Goal: Task Accomplishment & Management: Use online tool/utility

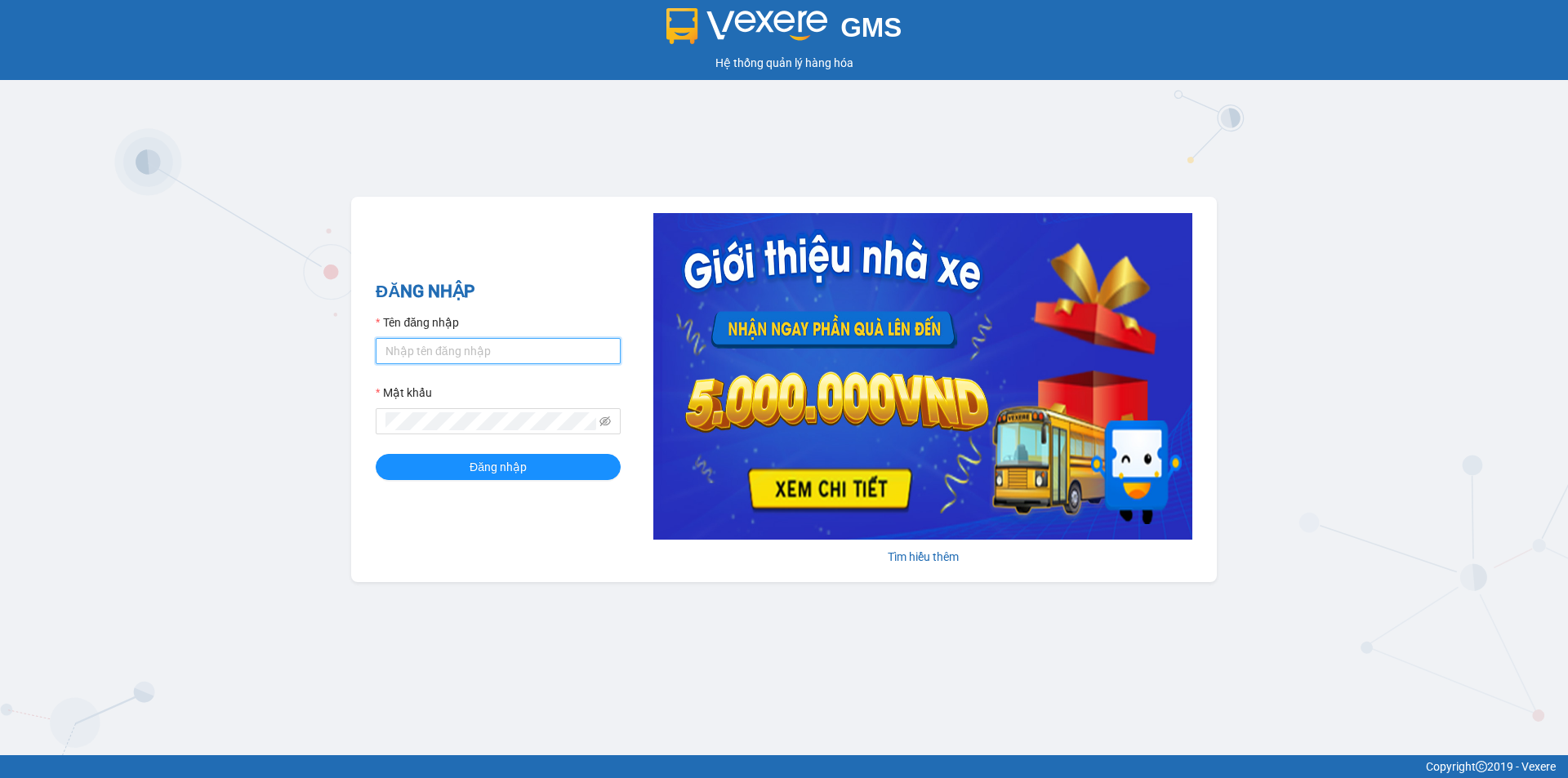
click at [425, 347] on input "Tên đăng nhập" at bounding box center [498, 351] width 245 height 26
click at [518, 360] on input "nguyenhoa.ct" at bounding box center [498, 351] width 245 height 26
type input "taigh.ct"
click at [605, 421] on icon "eye-invisible" at bounding box center [605, 421] width 11 height 11
click at [368, 427] on div "ĐĂNG NHẬP Tên đăng nhập taigh.ct Mật khẩu Đăng nhập Tìm hiểu thêm" at bounding box center [784, 389] width 866 height 385
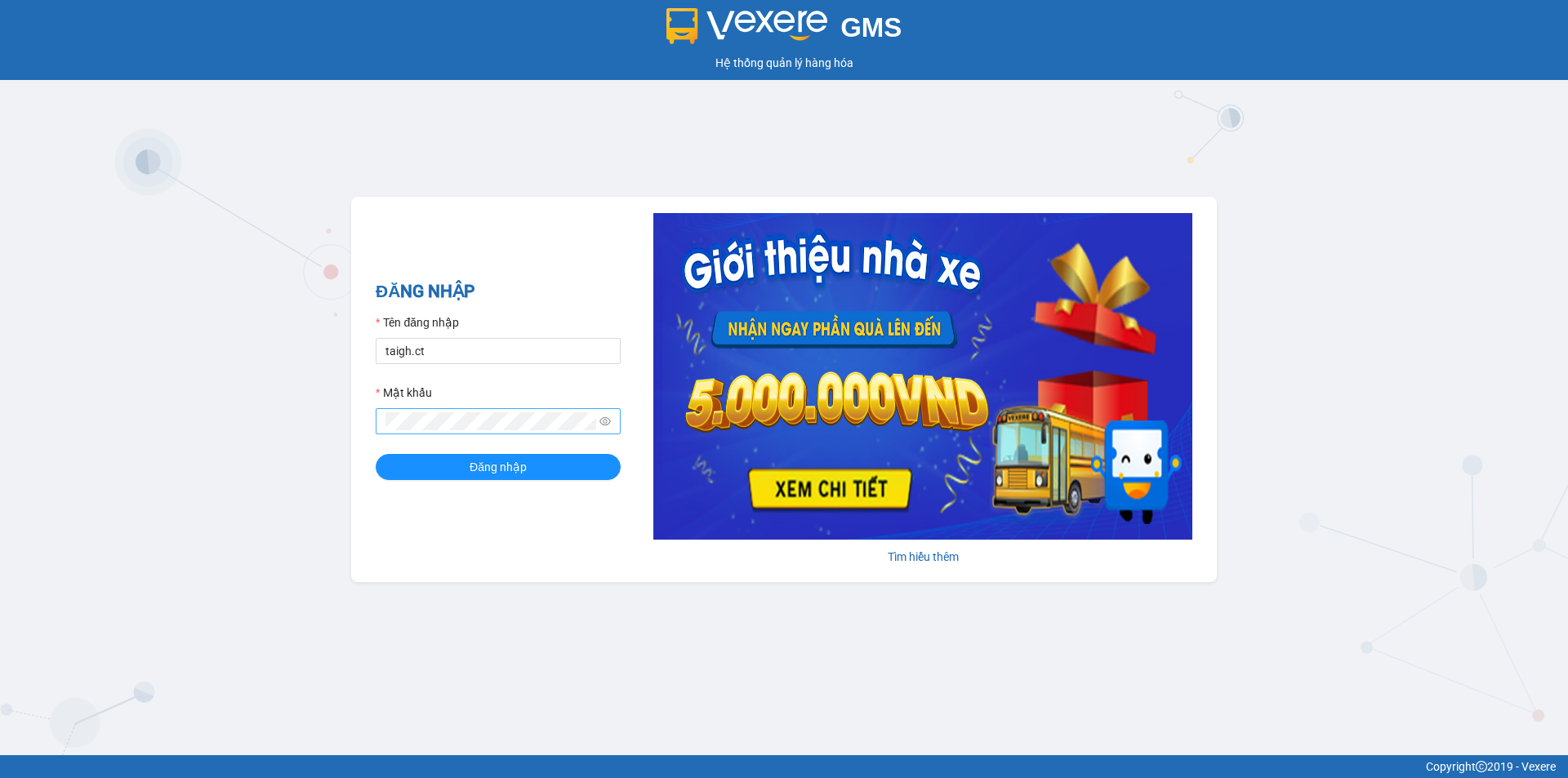
click at [379, 528] on div "ĐĂNG NHẬP Tên đăng nhập taigh.ct Mật khẩu Đăng nhập Tìm hiểu thêm" at bounding box center [784, 389] width 866 height 385
click at [355, 422] on div "ĐĂNG NHẬP Tên đăng nhập taigh.ct Mật khẩu Đăng nhập Tìm hiểu thêm" at bounding box center [784, 389] width 866 height 385
click at [375, 454] on button "Đăng nhập" at bounding box center [498, 467] width 245 height 26
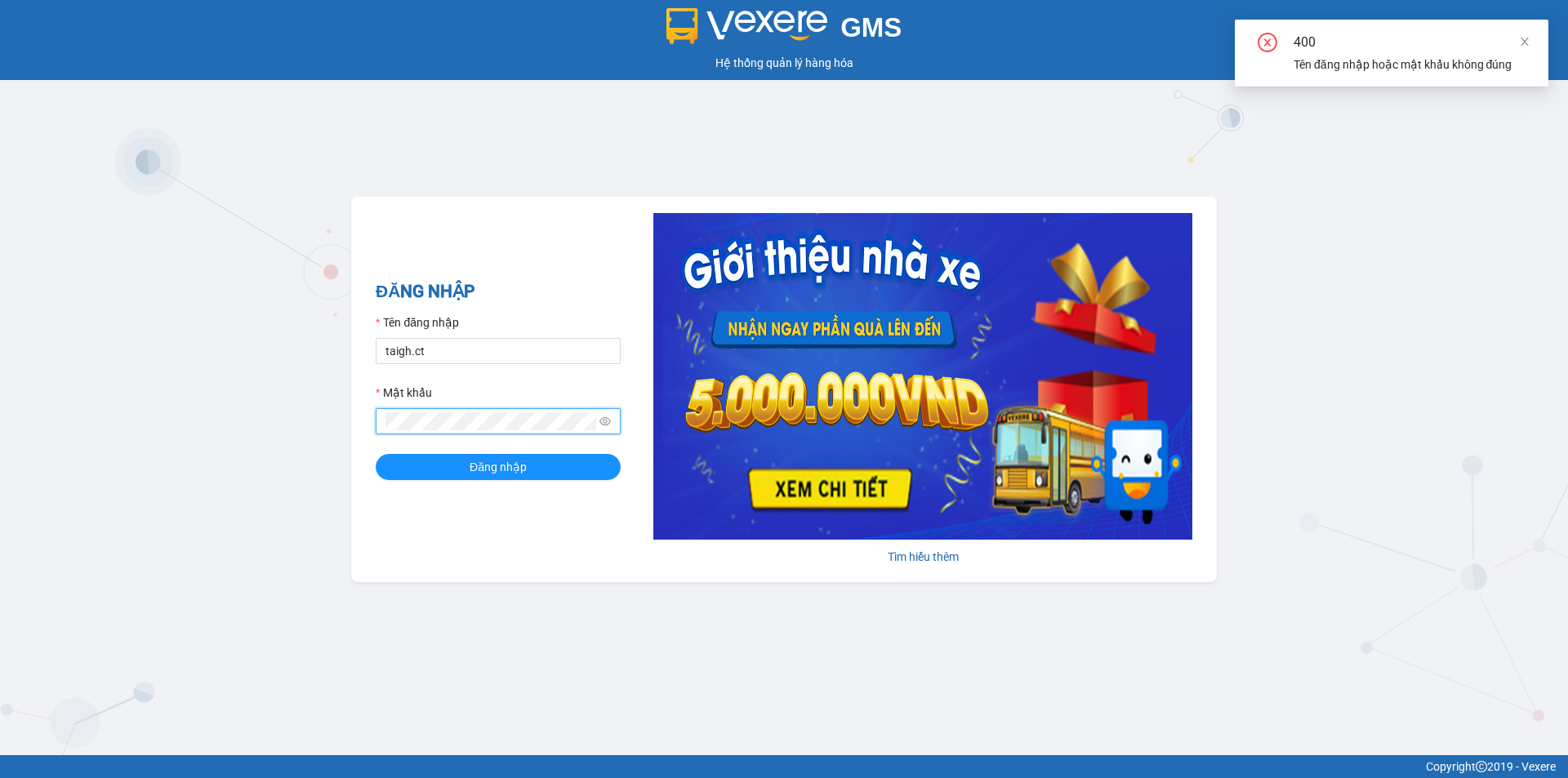
click at [375, 454] on button "Đăng nhập" at bounding box center [498, 467] width 245 height 26
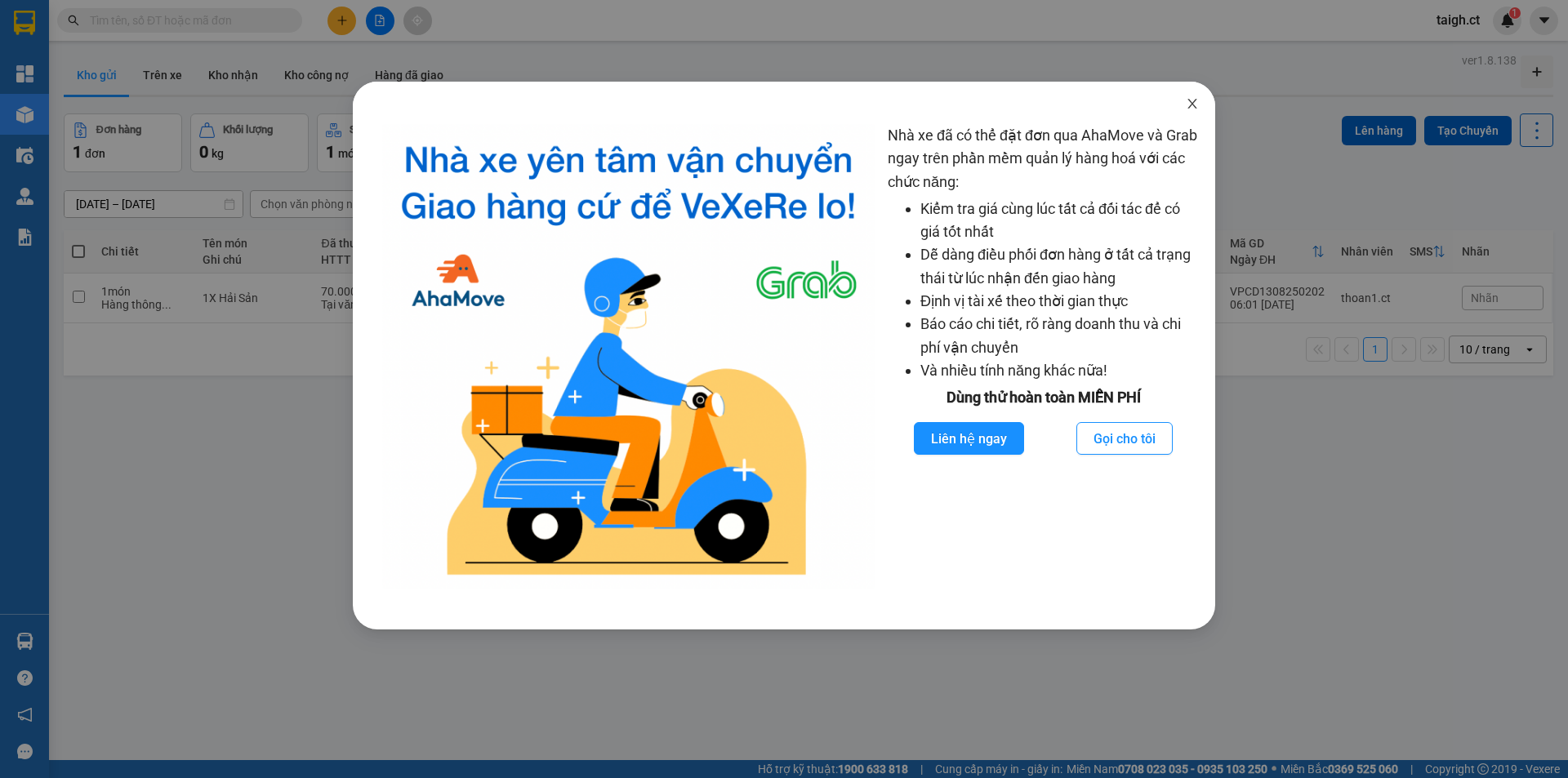
click at [1193, 109] on icon "close" at bounding box center [1193, 104] width 13 height 13
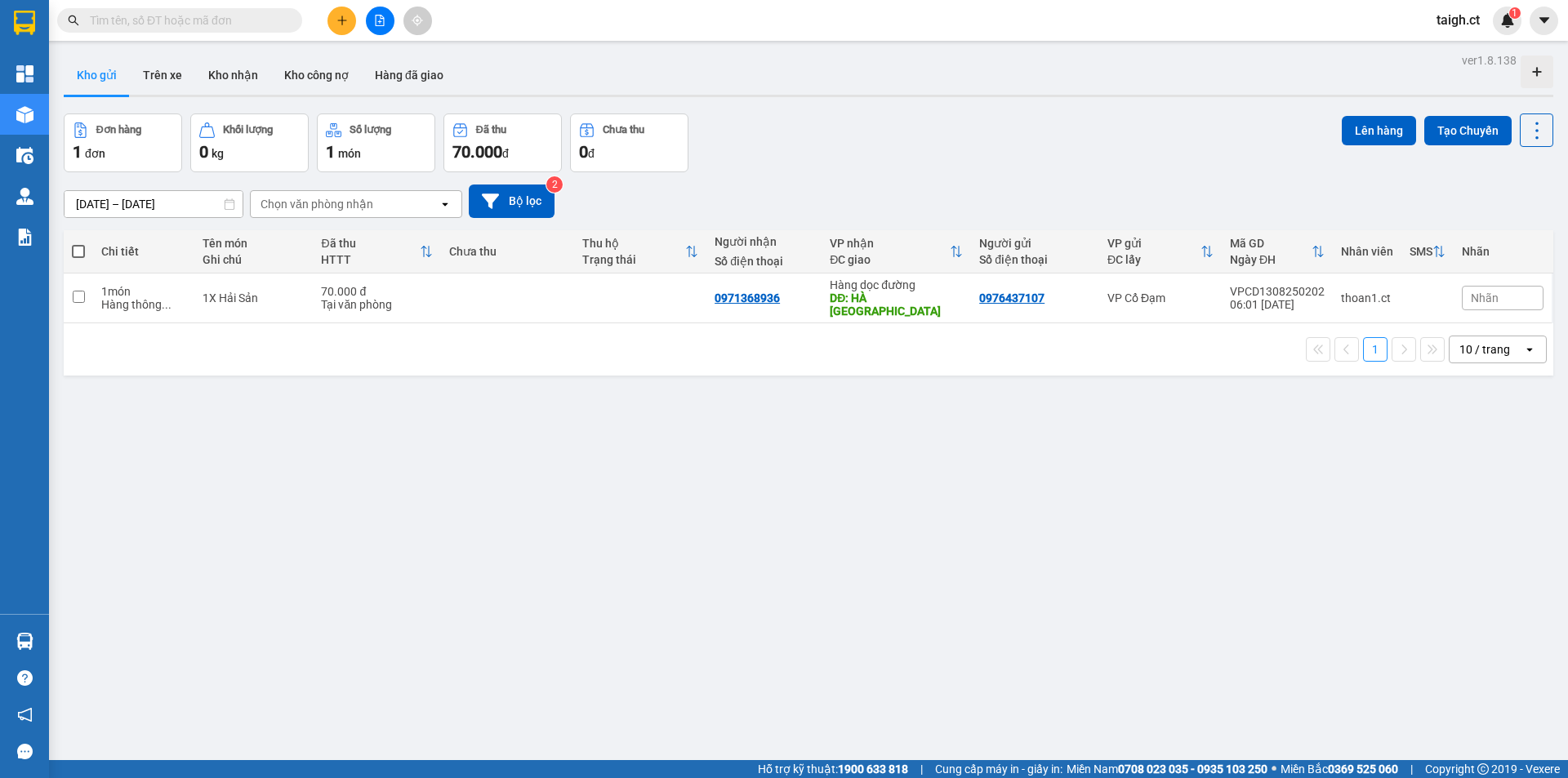
click at [282, 37] on div "Kết quả tìm kiếm ( 0 ) Bộ lọc No Data taigh.ct 1" at bounding box center [784, 20] width 1568 height 40
click at [278, 28] on input "text" at bounding box center [186, 20] width 192 height 18
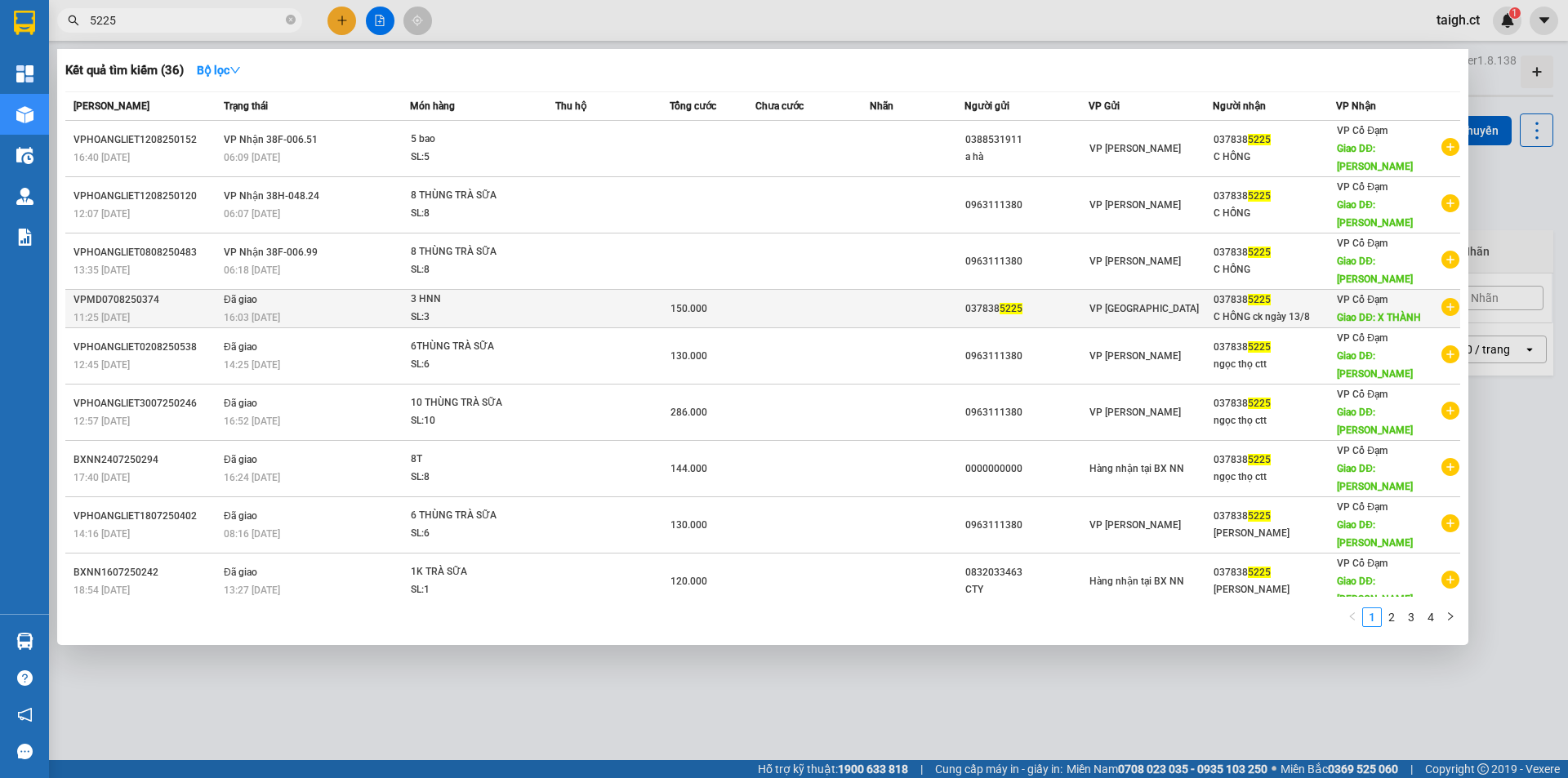
type input "5225"
click at [263, 314] on span "16:03 - 08/08" at bounding box center [251, 317] width 56 height 11
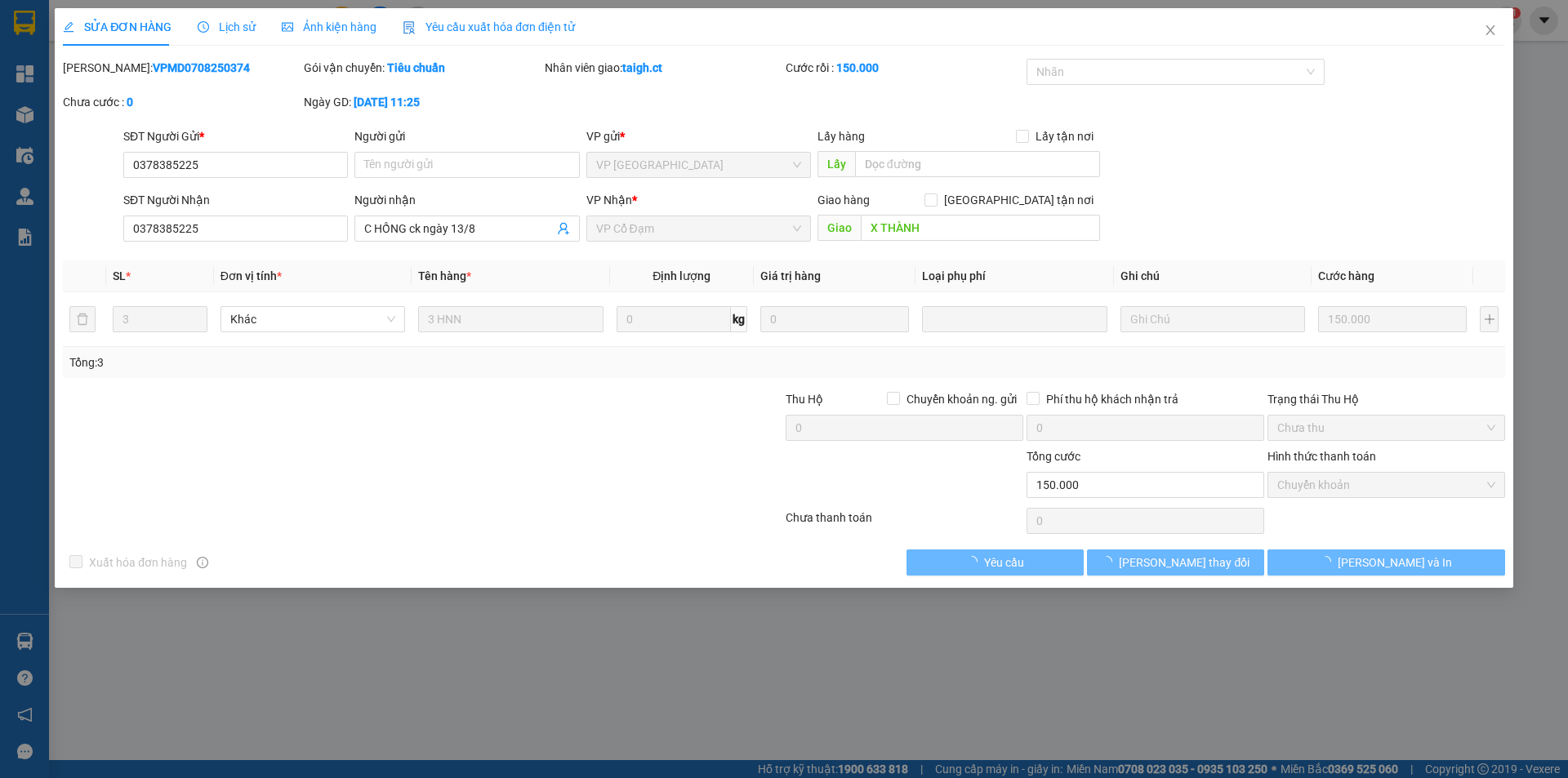
type input "0378385225"
type input "C HỒNG ck ngày 13/8"
type input "X THÀNH"
type input "150.000"
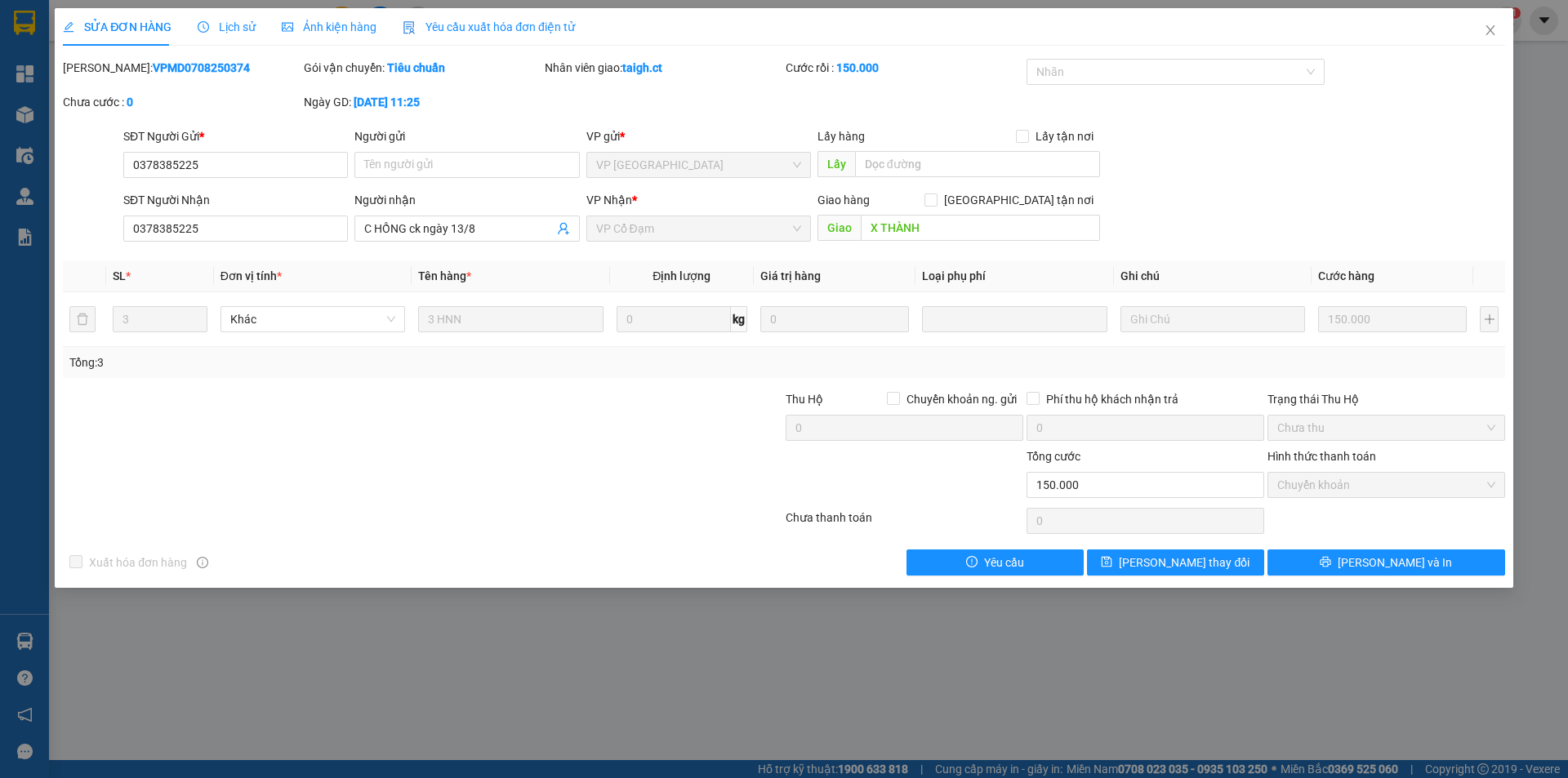
click at [232, 20] on span "Lịch sử" at bounding box center [226, 27] width 58 height 13
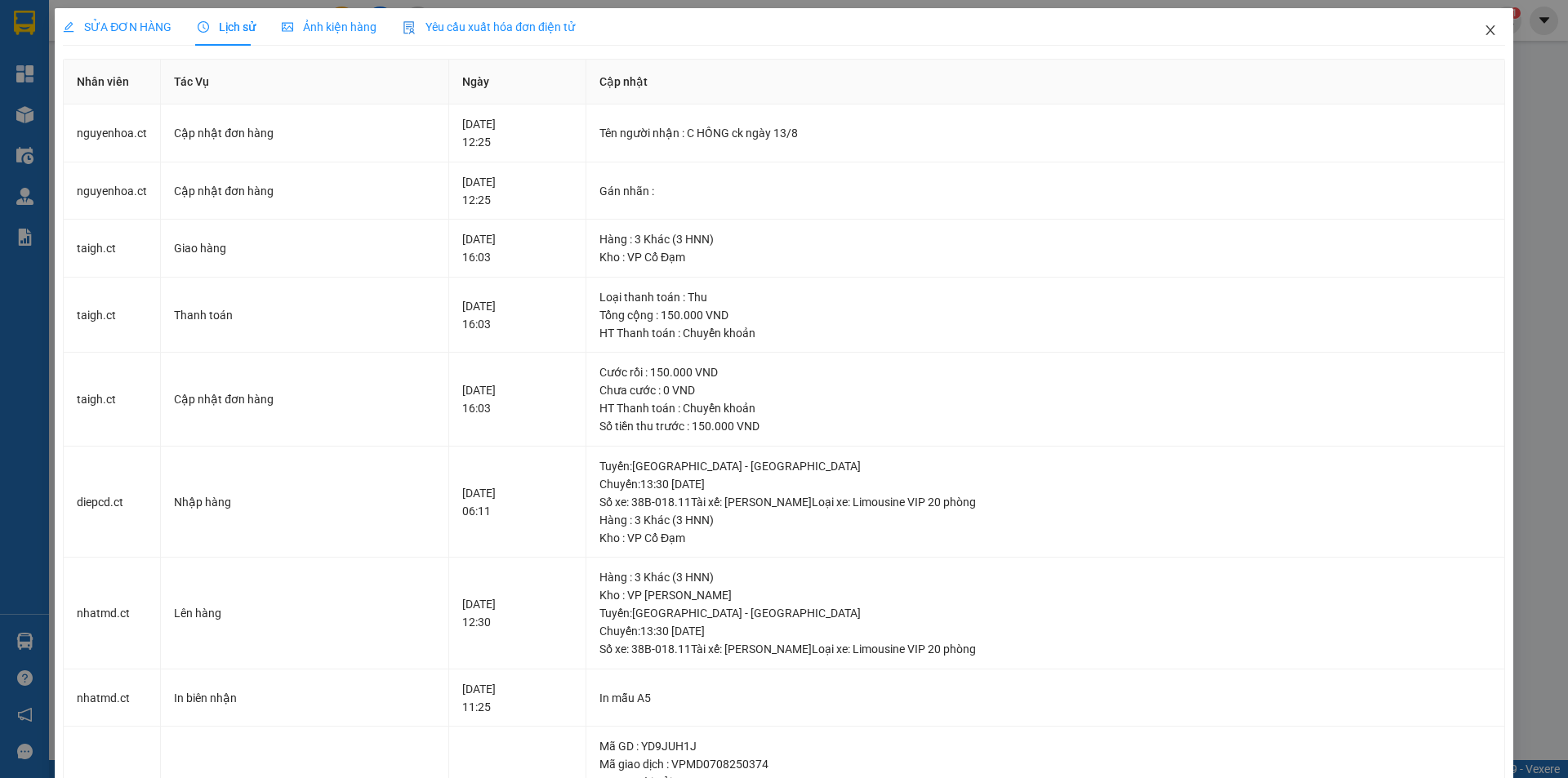
click at [1486, 33] on icon "close" at bounding box center [1491, 30] width 9 height 10
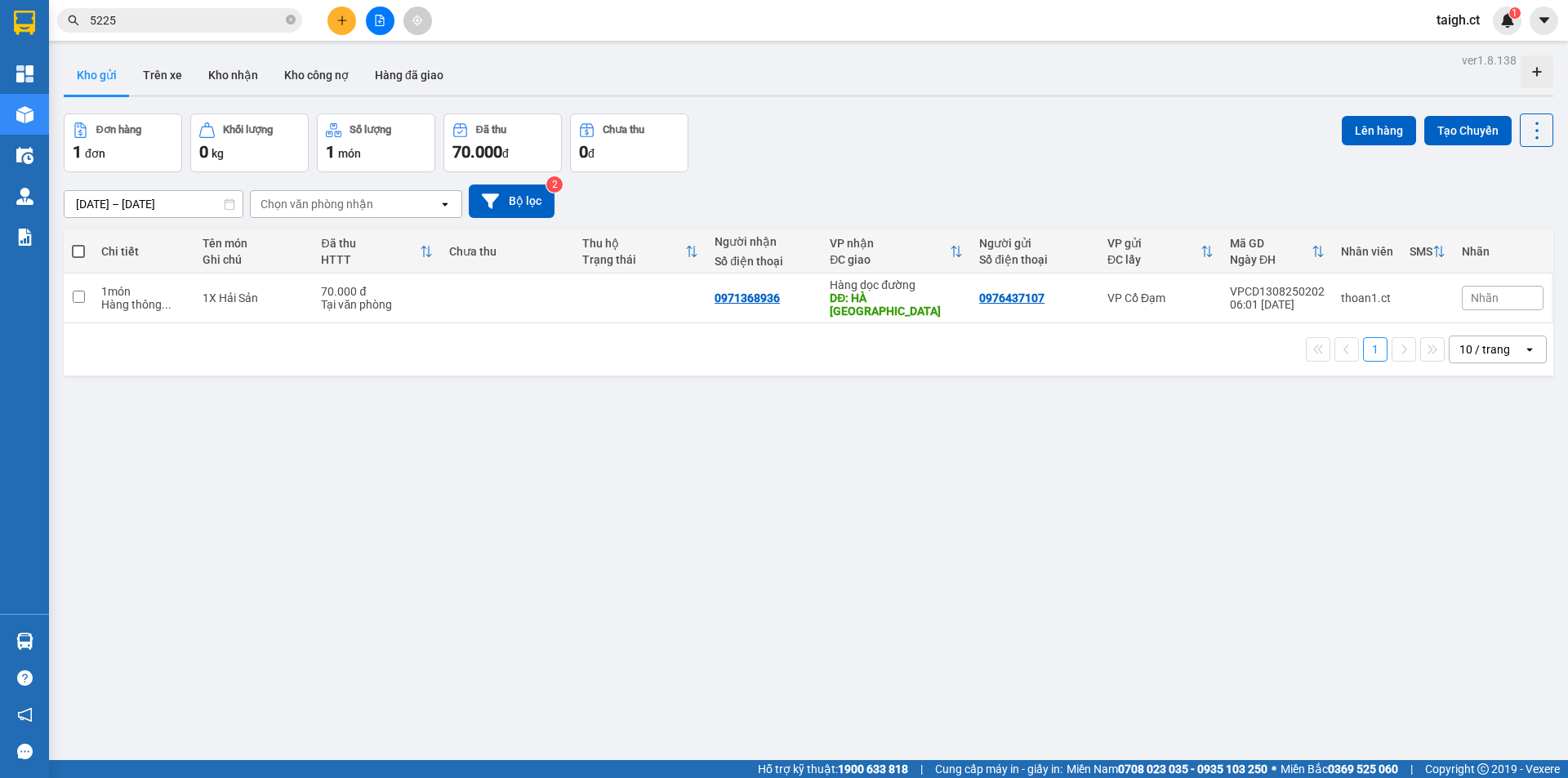
click at [264, 26] on input "5225" at bounding box center [186, 20] width 192 height 18
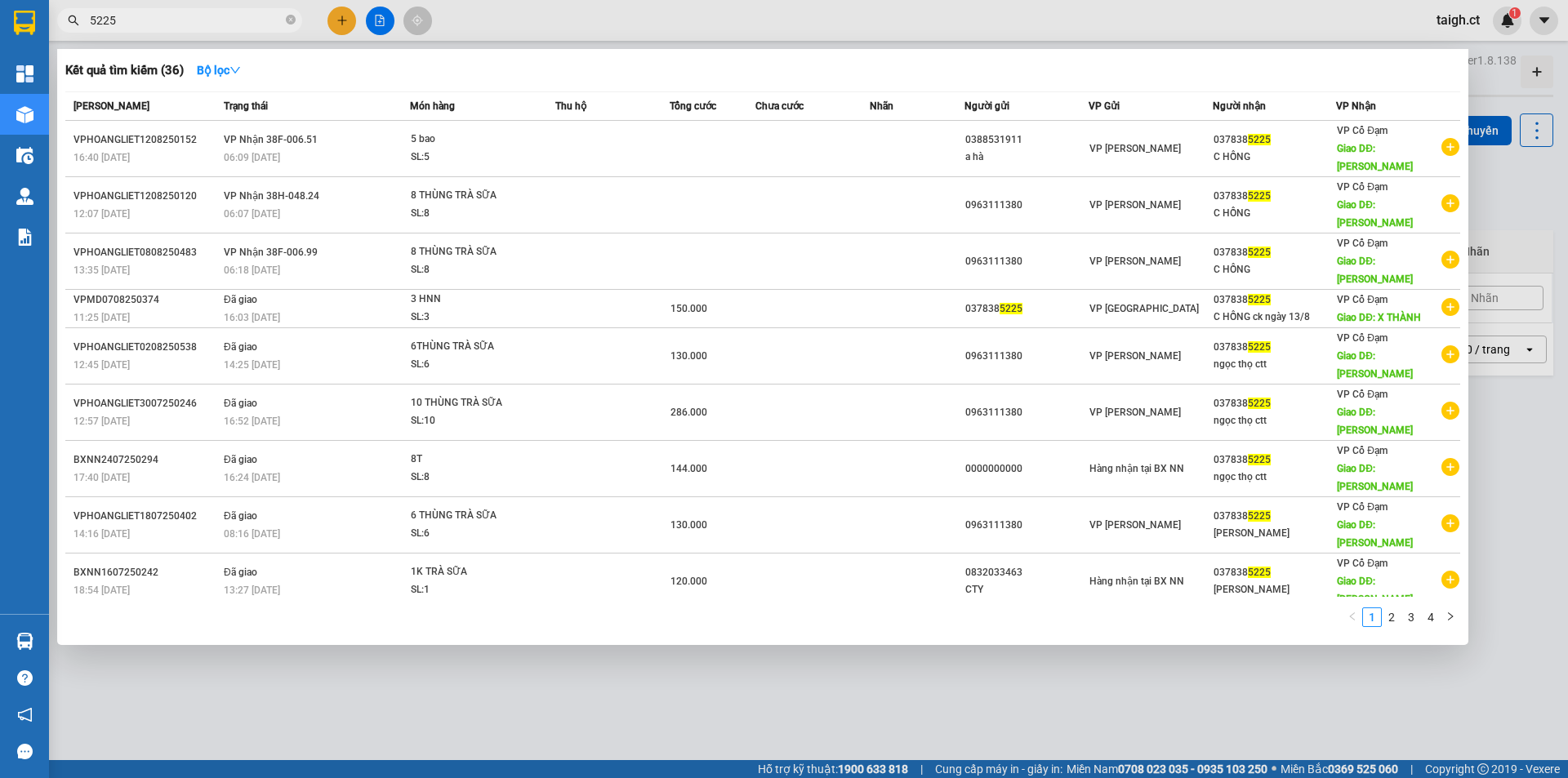
click at [483, 677] on div at bounding box center [784, 389] width 1568 height 778
click at [179, 11] on input "5225" at bounding box center [186, 20] width 192 height 18
click at [352, 638] on div "Kết quả tìm kiếm ( 36 ) Bộ lọc Mã ĐH Trạng thái Món hàng Thu hộ Tổng cước Chưa …" at bounding box center [763, 347] width 1412 height 596
click at [223, 726] on div at bounding box center [784, 389] width 1568 height 778
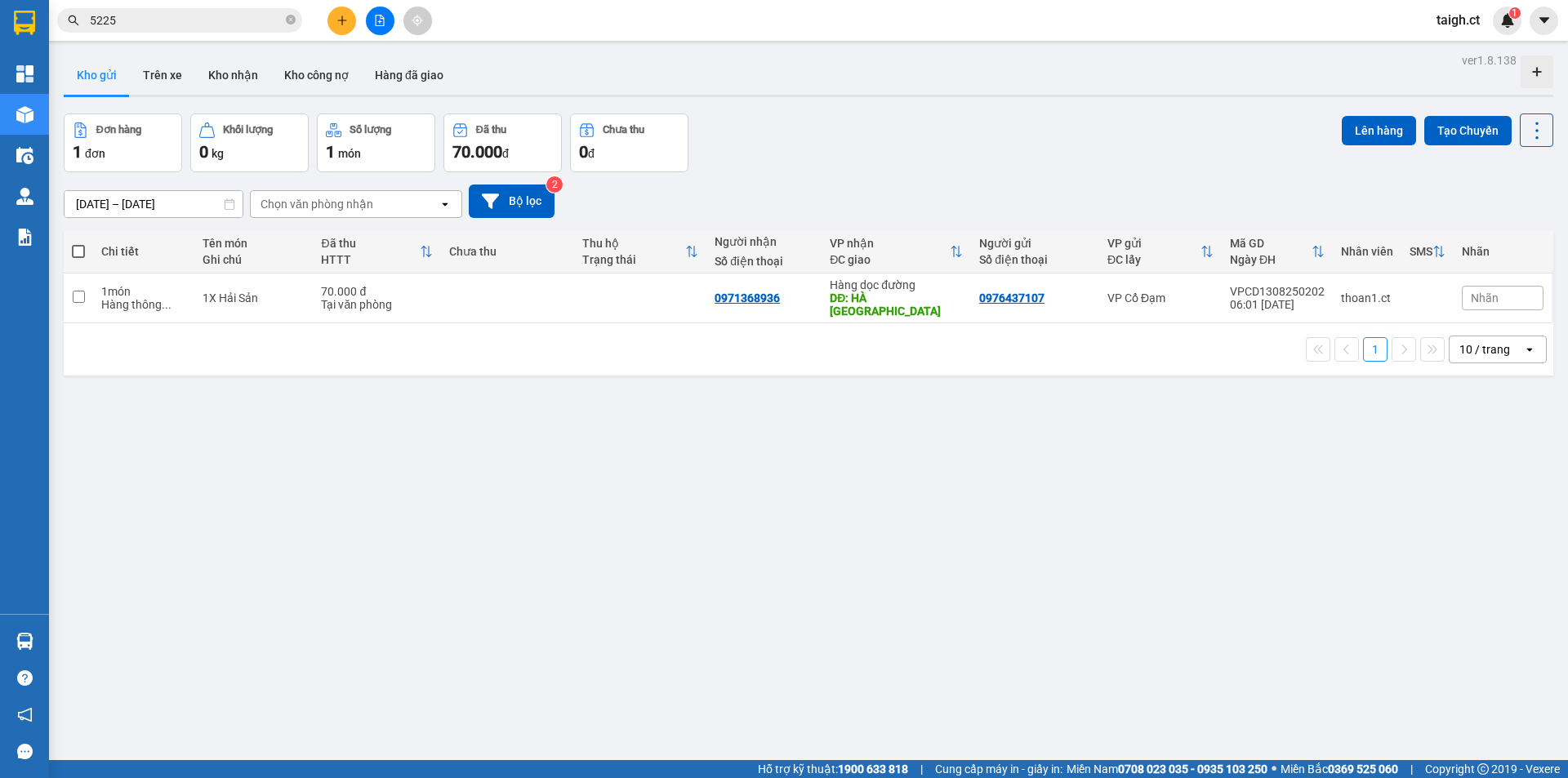
click at [223, 24] on input "5225" at bounding box center [186, 20] width 192 height 18
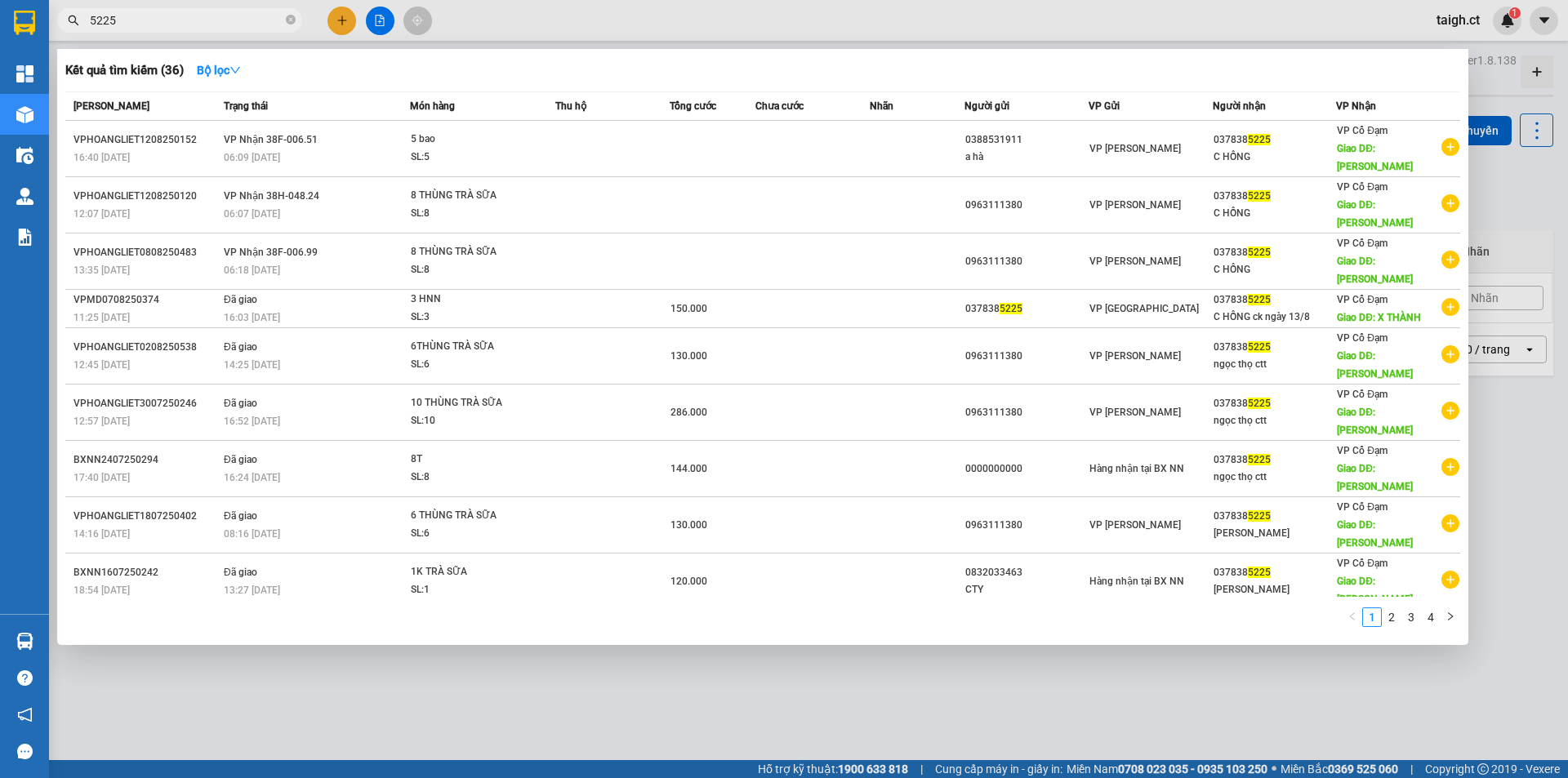
click at [515, 694] on div at bounding box center [784, 389] width 1568 height 778
click at [234, 20] on input "5225" at bounding box center [186, 20] width 192 height 18
click at [290, 20] on icon "close-circle" at bounding box center [291, 19] width 10 height 10
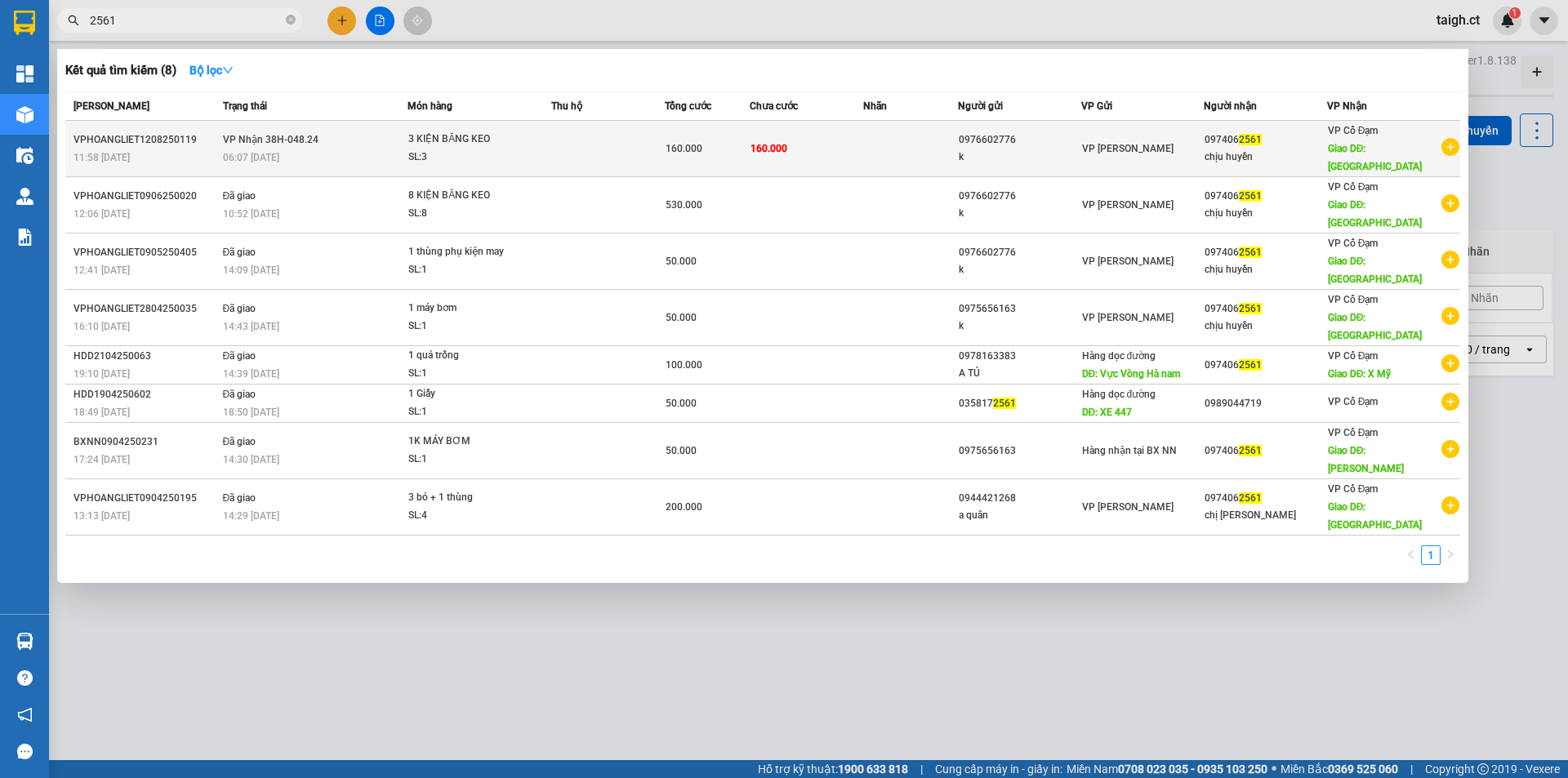
type input "2561"
click at [273, 149] on div "06:07 - 13/08" at bounding box center [315, 158] width 185 height 18
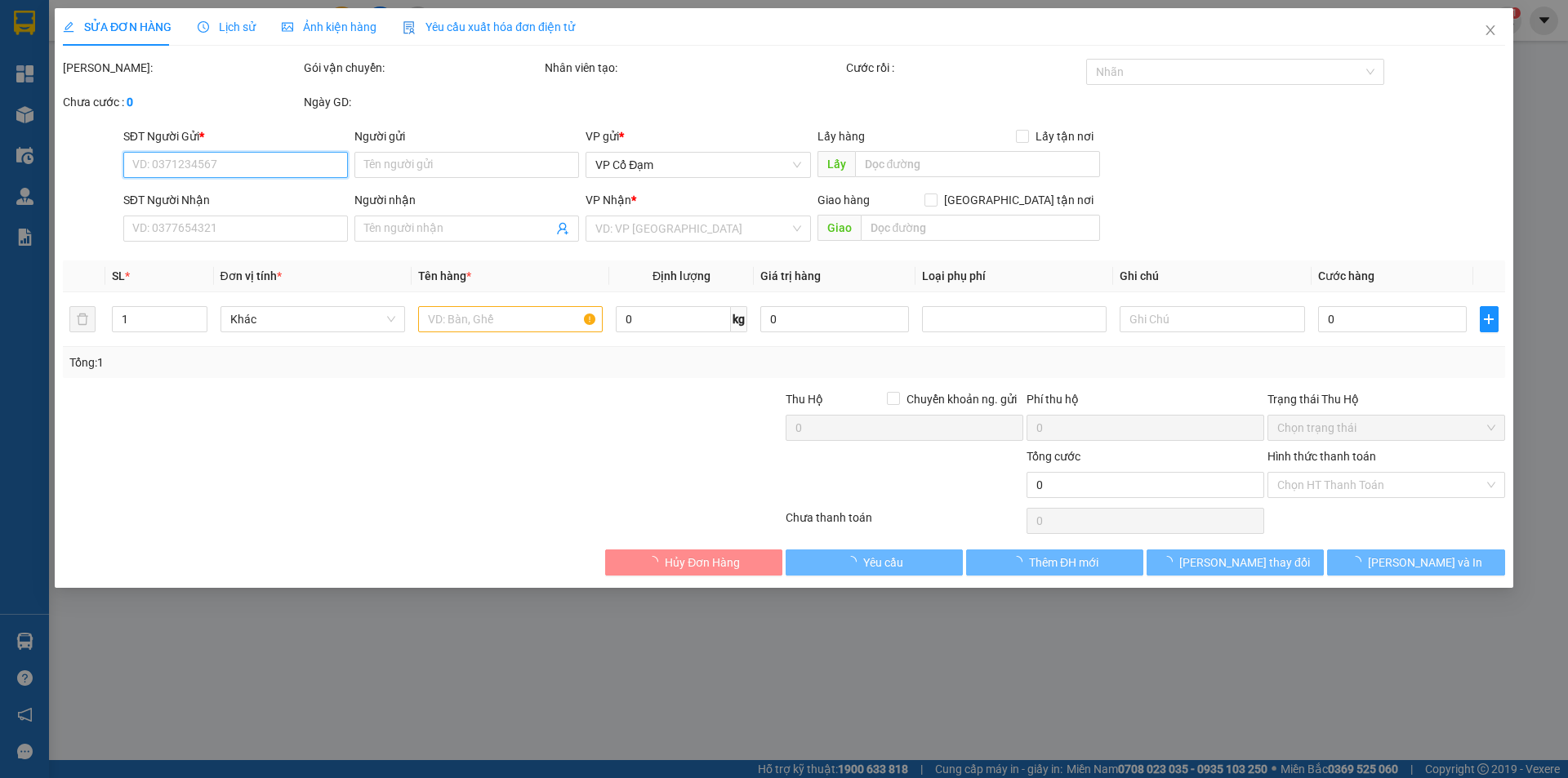
type input "0976602776"
type input "k"
type input "0974062561"
type input "chịu huyền"
type input "xuân mỹ"
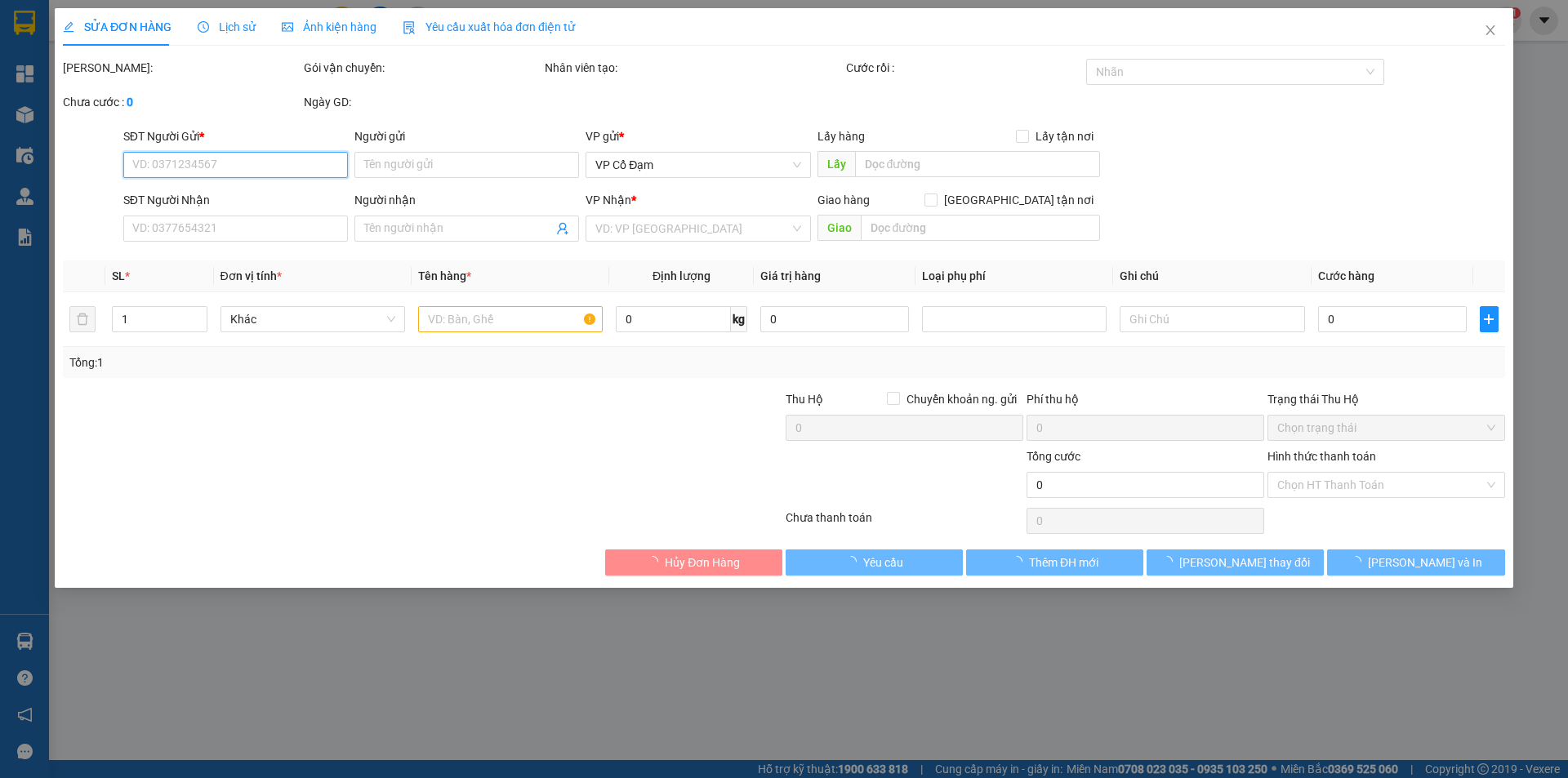
type input "160.000"
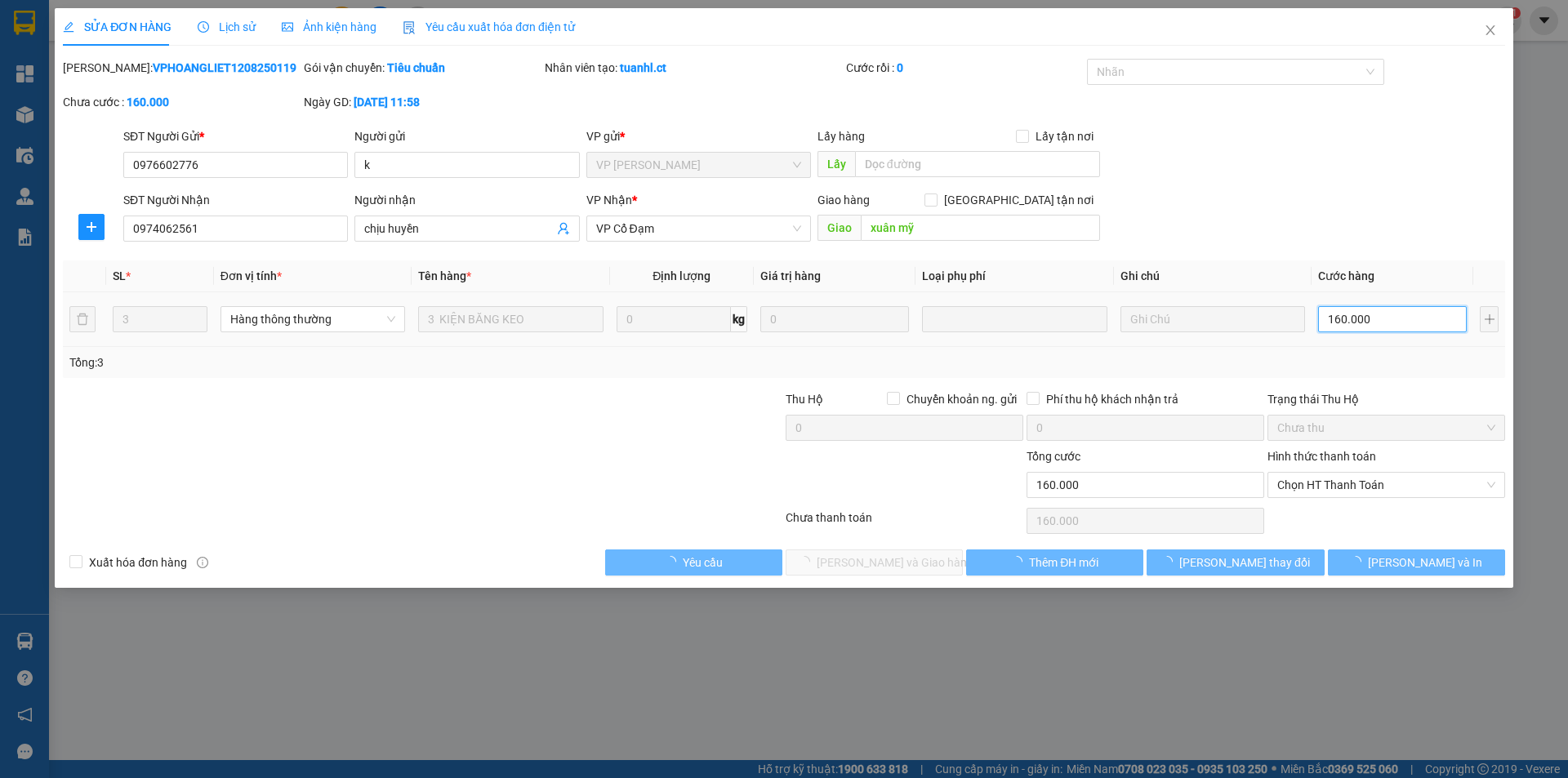
click at [1364, 315] on input "160.000" at bounding box center [1393, 319] width 149 height 26
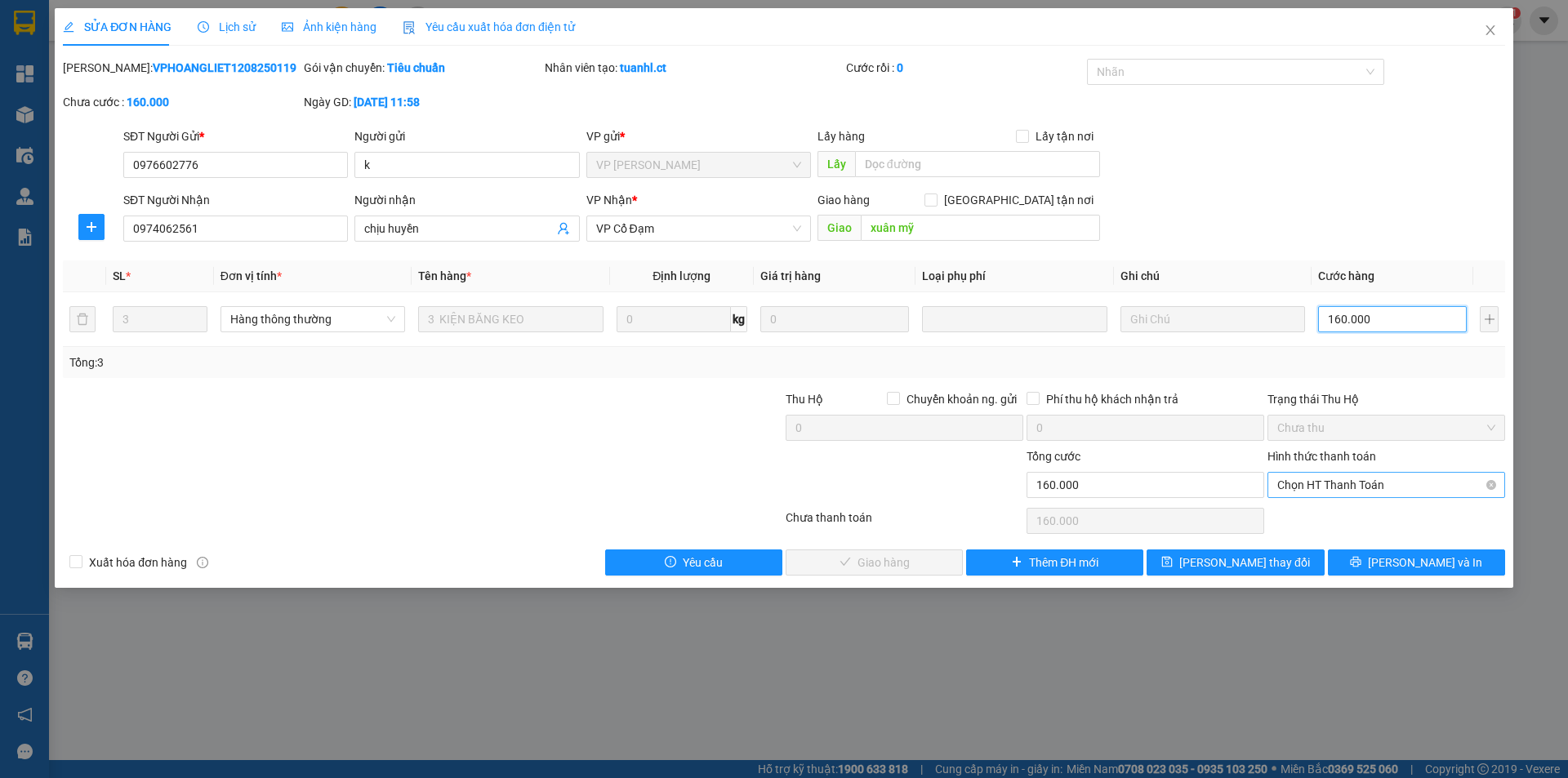
click at [1339, 493] on span "Chọn HT Thanh Toán" at bounding box center [1386, 485] width 218 height 25
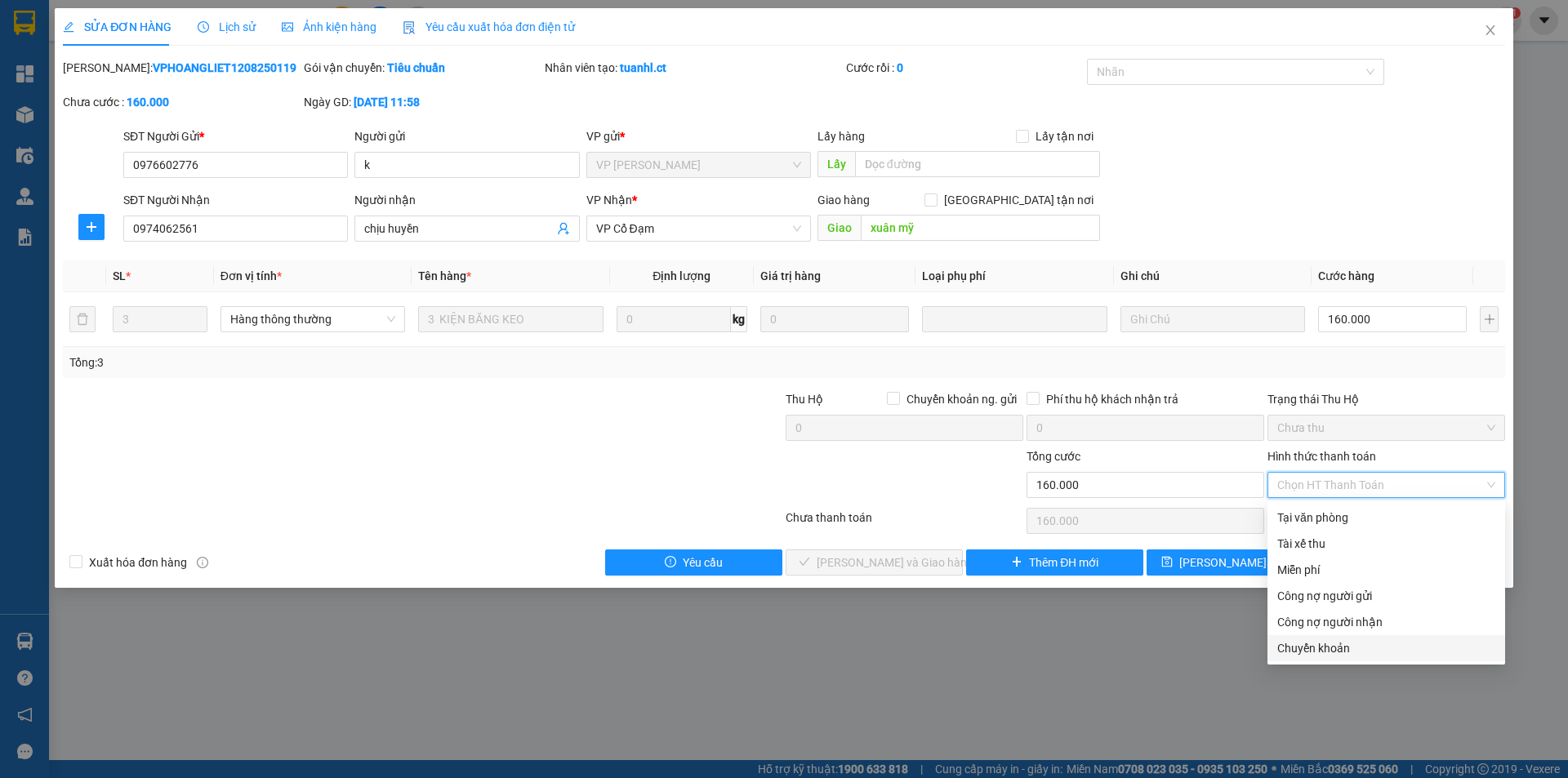
click at [1305, 642] on div "Chuyển khoản" at bounding box center [1386, 648] width 218 height 18
type input "0"
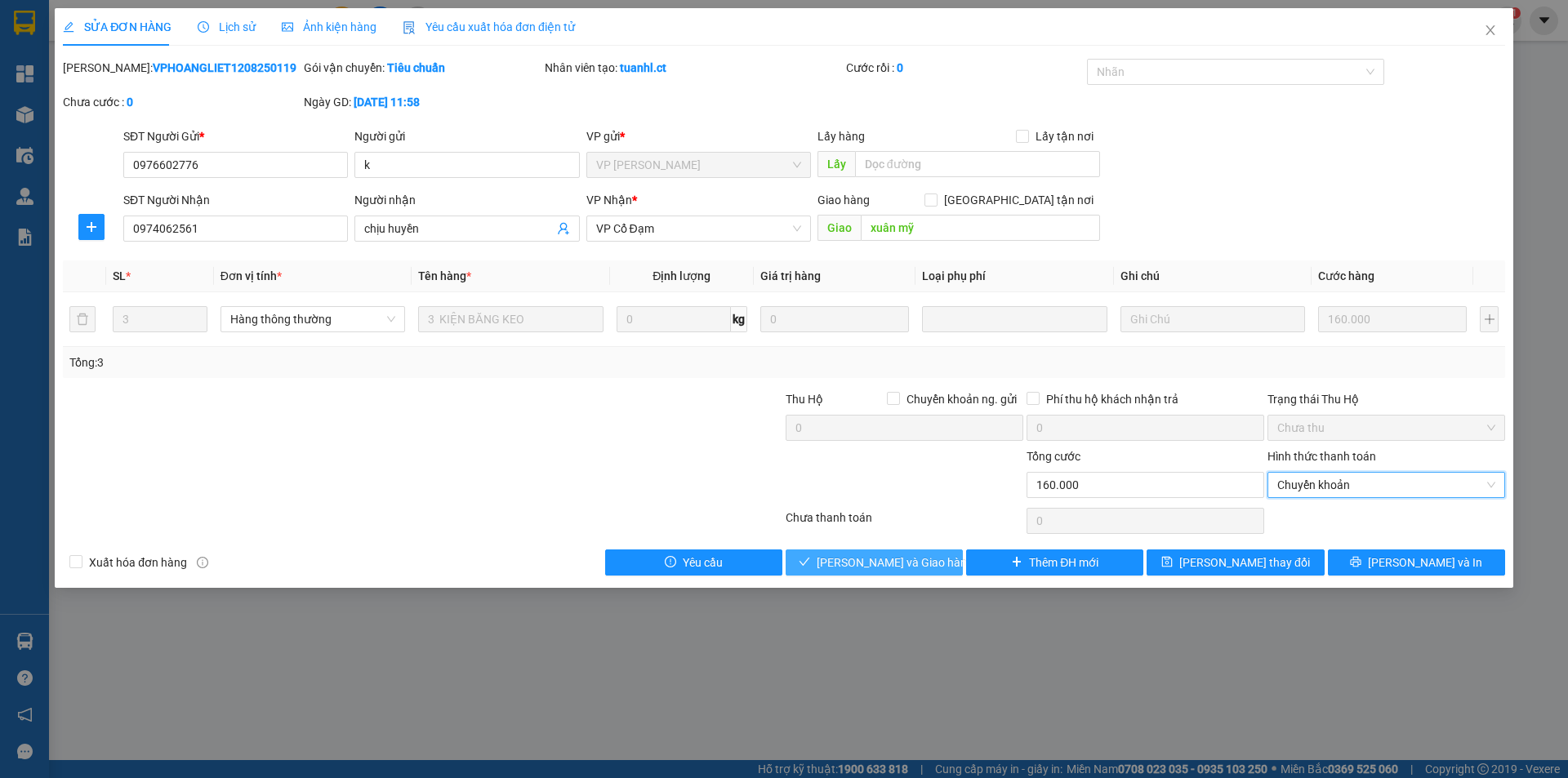
click at [913, 554] on span "Lưu và Giao hàng" at bounding box center [895, 563] width 156 height 18
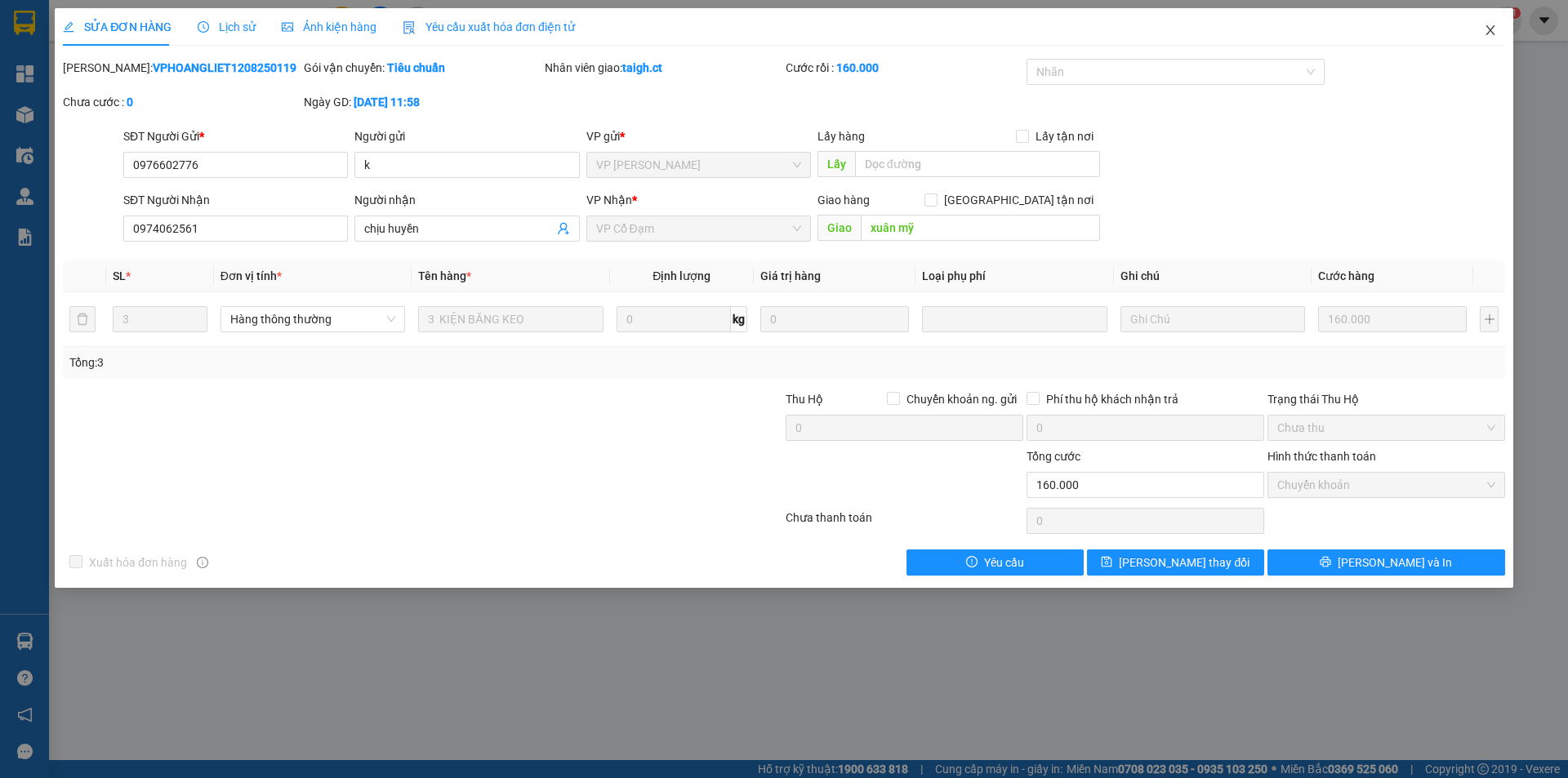
click at [1487, 27] on icon "close" at bounding box center [1491, 30] width 13 height 13
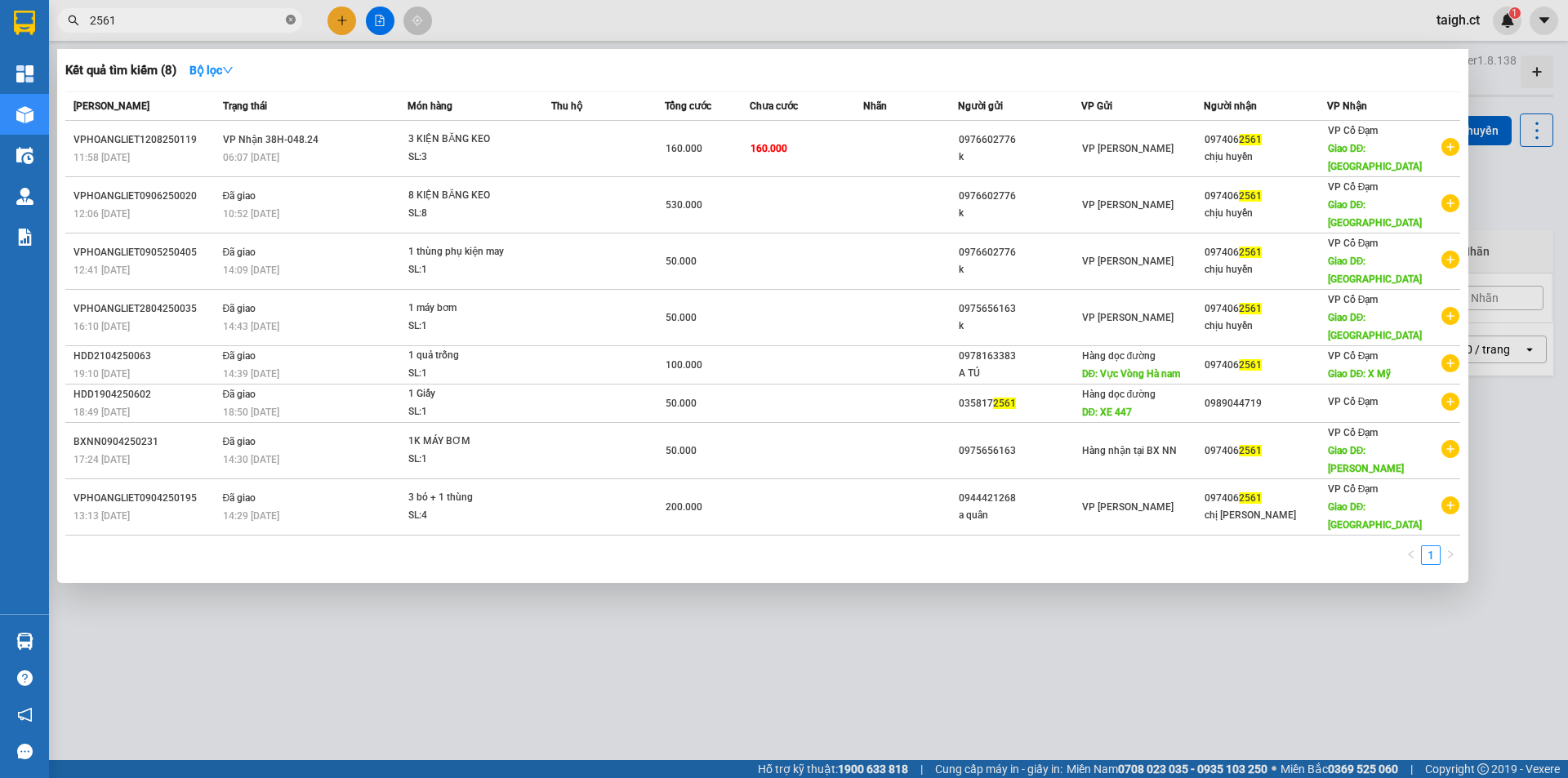
click at [294, 18] on icon "close-circle" at bounding box center [291, 19] width 10 height 10
type input "0357"
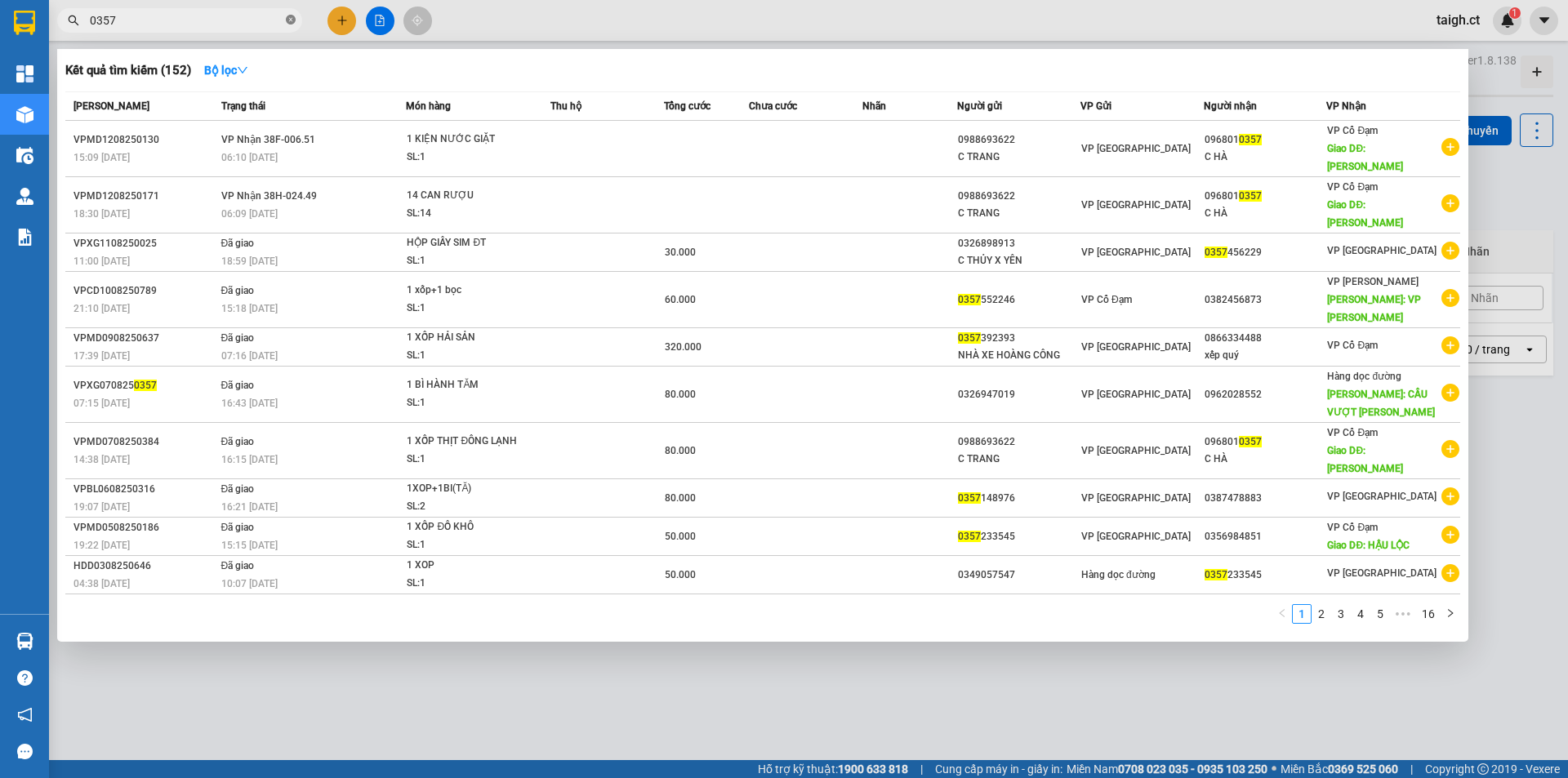
click at [292, 24] on icon "close-circle" at bounding box center [291, 19] width 10 height 10
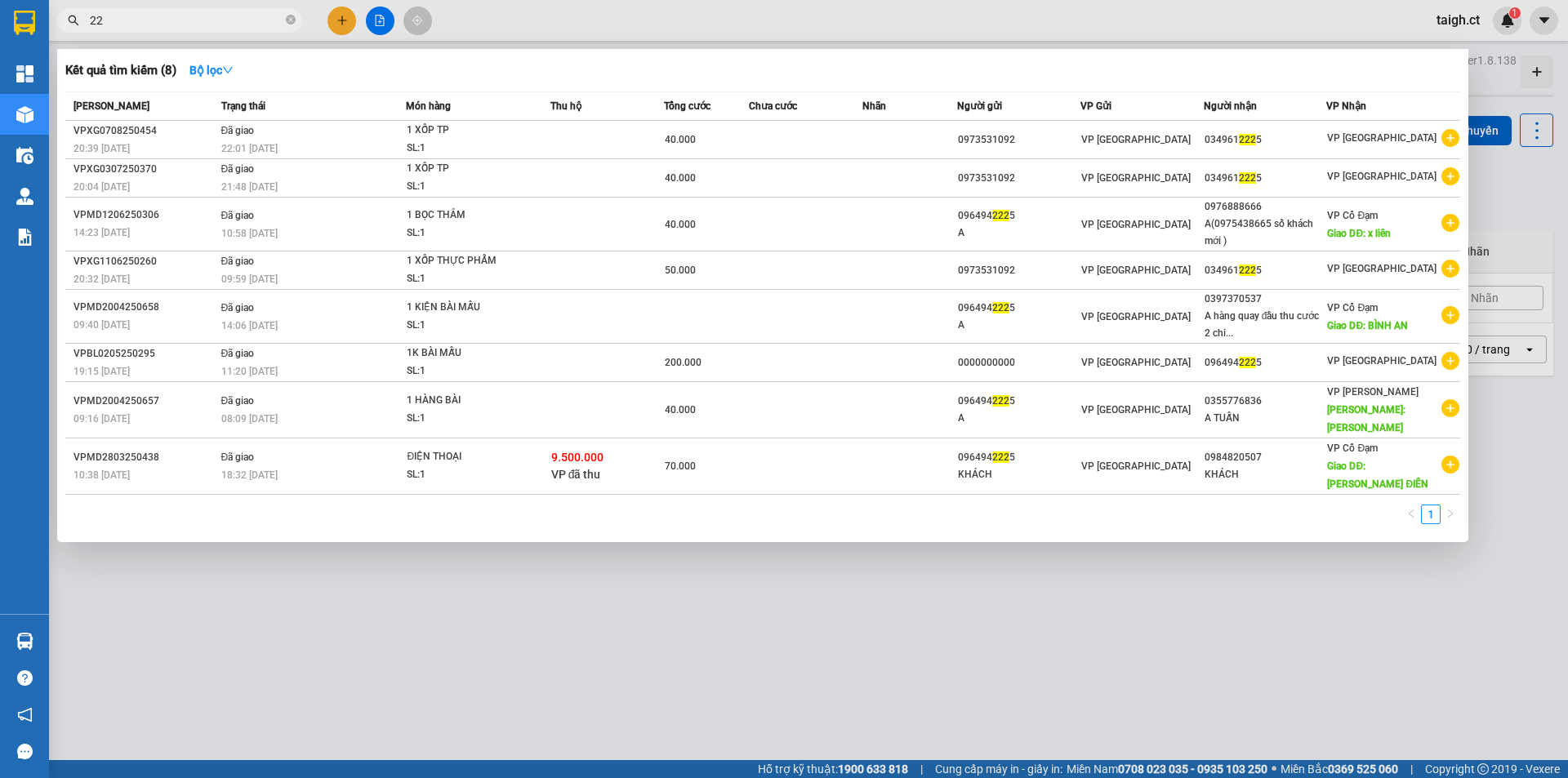
type input "2"
type input "5225"
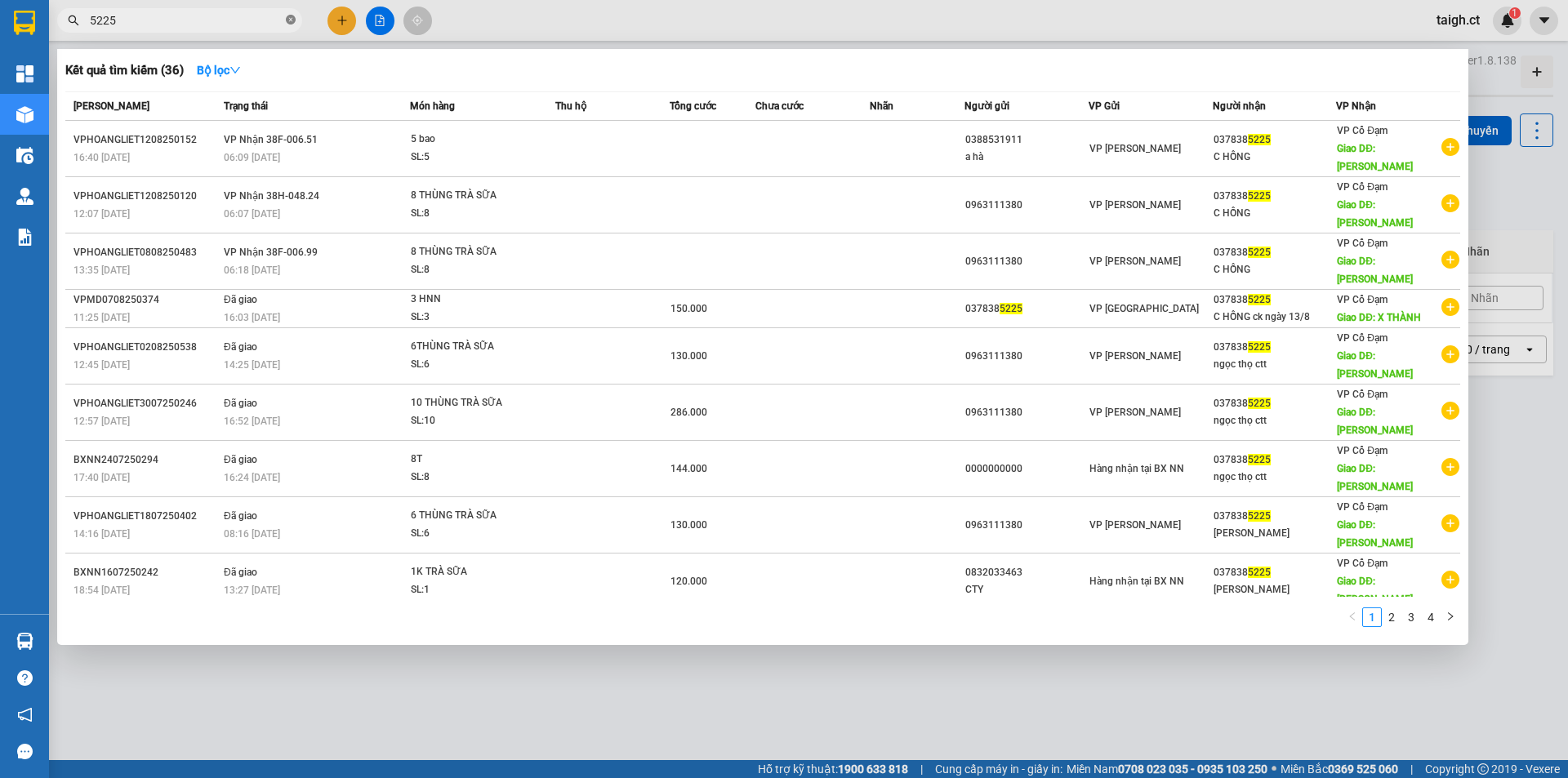
click at [289, 17] on icon "close-circle" at bounding box center [291, 19] width 10 height 10
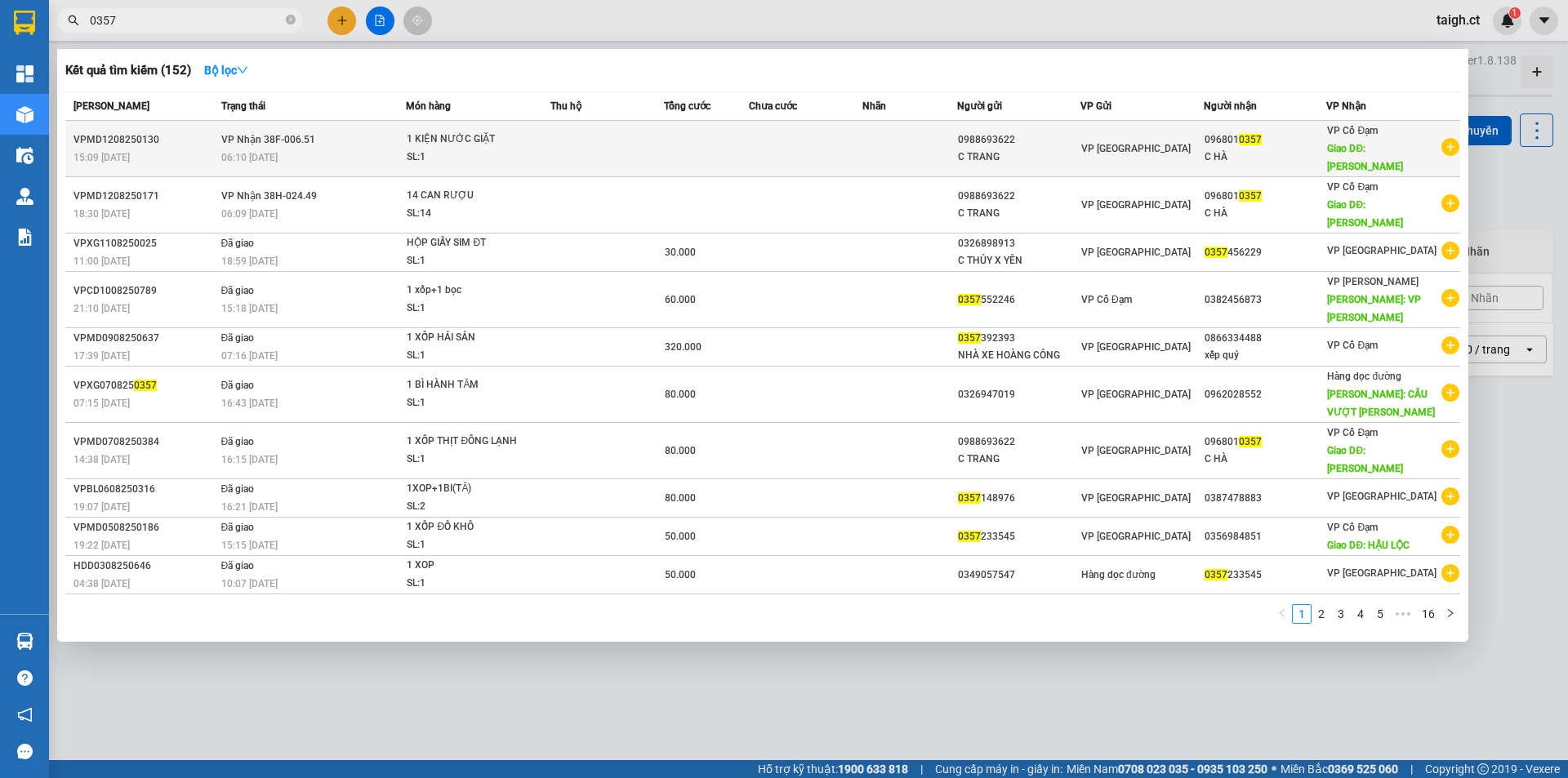
type input "0357"
click at [290, 149] on div "06:10 - 13/08" at bounding box center [314, 158] width 185 height 18
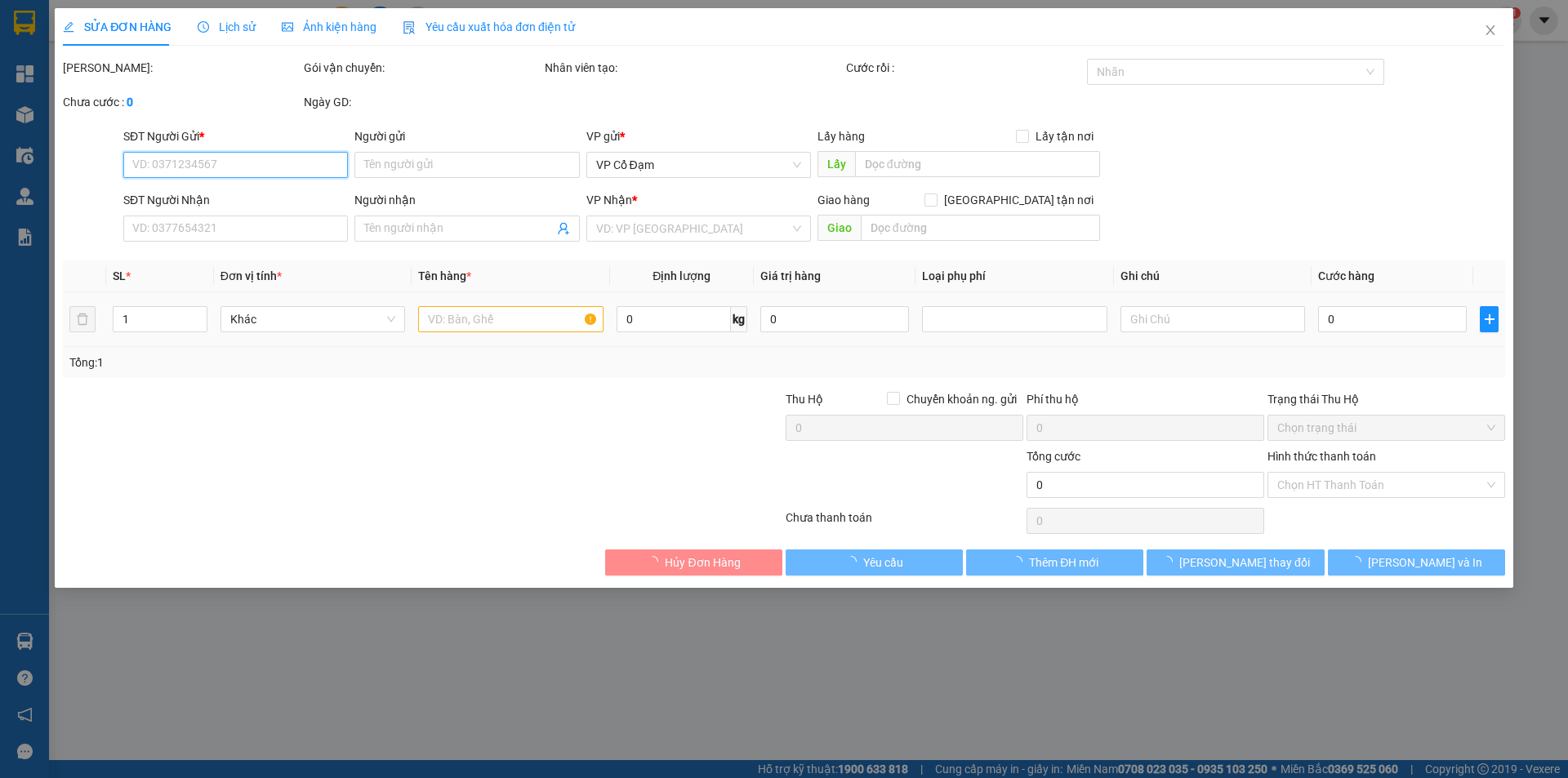
type input "0988693622"
type input "C TRANG"
type input "0968010357"
type input "C HÀ"
type input "XUÂN MỸ"
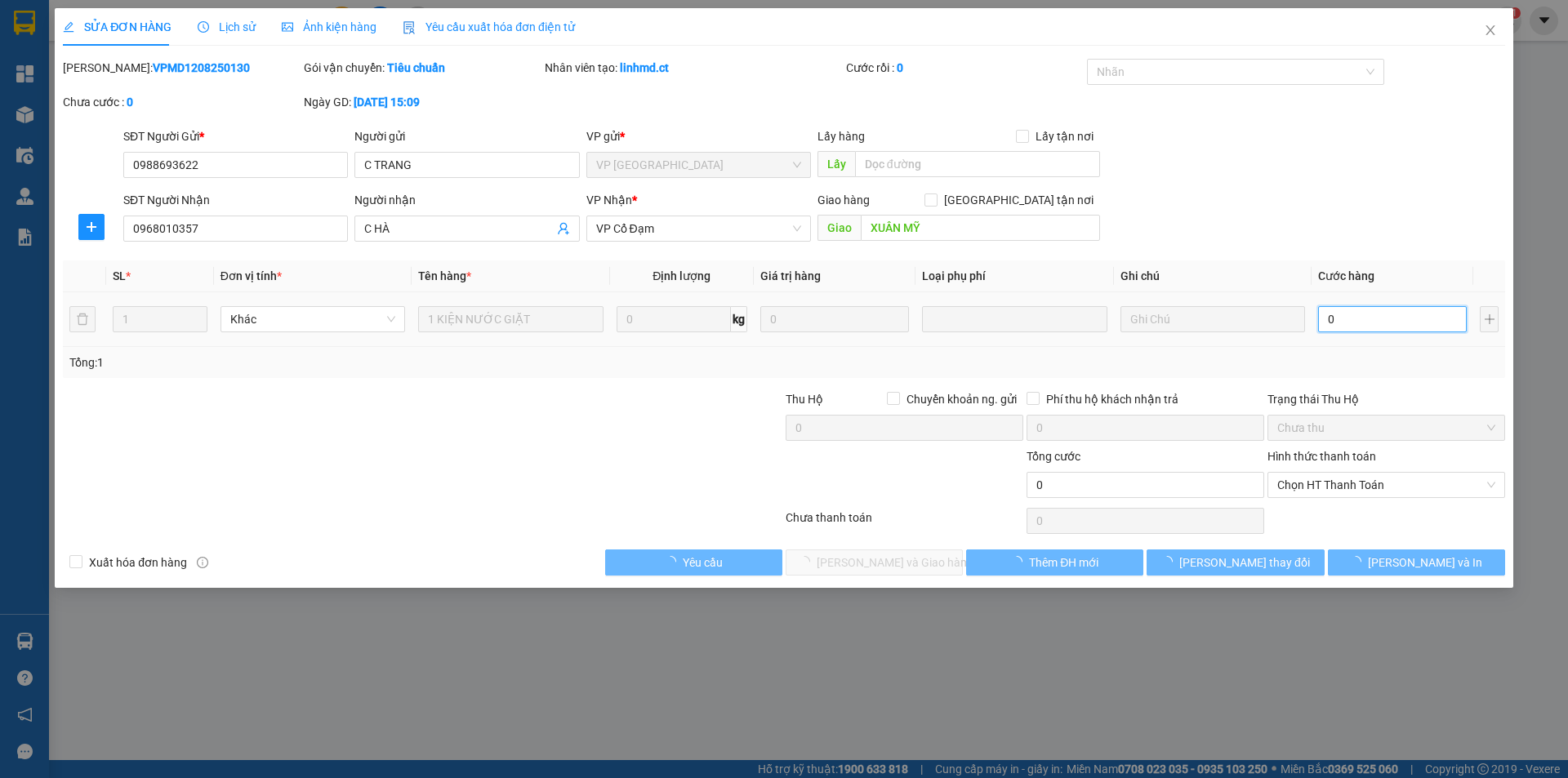
click at [1355, 325] on input "0" at bounding box center [1393, 319] width 149 height 26
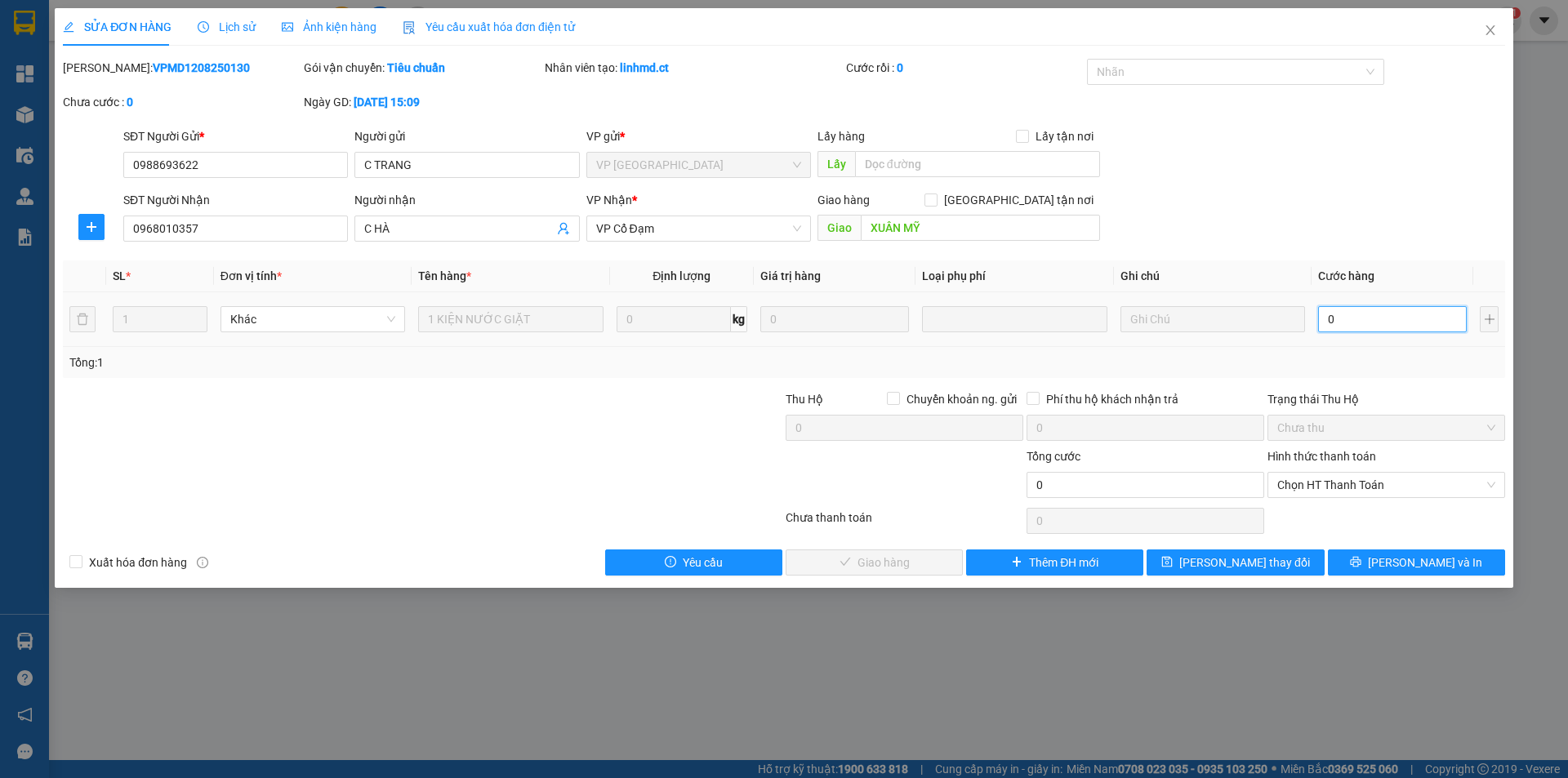
type input "3"
type input "30"
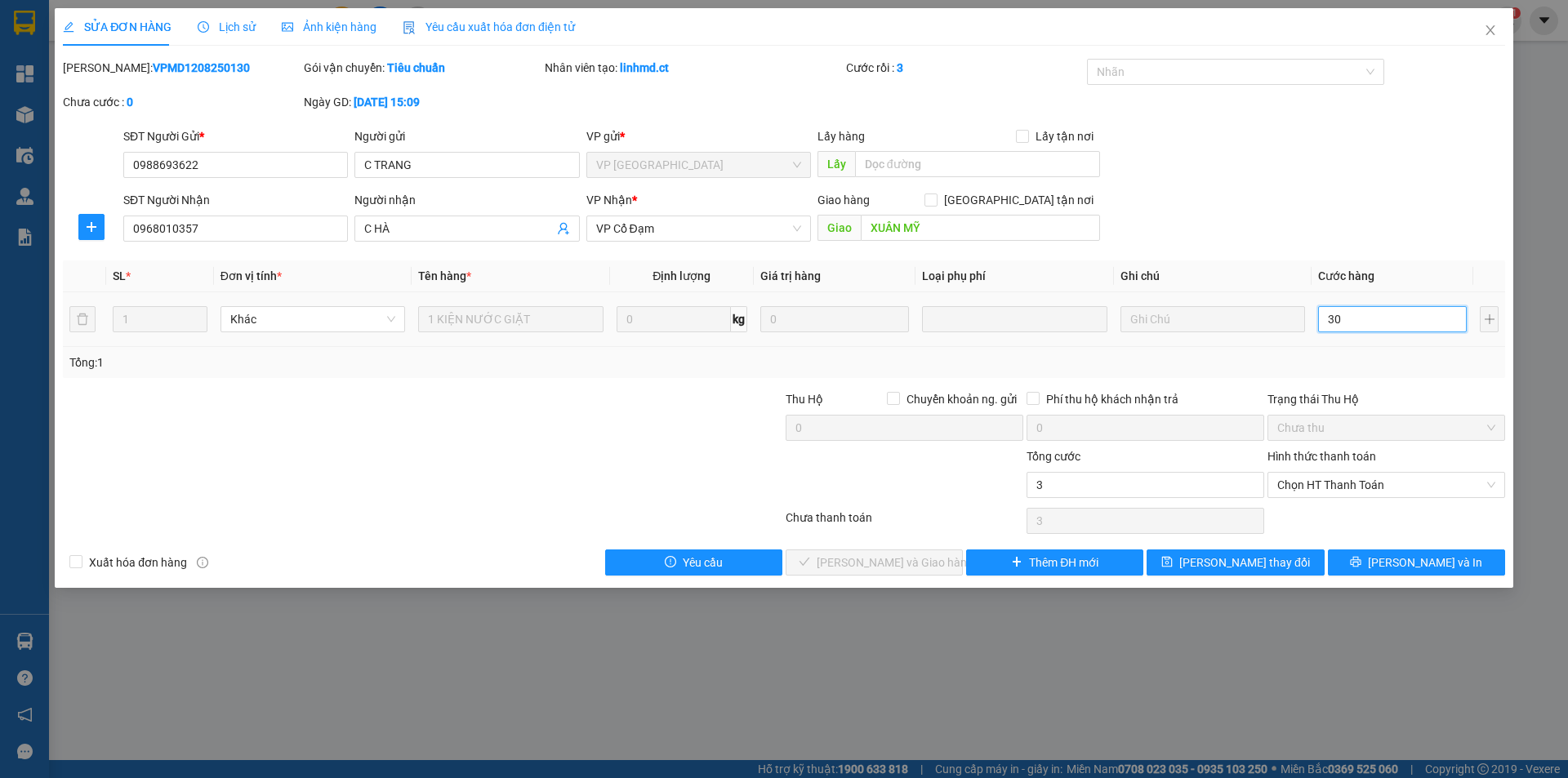
type input "30"
drag, startPoint x: 1366, startPoint y: 482, endPoint x: 1355, endPoint y: 493, distance: 15.6
click at [1366, 482] on span "Chọn HT Thanh Toán" at bounding box center [1386, 485] width 218 height 25
type input "30"
type input "30.000"
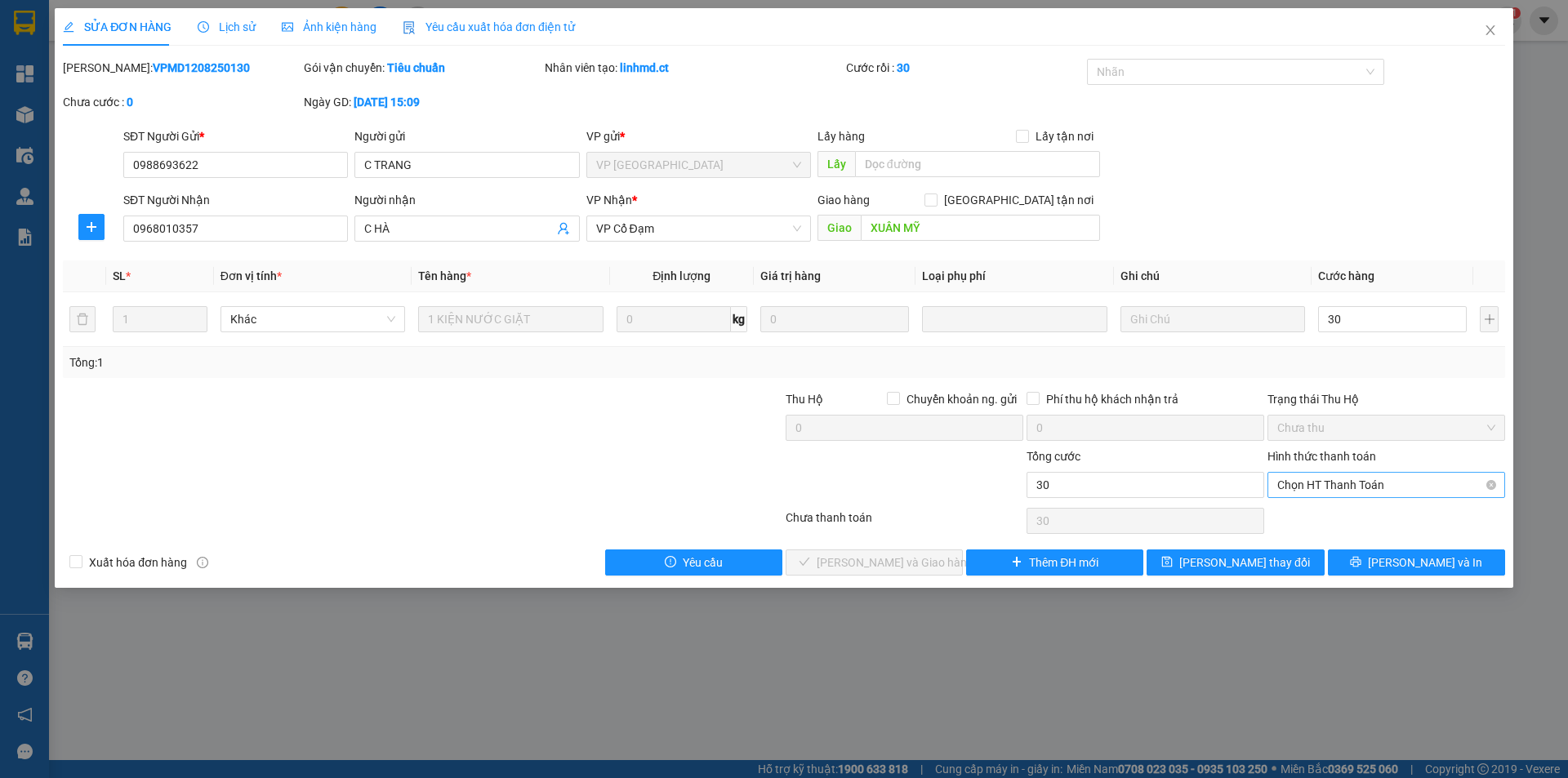
type input "30.000"
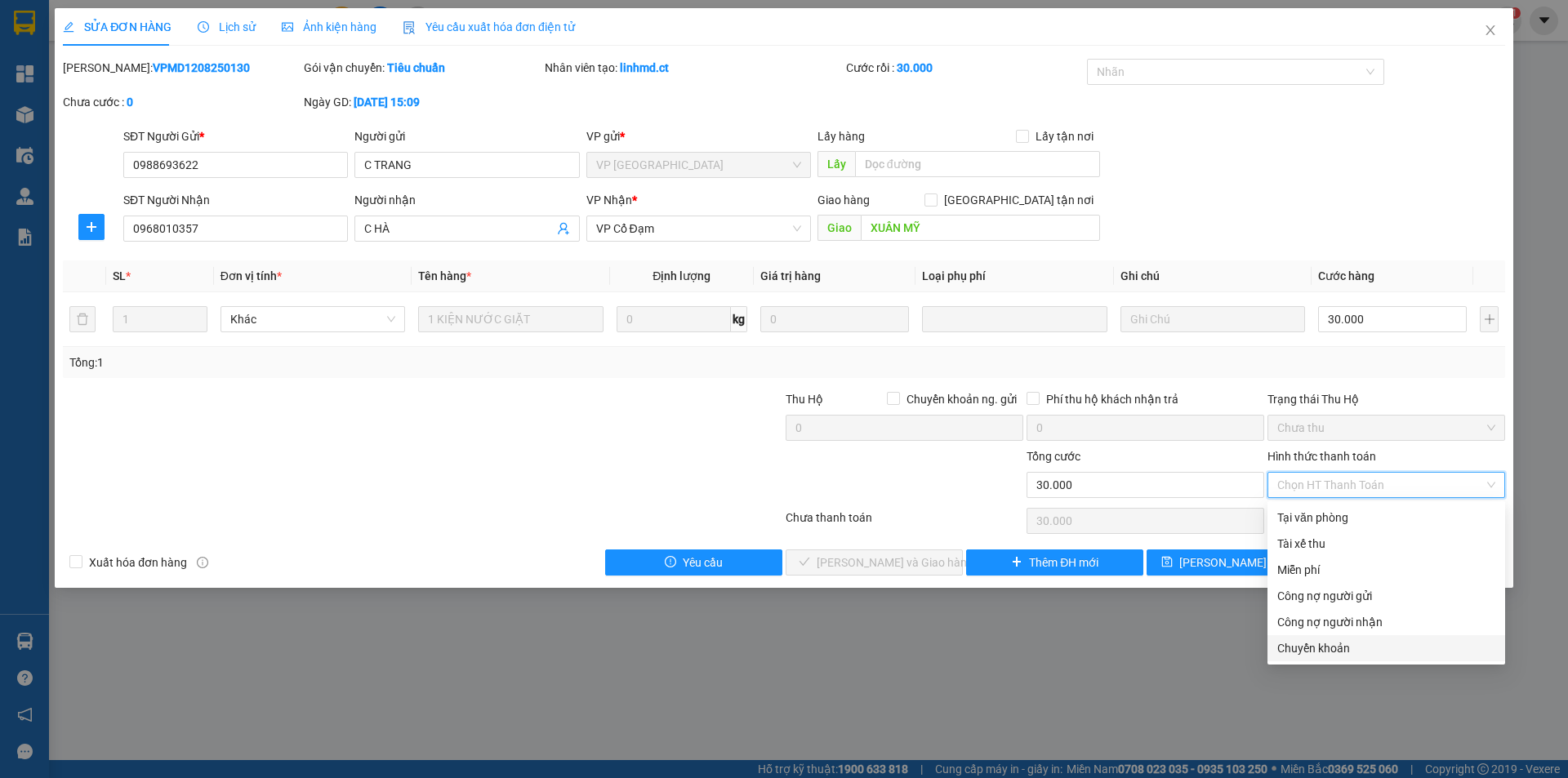
click at [1332, 651] on div "Chuyển khoản" at bounding box center [1386, 648] width 218 height 18
type input "0"
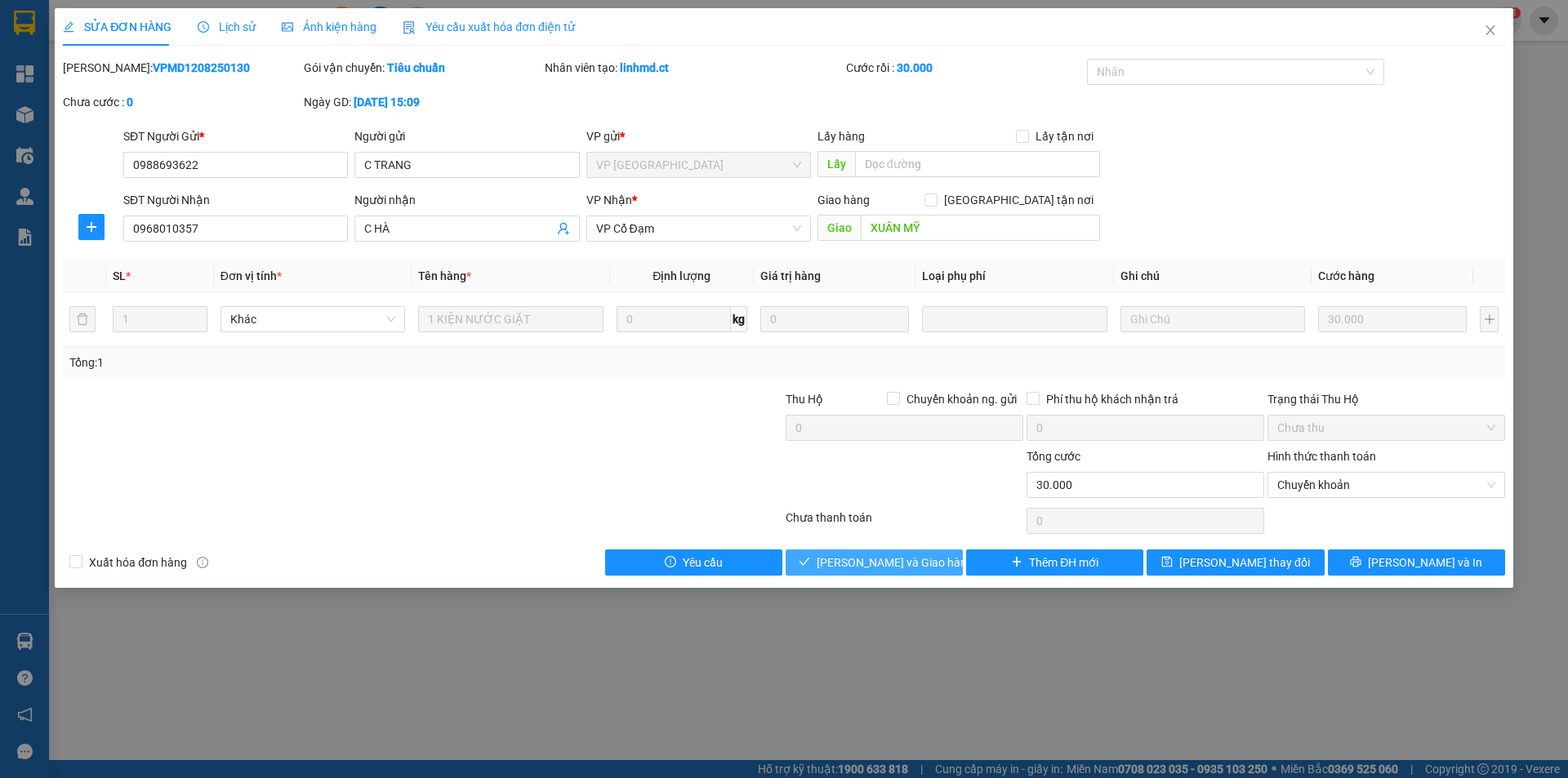
click at [883, 557] on span "Lưu và Giao hàng" at bounding box center [895, 563] width 156 height 18
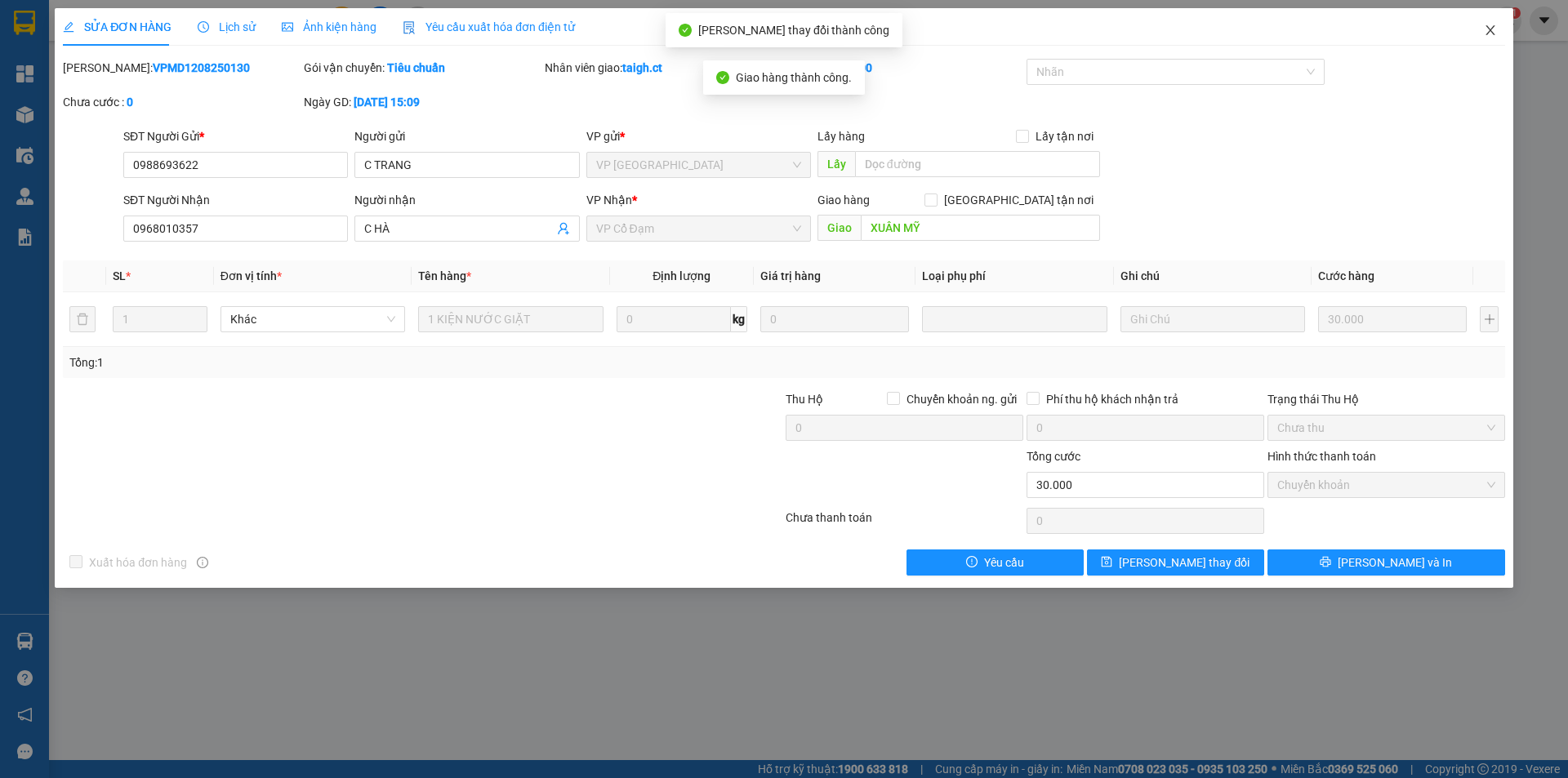
click at [1489, 33] on icon "close" at bounding box center [1491, 30] width 9 height 10
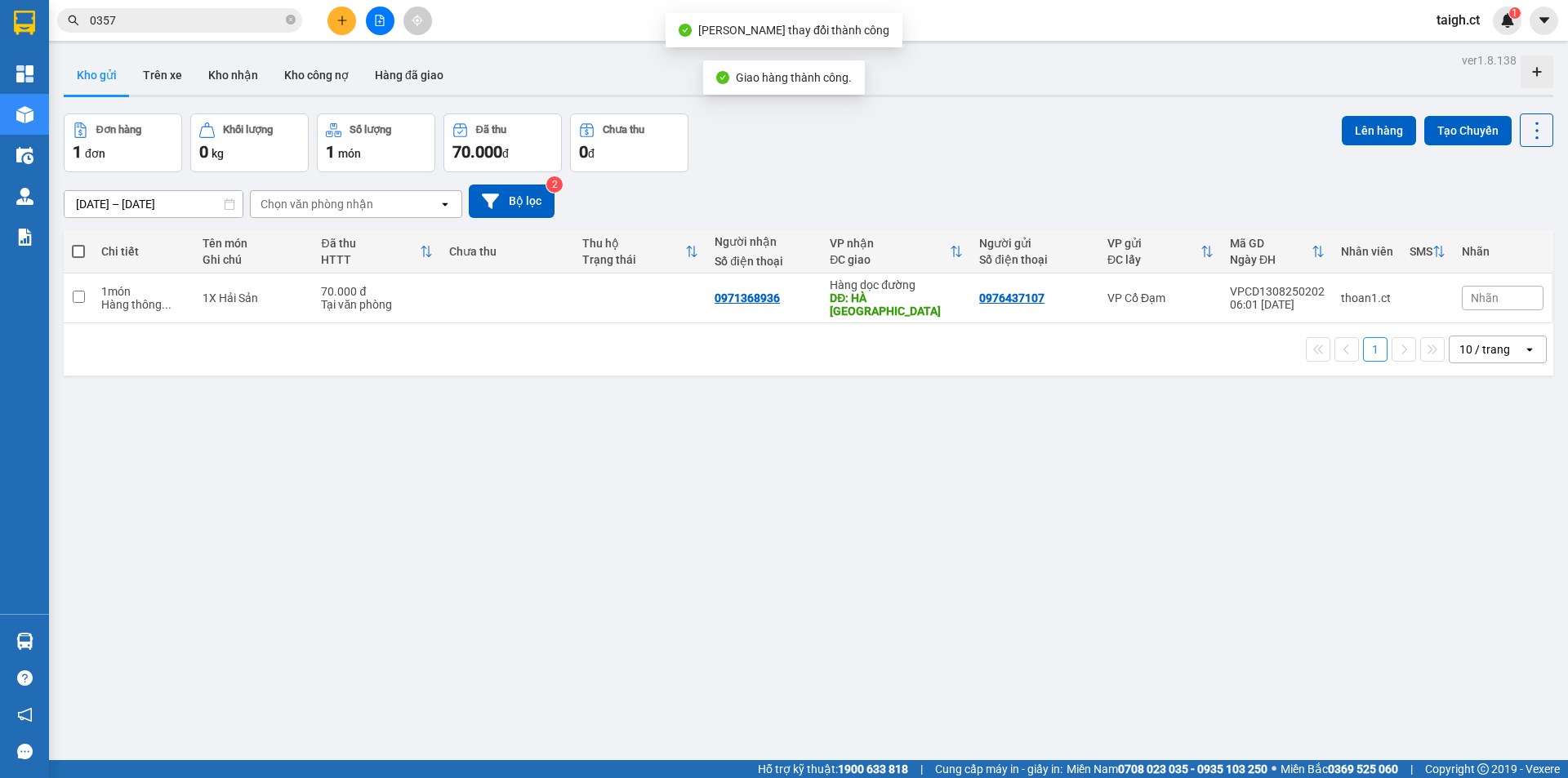
click at [235, 22] on input "0357" at bounding box center [186, 20] width 192 height 18
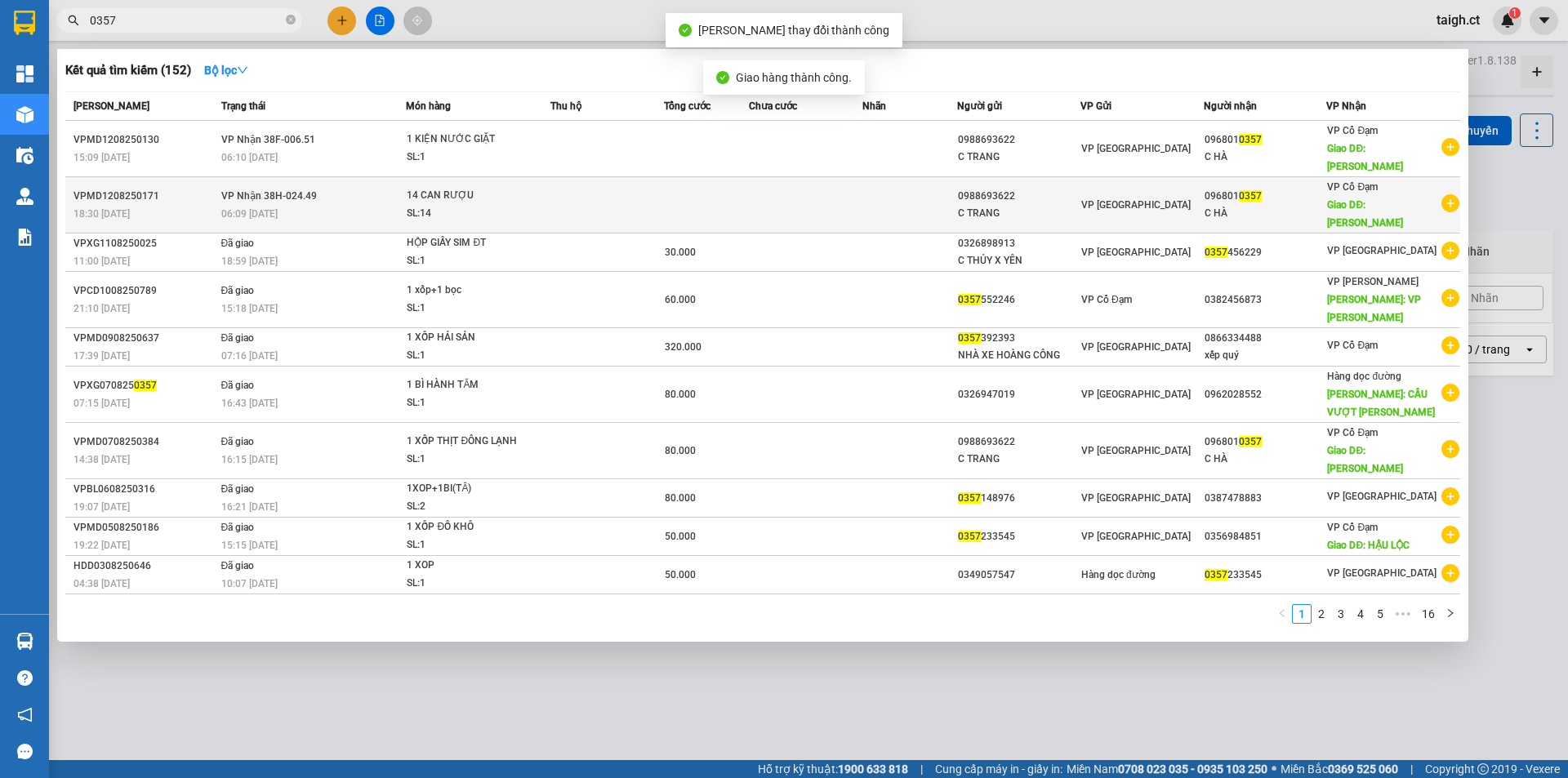
click at [341, 177] on td "VP Nhận 38H-024.49 06:09 - 13/08" at bounding box center [312, 205] width 190 height 56
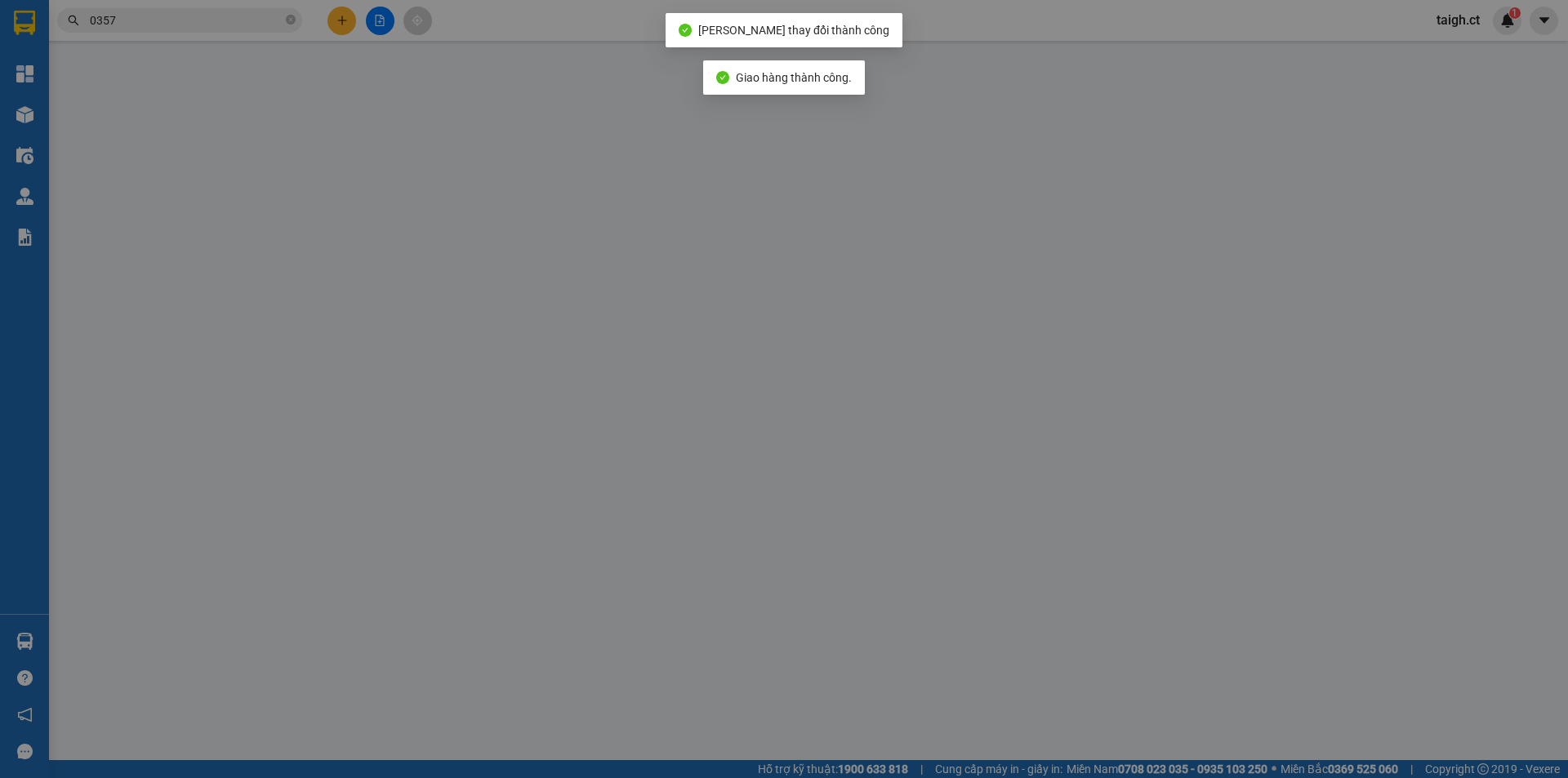
type input "0988693622"
type input "C TRANG"
type input "0968010357"
type input "C HÀ"
type input "XUÂN MỸ"
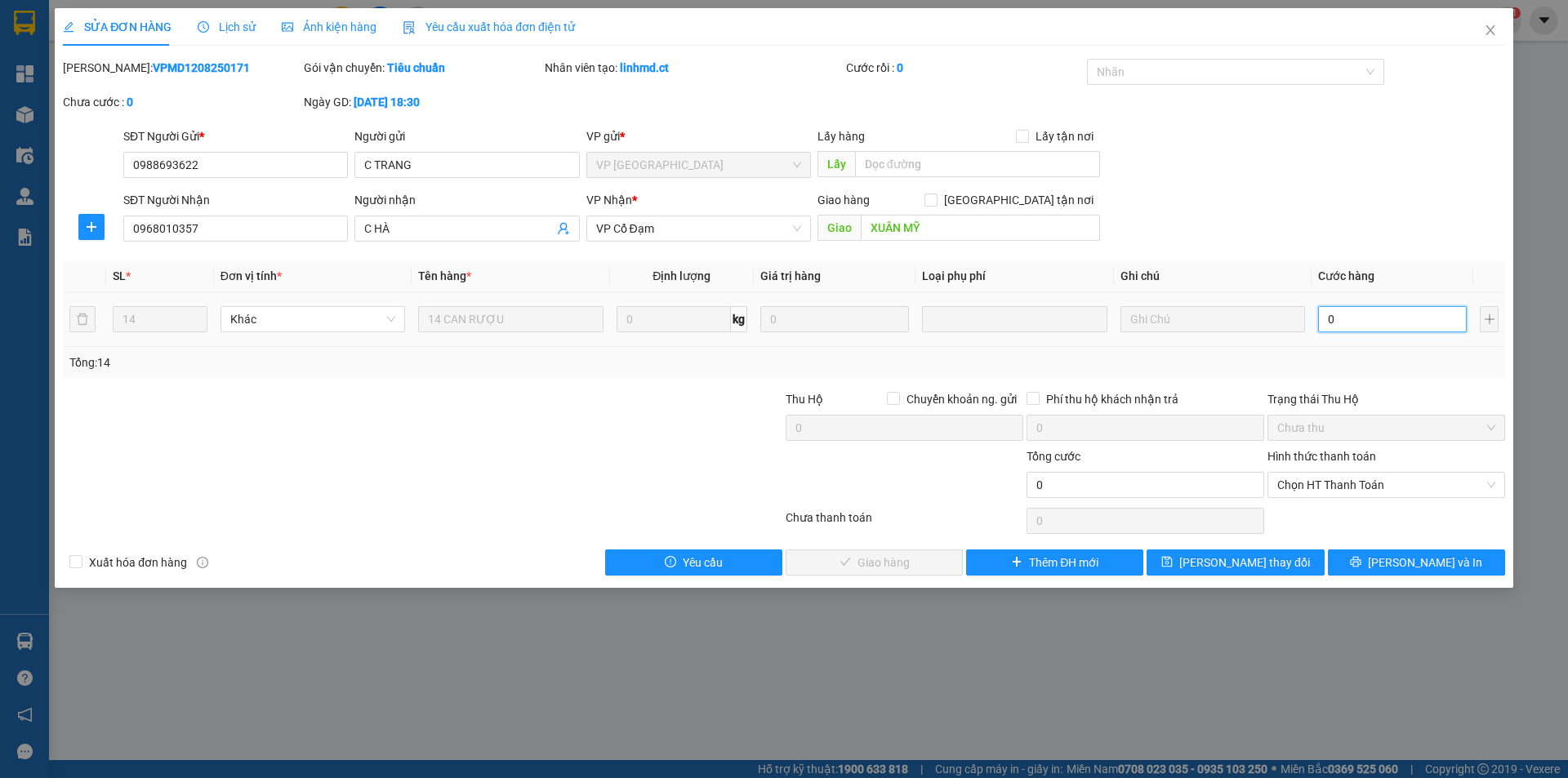
click at [1371, 316] on input "0" at bounding box center [1393, 319] width 149 height 26
type input "4"
type input "42"
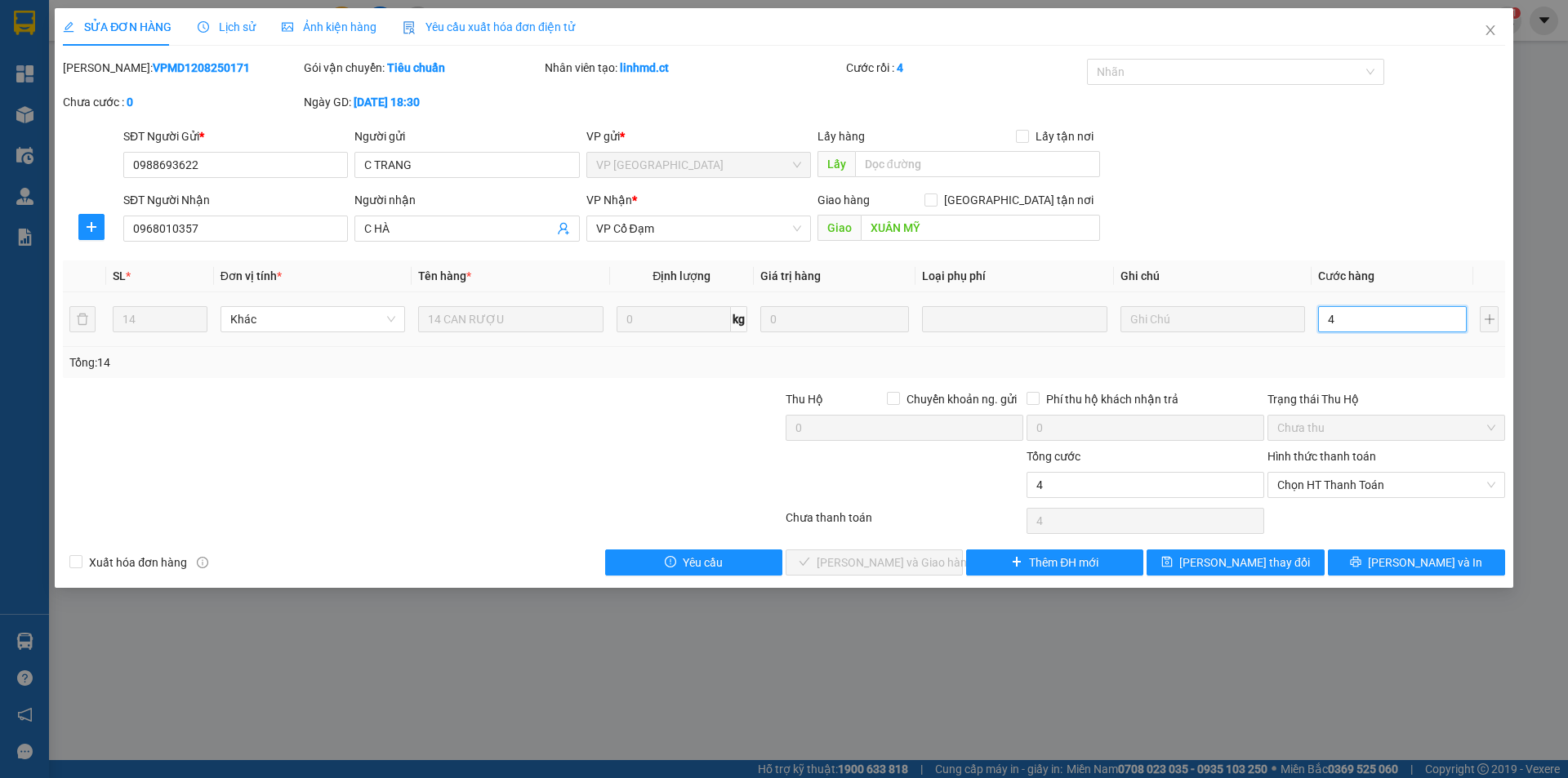
type input "42"
type input "420"
click at [1329, 483] on span "Chọn HT Thanh Toán" at bounding box center [1386, 485] width 218 height 25
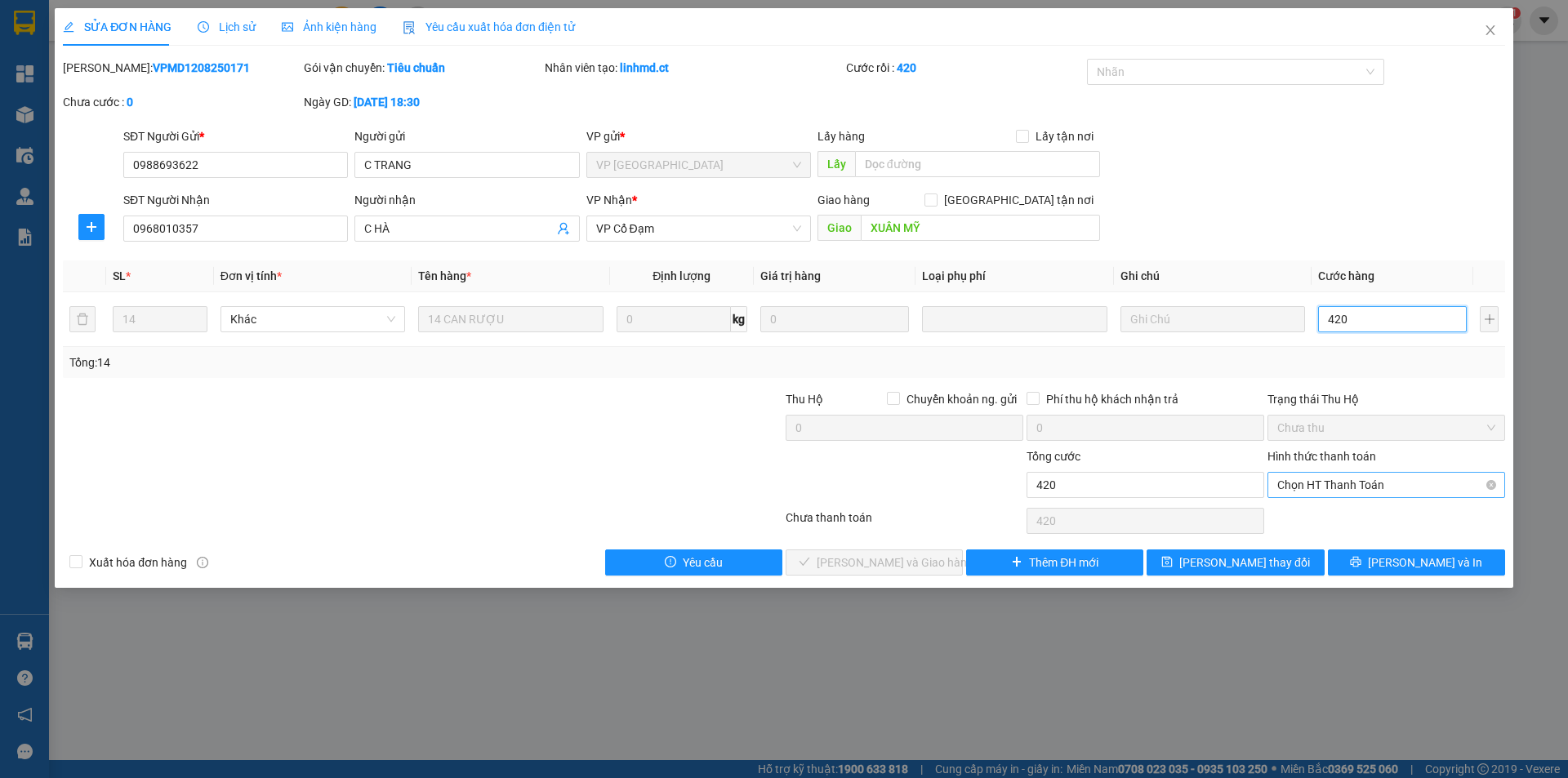
type input "420"
type input "420.000"
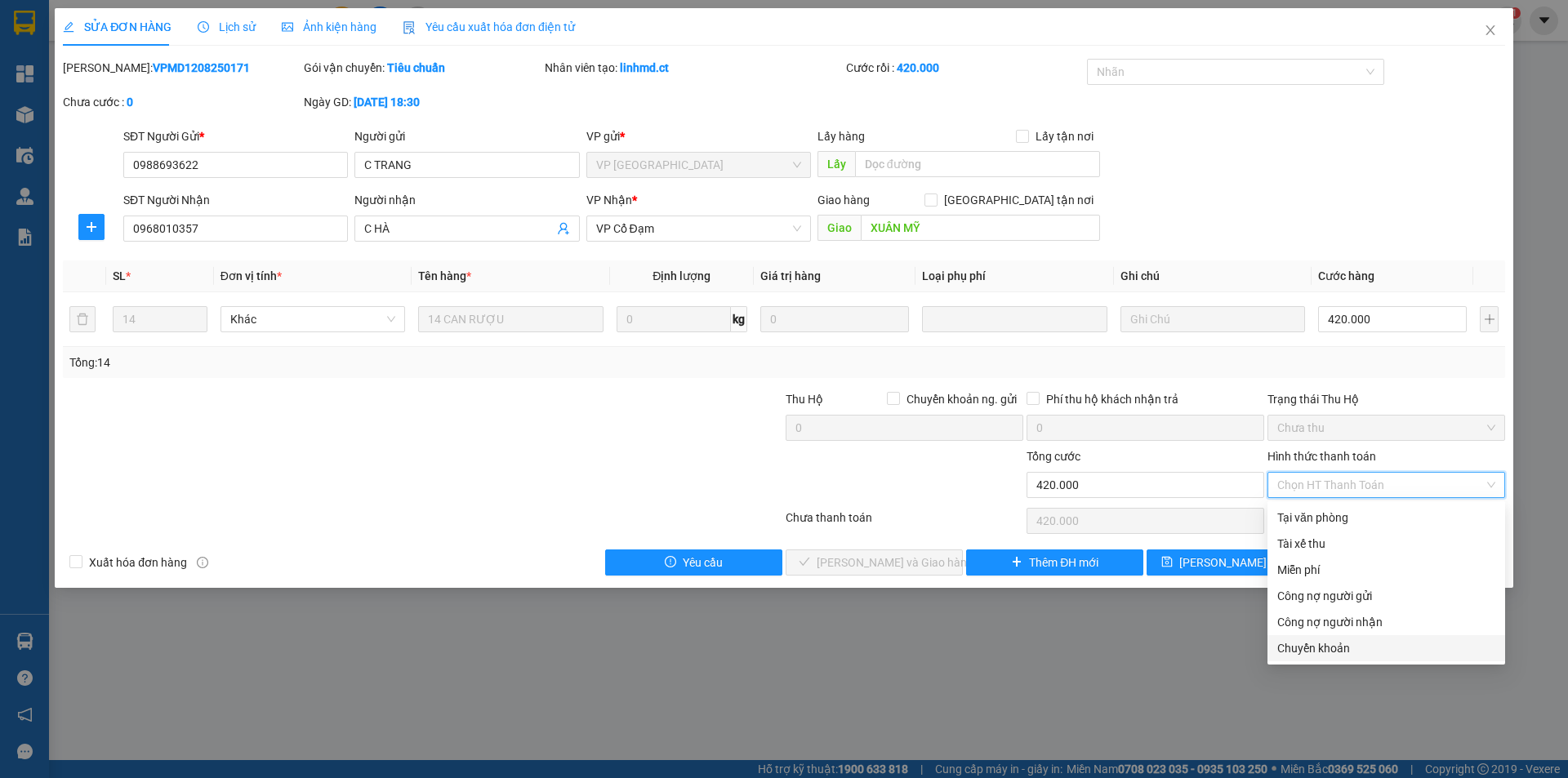
click at [1316, 647] on div "Chuyển khoản" at bounding box center [1386, 648] width 218 height 18
type input "0"
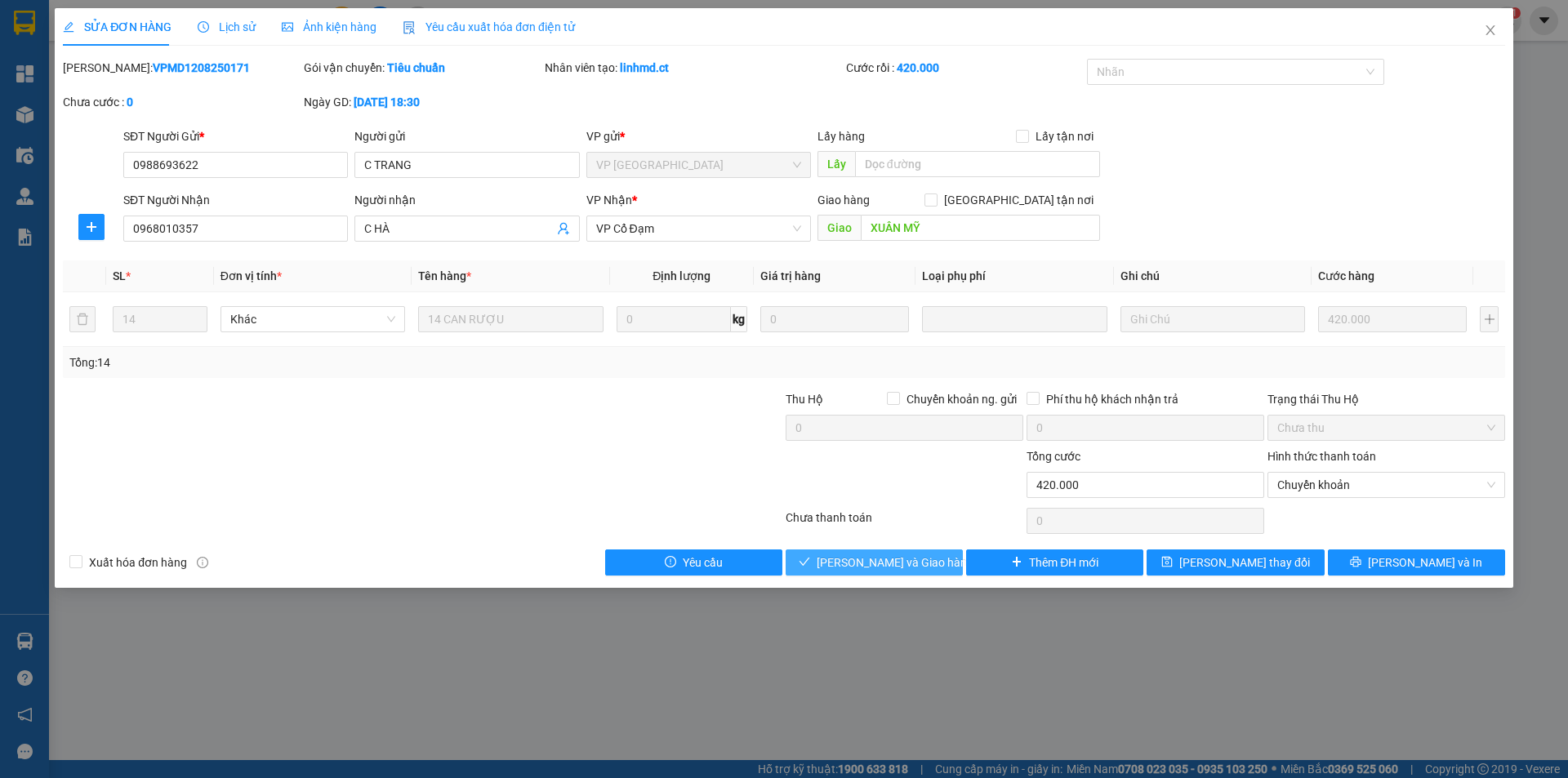
click at [909, 555] on span "Lưu và Giao hàng" at bounding box center [895, 563] width 156 height 18
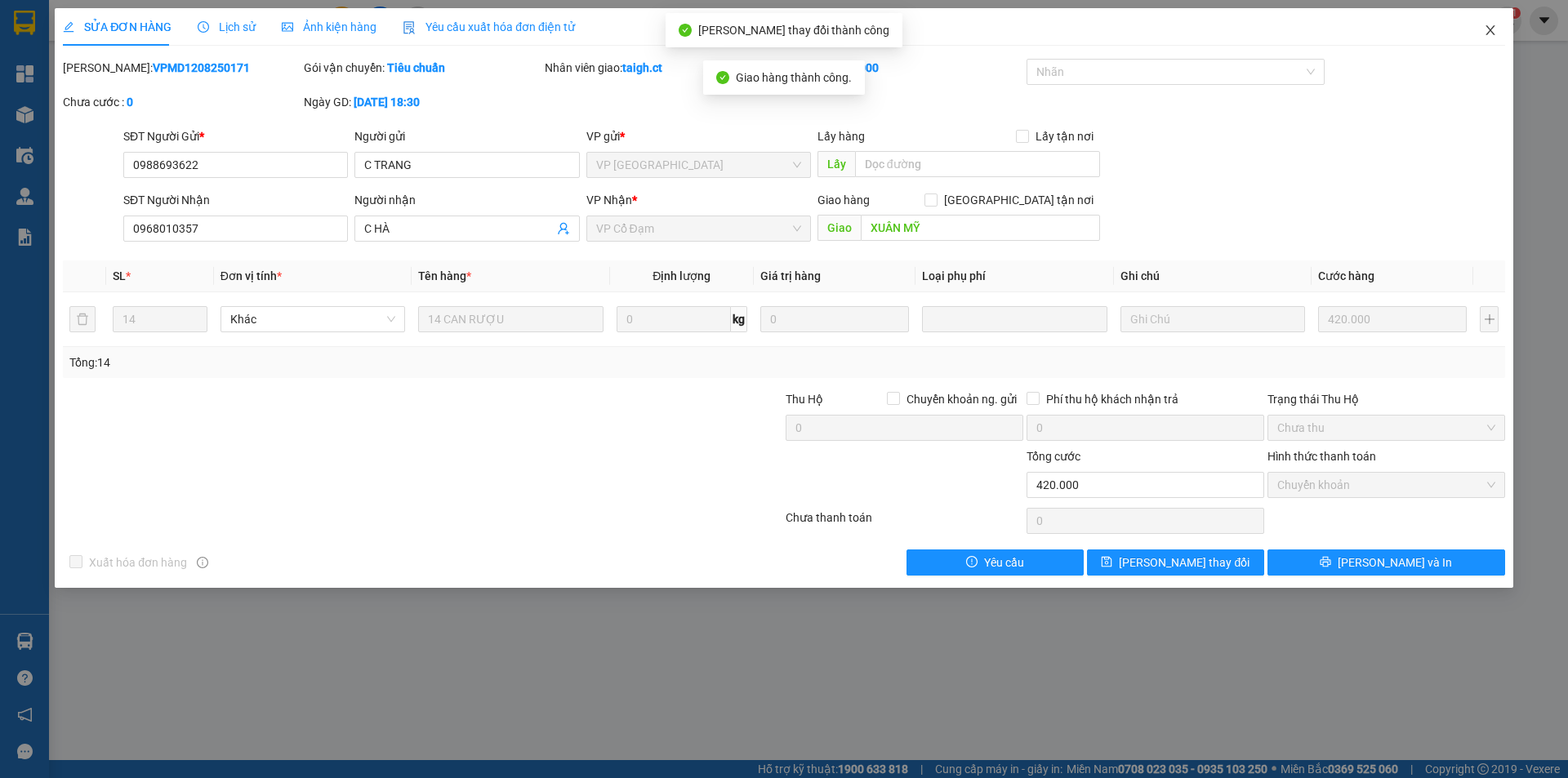
click at [1490, 31] on icon "close" at bounding box center [1491, 30] width 9 height 10
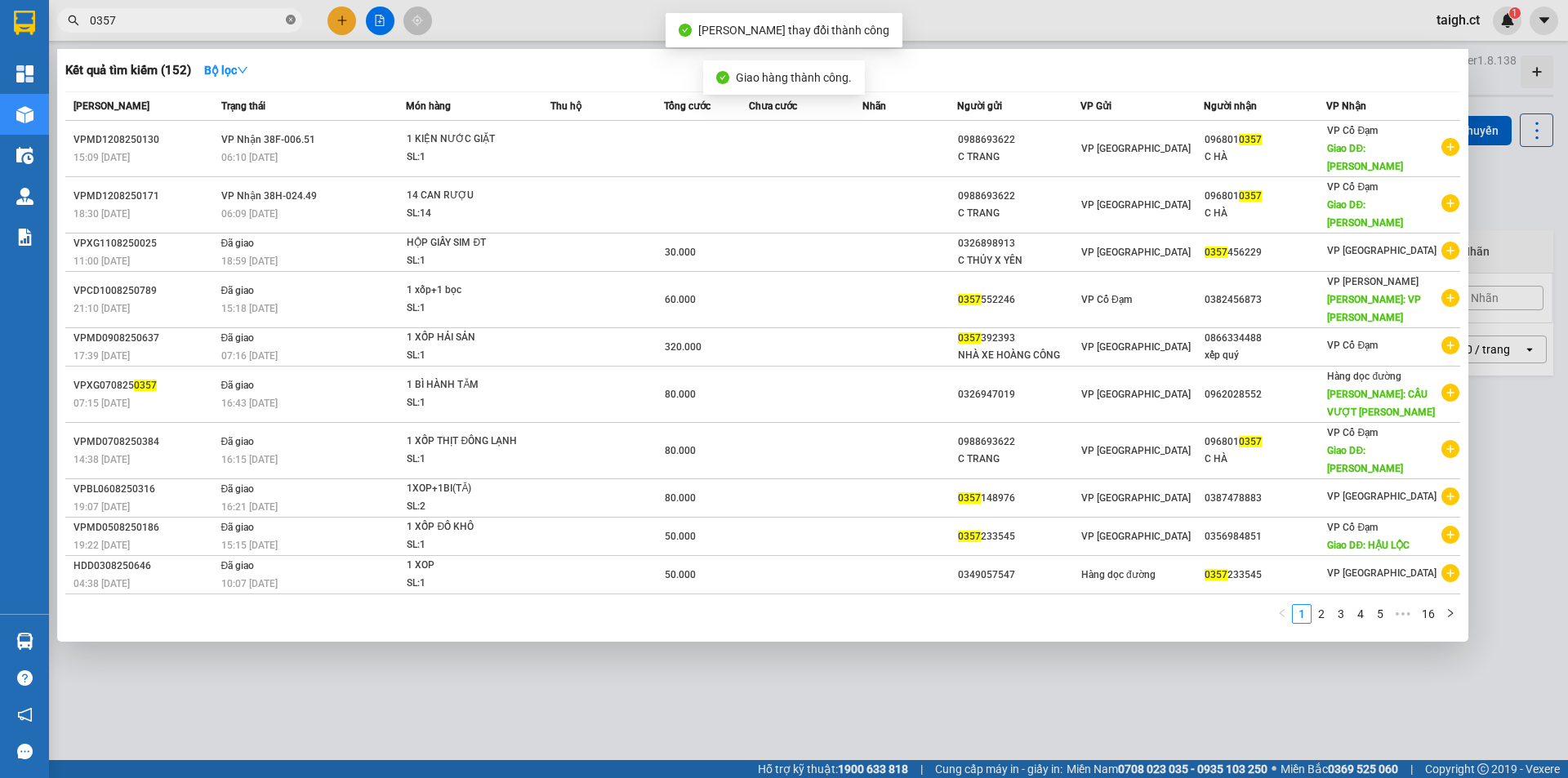
drag, startPoint x: 293, startPoint y: 18, endPoint x: 299, endPoint y: 12, distance: 8.5
click at [294, 17] on icon "close-circle" at bounding box center [291, 19] width 10 height 10
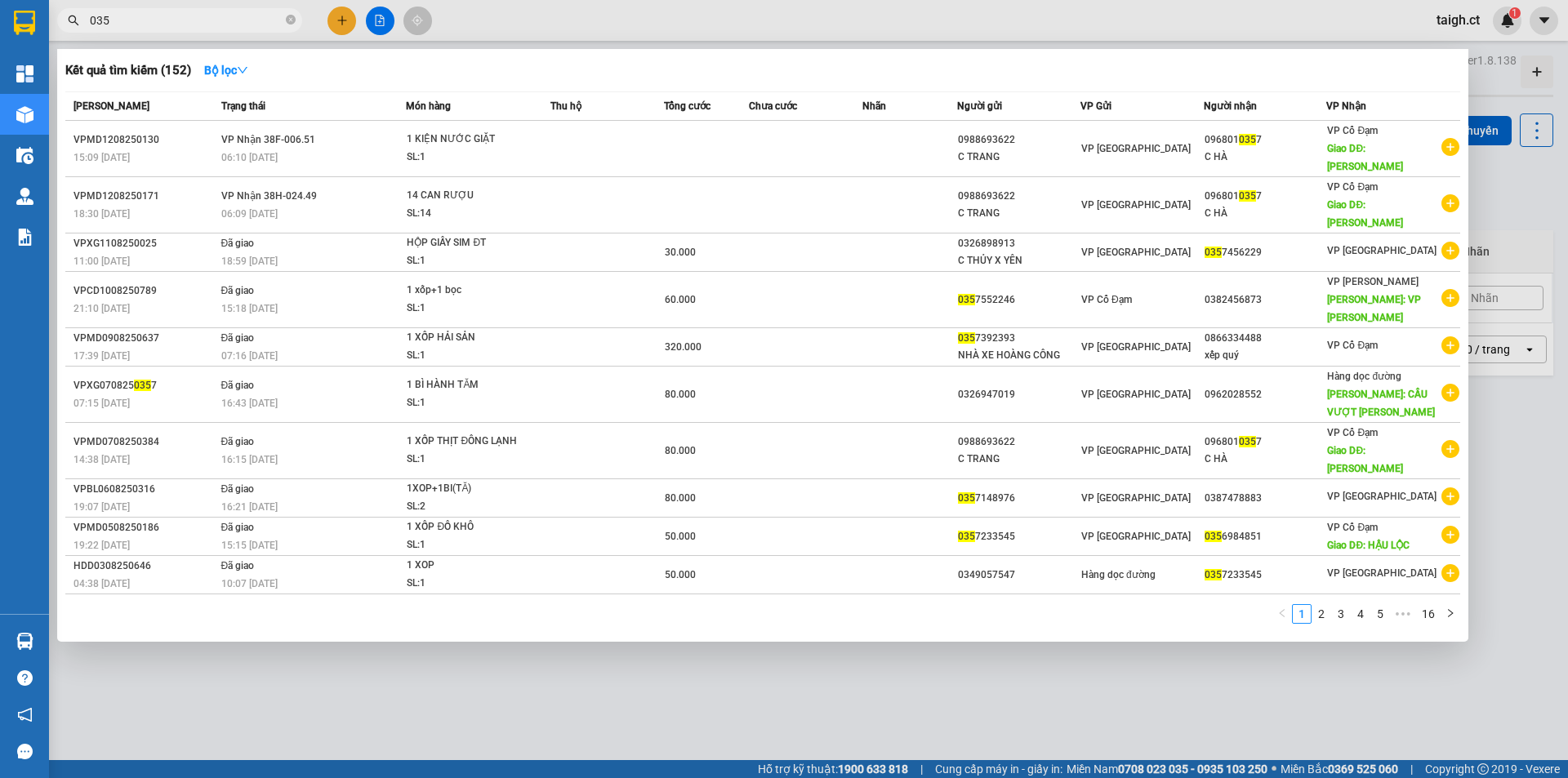
type input "0357"
click at [294, 20] on icon "close-circle" at bounding box center [291, 19] width 10 height 10
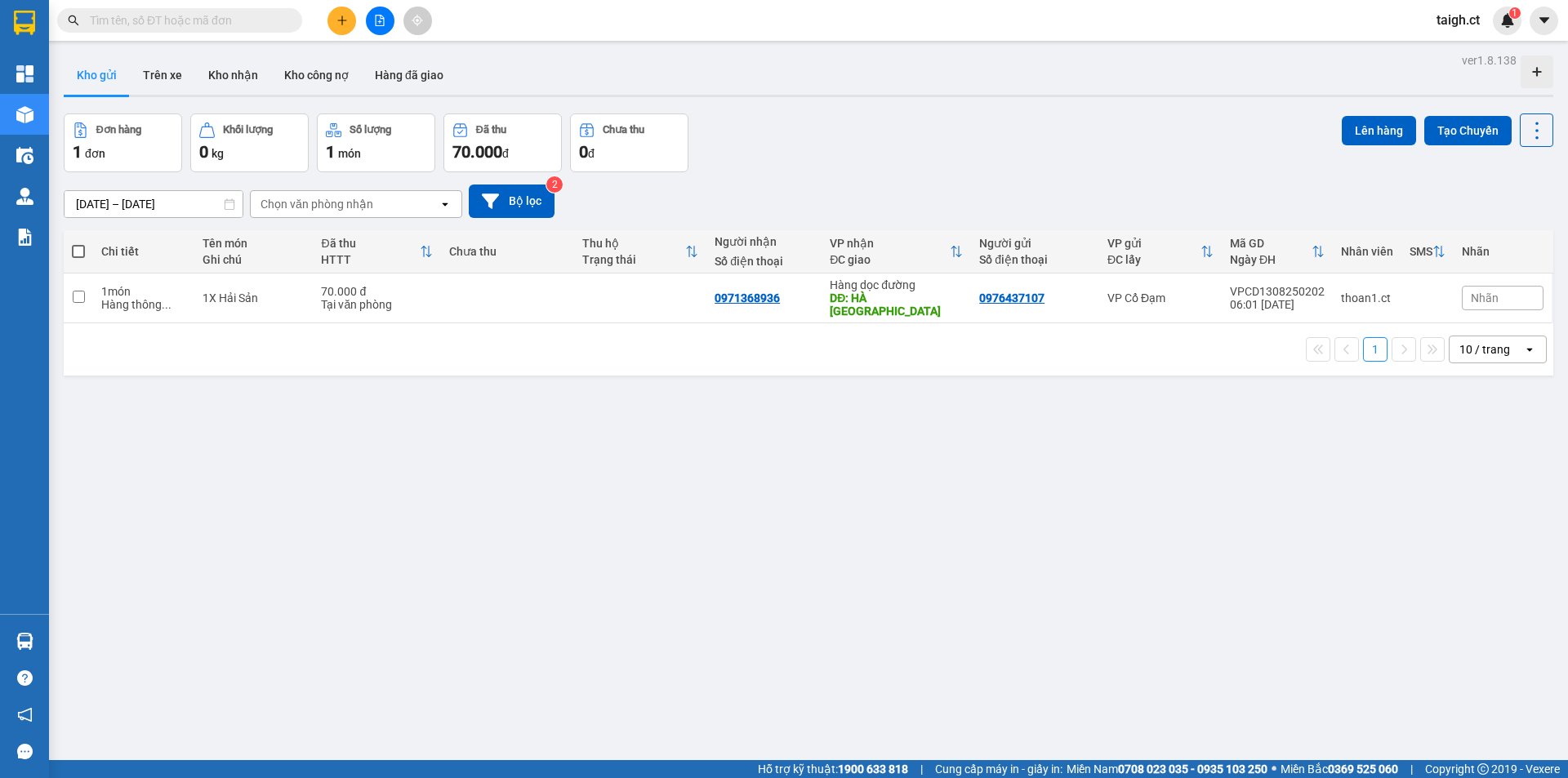
click at [266, 11] on span at bounding box center [179, 20] width 245 height 25
click at [246, 18] on input "text" at bounding box center [186, 20] width 192 height 18
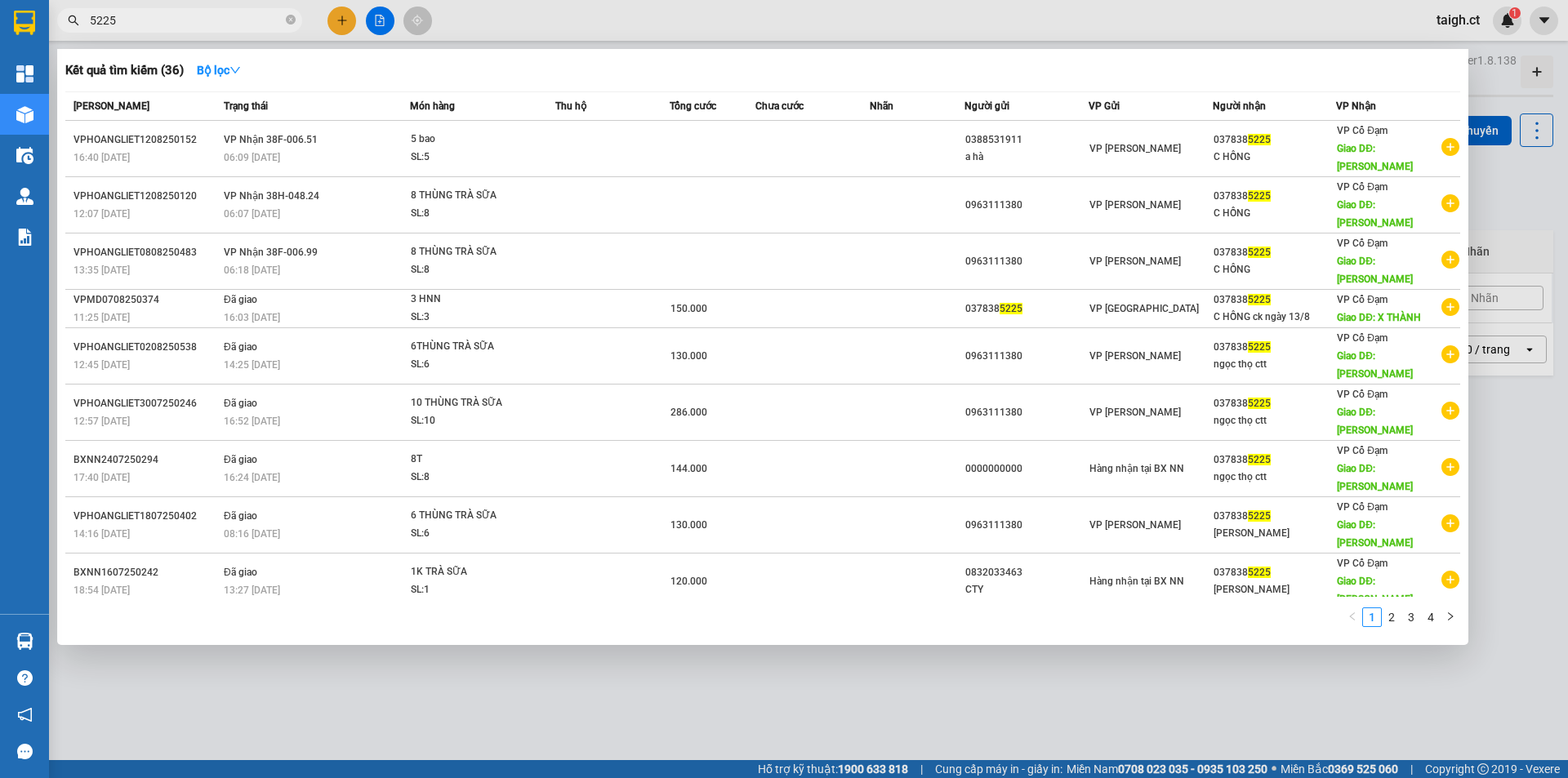
type input "5225"
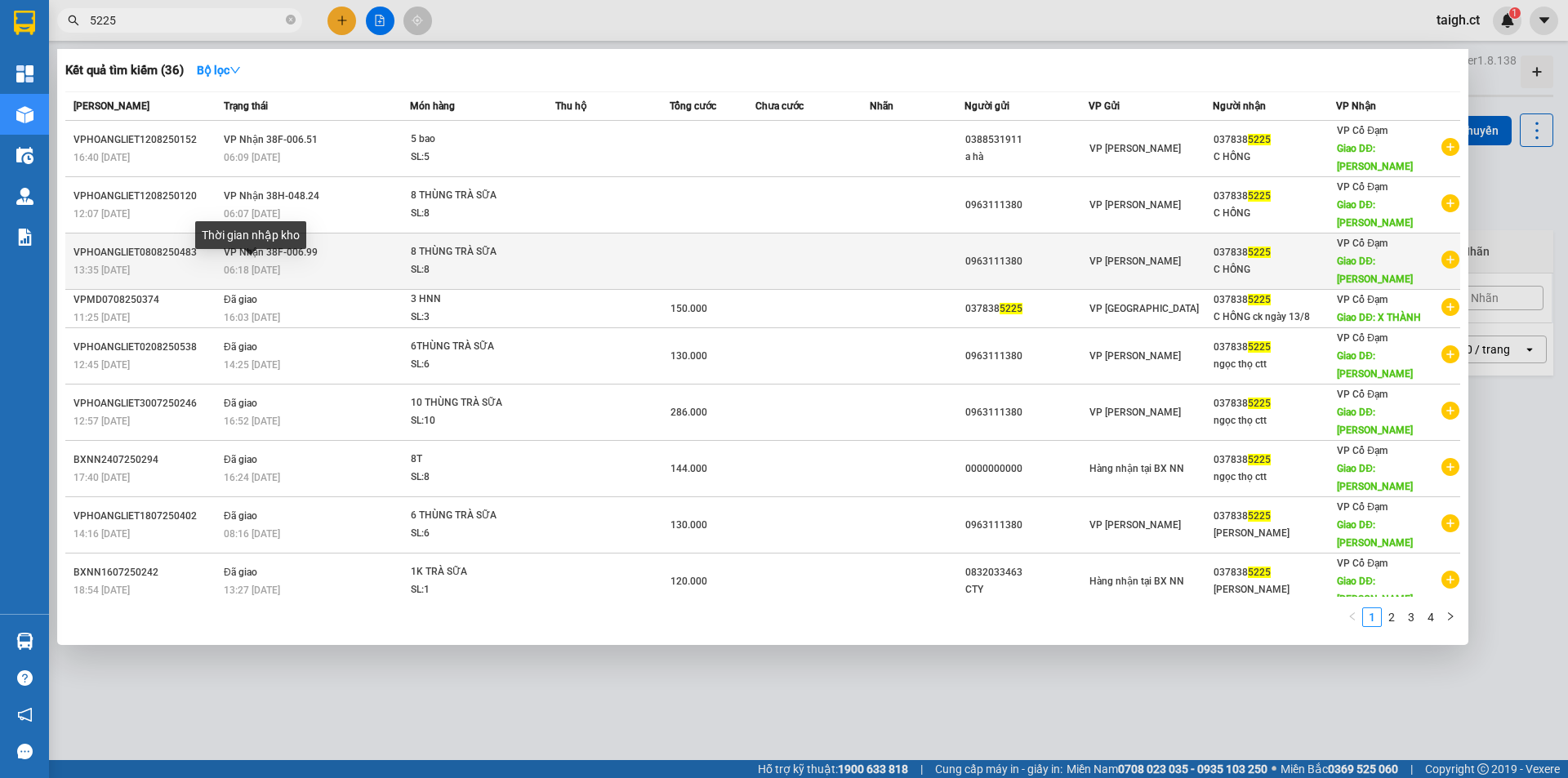
click at [263, 265] on span "06:18 - 09/08" at bounding box center [251, 270] width 56 height 11
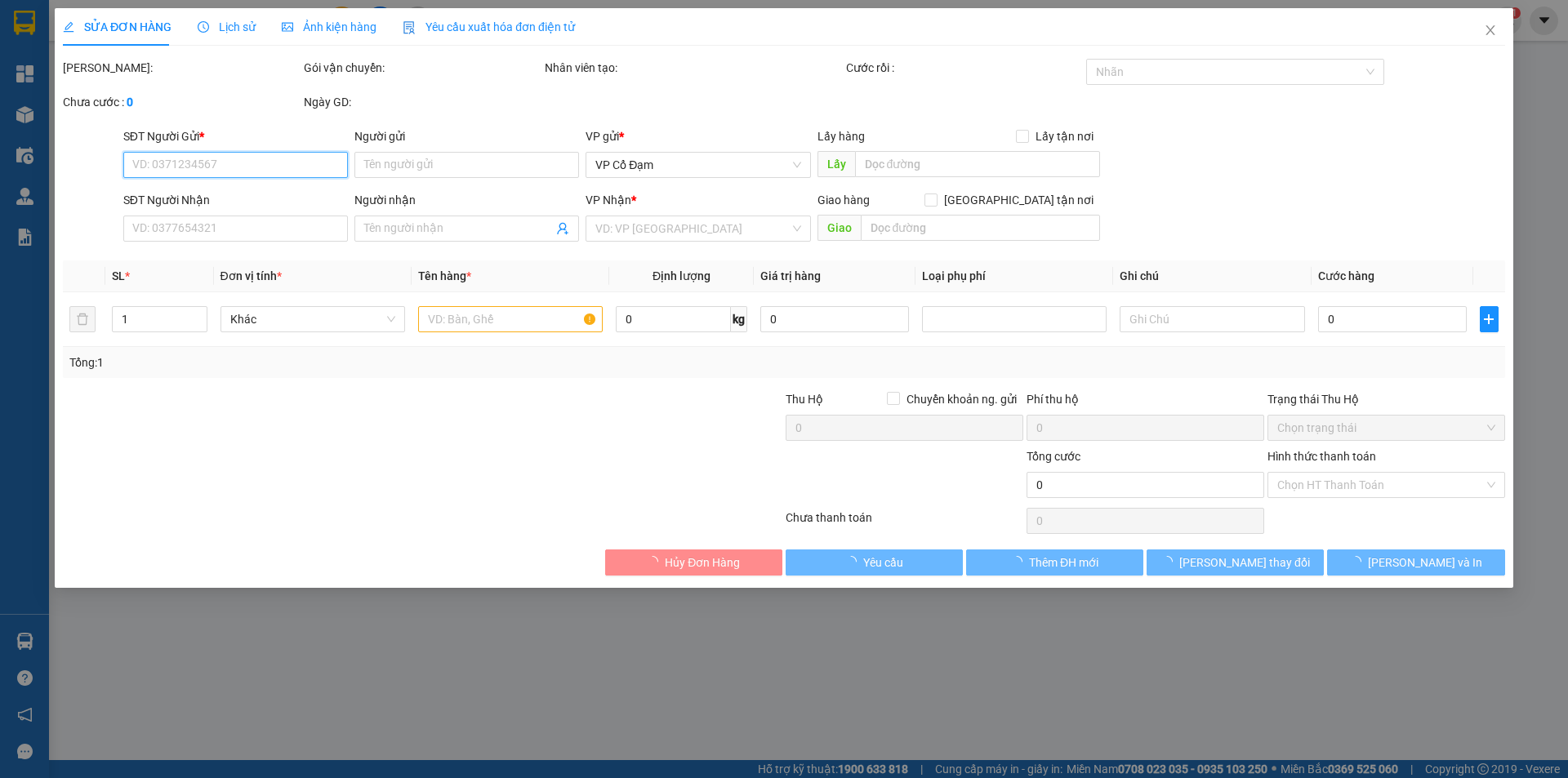
type input "0963111380"
type input "0378385225"
type input "C HỒNG"
type input "XUÂN THÀNH"
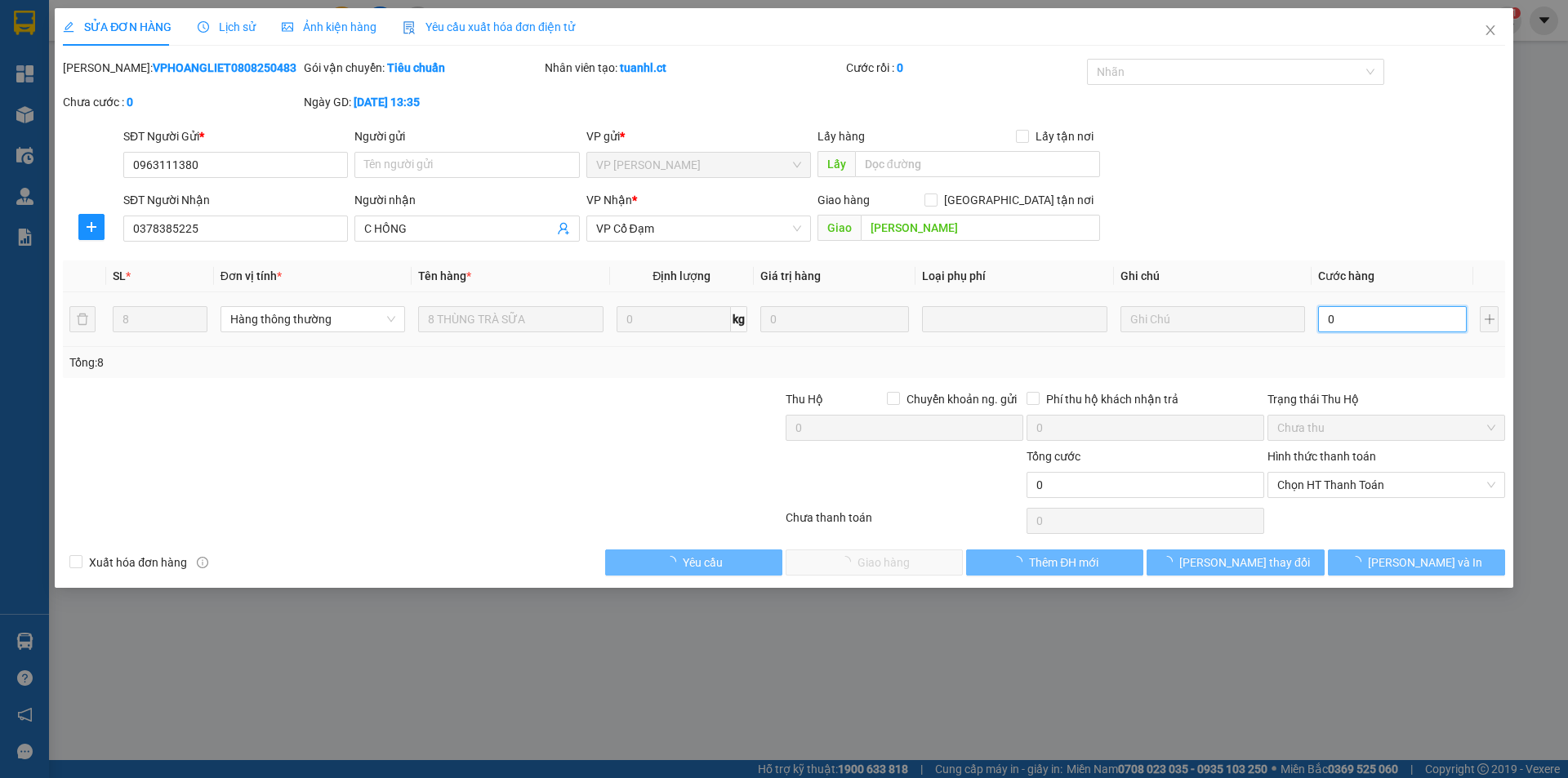
click at [1357, 320] on input "0" at bounding box center [1393, 319] width 149 height 26
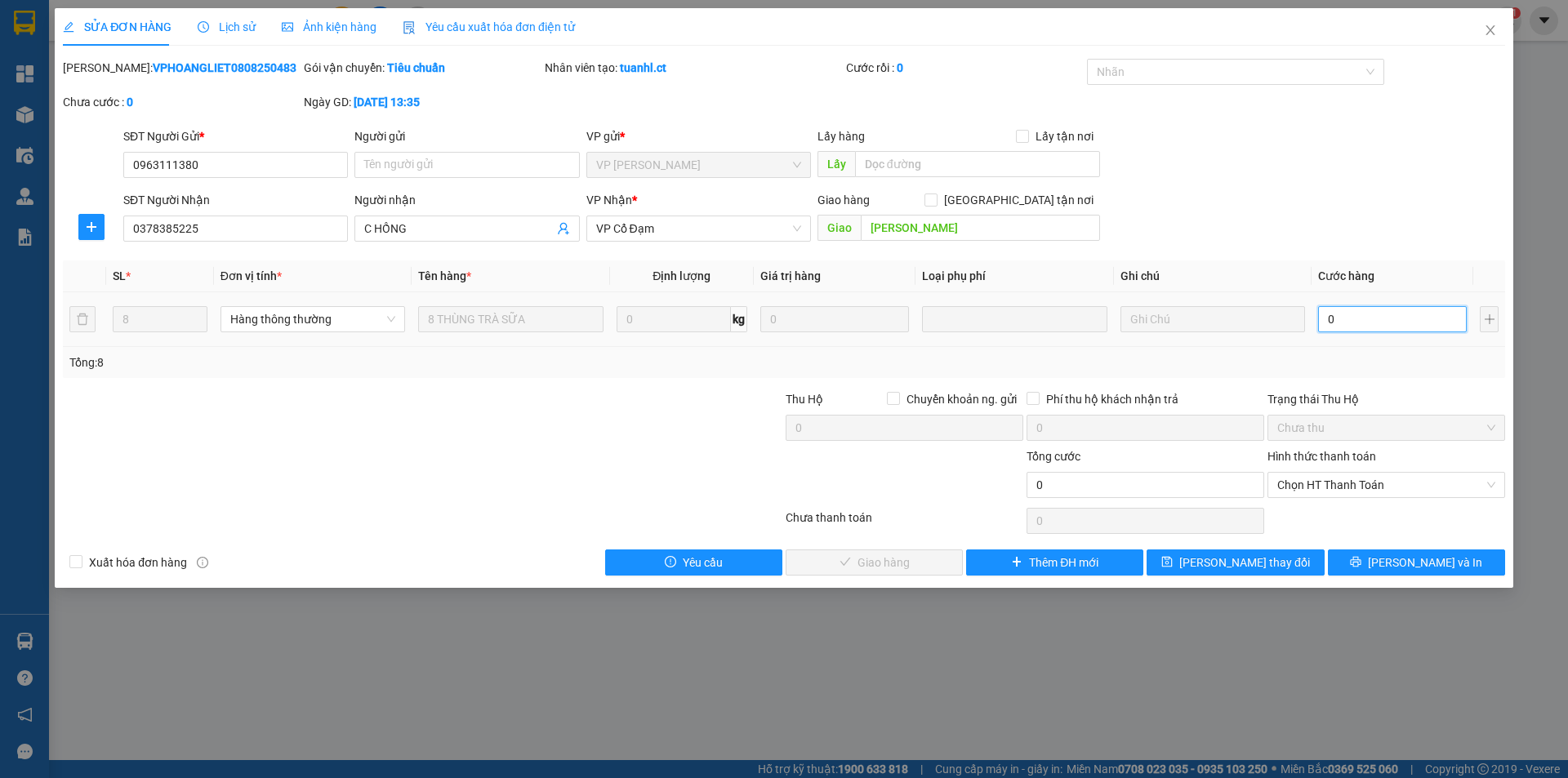
type input "2"
type input "24"
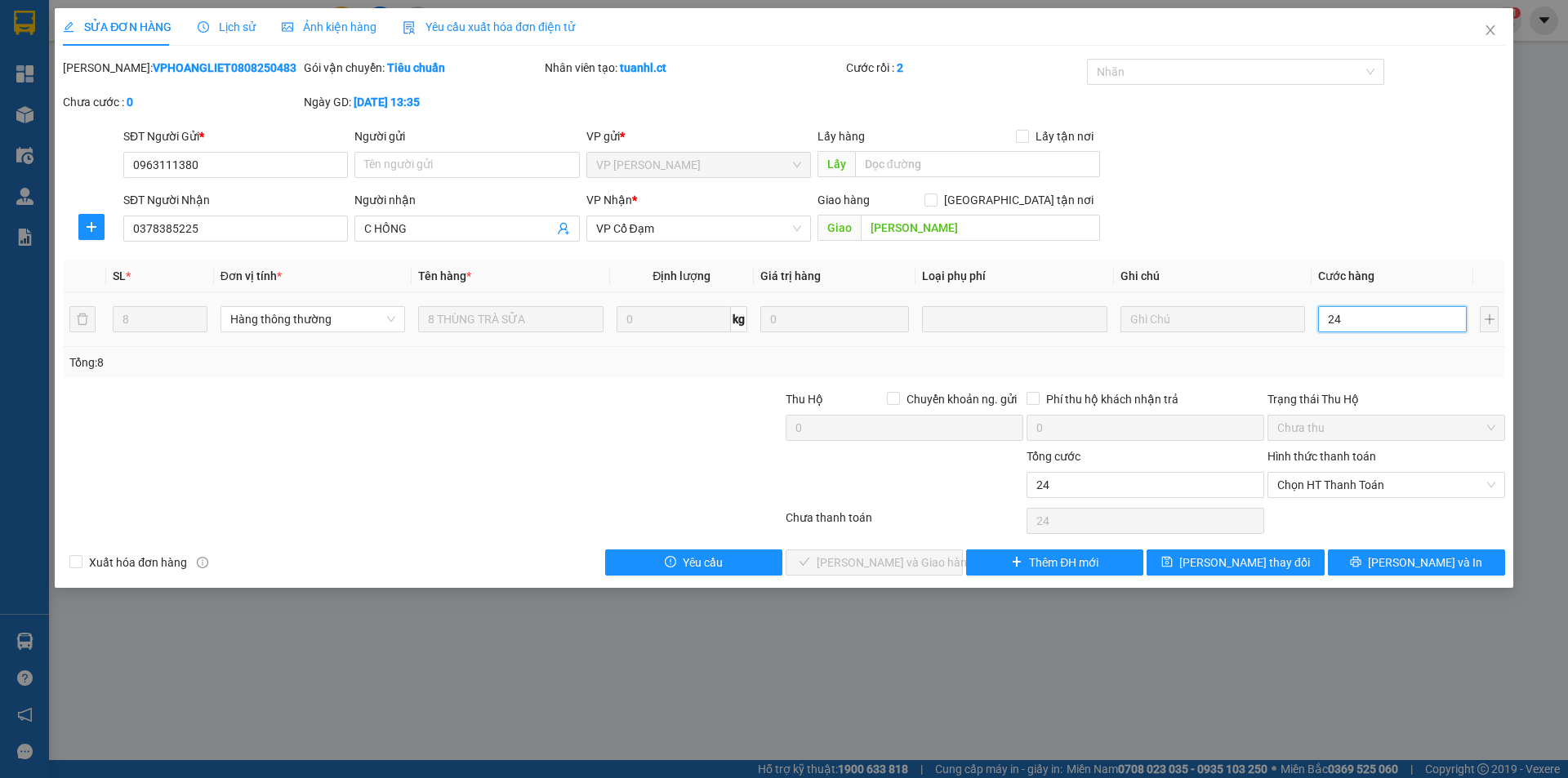
type input "248"
click at [1386, 486] on span "Chọn HT Thanh Toán" at bounding box center [1386, 485] width 218 height 25
type input "248"
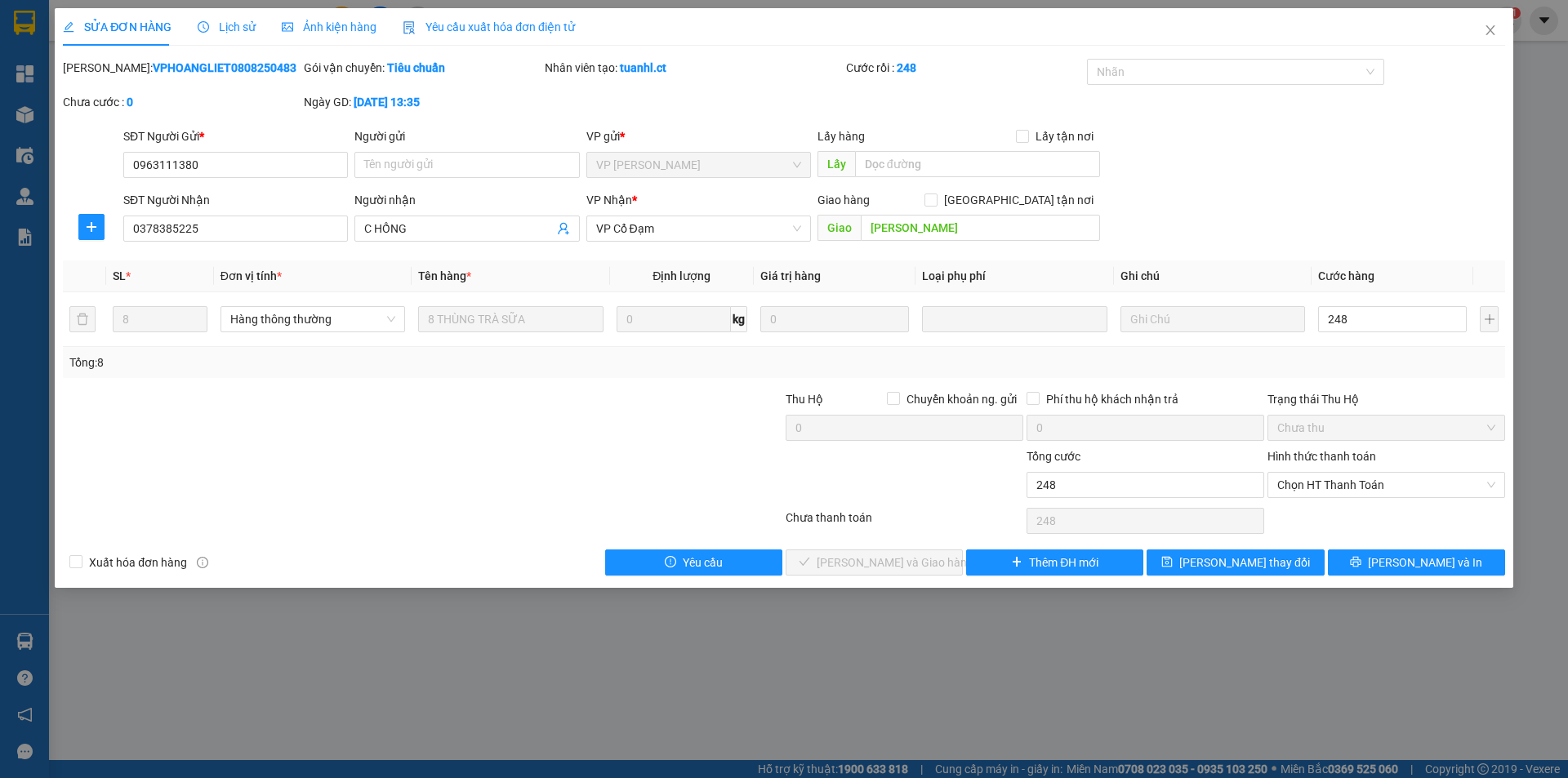
type input "248.000"
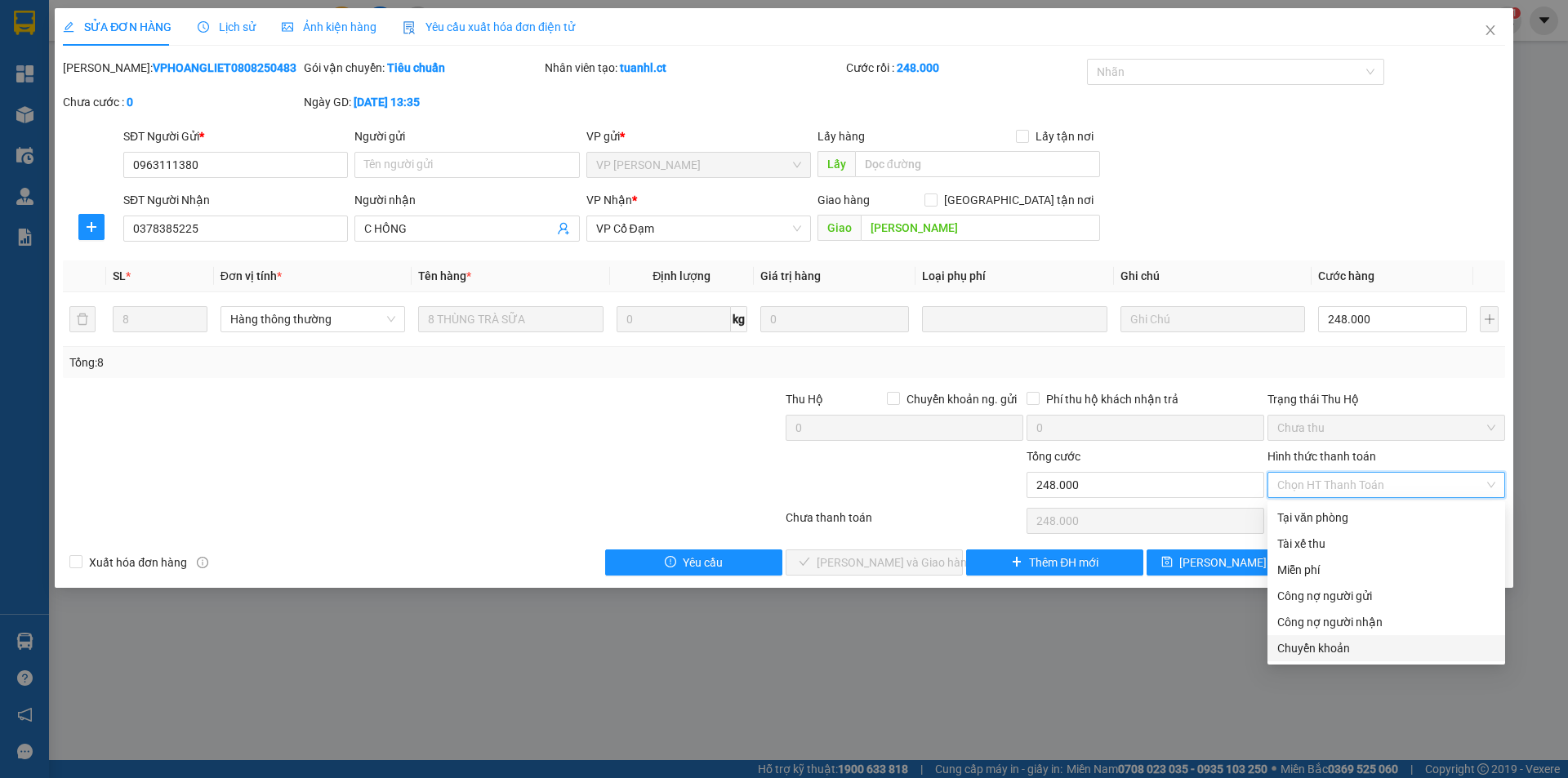
click at [1348, 651] on div "Chuyển khoản" at bounding box center [1386, 648] width 218 height 18
type input "0"
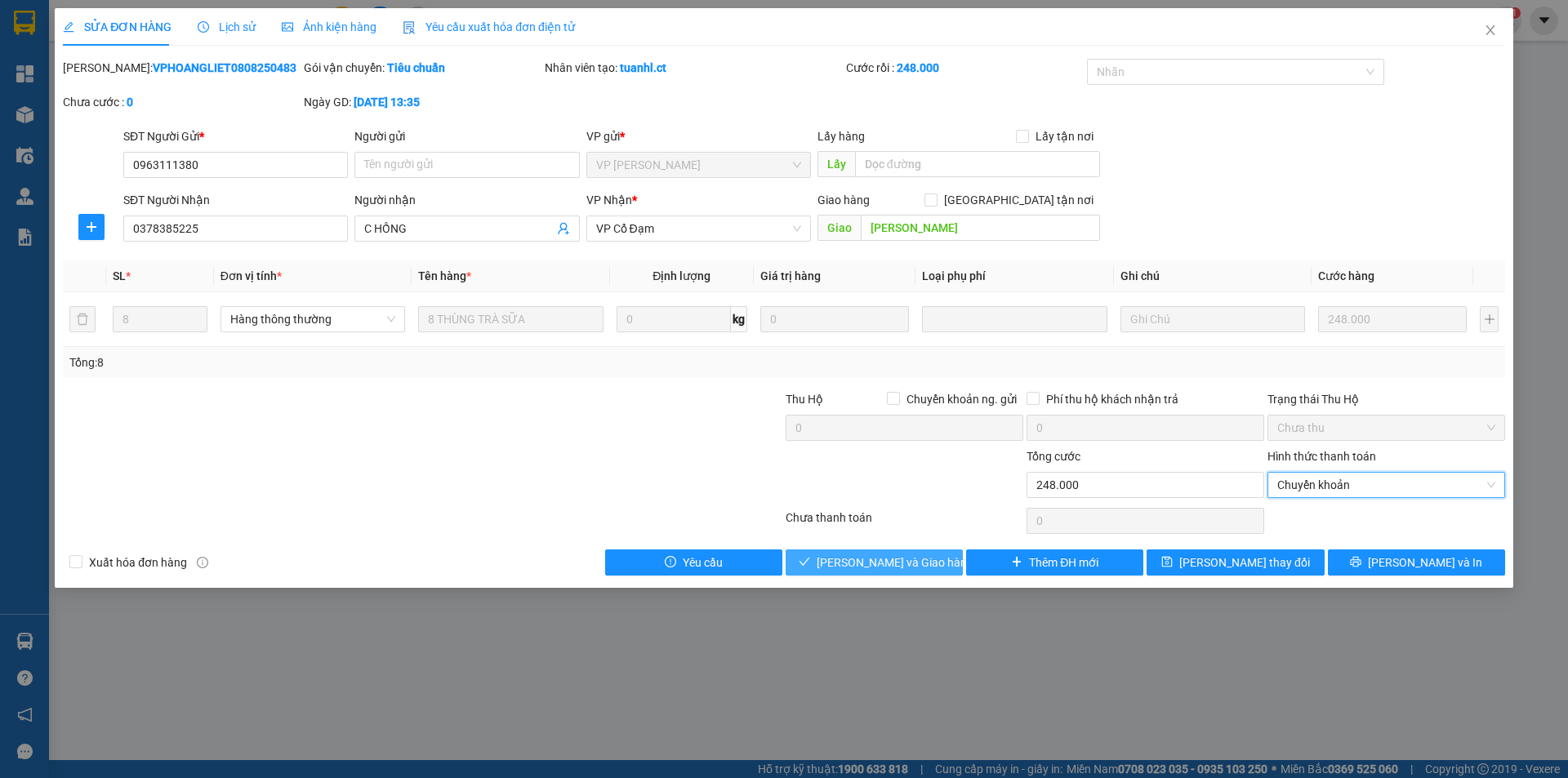
click at [876, 560] on span "Lưu và Giao hàng" at bounding box center [895, 563] width 156 height 18
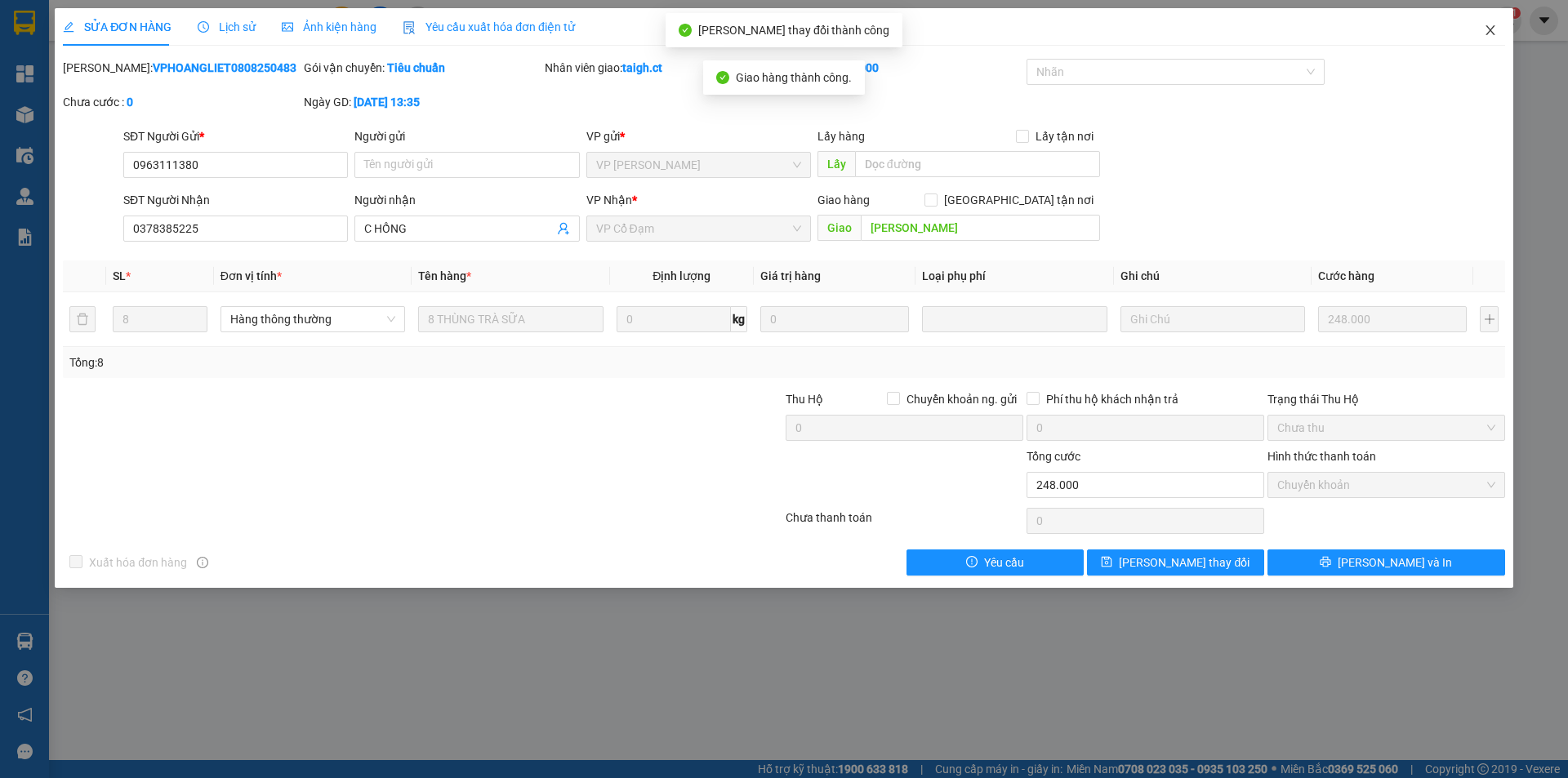
click at [1493, 29] on icon "close" at bounding box center [1491, 30] width 9 height 10
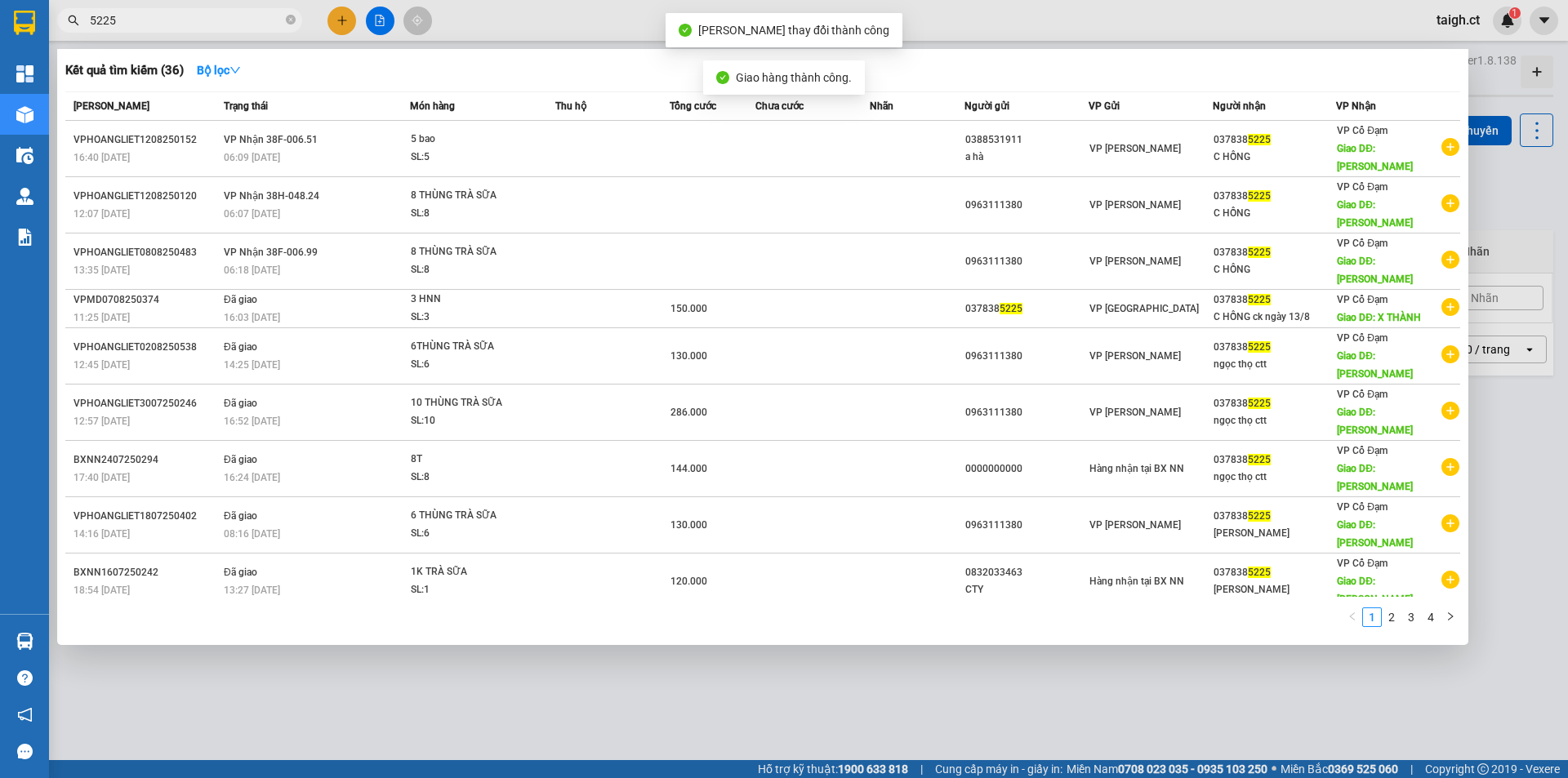
click at [240, 11] on input "5225" at bounding box center [186, 20] width 192 height 18
click at [289, 17] on icon "close-circle" at bounding box center [291, 19] width 10 height 10
type input "5225"
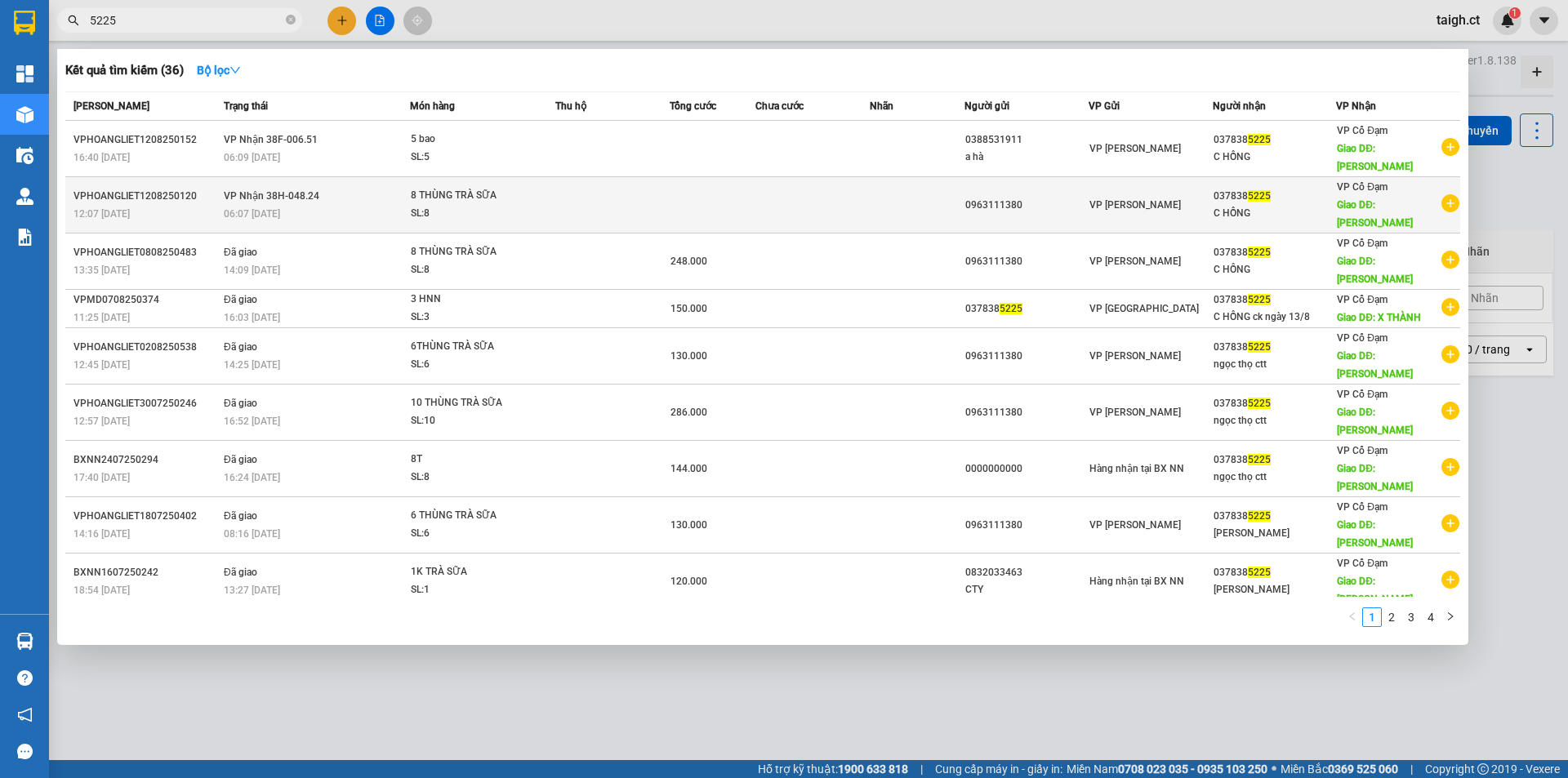
click at [265, 204] on td "VP Nhận 38H-048.24 06:07 - 13/08" at bounding box center [315, 205] width 190 height 56
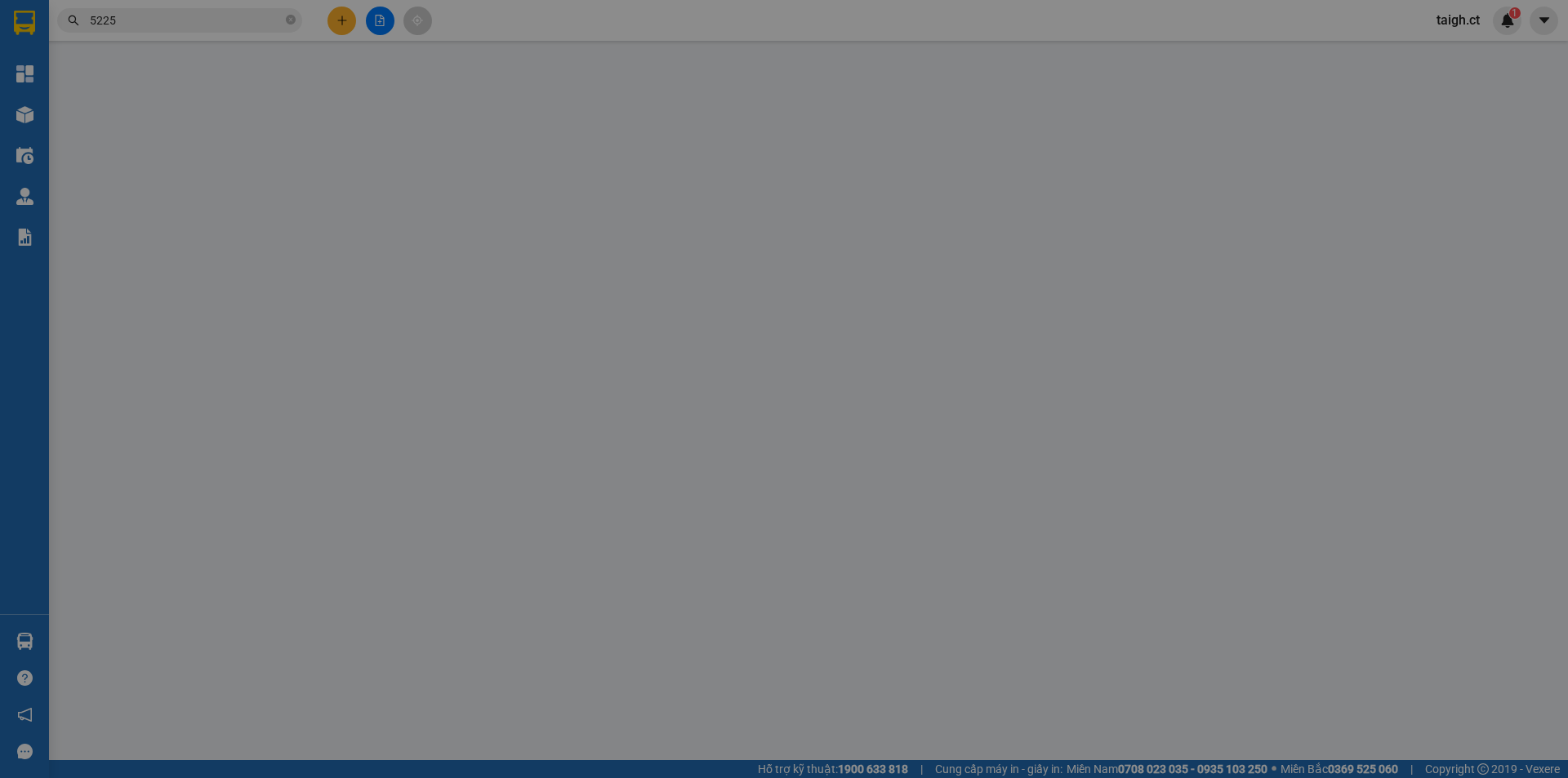
type input "0963111380"
type input "0378385225"
type input "C HỒNG"
type input "XUÂN THÀNH"
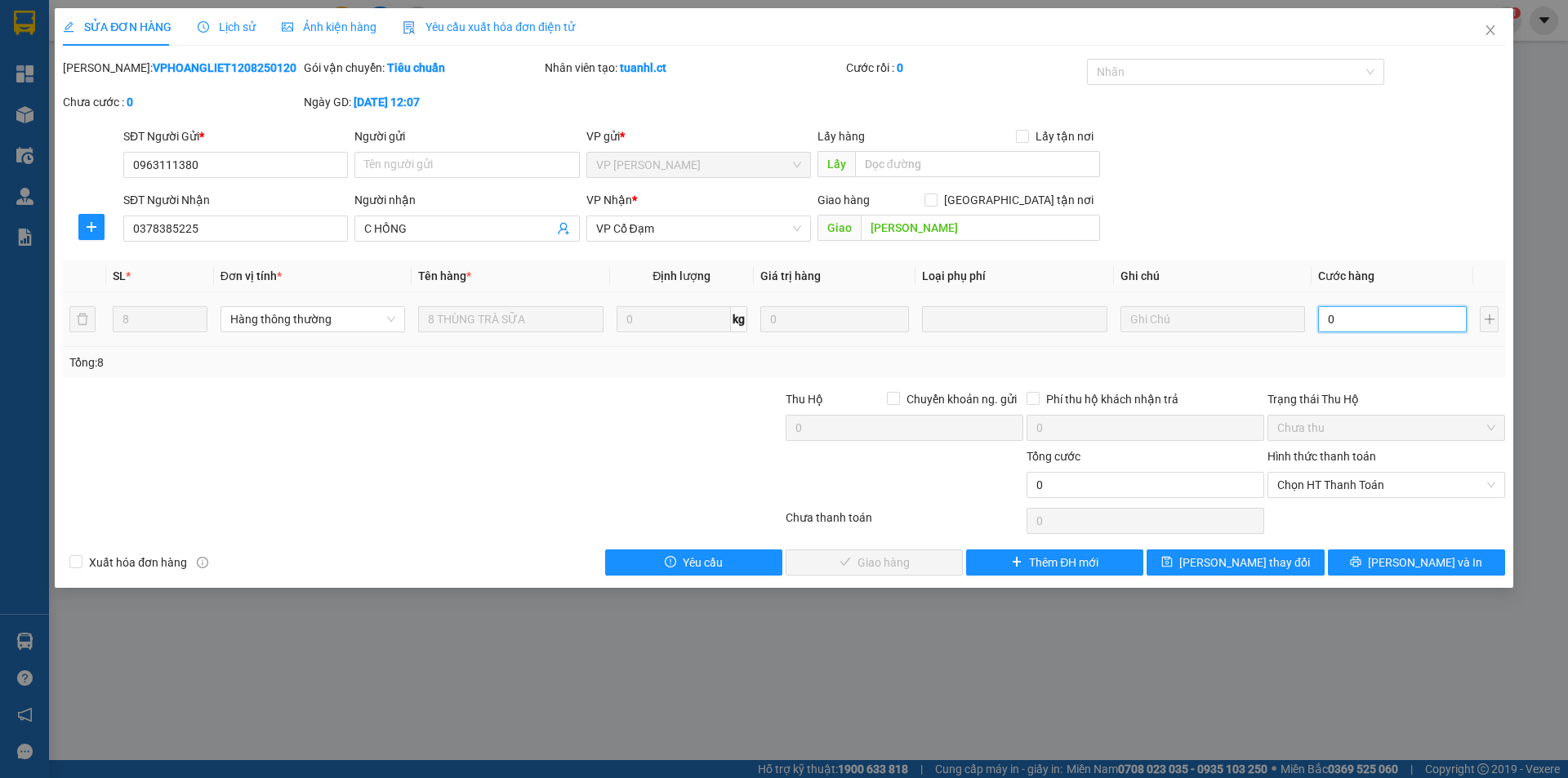
click at [1359, 325] on input "0" at bounding box center [1393, 319] width 149 height 26
type input "1"
type input "17"
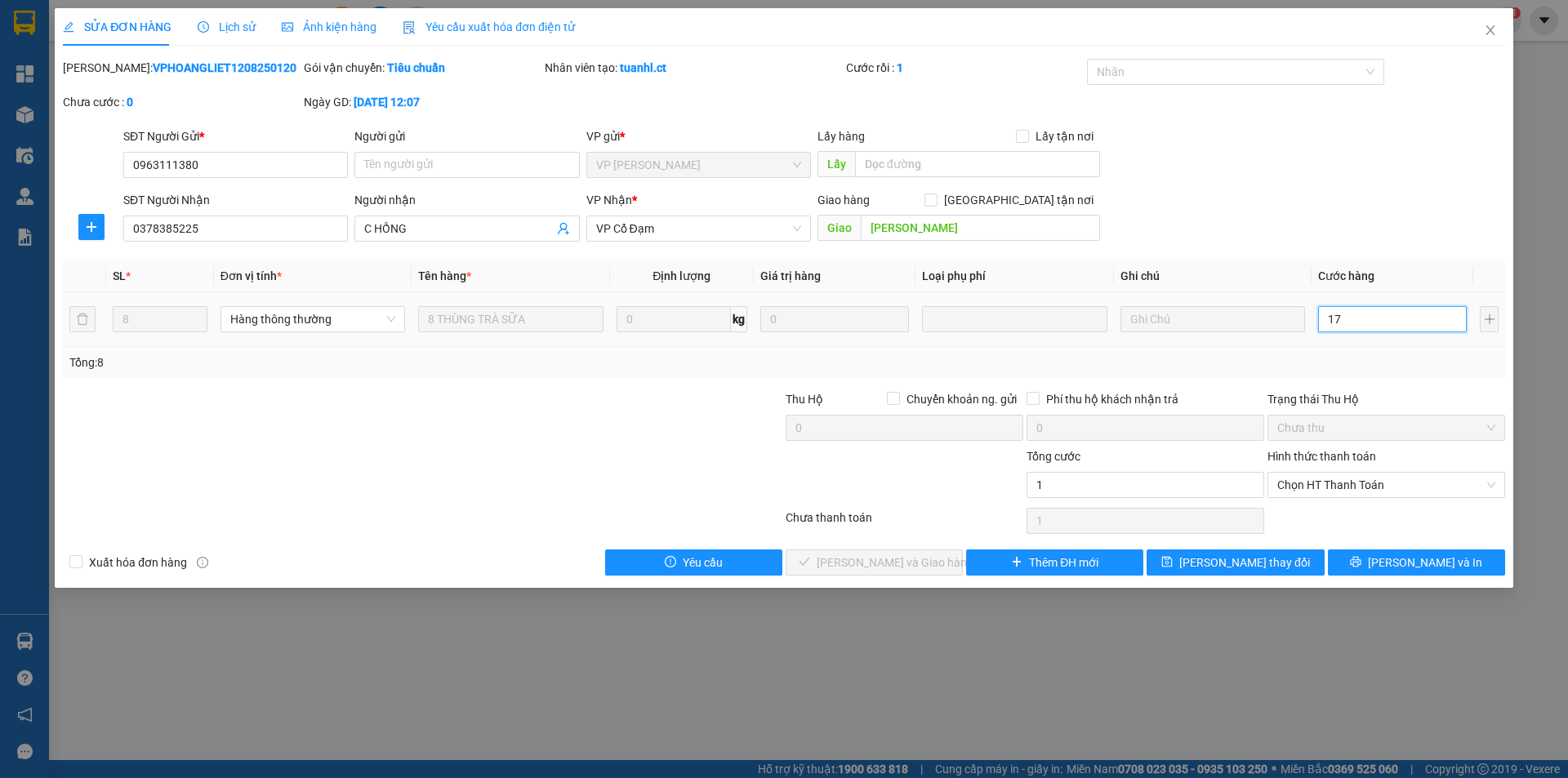
type input "17"
type input "176"
click at [1336, 478] on span "Chọn HT Thanh Toán" at bounding box center [1386, 485] width 218 height 25
type input "176"
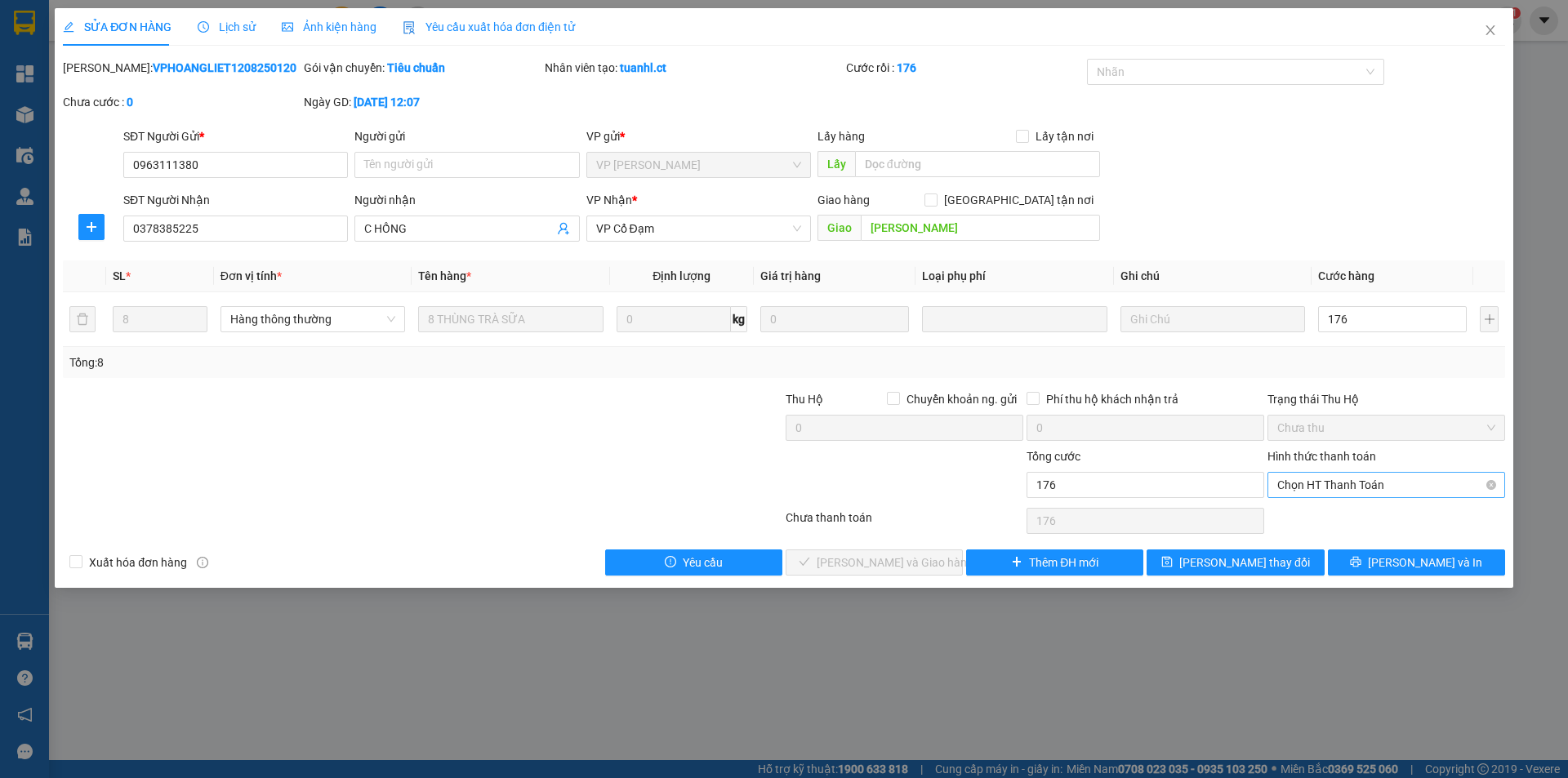
type input "176.000"
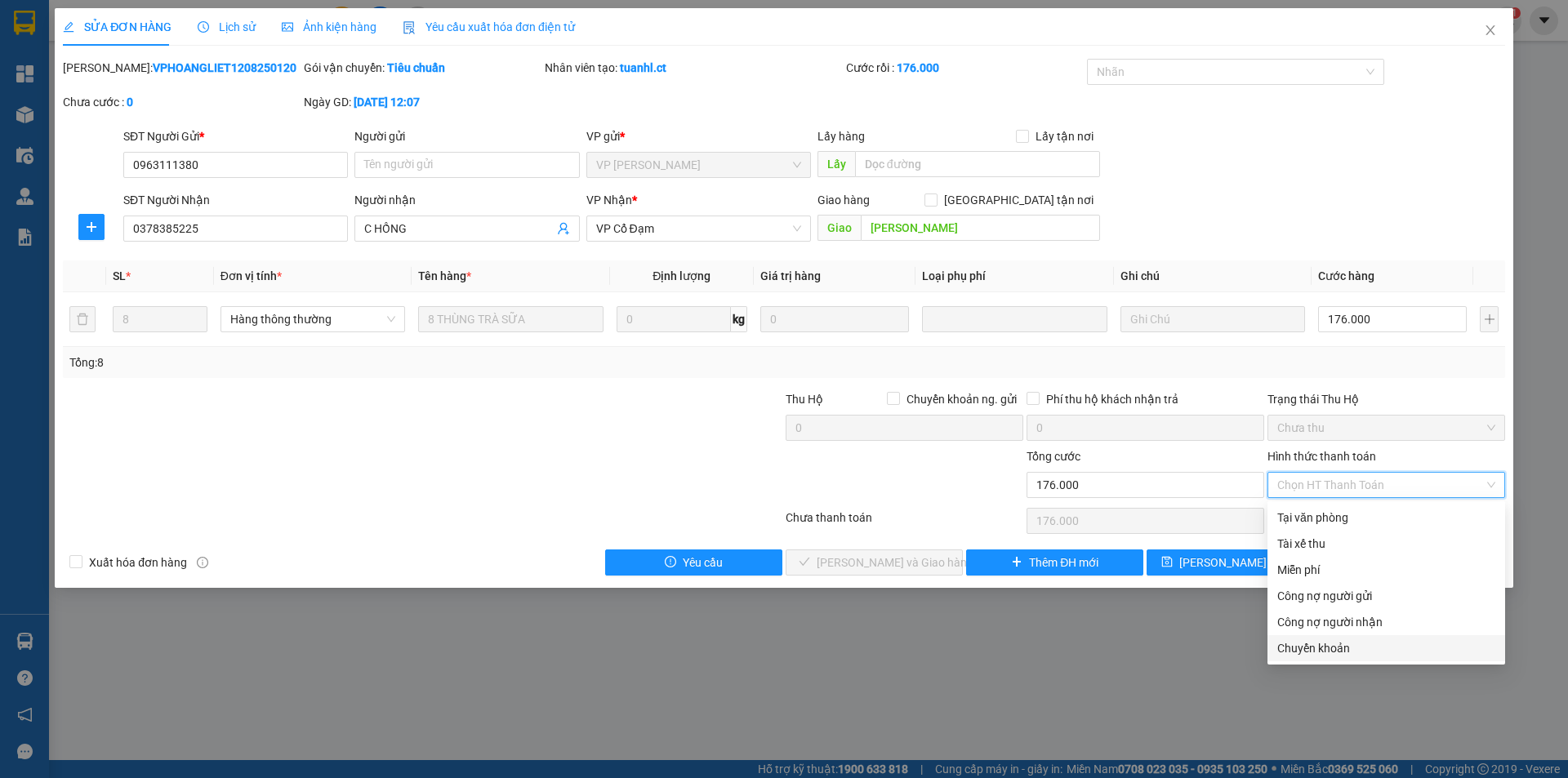
drag, startPoint x: 1320, startPoint y: 646, endPoint x: 1174, endPoint y: 615, distance: 149.3
click at [1319, 646] on div "Chuyển khoản" at bounding box center [1386, 648] width 218 height 18
type input "0"
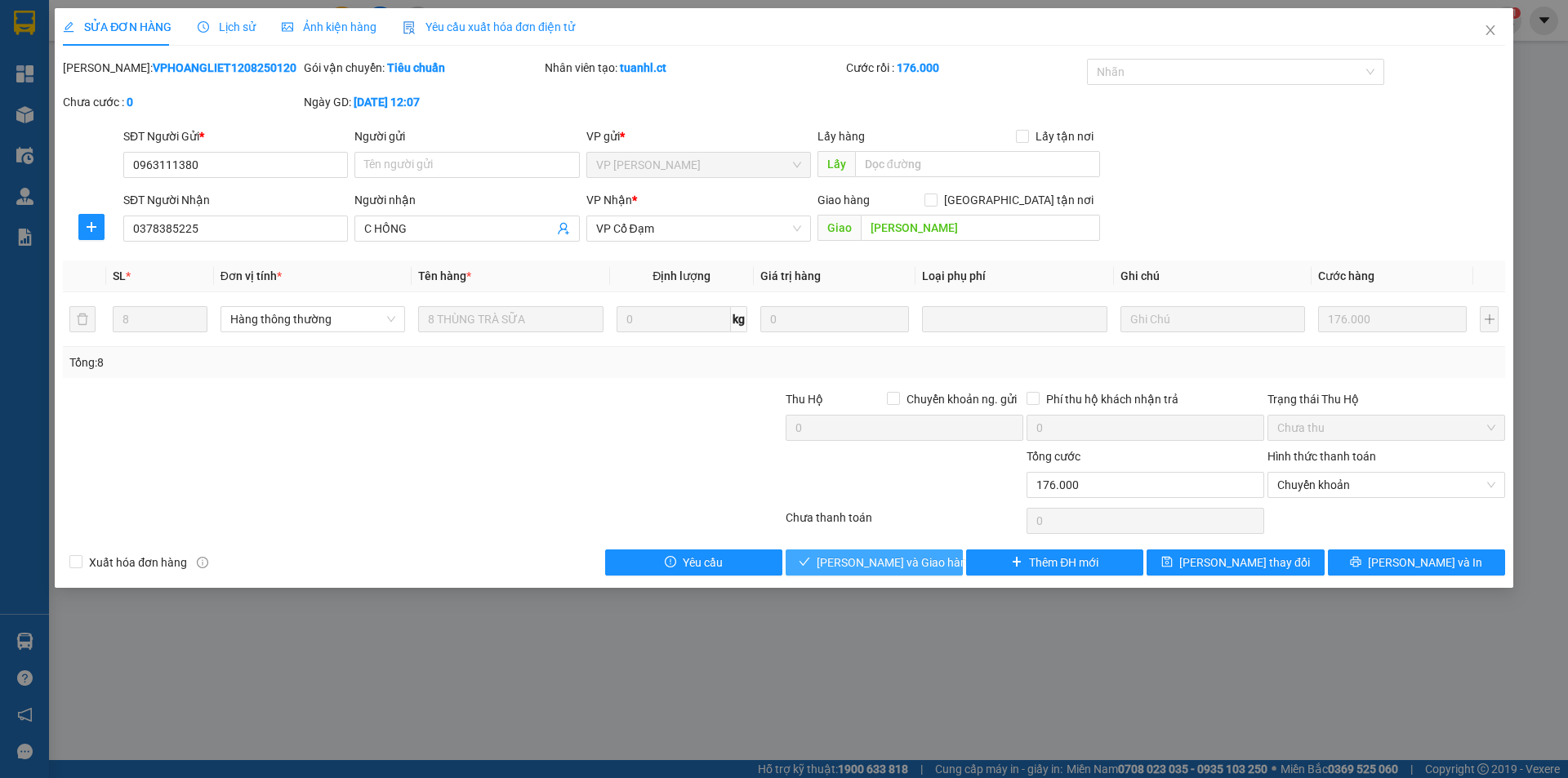
click at [902, 550] on button "Lưu và Giao hàng" at bounding box center [874, 562] width 178 height 26
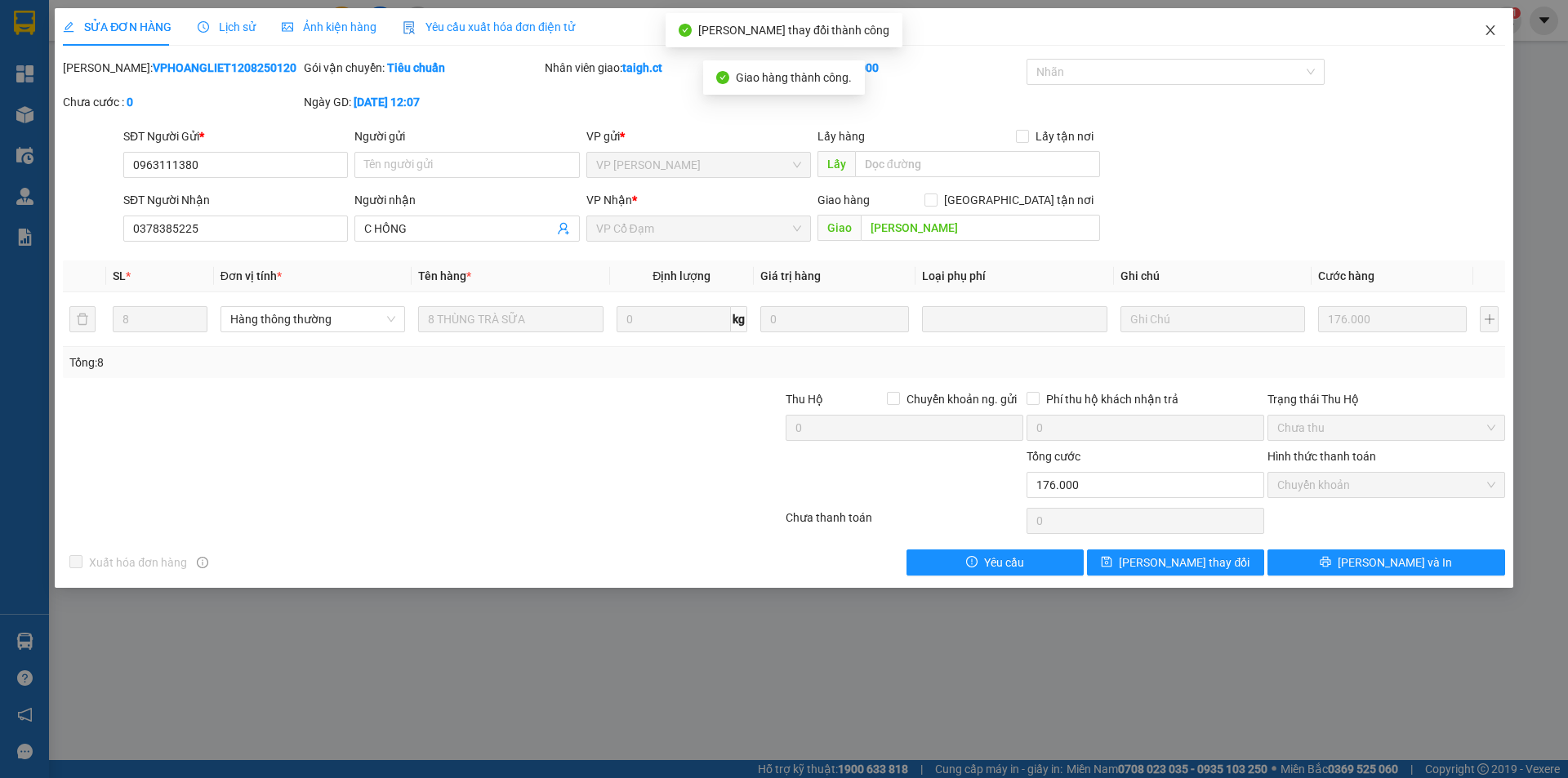
click at [1488, 29] on icon "close" at bounding box center [1491, 30] width 9 height 10
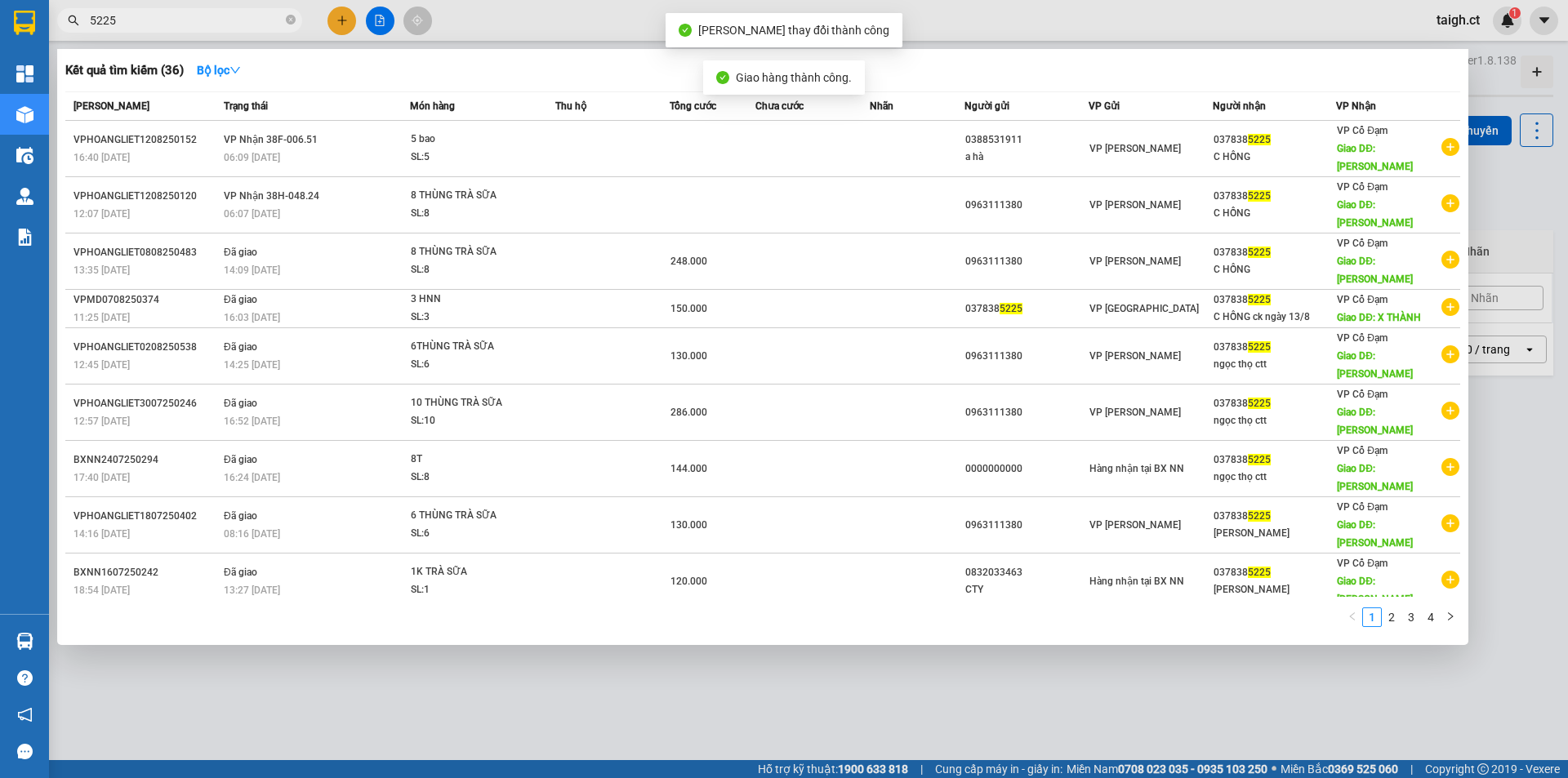
click at [230, 28] on input "5225" at bounding box center [186, 20] width 192 height 18
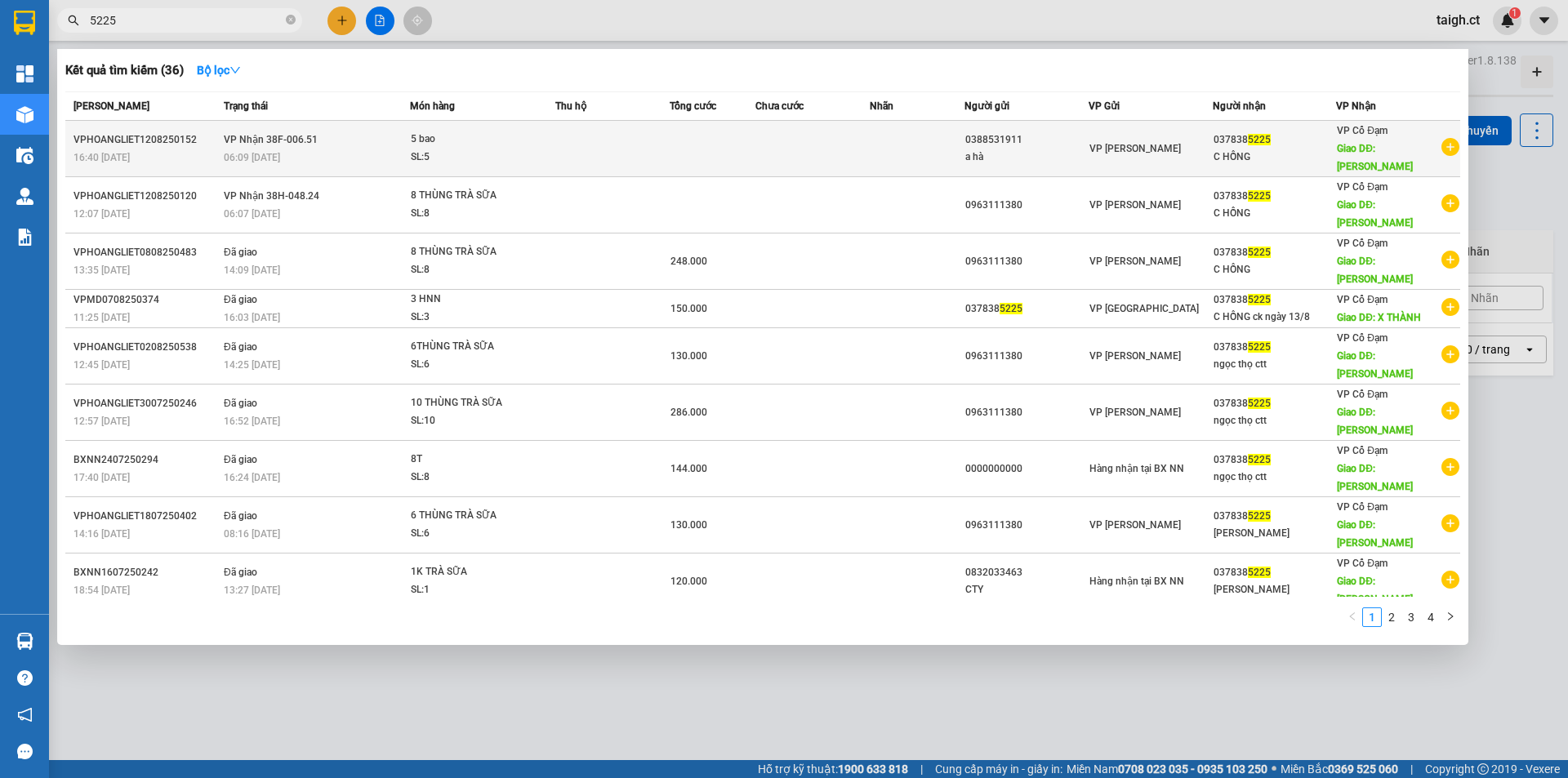
click at [292, 147] on td "VP Nhận 38F-006.51 06:09 - 13/08" at bounding box center [315, 148] width 190 height 56
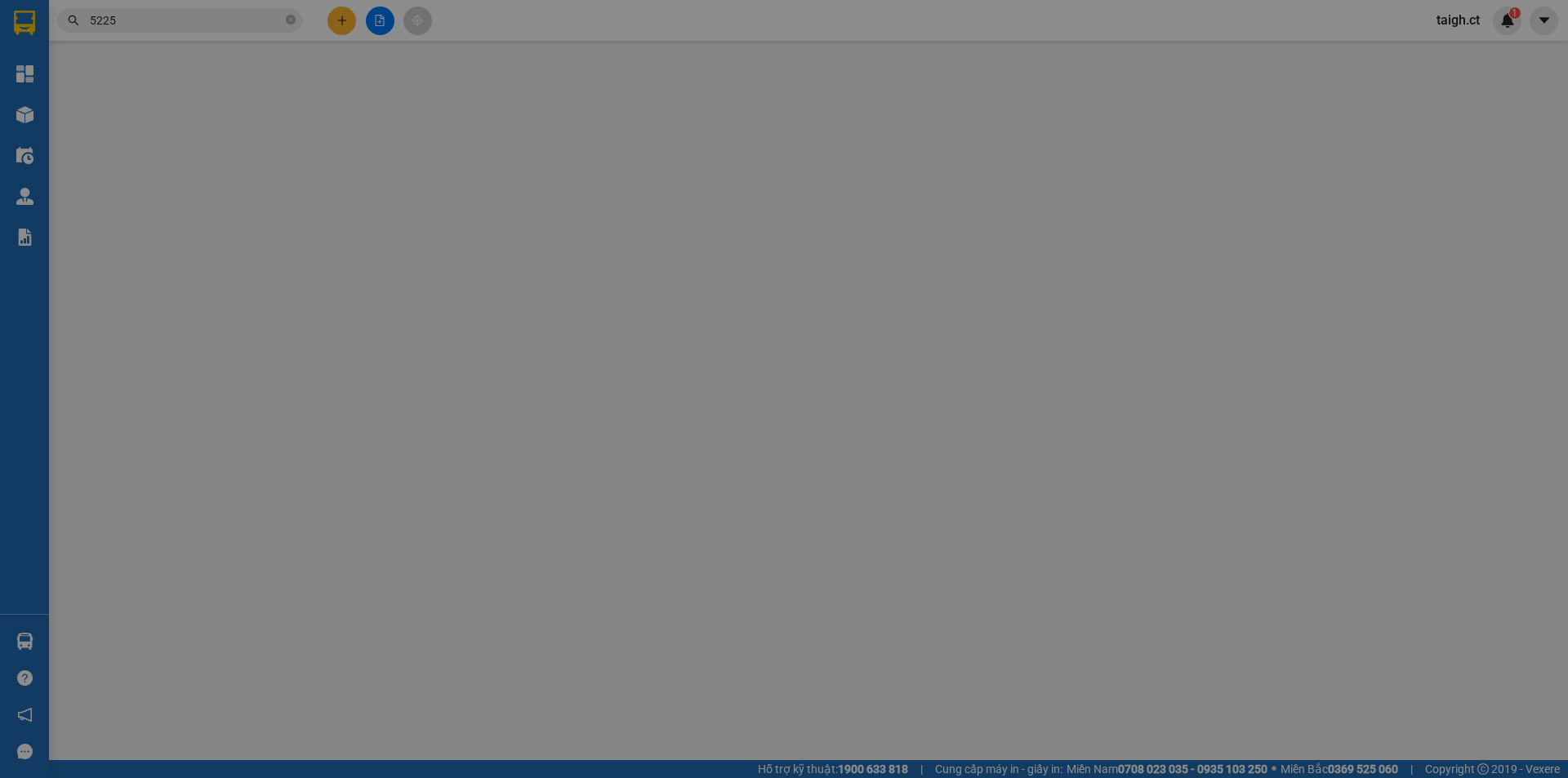
type input "0388531911"
type input "a hà"
type input "0378385225"
type input "C HỒNG"
type input "XUÂN THÀNH"
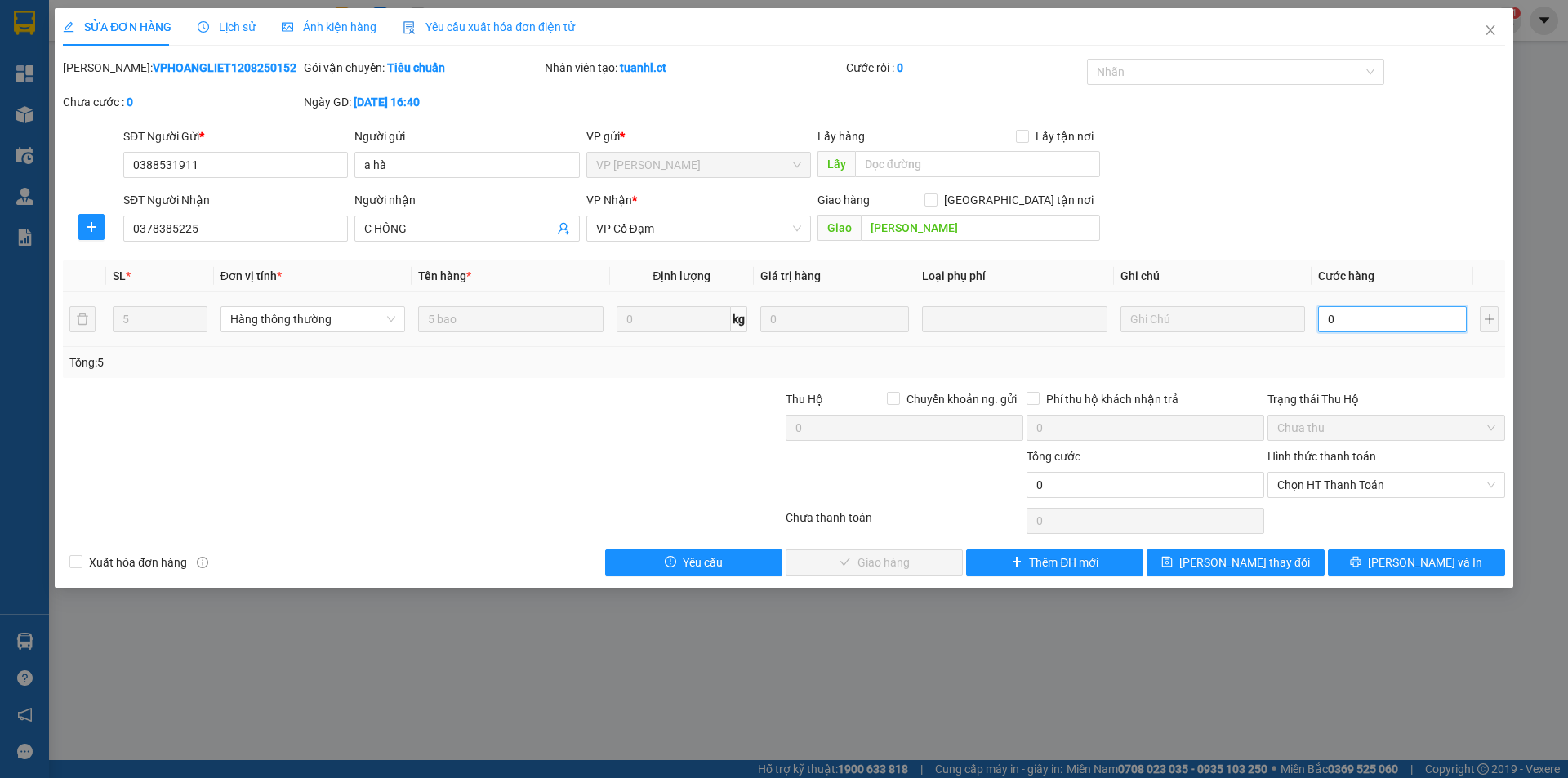
click at [1373, 323] on input "0" at bounding box center [1393, 319] width 149 height 26
type input "3"
type input "30"
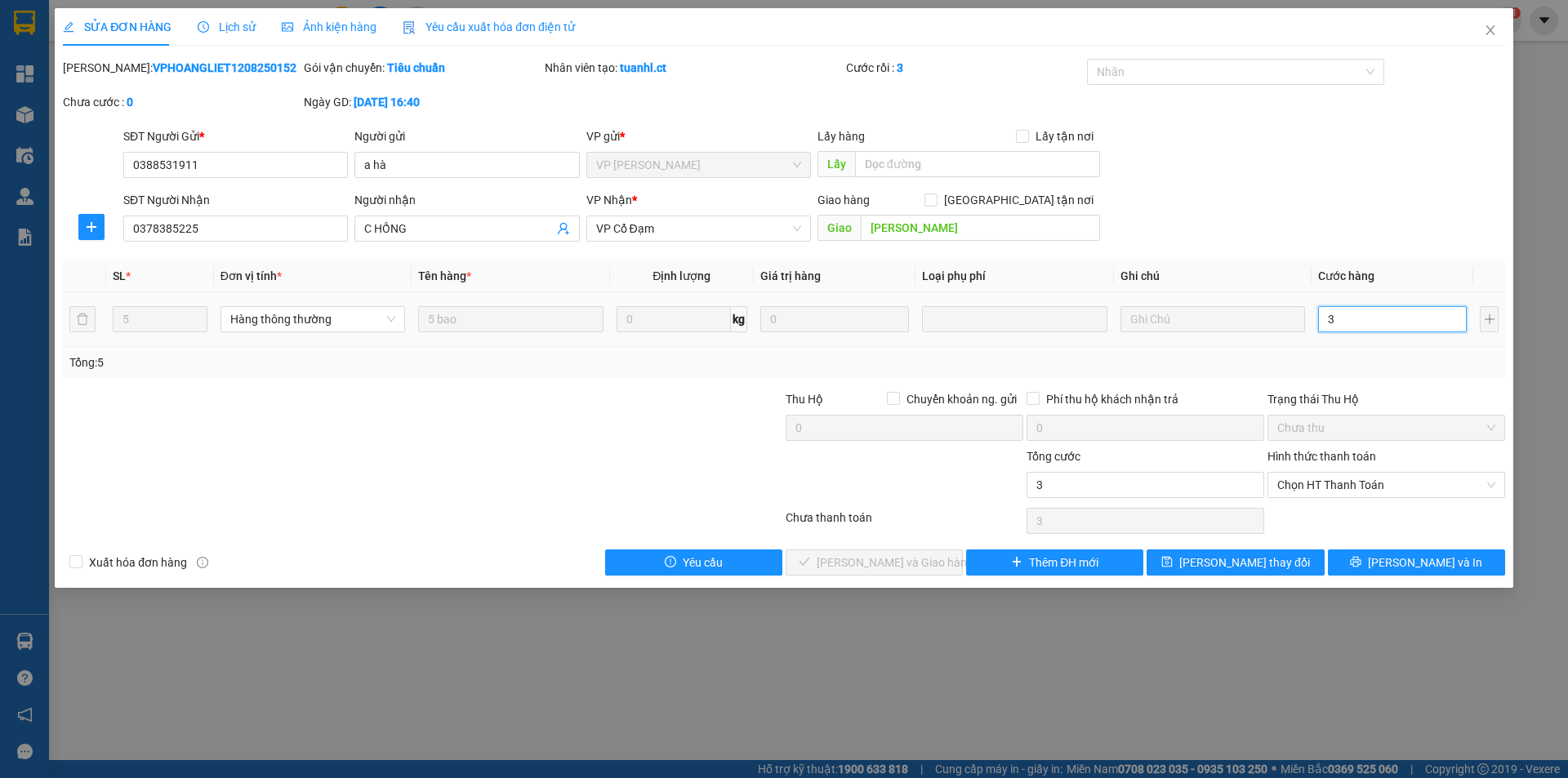
type input "30"
type input "300"
click at [1354, 484] on span "Chọn HT Thanh Toán" at bounding box center [1386, 485] width 218 height 25
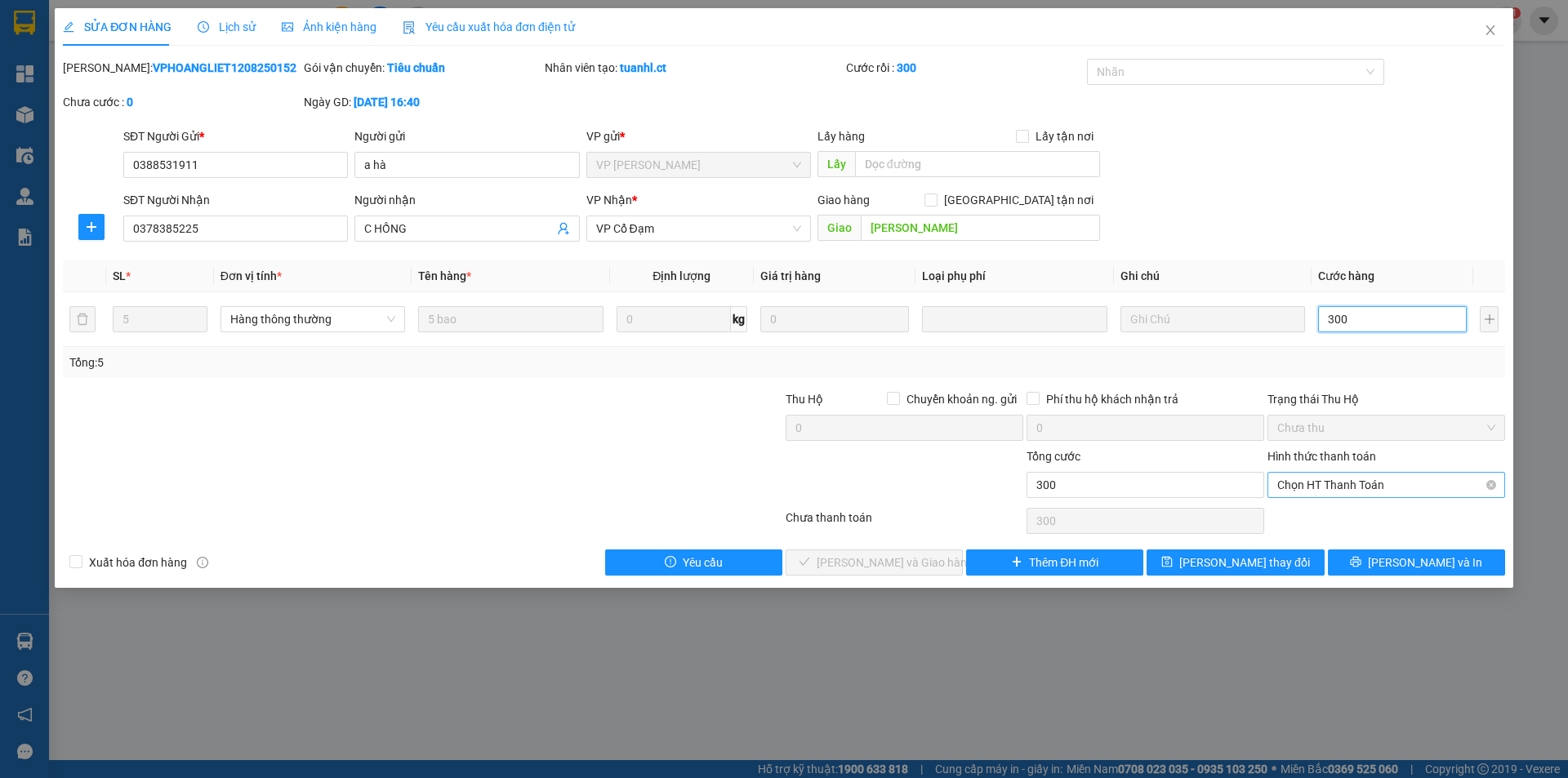
type input "300"
type input "300.000"
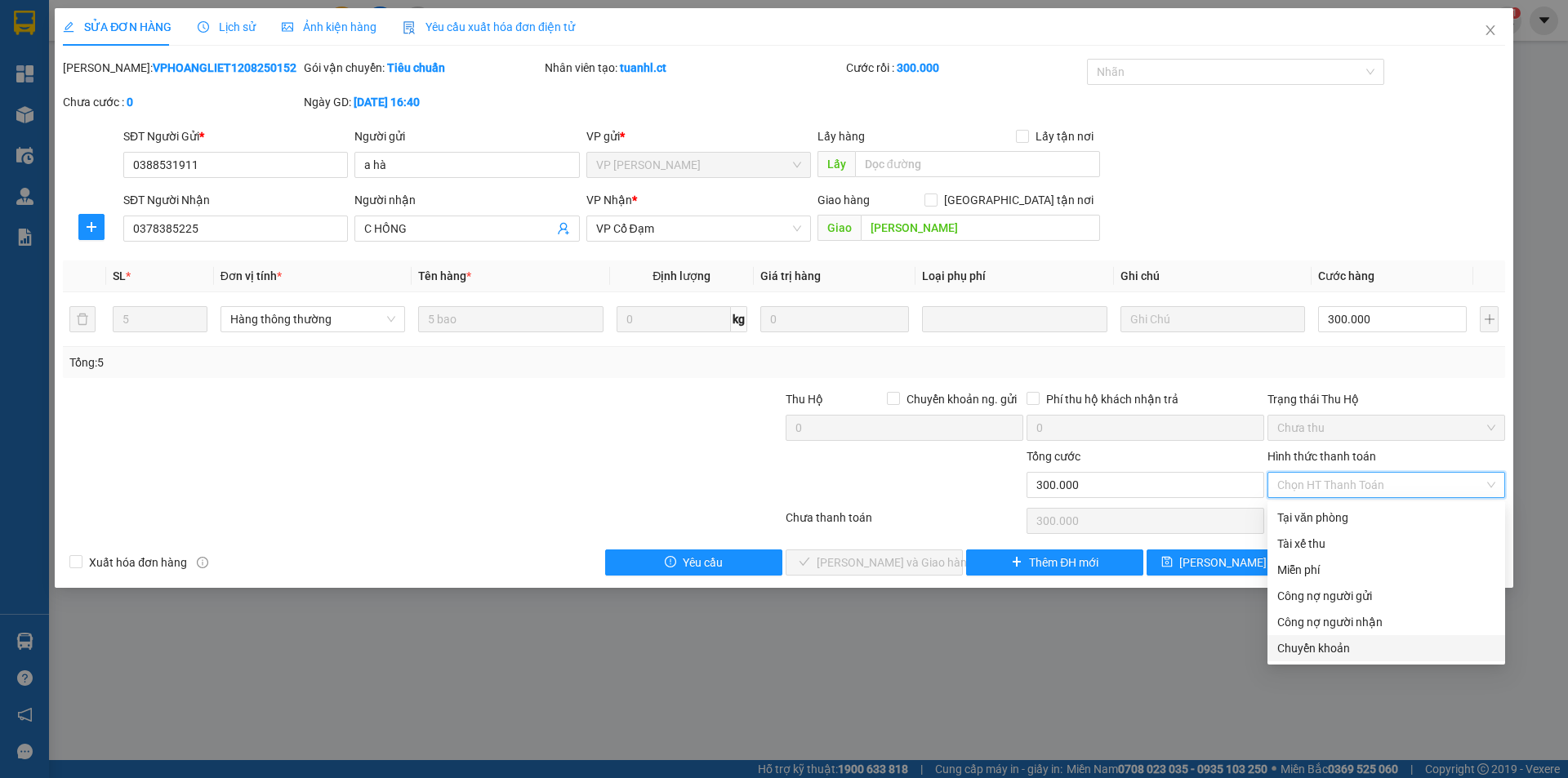
drag, startPoint x: 1306, startPoint y: 649, endPoint x: 1289, endPoint y: 646, distance: 17.3
click at [1306, 649] on div "Chuyển khoản" at bounding box center [1386, 648] width 218 height 18
type input "0"
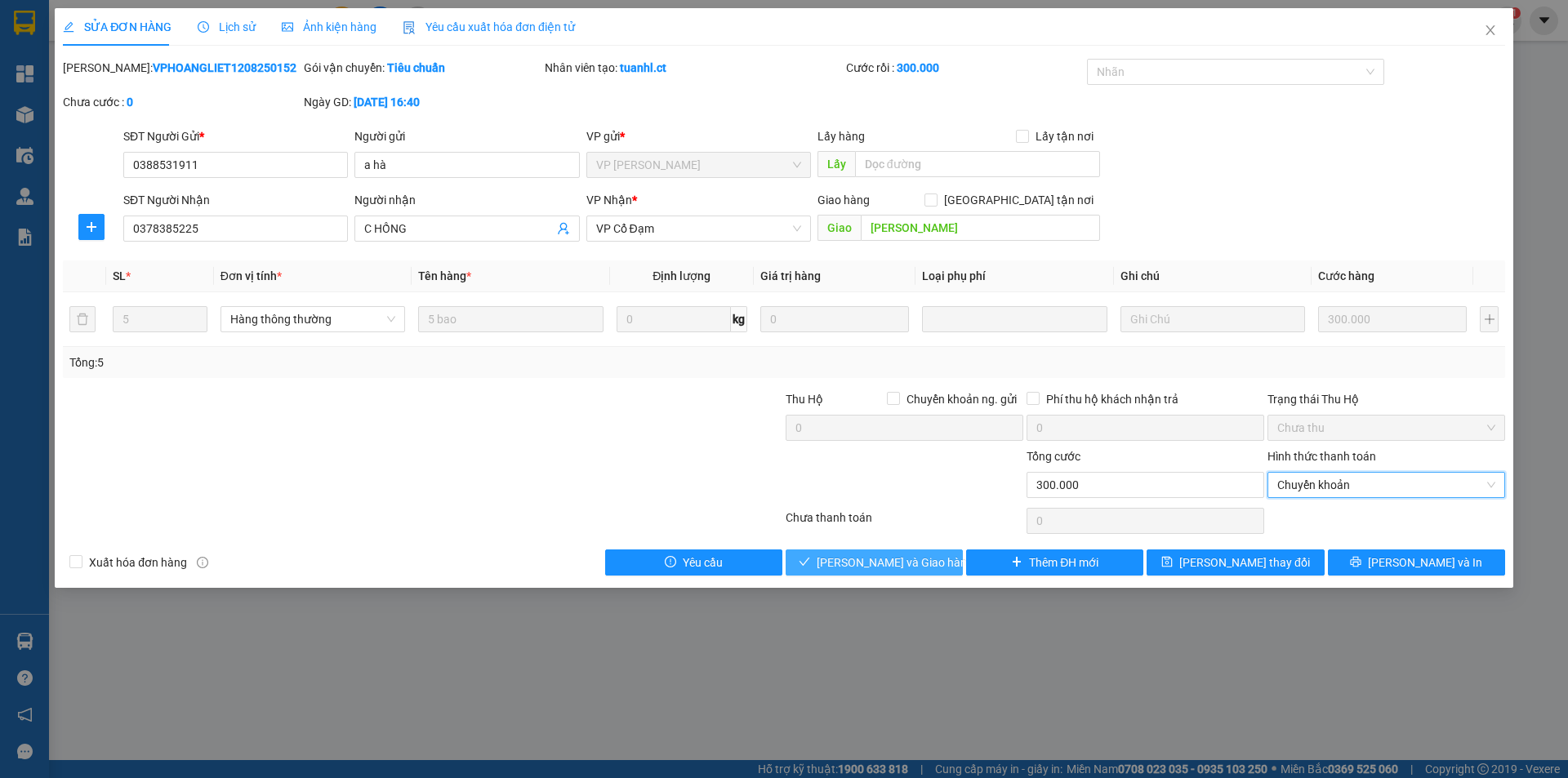
click at [890, 564] on span "Lưu và Giao hàng" at bounding box center [895, 563] width 156 height 18
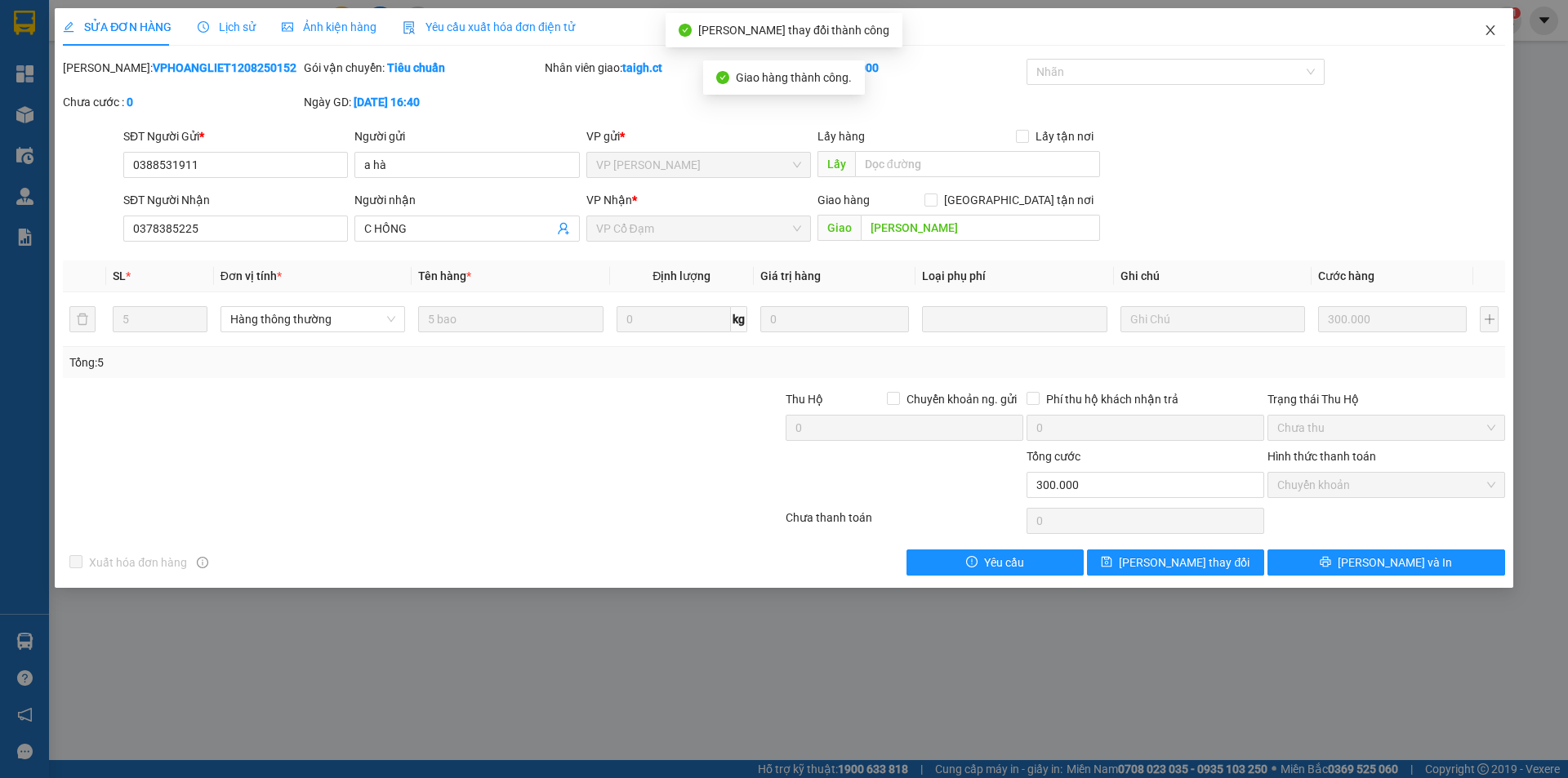
click at [1492, 28] on icon "close" at bounding box center [1491, 30] width 13 height 13
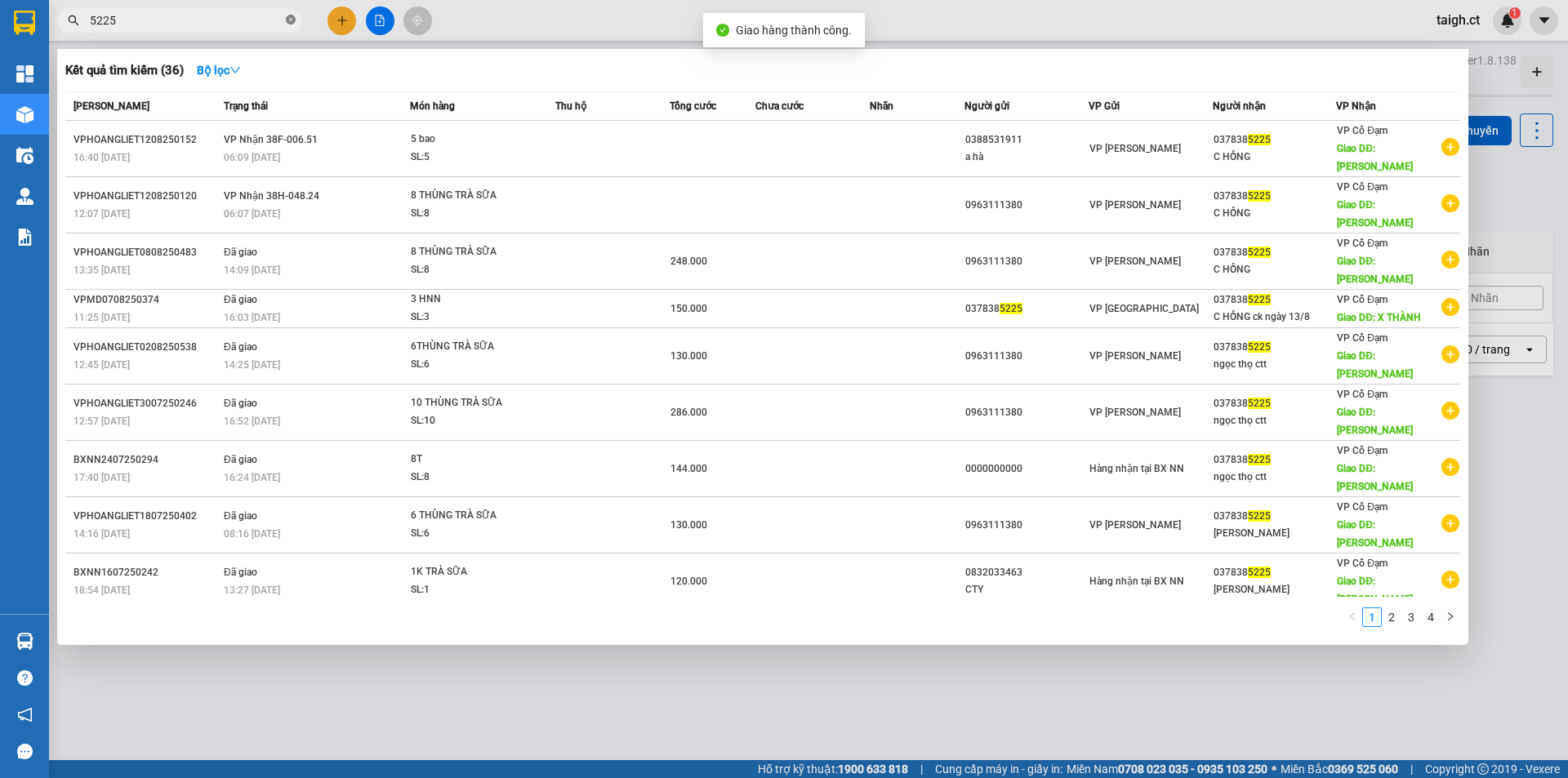
click at [289, 20] on span "5225" at bounding box center [179, 20] width 245 height 25
click at [289, 20] on icon "close-circle" at bounding box center [291, 19] width 10 height 10
type input "5225"
drag, startPoint x: 629, startPoint y: 664, endPoint x: 624, endPoint y: 653, distance: 12.1
click at [627, 658] on div at bounding box center [784, 389] width 1568 height 778
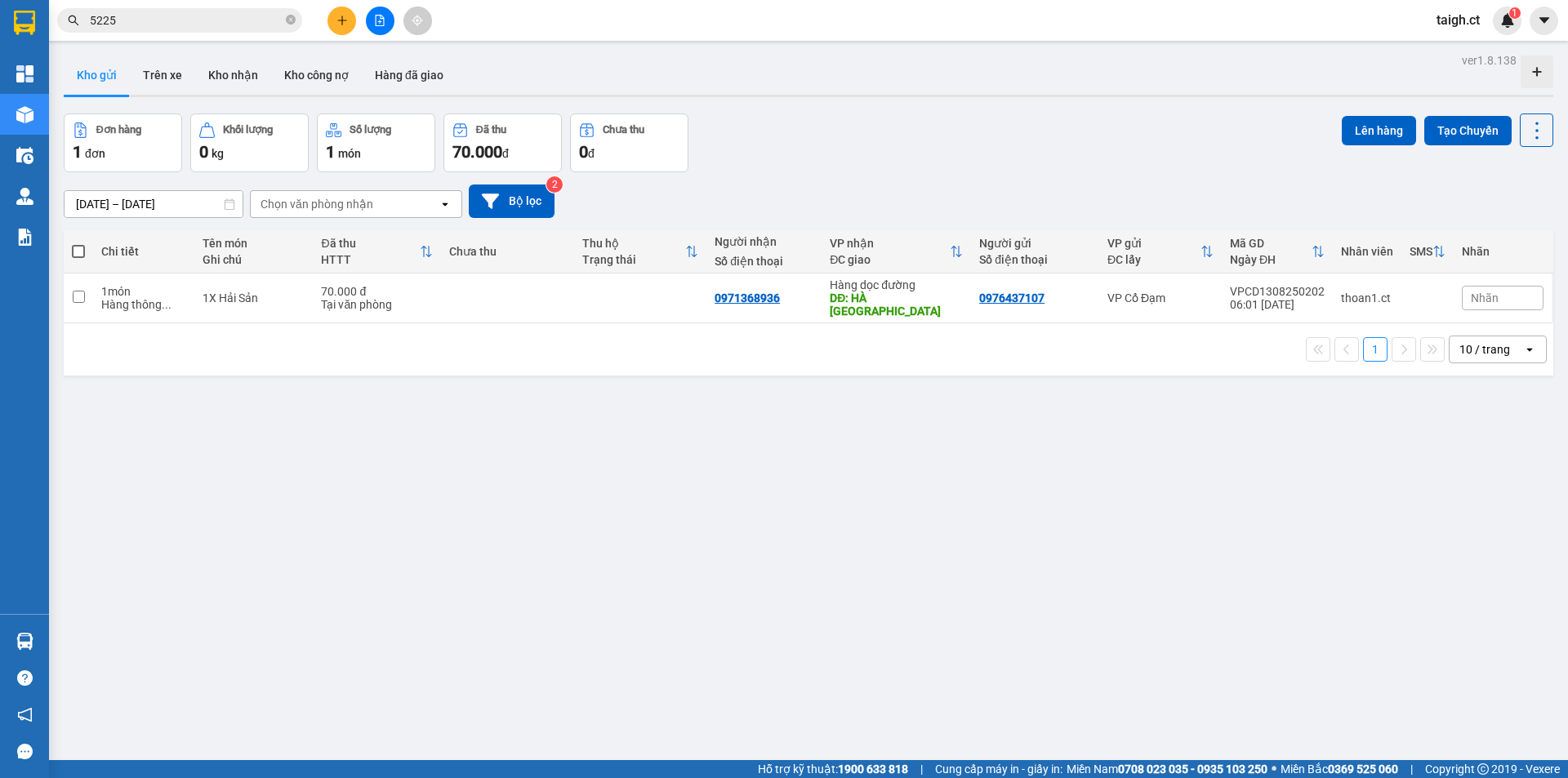
click at [215, 21] on input "5225" at bounding box center [186, 20] width 192 height 18
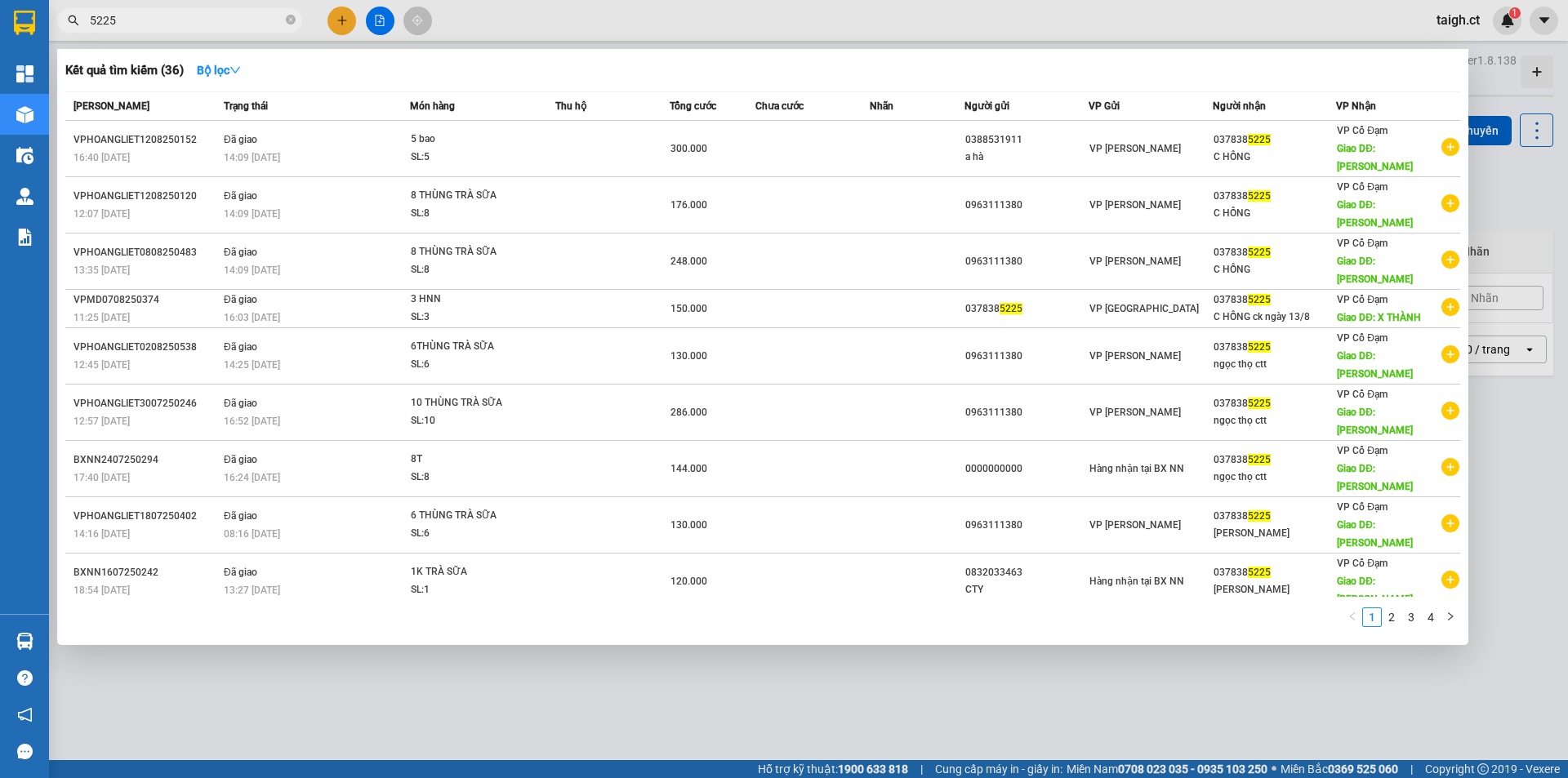
click at [405, 687] on div at bounding box center [784, 389] width 1568 height 778
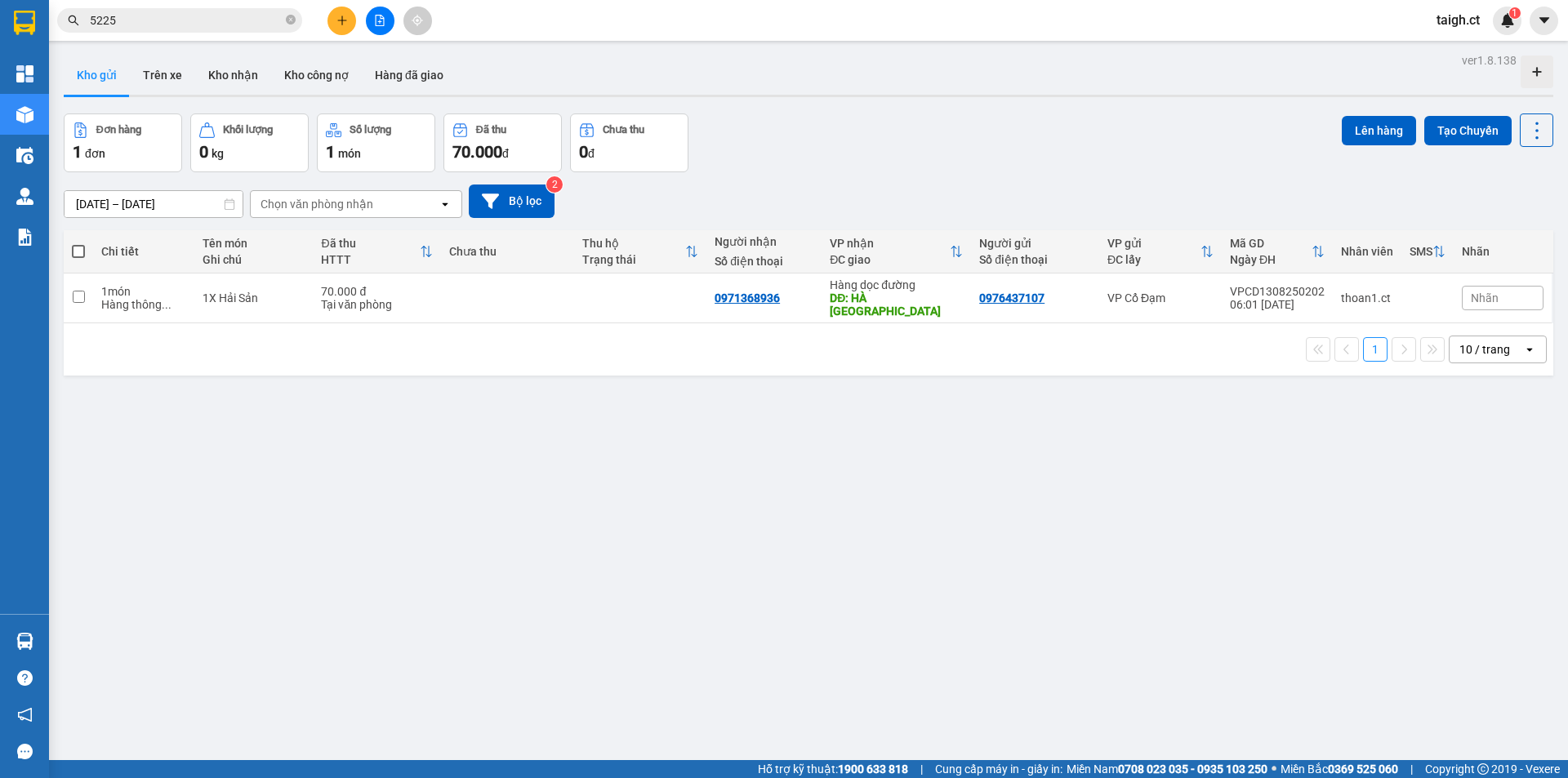
click at [224, 14] on input "5225" at bounding box center [186, 20] width 192 height 18
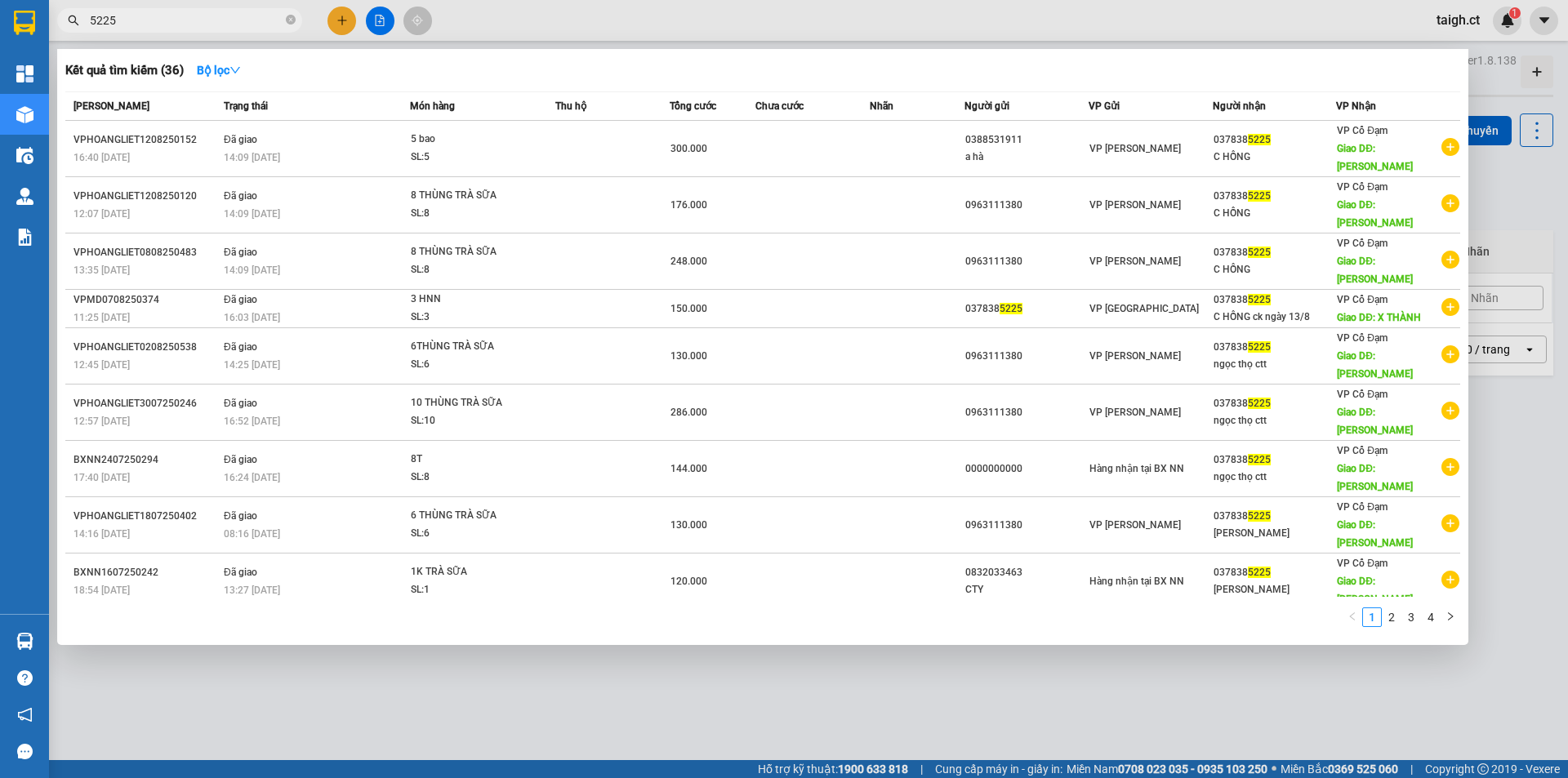
click at [222, 749] on div at bounding box center [784, 389] width 1568 height 778
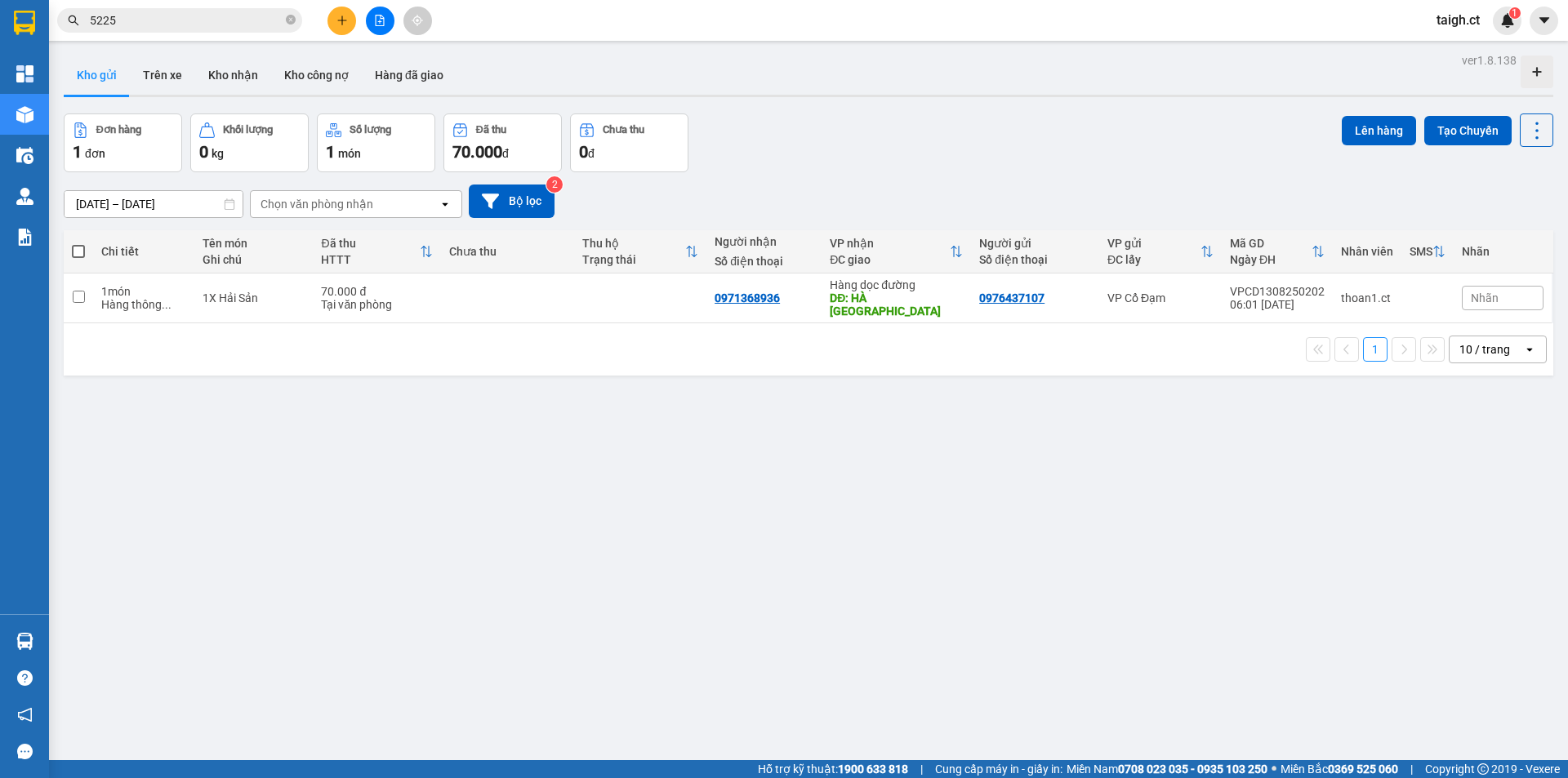
click at [201, 18] on input "5225" at bounding box center [186, 20] width 192 height 18
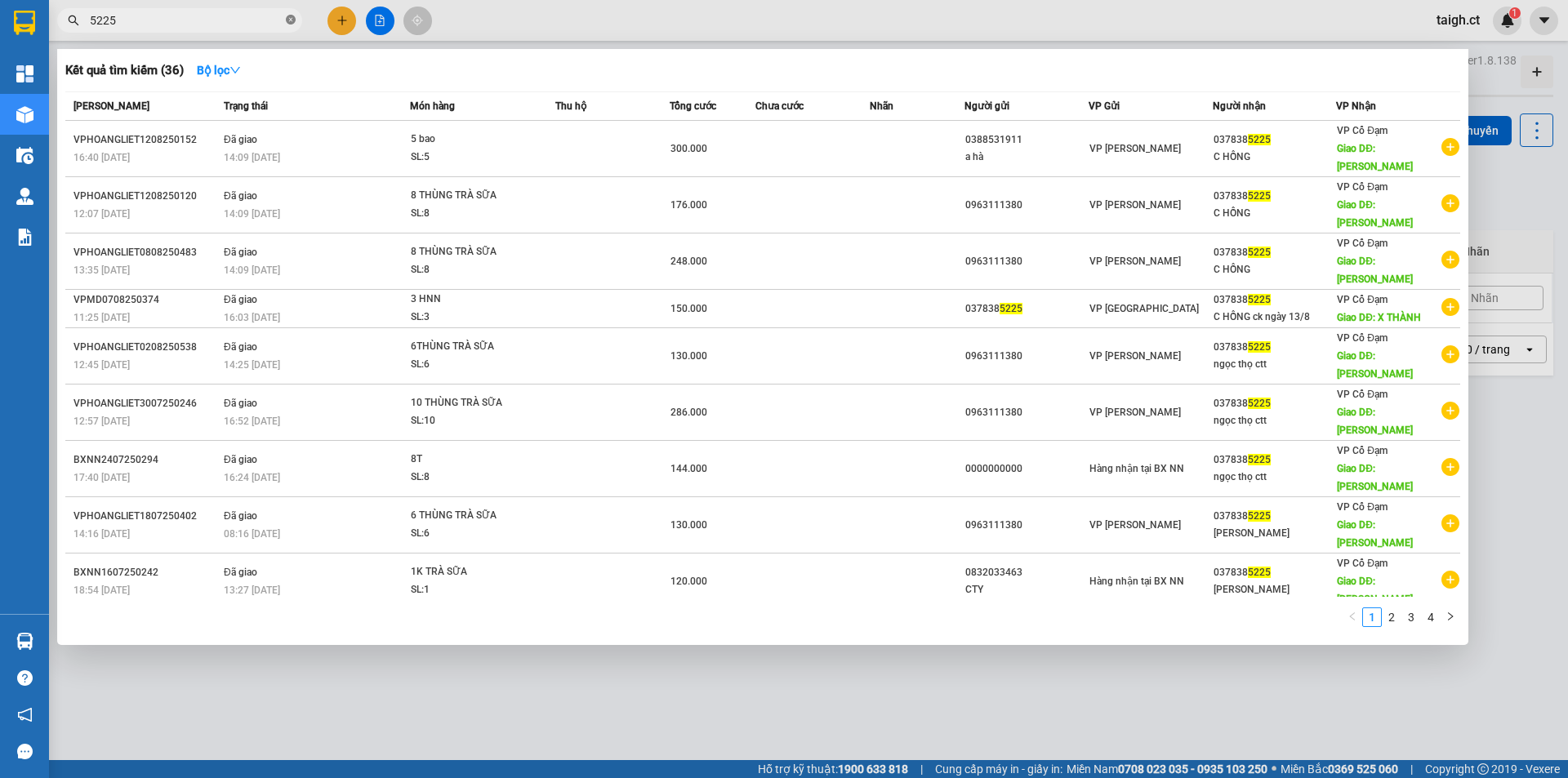
click at [292, 20] on icon "close-circle" at bounding box center [291, 19] width 10 height 10
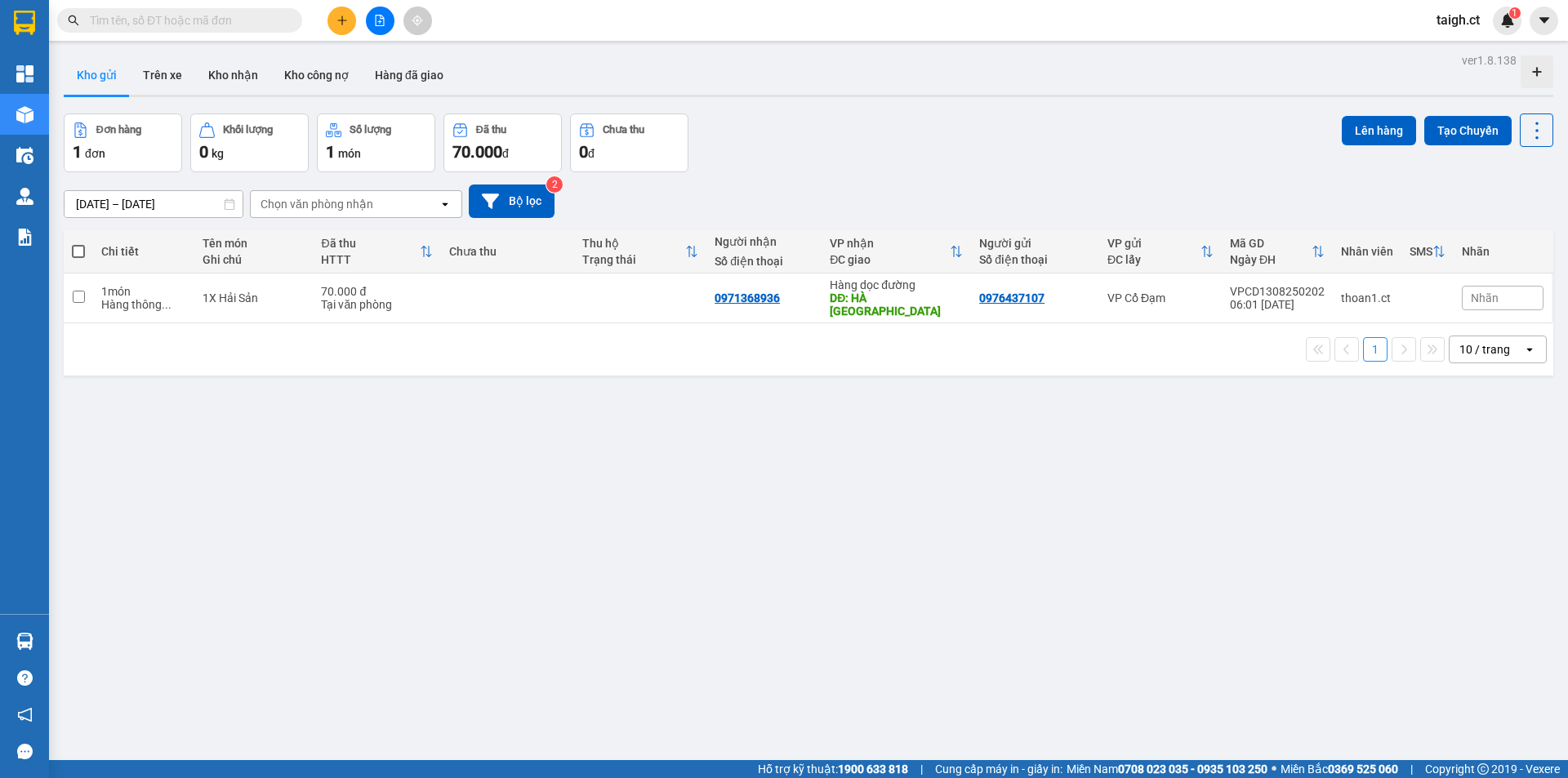
click at [265, 17] on input "text" at bounding box center [186, 20] width 192 height 18
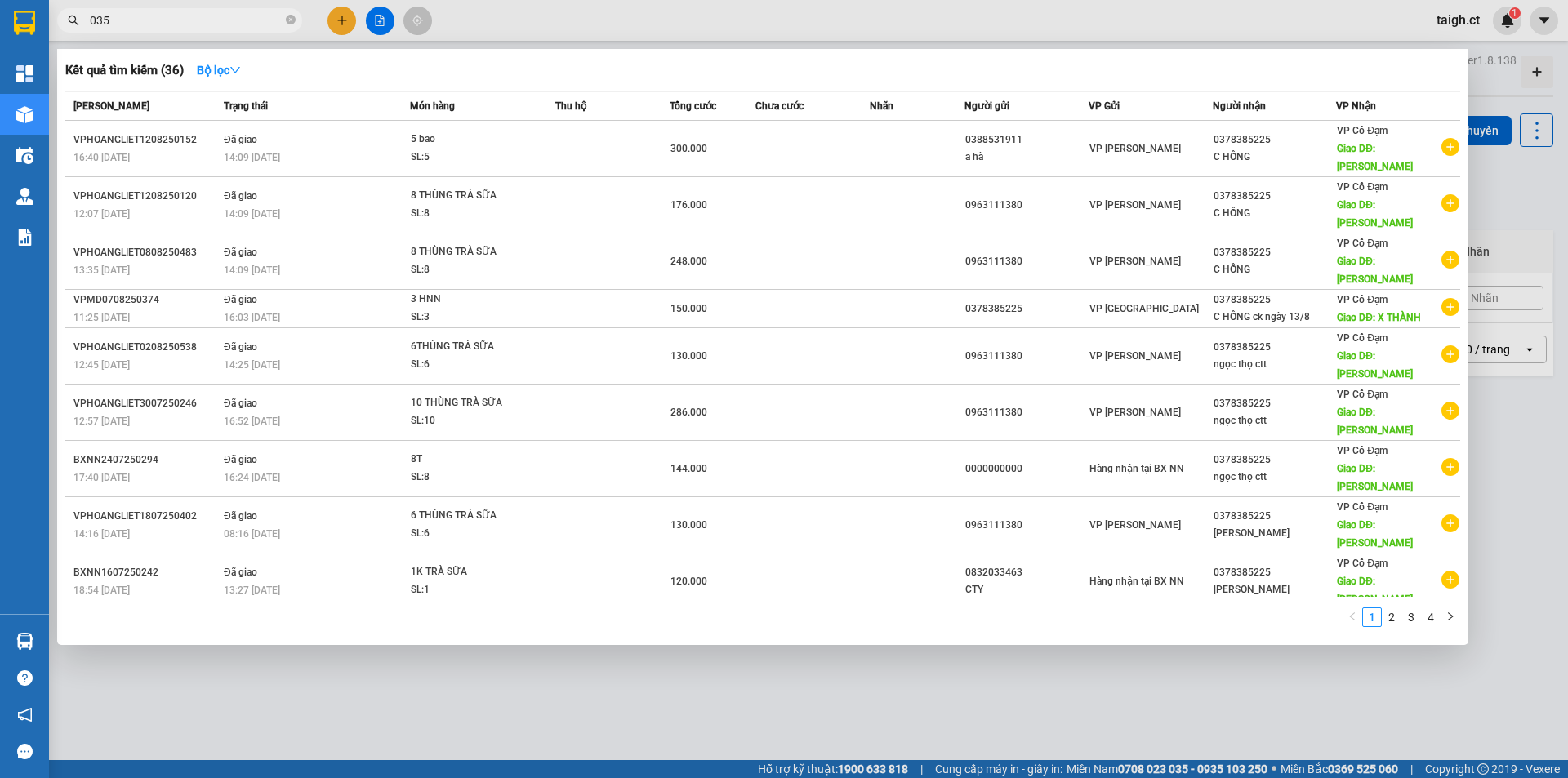
type input "0357"
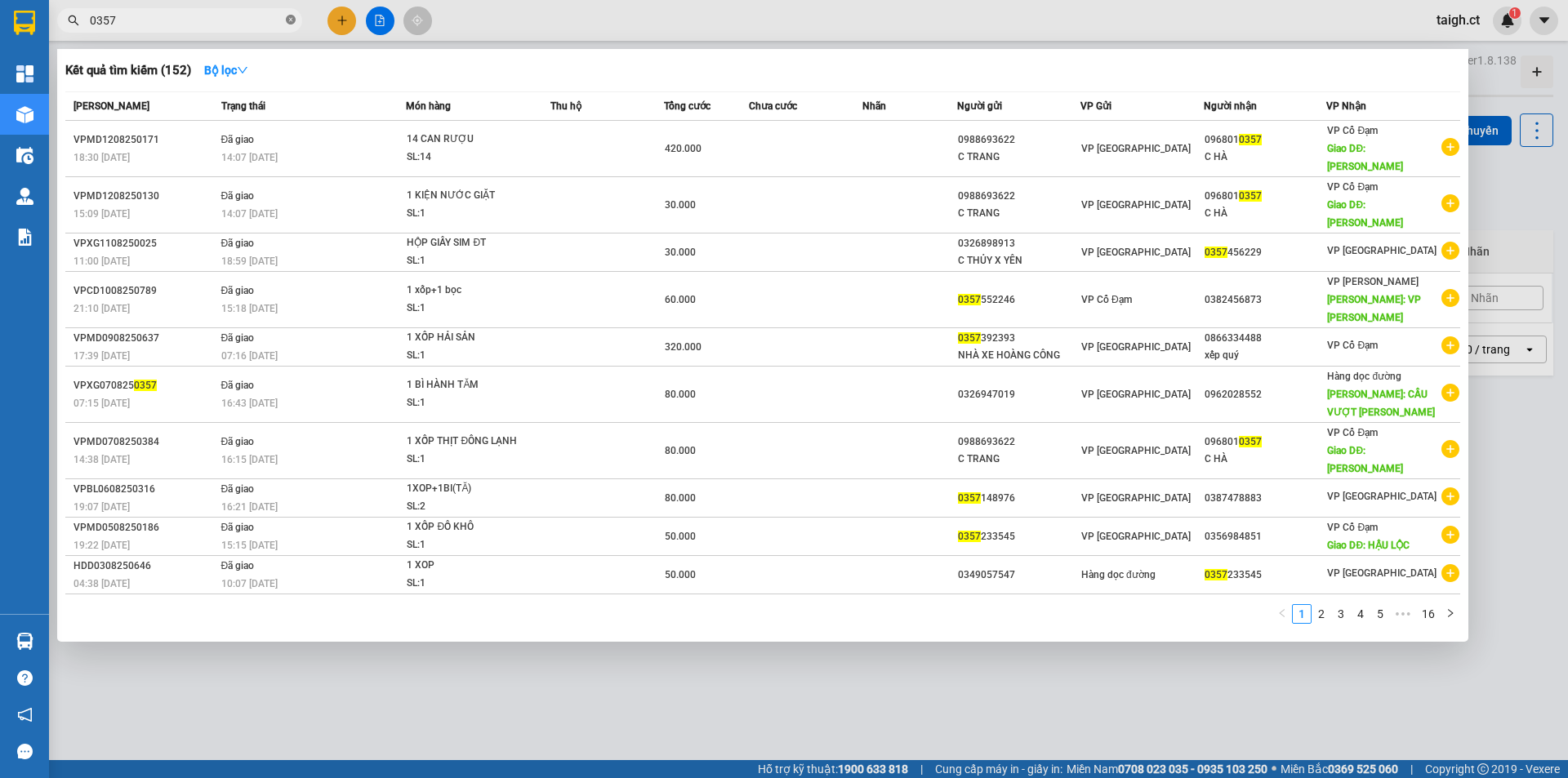
click at [292, 17] on icon "close-circle" at bounding box center [291, 19] width 10 height 10
type input "7174"
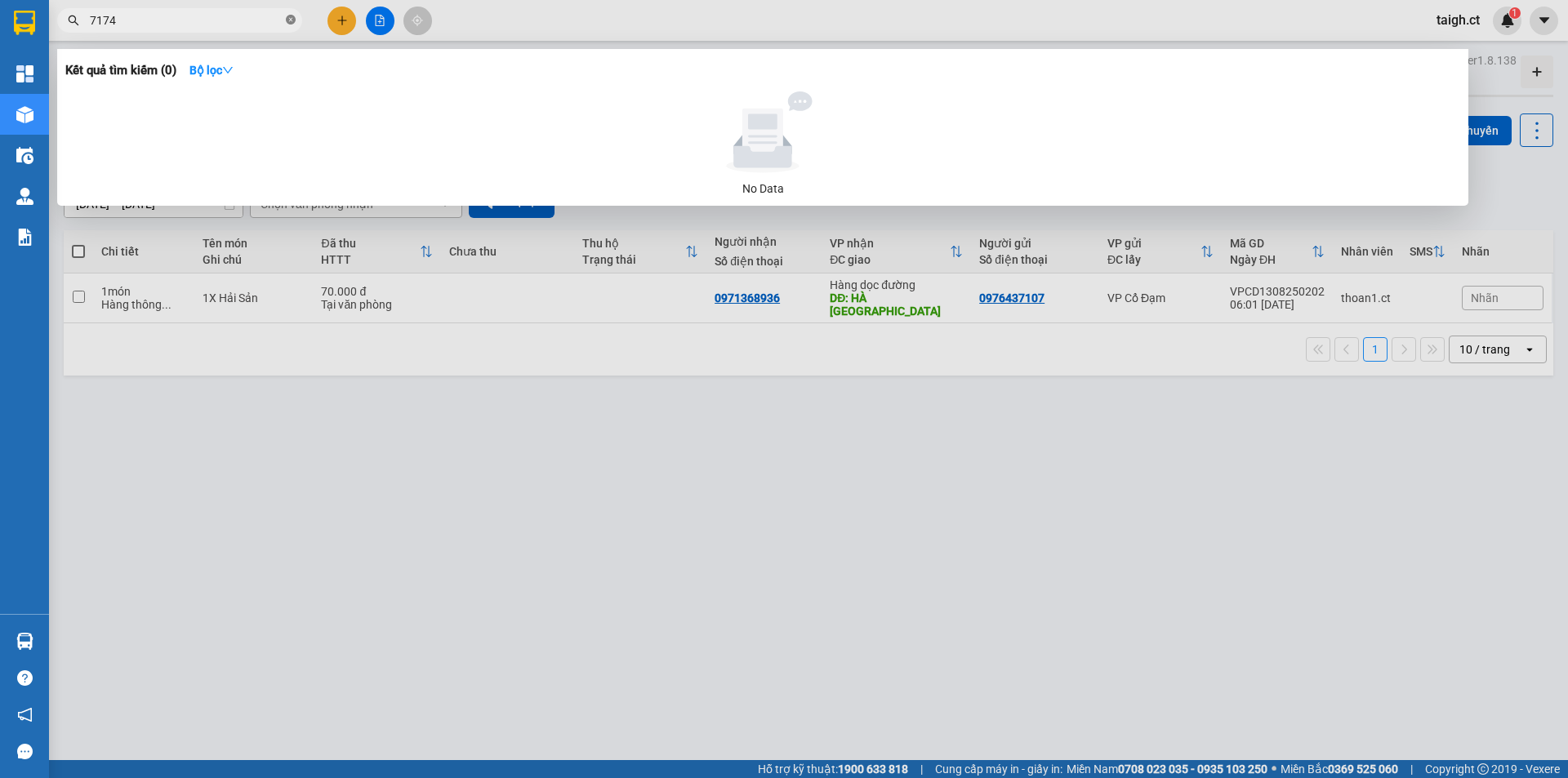
click at [291, 19] on icon "close-circle" at bounding box center [291, 19] width 10 height 10
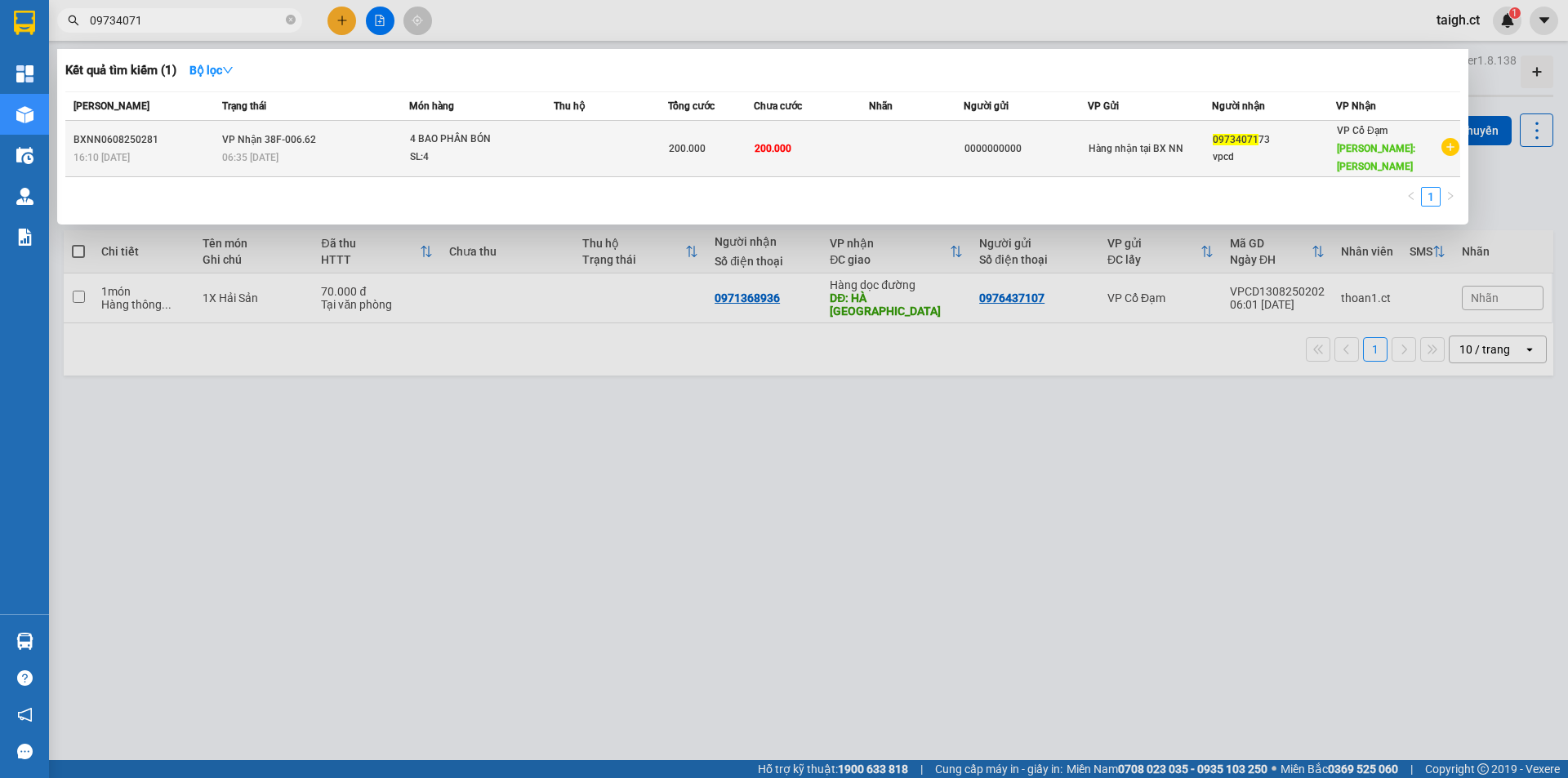
type input "09734071"
click at [151, 135] on div "BXNN0608250281" at bounding box center [145, 140] width 144 height 17
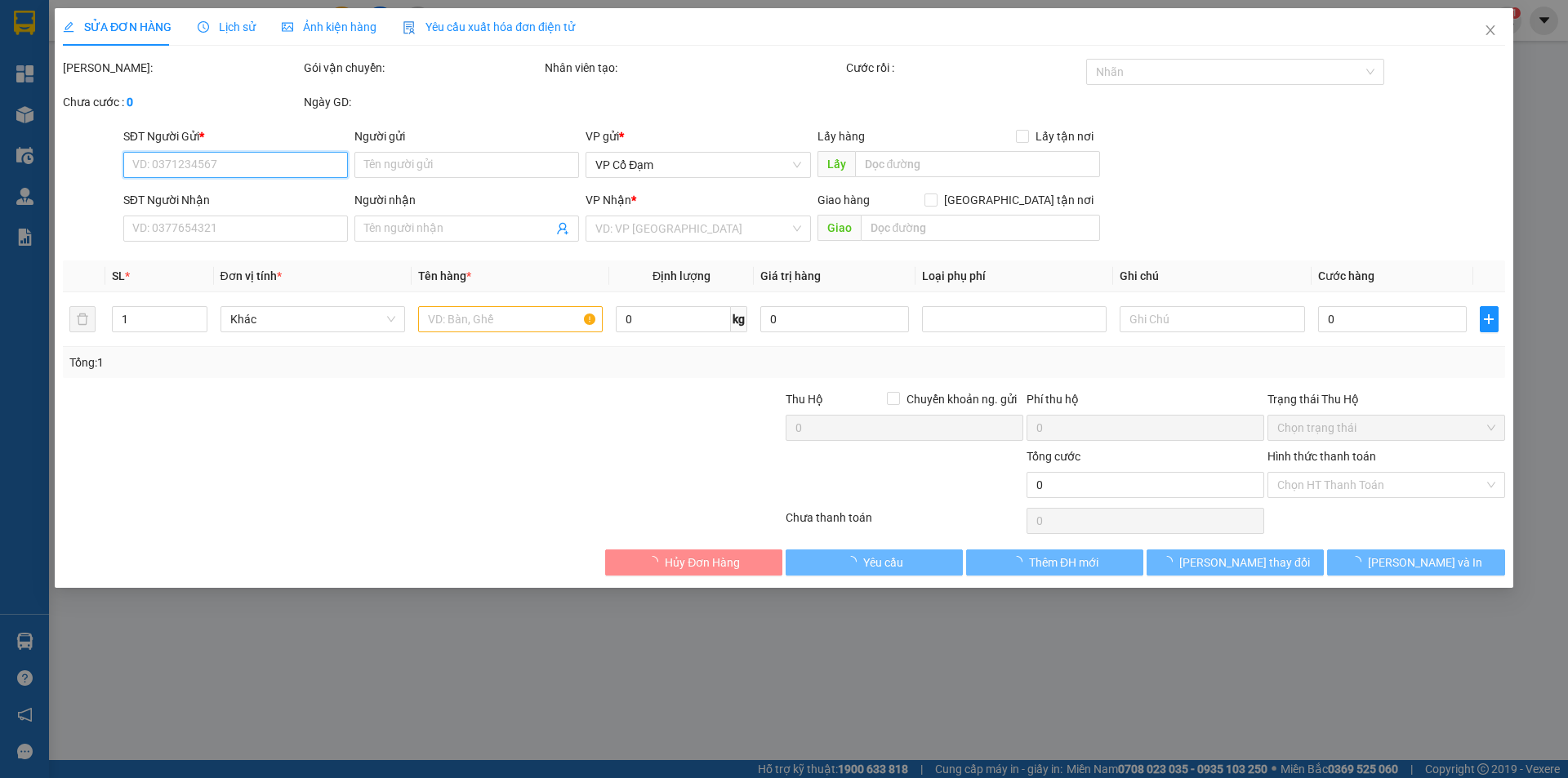
type input "0000000000"
type input "0973407173"
type input "vpcd"
type input "XUÂN MỸ"
type input "200.000"
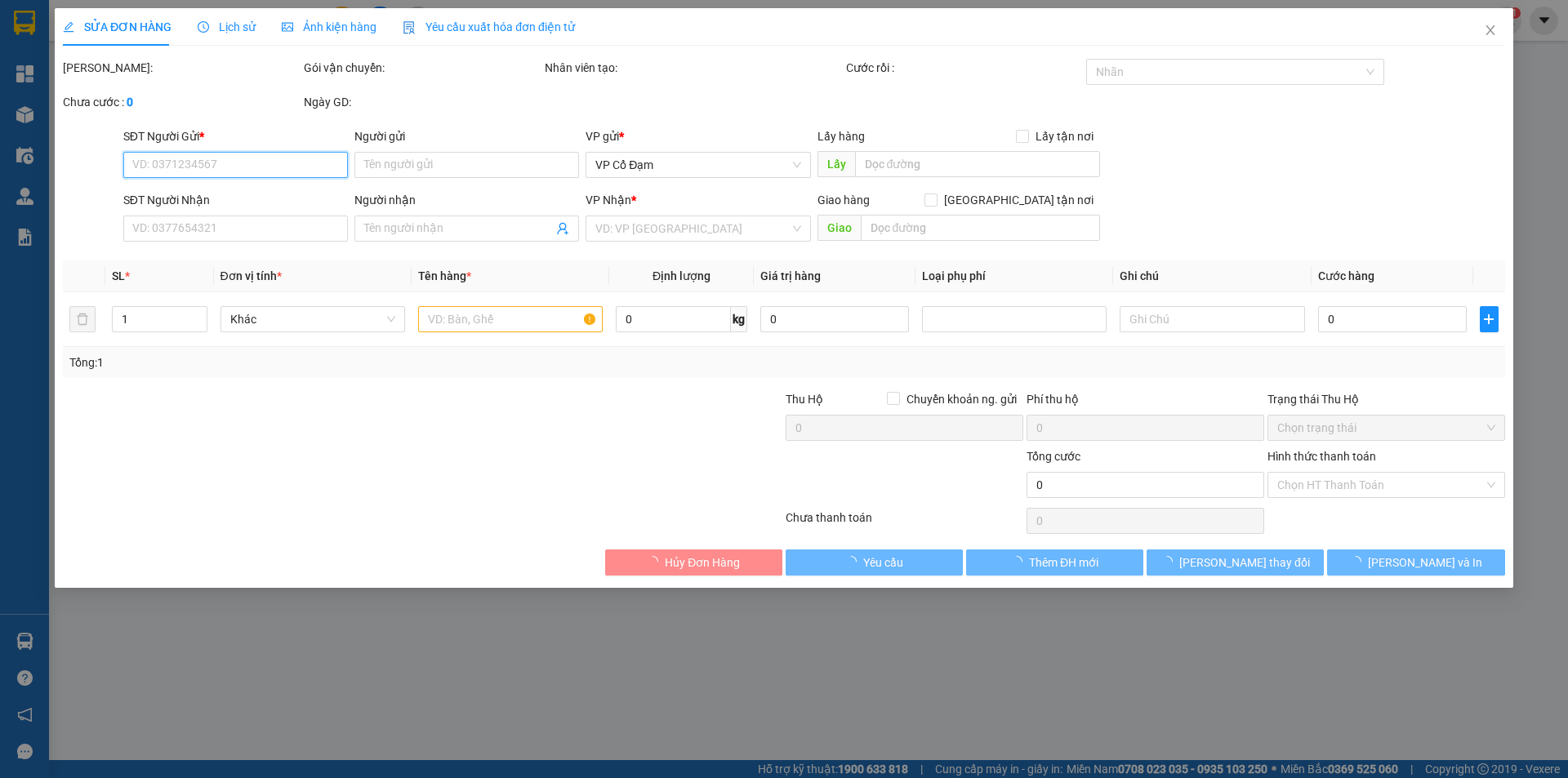
type input "200.000"
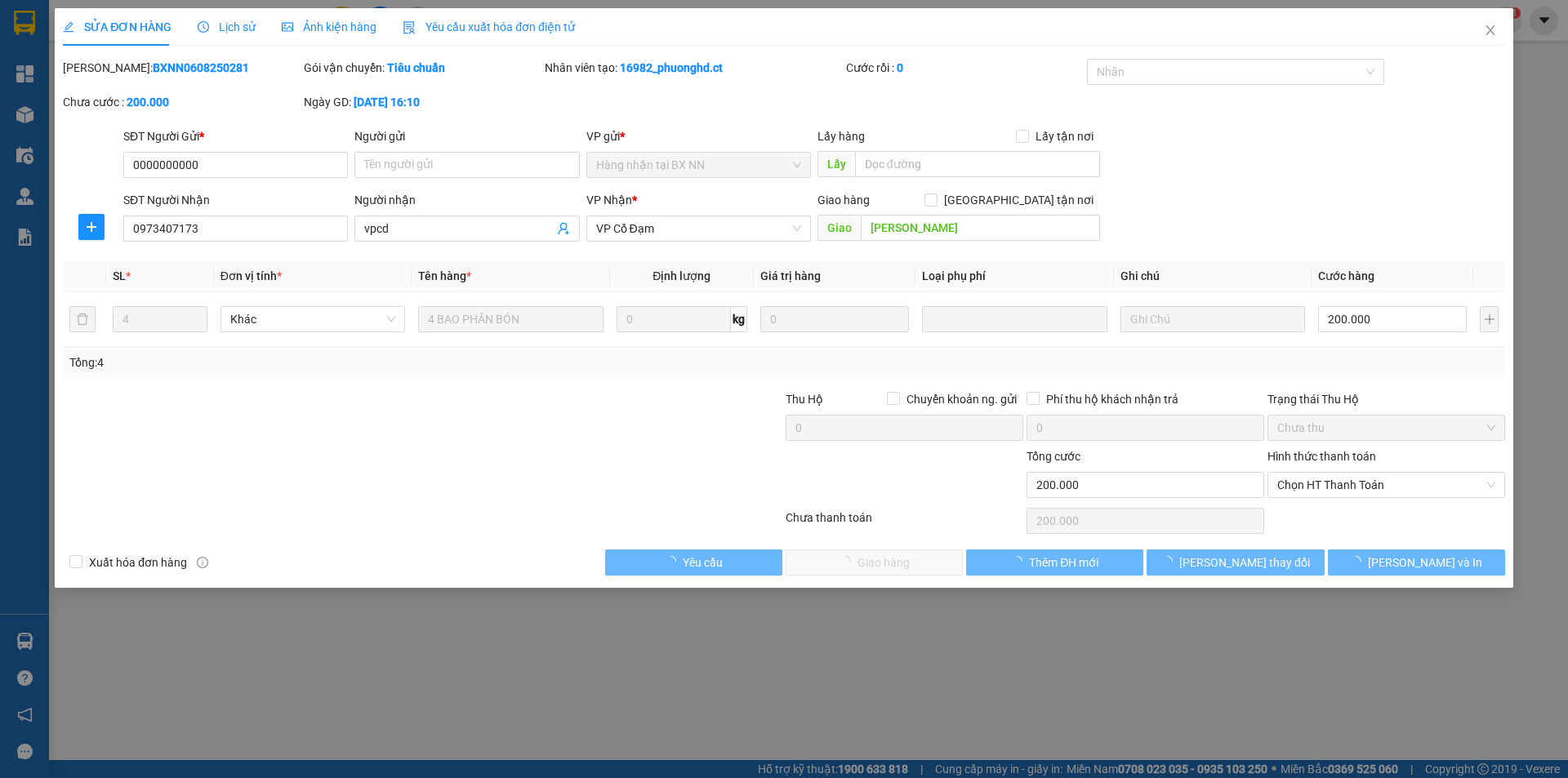
click at [244, 29] on span "Lịch sử" at bounding box center [226, 27] width 58 height 13
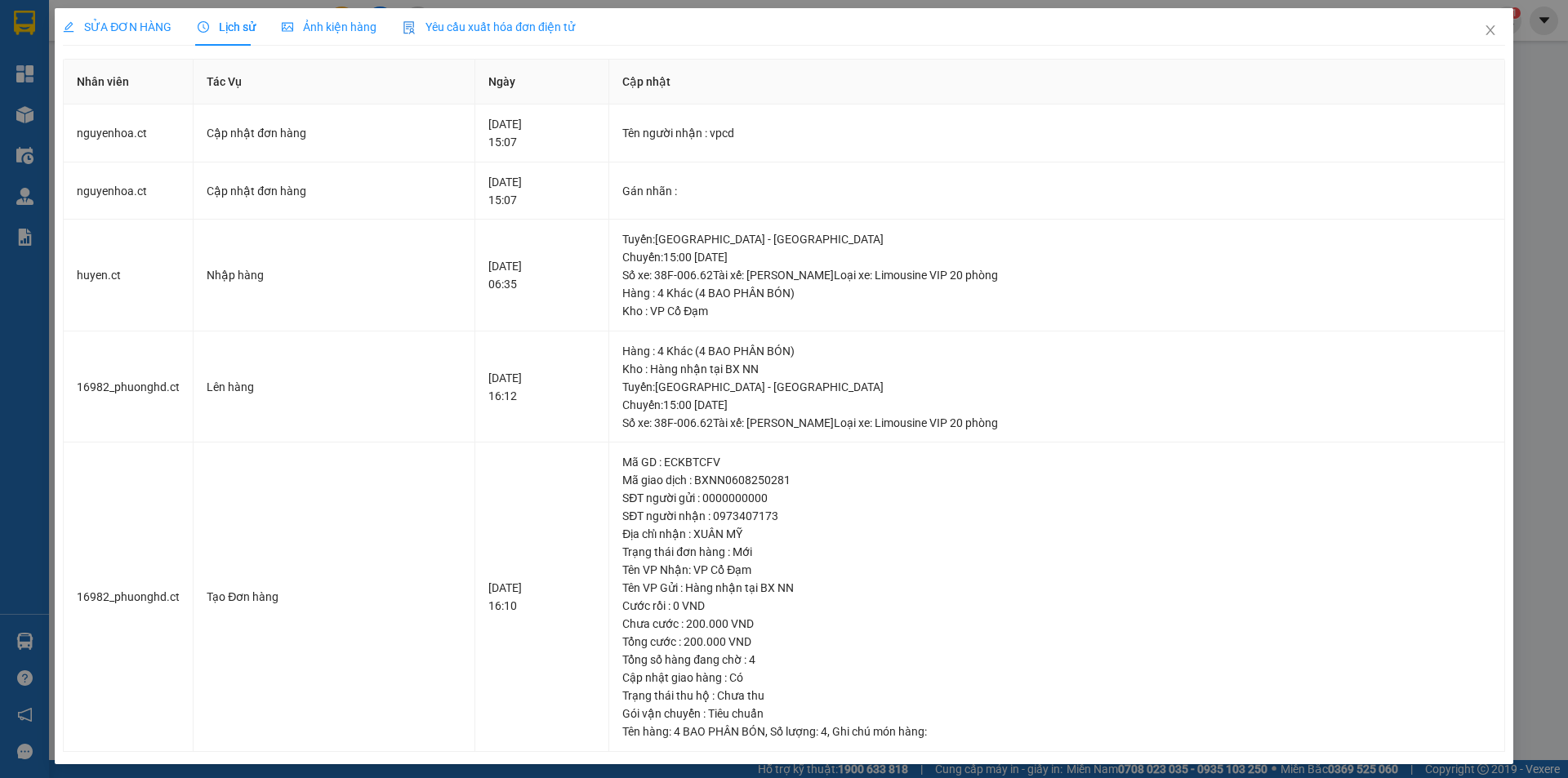
click at [135, 30] on span "SỬA ĐƠN HÀNG" at bounding box center [117, 27] width 109 height 13
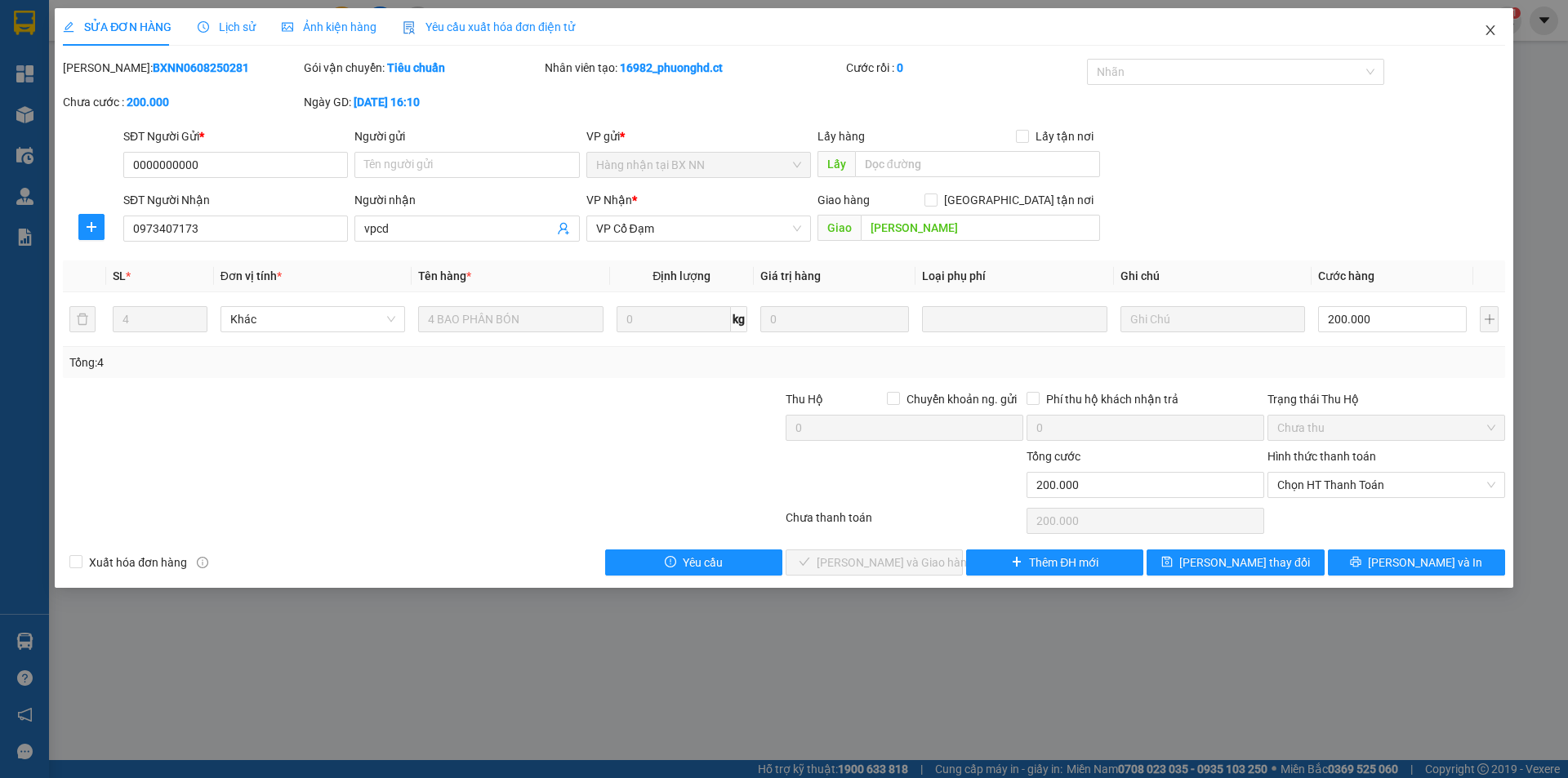
click at [1491, 30] on icon "close" at bounding box center [1491, 30] width 9 height 10
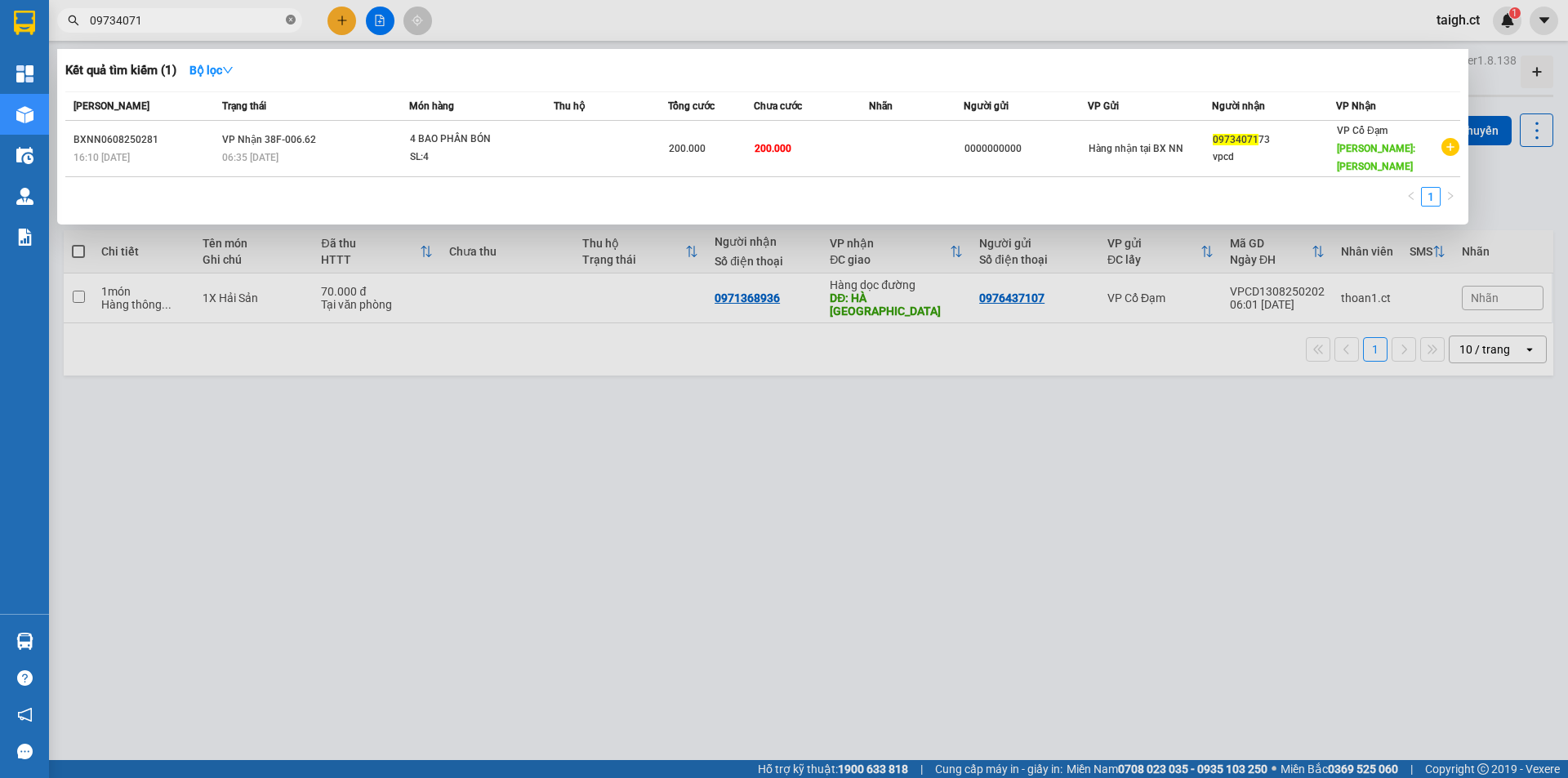
click at [294, 18] on icon "close-circle" at bounding box center [291, 19] width 10 height 10
type input "0973407174"
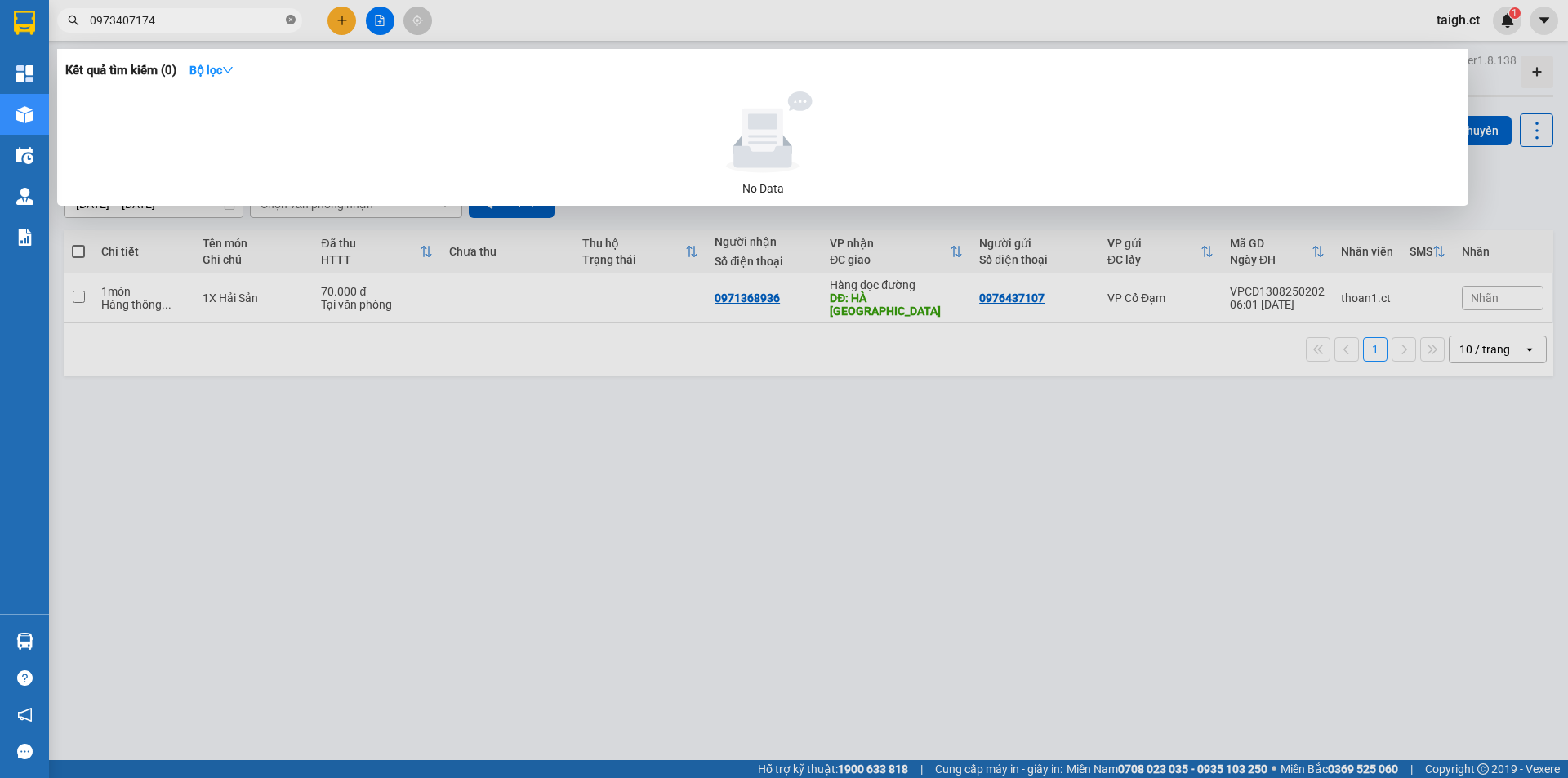
click at [287, 22] on icon "close-circle" at bounding box center [291, 19] width 10 height 10
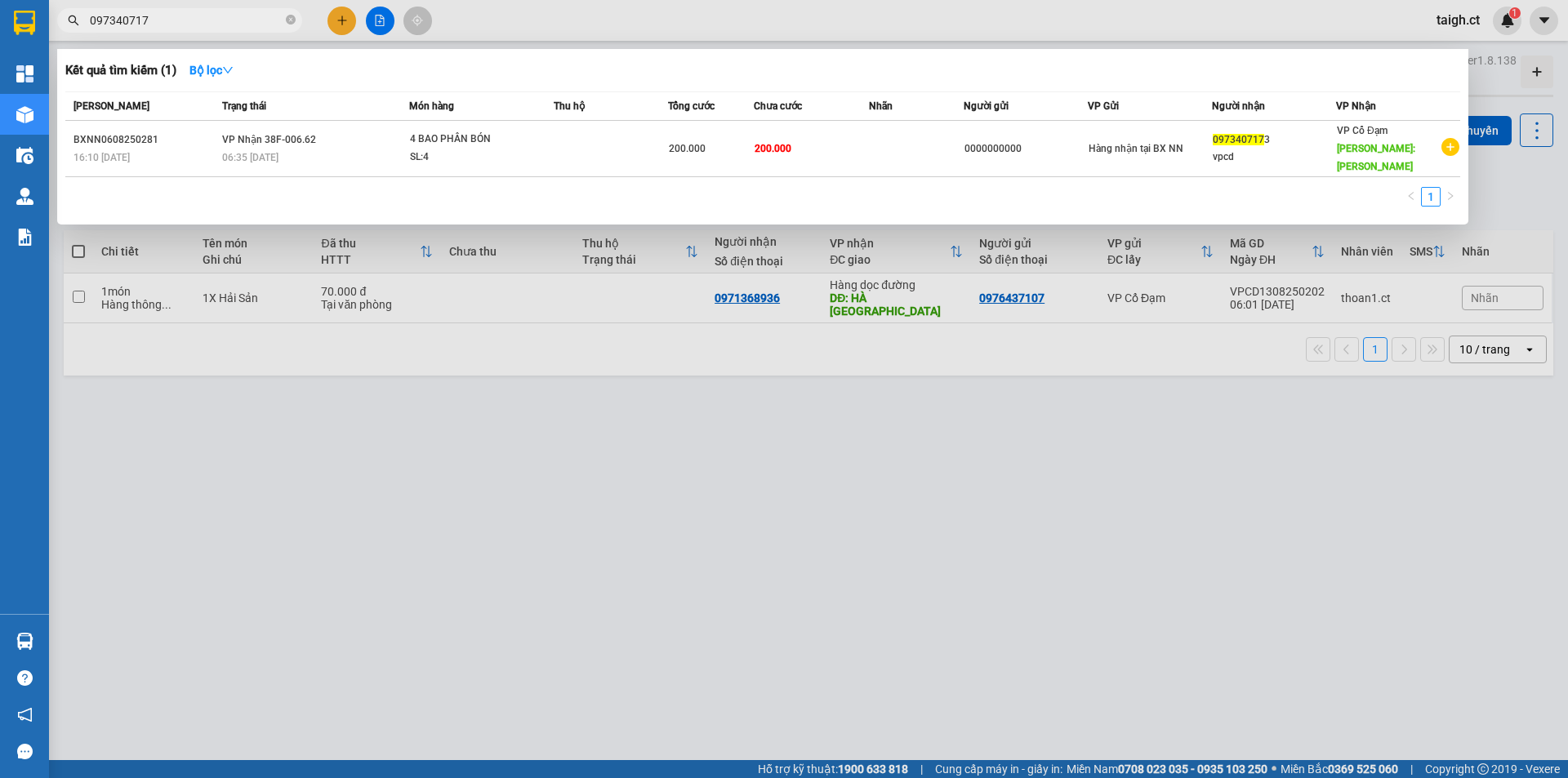
type input "0973407174"
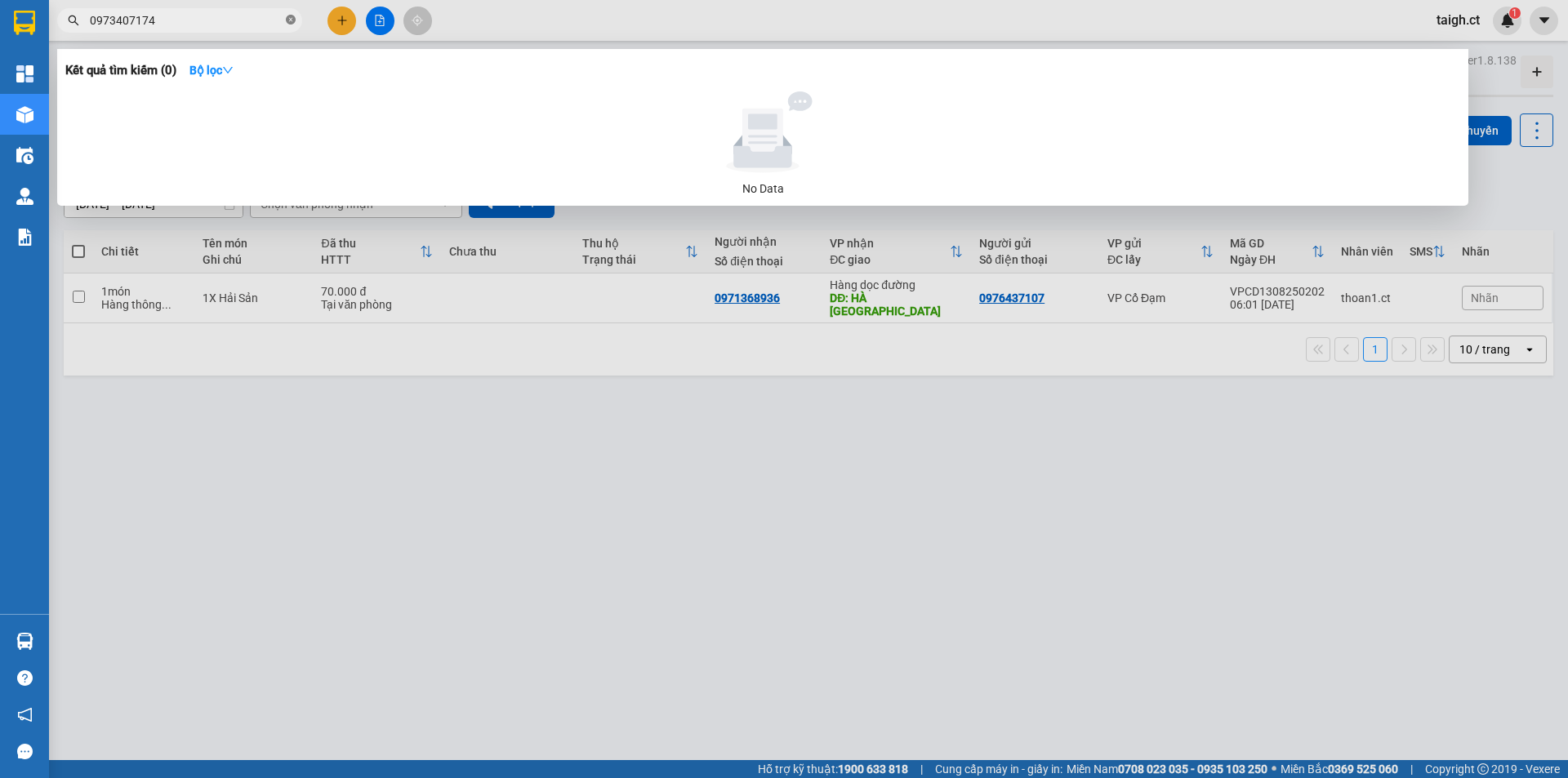
click at [289, 18] on icon "close-circle" at bounding box center [291, 19] width 10 height 10
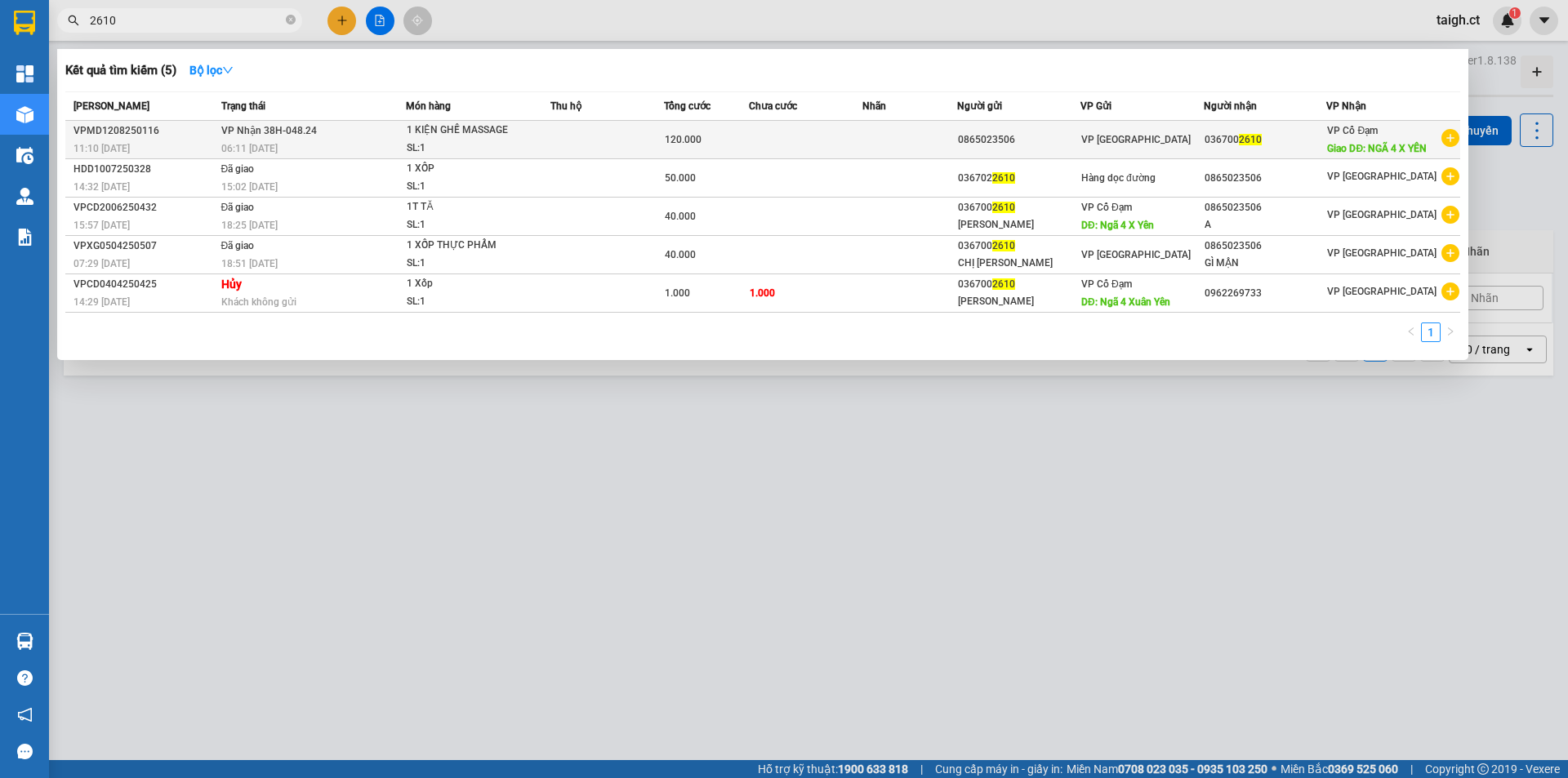
type input "2610"
click at [231, 134] on span "VP Nhận 38H-048.24" at bounding box center [270, 131] width 96 height 11
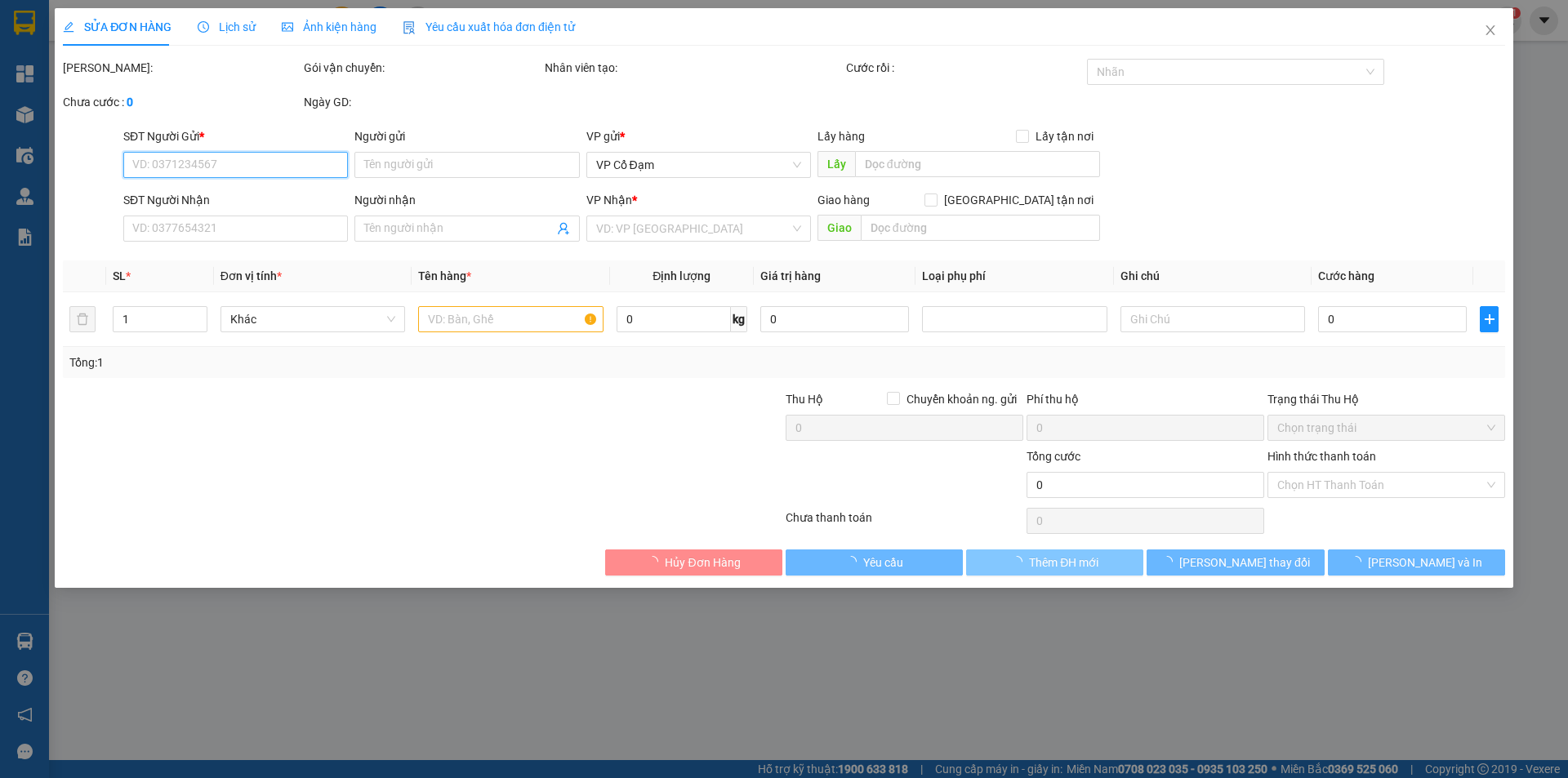
type input "0865023506"
type input "0367002610"
type input "NGÃ 4 X YÊN"
type input "120.000"
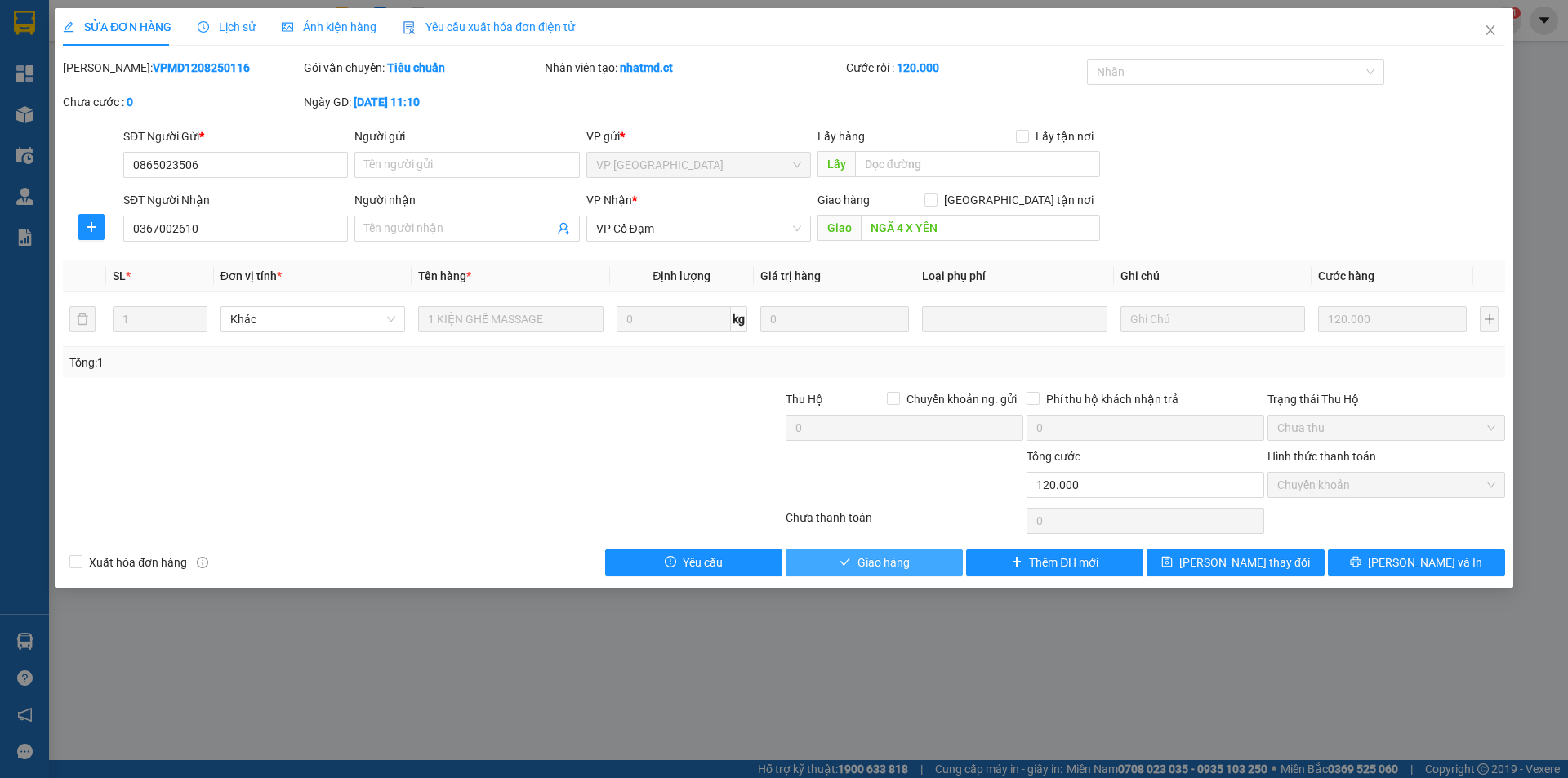
click at [913, 564] on button "Giao hàng" at bounding box center [874, 562] width 178 height 26
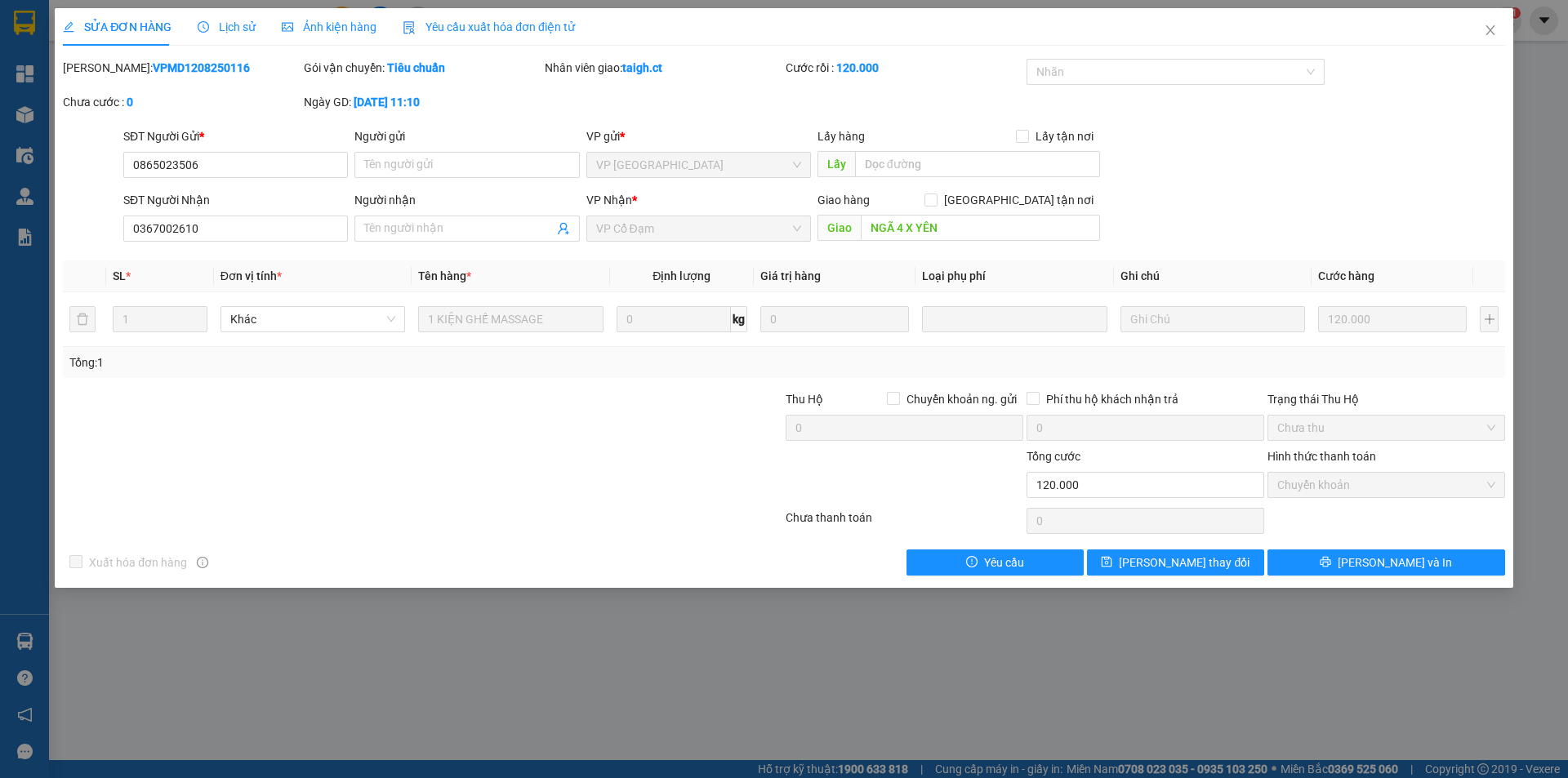
click at [506, 673] on div "SỬA ĐƠN HÀNG Lịch sử Ảnh kiện hàng Yêu cầu xuất hóa đơn điện tử Total Paid Fee …" at bounding box center [784, 389] width 1568 height 778
click at [1492, 30] on icon "close" at bounding box center [1491, 30] width 9 height 10
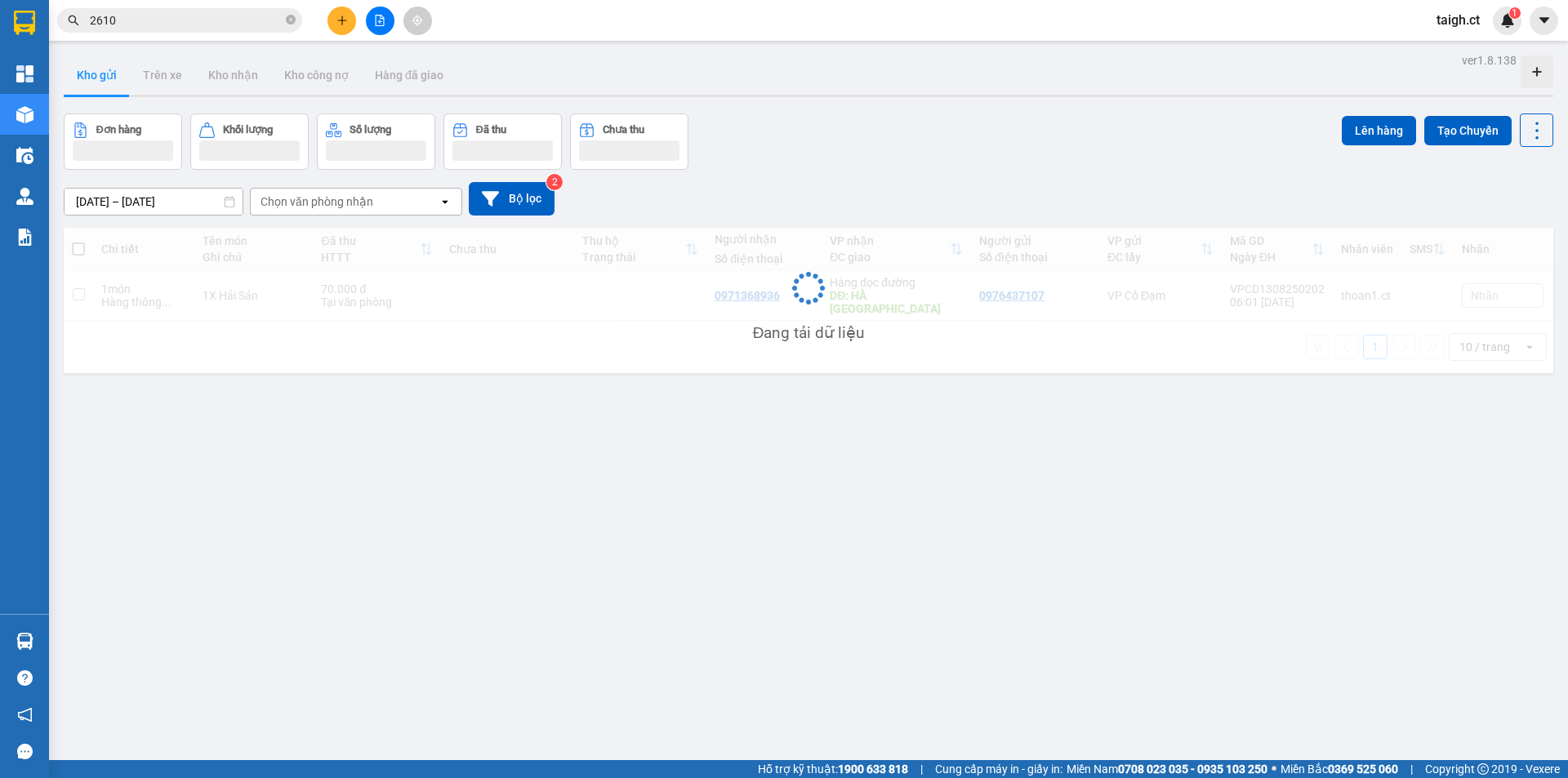
click at [236, 18] on input "2610" at bounding box center [186, 20] width 192 height 18
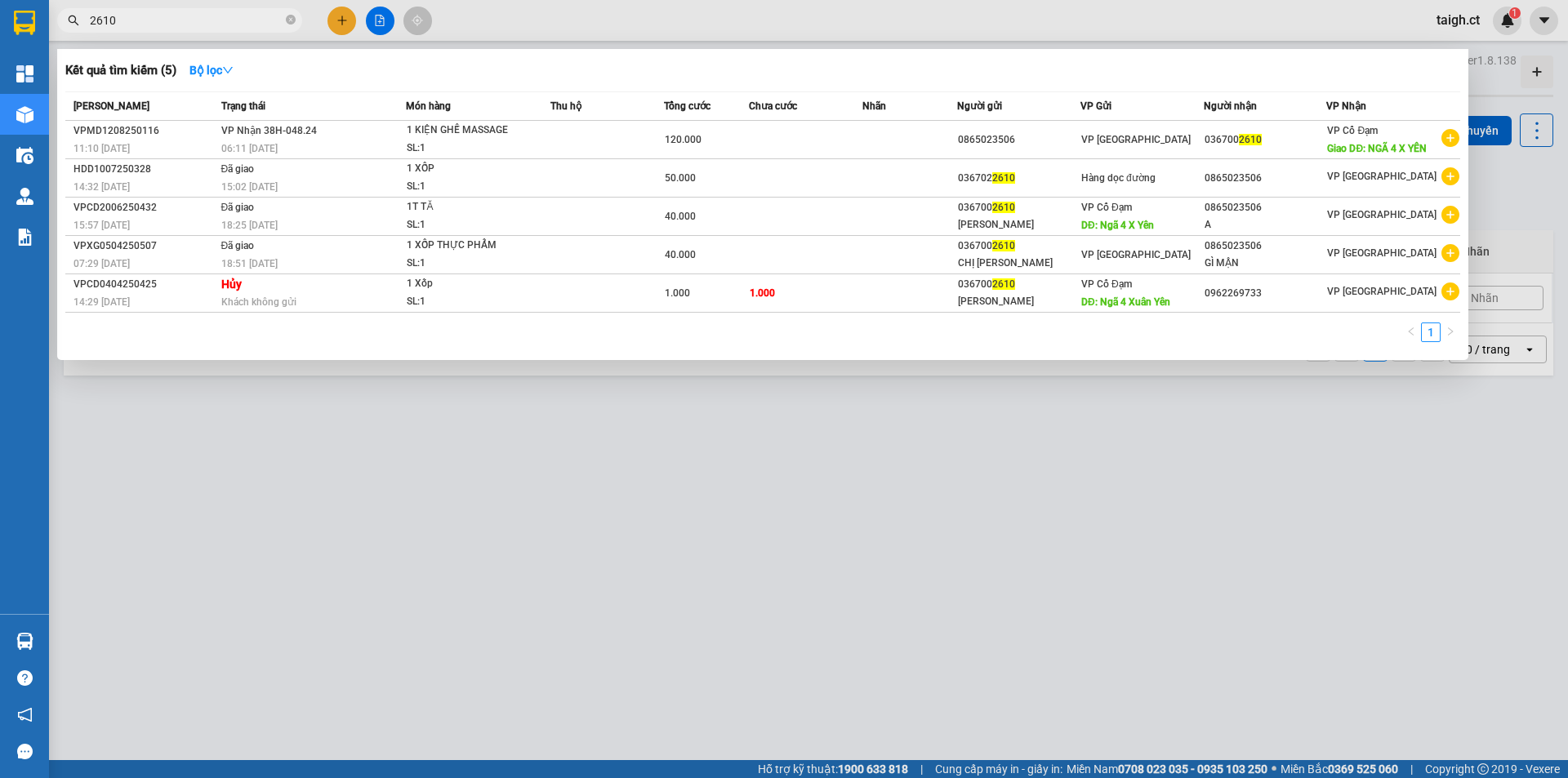
click at [287, 19] on icon "close-circle" at bounding box center [291, 19] width 10 height 10
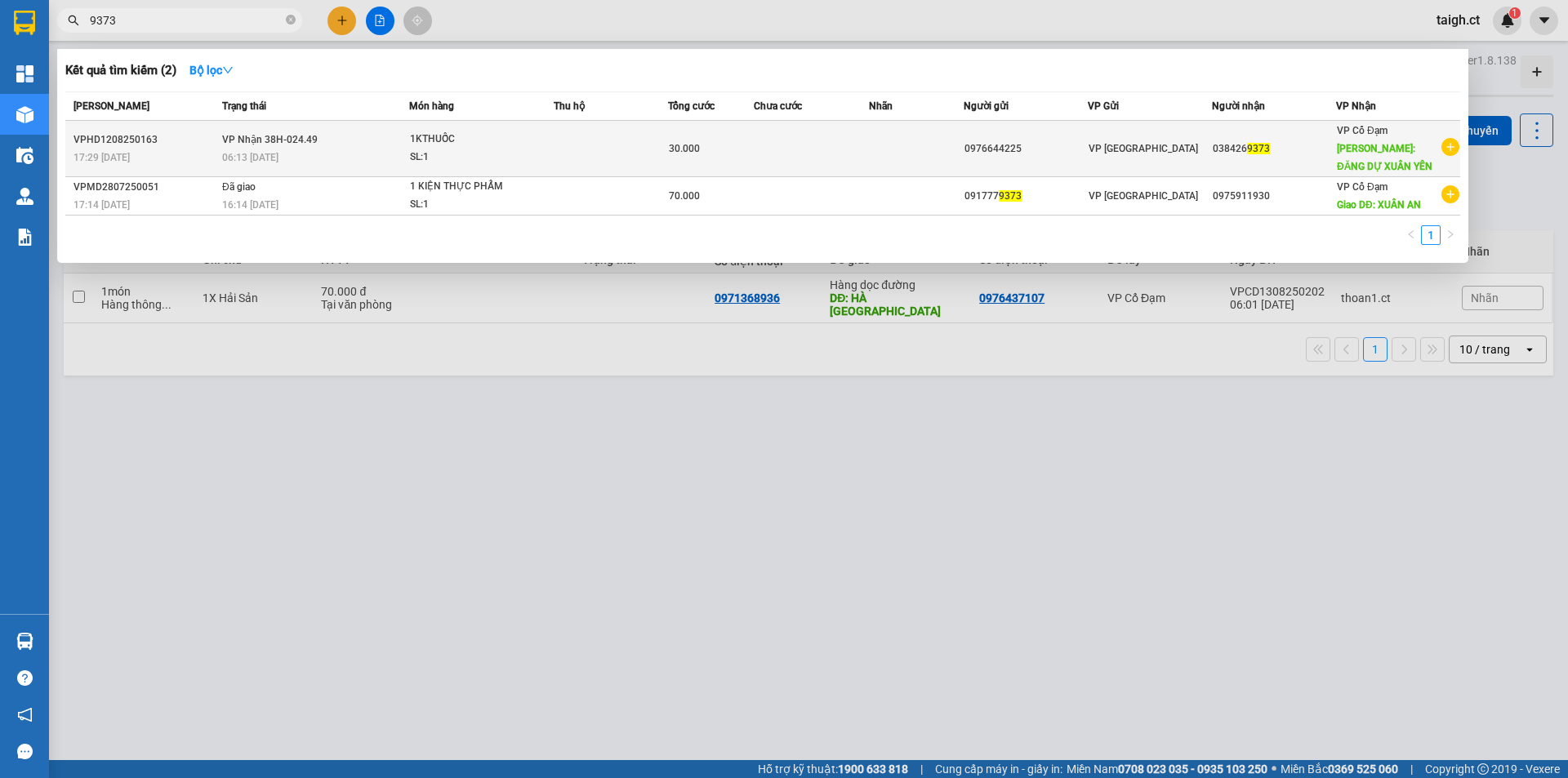
type input "9373"
click at [236, 142] on span "VP Nhận 38H-024.49" at bounding box center [270, 140] width 96 height 11
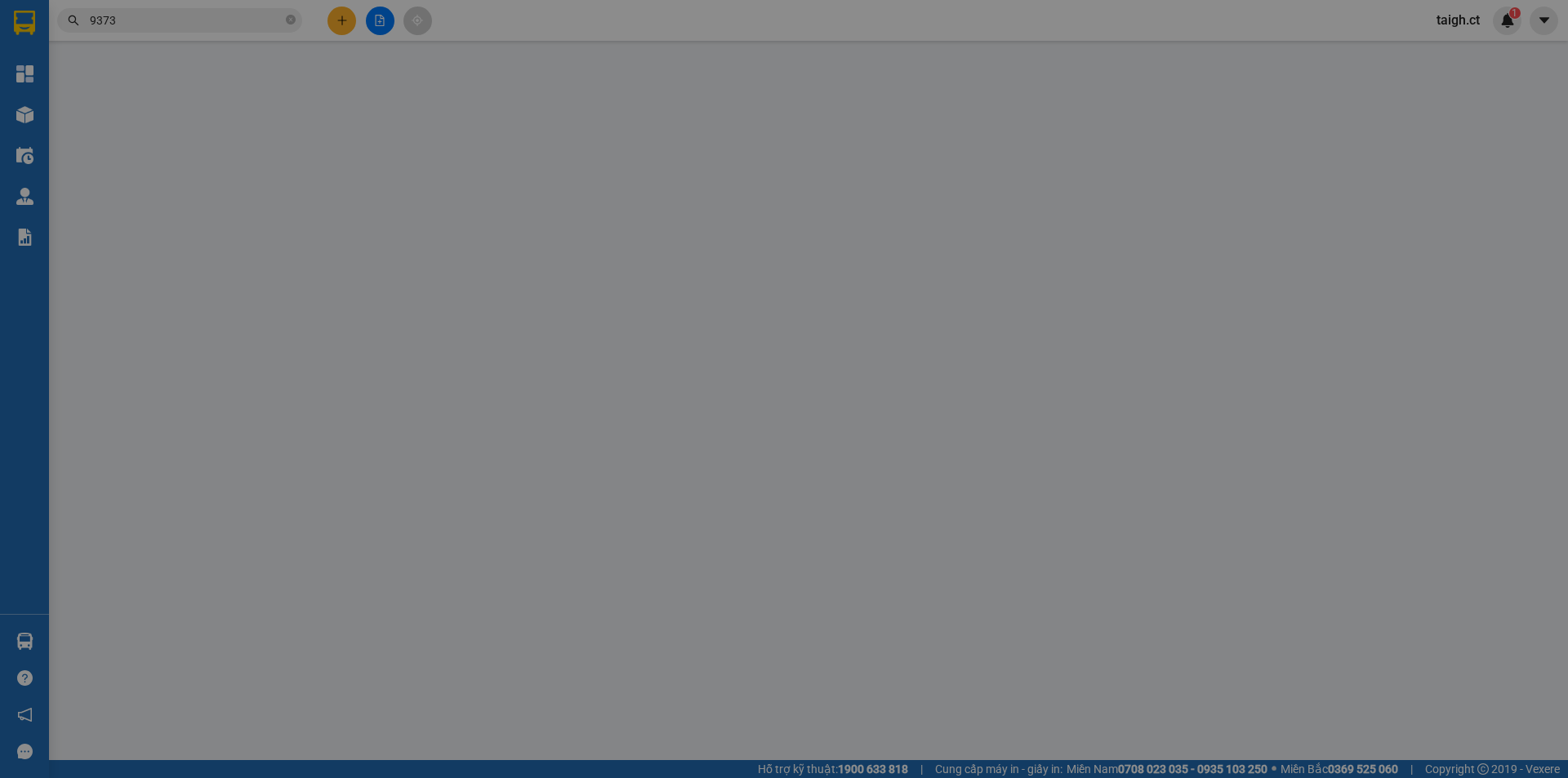
type input "0976644225"
type input "0384269373"
type input "ĐĂNG DỰ XUÂN YÊN"
type input "30.000"
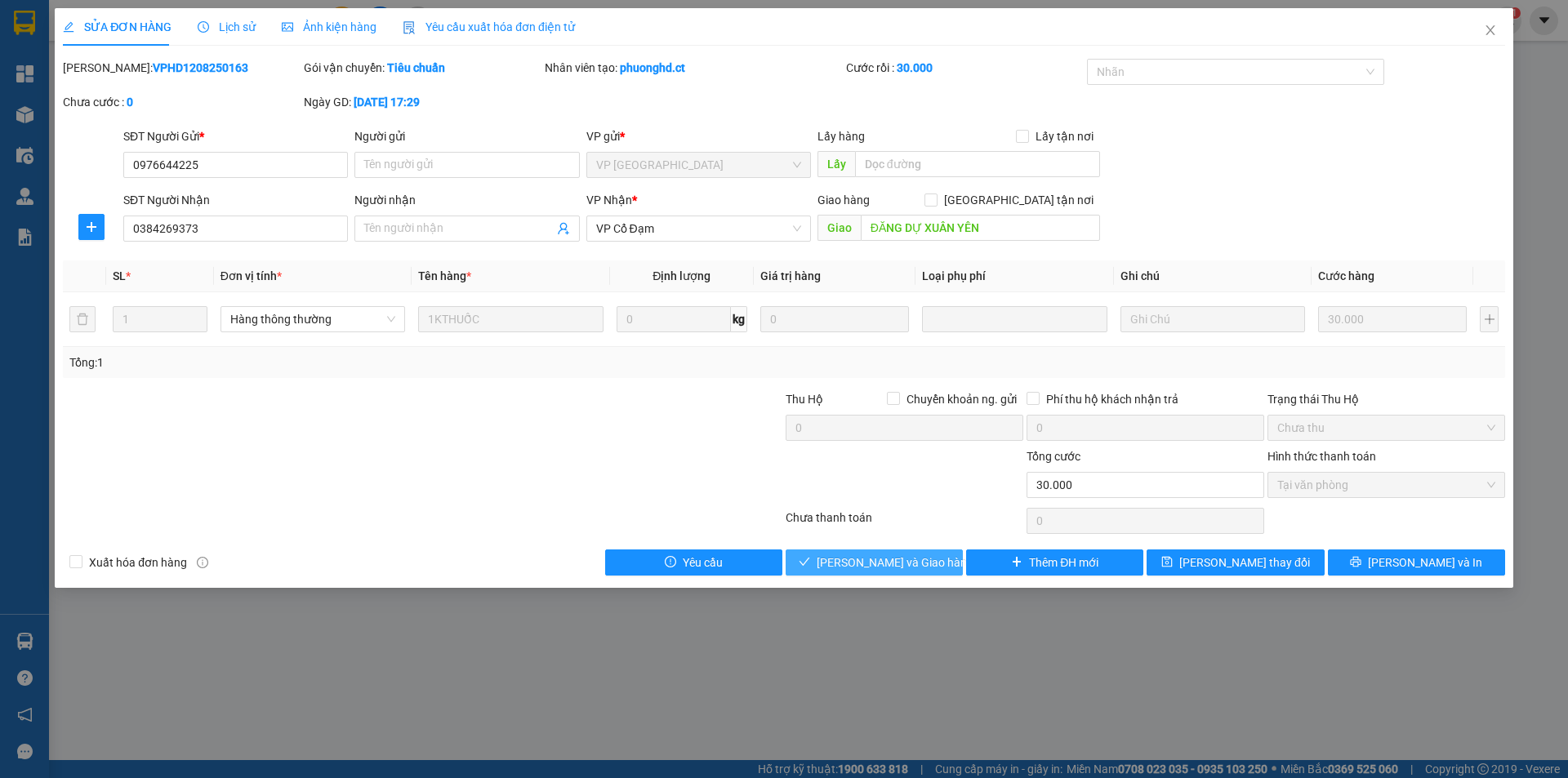
click at [858, 564] on span "Lưu và Giao hàng" at bounding box center [895, 563] width 156 height 18
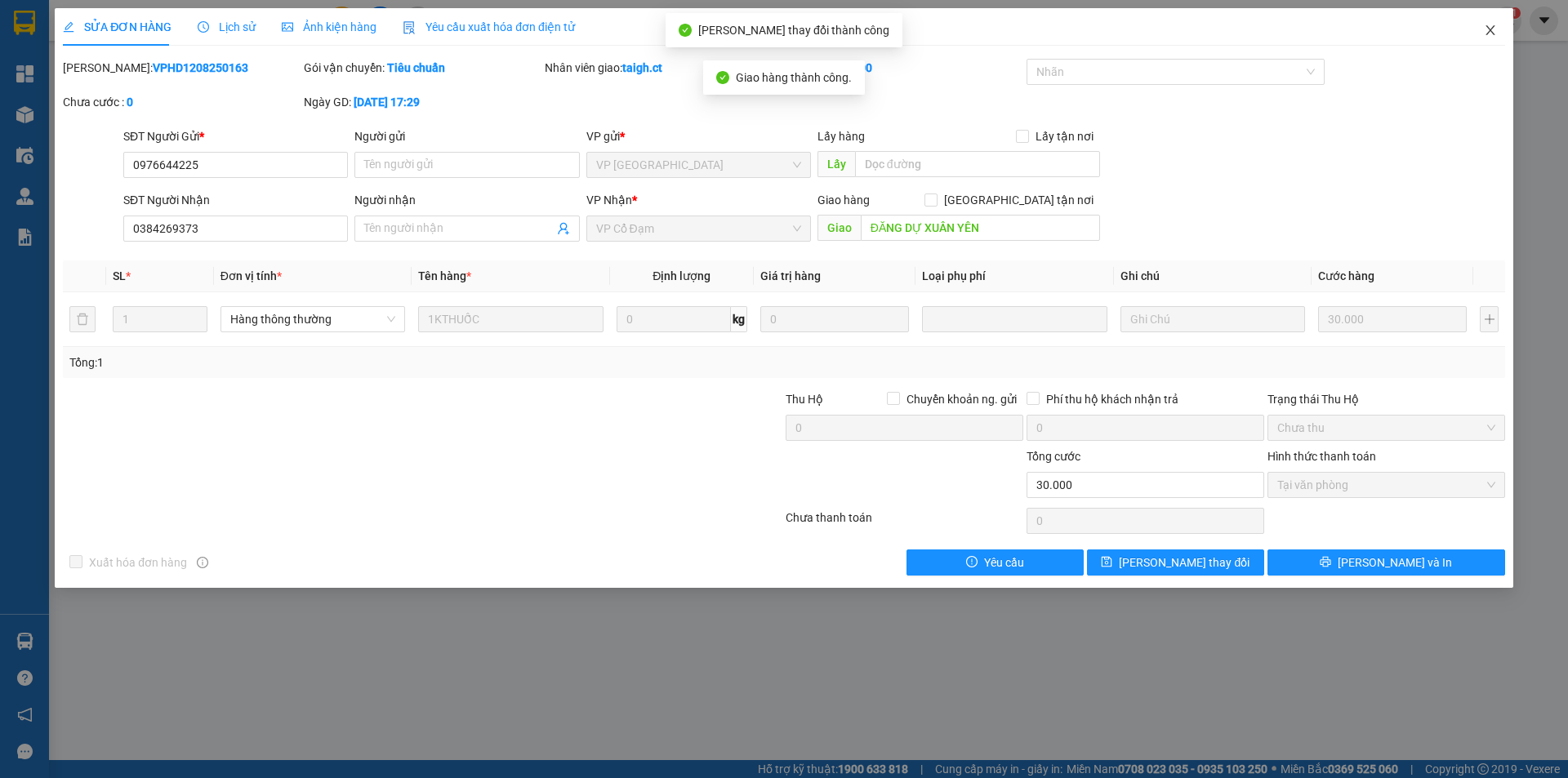
click at [1487, 29] on icon "close" at bounding box center [1491, 30] width 13 height 13
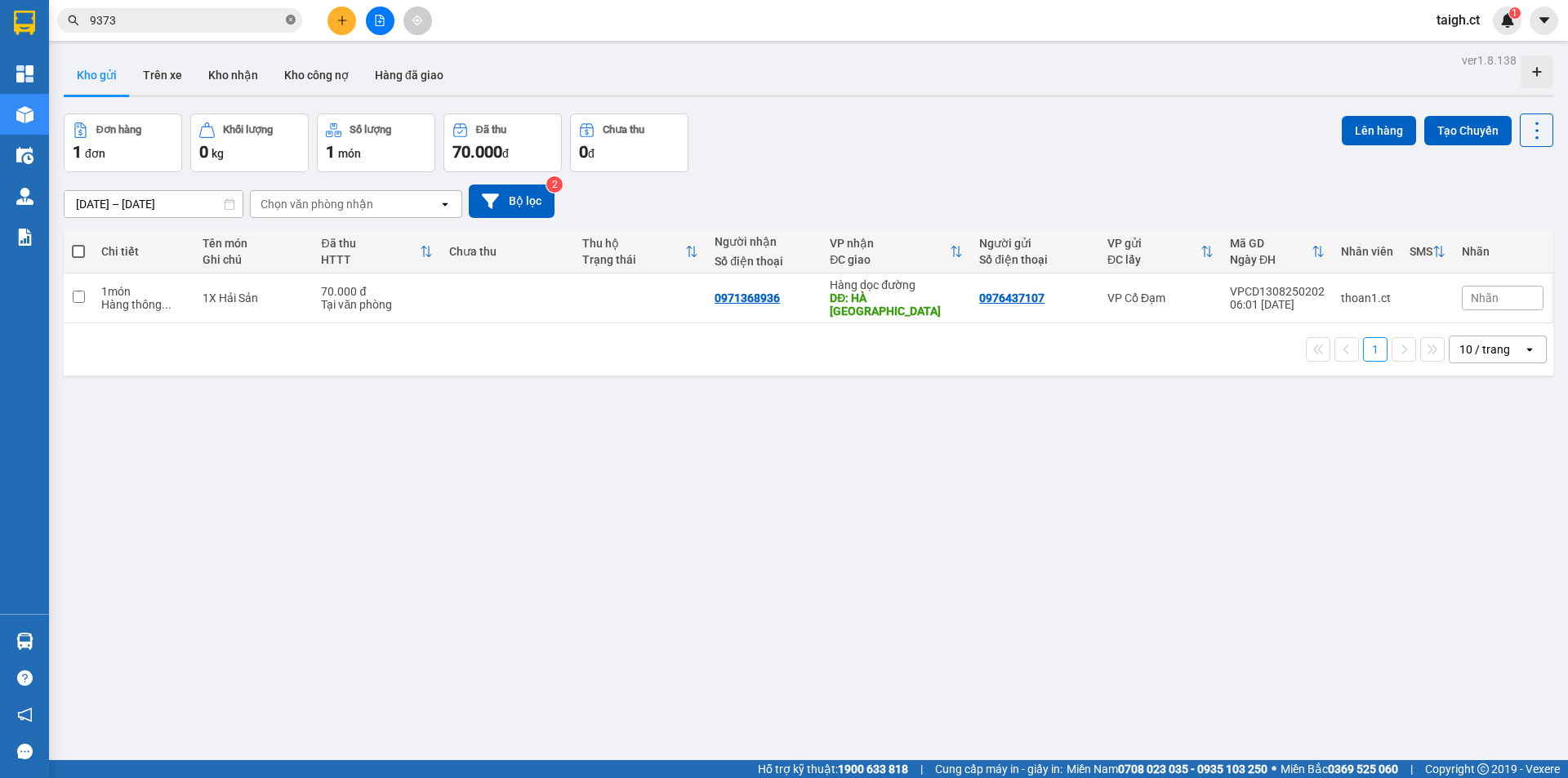
click at [289, 19] on icon "close-circle" at bounding box center [291, 19] width 10 height 10
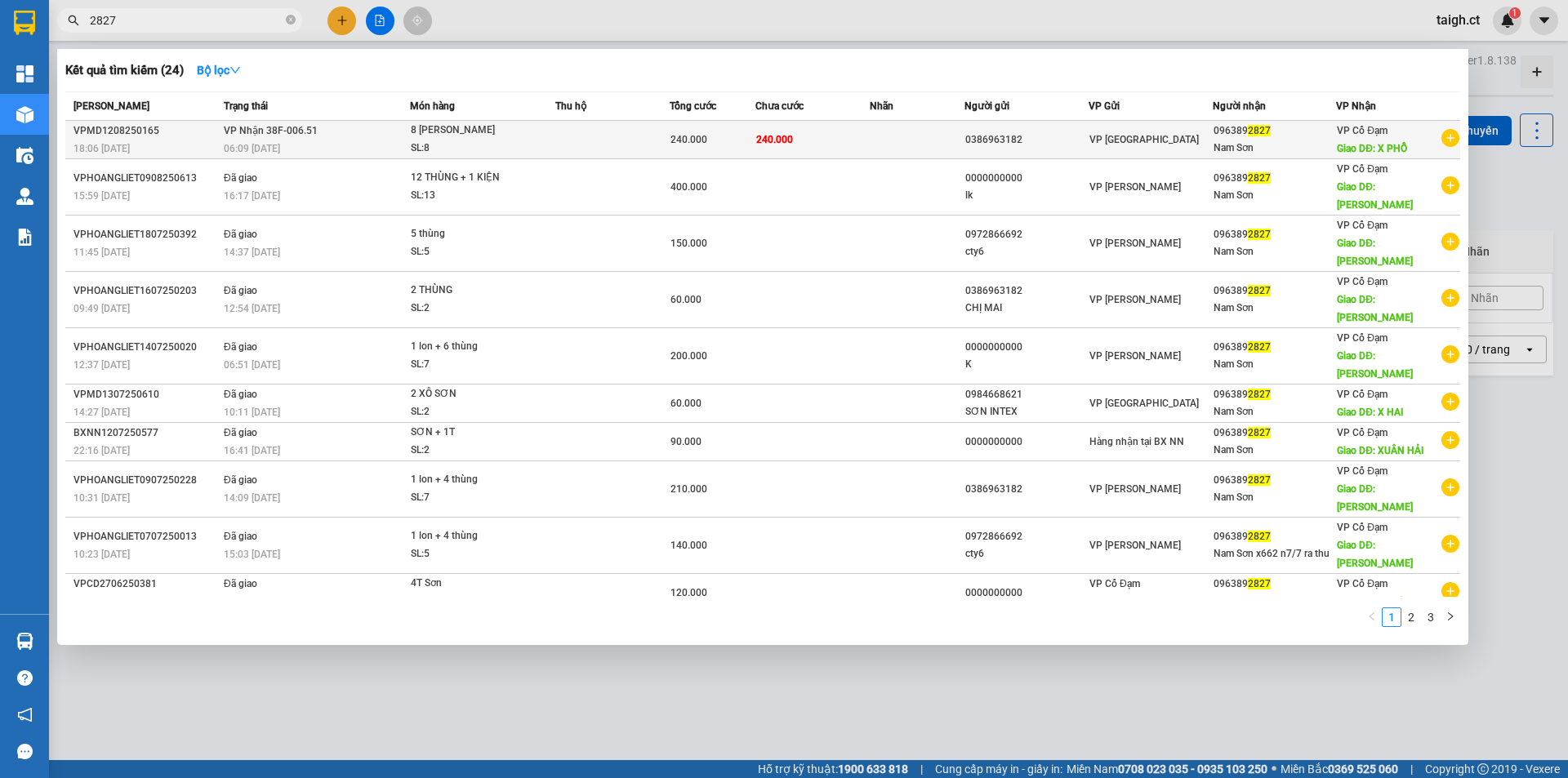
type input "2827"
click at [240, 132] on span "VP Nhận 38F-006.51" at bounding box center [271, 131] width 94 height 11
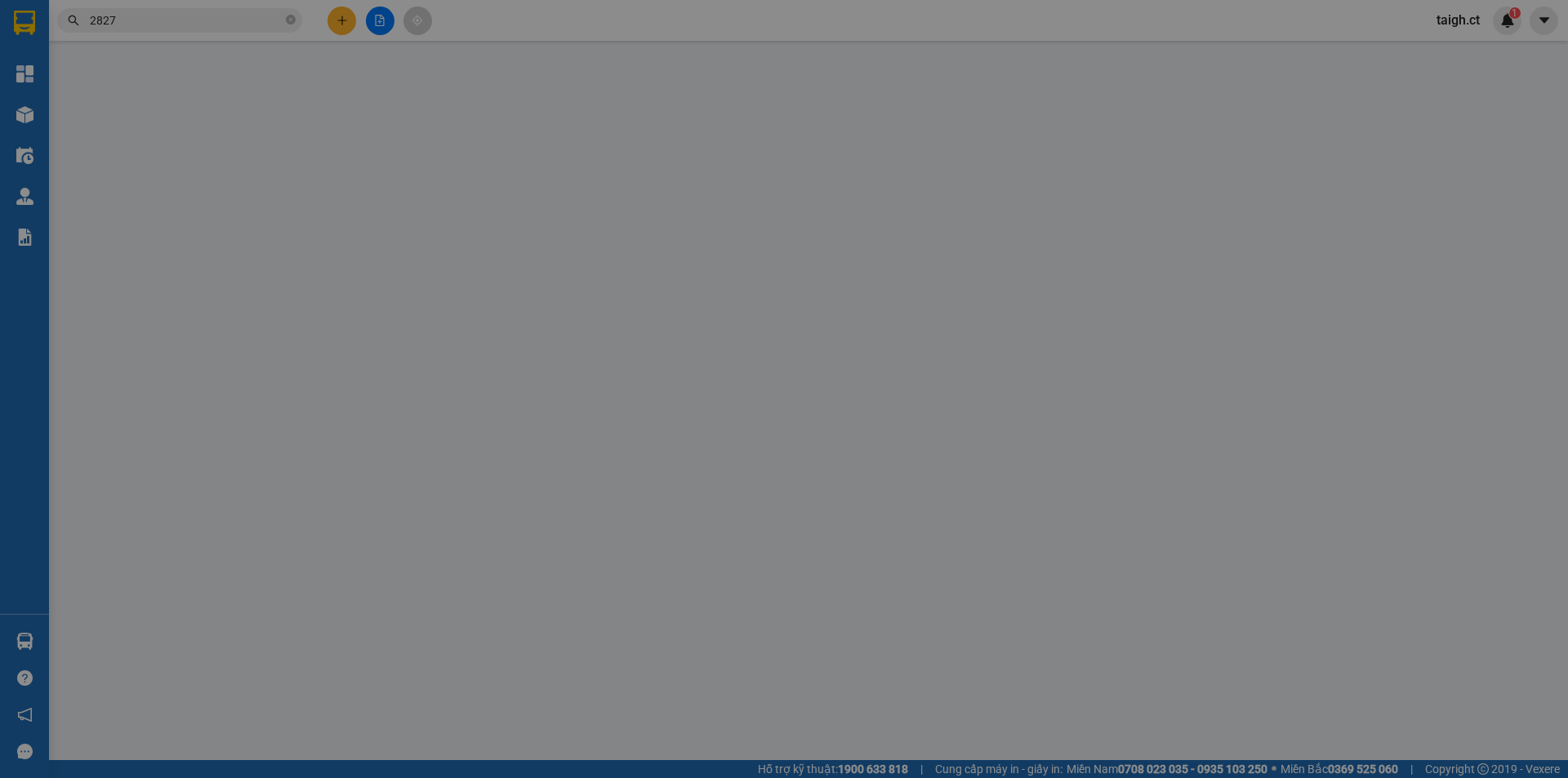
type input "0386963182"
type input "0963892827"
type input "Nam Sơn"
type input "X PHỔ"
type input "240.000"
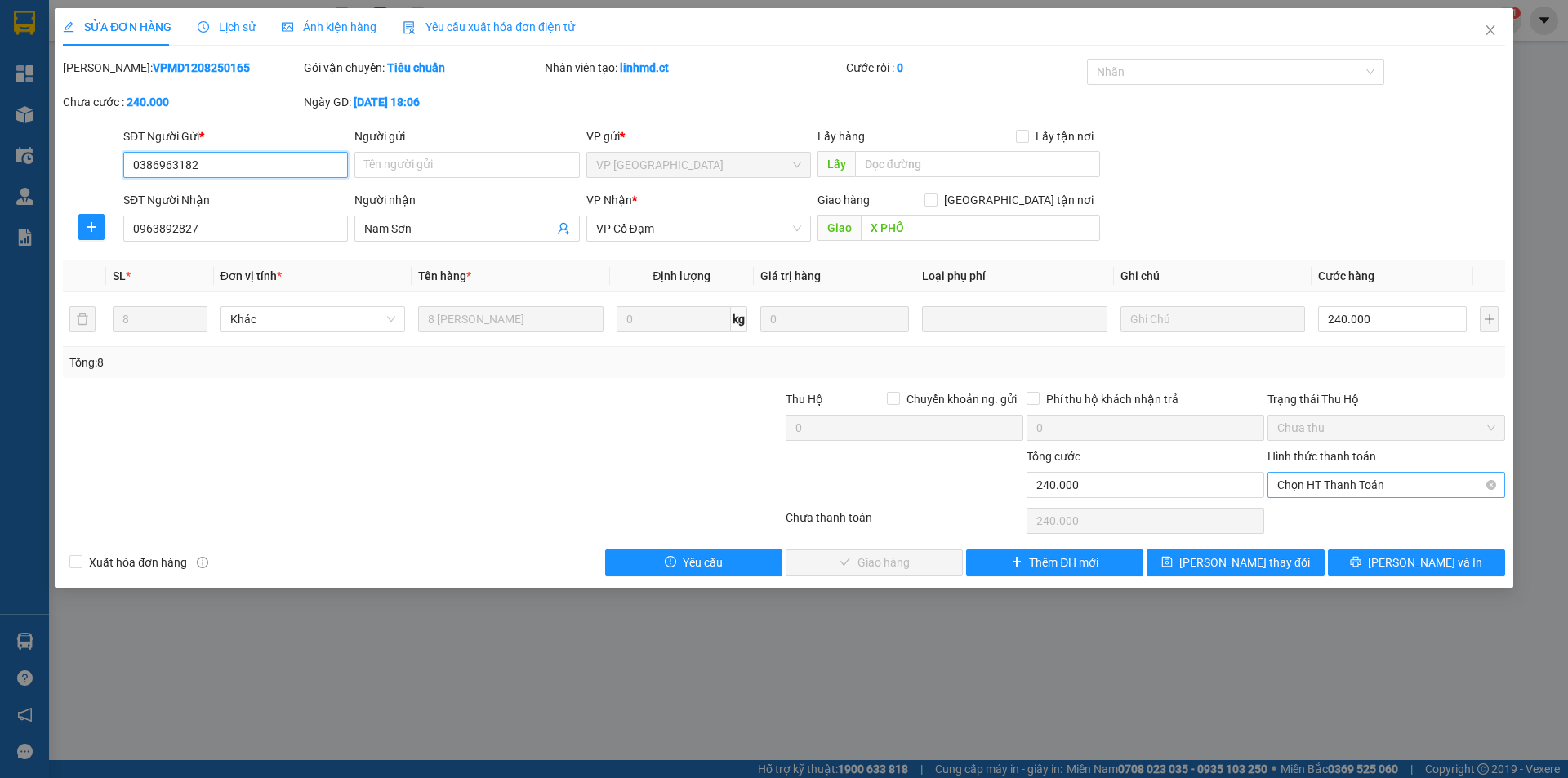
click at [1332, 483] on span "Chọn HT Thanh Toán" at bounding box center [1386, 485] width 218 height 25
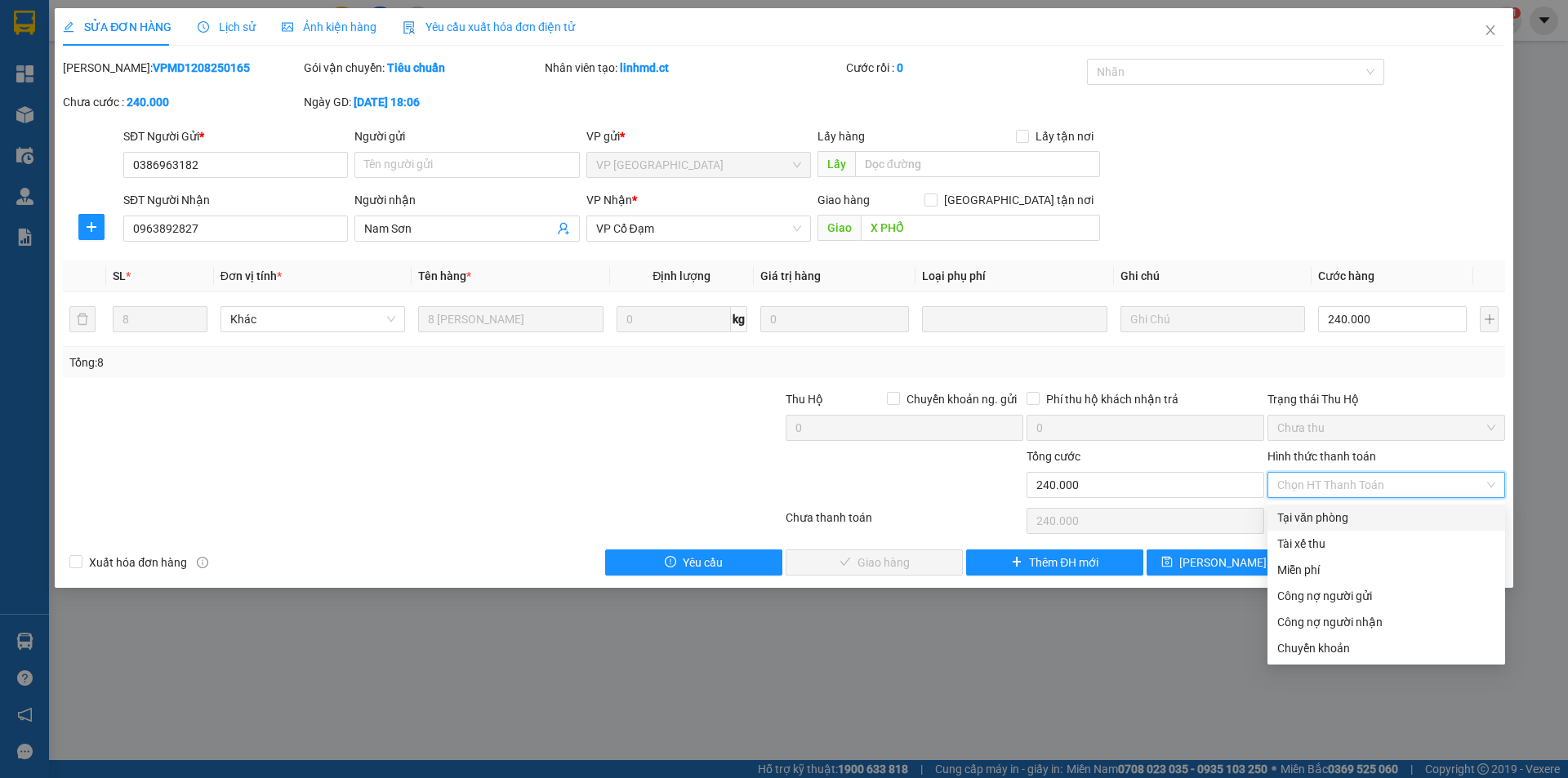
drag, startPoint x: 1327, startPoint y: 514, endPoint x: 1245, endPoint y: 540, distance: 86.0
click at [1326, 515] on div "Tại văn phòng" at bounding box center [1386, 518] width 218 height 18
type input "0"
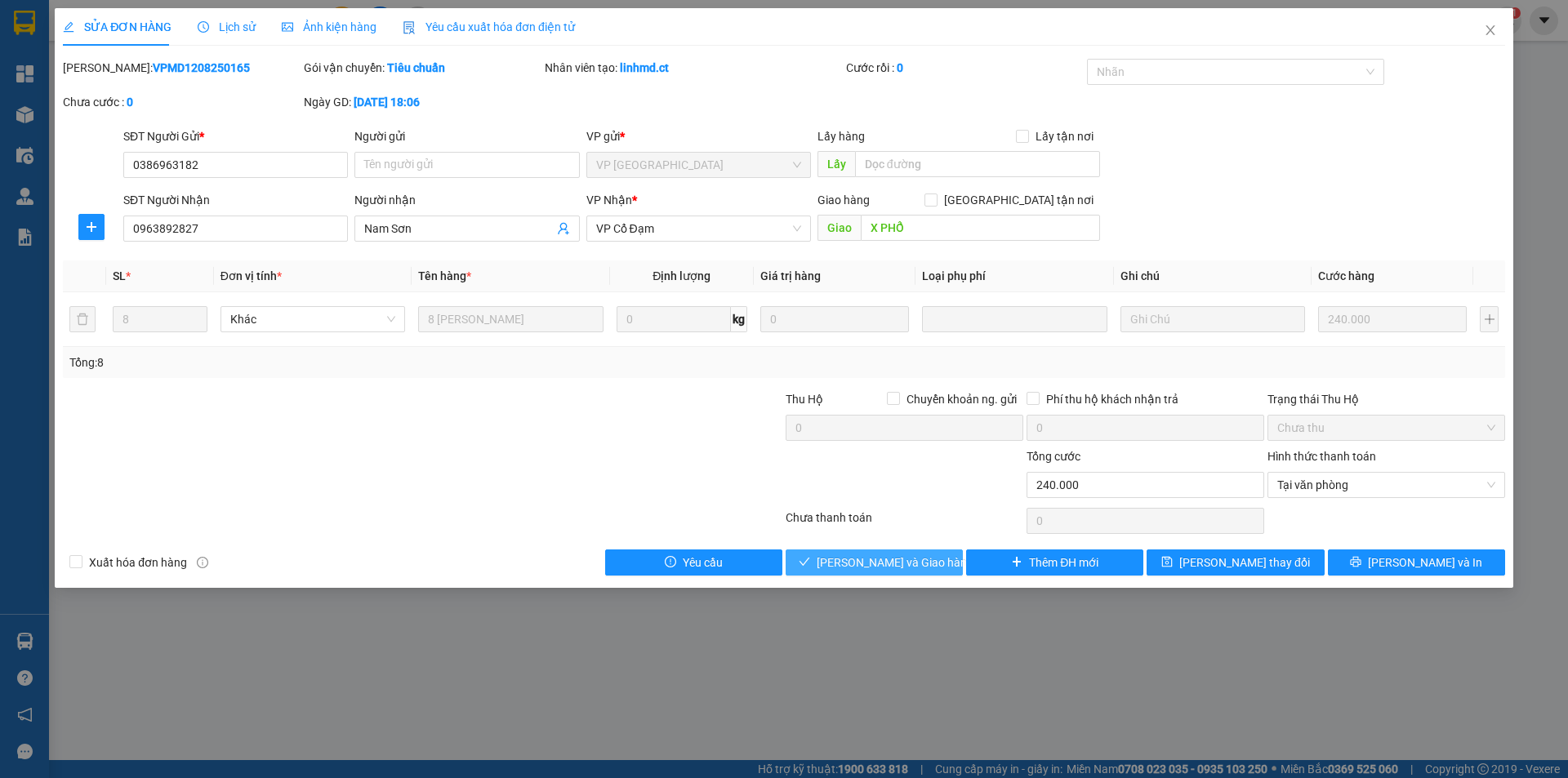
click at [893, 555] on span "Lưu và Giao hàng" at bounding box center [895, 563] width 156 height 18
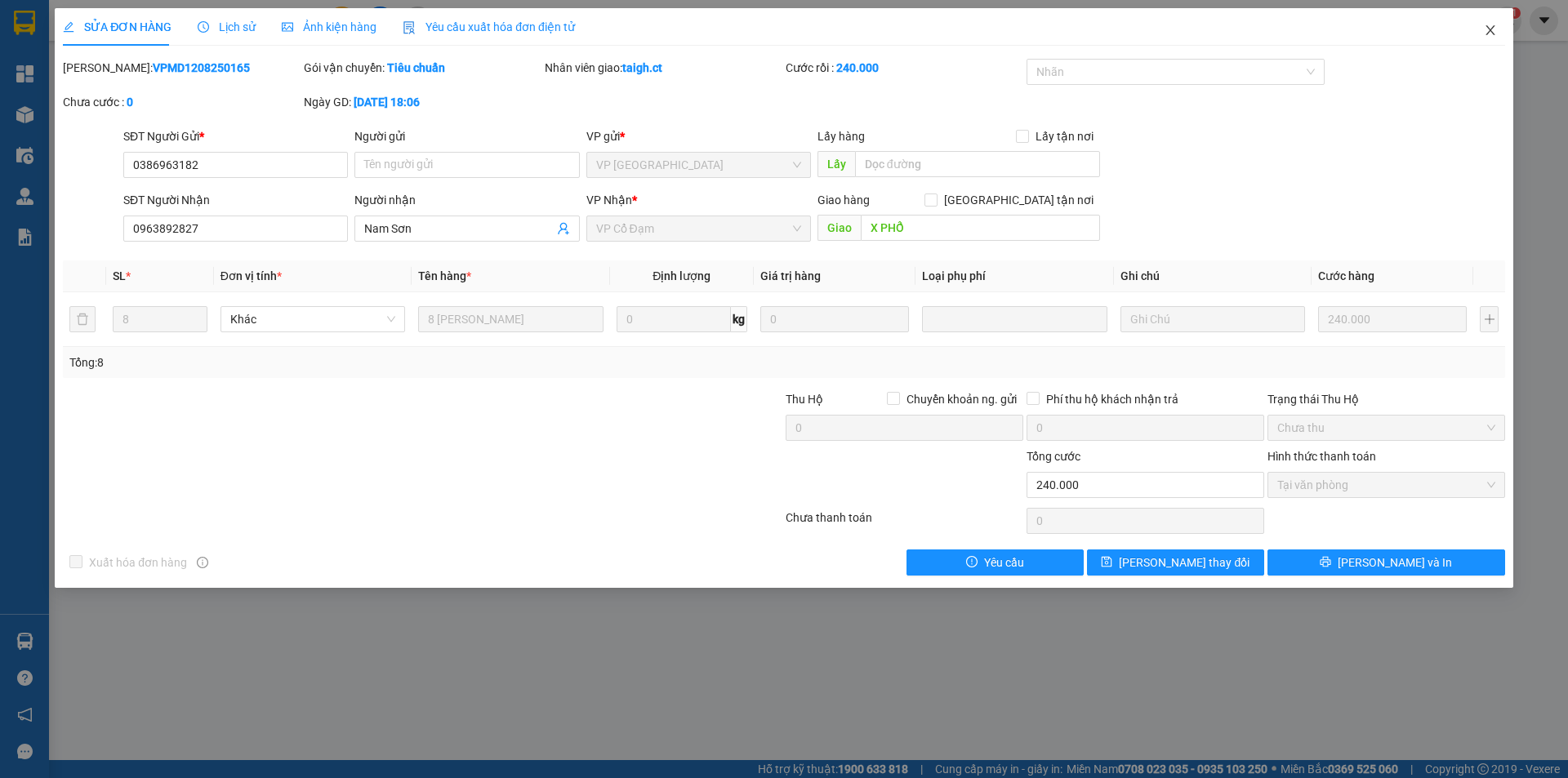
click at [1493, 25] on icon "close" at bounding box center [1491, 30] width 13 height 13
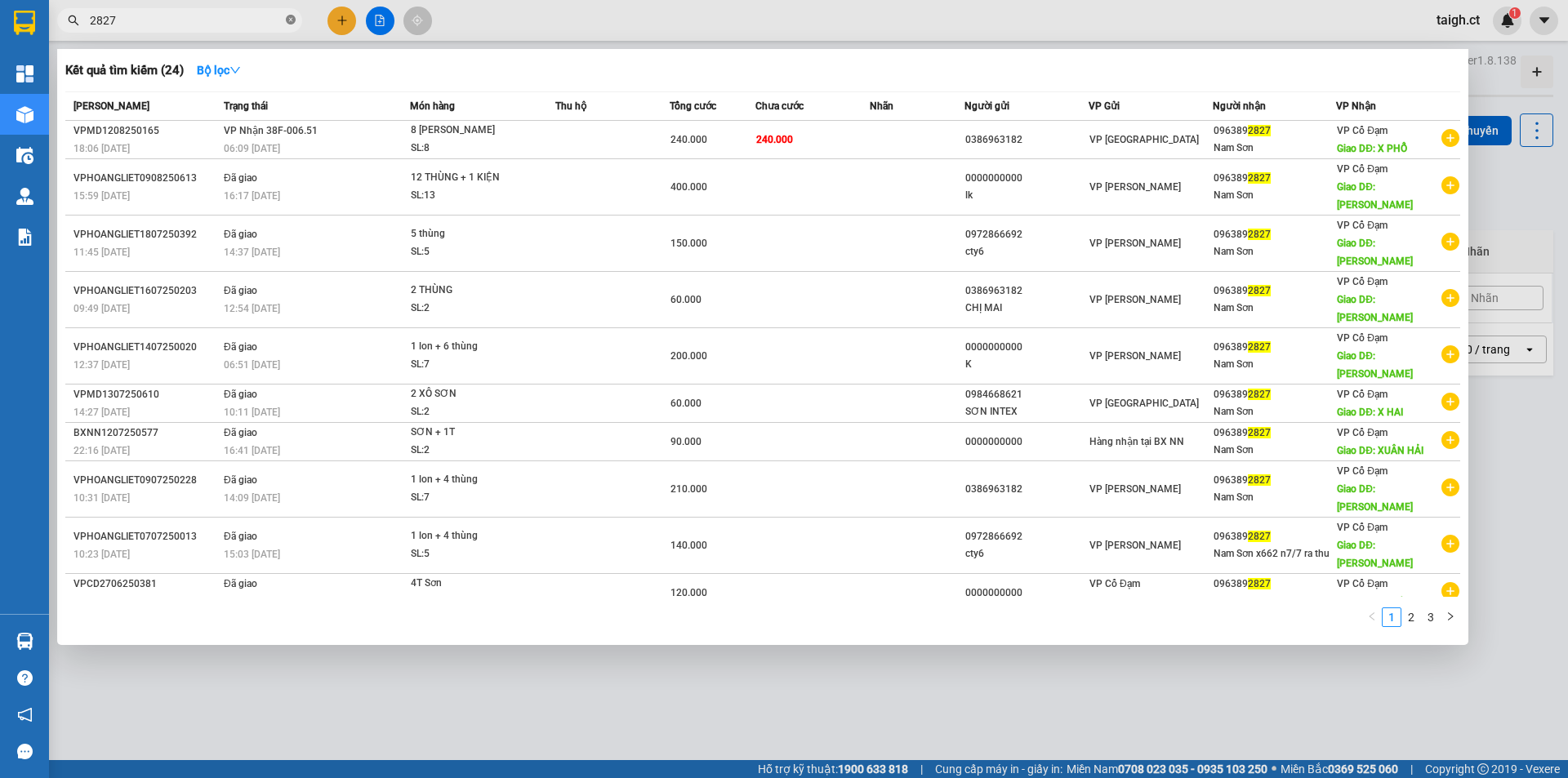
click at [290, 22] on icon "close-circle" at bounding box center [291, 19] width 10 height 10
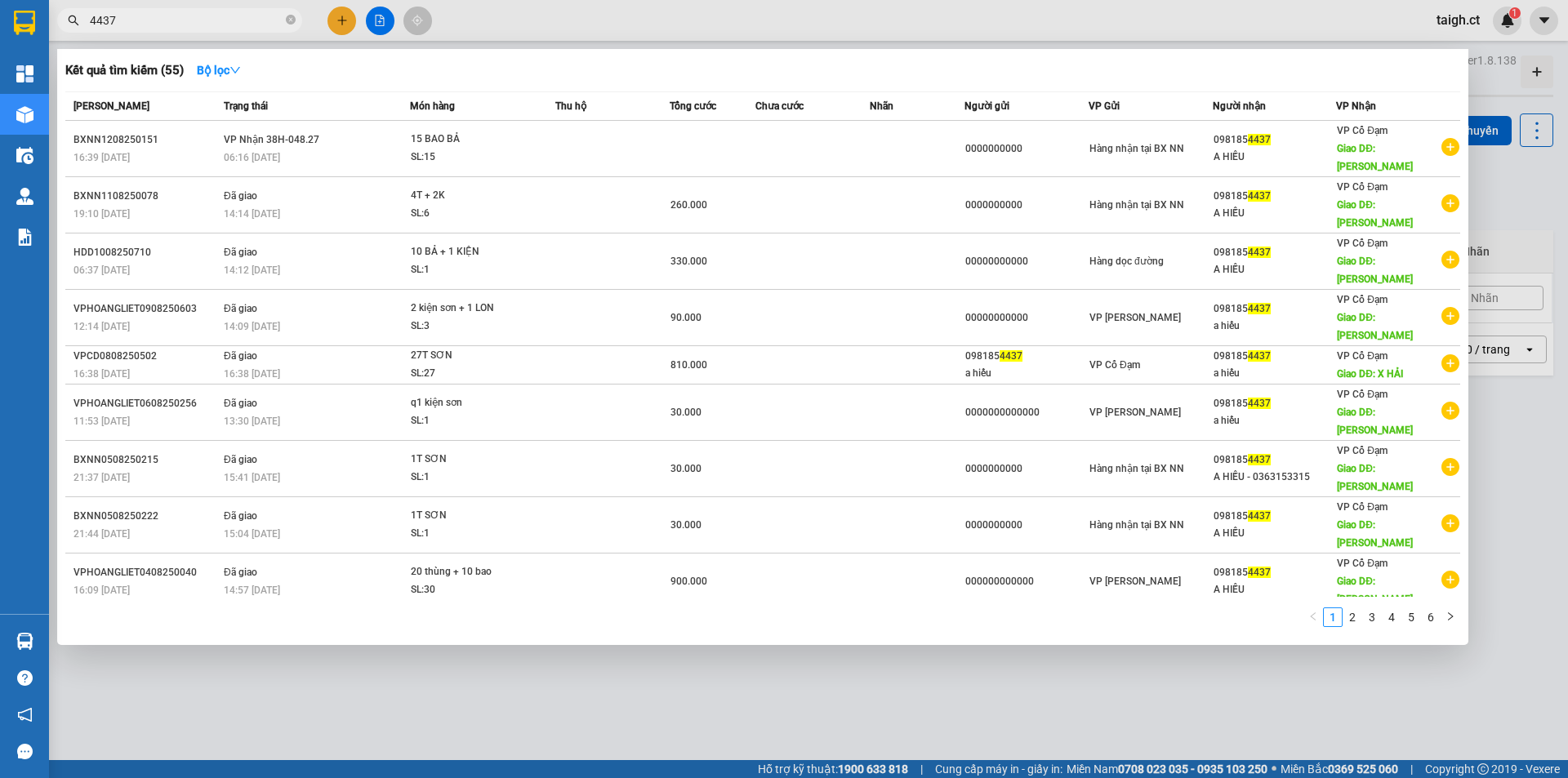
type input "4437"
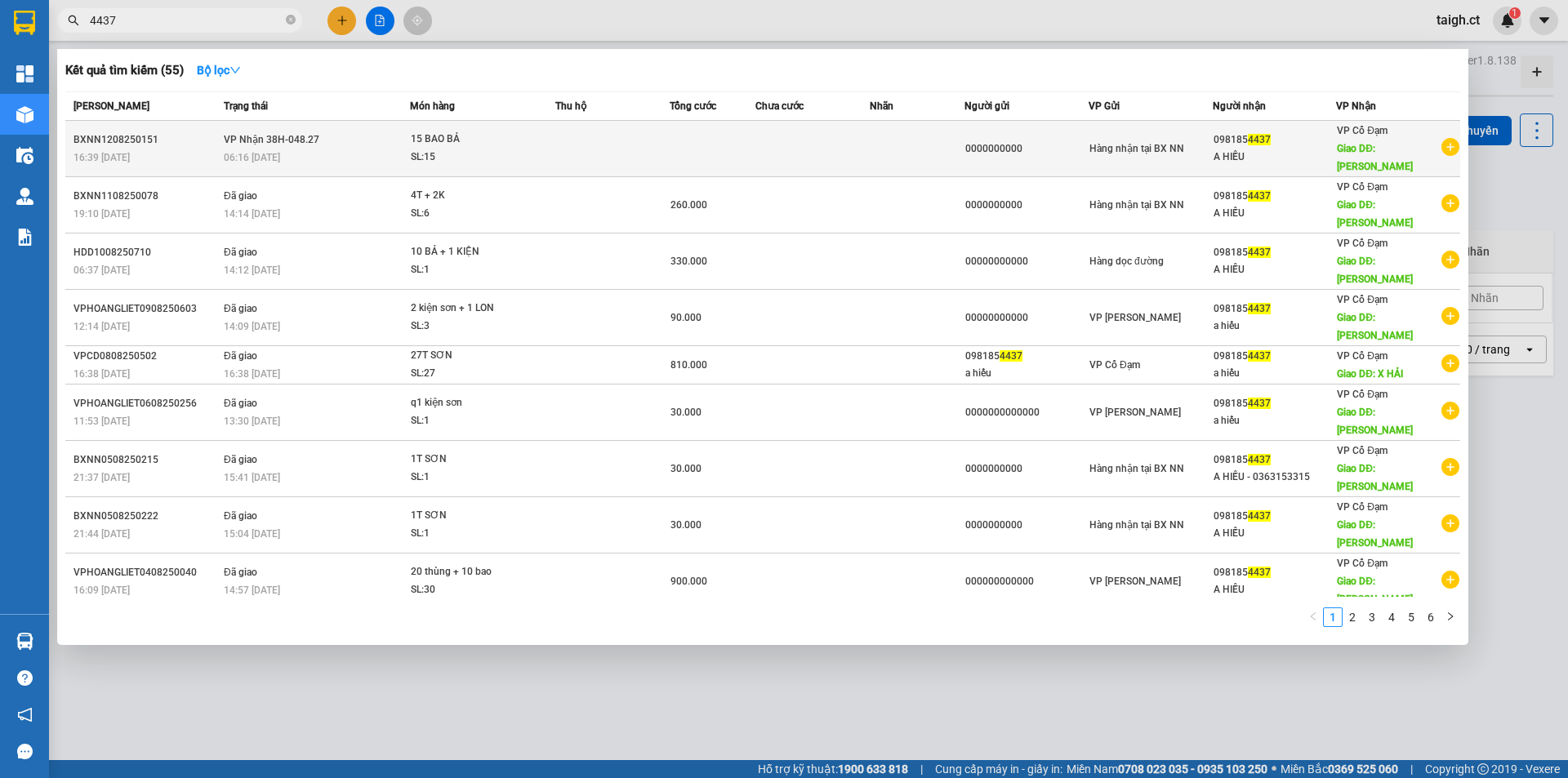
click at [320, 138] on td "VP Nhận 38H-048.27 06:16 - 13/08" at bounding box center [315, 148] width 190 height 56
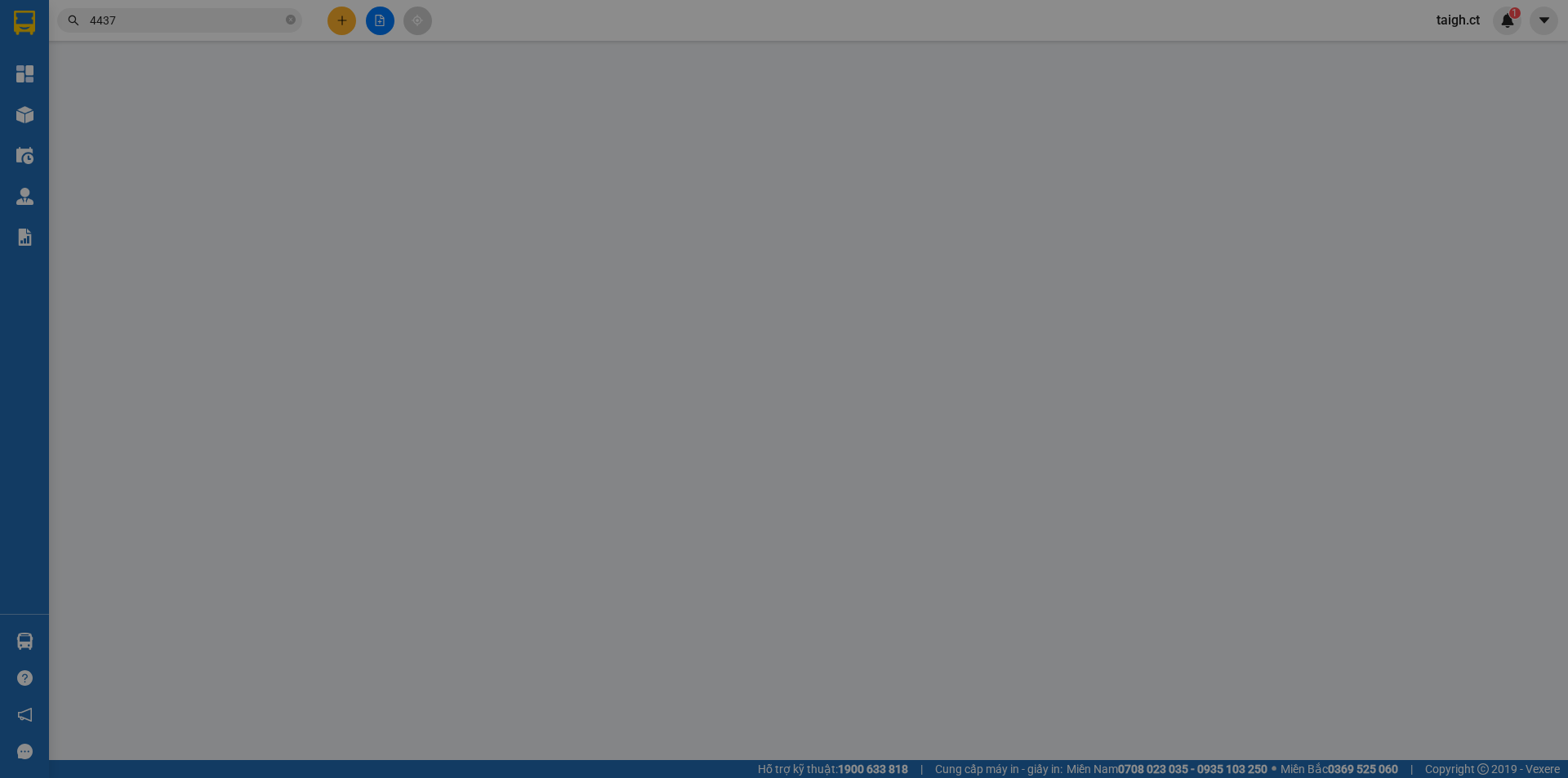
type input "0000000000"
type input "0981854437"
type input "A HIẾU"
type input "XUÂN HẢI"
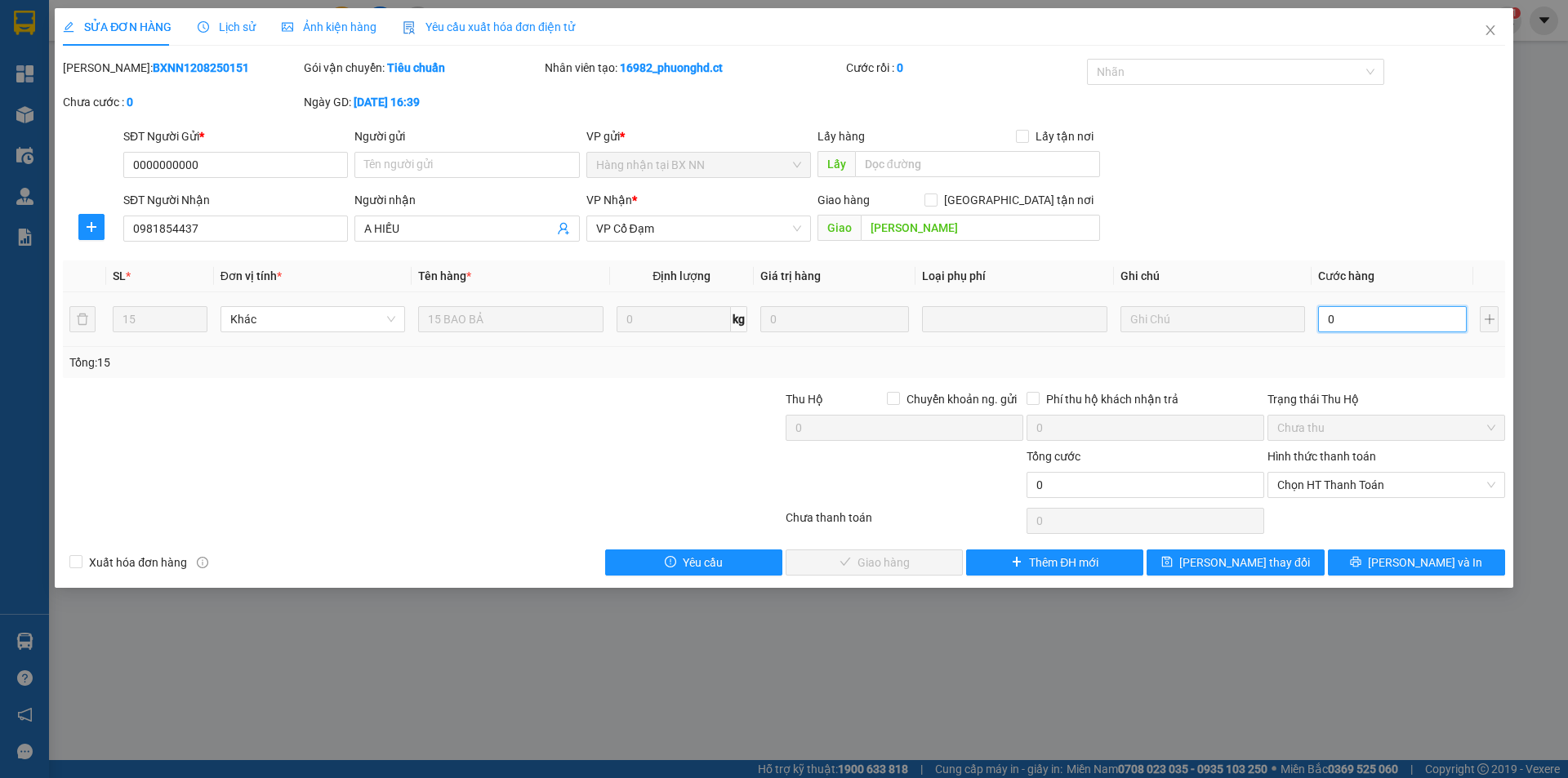
click at [1375, 320] on input "0" at bounding box center [1393, 319] width 149 height 26
type input "4"
type input "45"
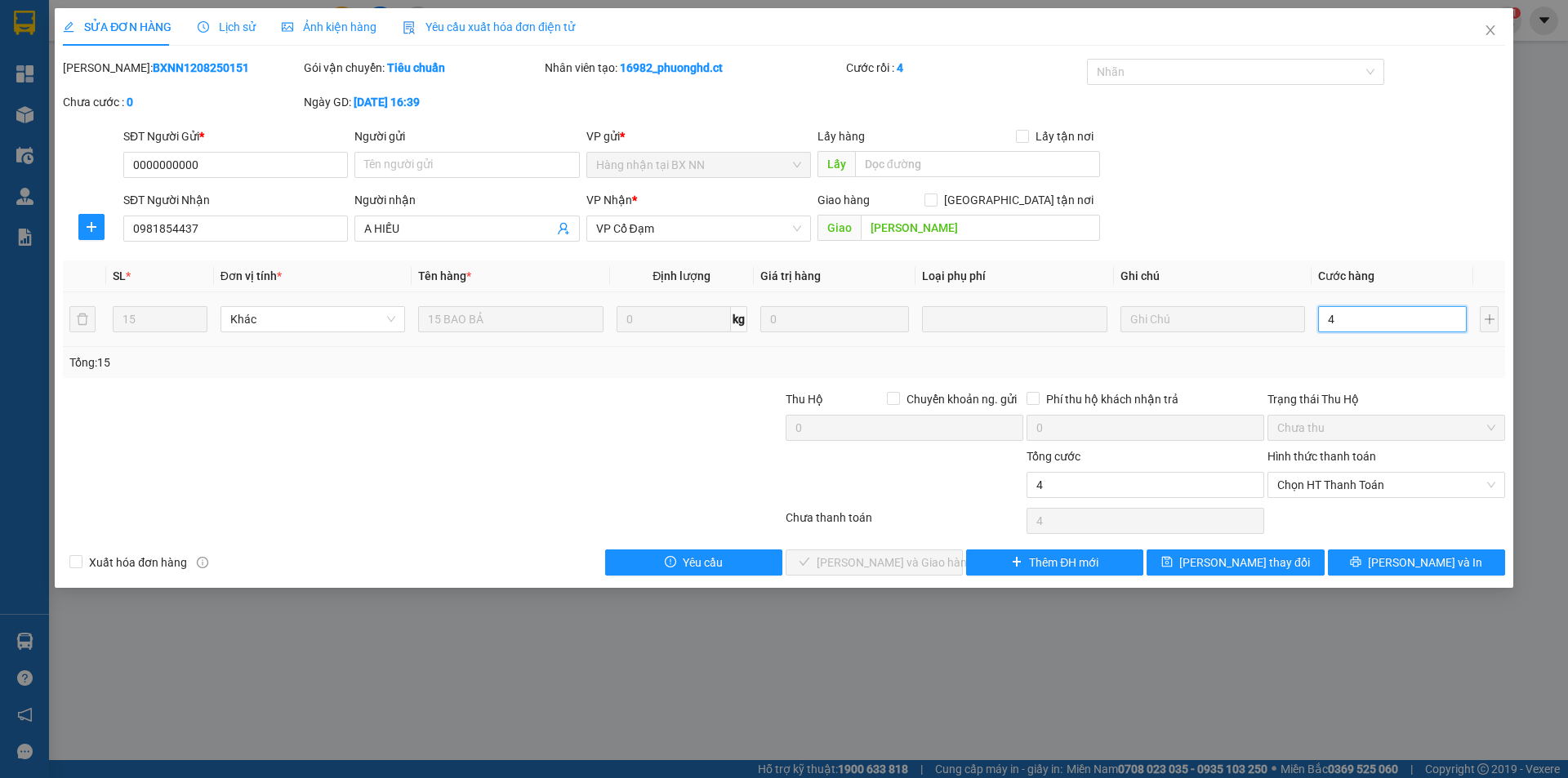
type input "45"
type input "450"
click at [1337, 474] on span "Chọn HT Thanh Toán" at bounding box center [1386, 485] width 218 height 25
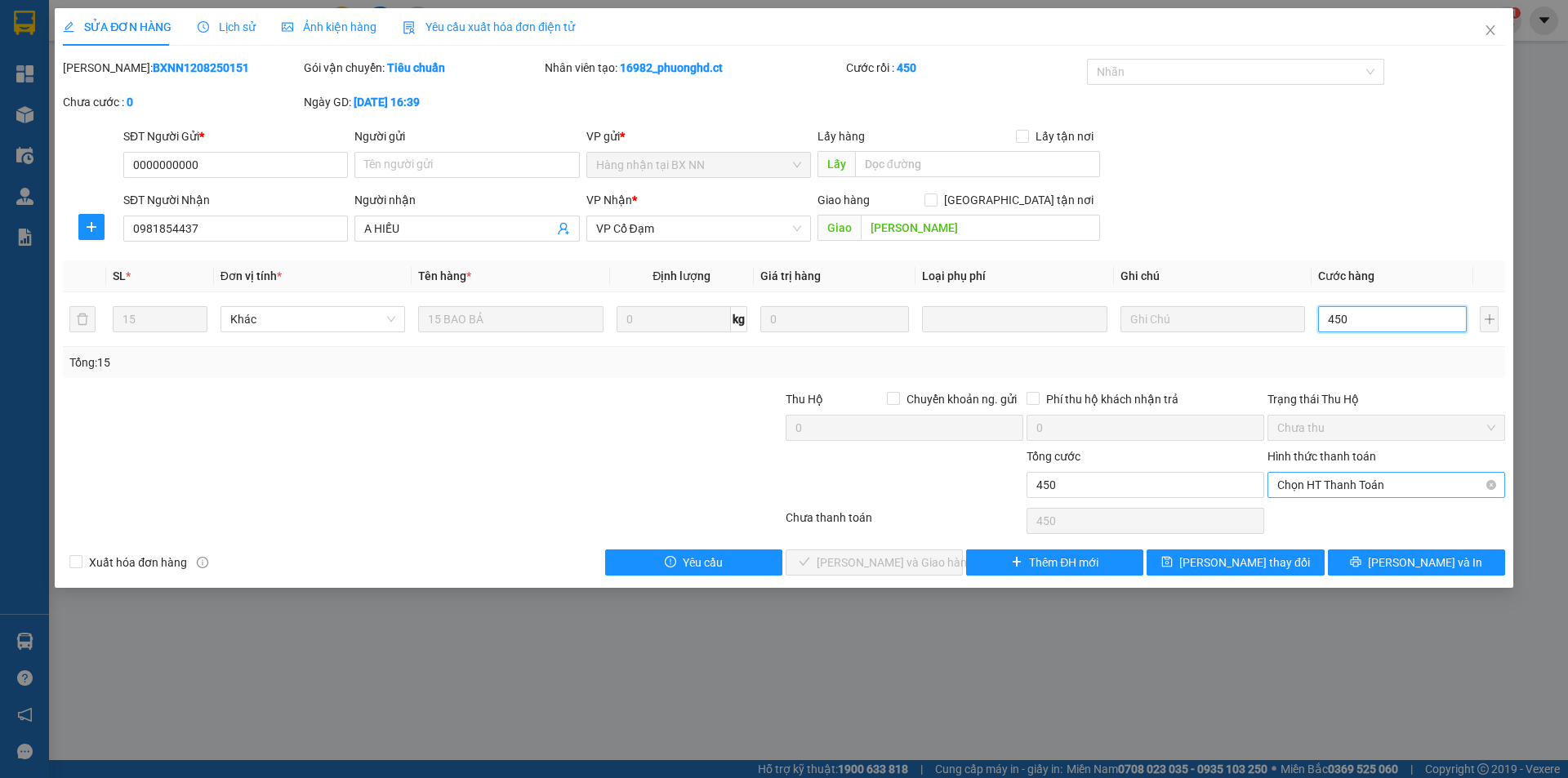
type input "450"
type input "450.000"
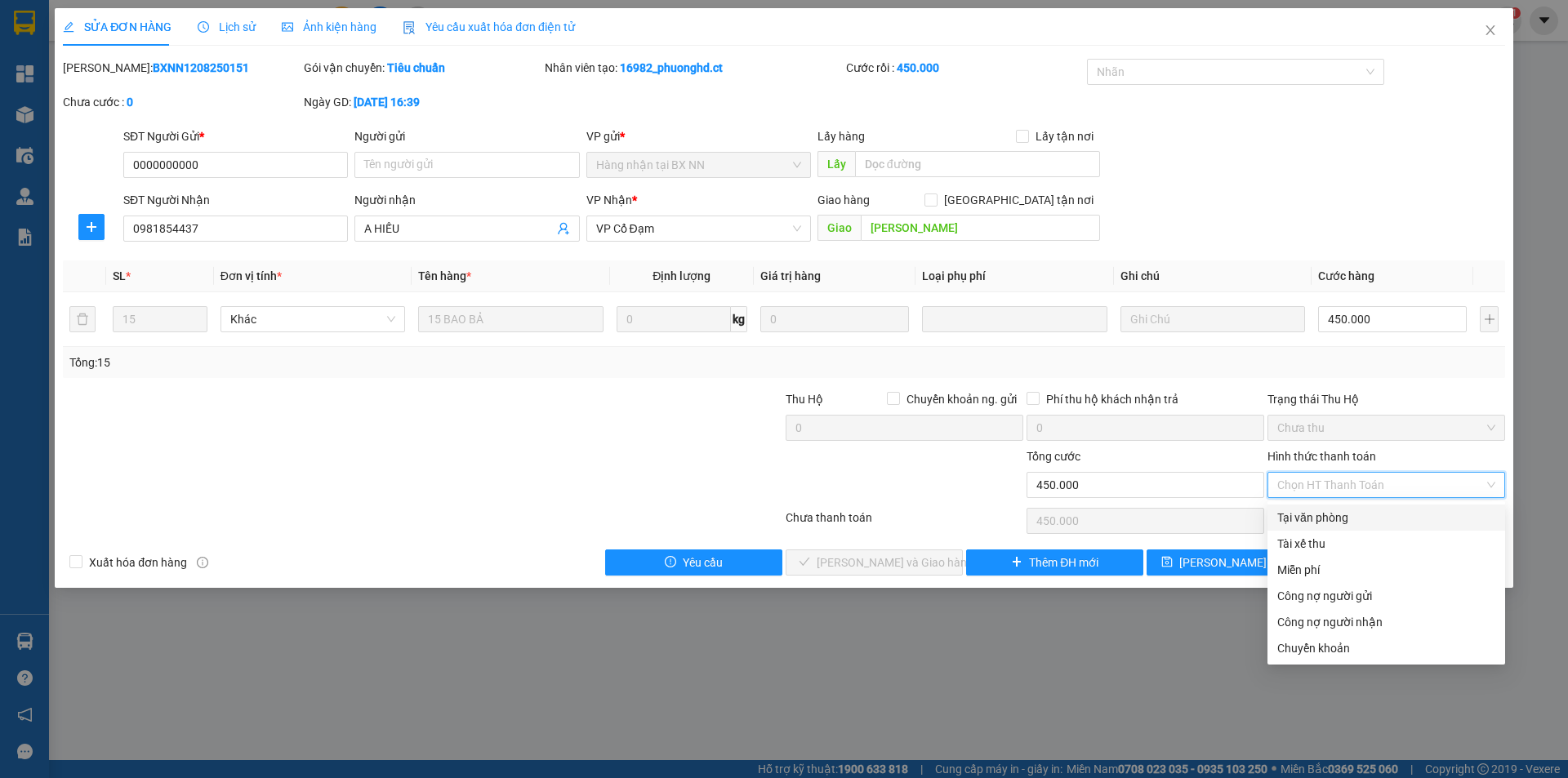
click at [1322, 520] on div "Tại văn phòng" at bounding box center [1386, 518] width 218 height 18
type input "0"
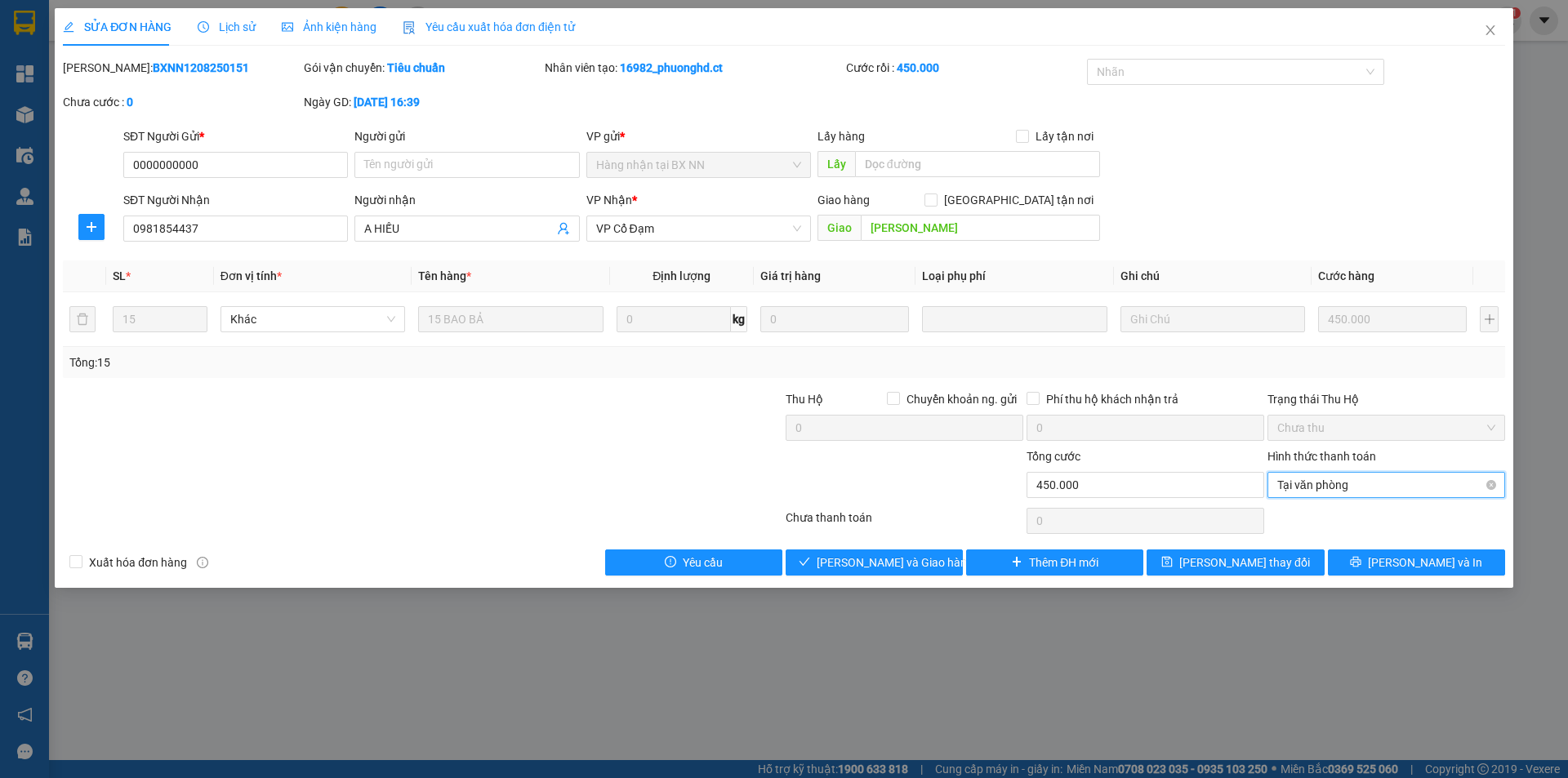
click at [1320, 491] on span "Tại văn phòng" at bounding box center [1386, 485] width 218 height 25
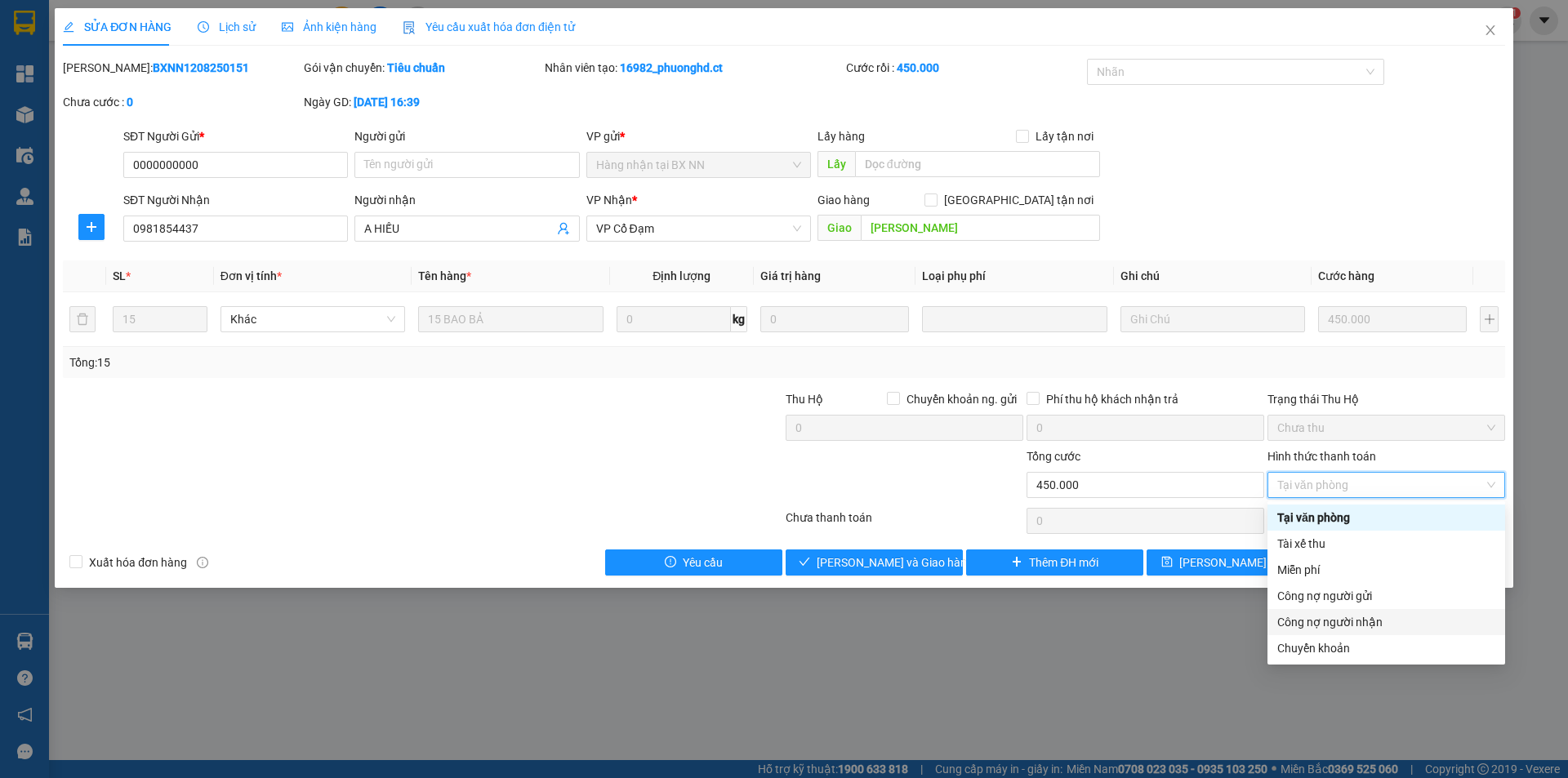
click at [1323, 622] on div "Công nợ người nhận" at bounding box center [1386, 623] width 218 height 18
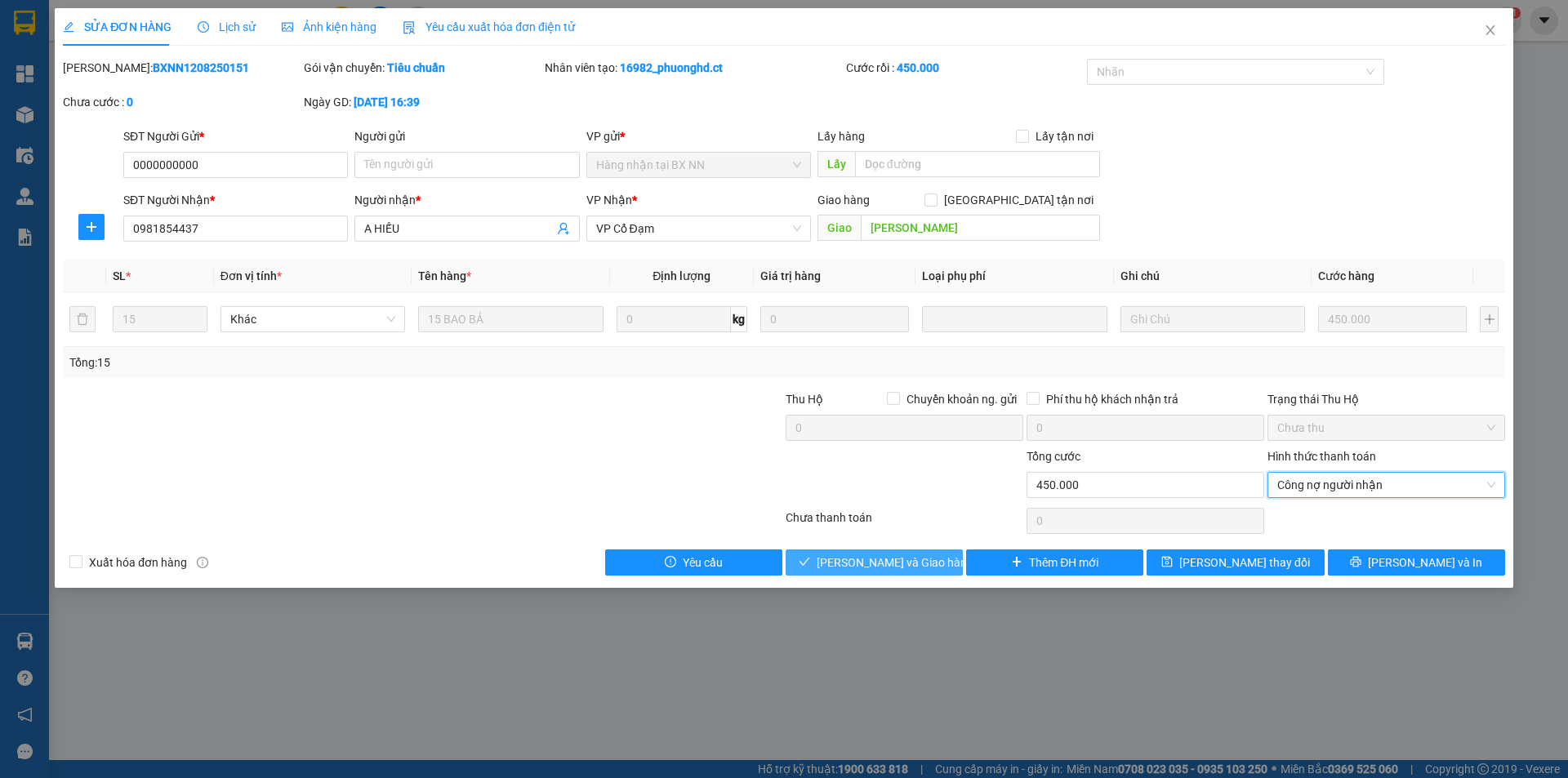
click at [911, 558] on span "Lưu và Giao hàng" at bounding box center [895, 563] width 156 height 18
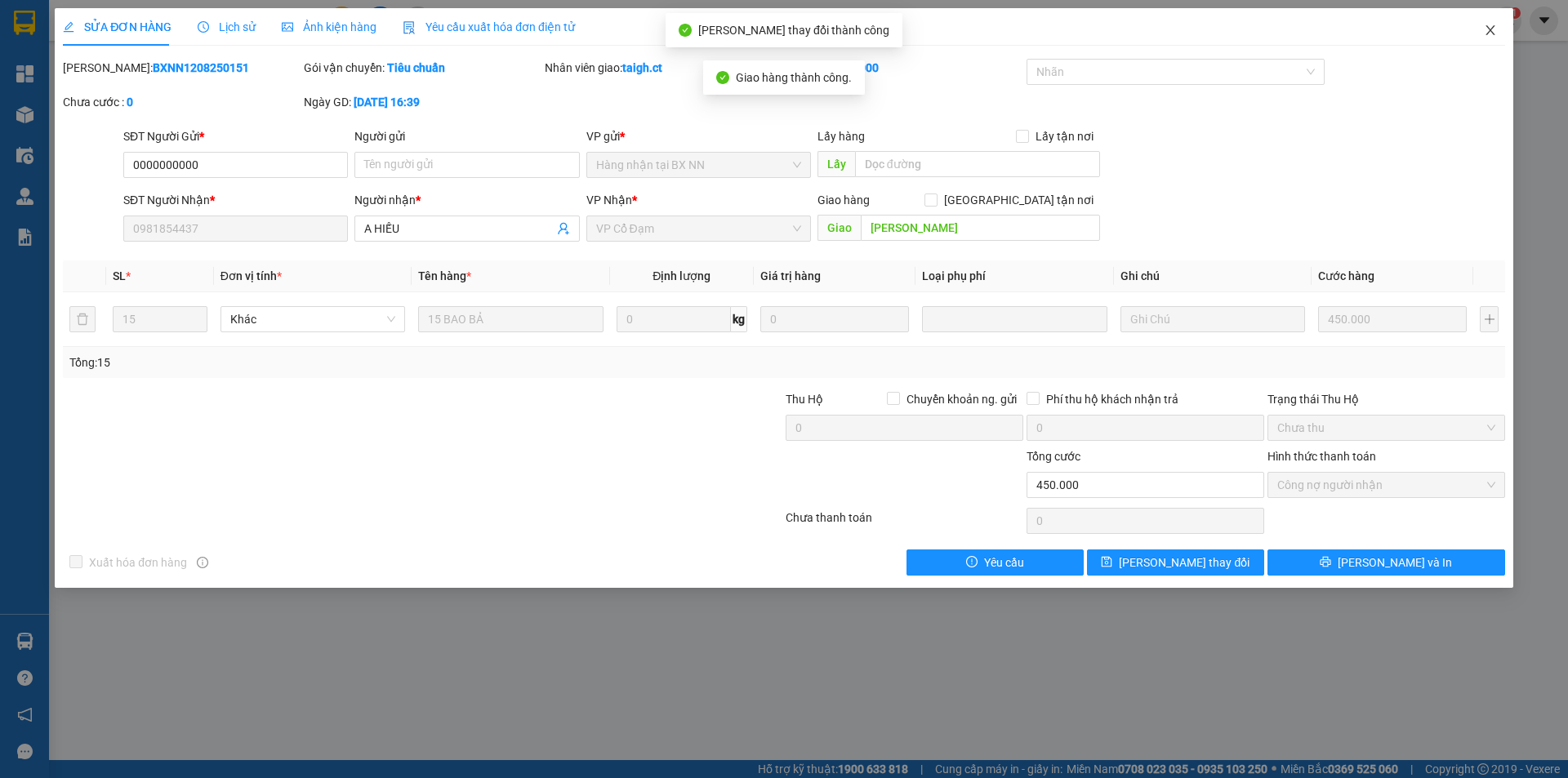
click at [1490, 28] on icon "close" at bounding box center [1491, 30] width 13 height 13
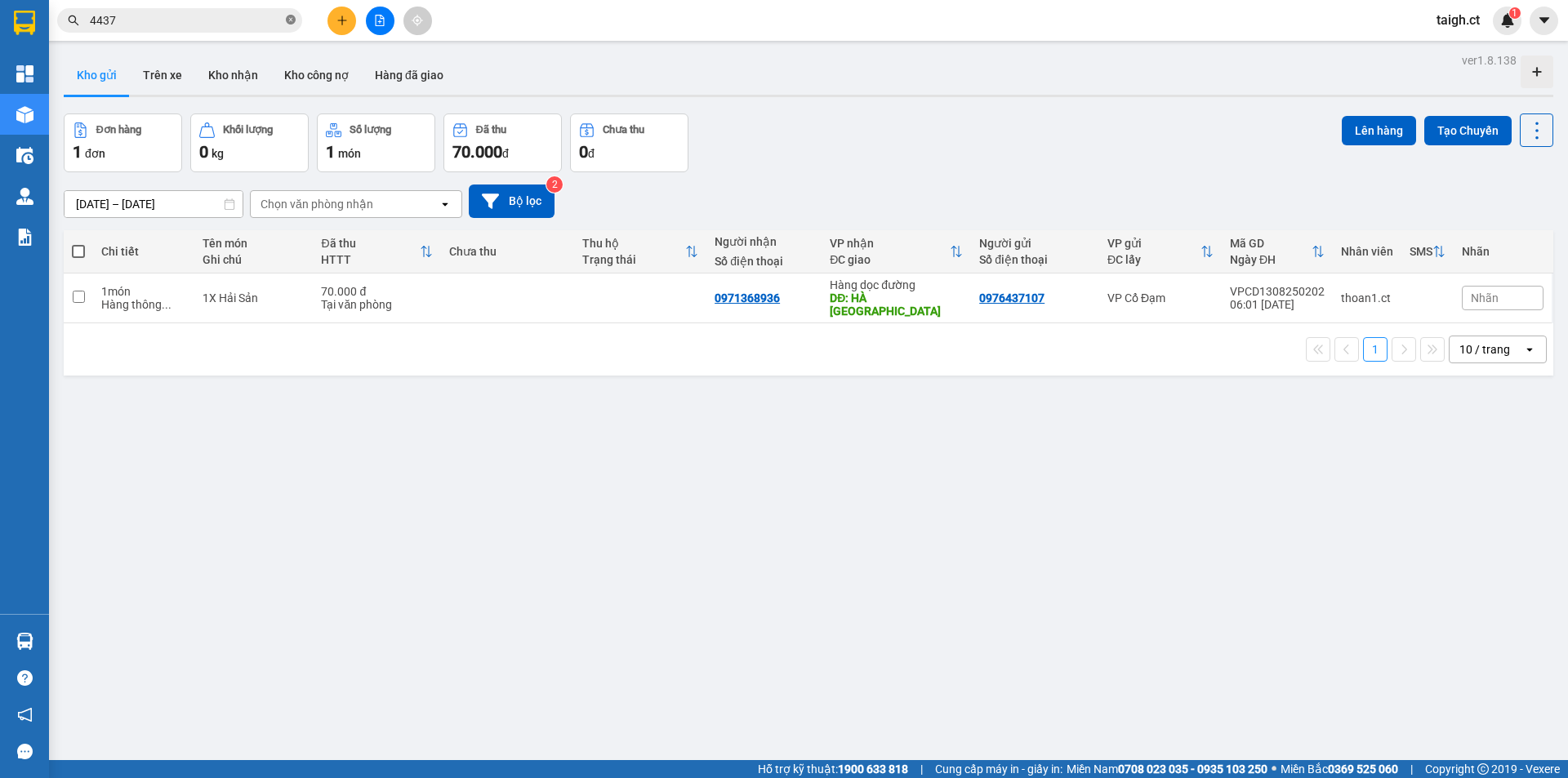
click at [294, 19] on icon "close-circle" at bounding box center [291, 19] width 10 height 10
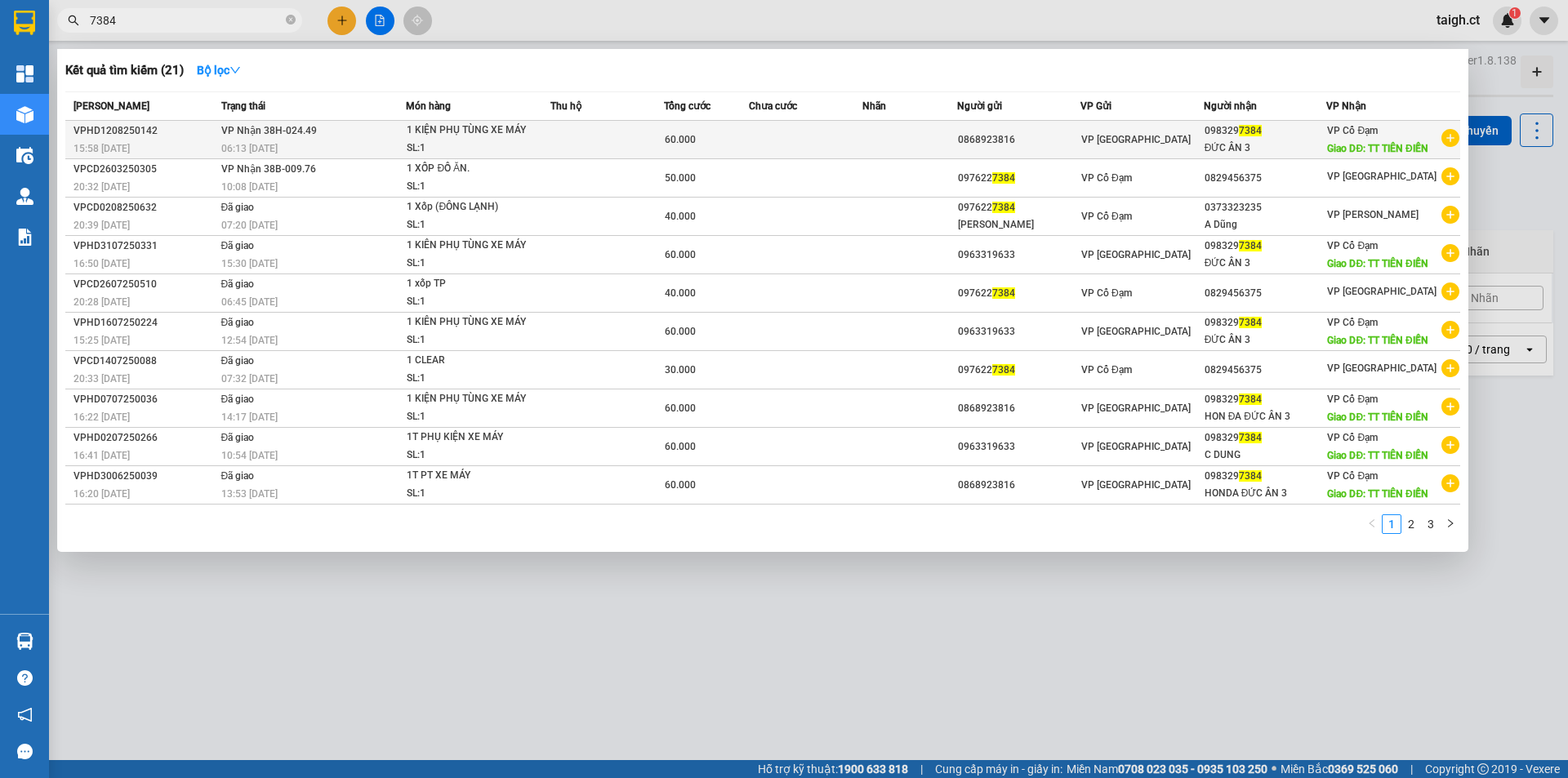
type input "7384"
click at [272, 140] on div "06:13 - 13/08" at bounding box center [314, 149] width 185 height 18
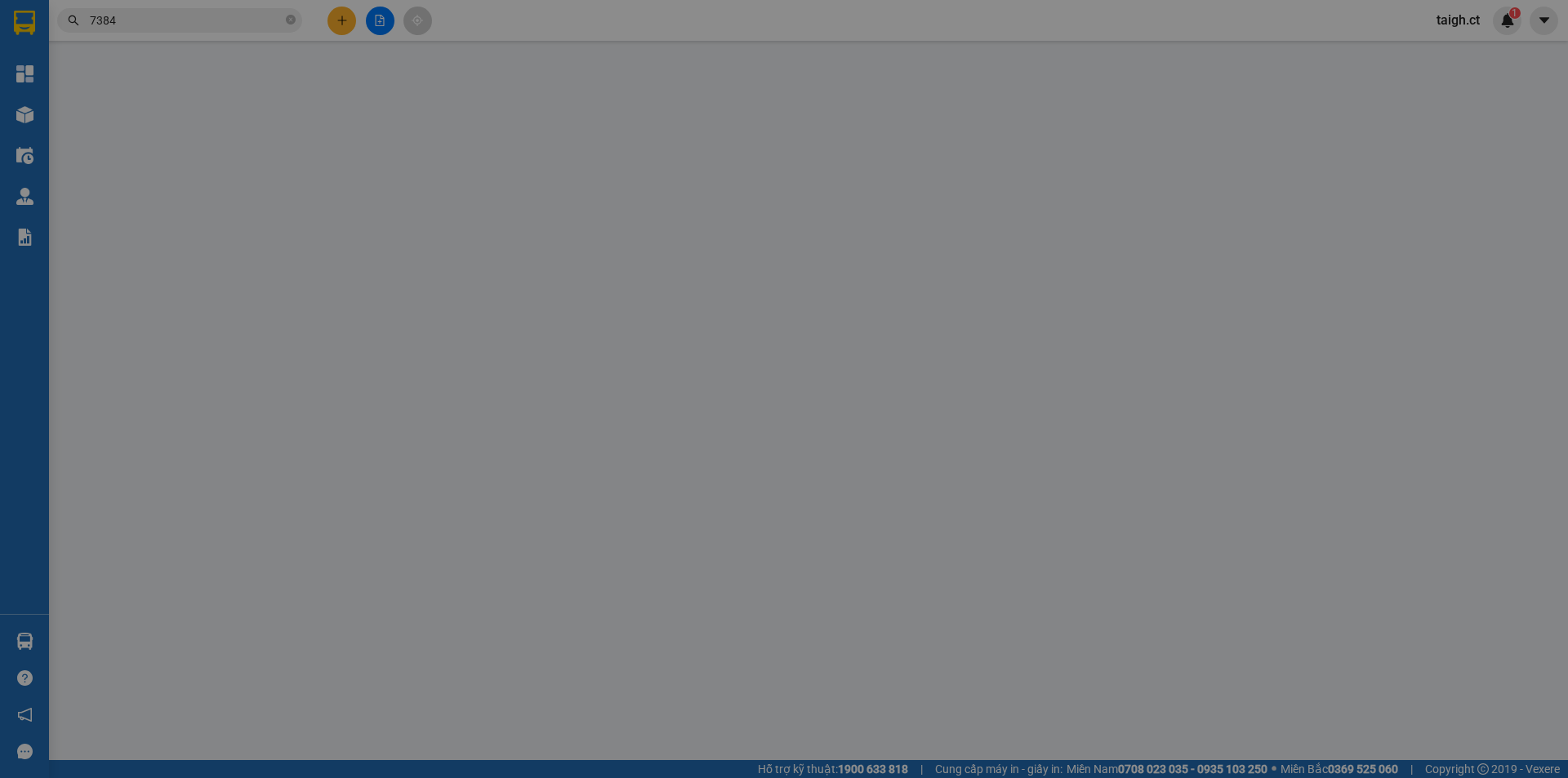
type input "0868923816"
type input "0983297384"
type input "ĐỨC ÂN 3"
type input "TT TIÊN ĐIỀN"
type input "60.000"
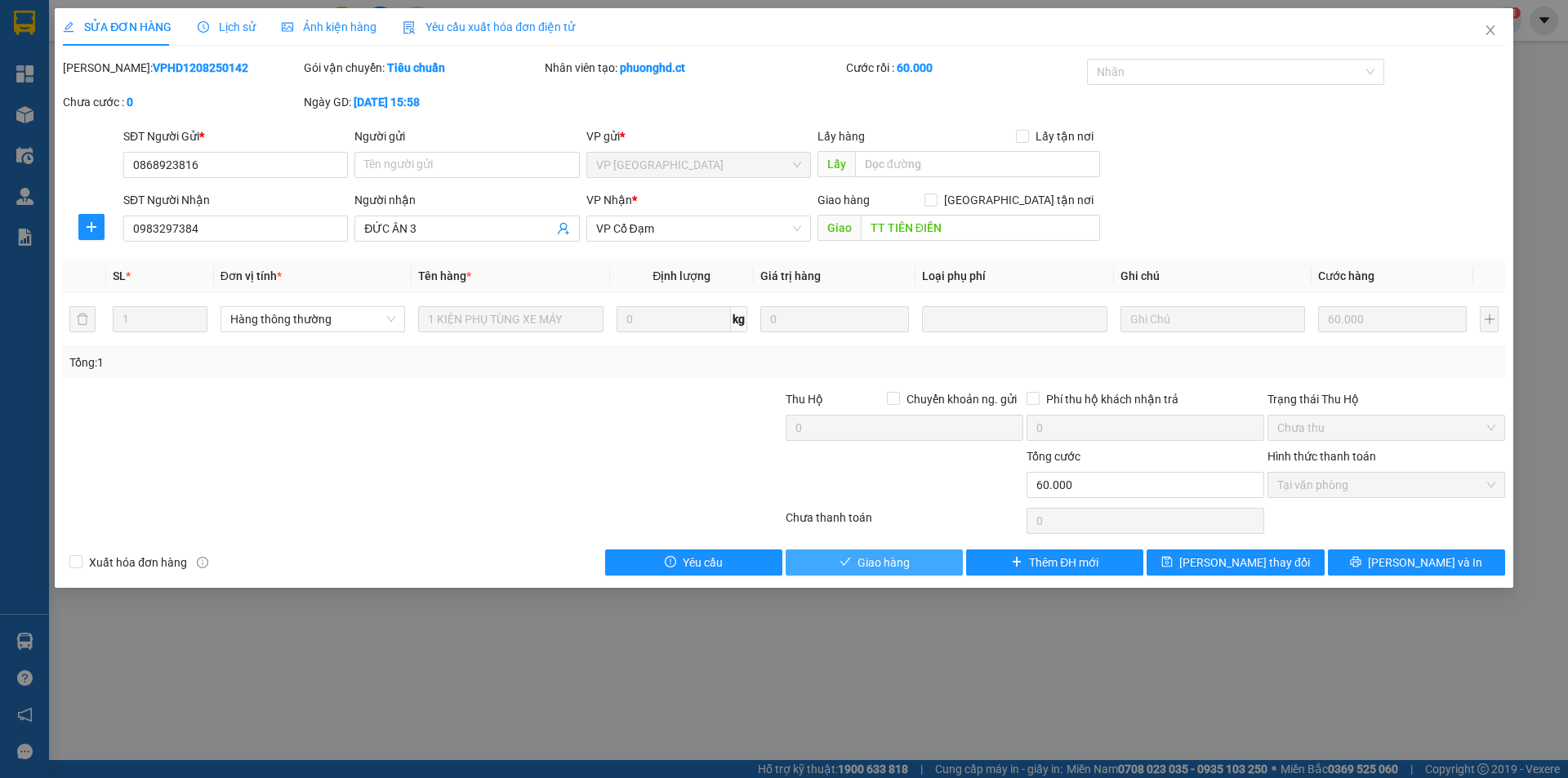
click at [920, 562] on button "Giao hàng" at bounding box center [874, 562] width 178 height 26
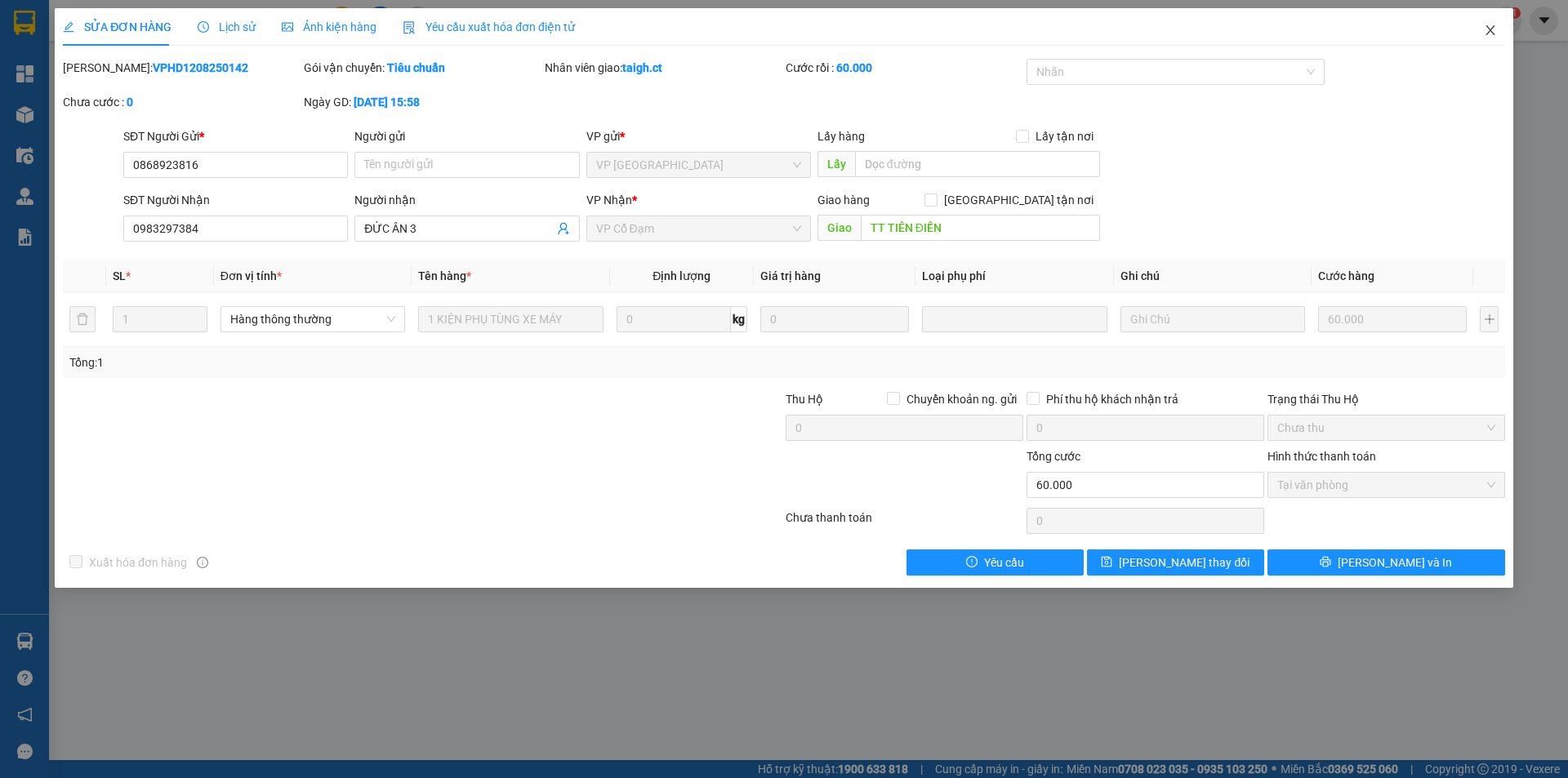
click at [1498, 26] on span "Close" at bounding box center [1491, 31] width 46 height 46
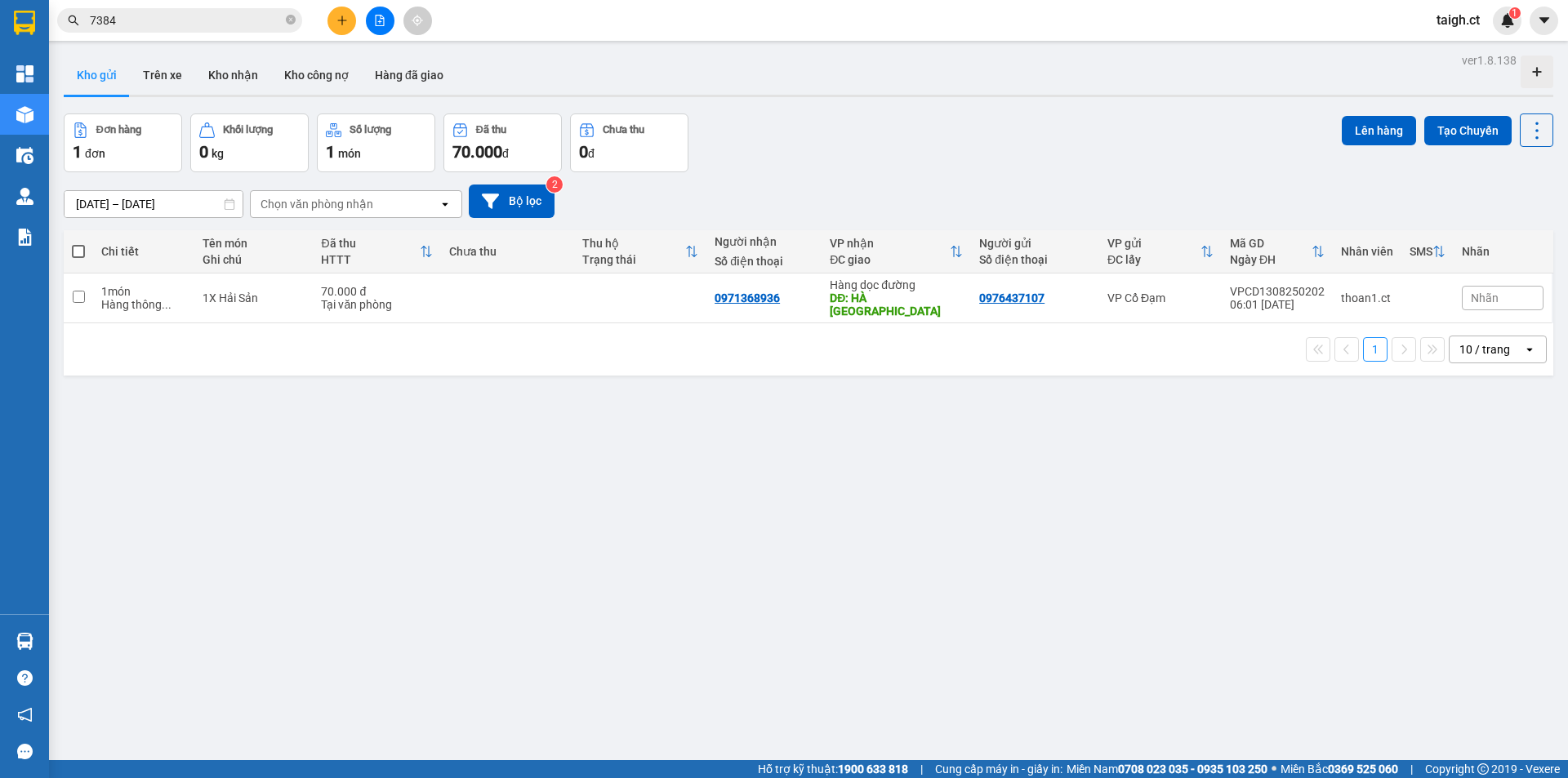
drag, startPoint x: 292, startPoint y: 17, endPoint x: 297, endPoint y: 7, distance: 11.2
click at [294, 15] on span at bounding box center [291, 20] width 10 height 16
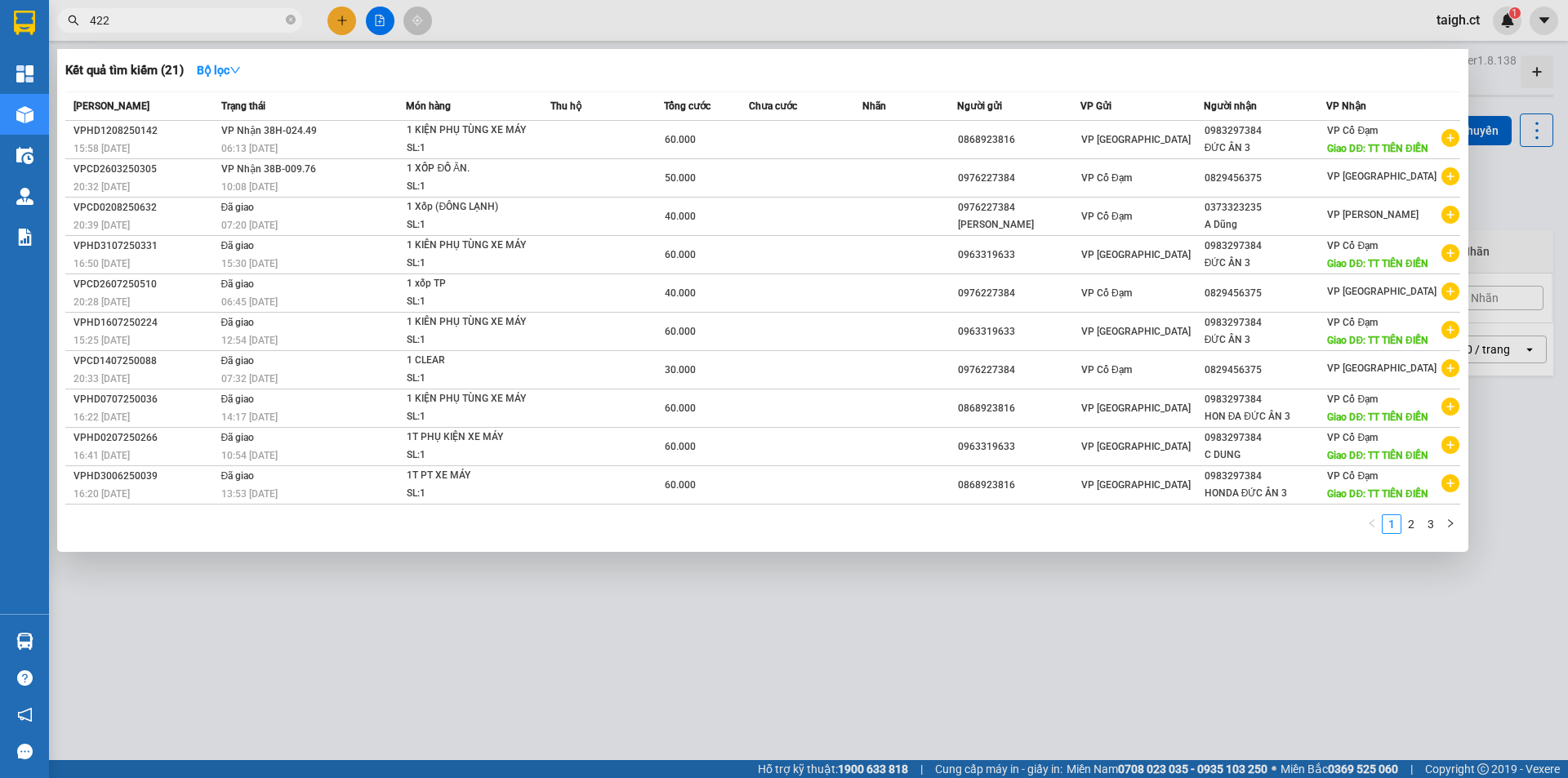
type input "4222"
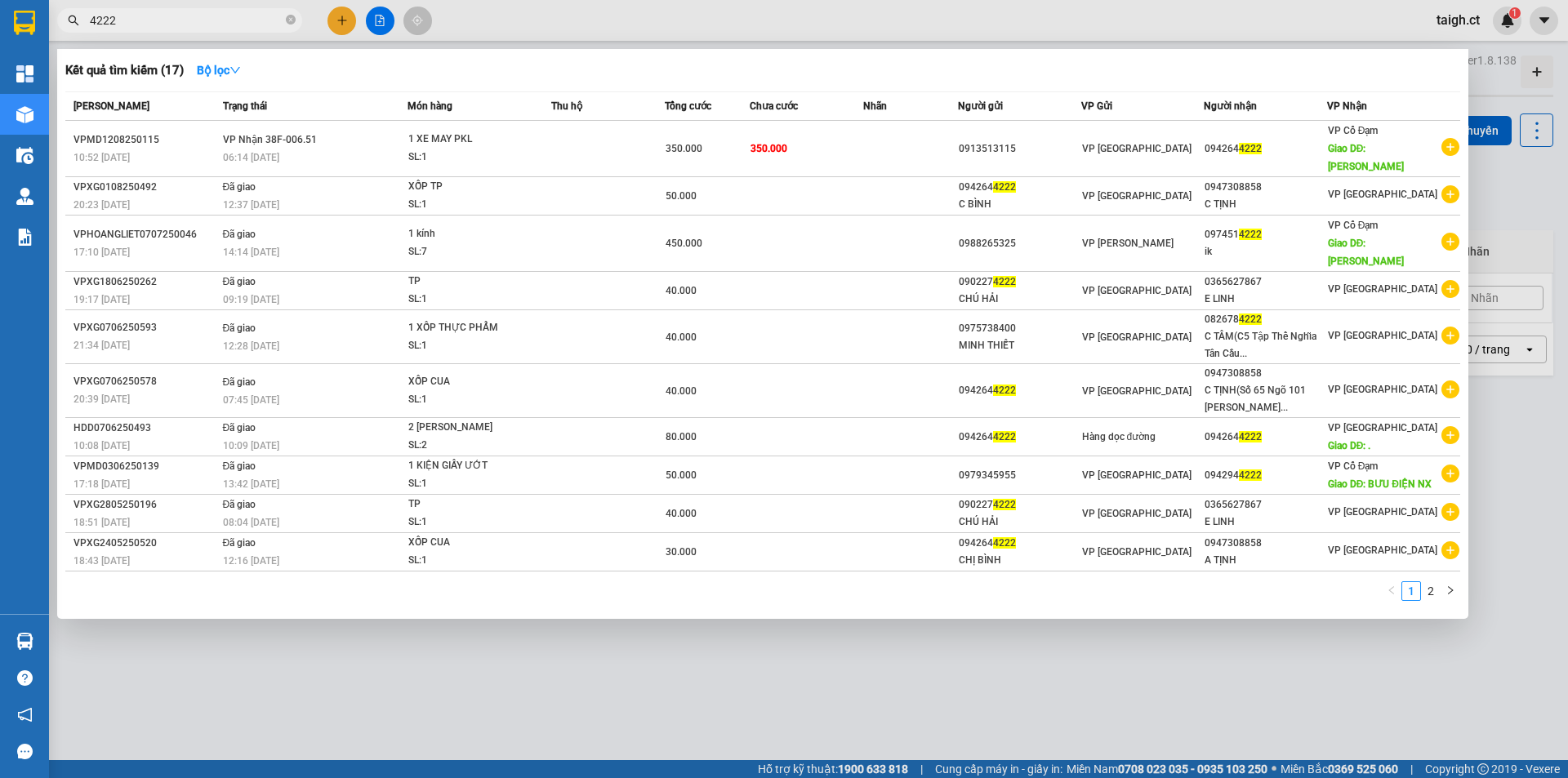
click at [292, 18] on icon "close-circle" at bounding box center [291, 19] width 10 height 10
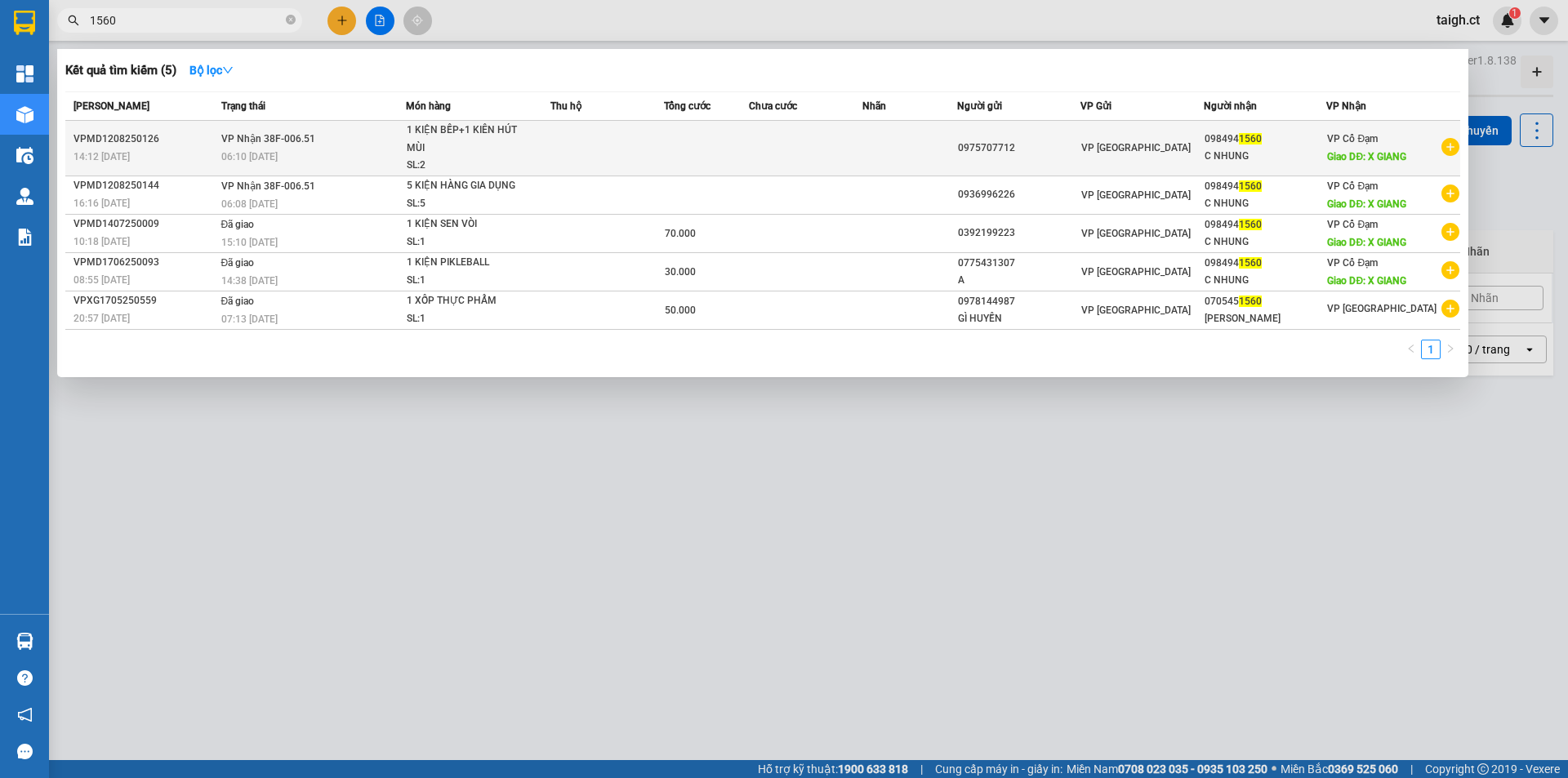
type input "1560"
click at [242, 148] on div "06:10 - 13/08" at bounding box center [314, 157] width 185 height 18
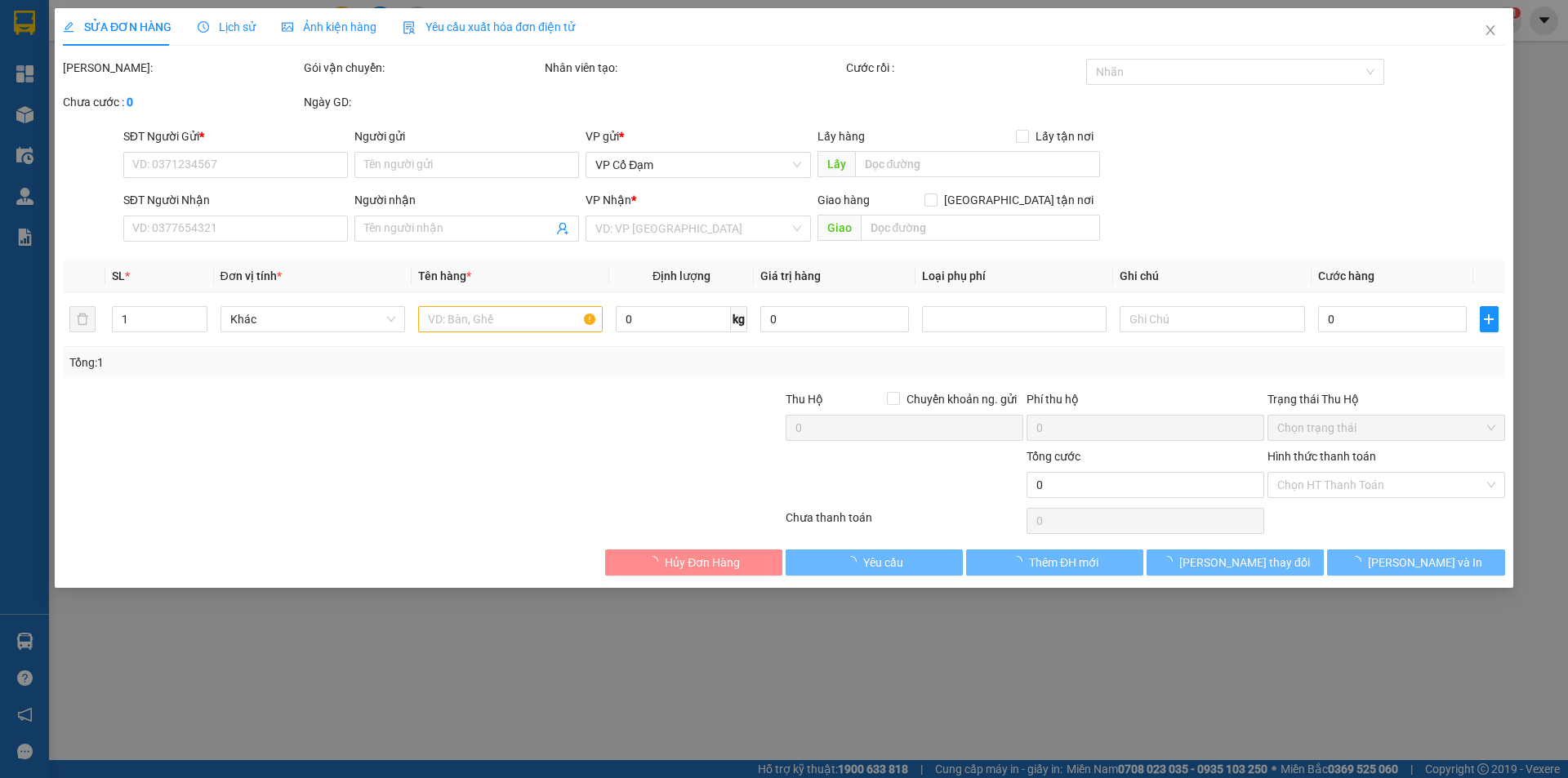
type input "0975707712"
type input "0984941560"
type input "C NHUNG"
type input "X GIANG"
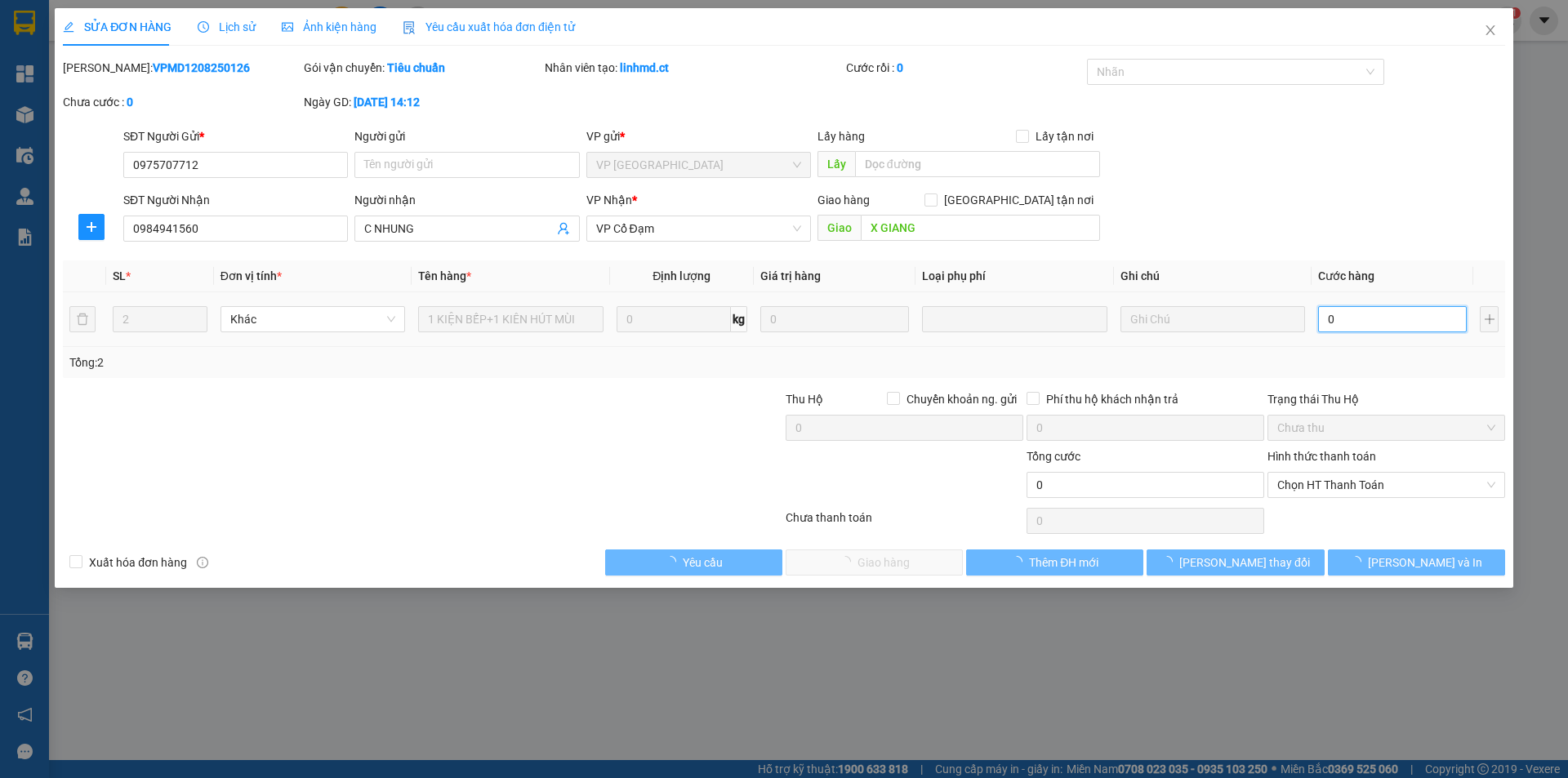
click at [1414, 317] on input "0" at bounding box center [1393, 319] width 149 height 26
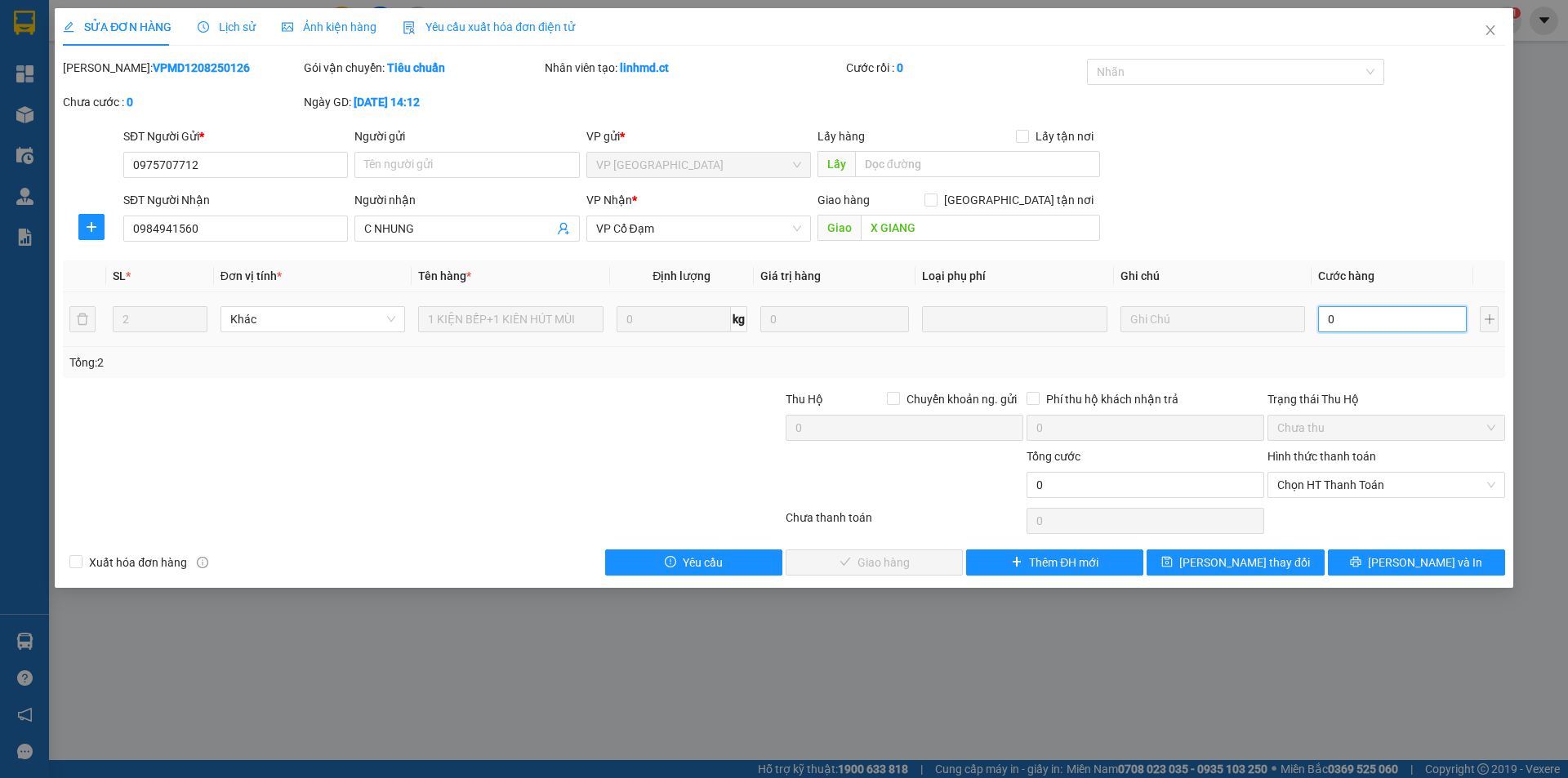
type input "3"
type input "30"
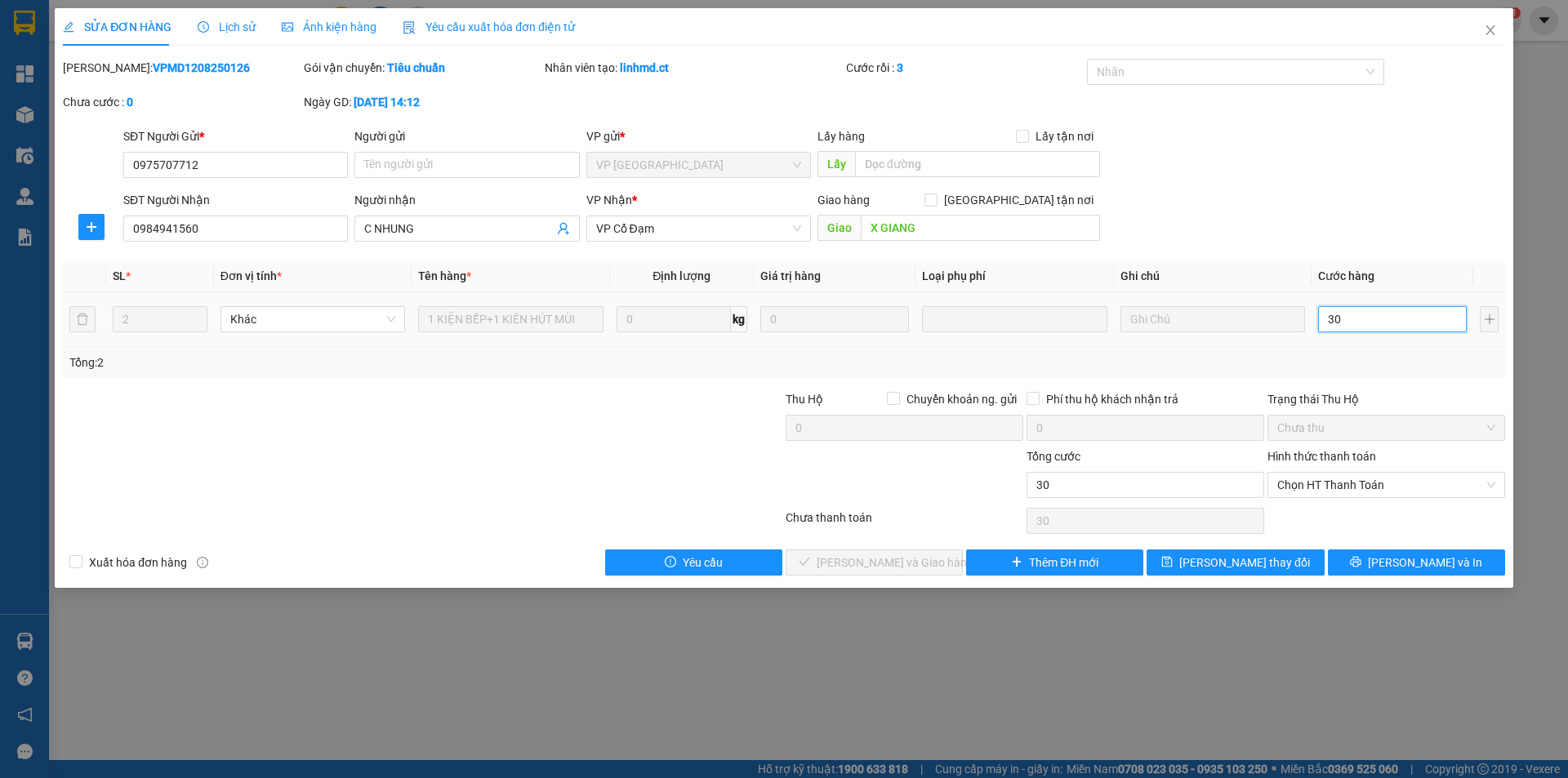
type input "300"
click at [1298, 487] on span "Chọn HT Thanh Toán" at bounding box center [1386, 485] width 218 height 25
type input "300"
type input "300.000"
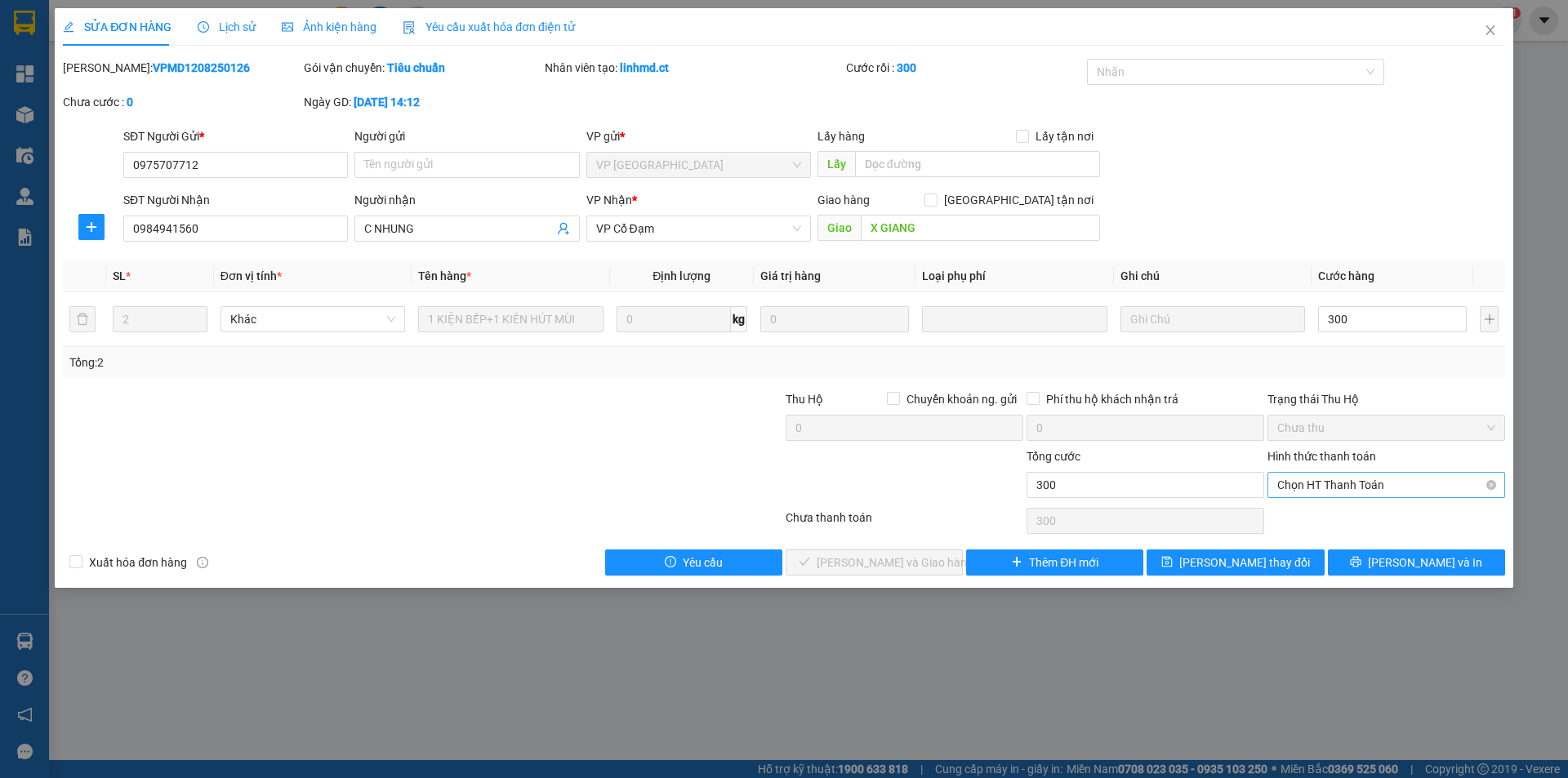
type input "300.000"
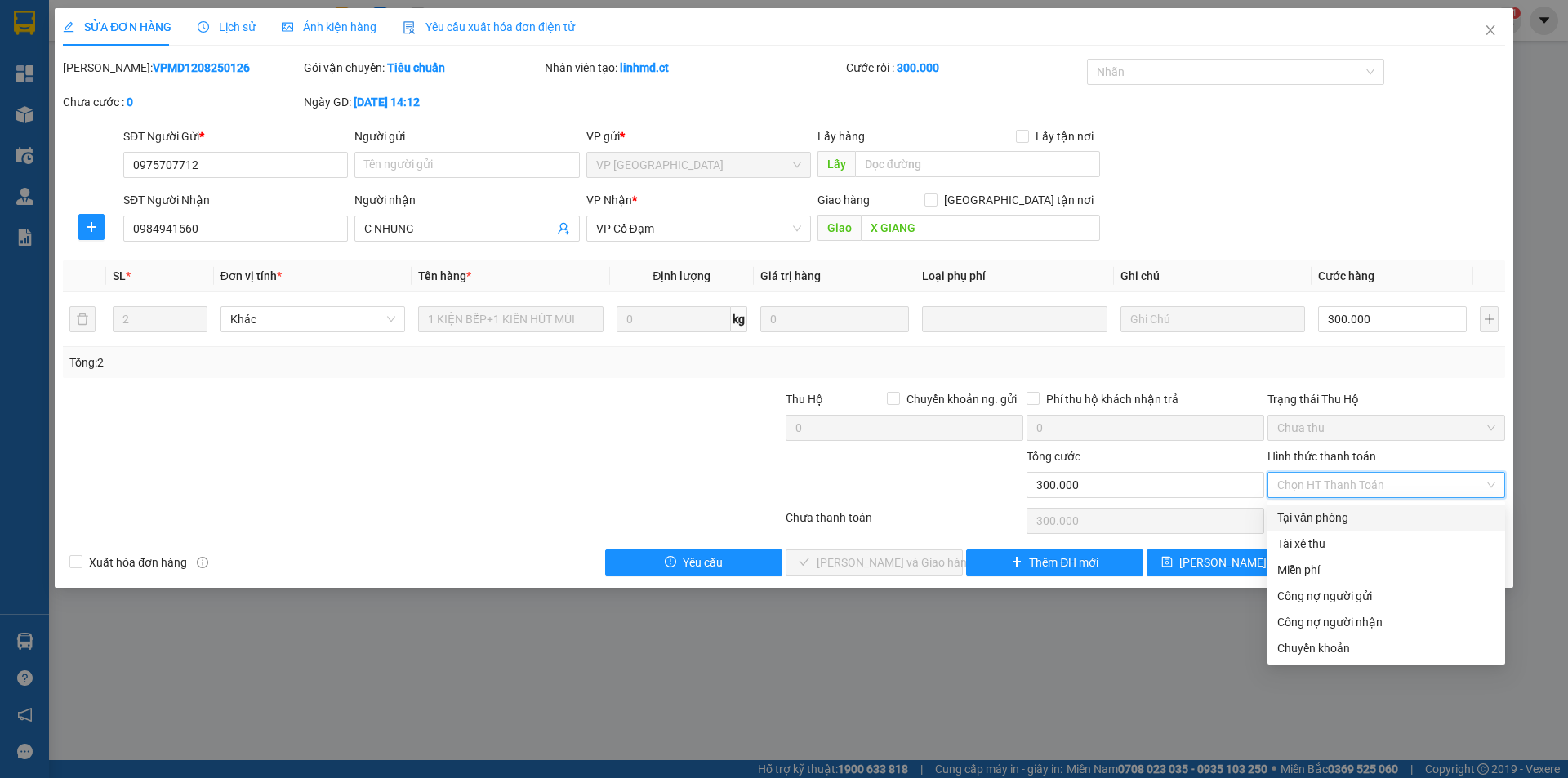
click at [1296, 512] on div "Tại văn phòng" at bounding box center [1386, 518] width 218 height 18
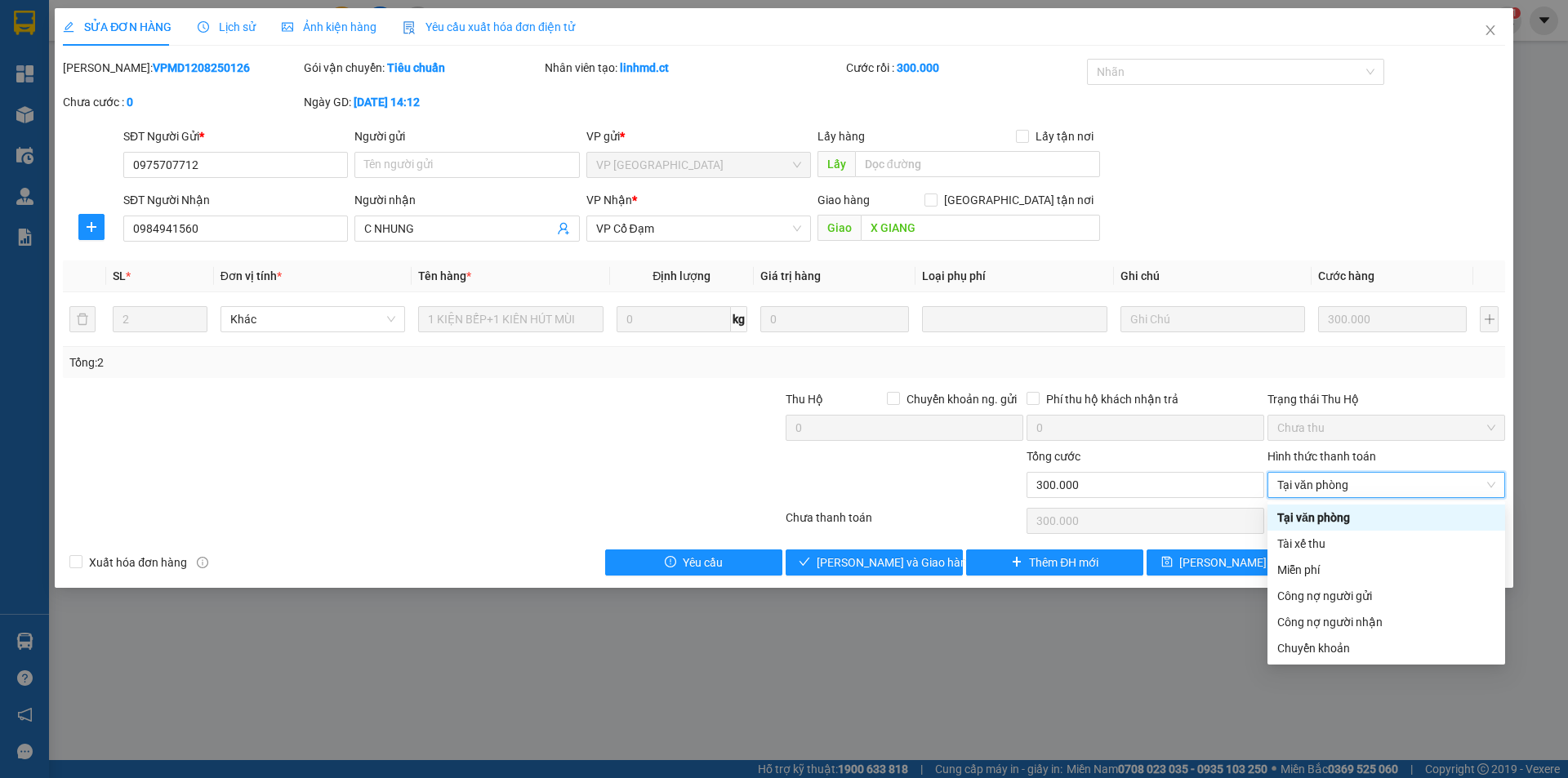
type input "0"
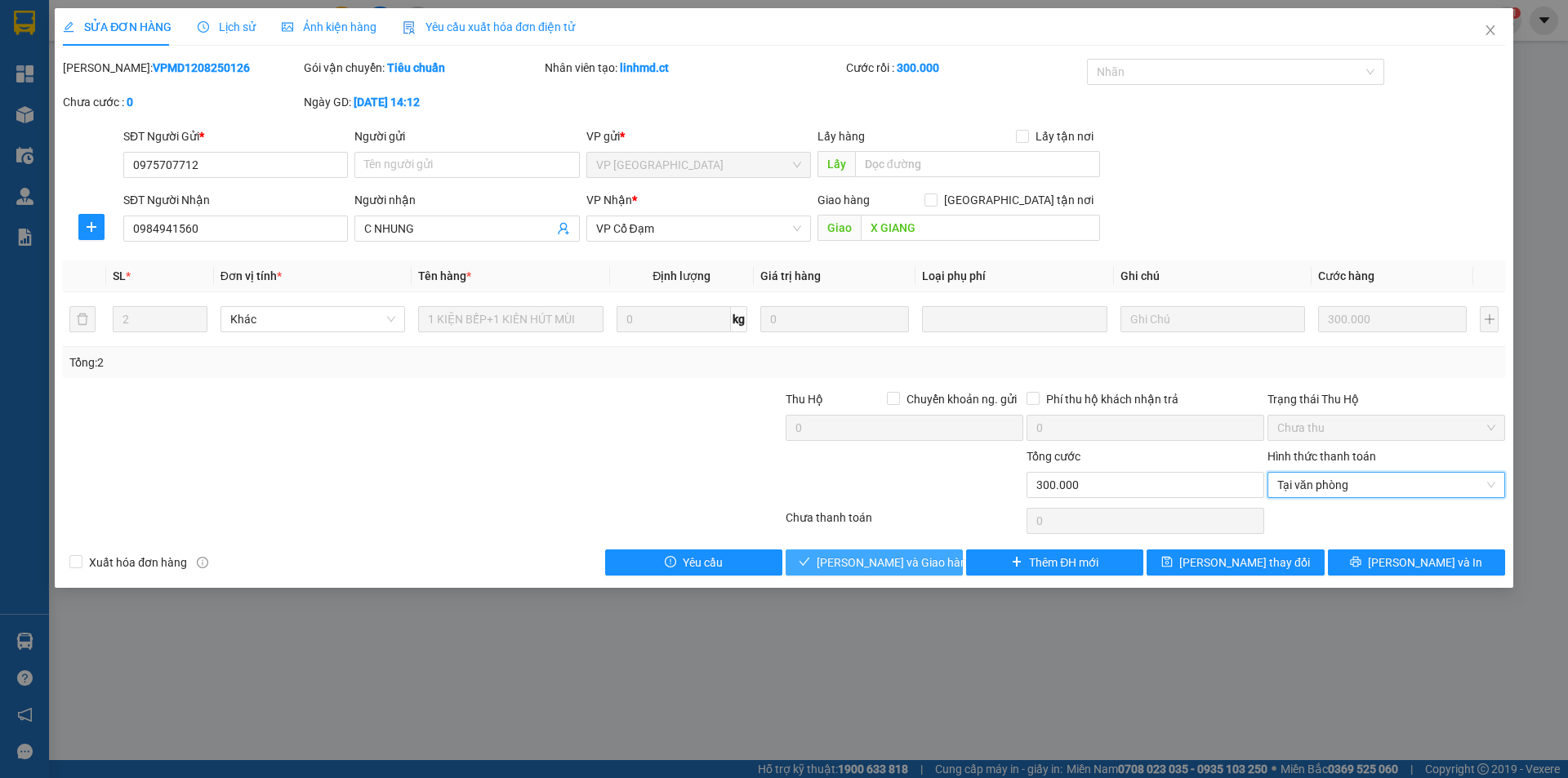
click at [922, 556] on span "Lưu và Giao hàng" at bounding box center [895, 563] width 156 height 18
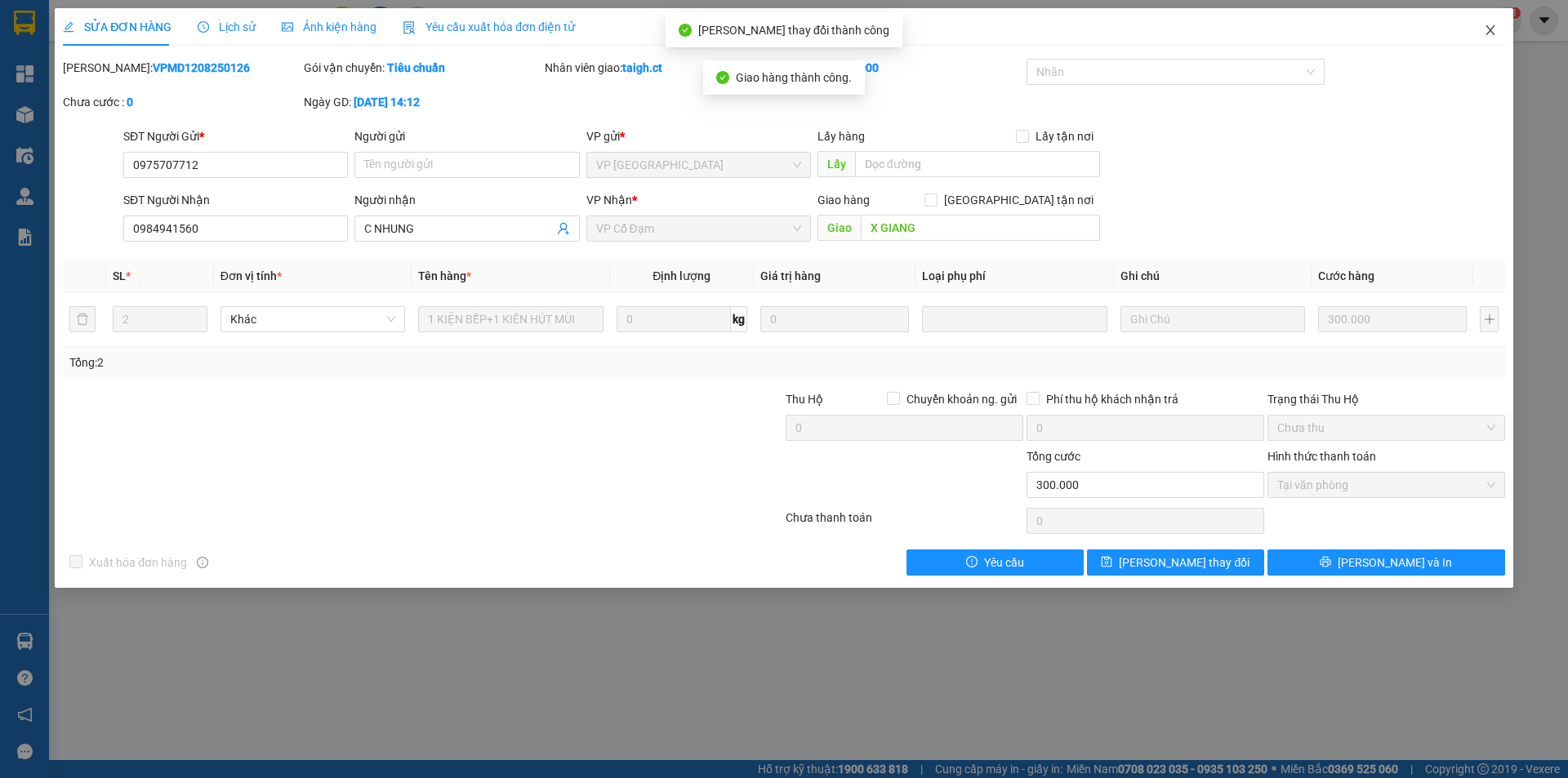
click at [1496, 21] on span "Close" at bounding box center [1491, 31] width 46 height 46
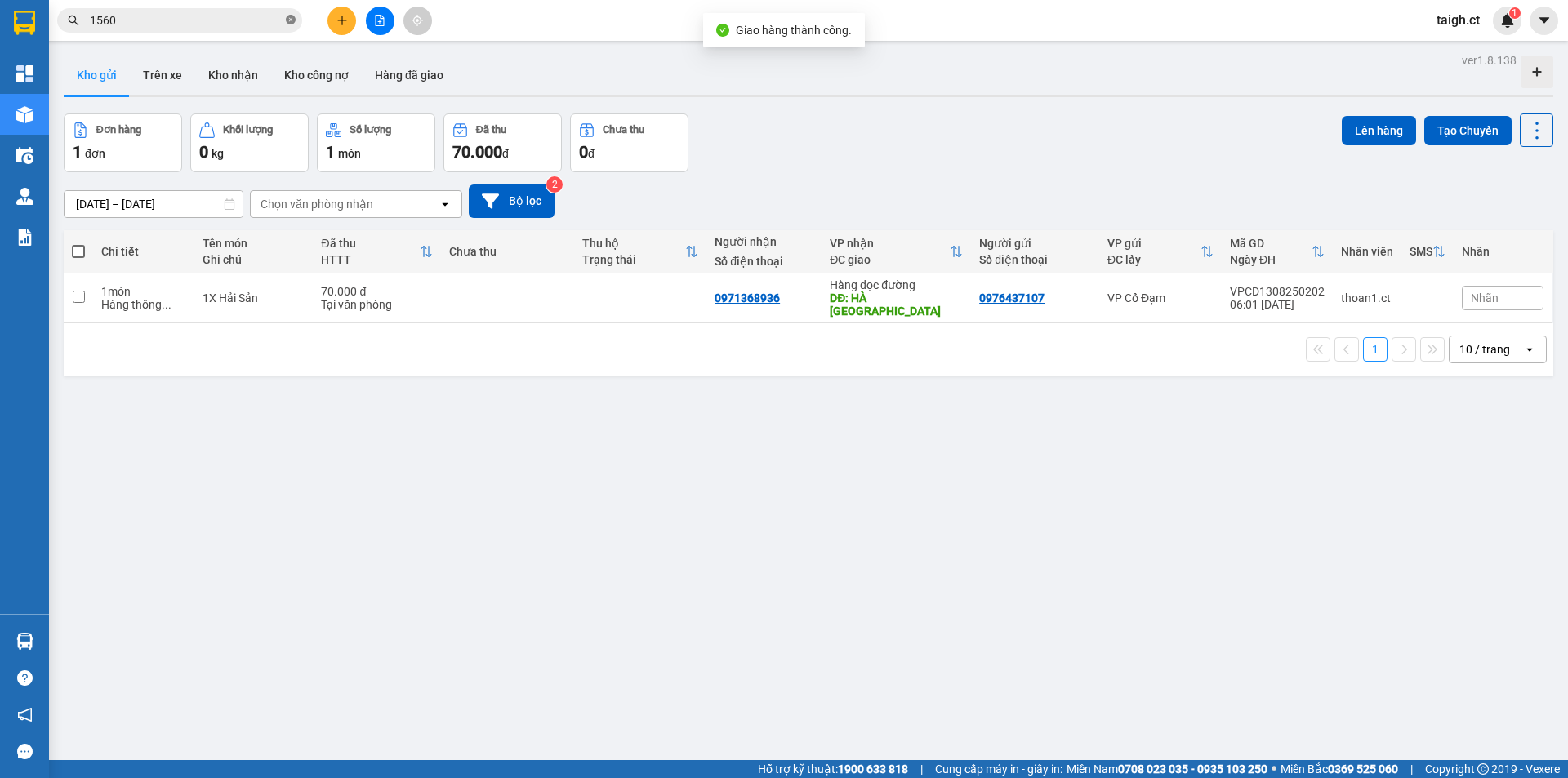
click at [290, 21] on icon "close-circle" at bounding box center [291, 19] width 10 height 10
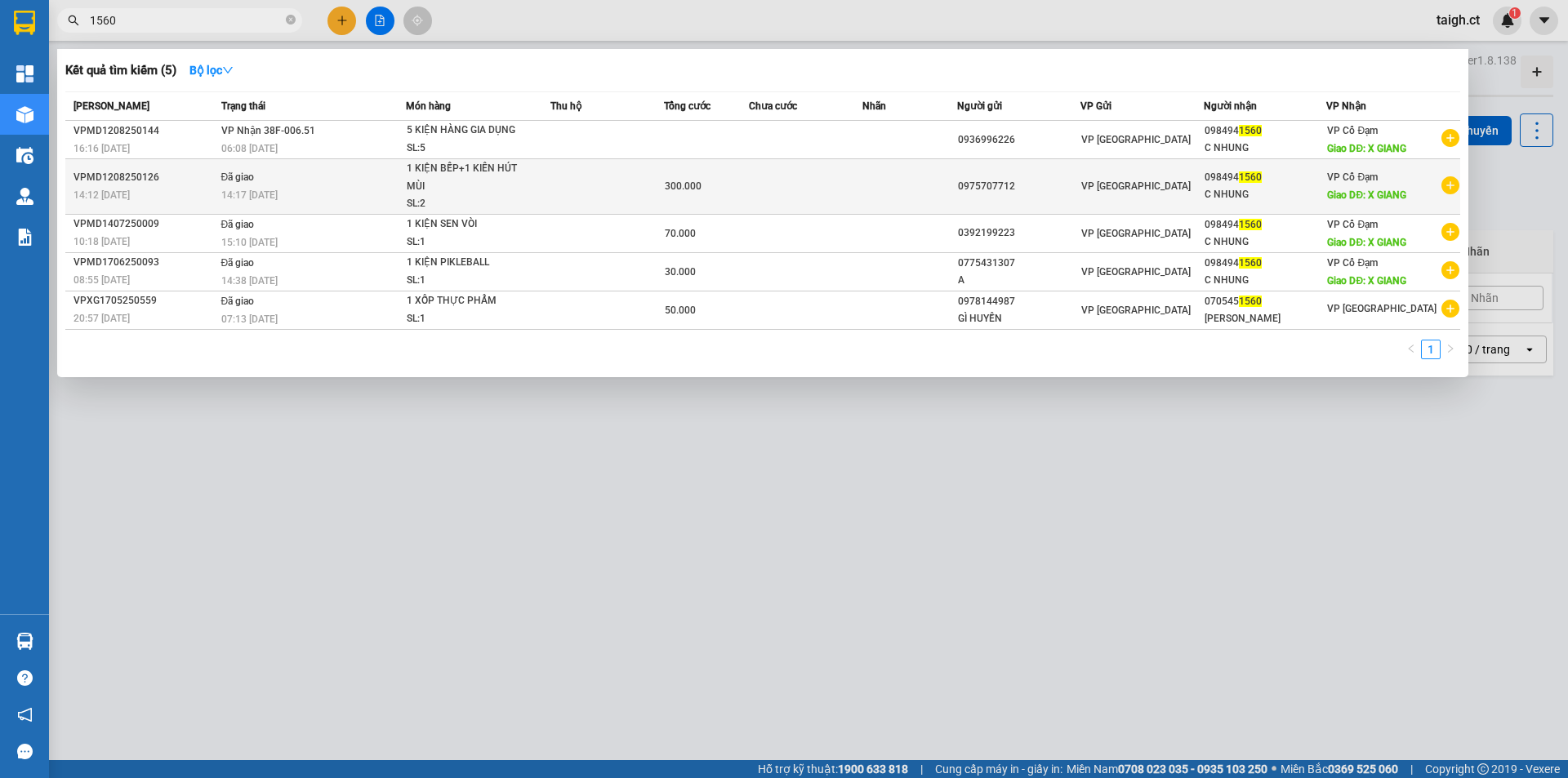
type input "1560"
click at [247, 172] on span "Đã giao" at bounding box center [238, 177] width 33 height 11
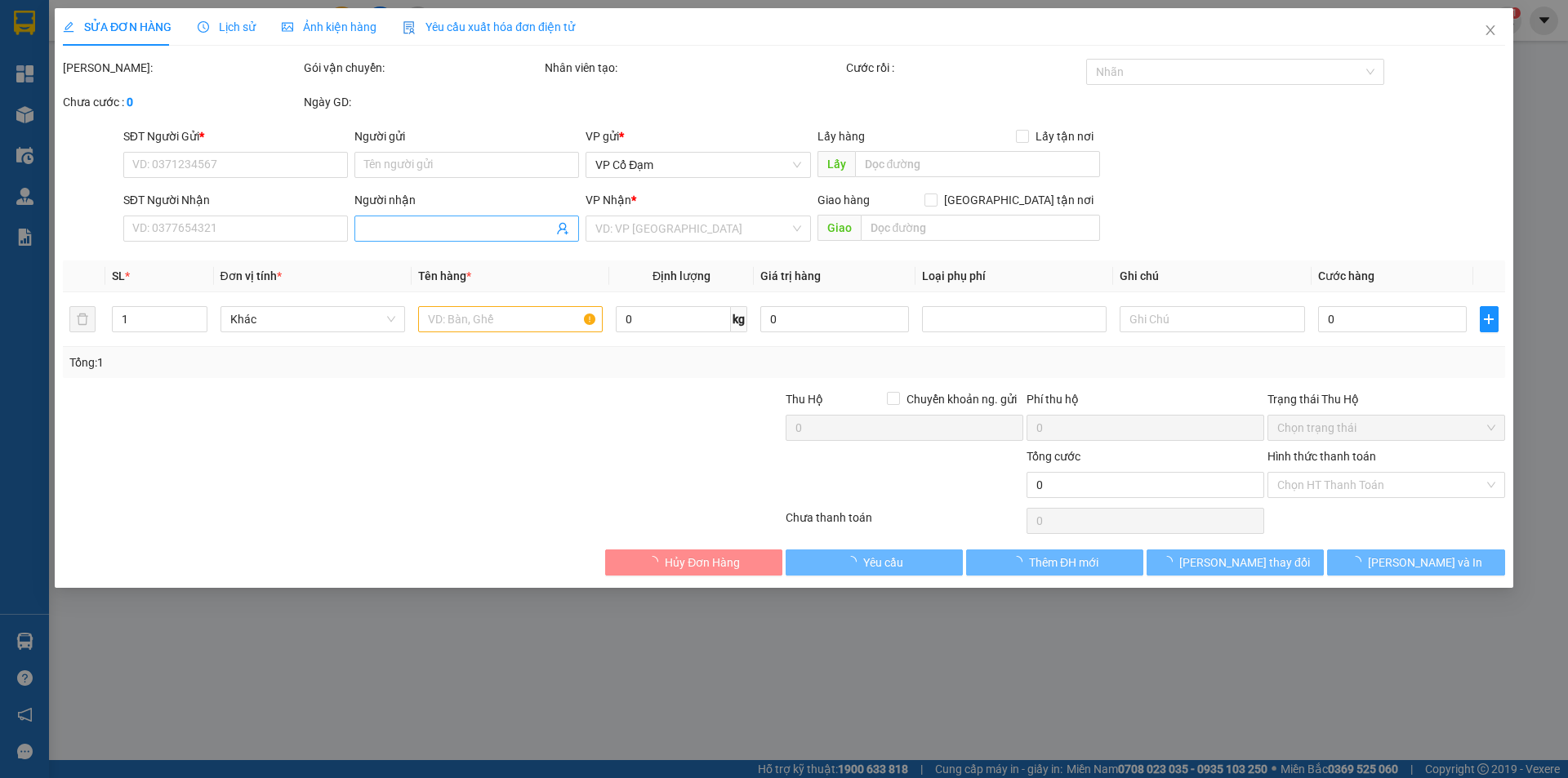
type input "0975707712"
type input "0984941560"
type input "C NHUNG"
type input "X GIANG"
type input "300.000"
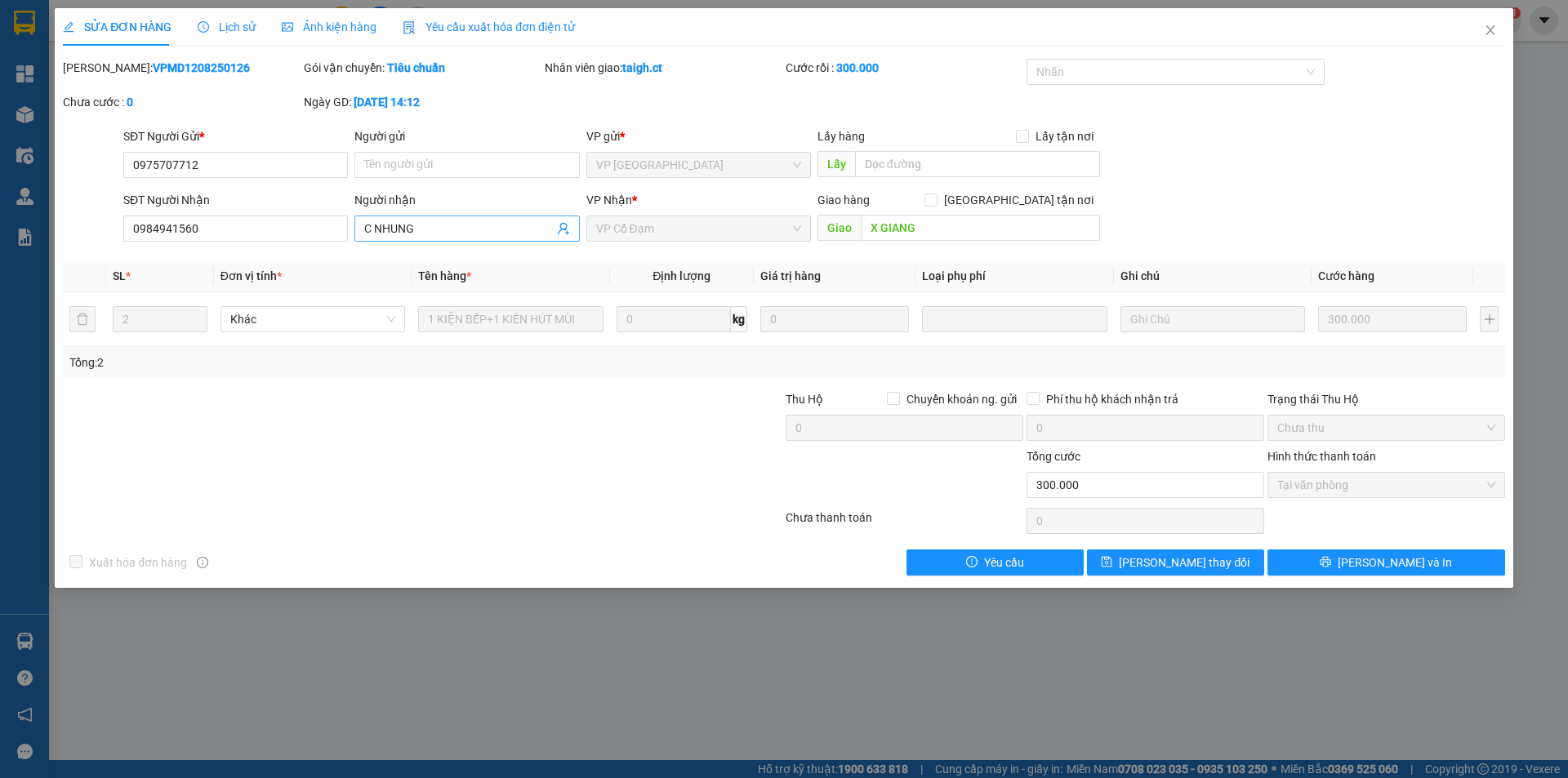
click at [498, 221] on input "C NHUNG" at bounding box center [458, 229] width 189 height 18
type input "C NHUNG 150k"
click at [1222, 558] on button "Lưu thay đổi" at bounding box center [1176, 562] width 178 height 26
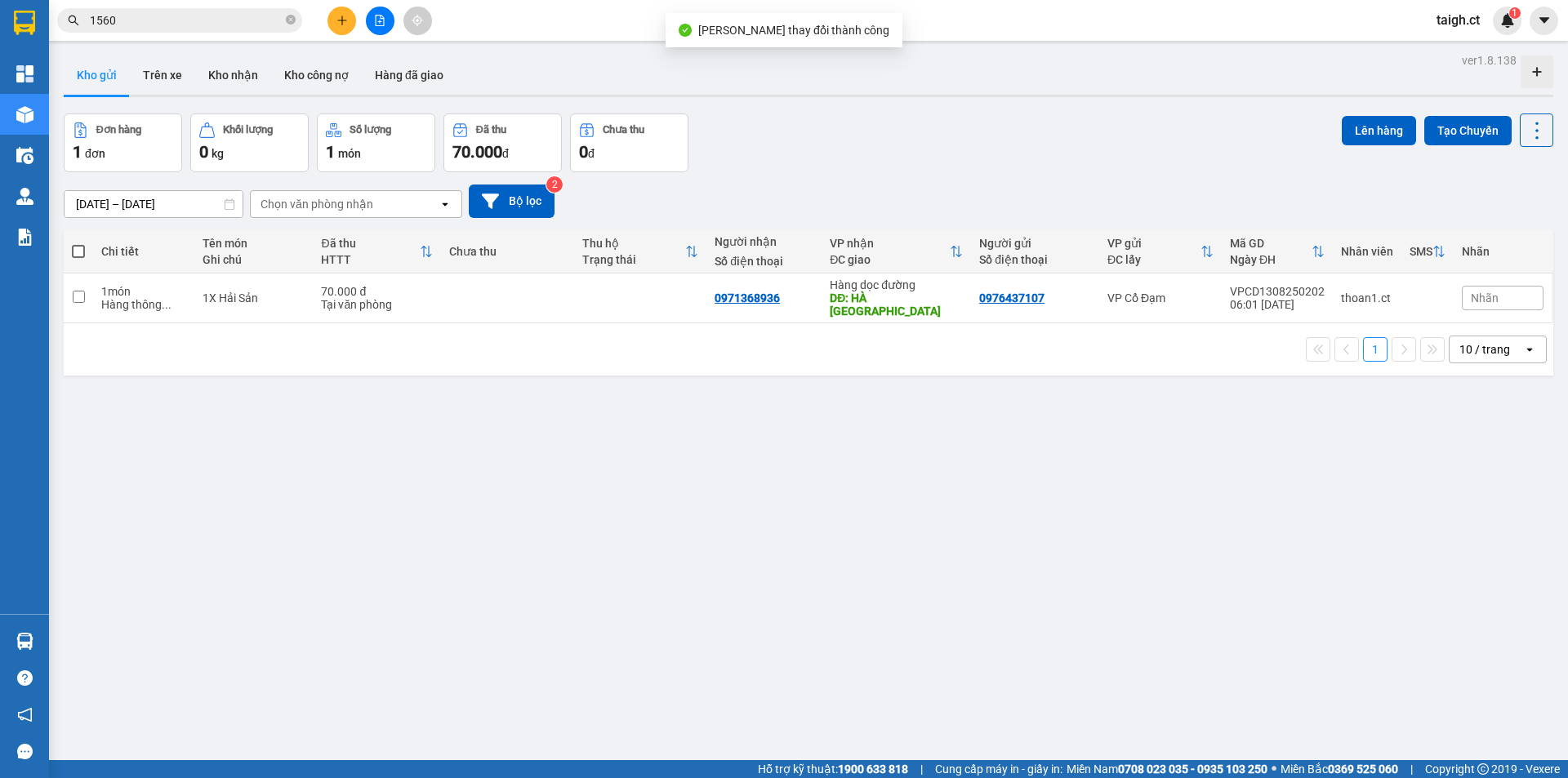
click at [272, 23] on input "1560" at bounding box center [186, 20] width 192 height 18
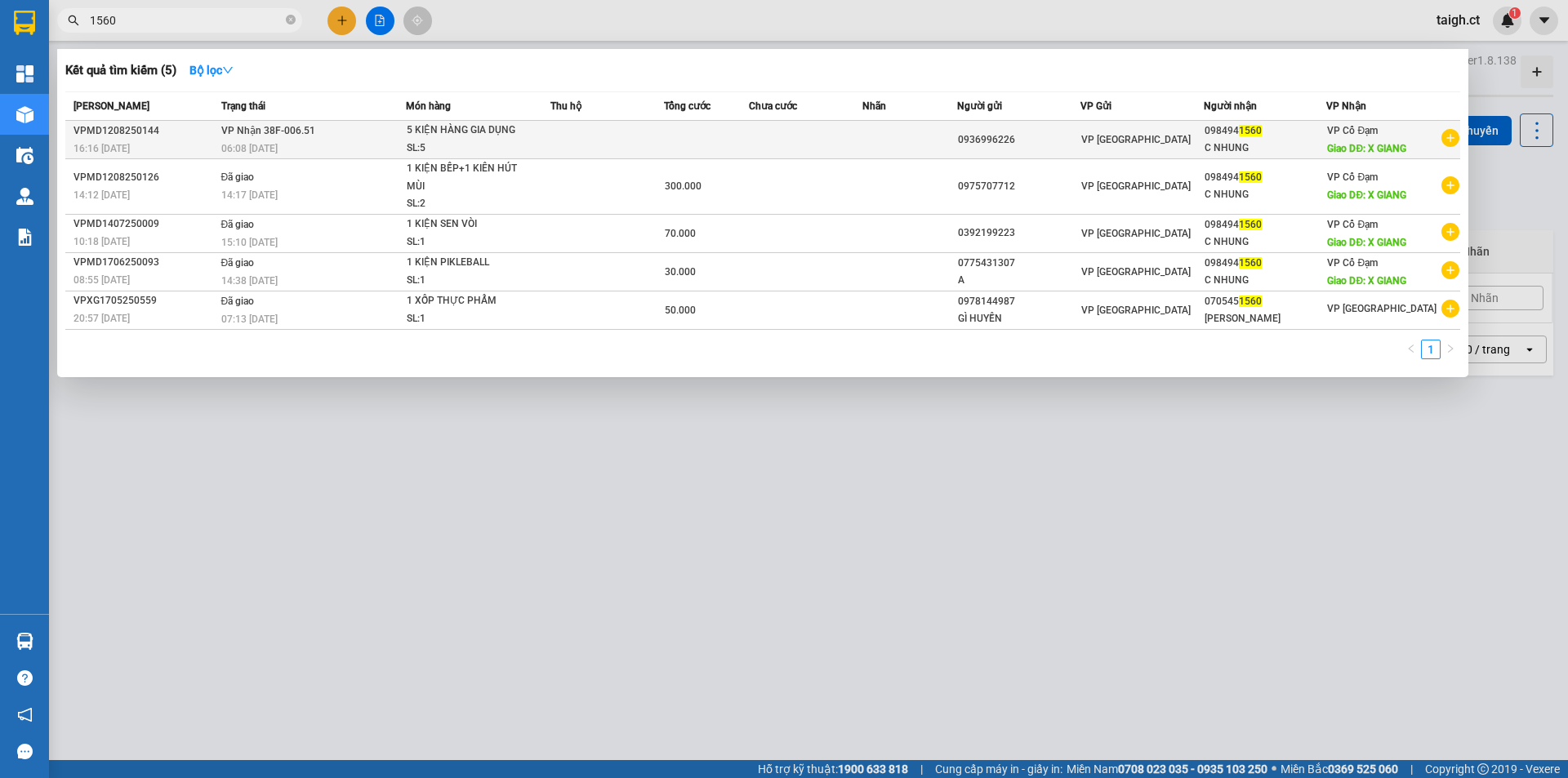
click at [285, 142] on div "06:08 - 13/08" at bounding box center [314, 149] width 185 height 18
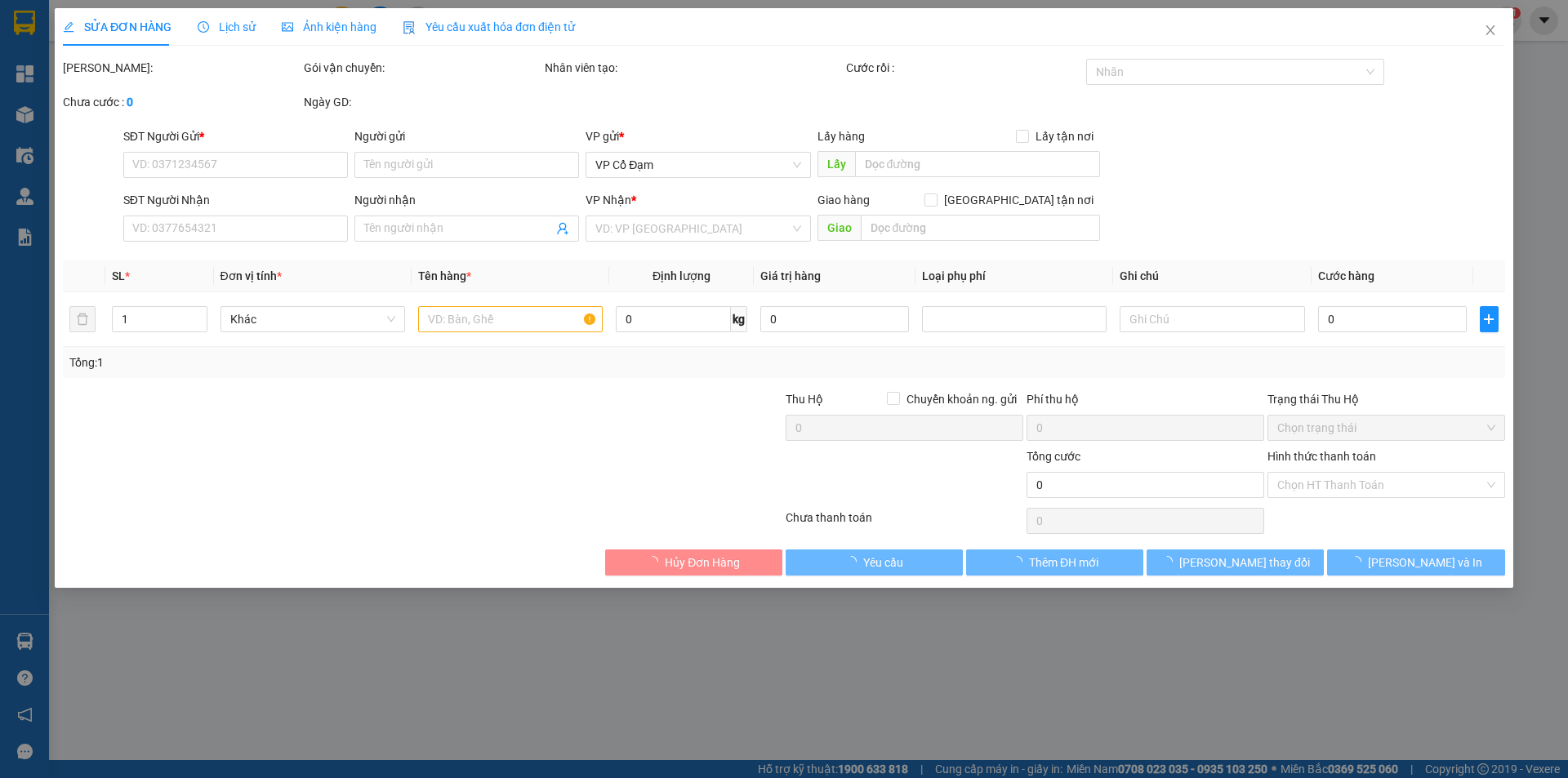
type input "0936996226"
type input "0984941560"
type input "C NHUNG"
type input "X GIANG"
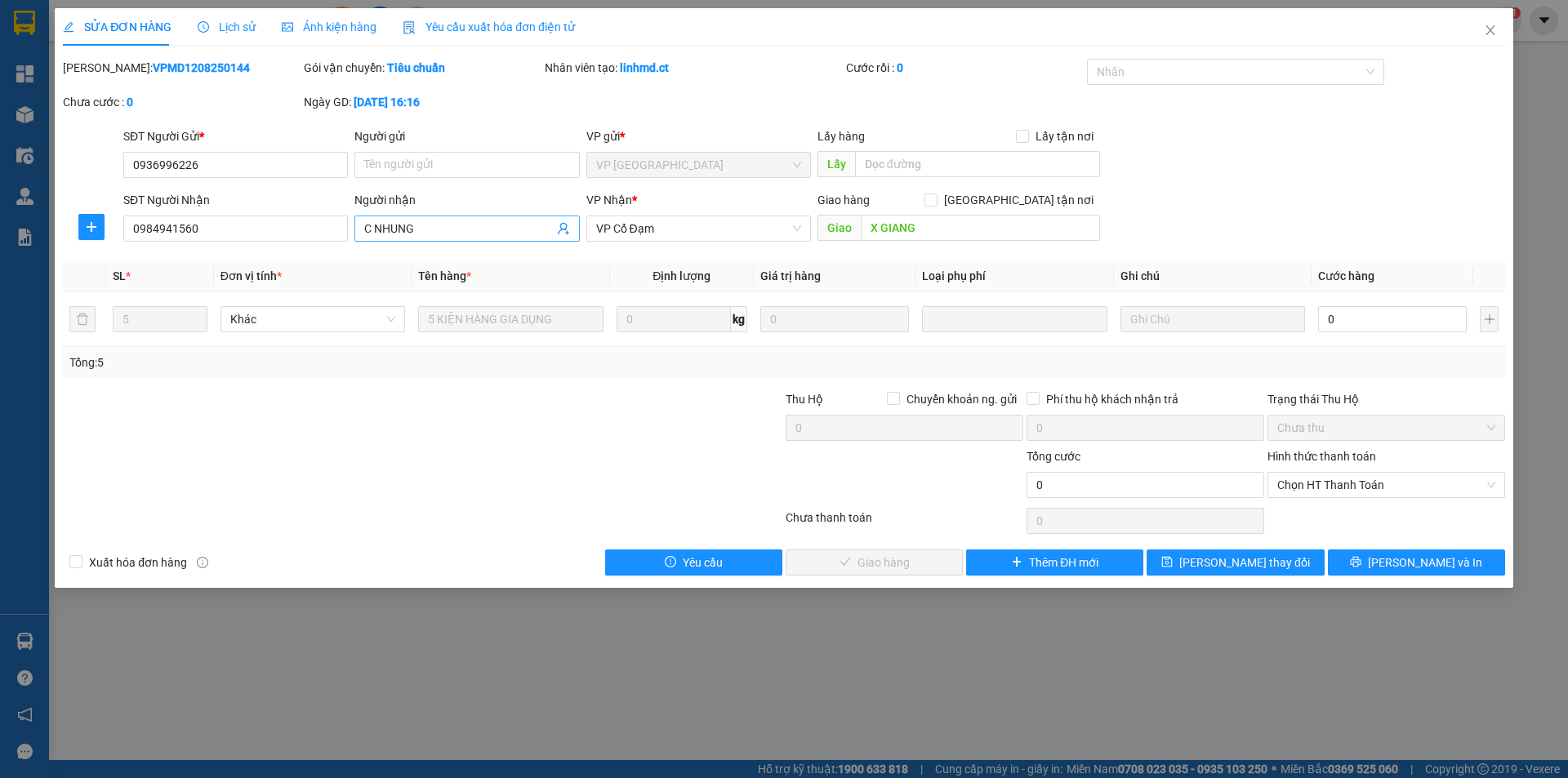
click at [488, 224] on input "C NHUNG" at bounding box center [458, 229] width 189 height 18
click at [1348, 321] on input "0" at bounding box center [1393, 319] width 149 height 26
click at [1493, 30] on icon "close" at bounding box center [1491, 30] width 13 height 13
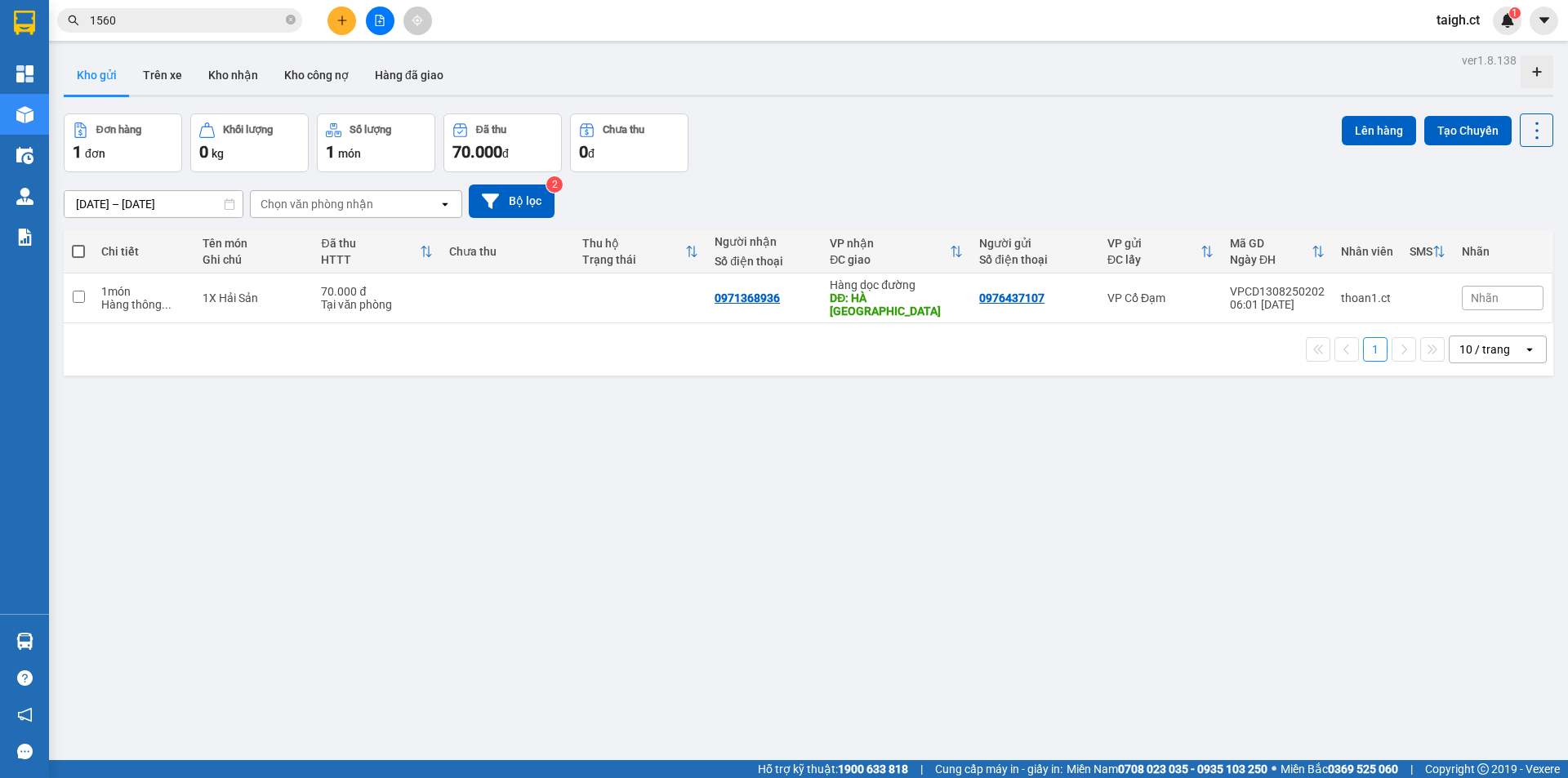
click at [200, 4] on div "Kết quả tìm kiếm ( 5 ) Bộ lọc Mã ĐH Trạng thái Món hàng Thu hộ Tổng cước Chưa c…" at bounding box center [784, 20] width 1568 height 40
click at [190, 17] on input "1560" at bounding box center [186, 20] width 192 height 18
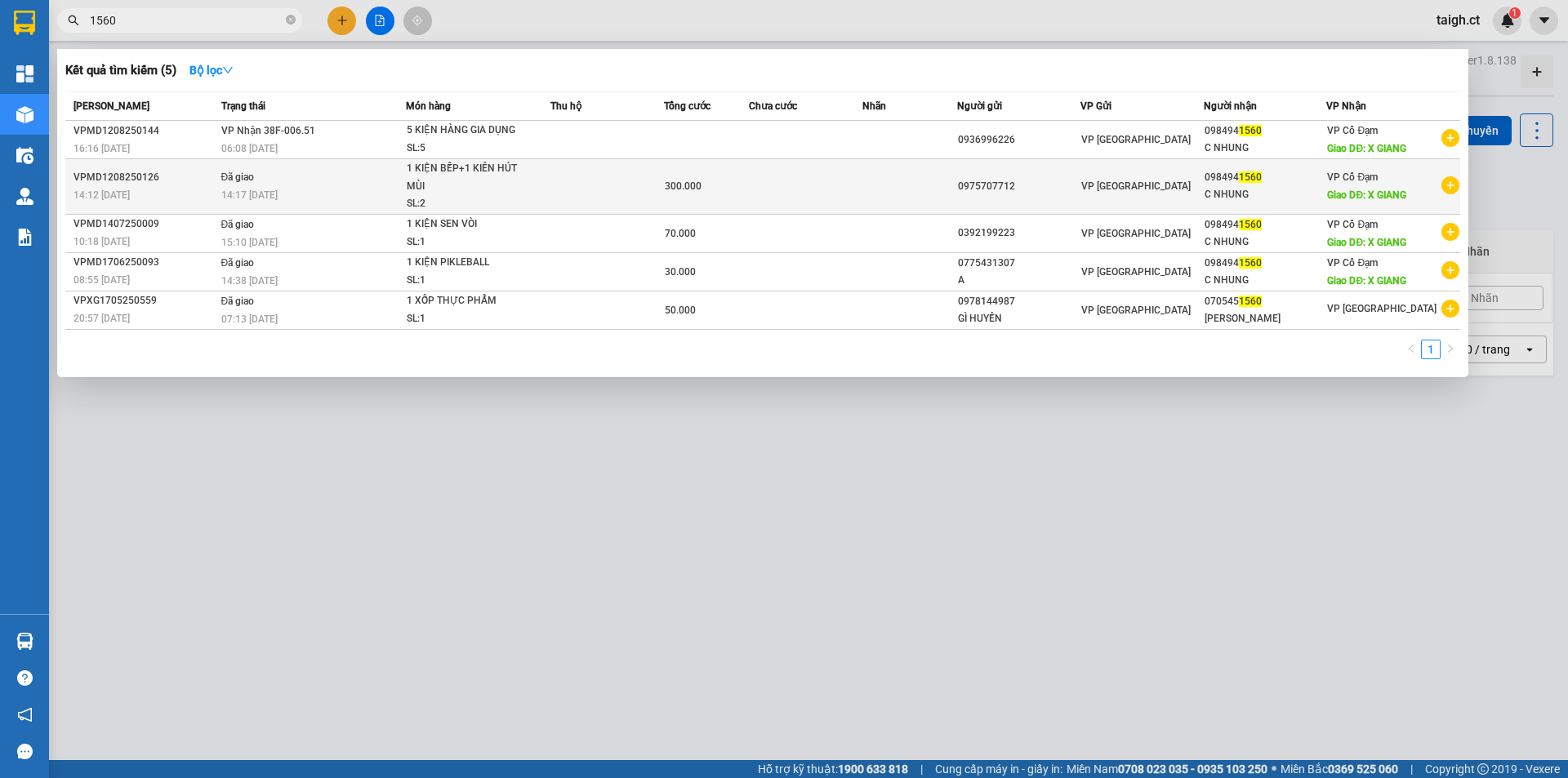
click at [264, 182] on td "Đã giao 14:17 - 13/08" at bounding box center [312, 187] width 190 height 55
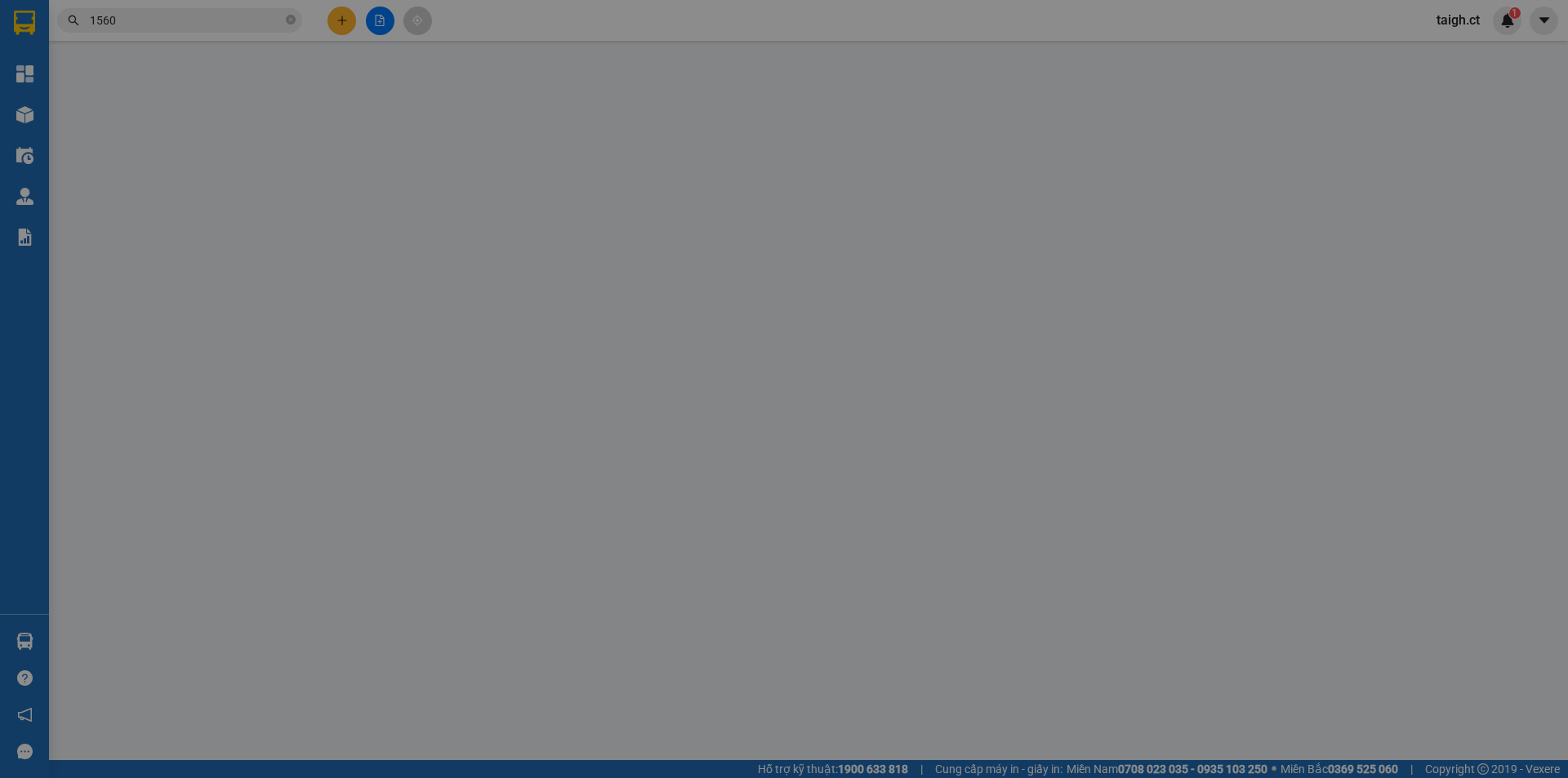
type input "0975707712"
type input "0984941560"
type input "C NHUNG 150k"
type input "X GIANG"
type input "300.000"
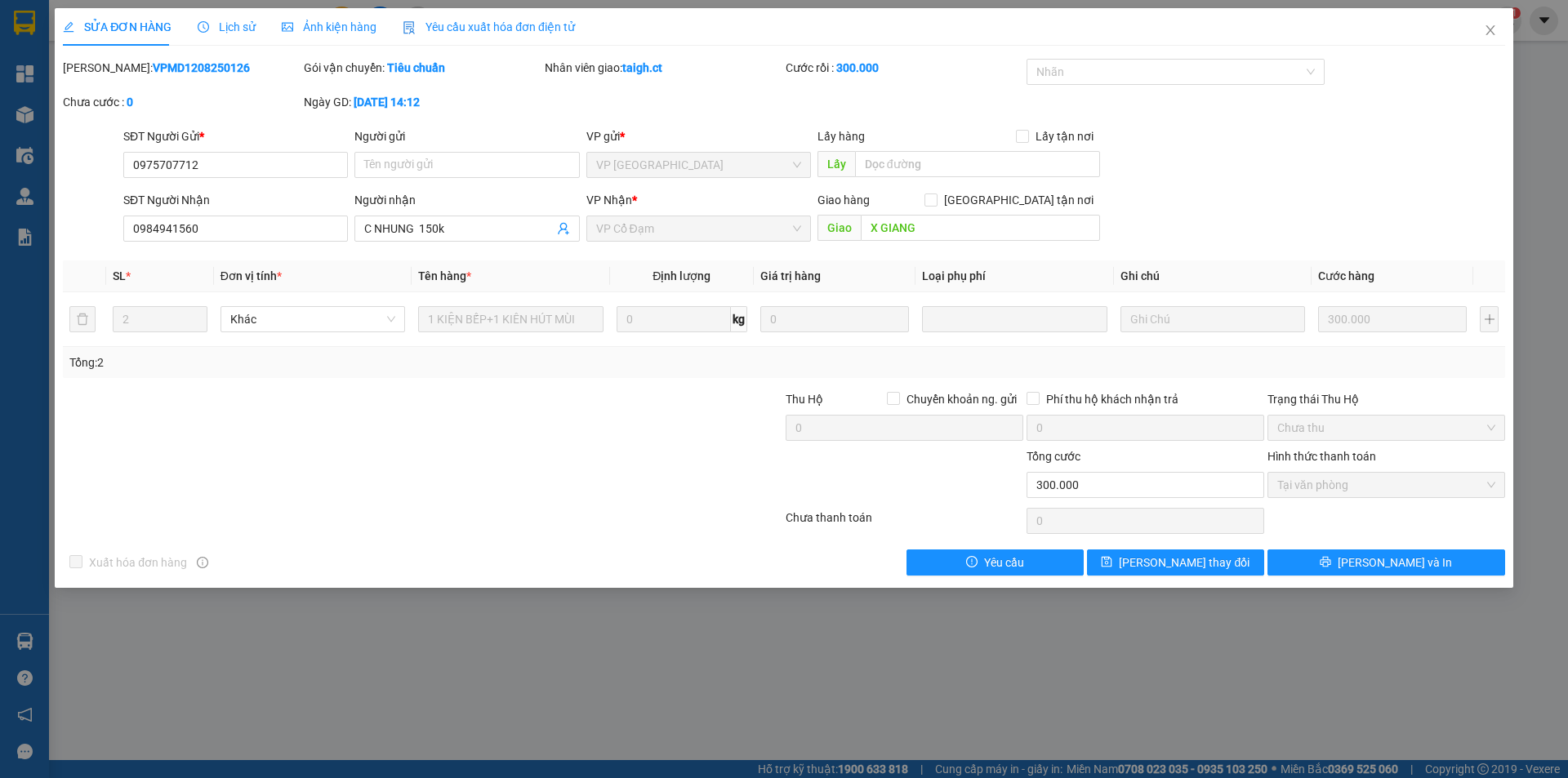
click at [251, 26] on span "Lịch sử" at bounding box center [226, 27] width 58 height 13
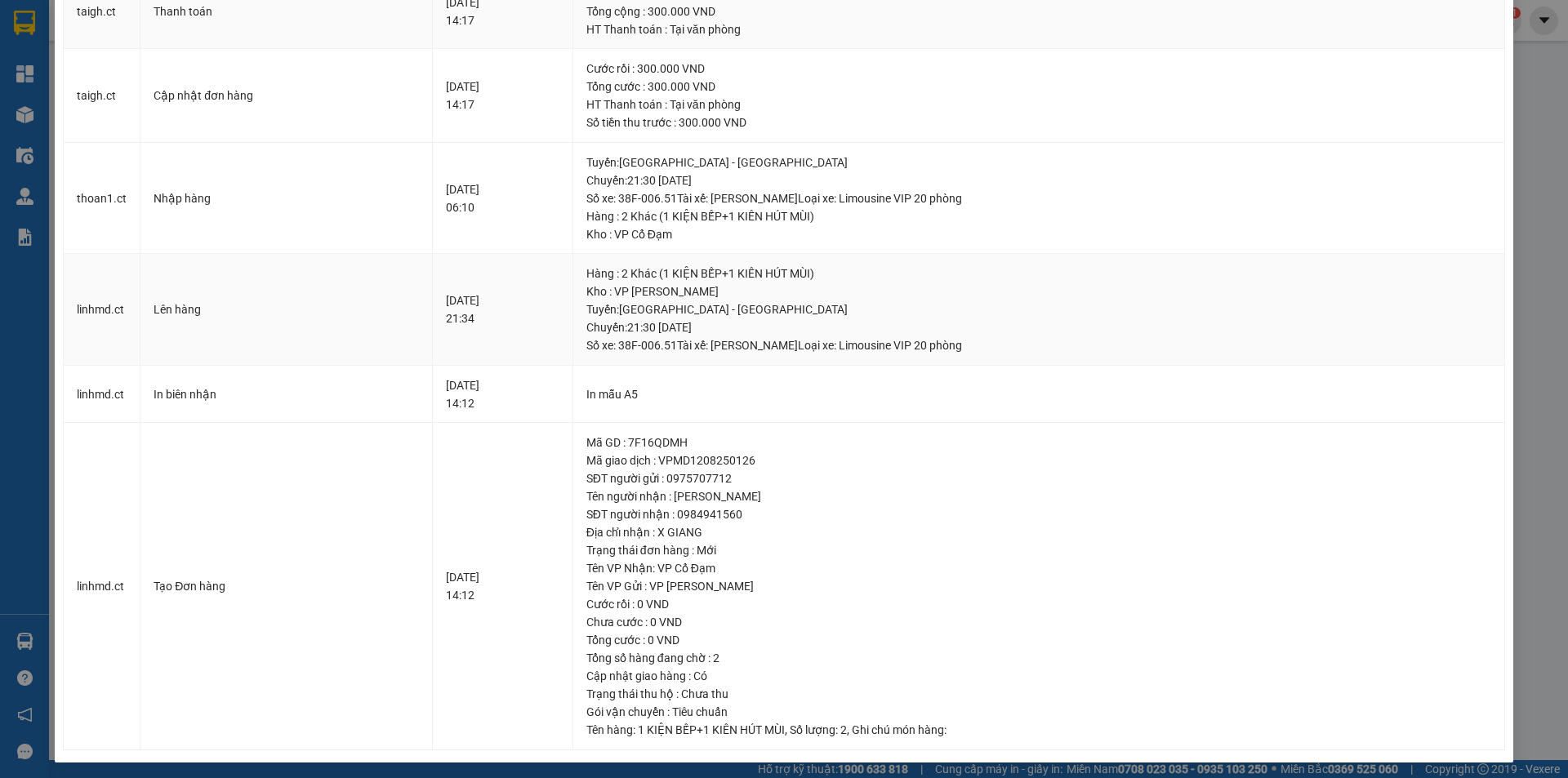
scroll to position [326, 0]
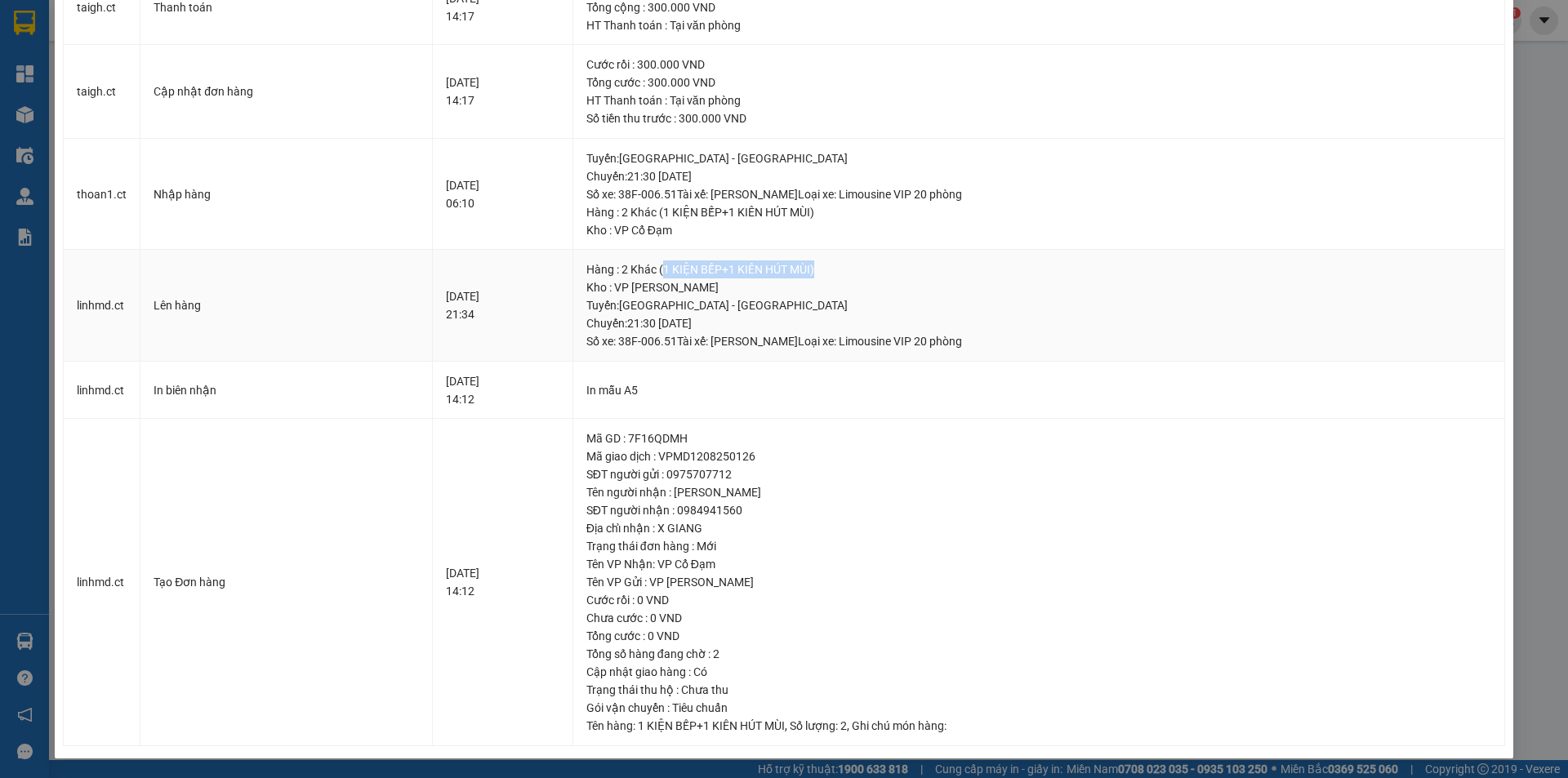
drag, startPoint x: 701, startPoint y: 272, endPoint x: 882, endPoint y: 272, distance: 181.0
click at [882, 272] on div "Hàng : 2 Khác (1 KIỆN BẾP+1 KIÊN HÚT MÙI)" at bounding box center [1039, 269] width 905 height 18
copy div "1 KIỆN BẾP+1 KIÊN HÚT MÙI)"
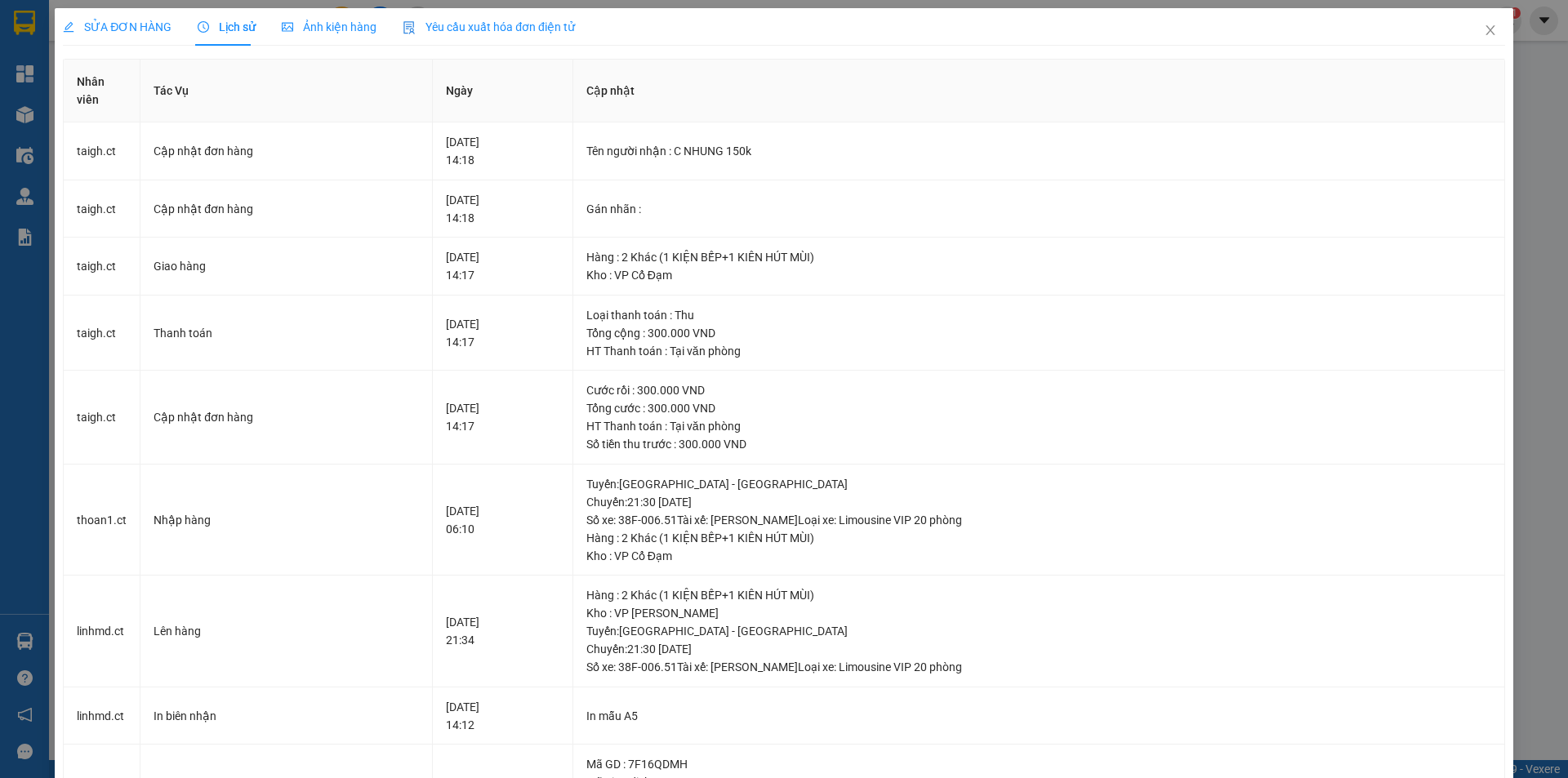
click at [155, 26] on span "SỬA ĐƠN HÀNG" at bounding box center [117, 27] width 109 height 13
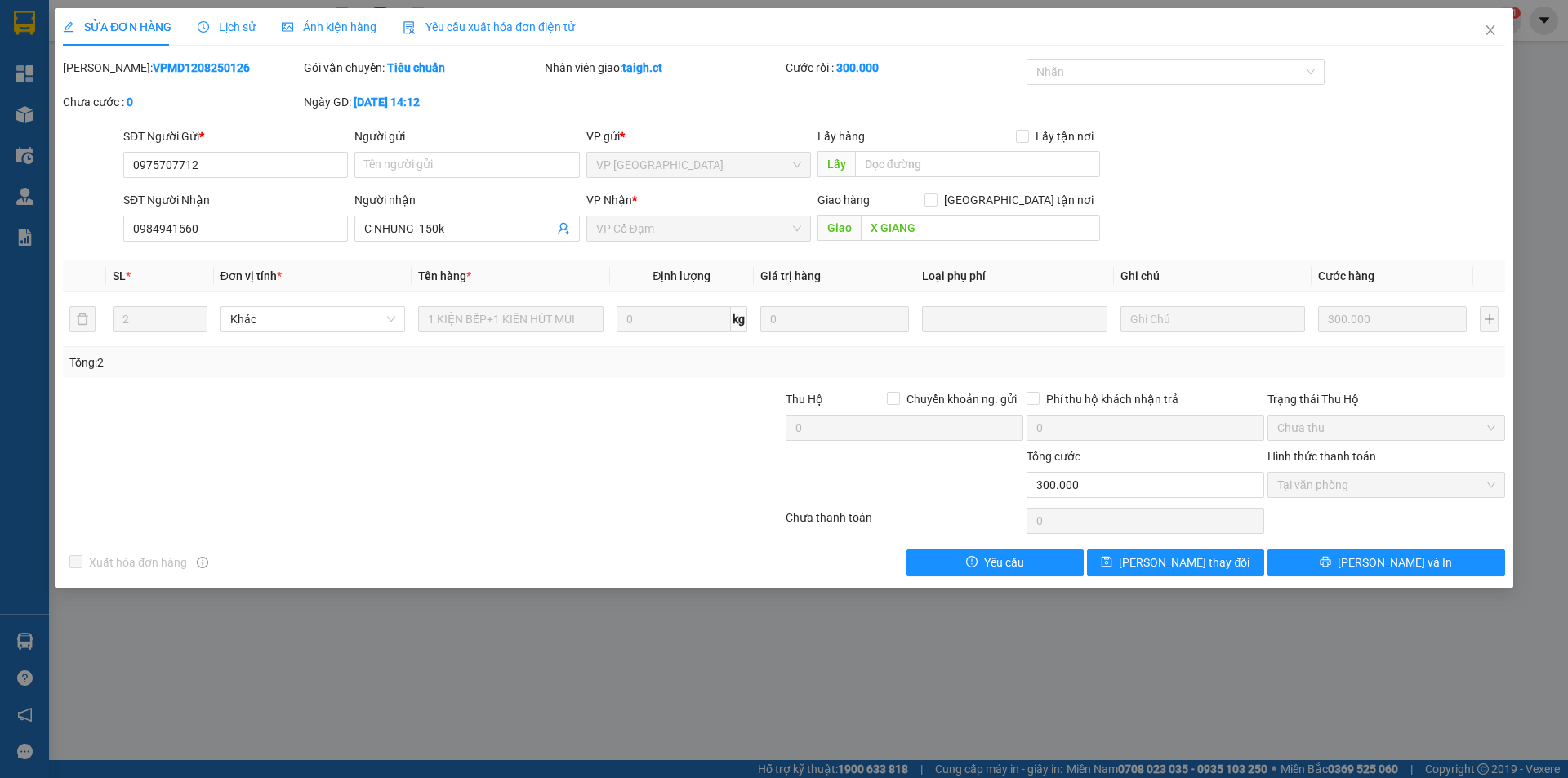
click at [244, 20] on span "Lịch sử" at bounding box center [226, 27] width 58 height 13
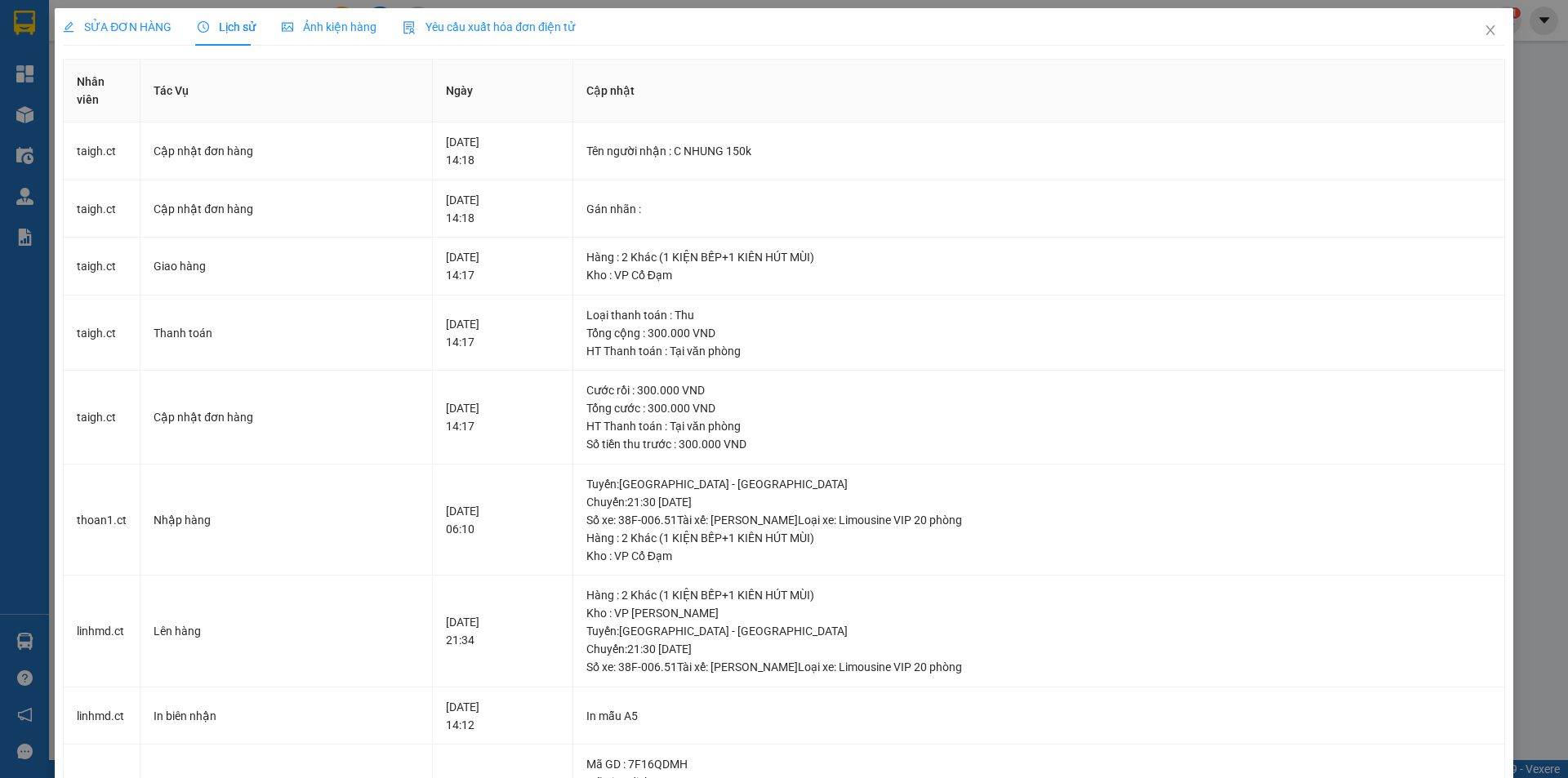
click at [127, 17] on div "SỬA ĐƠN HÀNG" at bounding box center [117, 27] width 109 height 38
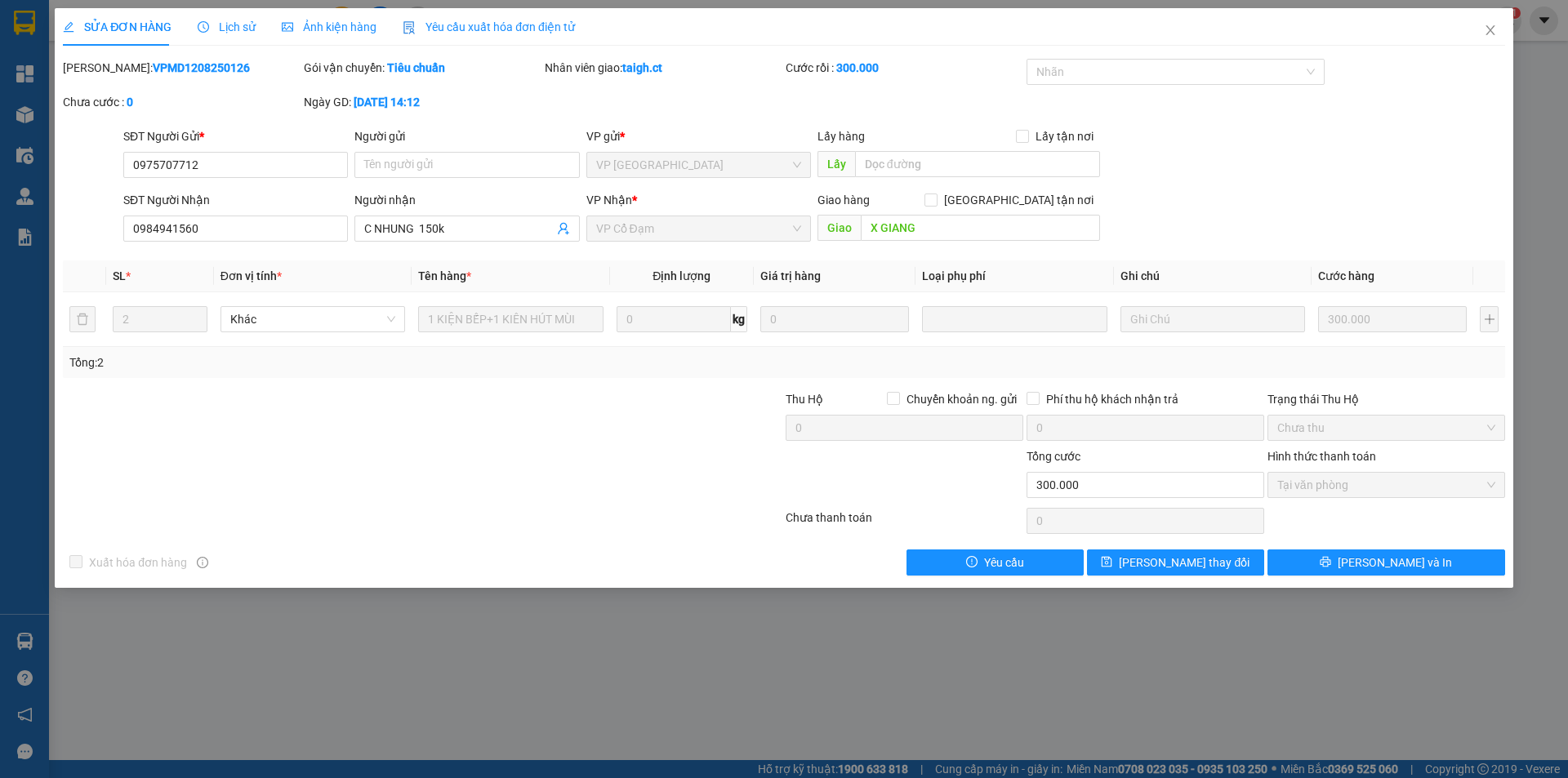
drag, startPoint x: 275, startPoint y: 151, endPoint x: 90, endPoint y: 175, distance: 186.6
click at [89, 178] on div "SĐT Người Gửi * 0975707712 Người gửi Tên người gửi VP gửi * VP Mỹ Đình Lấy hàng…" at bounding box center [784, 155] width 1446 height 57
drag, startPoint x: 243, startPoint y: 158, endPoint x: 95, endPoint y: 167, distance: 148.3
click at [95, 172] on div "SĐT Người Gửi * 0975707712 0975707712 Người gửi Tên người gửi VP gửi * VP Mỹ Đì…" at bounding box center [784, 155] width 1446 height 57
drag, startPoint x: 215, startPoint y: 239, endPoint x: 127, endPoint y: 242, distance: 88.1
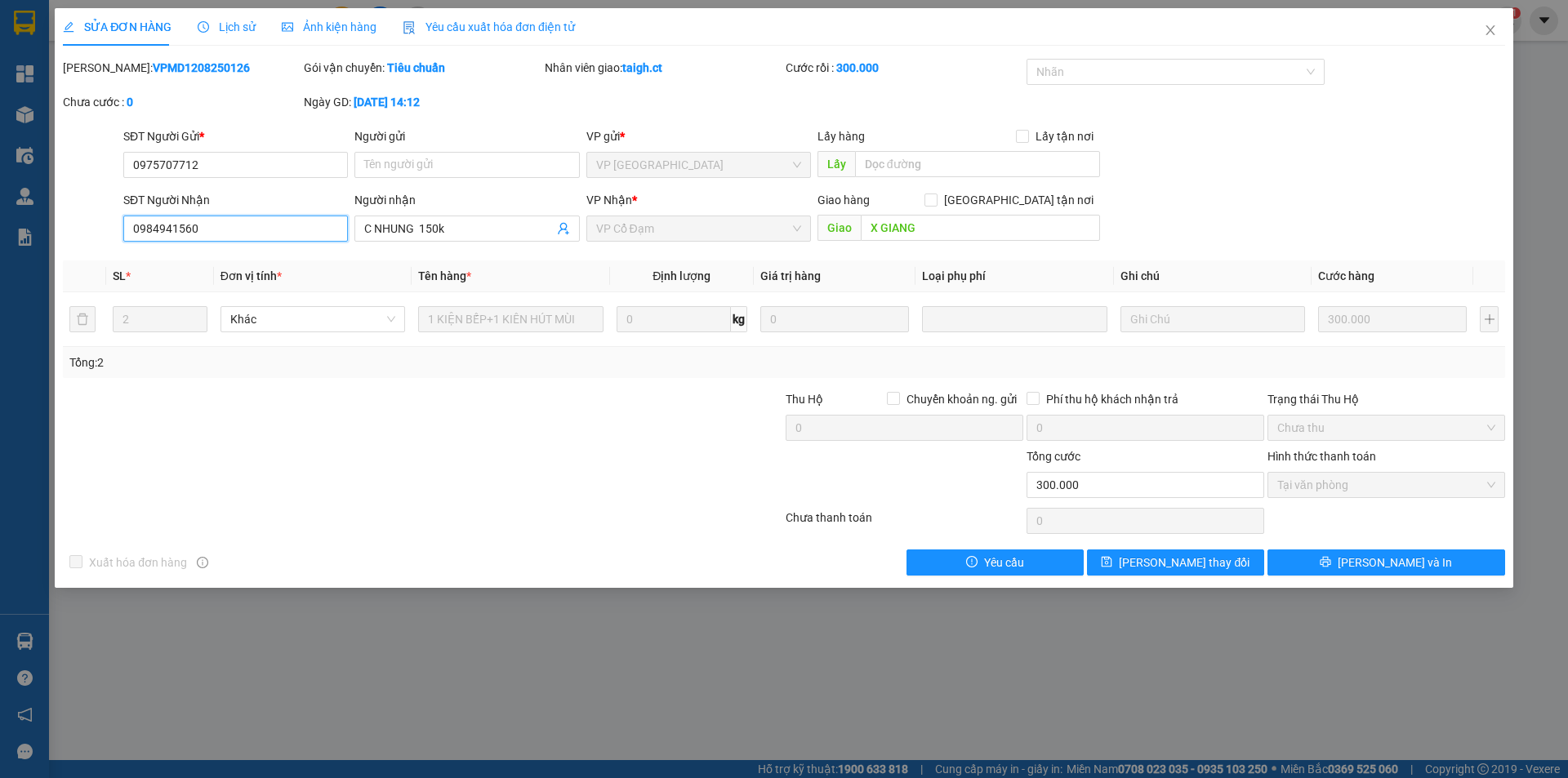
click at [127, 242] on div "SĐT Người Nhận 0984941560 0984941560" at bounding box center [236, 220] width 225 height 57
click at [217, 749] on div "SỬA ĐƠN HÀNG Lịch sử Ảnh kiện hàng Yêu cầu xuất hóa đơn điện tử Total Paid Fee …" at bounding box center [784, 389] width 1568 height 778
click at [1491, 24] on span "Close" at bounding box center [1491, 31] width 46 height 46
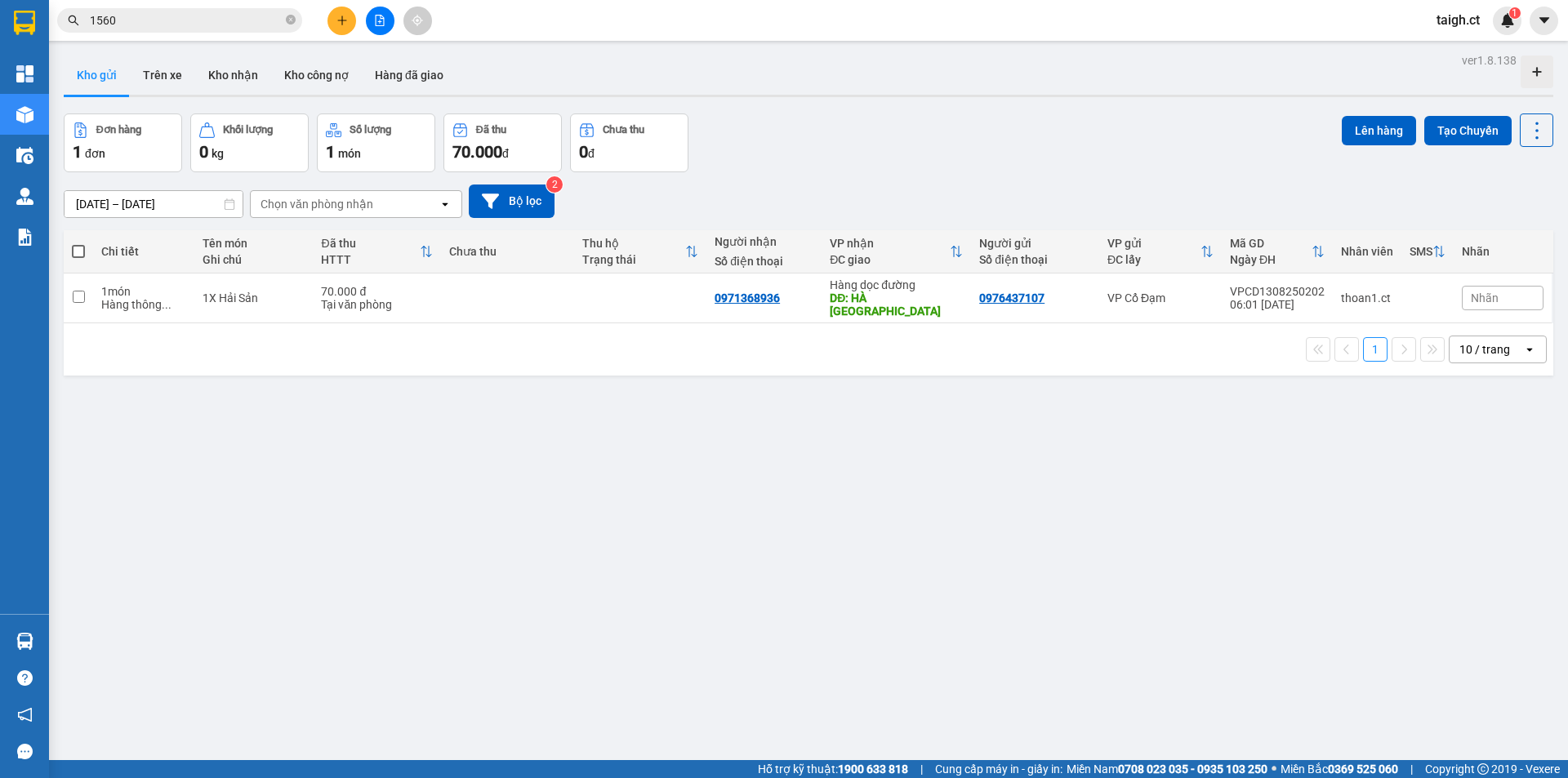
click at [263, 21] on input "1560" at bounding box center [186, 20] width 192 height 18
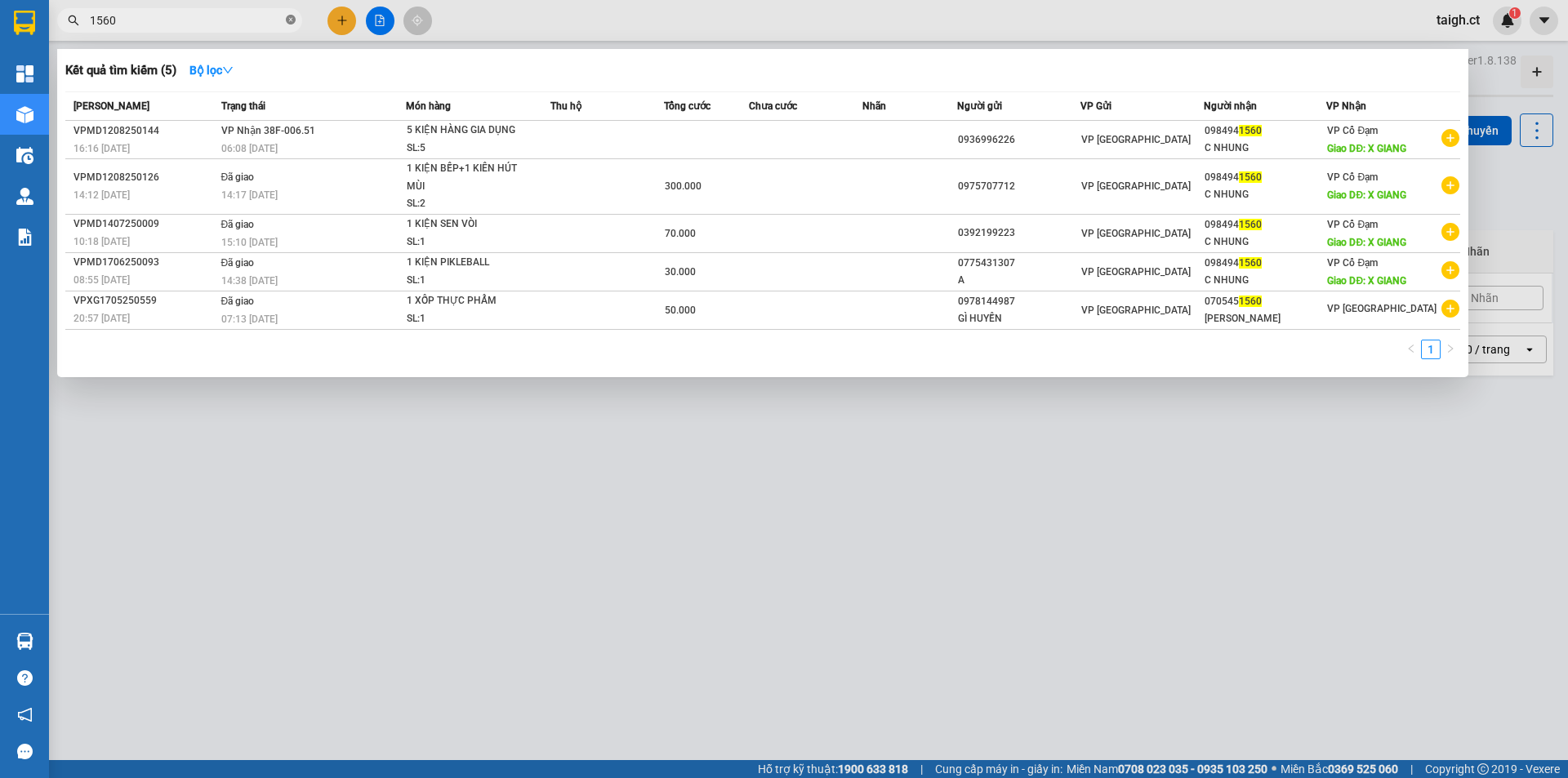
click at [290, 23] on icon "close-circle" at bounding box center [291, 19] width 10 height 10
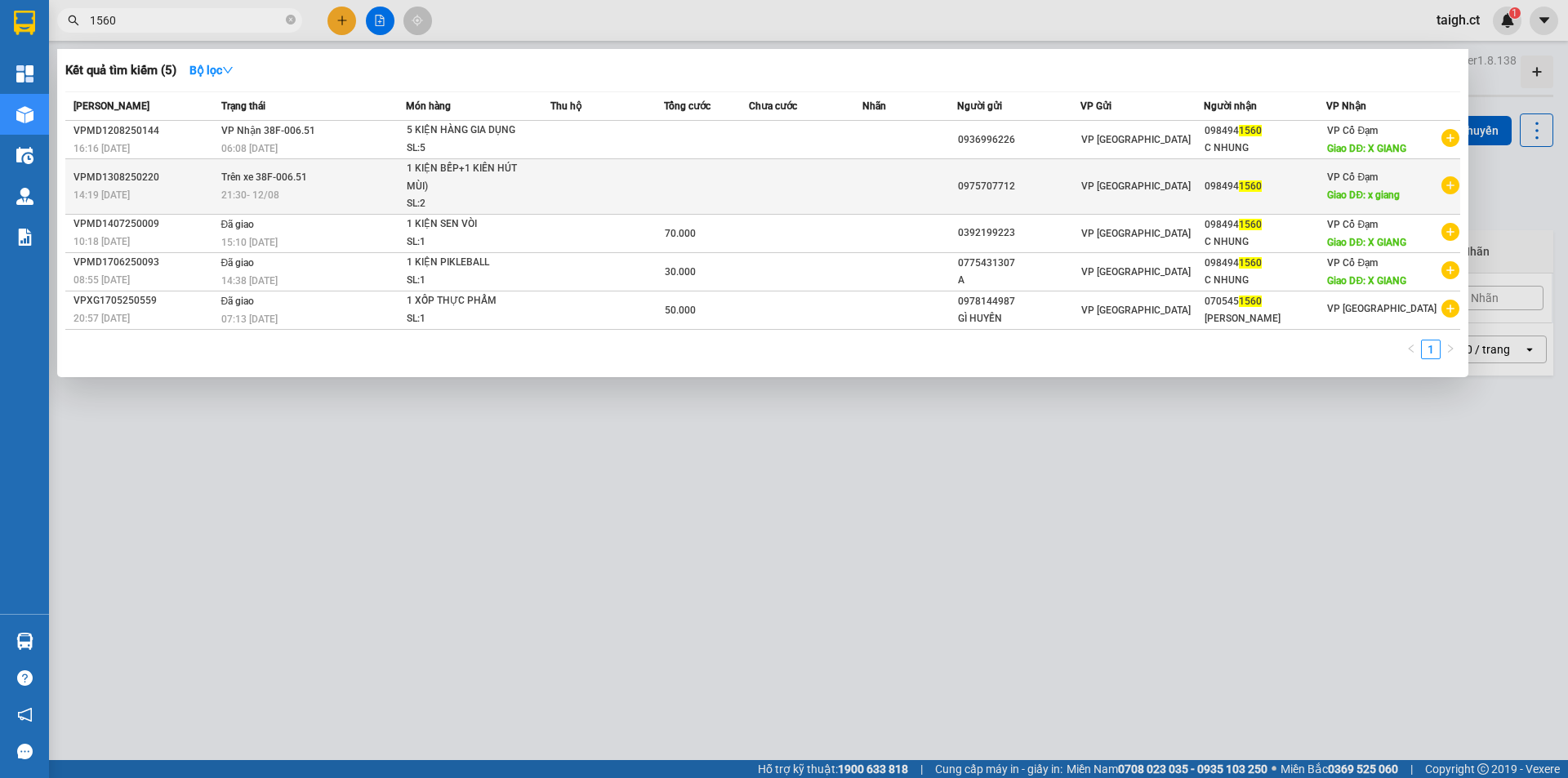
type input "1560"
click at [265, 189] on span "21:30 - 12/08" at bounding box center [250, 195] width 58 height 11
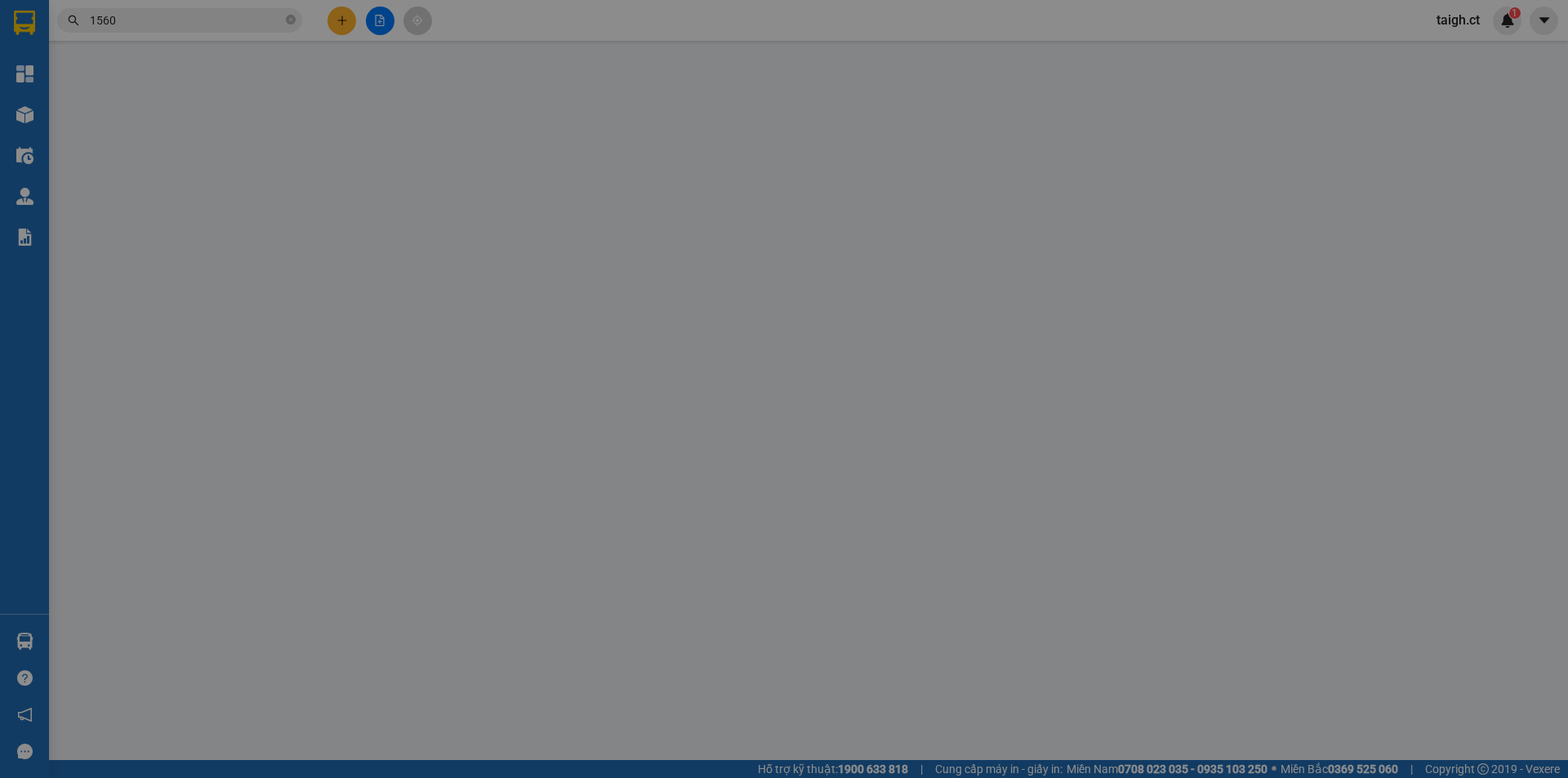
type input "0975707712"
type input "0984941560"
type input "x giang"
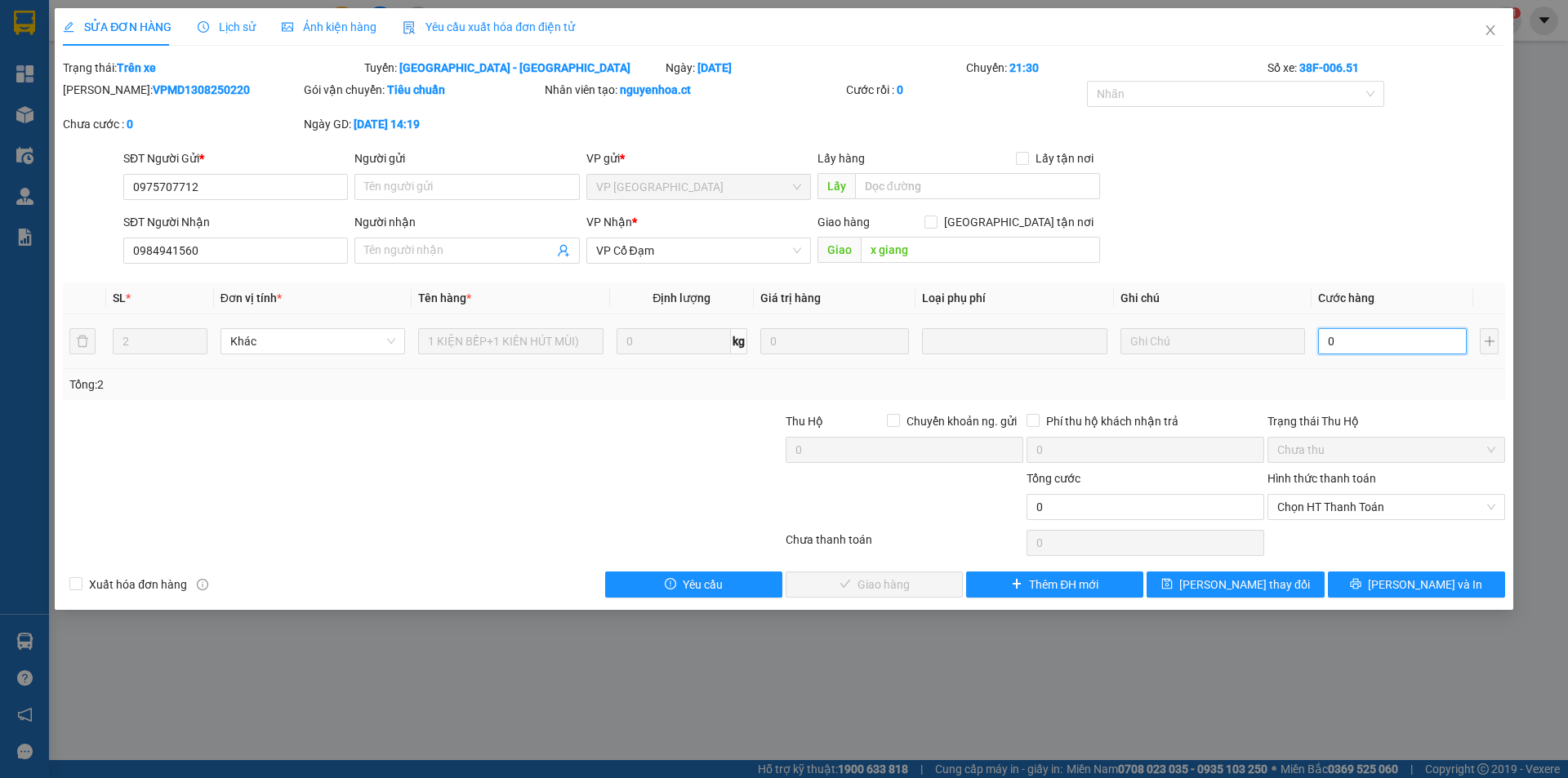
click at [1379, 335] on input "0" at bounding box center [1393, 341] width 149 height 26
type input "1"
click at [1364, 513] on span "Chọn HT Thanh Toán" at bounding box center [1386, 507] width 218 height 25
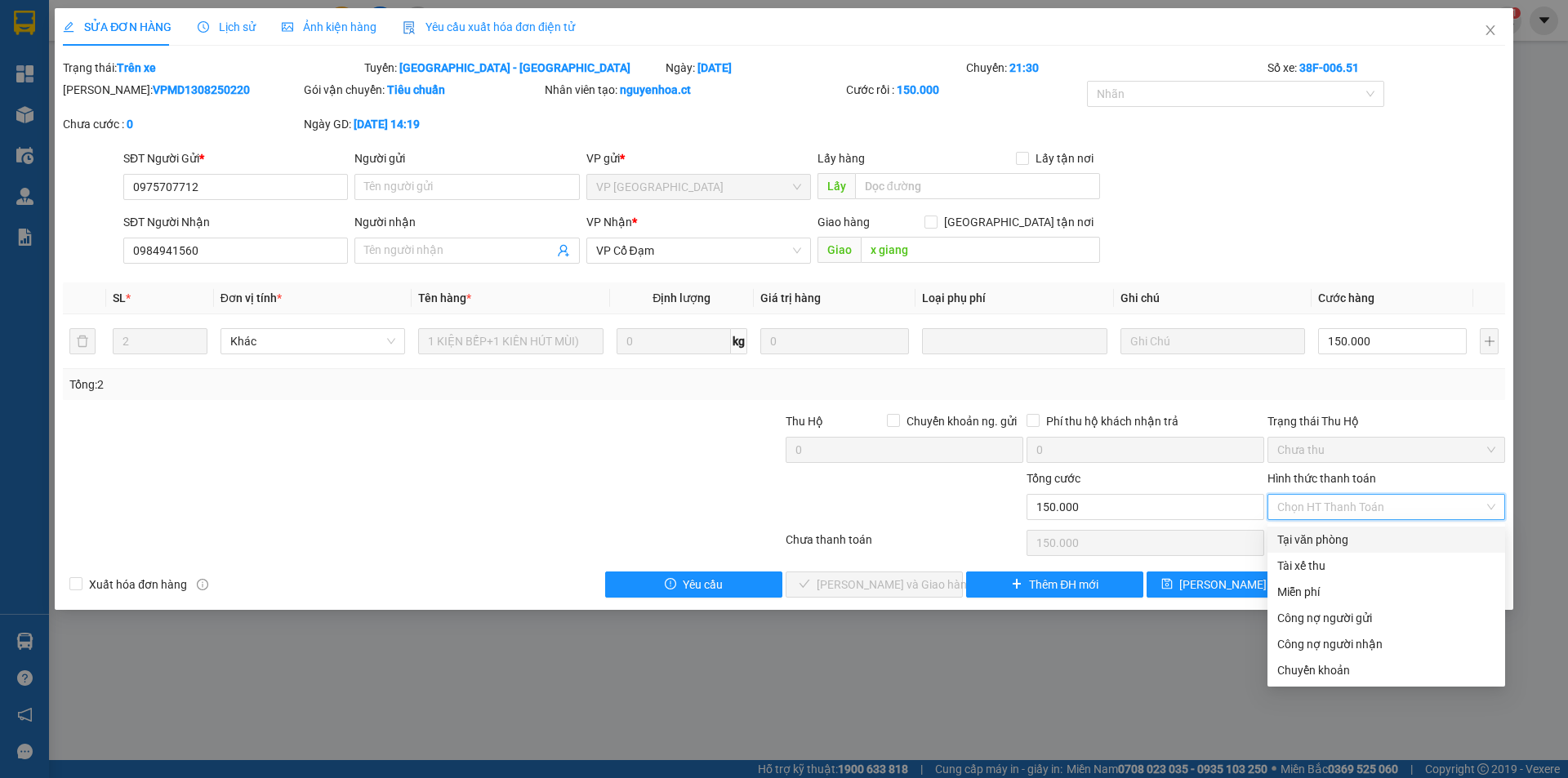
click at [1330, 541] on div "Tại văn phòng" at bounding box center [1386, 540] width 218 height 18
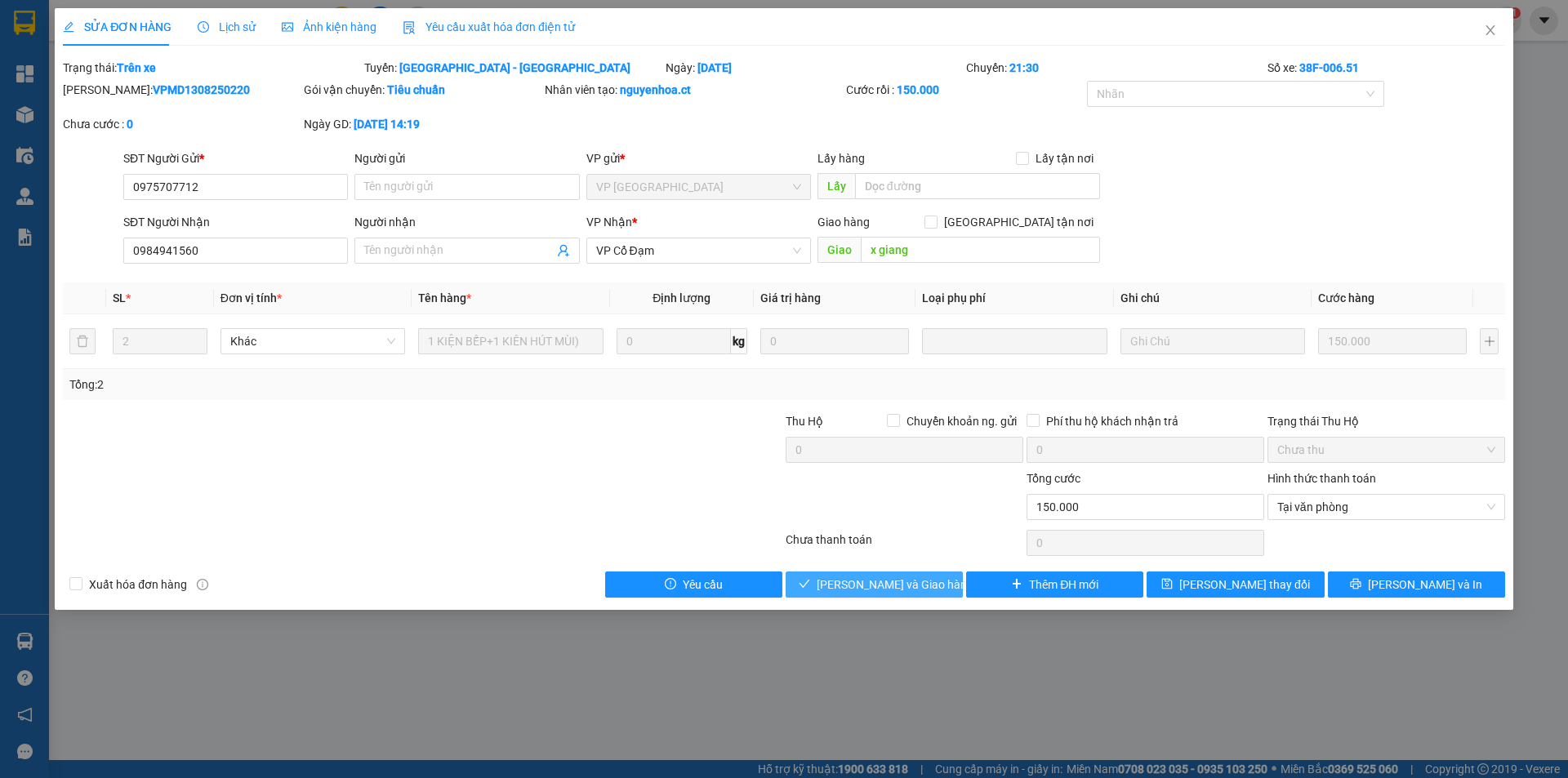
drag, startPoint x: 870, startPoint y: 584, endPoint x: 871, endPoint y: 573, distance: 11.0
click at [870, 584] on span "Lưu và Giao hàng" at bounding box center [895, 585] width 156 height 18
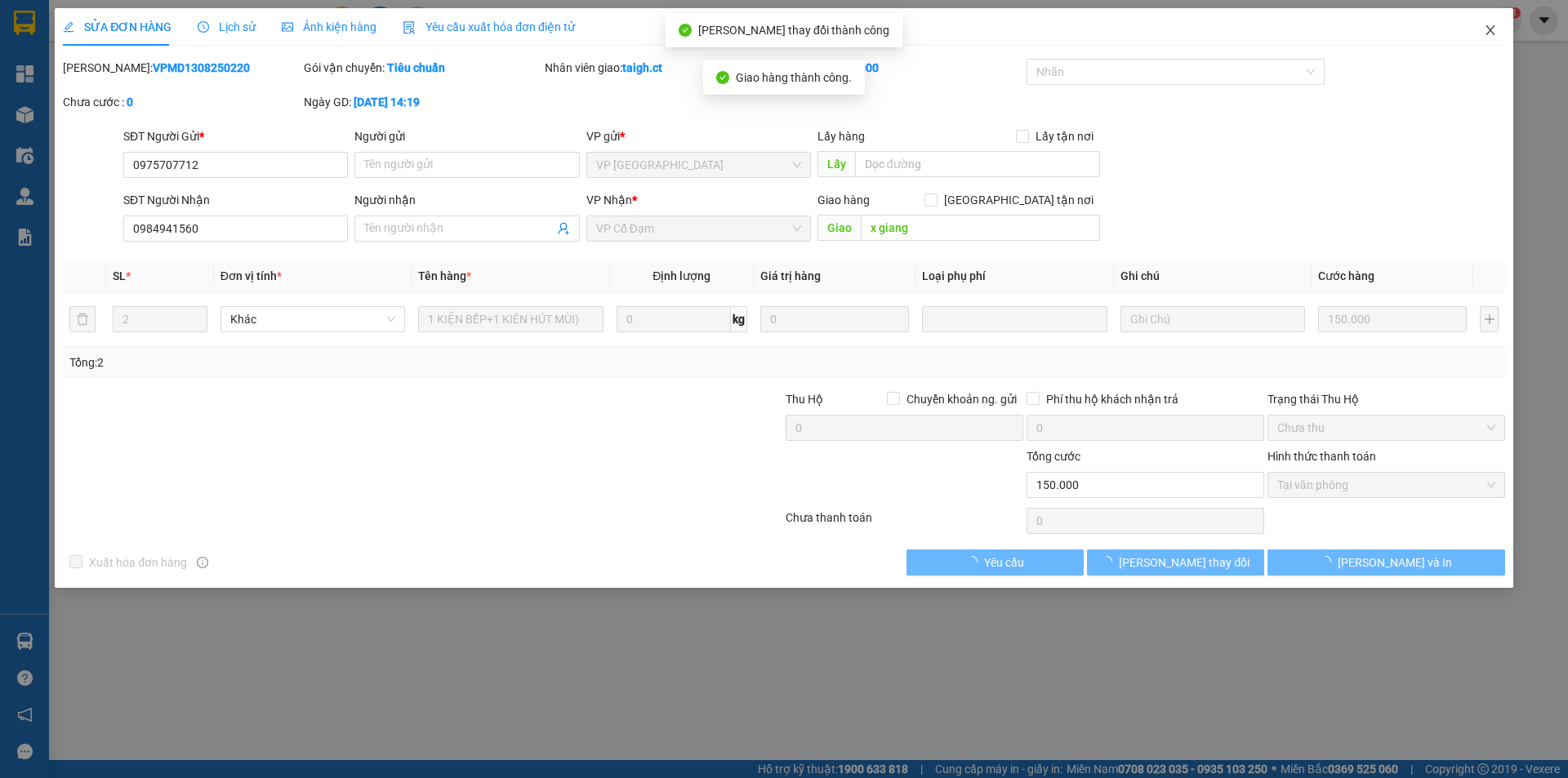
click at [1492, 26] on icon "close" at bounding box center [1491, 30] width 13 height 13
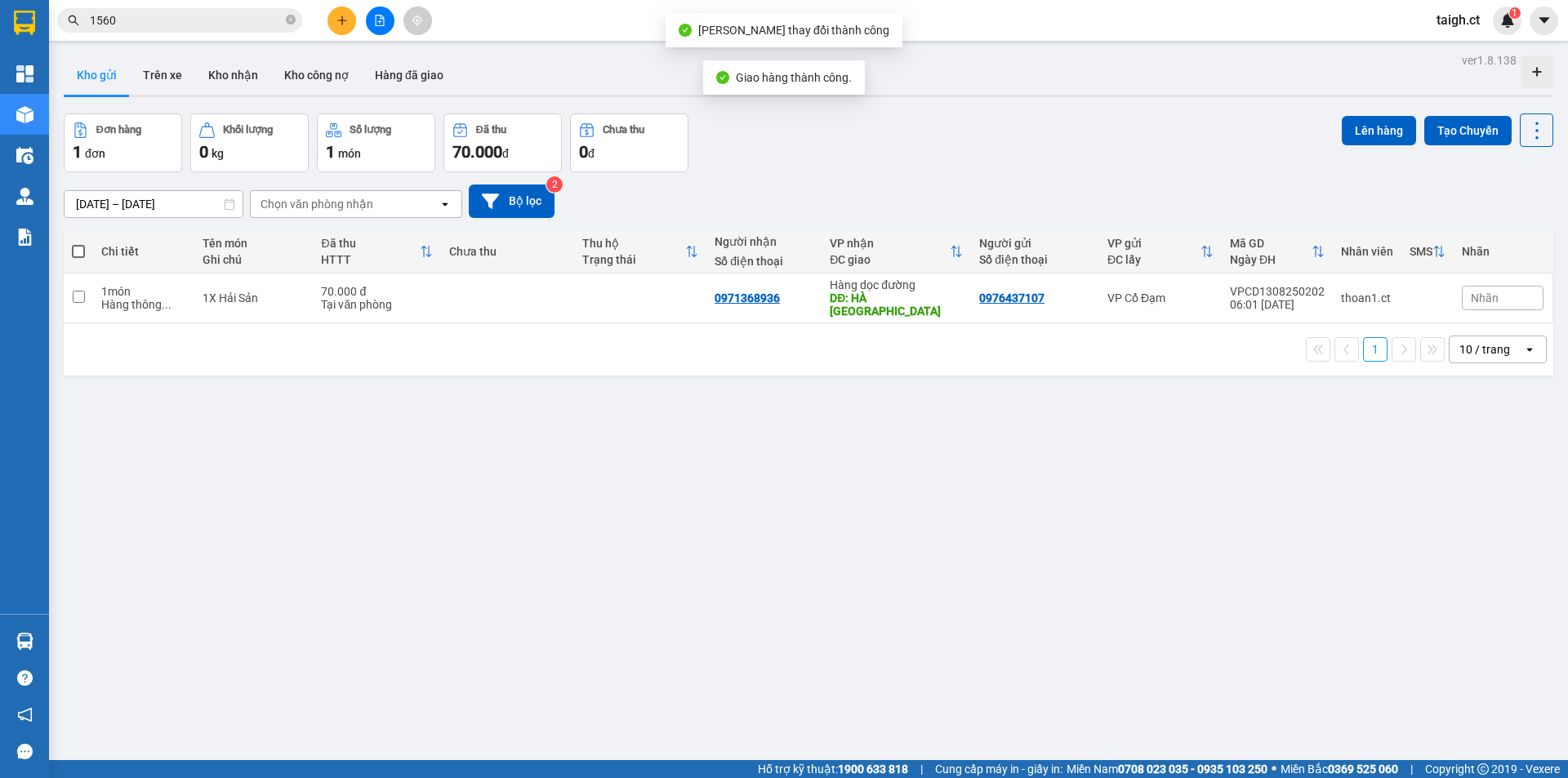
click at [243, 20] on input "1560" at bounding box center [186, 20] width 192 height 18
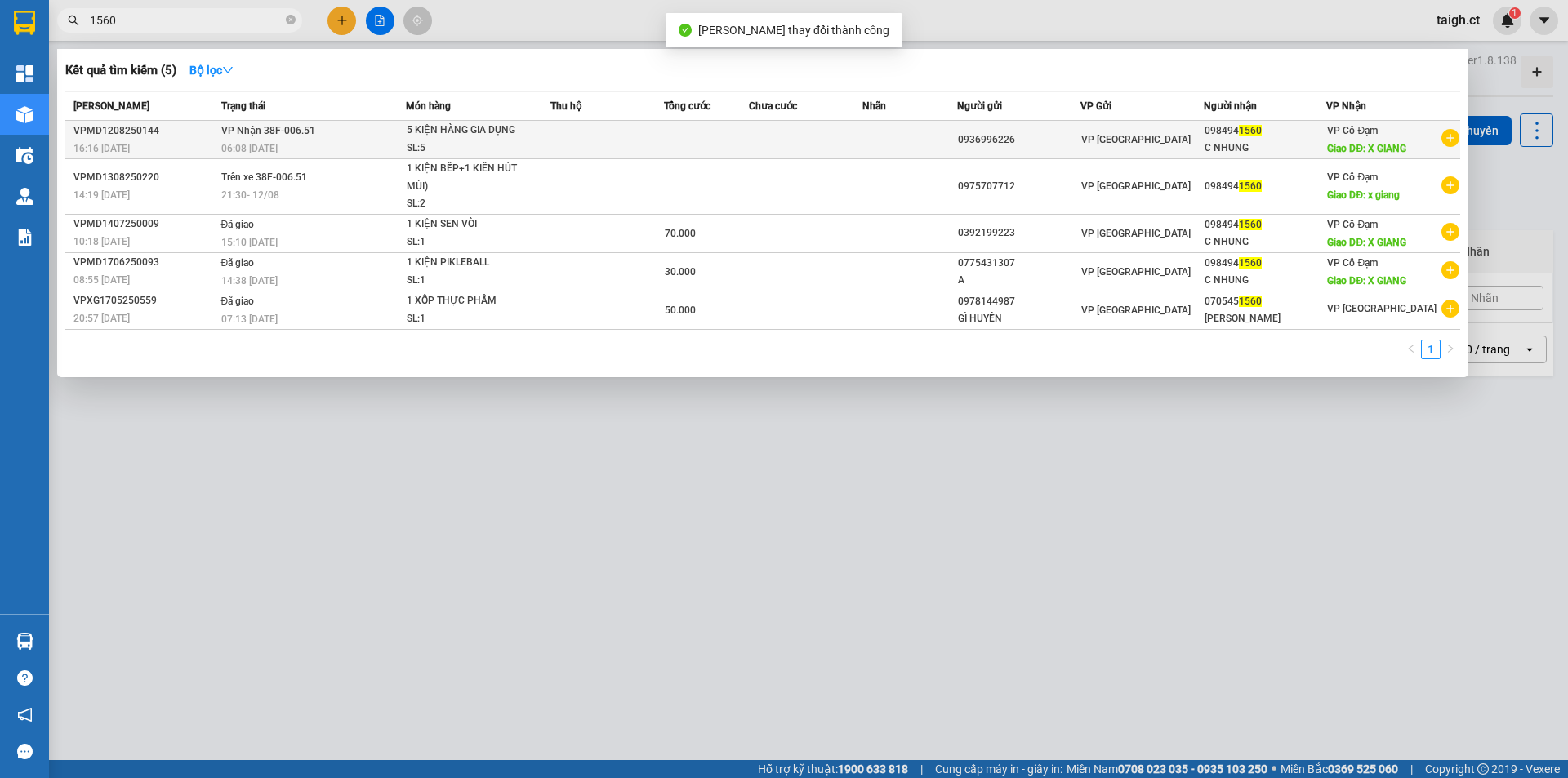
click at [271, 132] on span "VP Nhận 38F-006.51" at bounding box center [269, 131] width 94 height 11
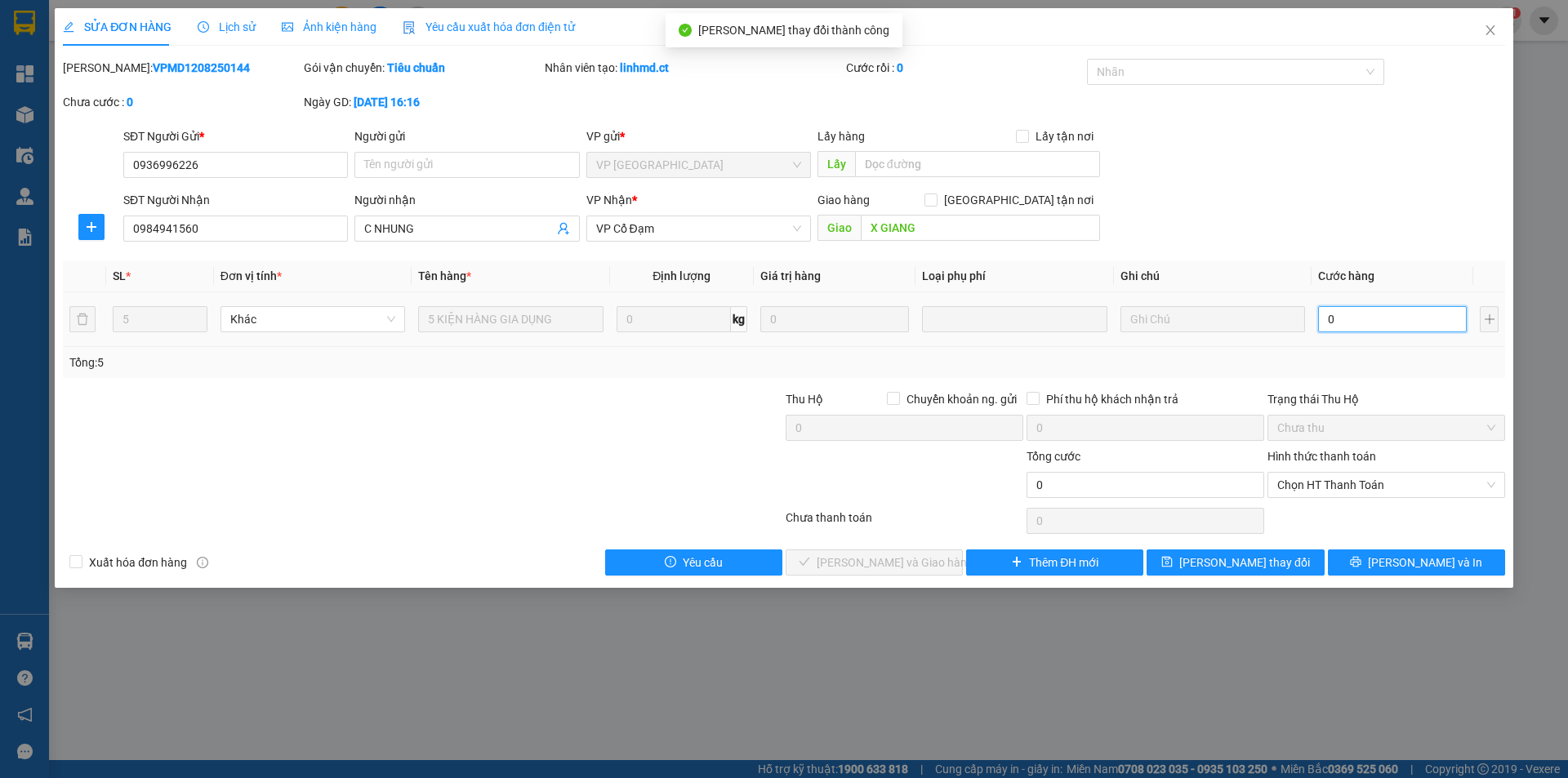
click at [1357, 318] on input "0" at bounding box center [1393, 319] width 149 height 26
click at [1342, 479] on span "Chọn HT Thanh Toán" at bounding box center [1386, 485] width 218 height 25
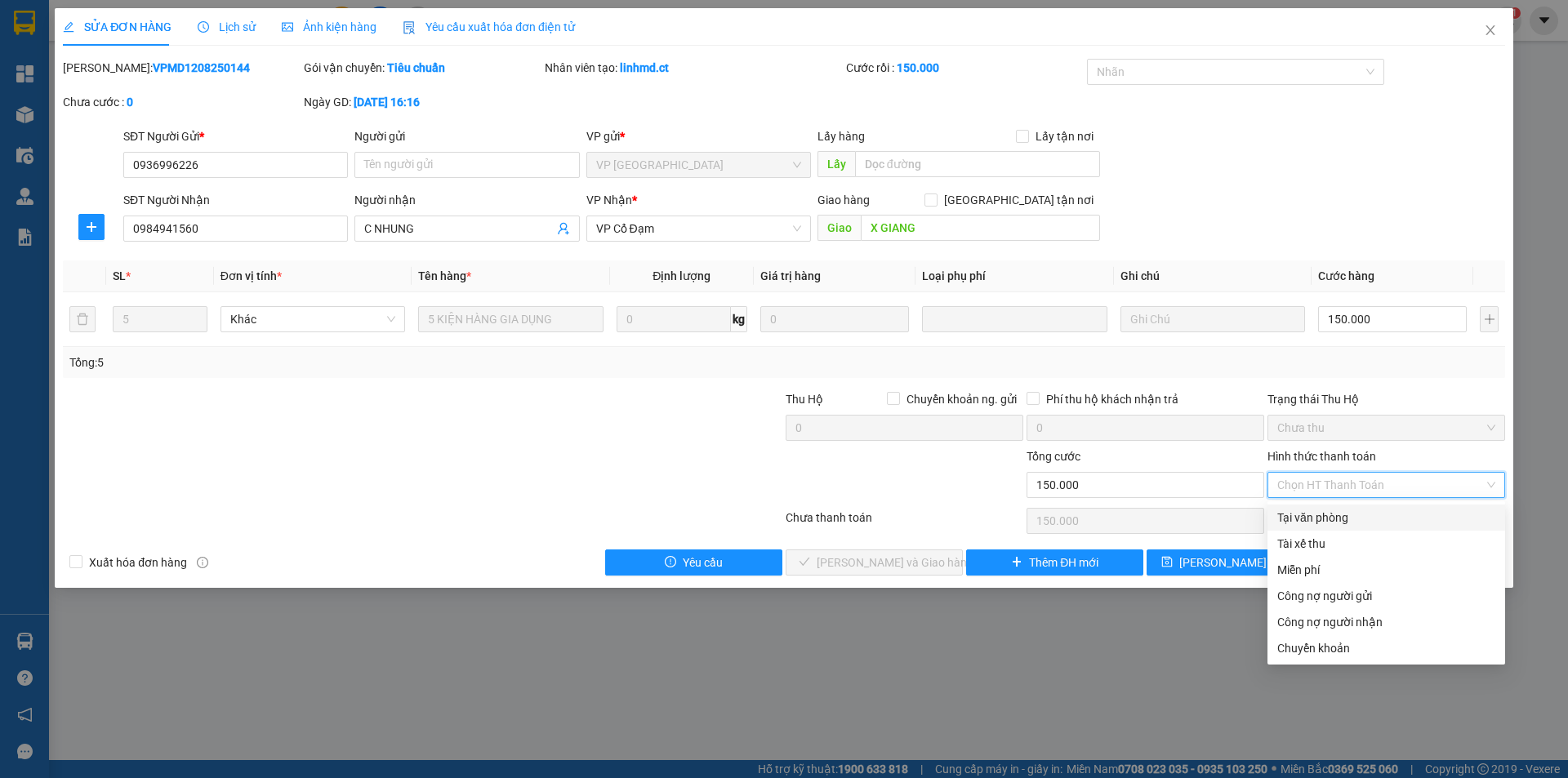
drag, startPoint x: 1297, startPoint y: 529, endPoint x: 1300, endPoint y: 515, distance: 14.3
click at [1298, 521] on div "Tại văn phòng" at bounding box center [1387, 518] width 237 height 26
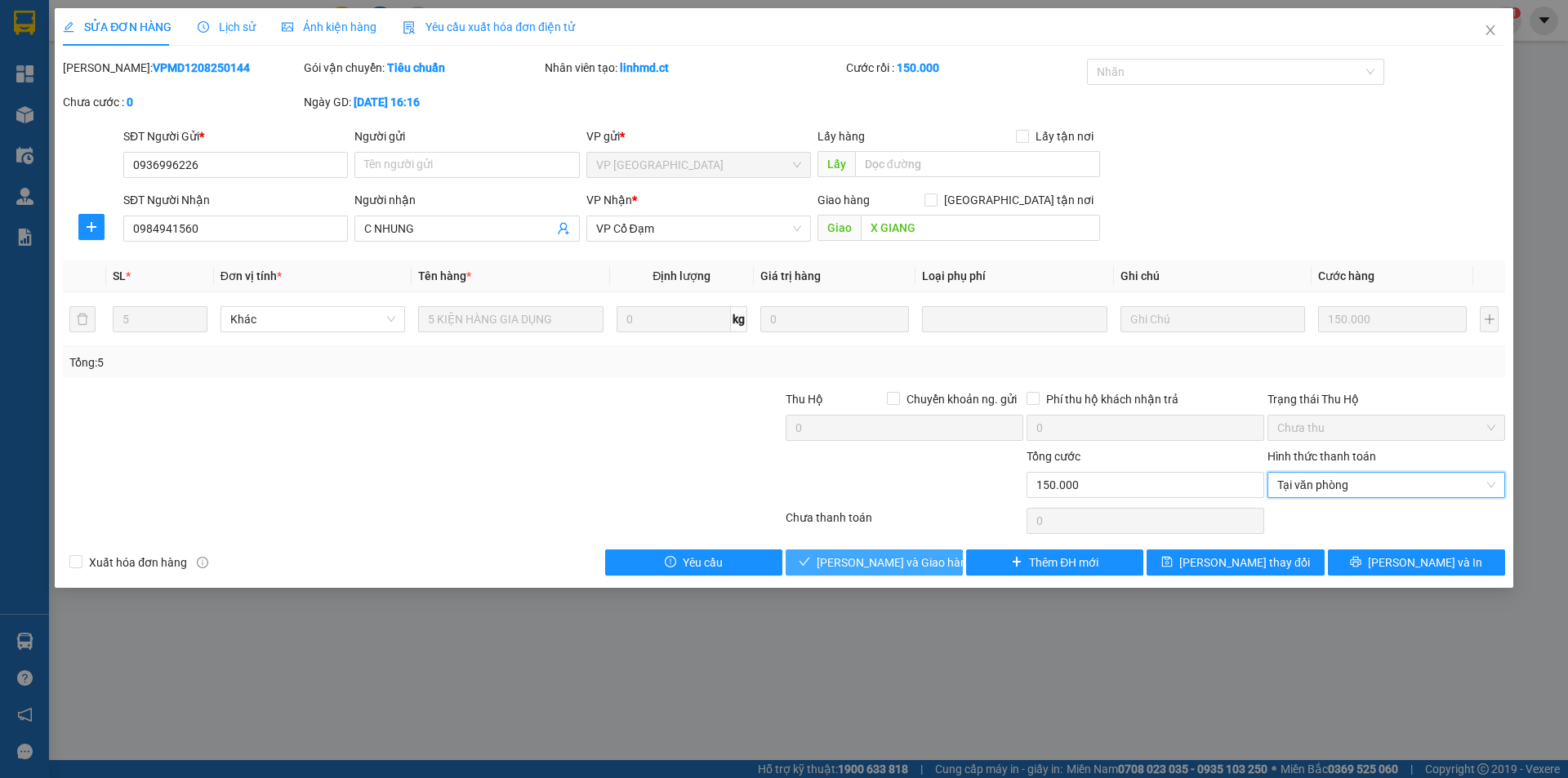
click at [887, 565] on span "Lưu và Giao hàng" at bounding box center [895, 563] width 156 height 18
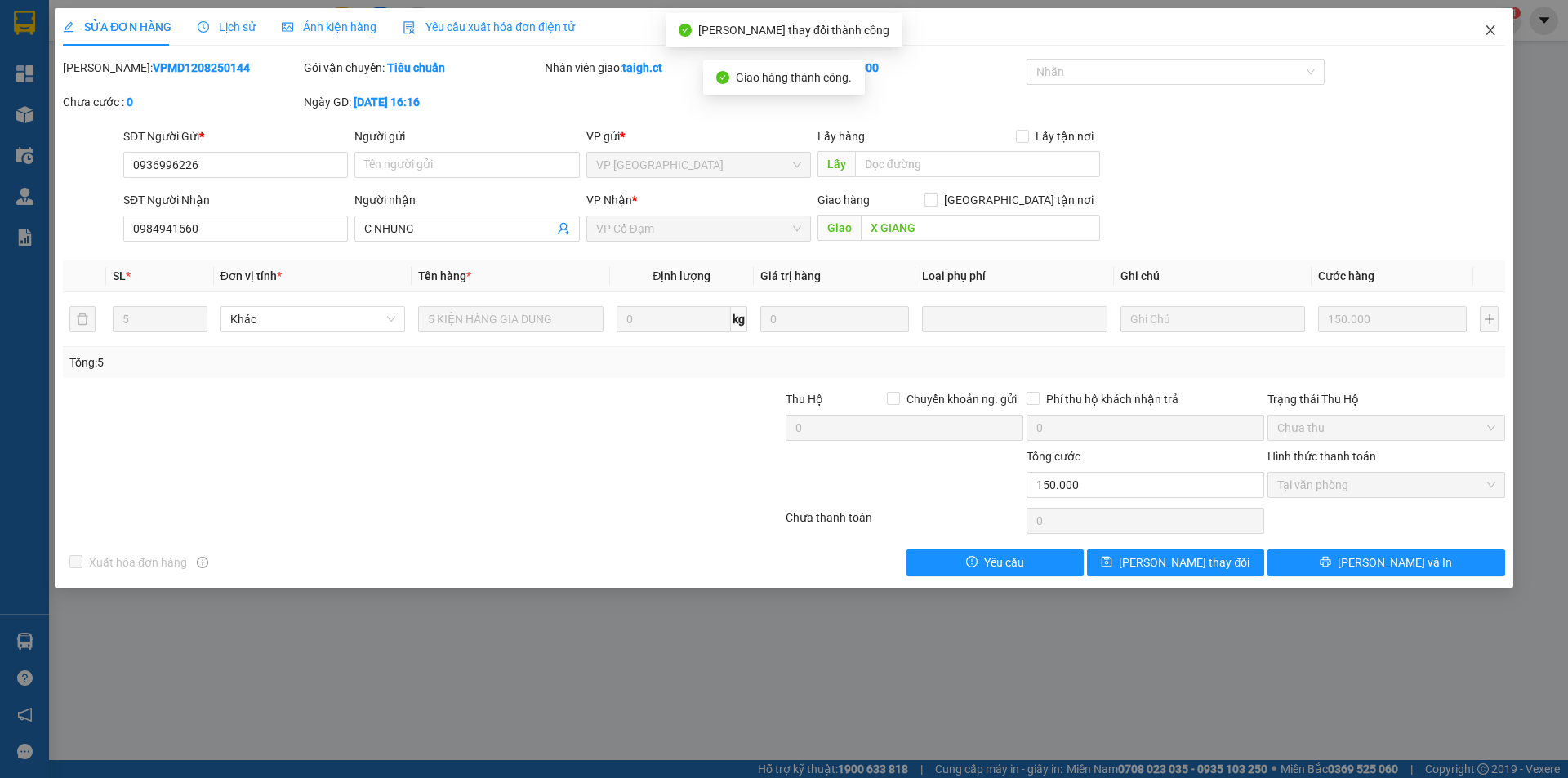
click at [1491, 26] on icon "close" at bounding box center [1491, 30] width 13 height 13
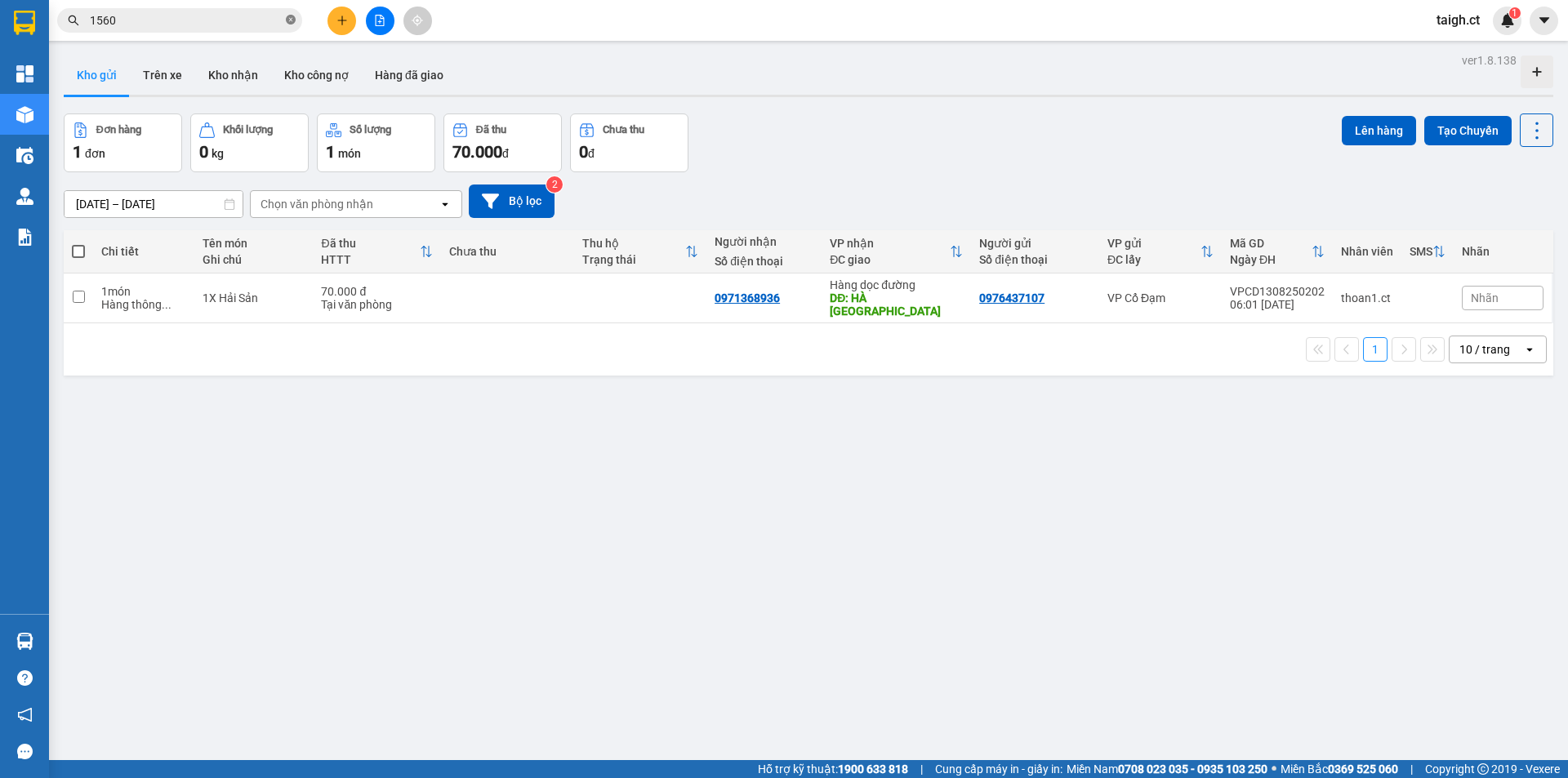
click at [294, 22] on icon "close-circle" at bounding box center [291, 19] width 10 height 10
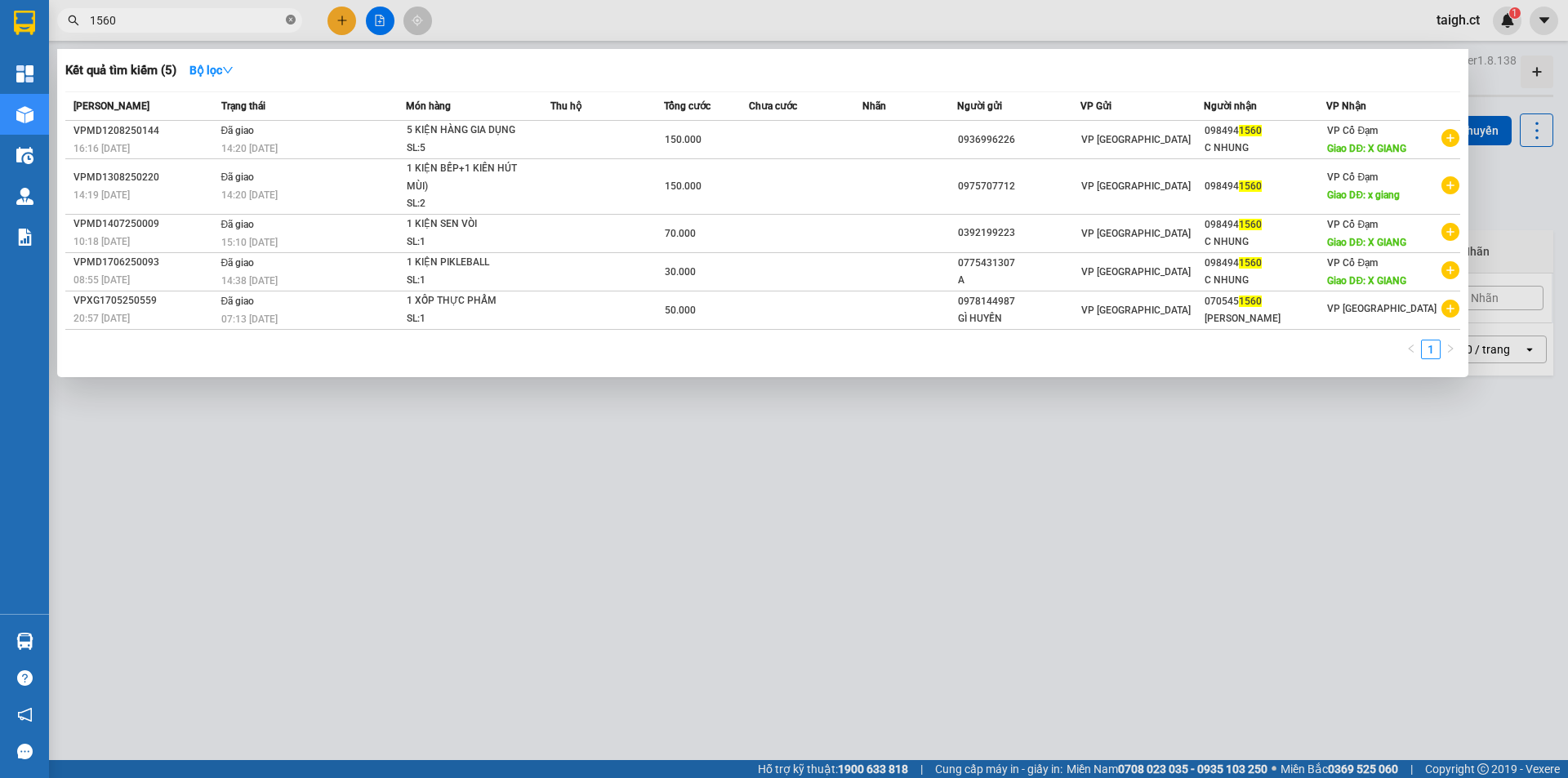
click at [294, 18] on icon "close-circle" at bounding box center [291, 19] width 10 height 10
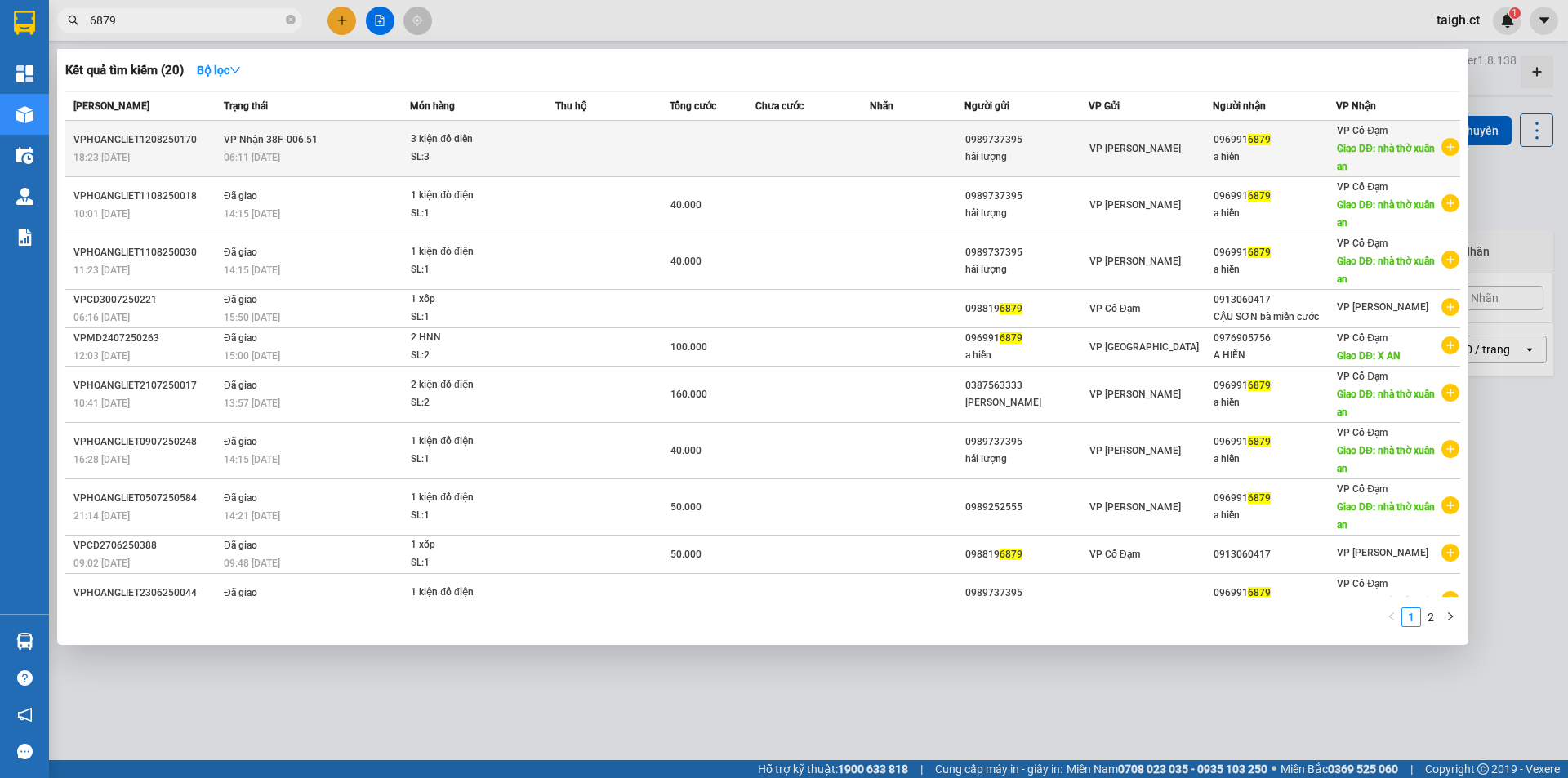
click at [271, 157] on span "06:11 - 13/08" at bounding box center [251, 157] width 56 height 11
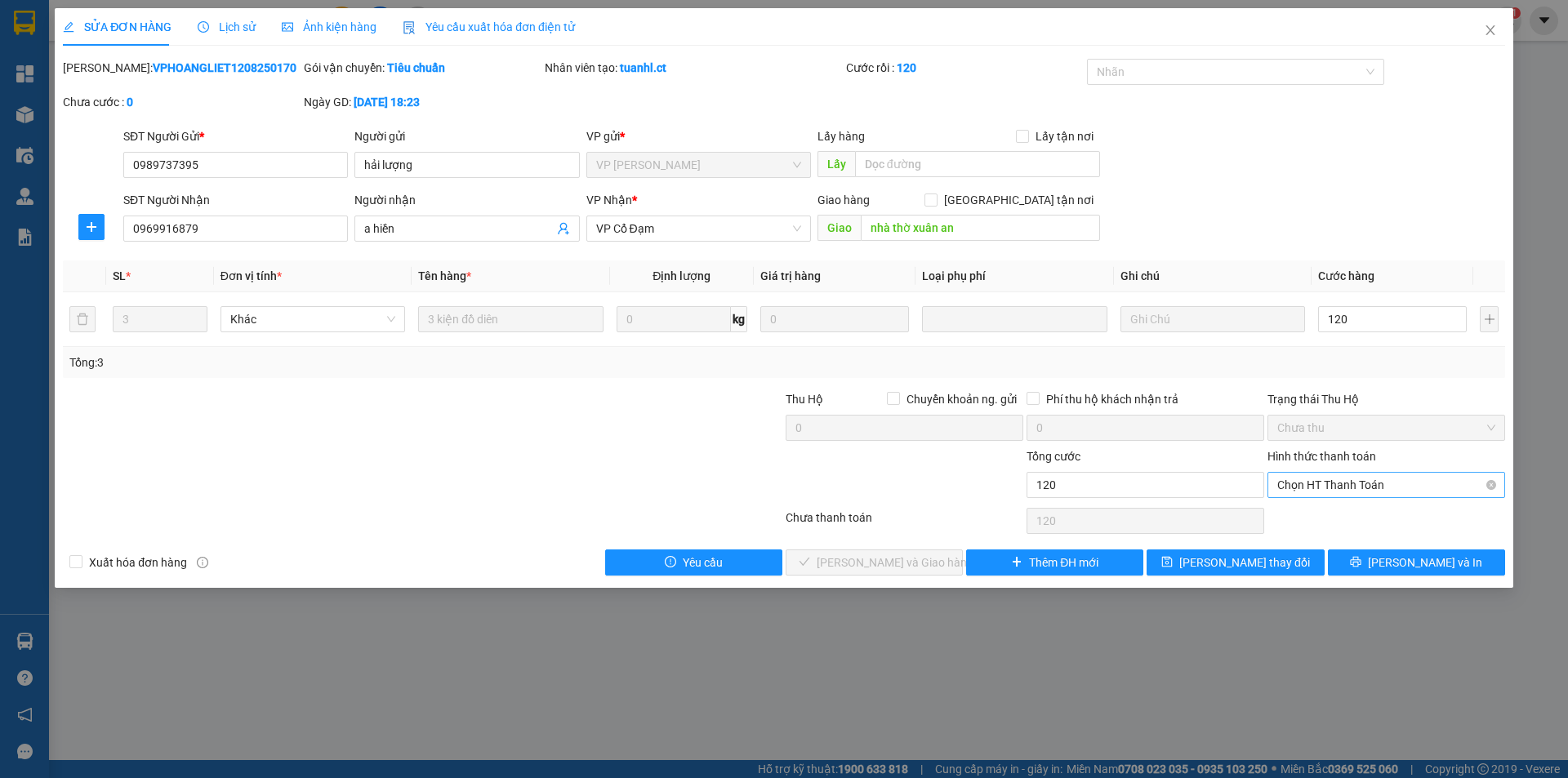
click at [1354, 475] on span "Chọn HT Thanh Toán" at bounding box center [1386, 485] width 218 height 25
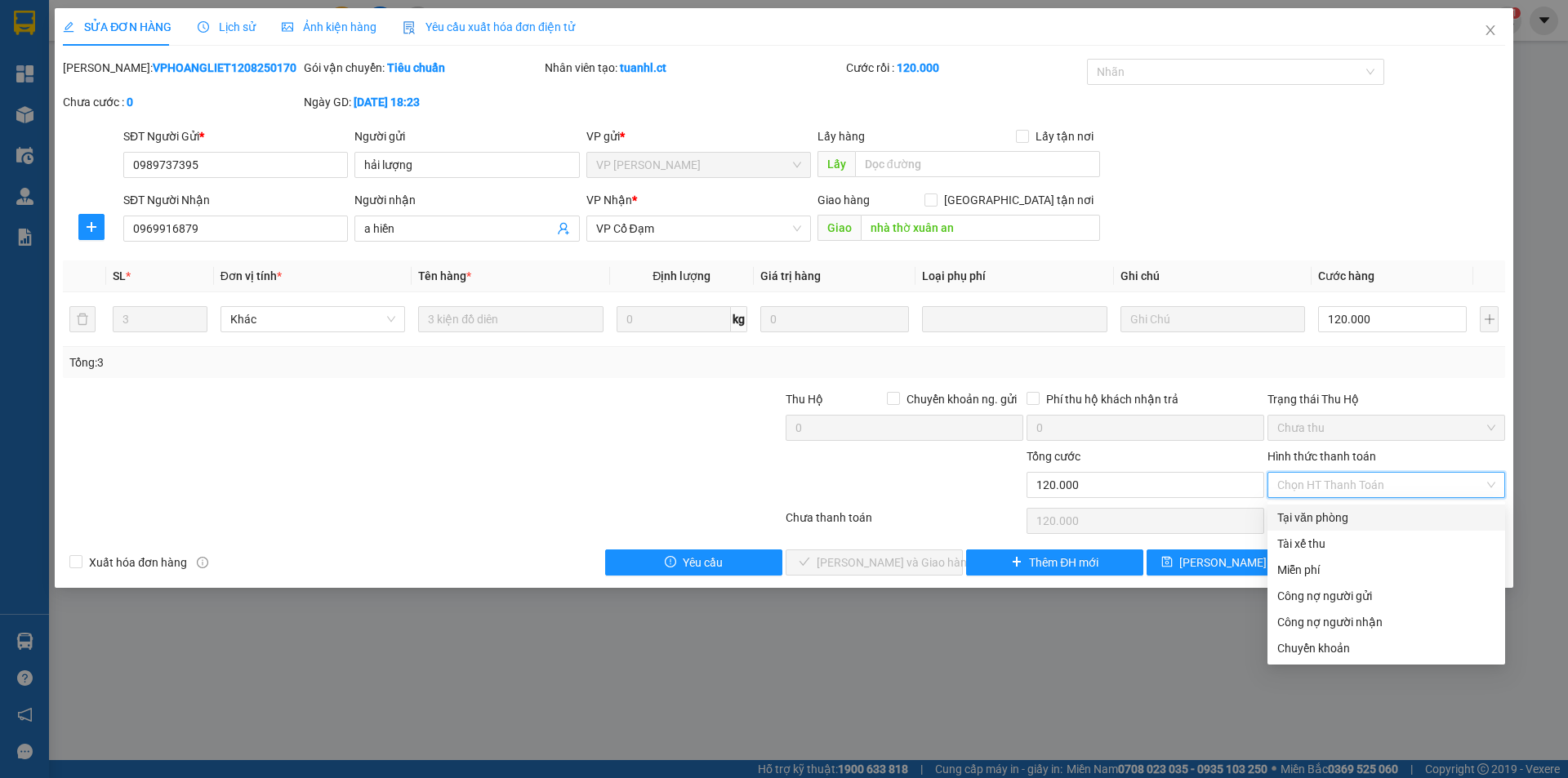
click at [1334, 508] on div "Tại văn phòng" at bounding box center [1387, 518] width 237 height 26
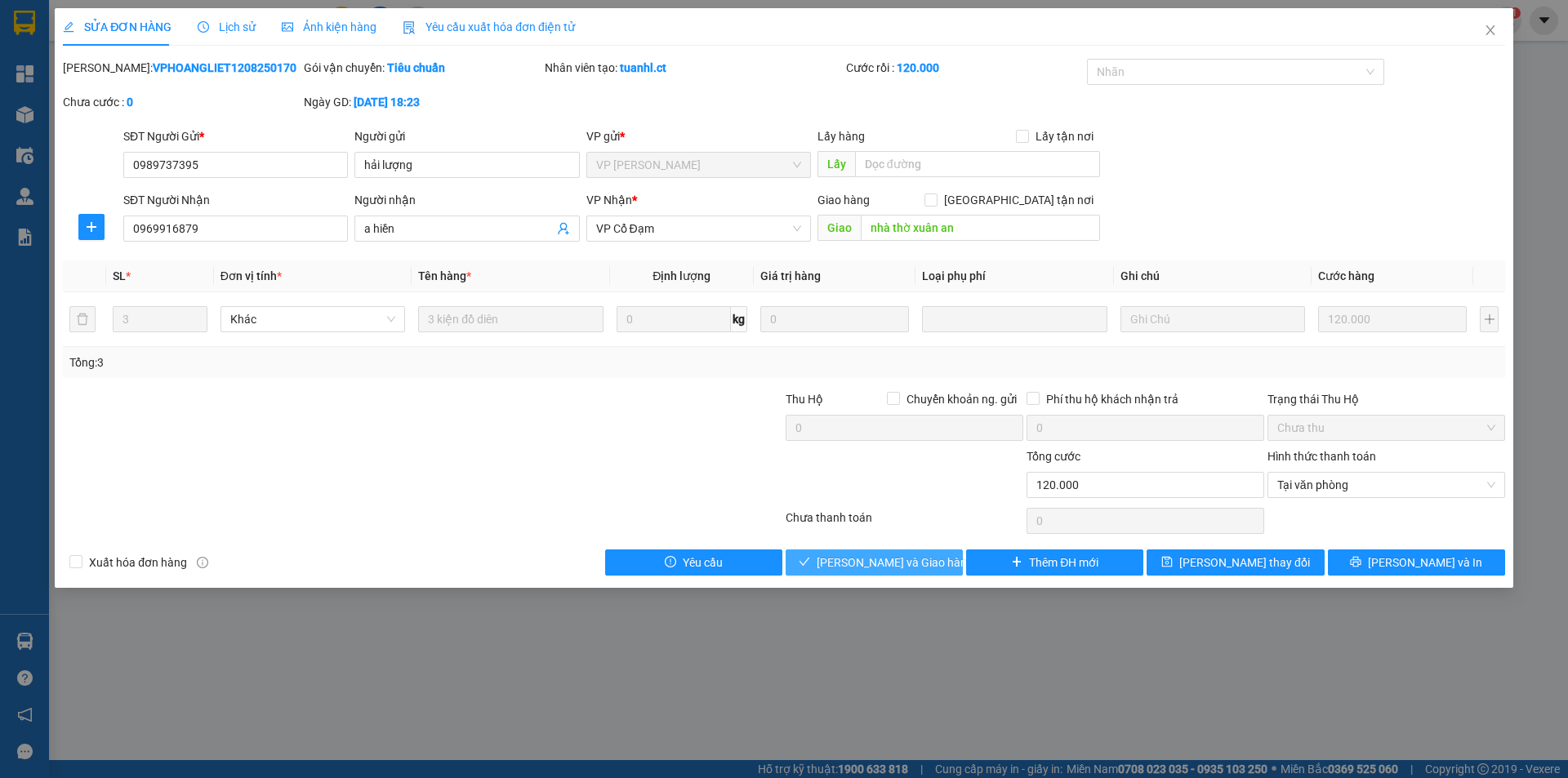
click at [917, 566] on span "Lưu và Giao hàng" at bounding box center [895, 563] width 156 height 18
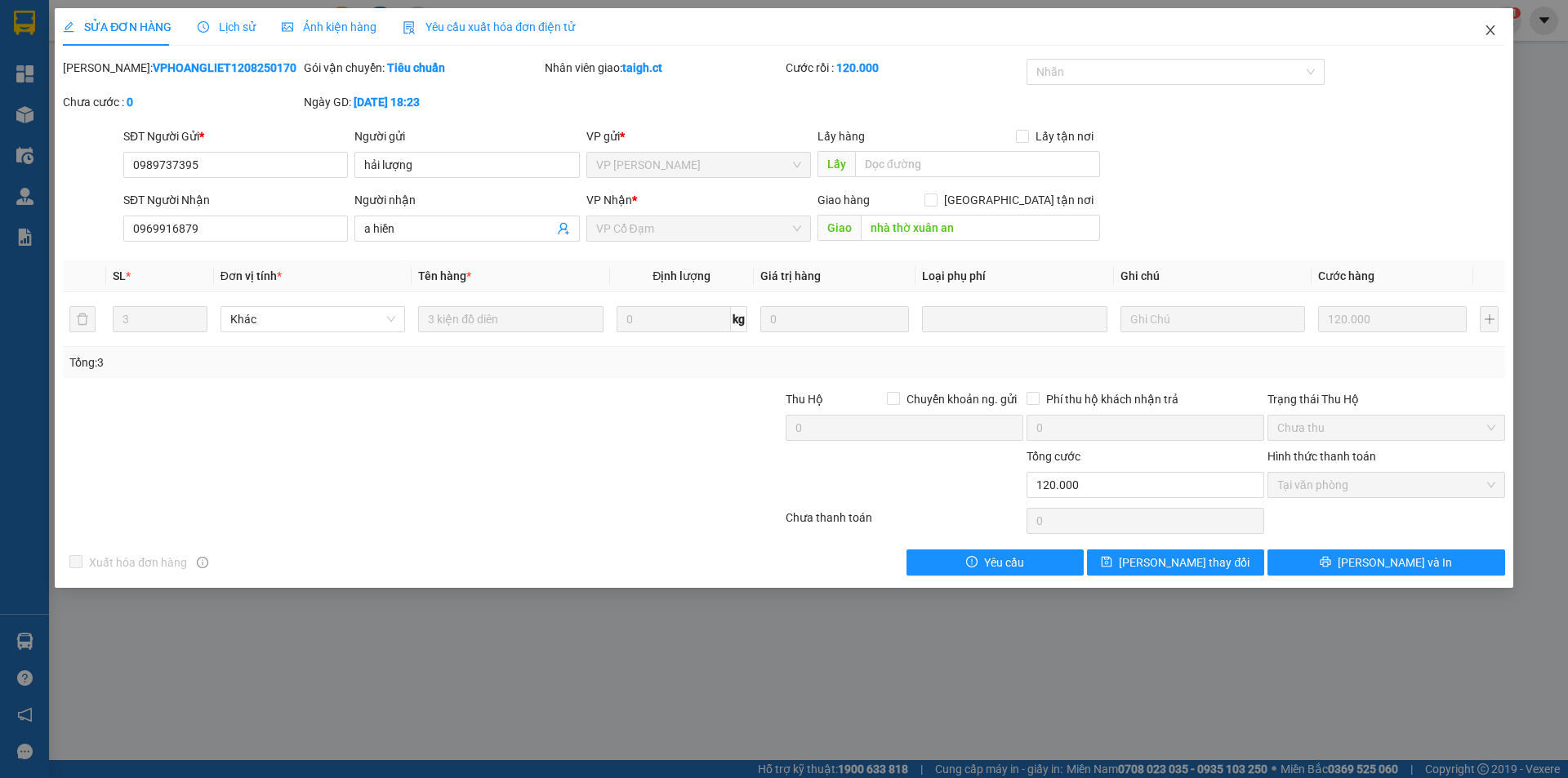
click at [1490, 33] on icon "close" at bounding box center [1491, 30] width 13 height 13
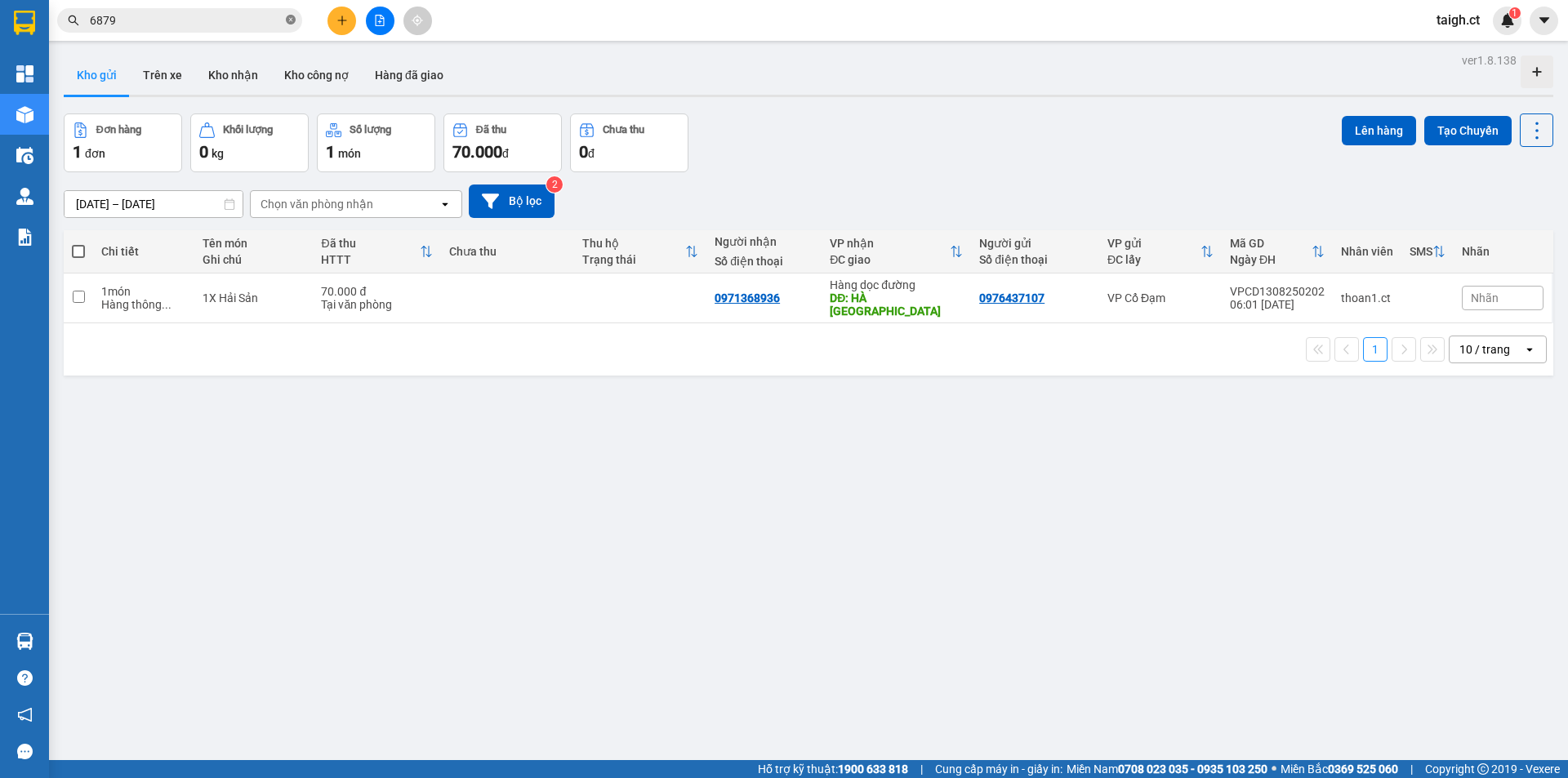
click at [292, 17] on icon "close-circle" at bounding box center [291, 19] width 10 height 10
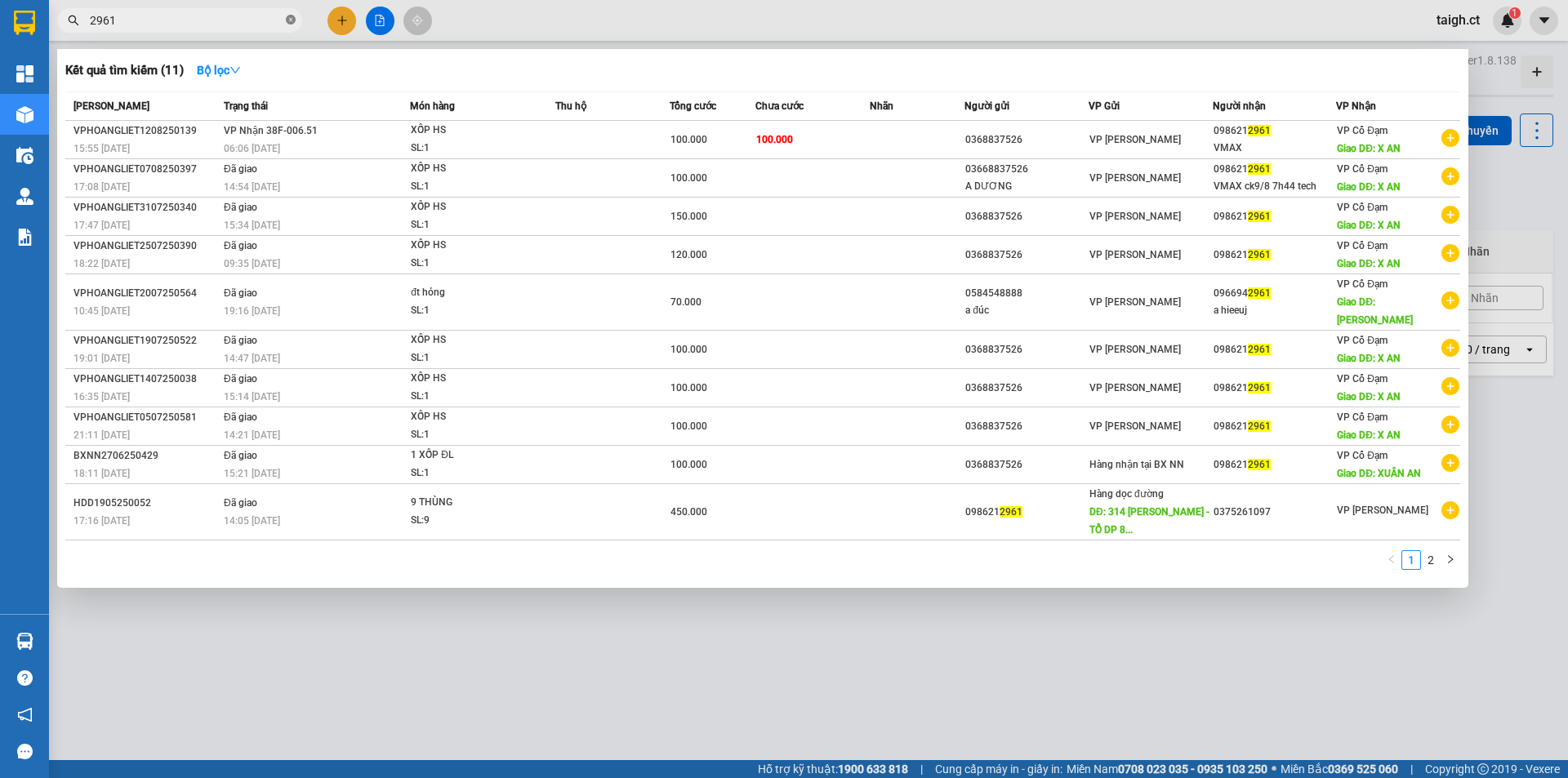
click at [287, 19] on icon "close-circle" at bounding box center [291, 19] width 10 height 10
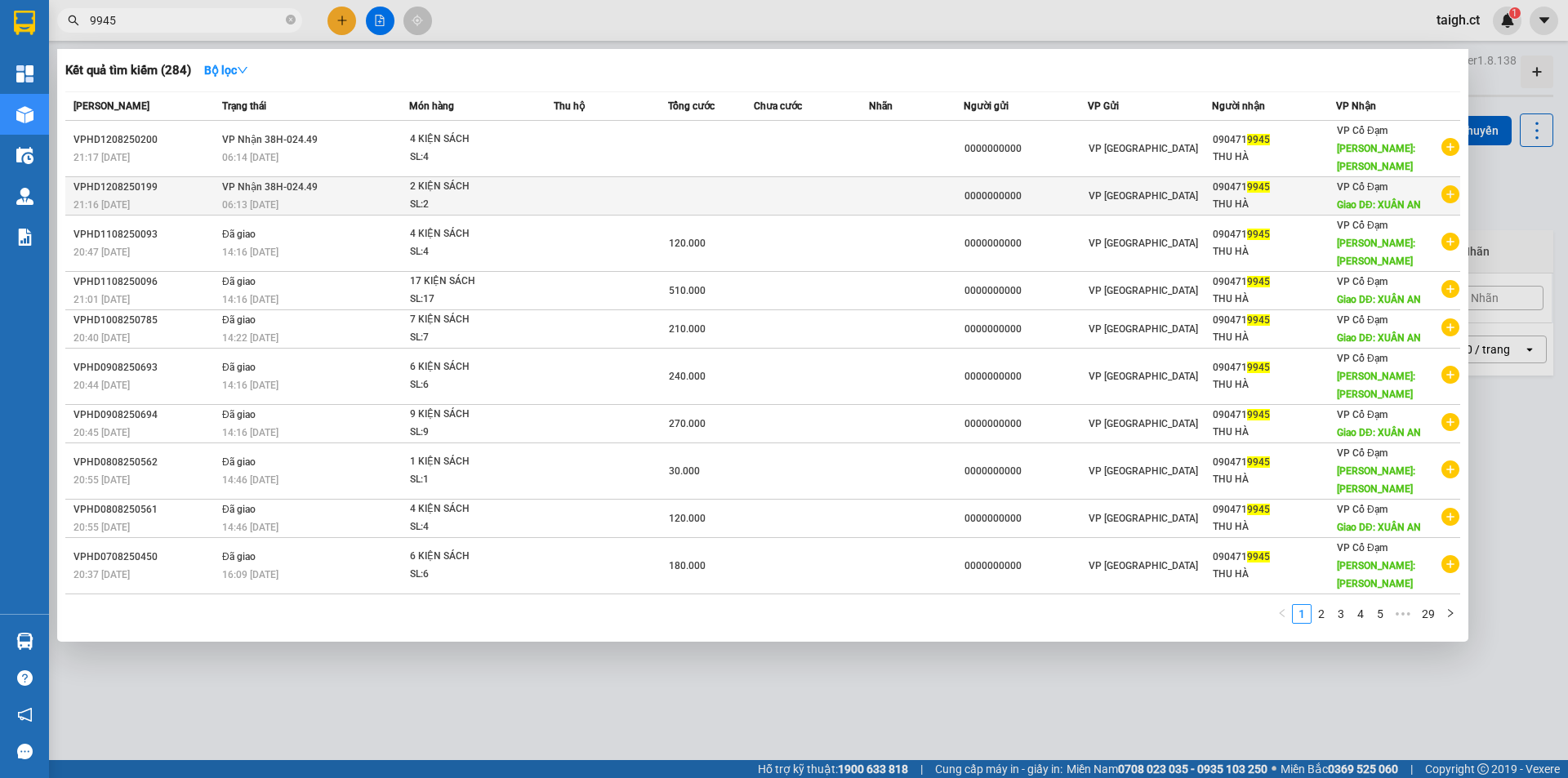
click at [280, 177] on td "VP Nhận 38H-024.49 06:13 - 13/08" at bounding box center [314, 197] width 191 height 39
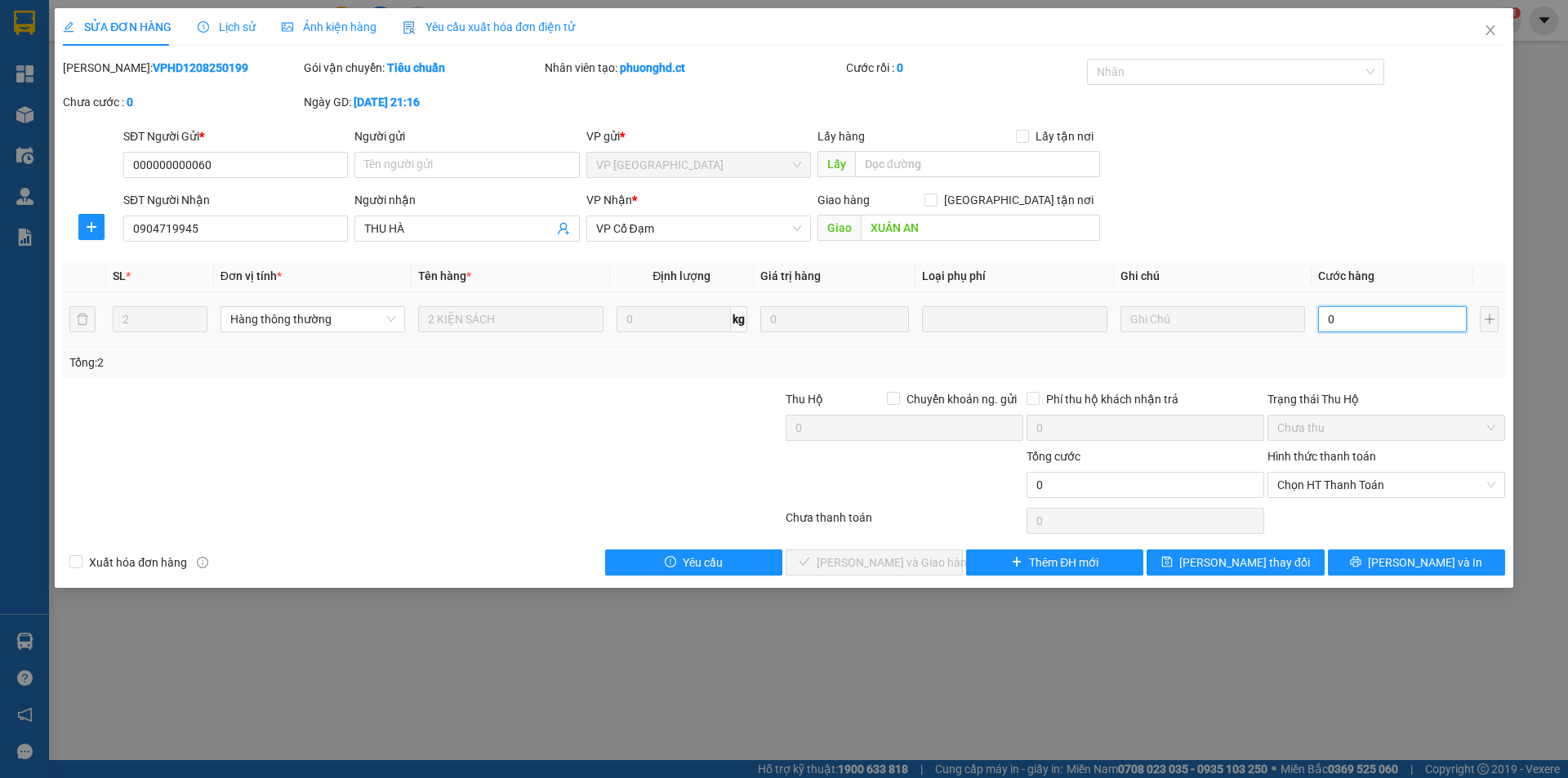
click at [1351, 321] on input "0" at bounding box center [1393, 319] width 149 height 26
click at [1309, 490] on span "Chọn HT Thanh Toán" at bounding box center [1386, 485] width 218 height 25
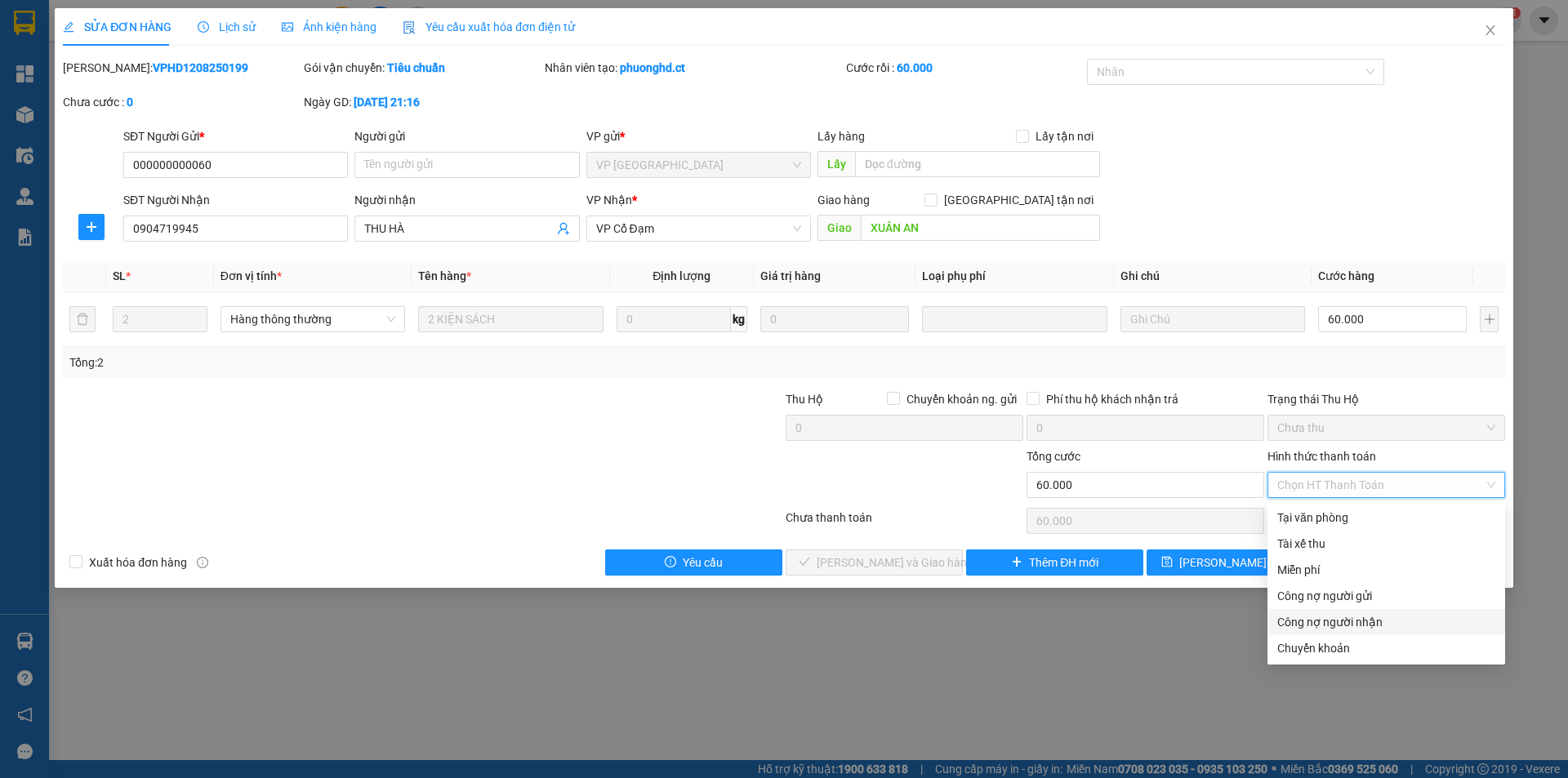
click at [1320, 621] on div "Công nợ người nhận" at bounding box center [1386, 623] width 218 height 18
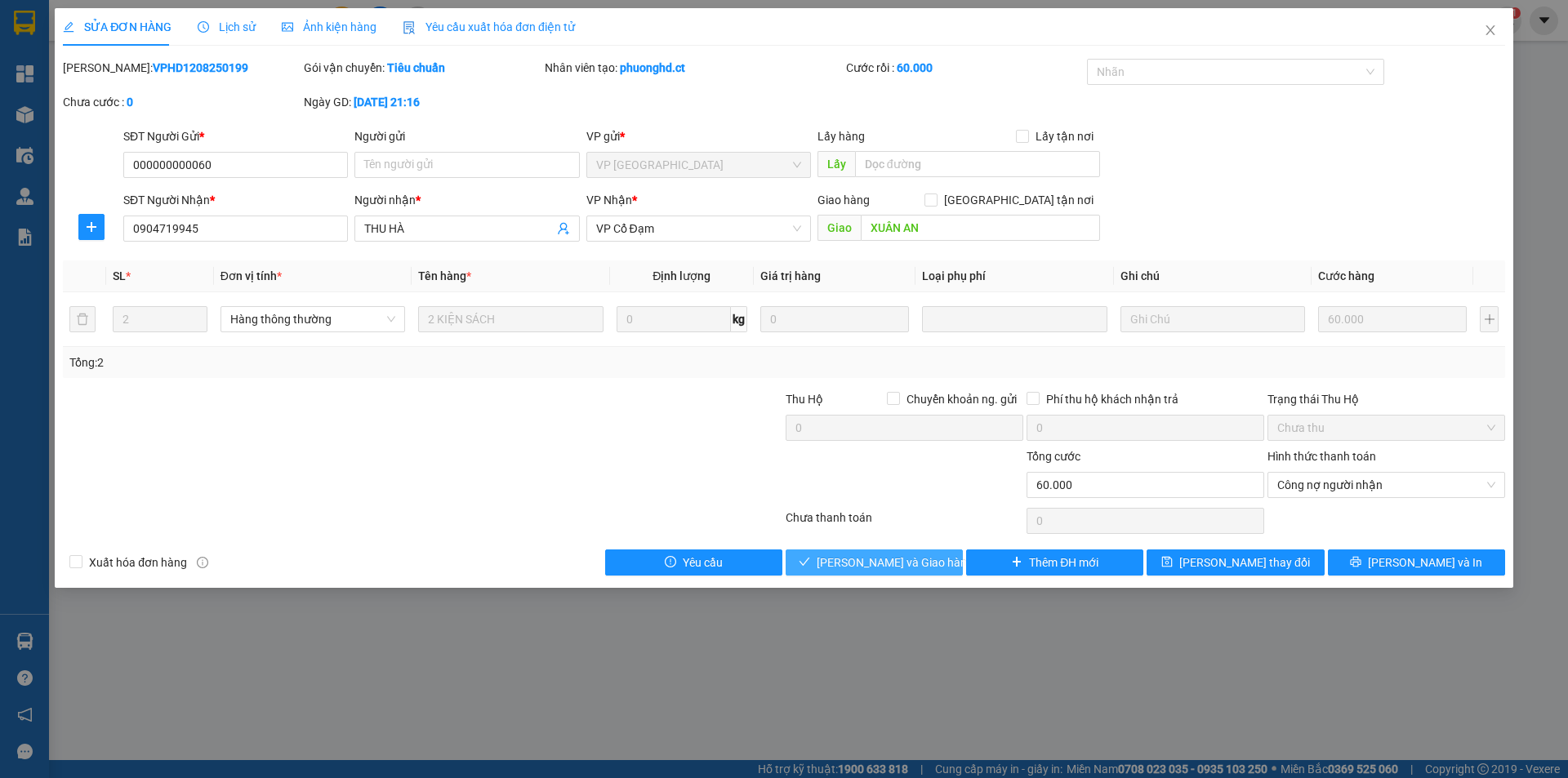
click at [913, 552] on button "Lưu và Giao hàng" at bounding box center [874, 562] width 178 height 26
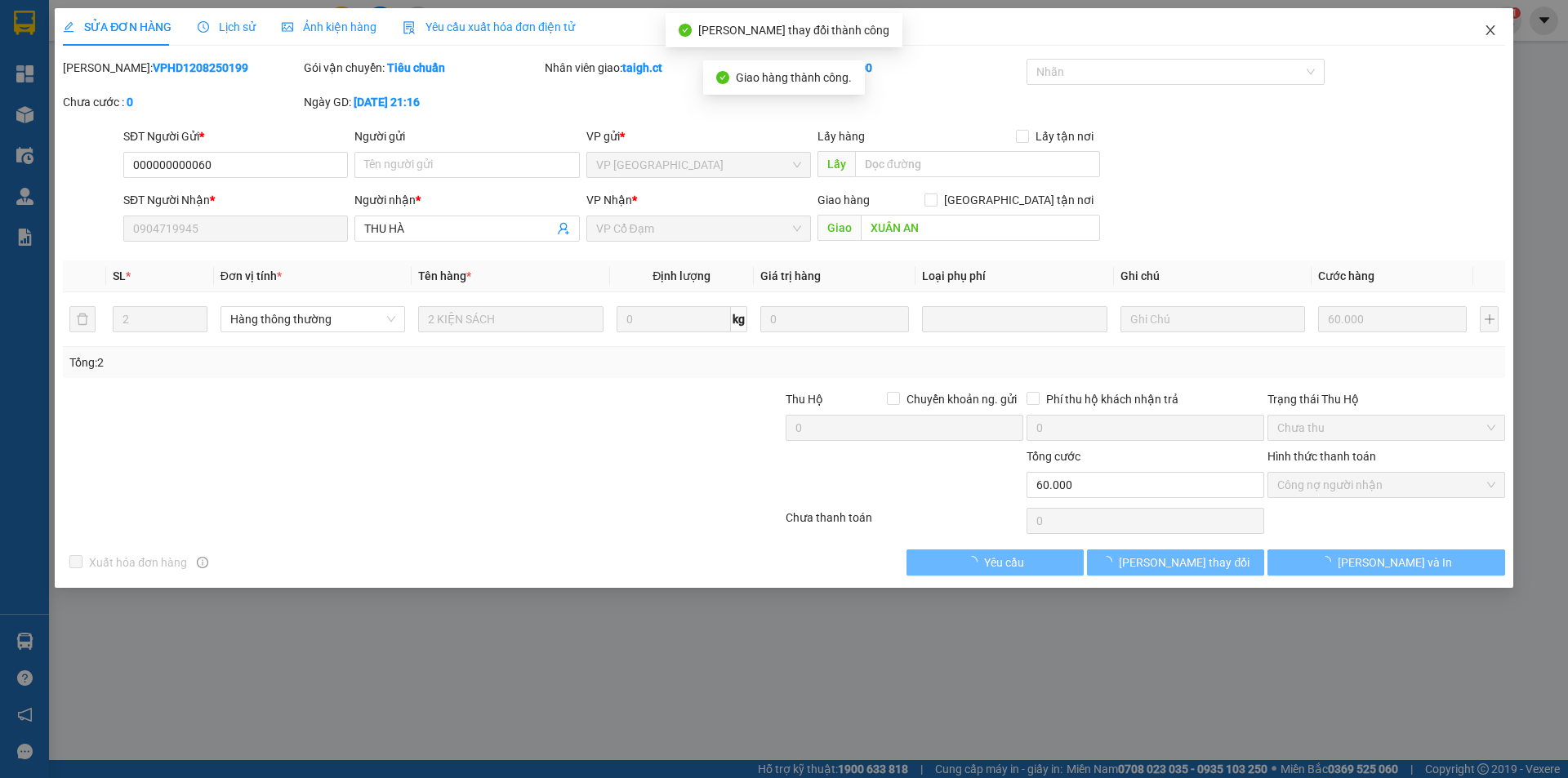
click at [1492, 32] on icon "close" at bounding box center [1491, 30] width 9 height 10
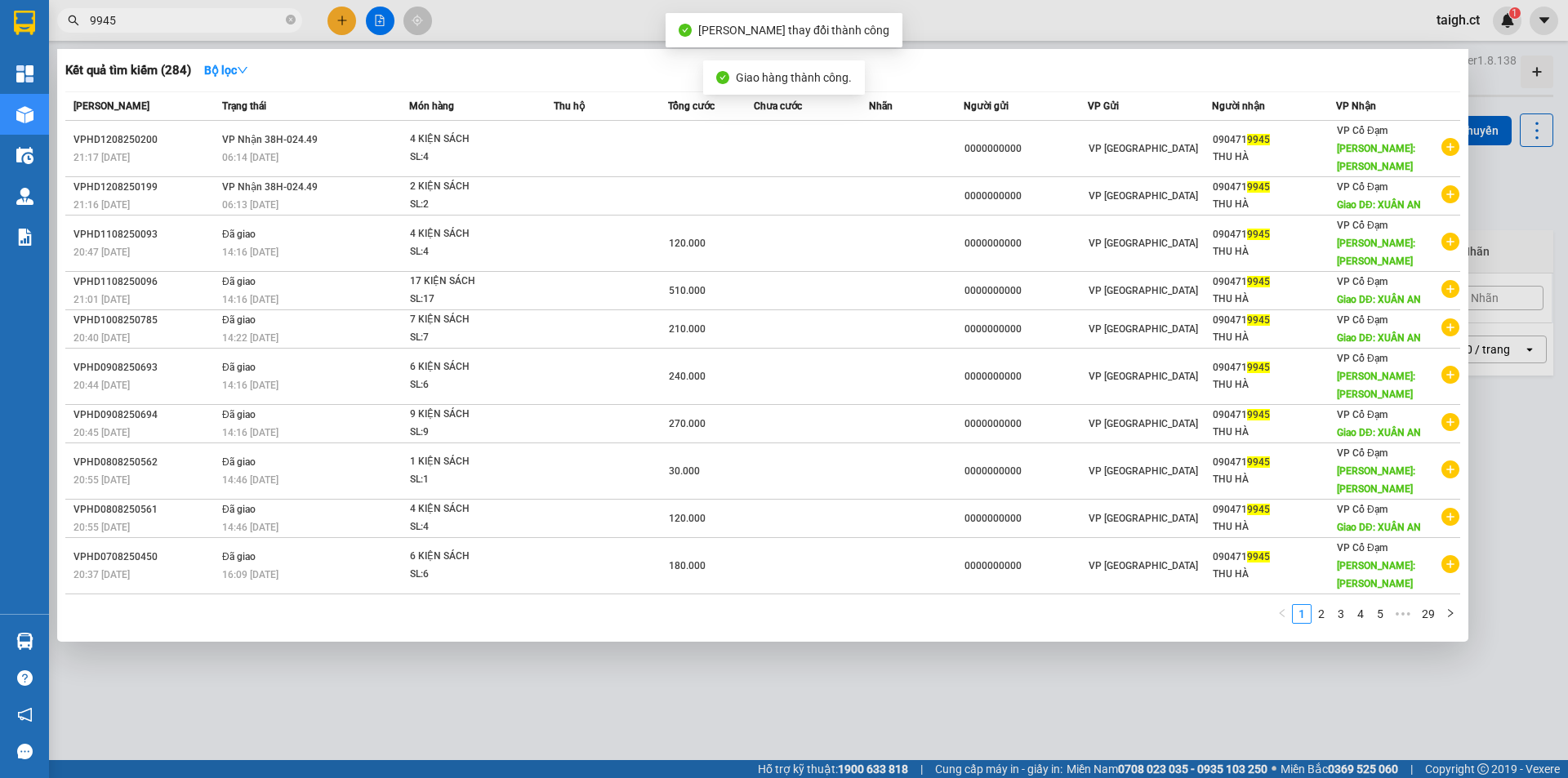
click at [164, 17] on input "9945" at bounding box center [186, 20] width 192 height 18
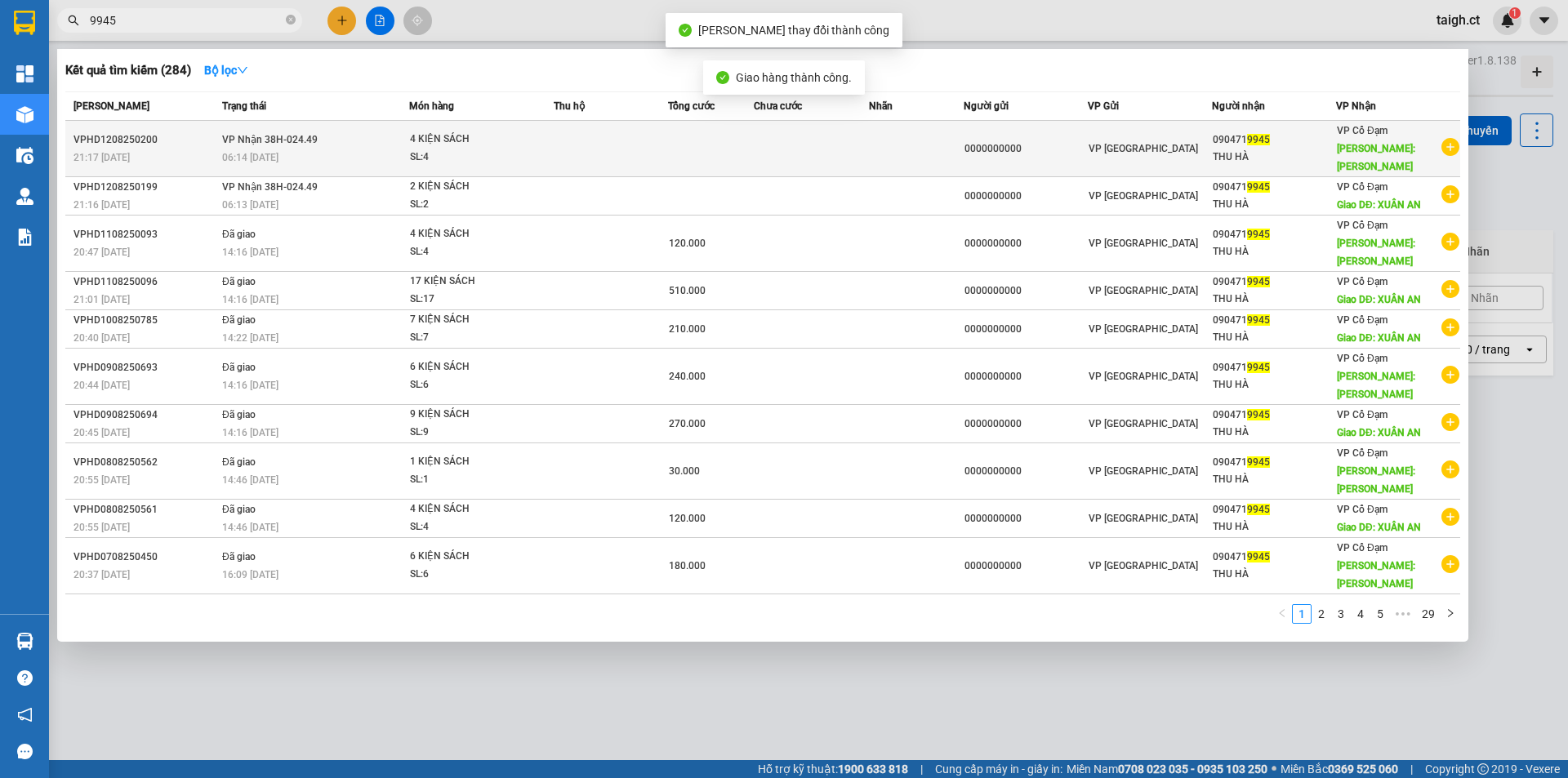
click at [233, 134] on span "VP Nhận 38H-024.49" at bounding box center [270, 140] width 96 height 11
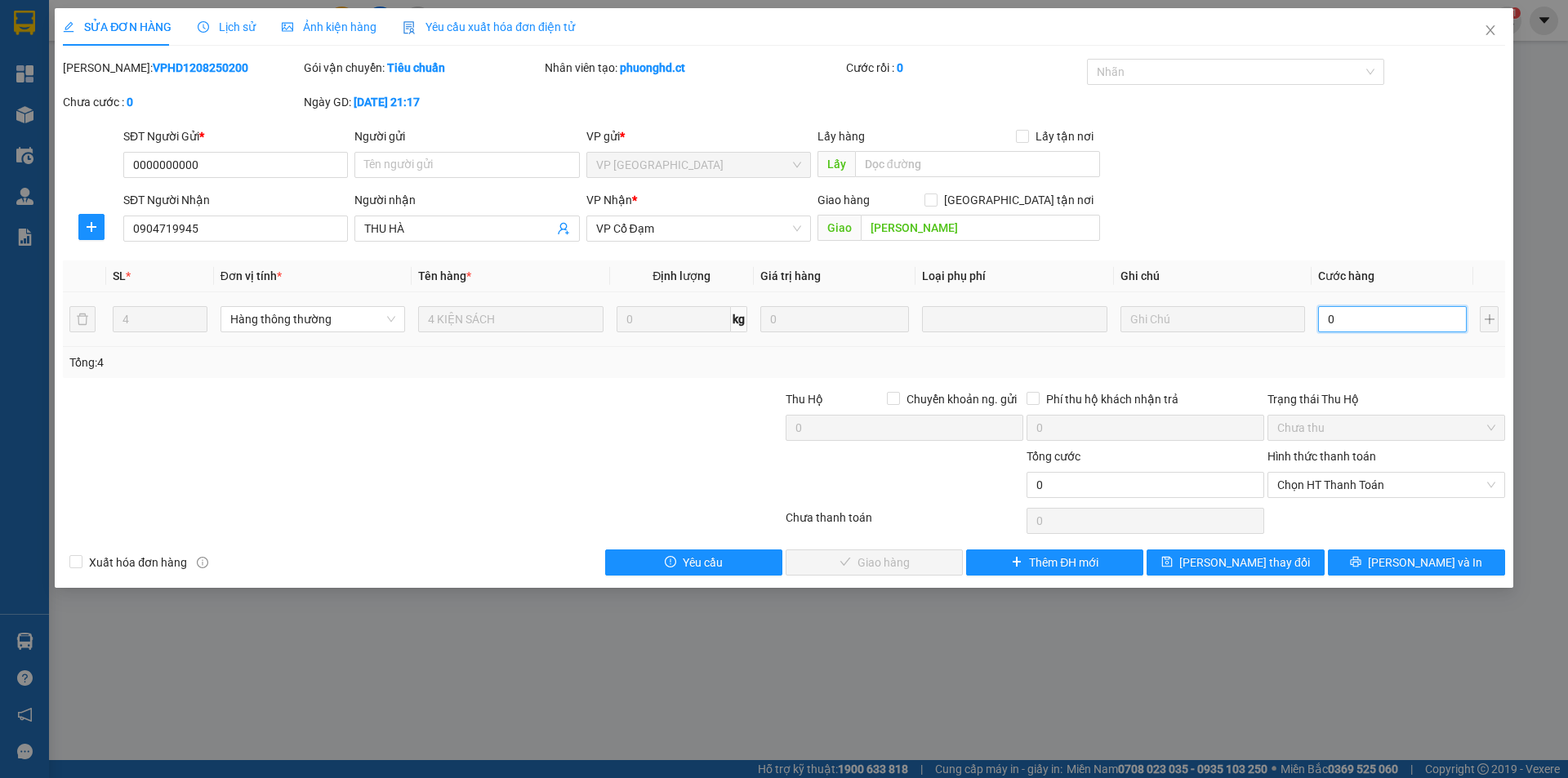
click at [1349, 326] on input "0" at bounding box center [1393, 319] width 149 height 26
click at [1282, 493] on span "Chọn HT Thanh Toán" at bounding box center [1386, 485] width 218 height 25
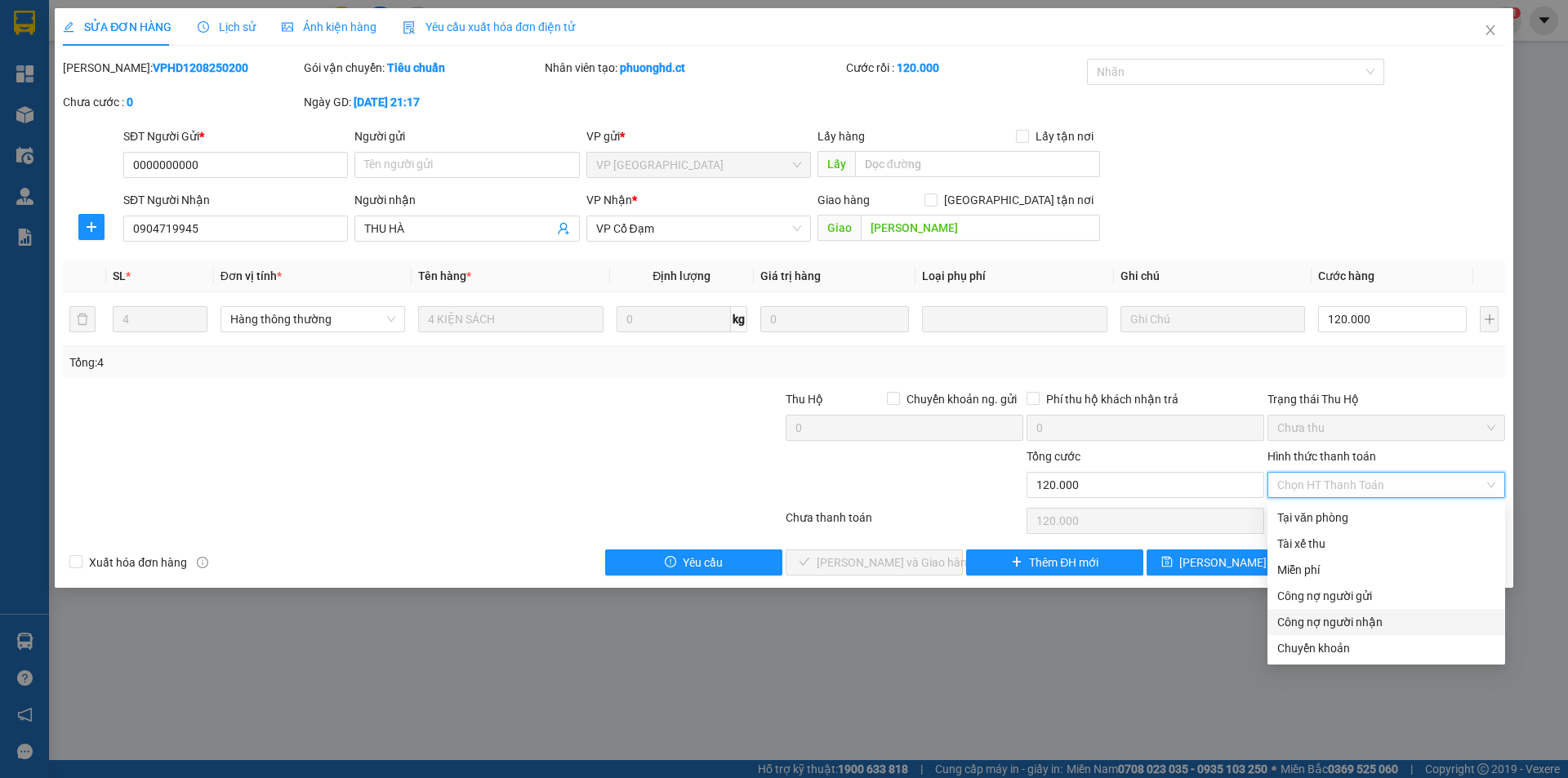
click at [1320, 620] on div "Công nợ người nhận" at bounding box center [1386, 623] width 218 height 18
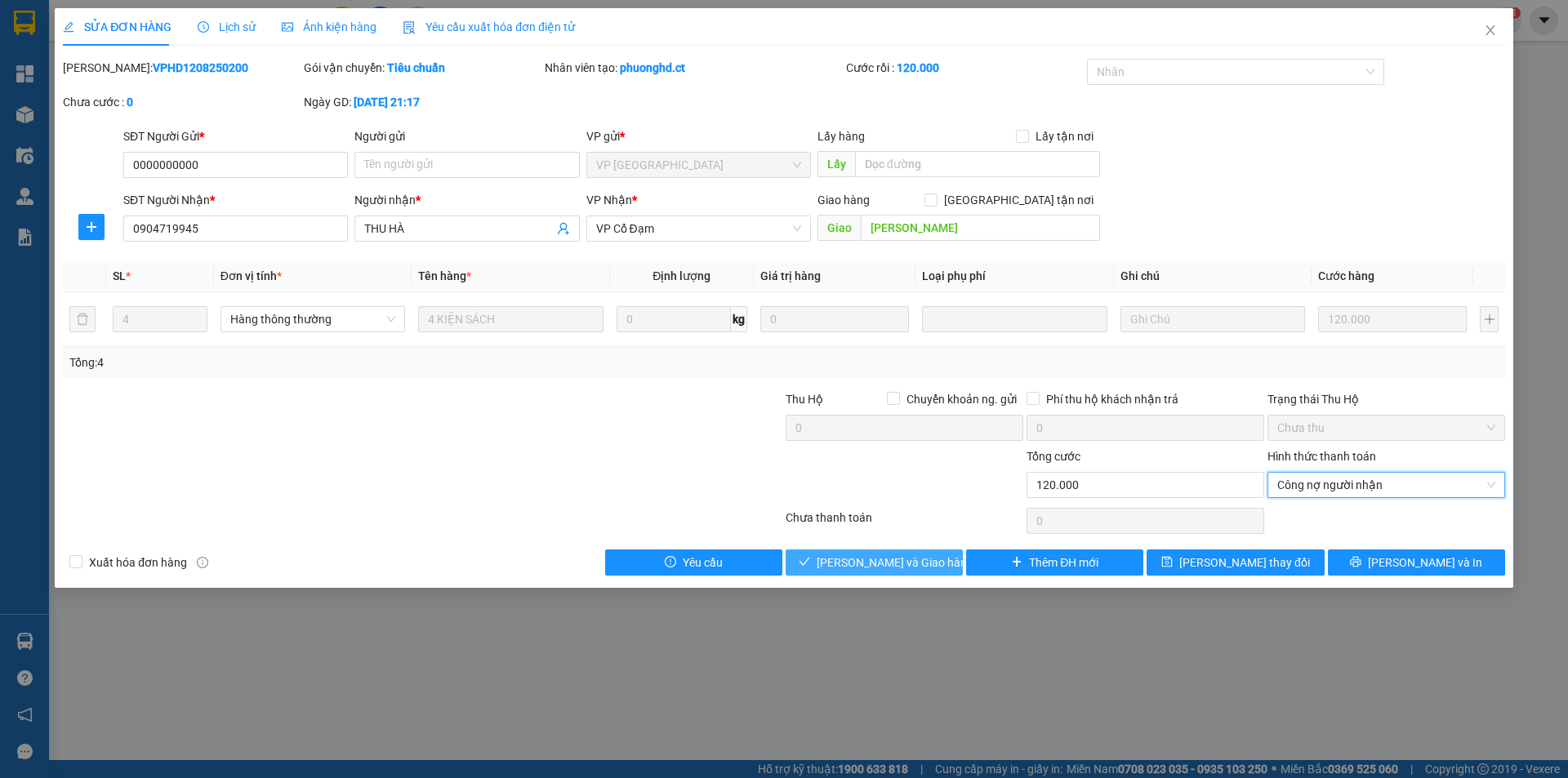
click at [921, 559] on span "Lưu và Giao hàng" at bounding box center [895, 563] width 156 height 18
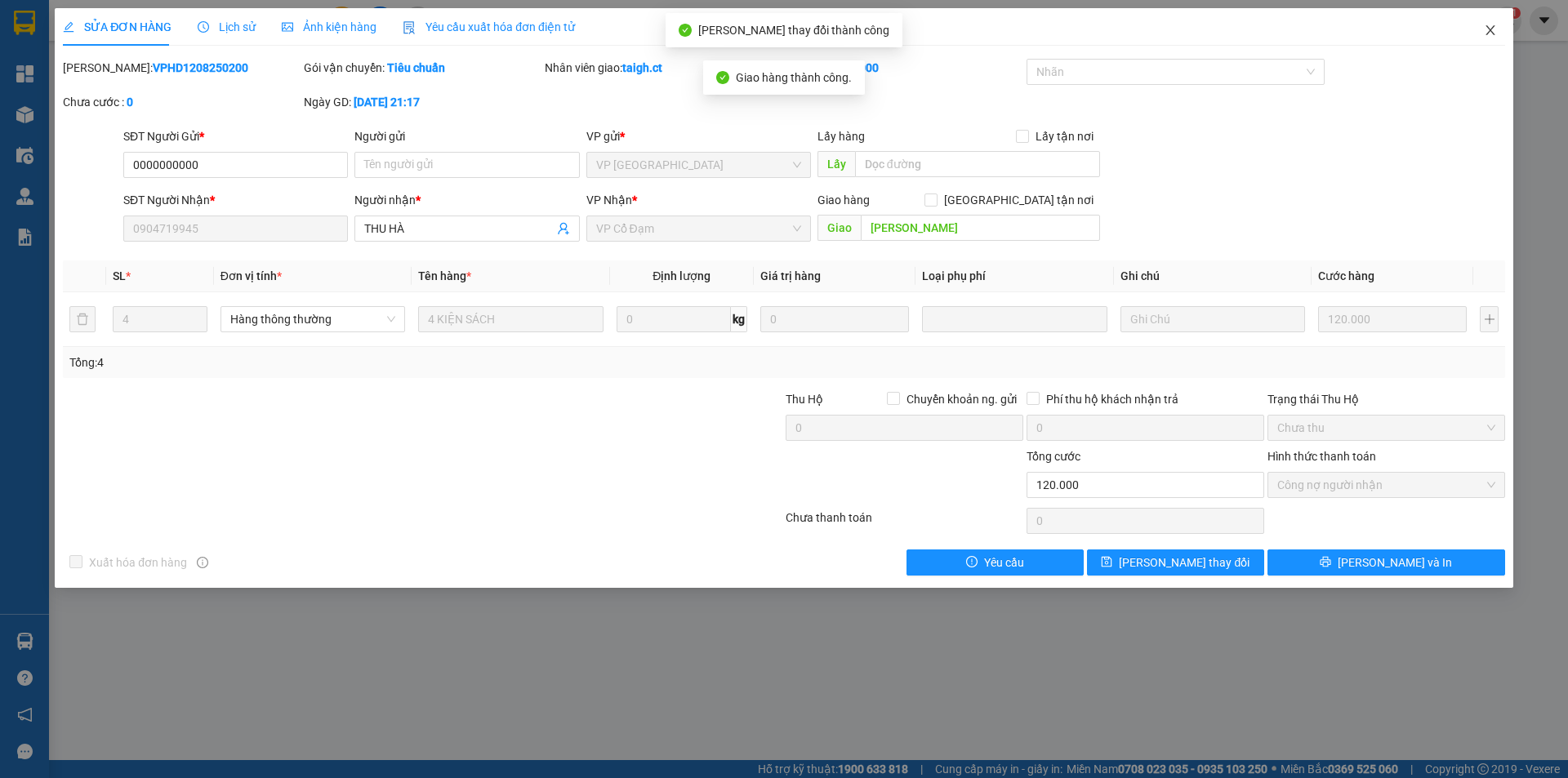
click at [1489, 30] on icon "close" at bounding box center [1491, 30] width 13 height 13
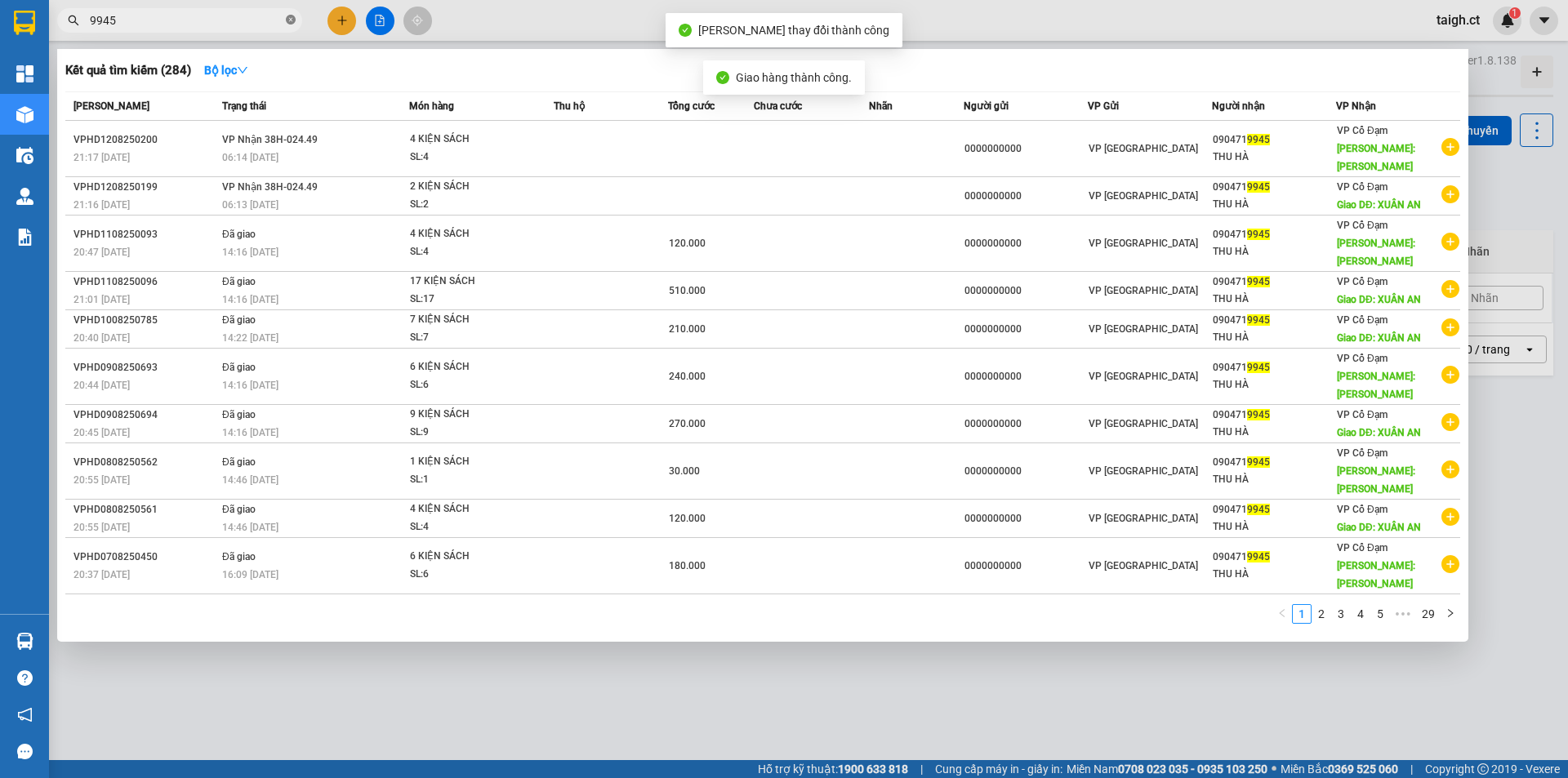
click at [292, 18] on icon "close-circle" at bounding box center [291, 19] width 10 height 10
click at [293, 18] on icon "close-circle" at bounding box center [291, 19] width 10 height 10
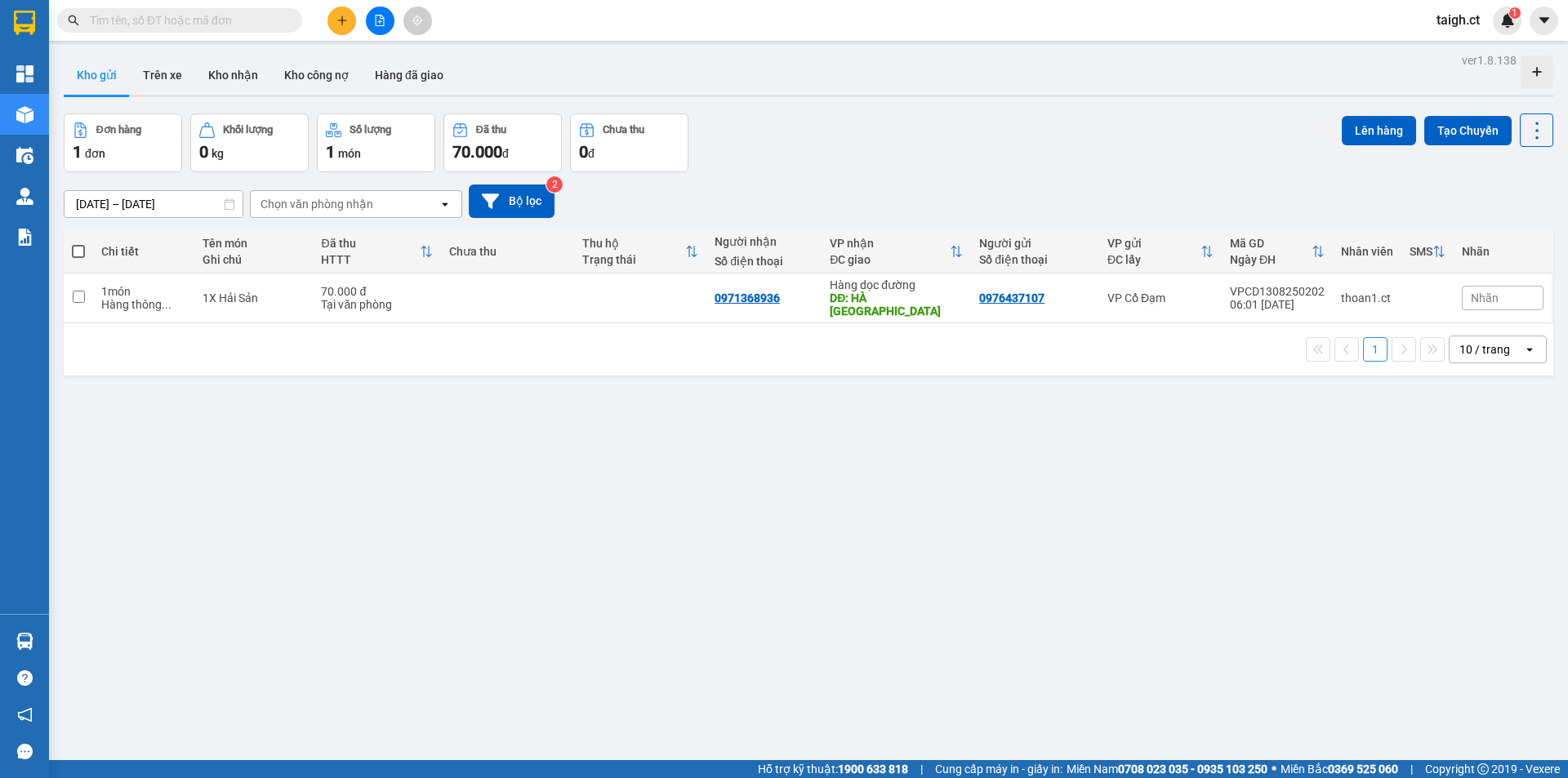
click at [211, 13] on input "text" at bounding box center [186, 20] width 192 height 18
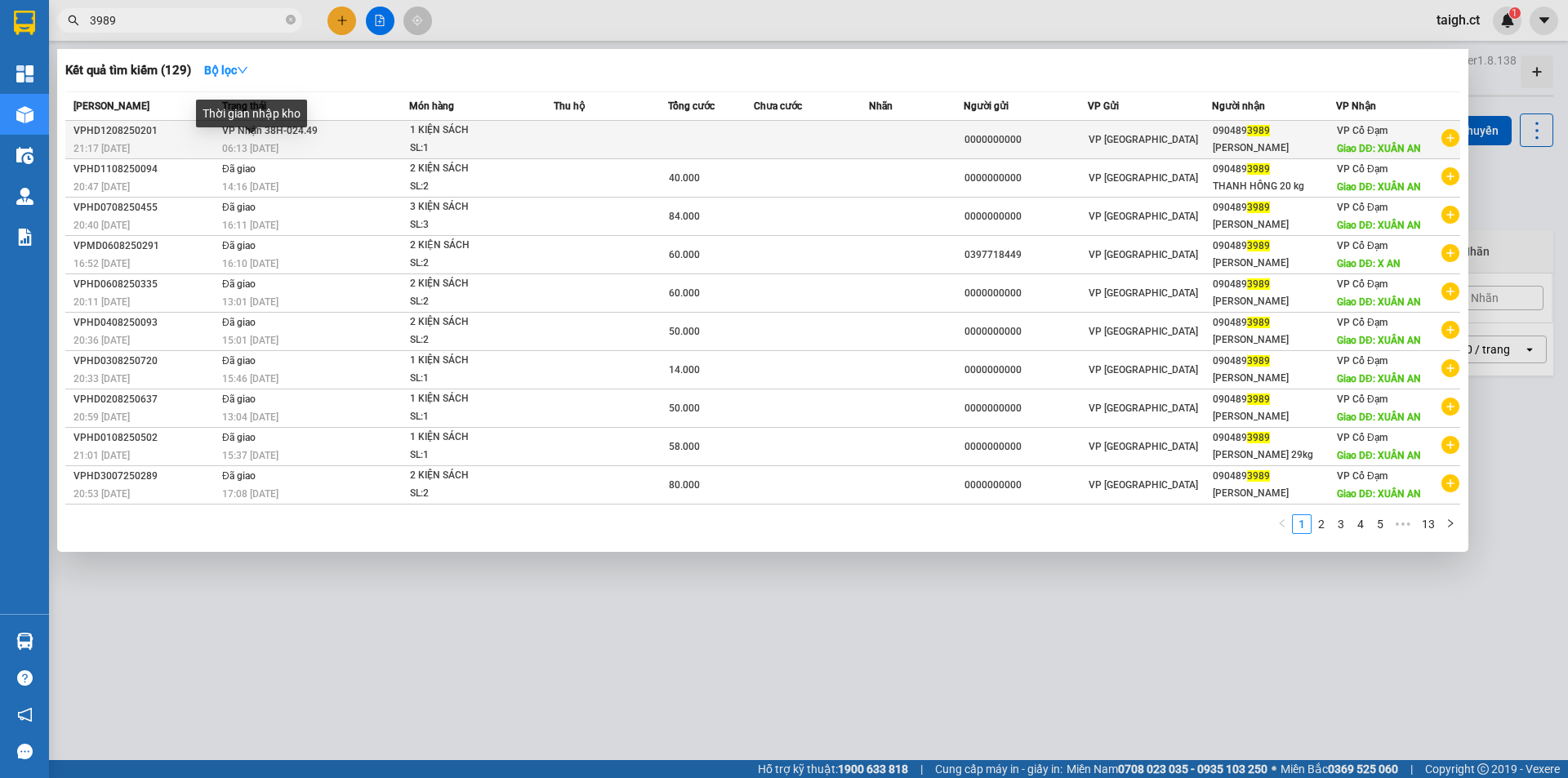
click at [272, 143] on span "06:13 - 13/08" at bounding box center [249, 148] width 56 height 11
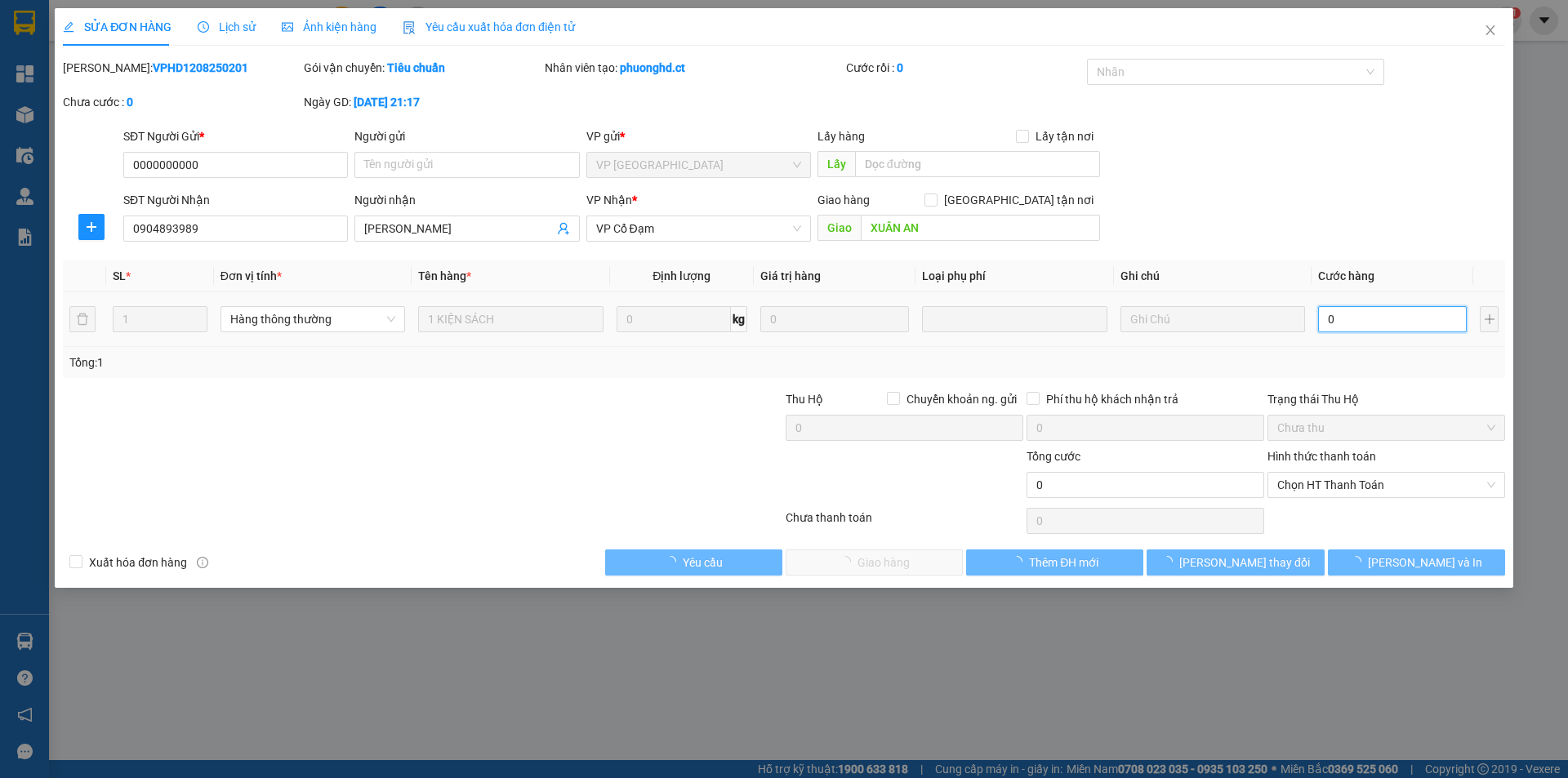
click at [1353, 315] on input "0" at bounding box center [1393, 319] width 149 height 26
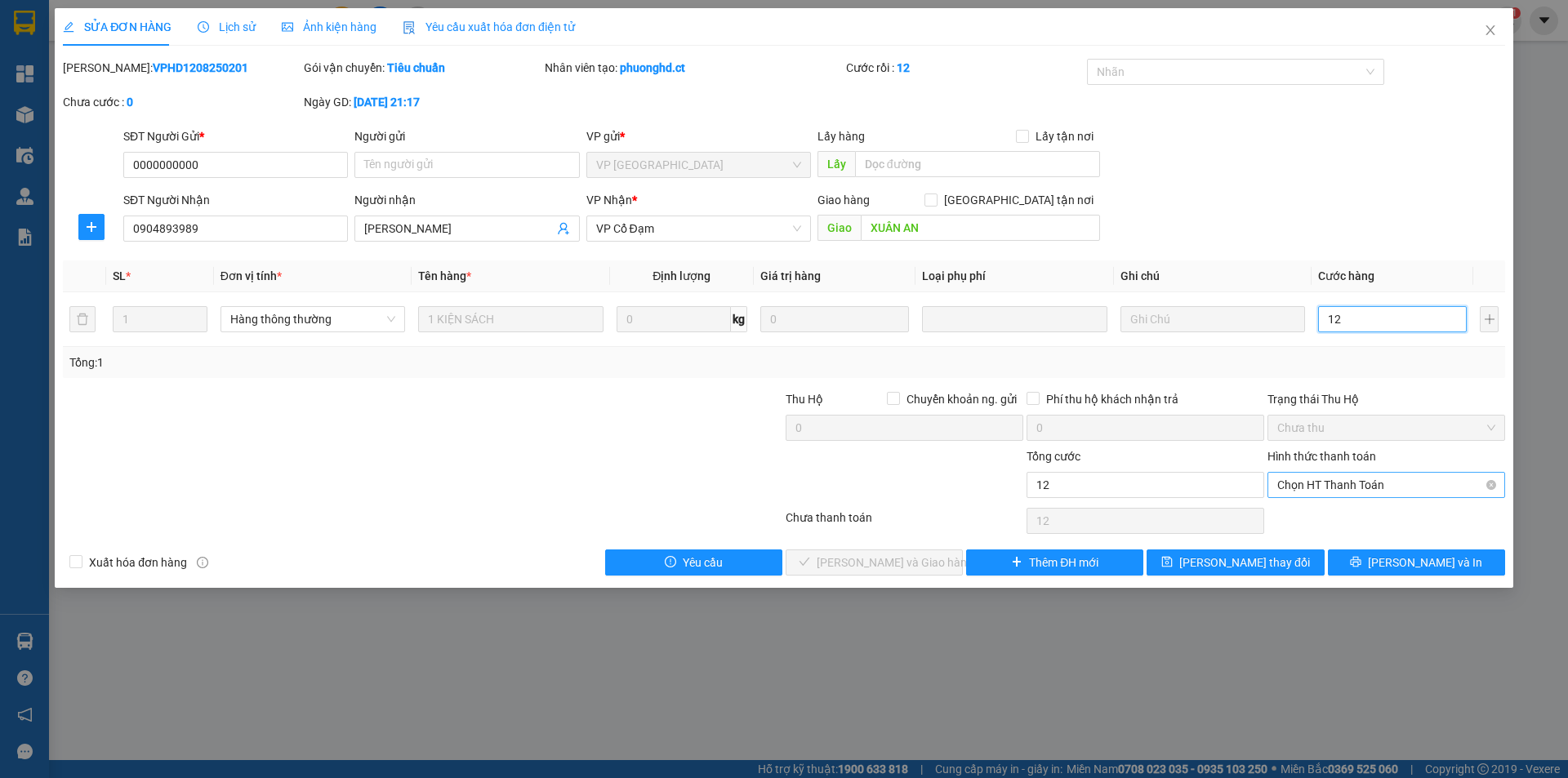
click at [1356, 489] on span "Chọn HT Thanh Toán" at bounding box center [1386, 485] width 218 height 25
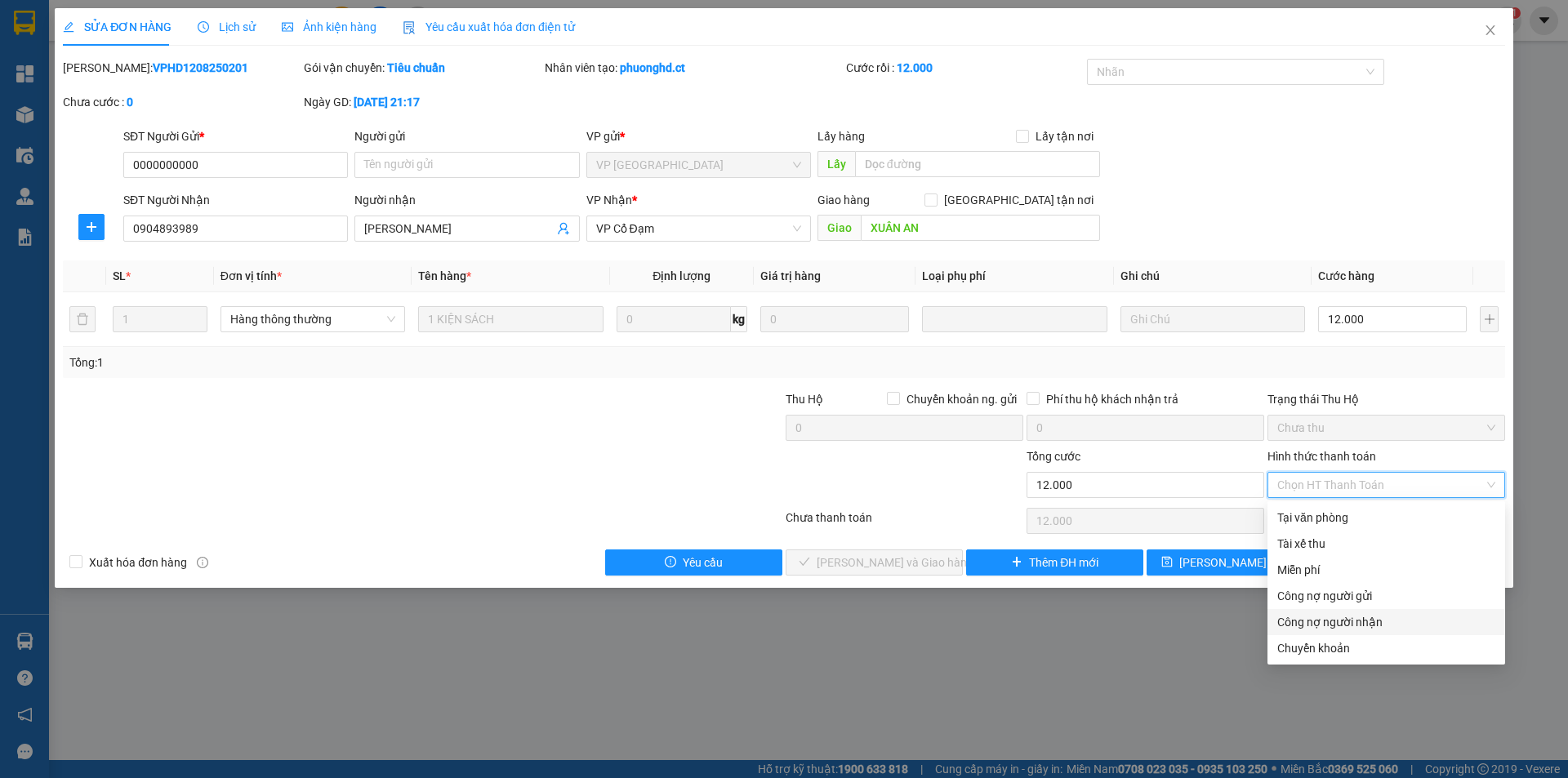
click at [1320, 615] on div "Công nợ người nhận" at bounding box center [1386, 623] width 218 height 18
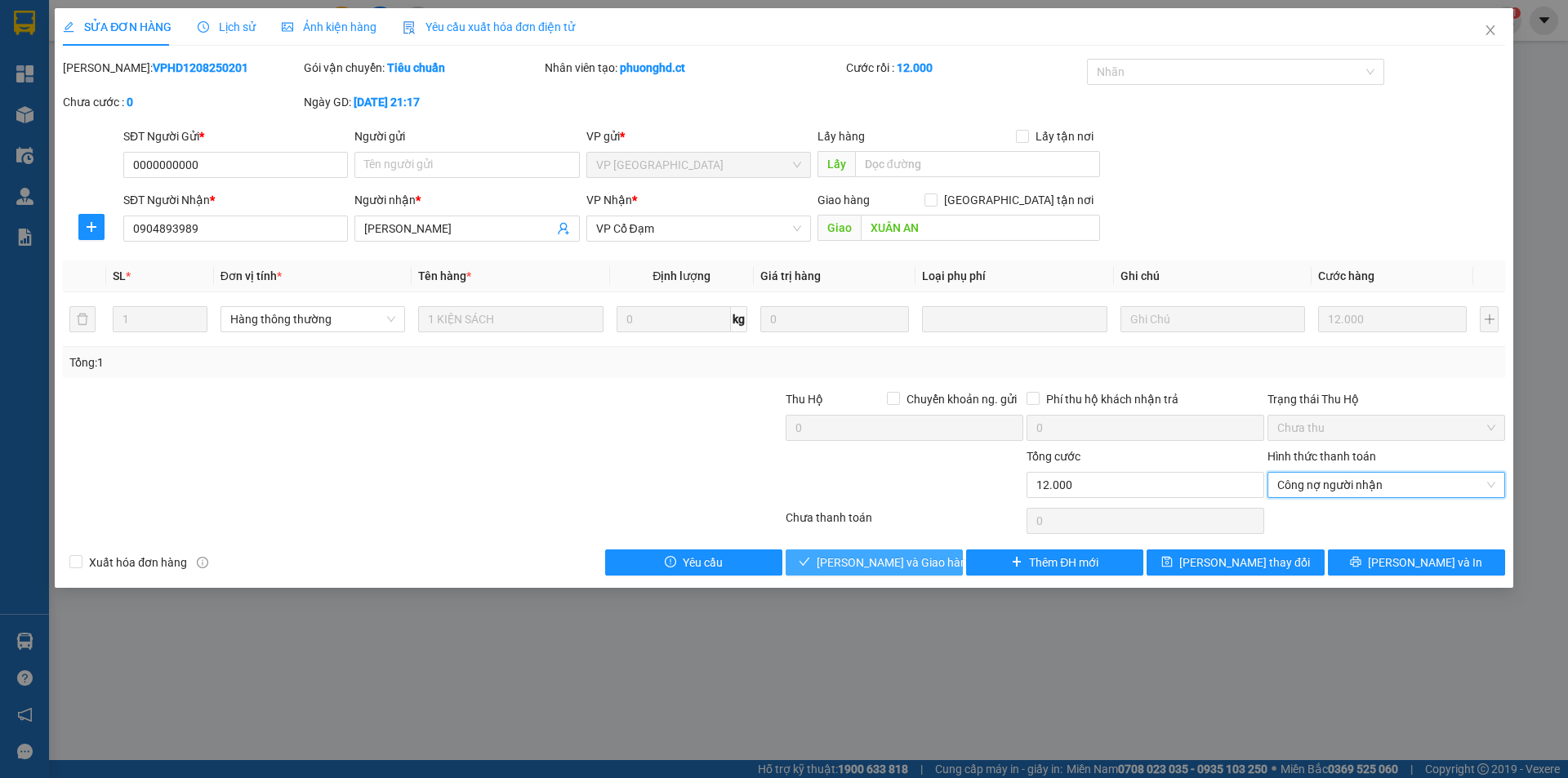
click at [917, 554] on span "Lưu và Giao hàng" at bounding box center [895, 563] width 156 height 18
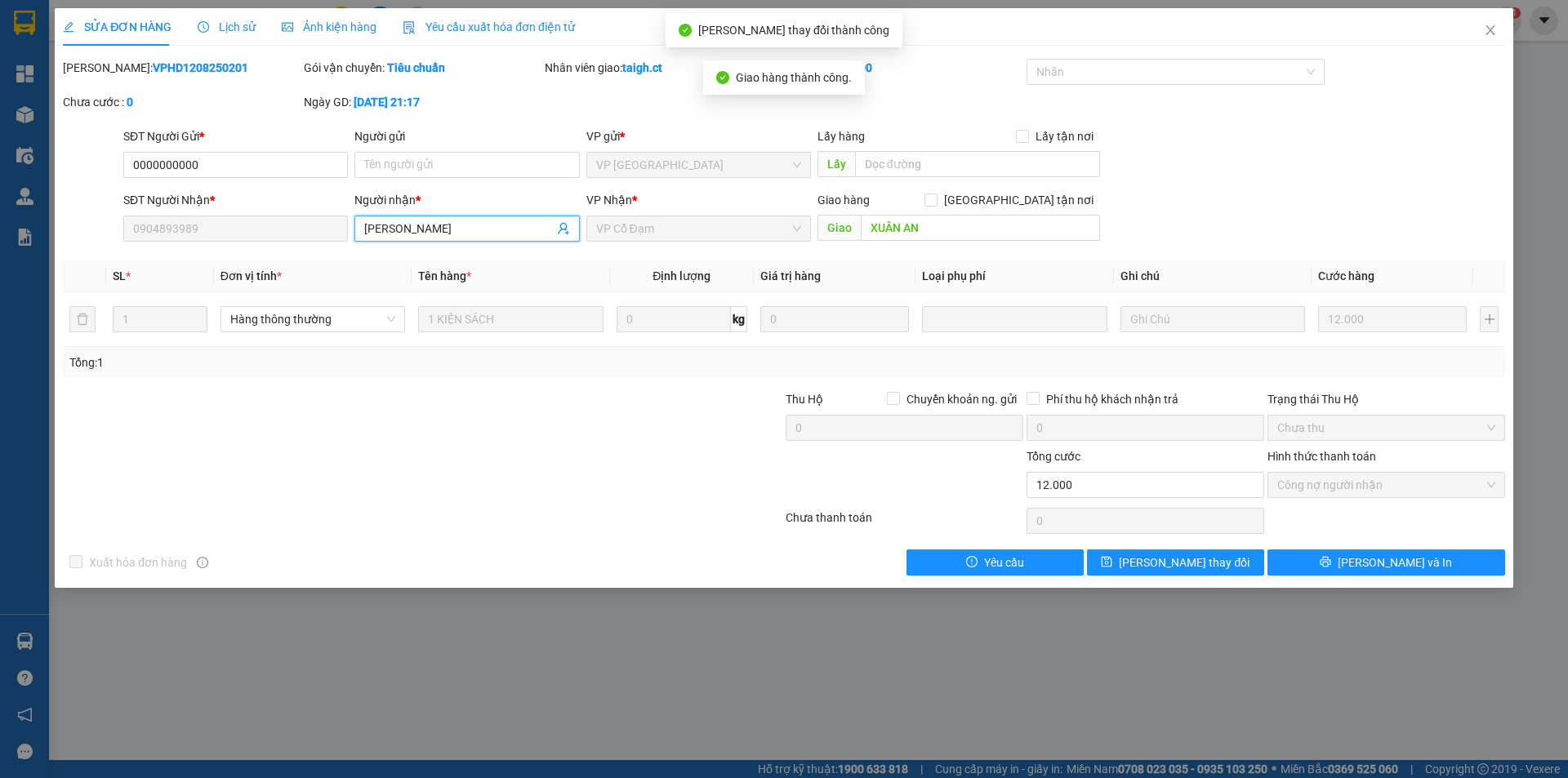
click at [474, 229] on input "THANH HỒNG" at bounding box center [458, 229] width 189 height 18
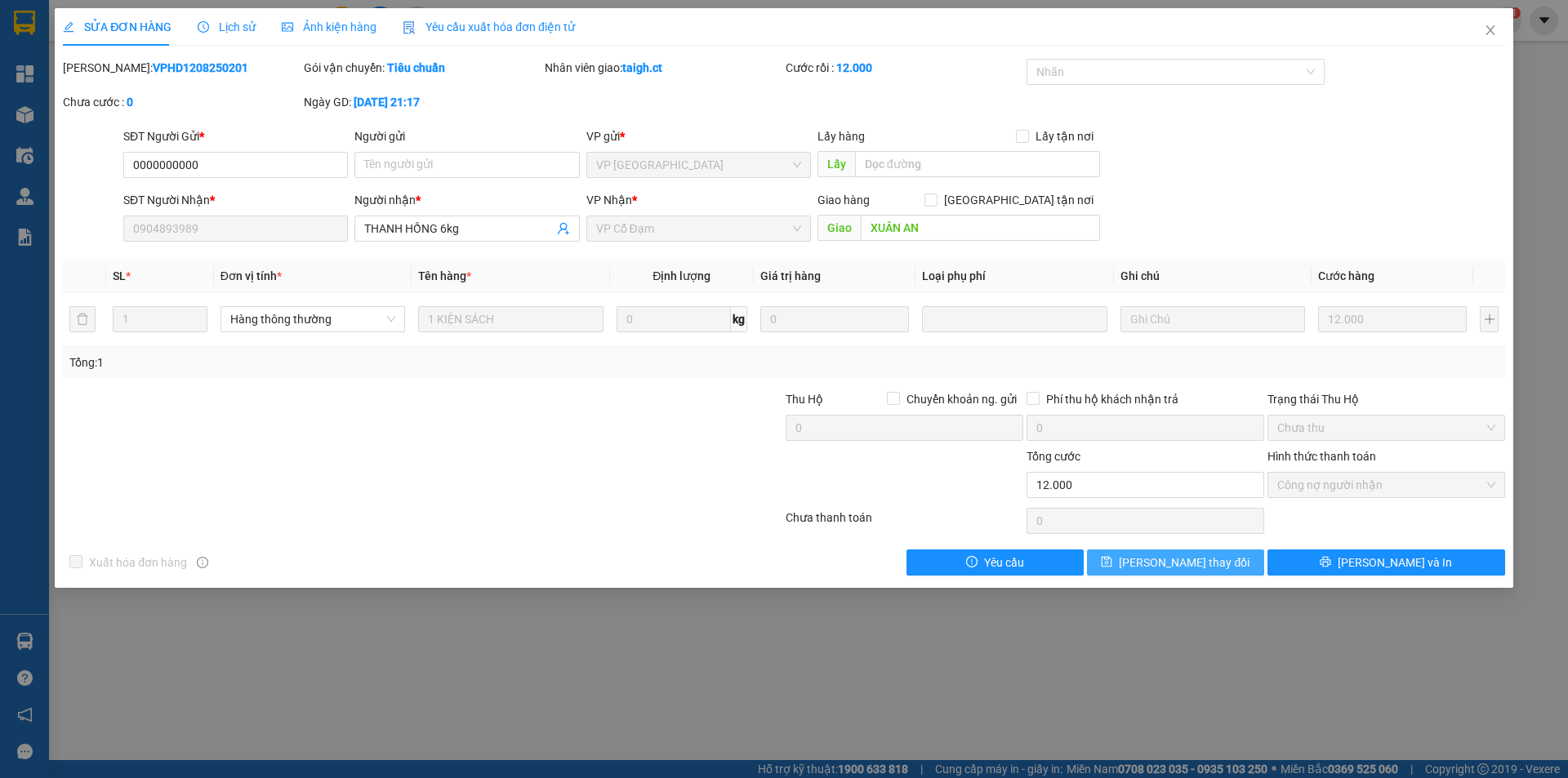
click at [1197, 564] on span "Lưu thay đổi" at bounding box center [1184, 563] width 131 height 18
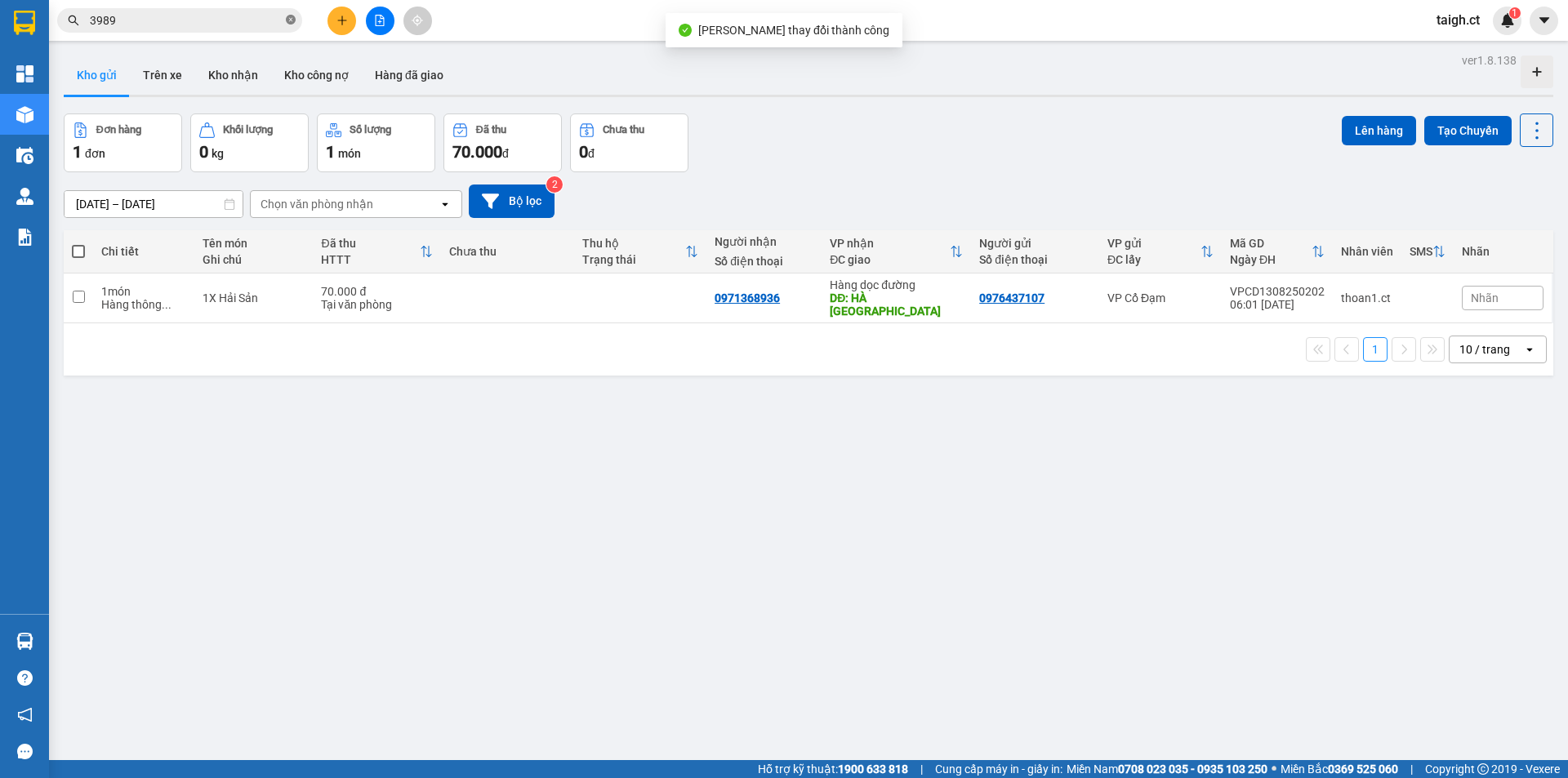
click at [290, 21] on icon "close-circle" at bounding box center [291, 19] width 10 height 10
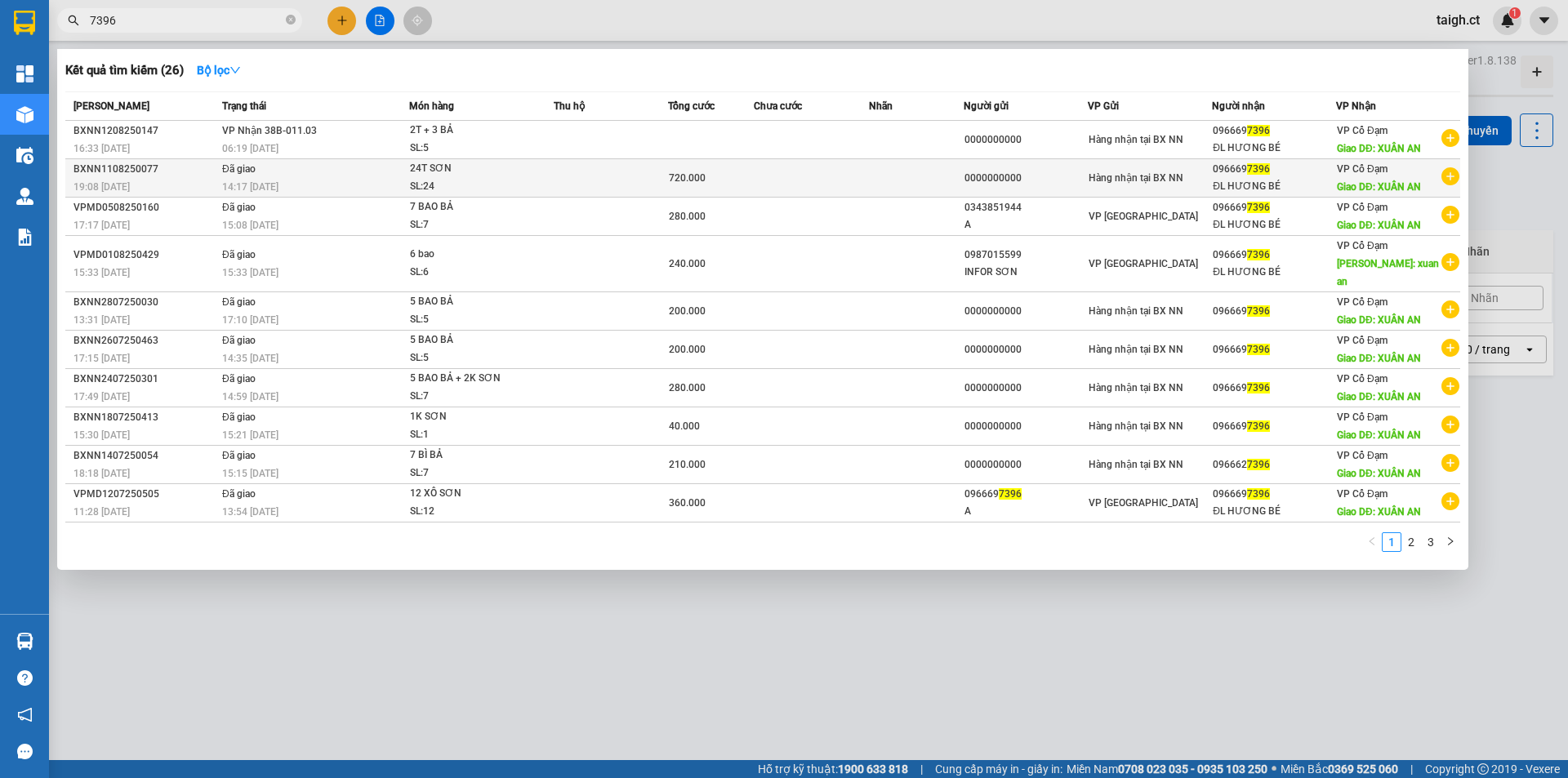
click at [239, 175] on span "Đã giao" at bounding box center [238, 168] width 33 height 13
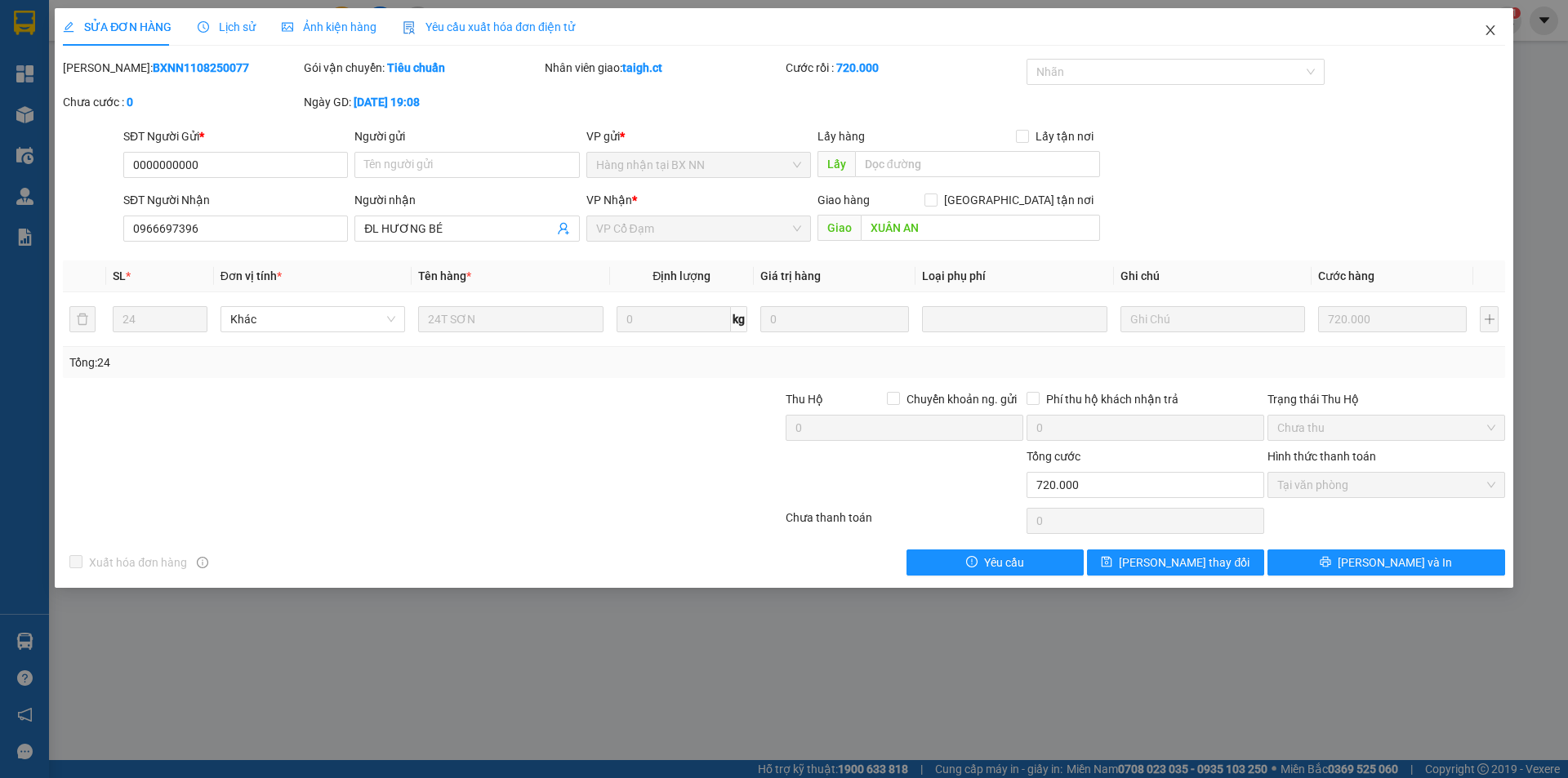
click at [1490, 28] on icon "close" at bounding box center [1491, 30] width 13 height 13
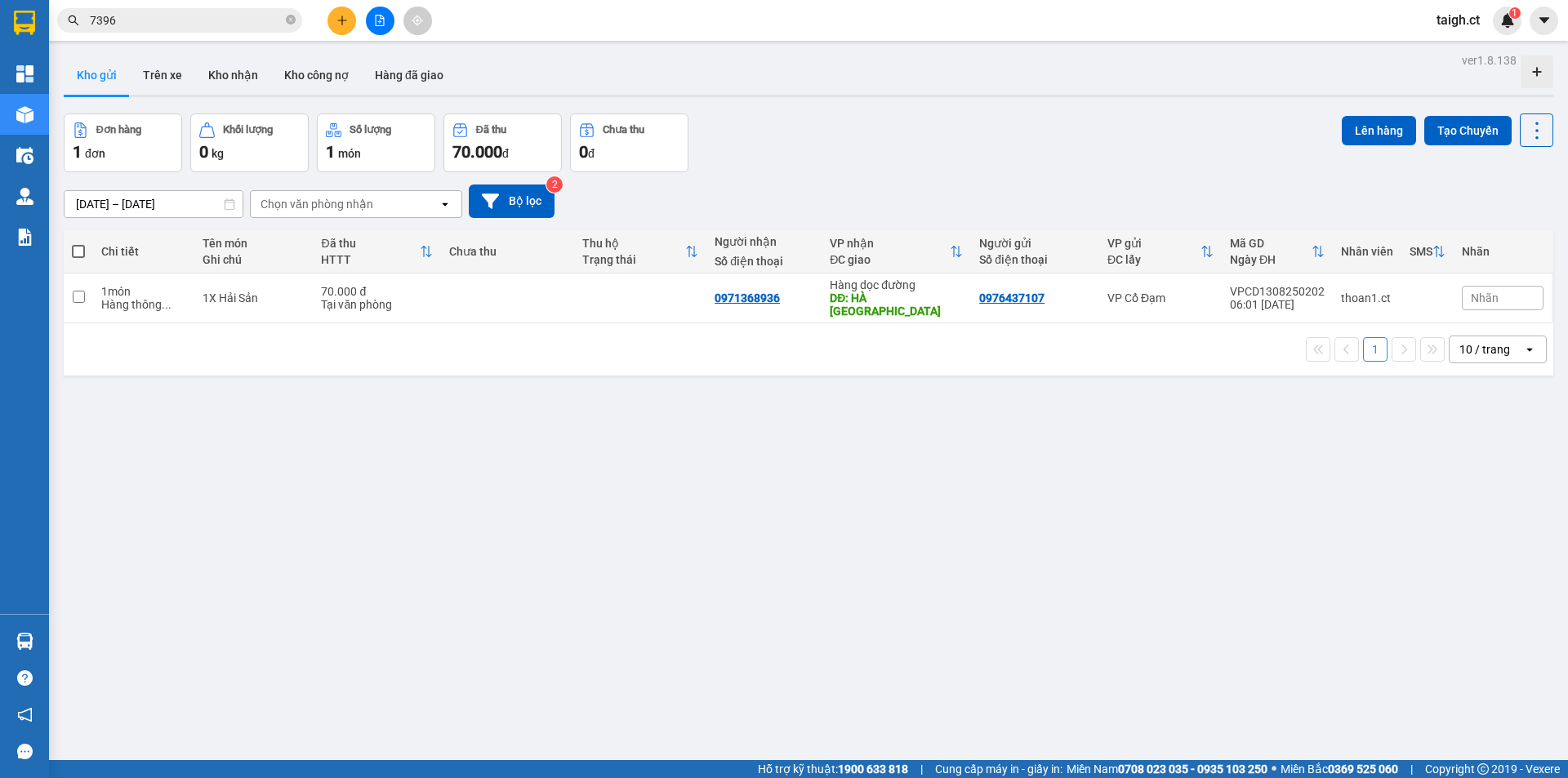
click at [202, 24] on input "7396" at bounding box center [186, 20] width 192 height 18
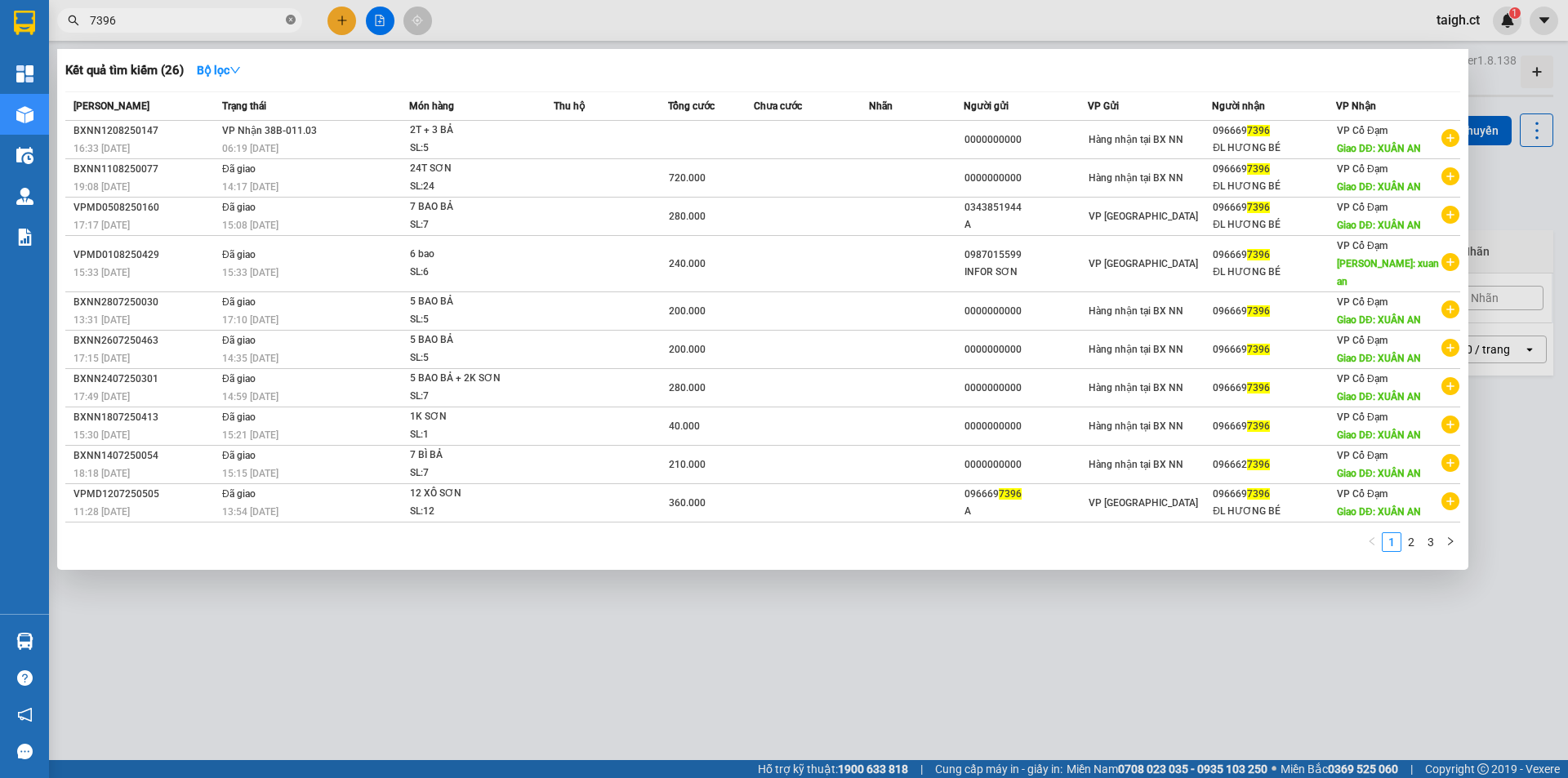
click at [292, 20] on icon "close-circle" at bounding box center [291, 19] width 10 height 10
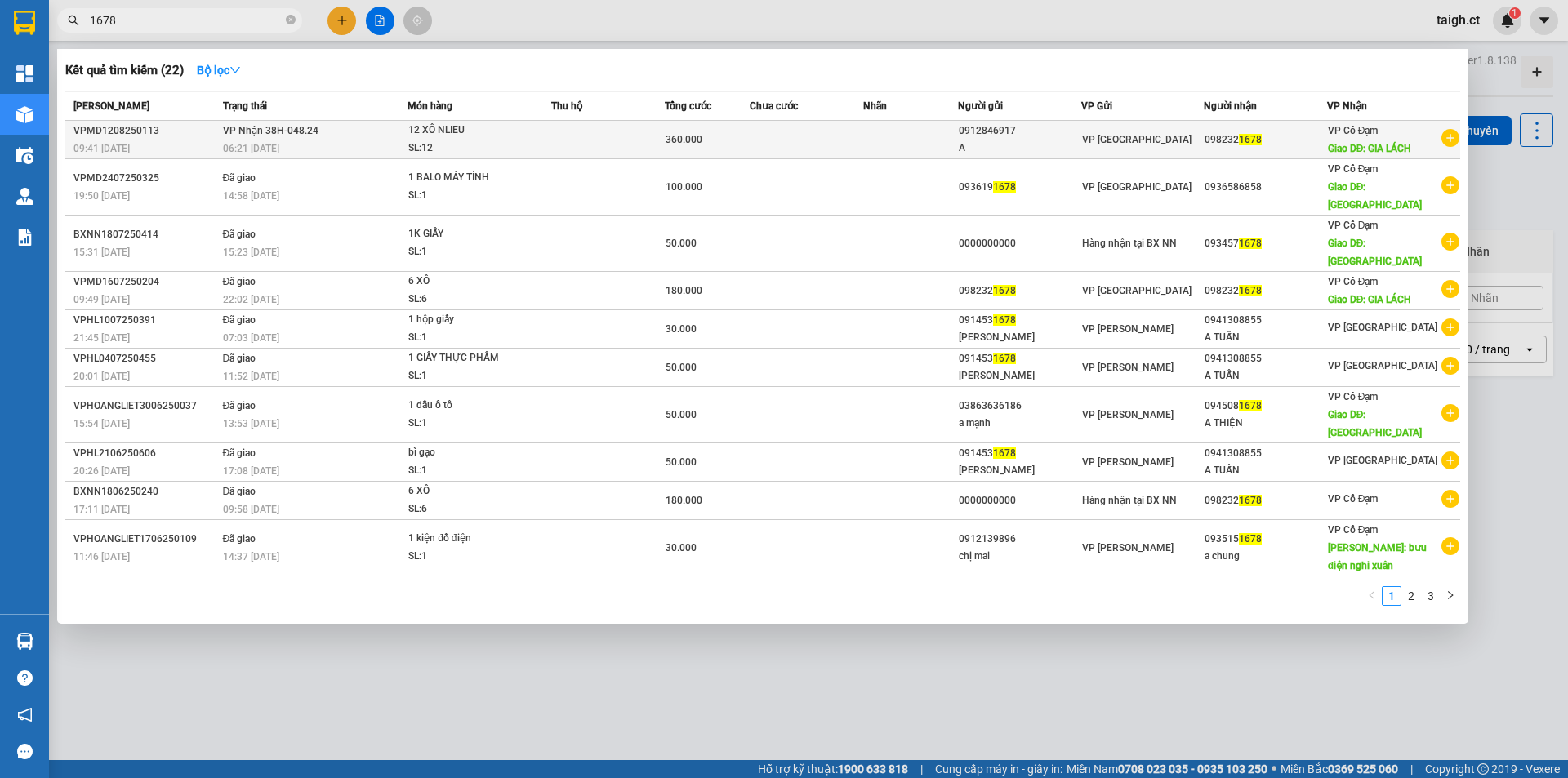
click at [277, 136] on span "VP Nhận 38H-048.24" at bounding box center [271, 131] width 96 height 11
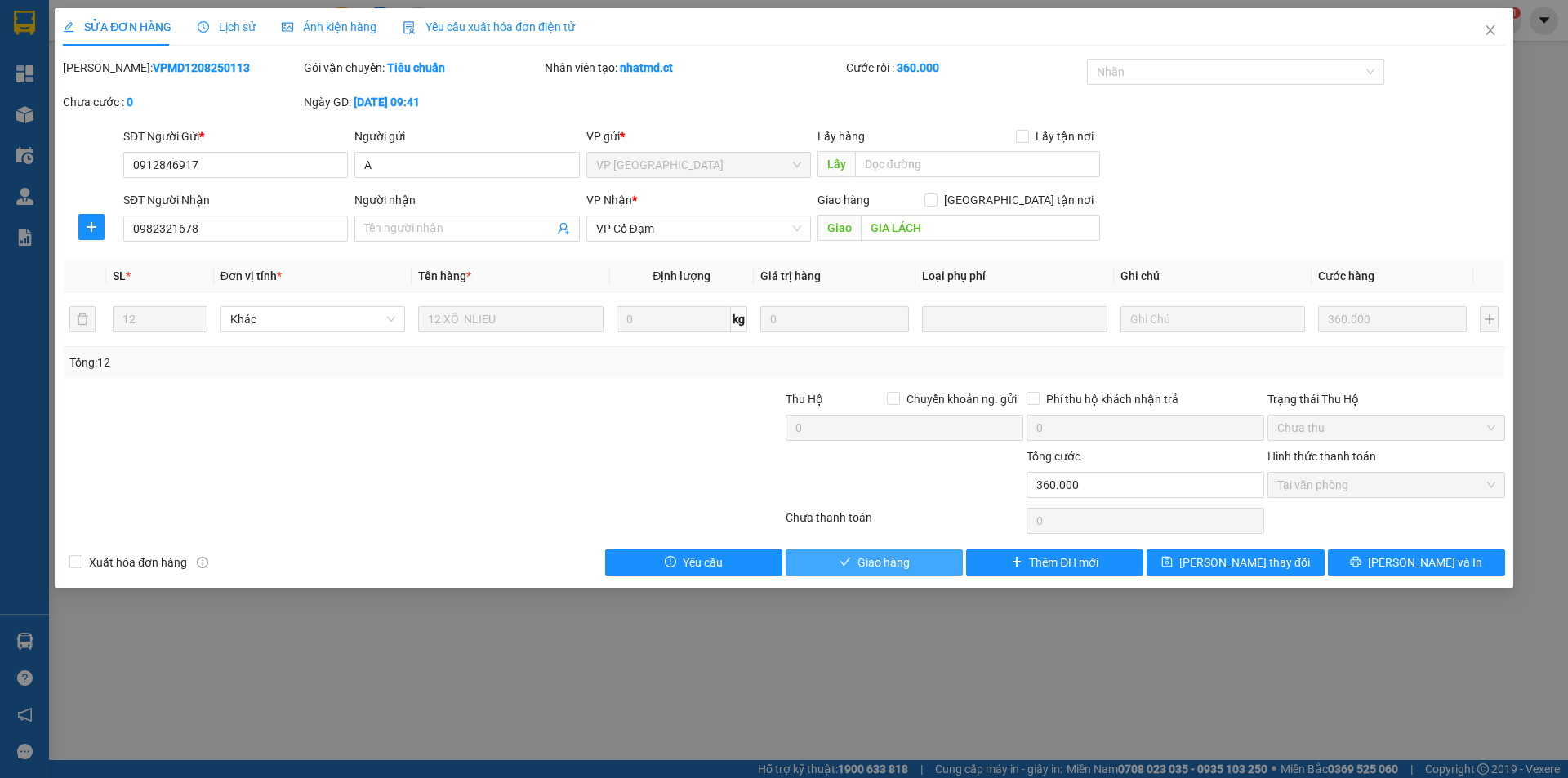
click at [898, 558] on span "Giao hàng" at bounding box center [883, 563] width 52 height 18
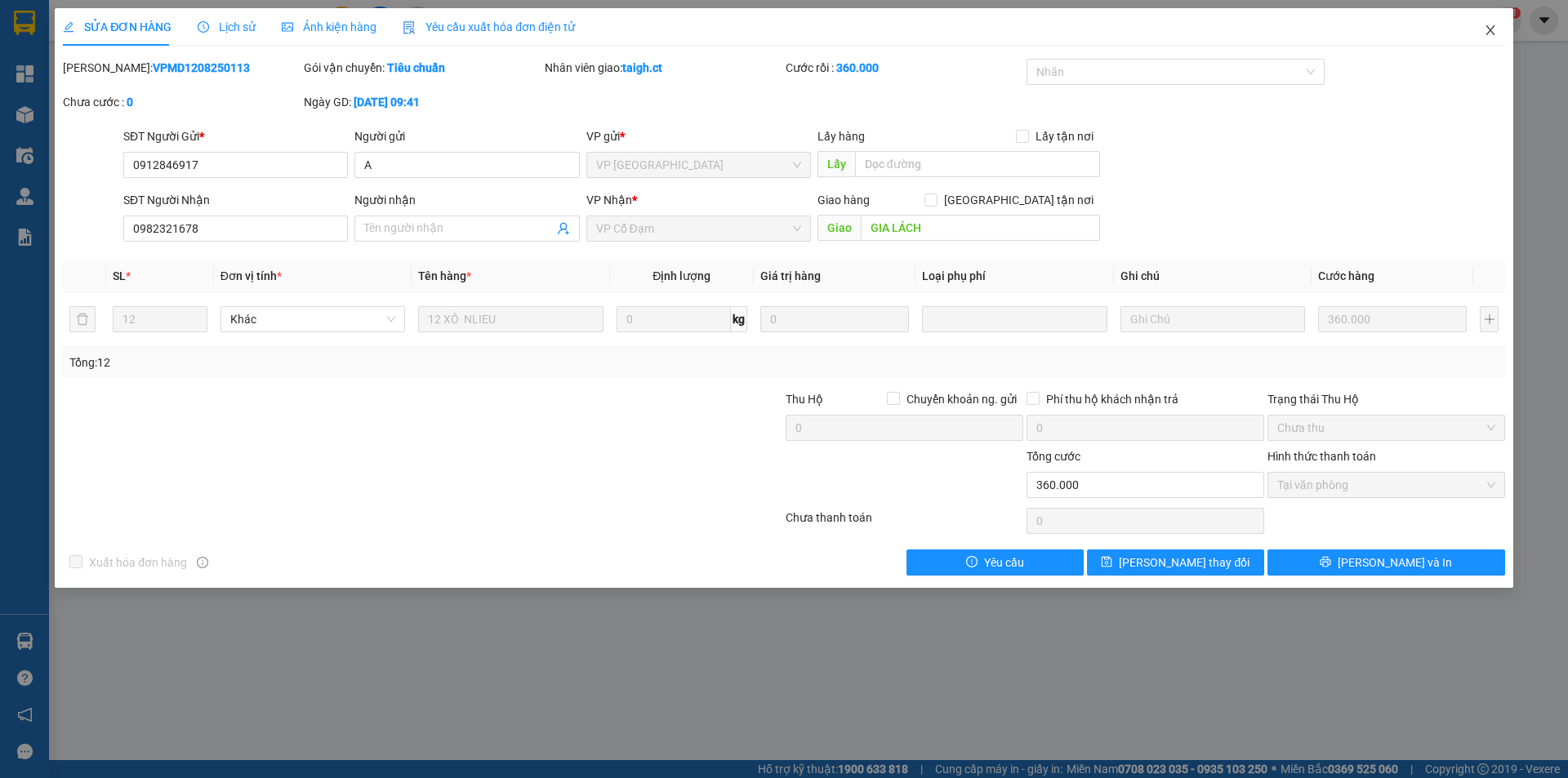
click at [1491, 34] on icon "close" at bounding box center [1491, 30] width 13 height 13
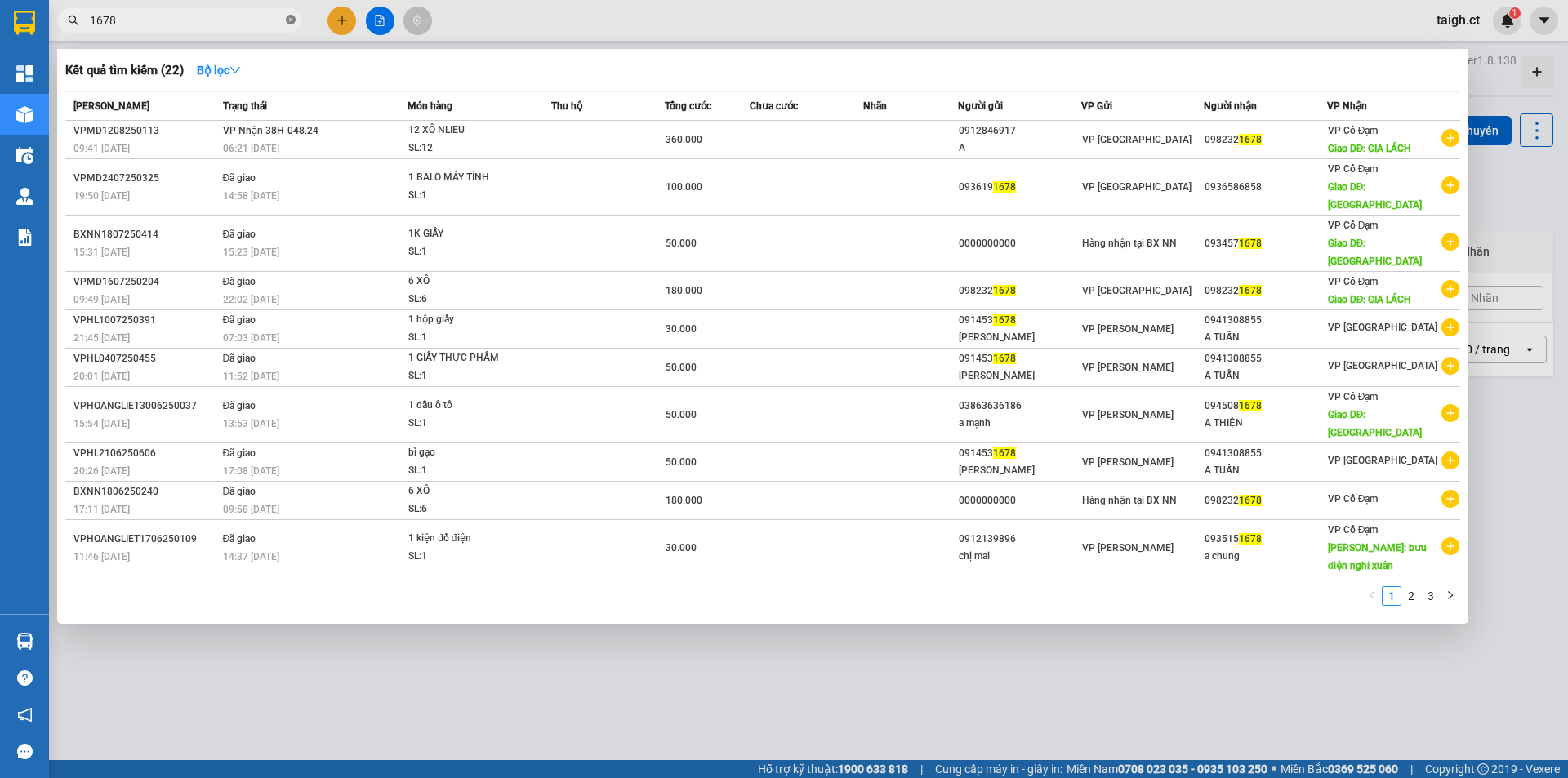
click at [294, 18] on icon "close-circle" at bounding box center [291, 19] width 10 height 10
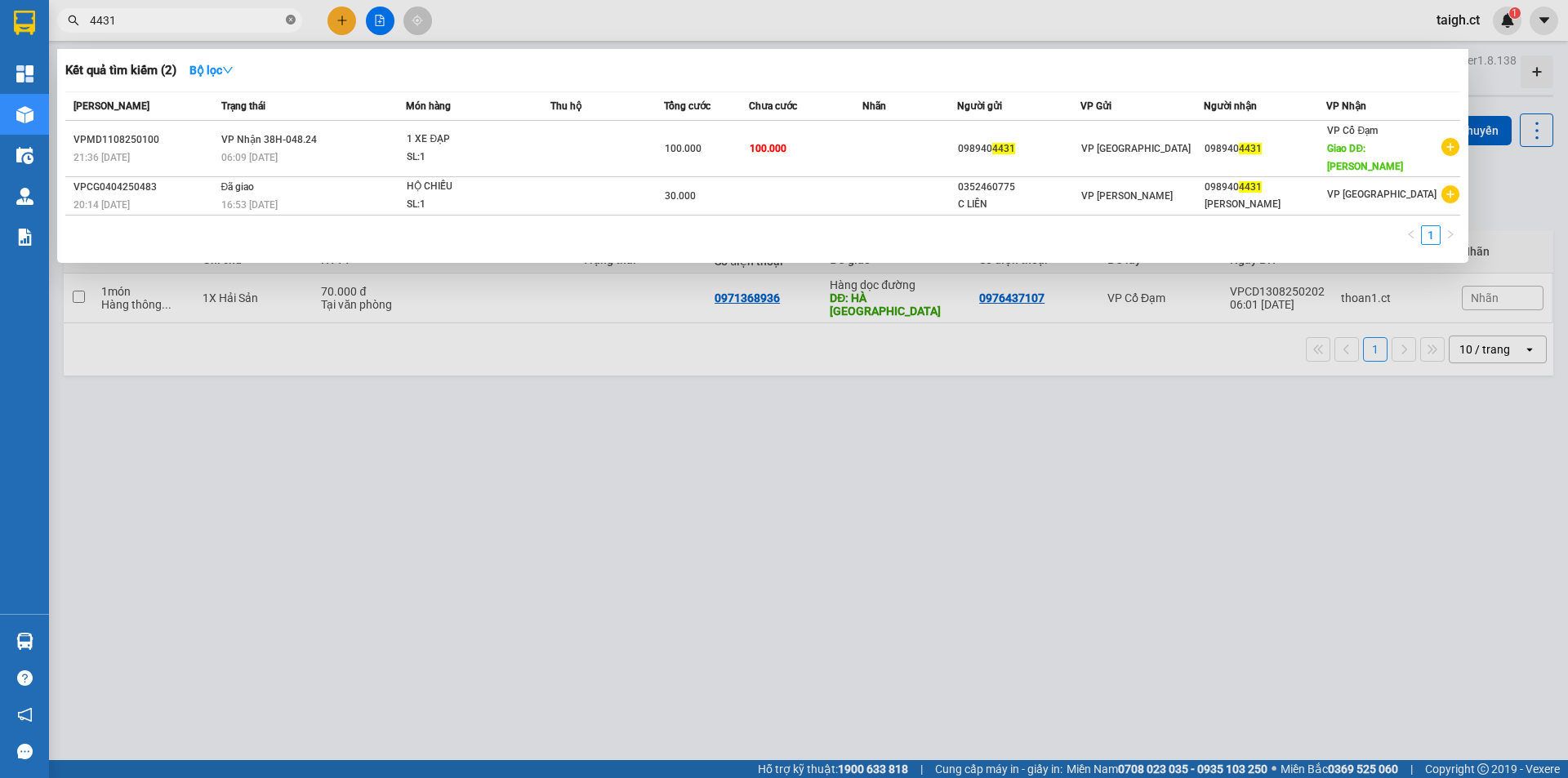
click at [289, 18] on icon "close-circle" at bounding box center [291, 19] width 10 height 10
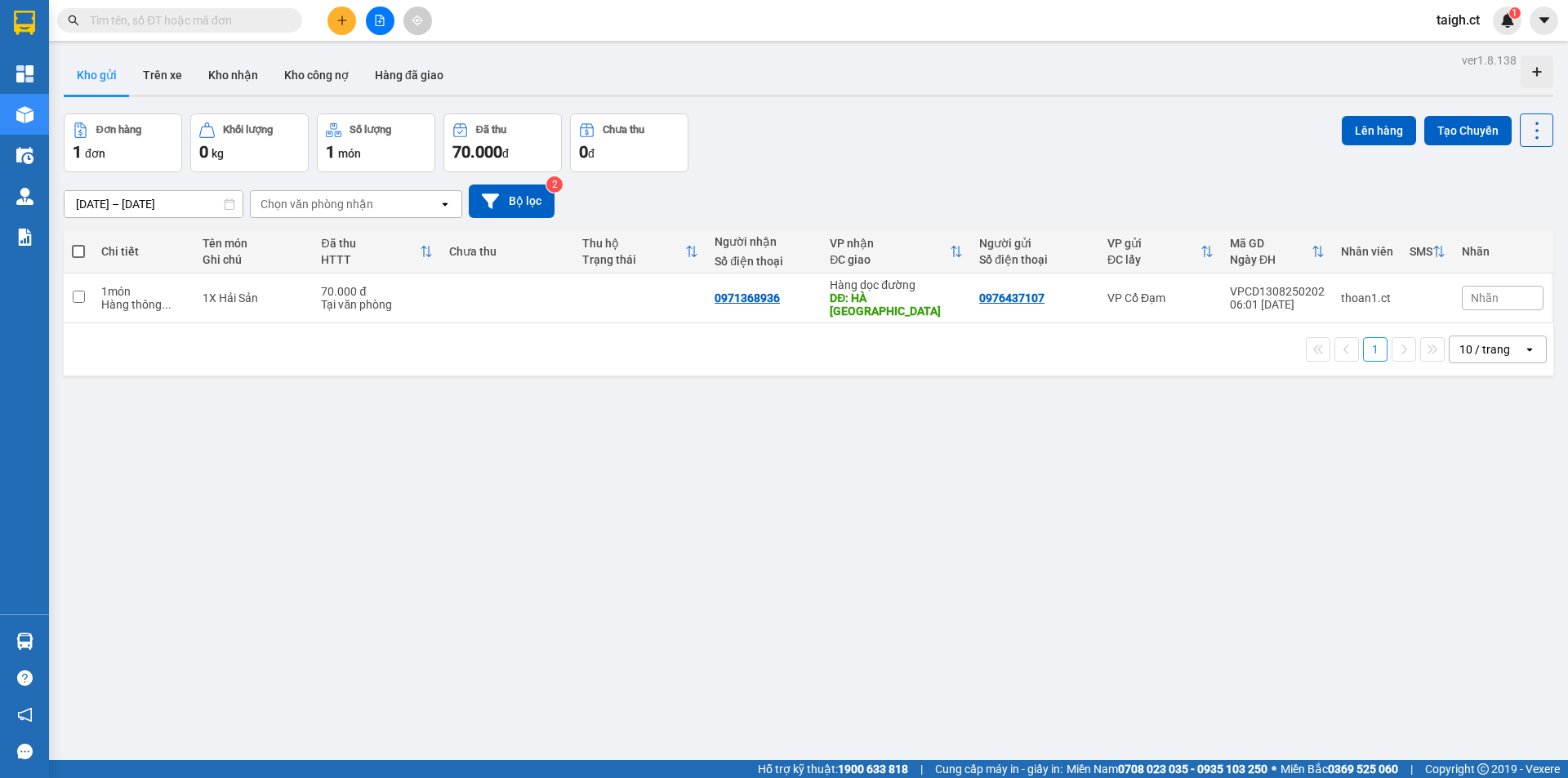
click at [203, 9] on span at bounding box center [179, 20] width 245 height 25
click at [202, 18] on input "text" at bounding box center [186, 20] width 192 height 18
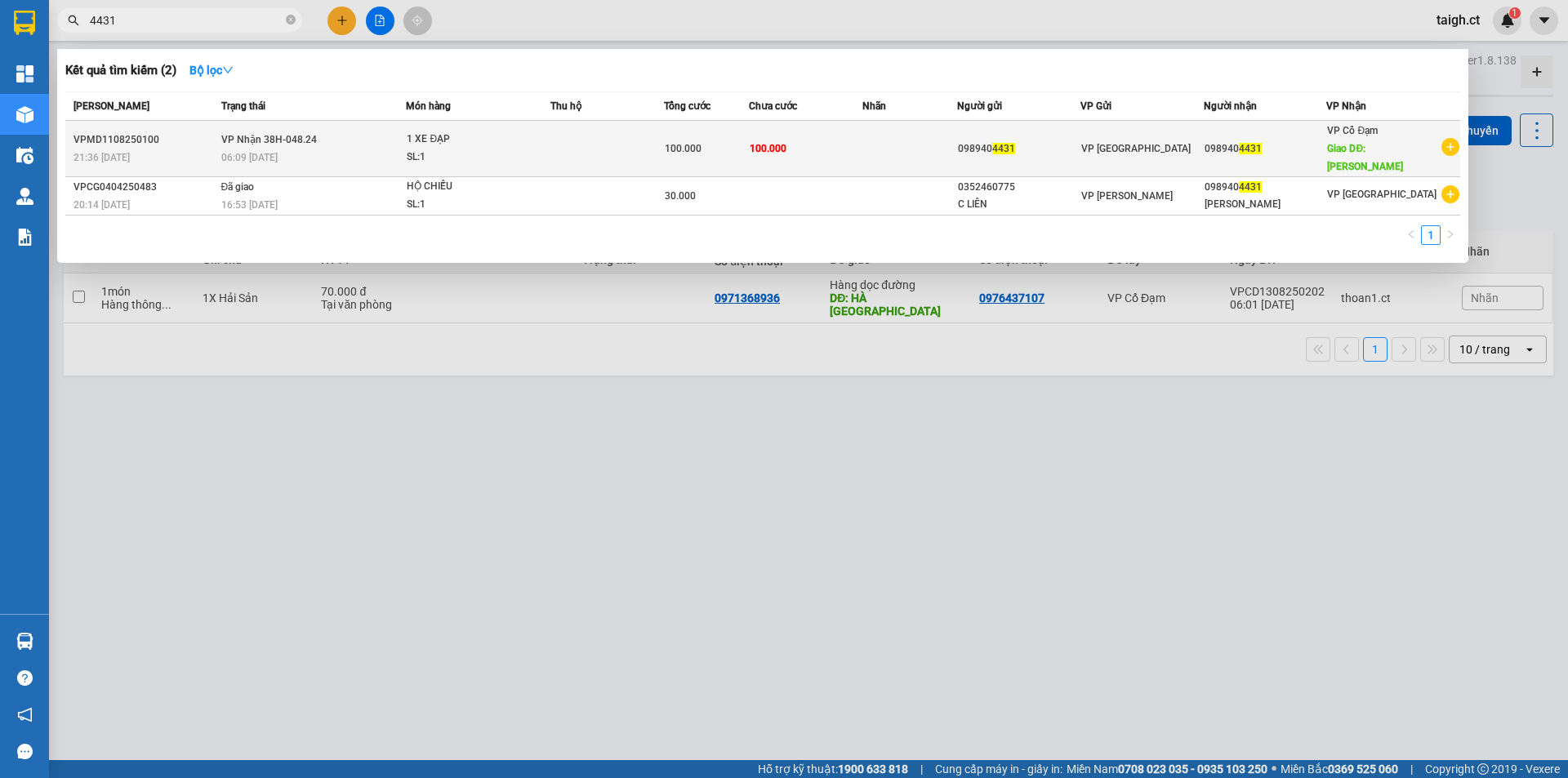
click at [285, 150] on div "06:09 - 13/08" at bounding box center [314, 158] width 185 height 18
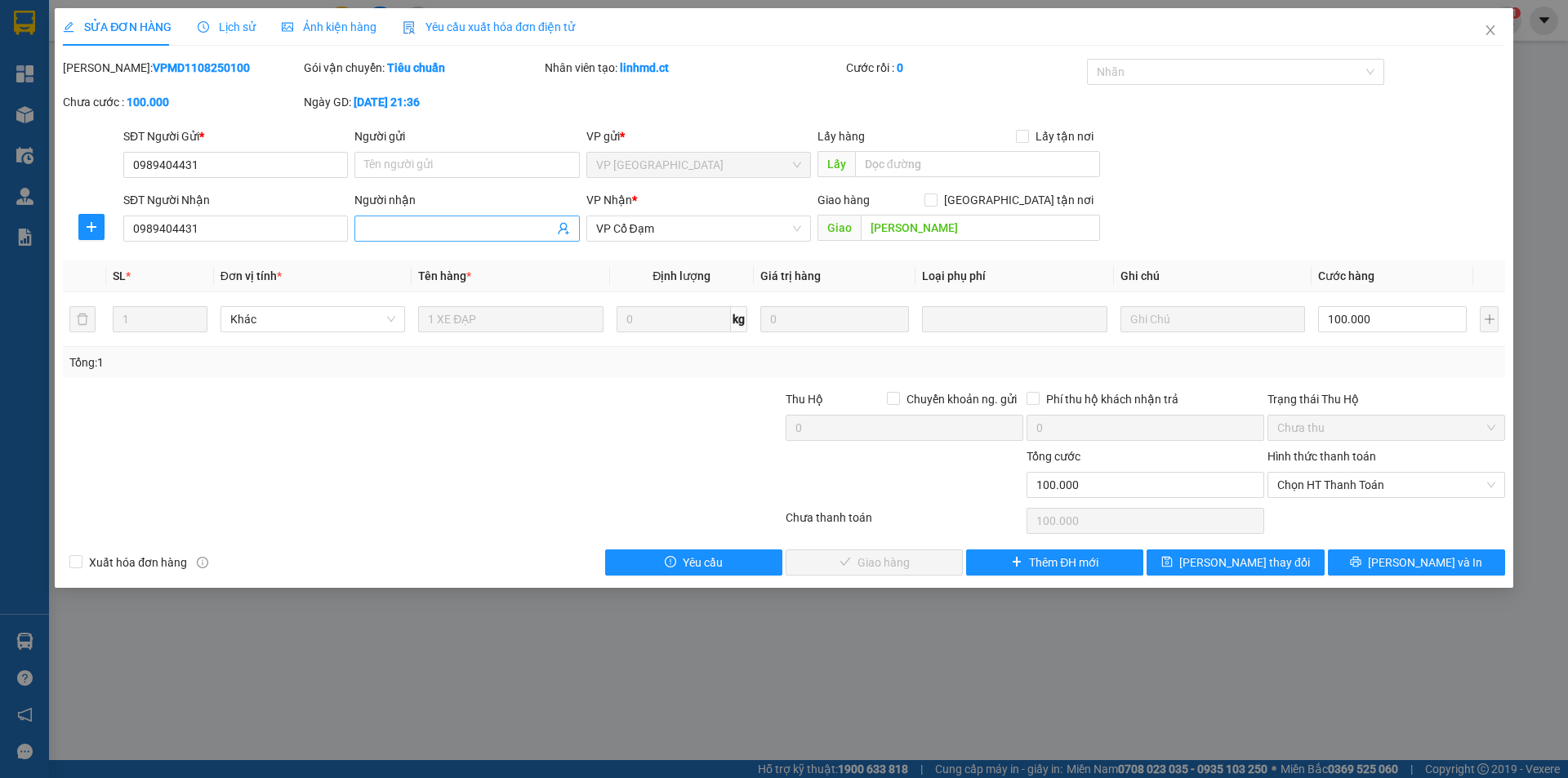
click at [455, 229] on input "Người nhận" at bounding box center [458, 229] width 189 height 18
drag, startPoint x: 447, startPoint y: 221, endPoint x: 462, endPoint y: 214, distance: 16.6
click at [458, 216] on span "vpcd tra" at bounding box center [467, 228] width 225 height 26
click at [1173, 556] on icon "save" at bounding box center [1167, 562] width 11 height 11
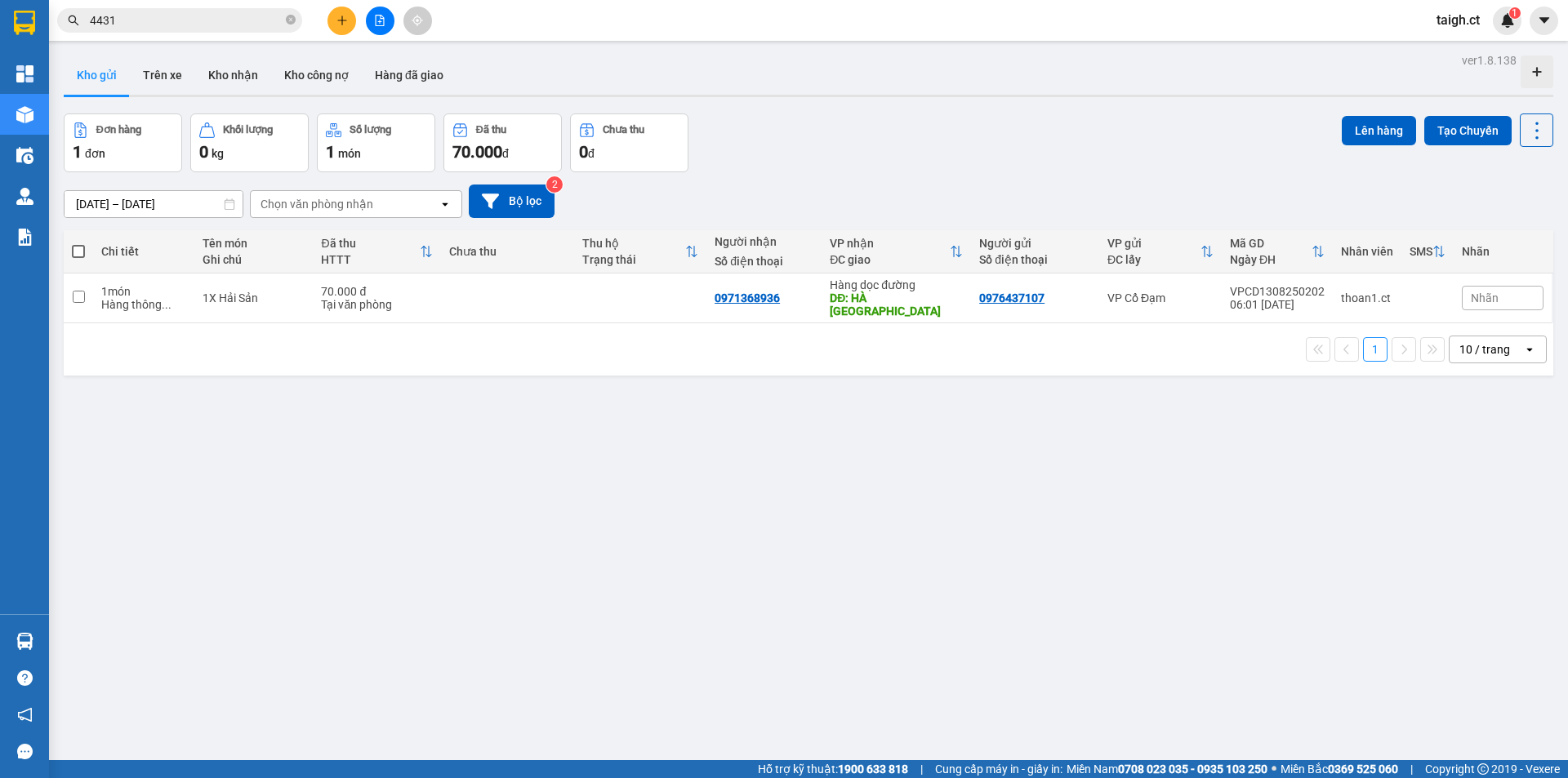
click at [147, 24] on input "4431" at bounding box center [186, 20] width 192 height 18
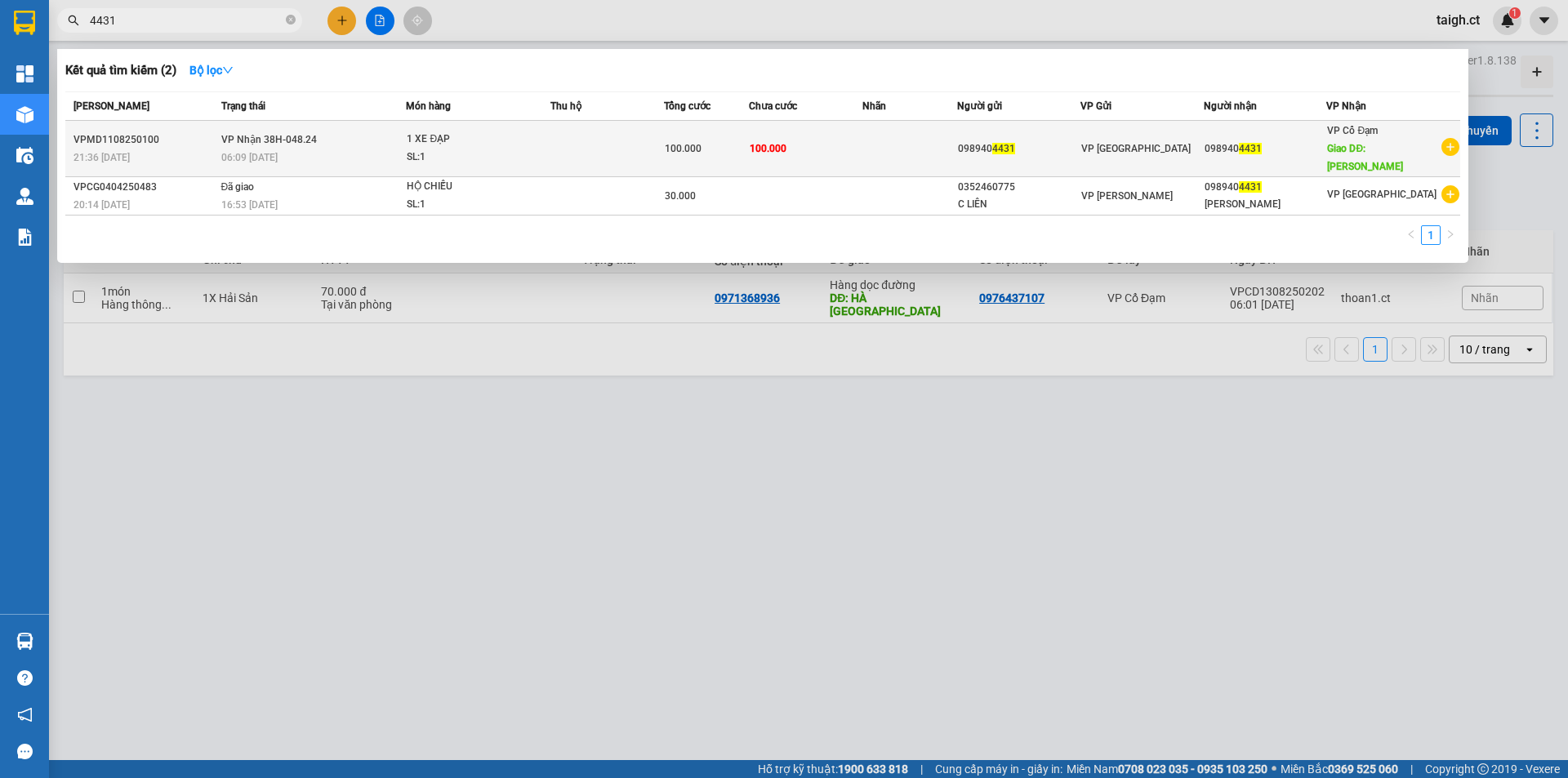
click at [243, 134] on span "VP Nhận 38H-048.24" at bounding box center [270, 140] width 96 height 11
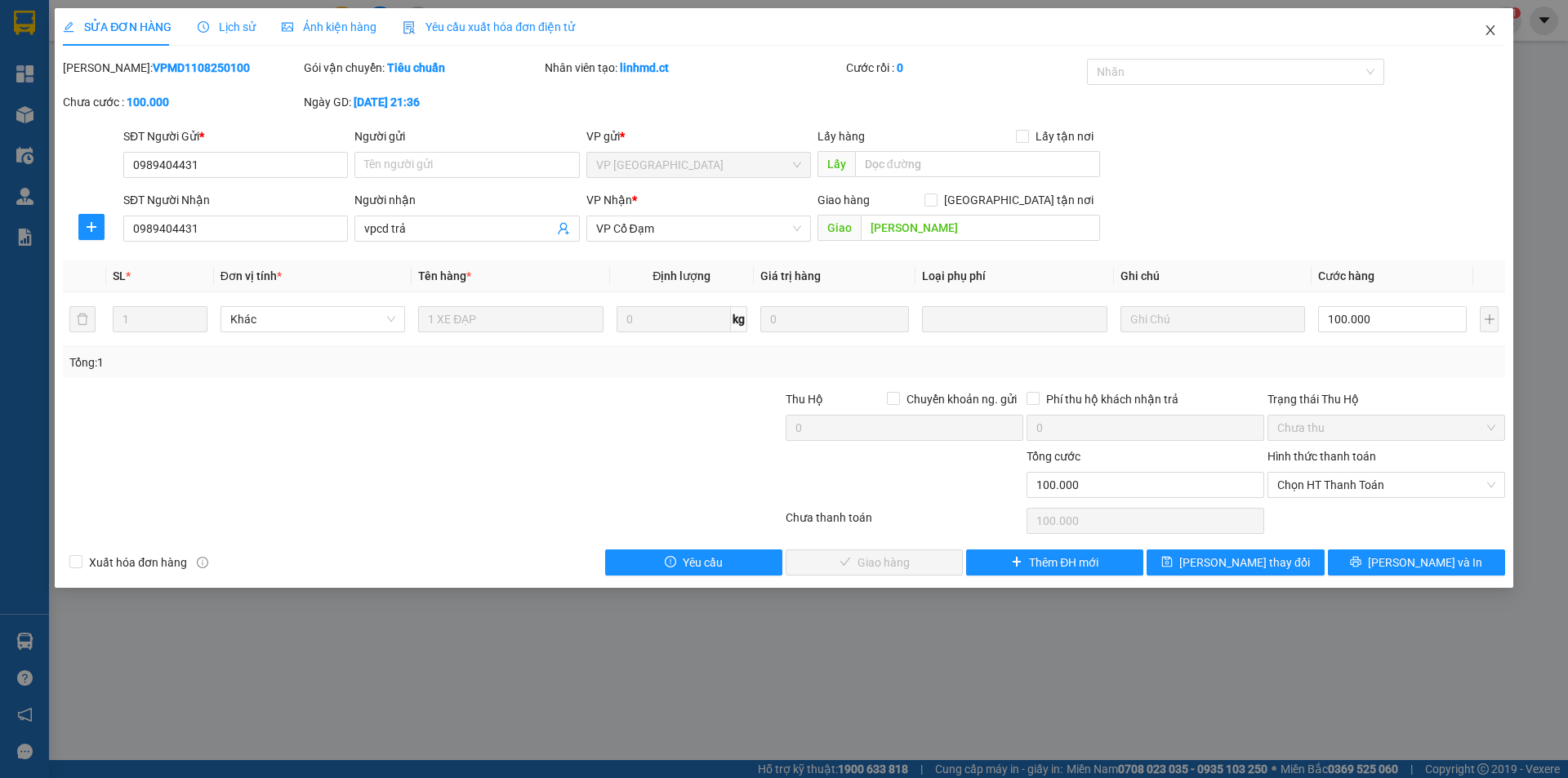
click at [1488, 25] on icon "close" at bounding box center [1491, 30] width 13 height 13
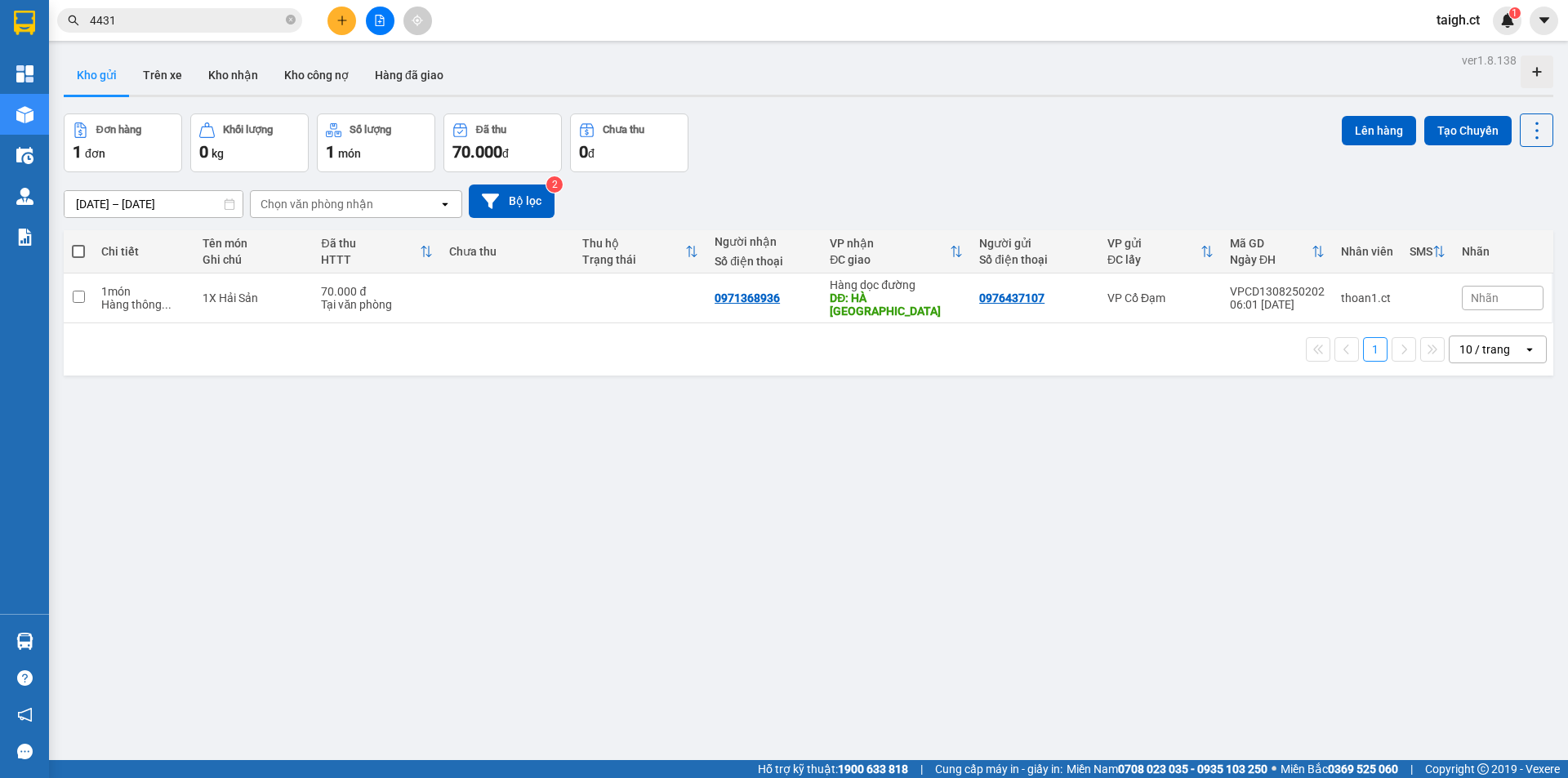
click at [224, 14] on input "4431" at bounding box center [186, 20] width 192 height 18
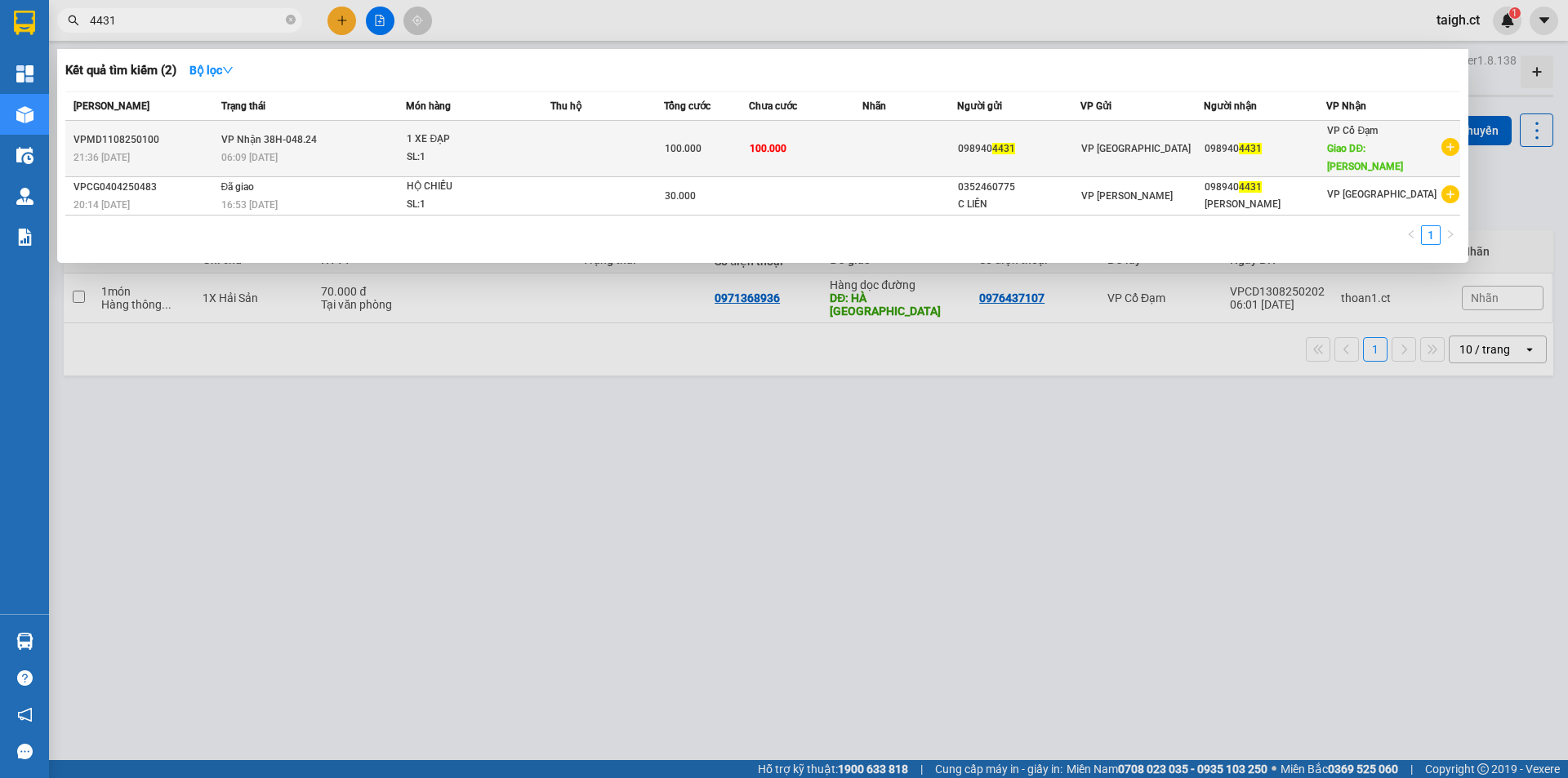
click at [268, 149] on div "06:09 - 13/08" at bounding box center [314, 158] width 185 height 18
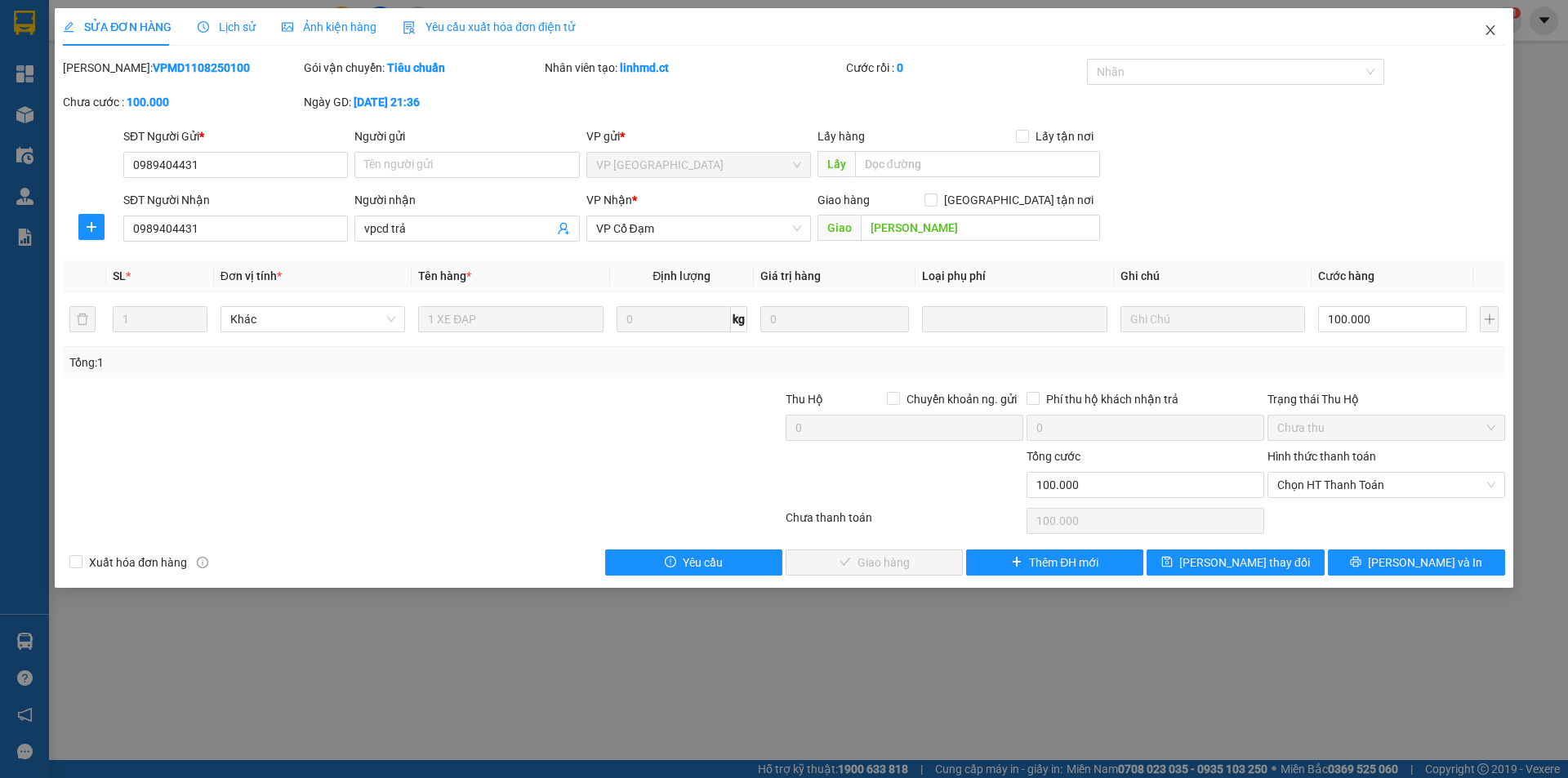
click at [1493, 22] on span "Close" at bounding box center [1491, 31] width 46 height 46
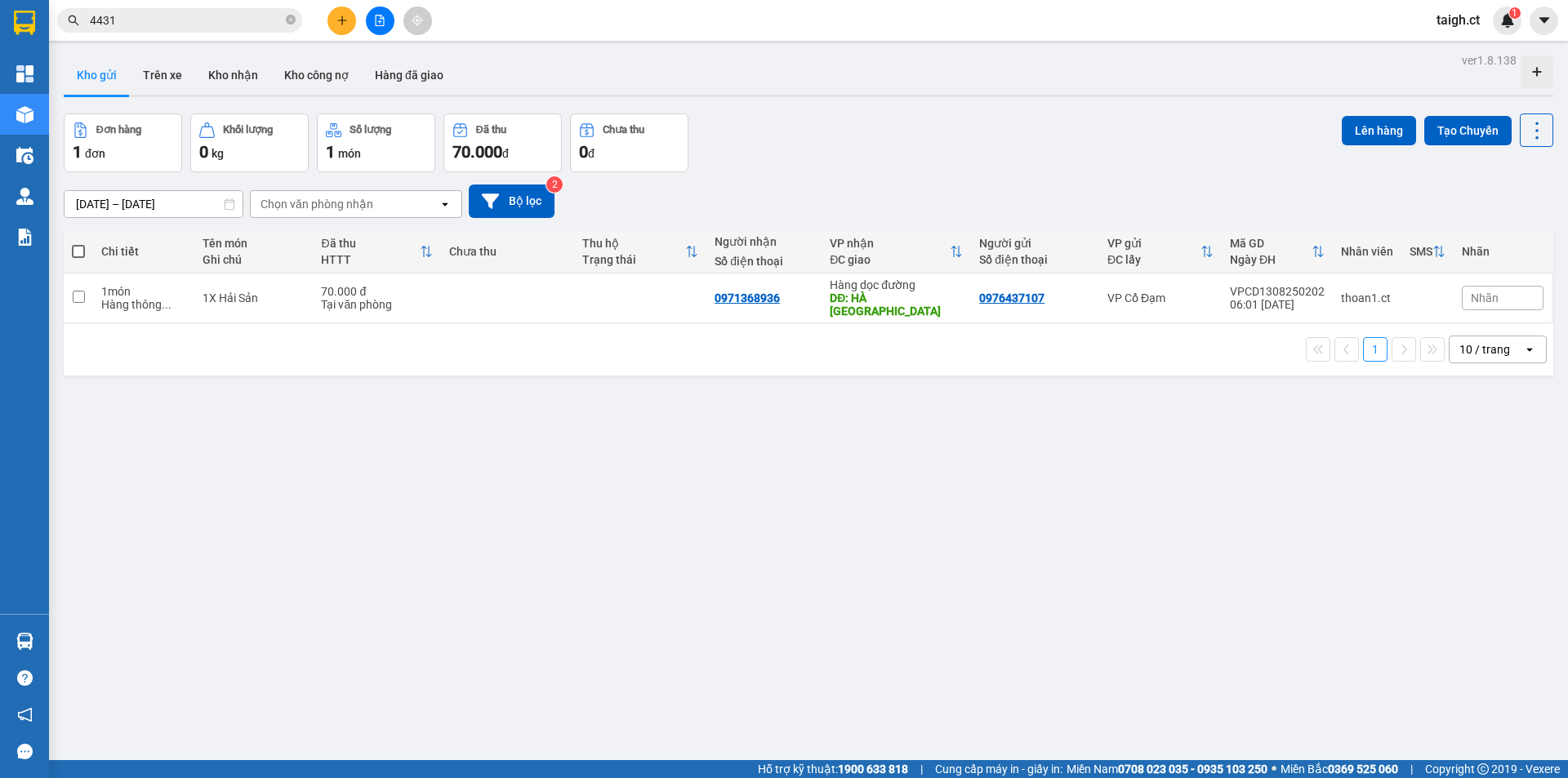
click at [240, 18] on input "4431" at bounding box center [186, 20] width 192 height 18
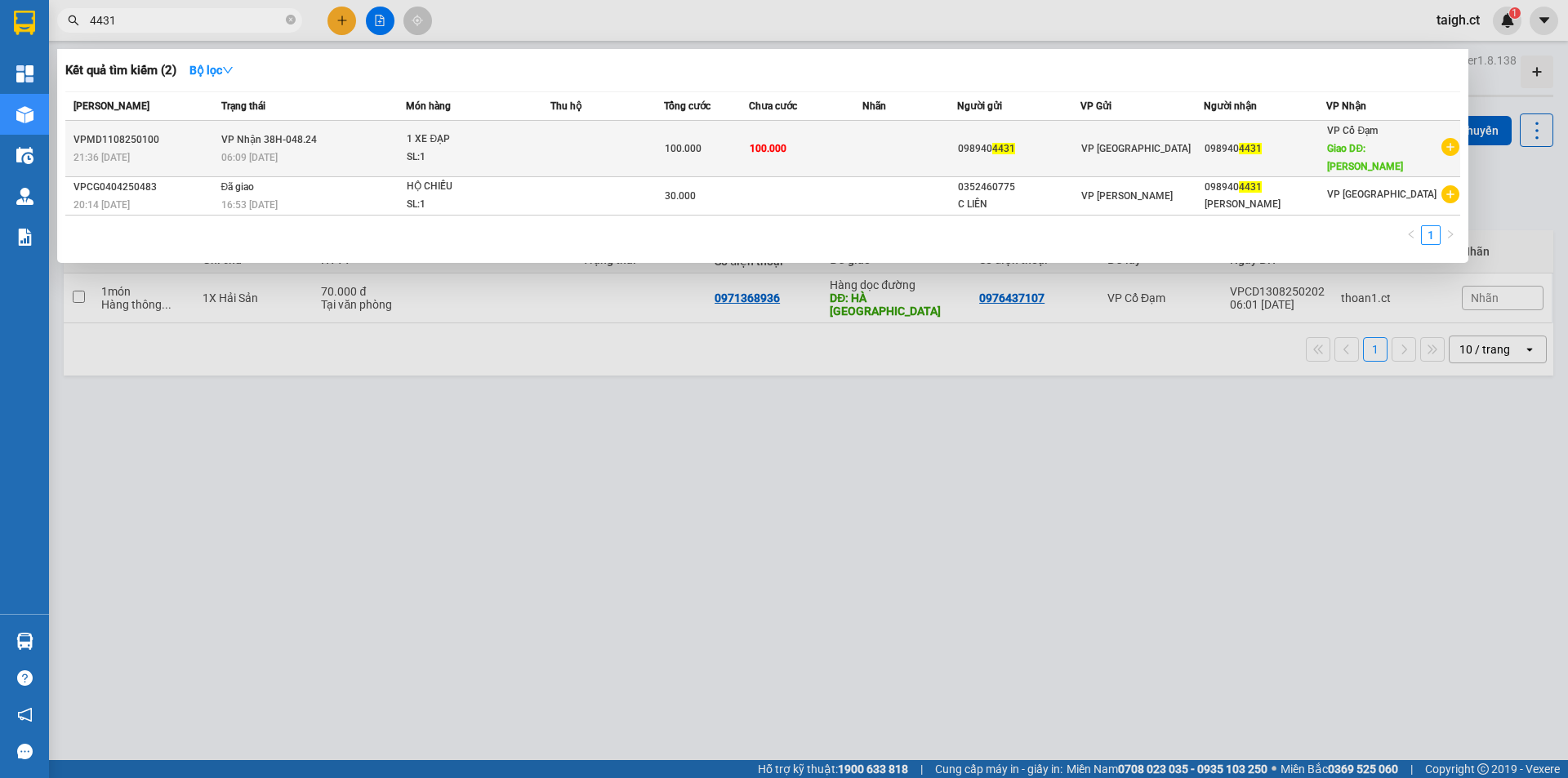
click at [259, 134] on span "VP Nhận 38H-048.24" at bounding box center [270, 140] width 96 height 11
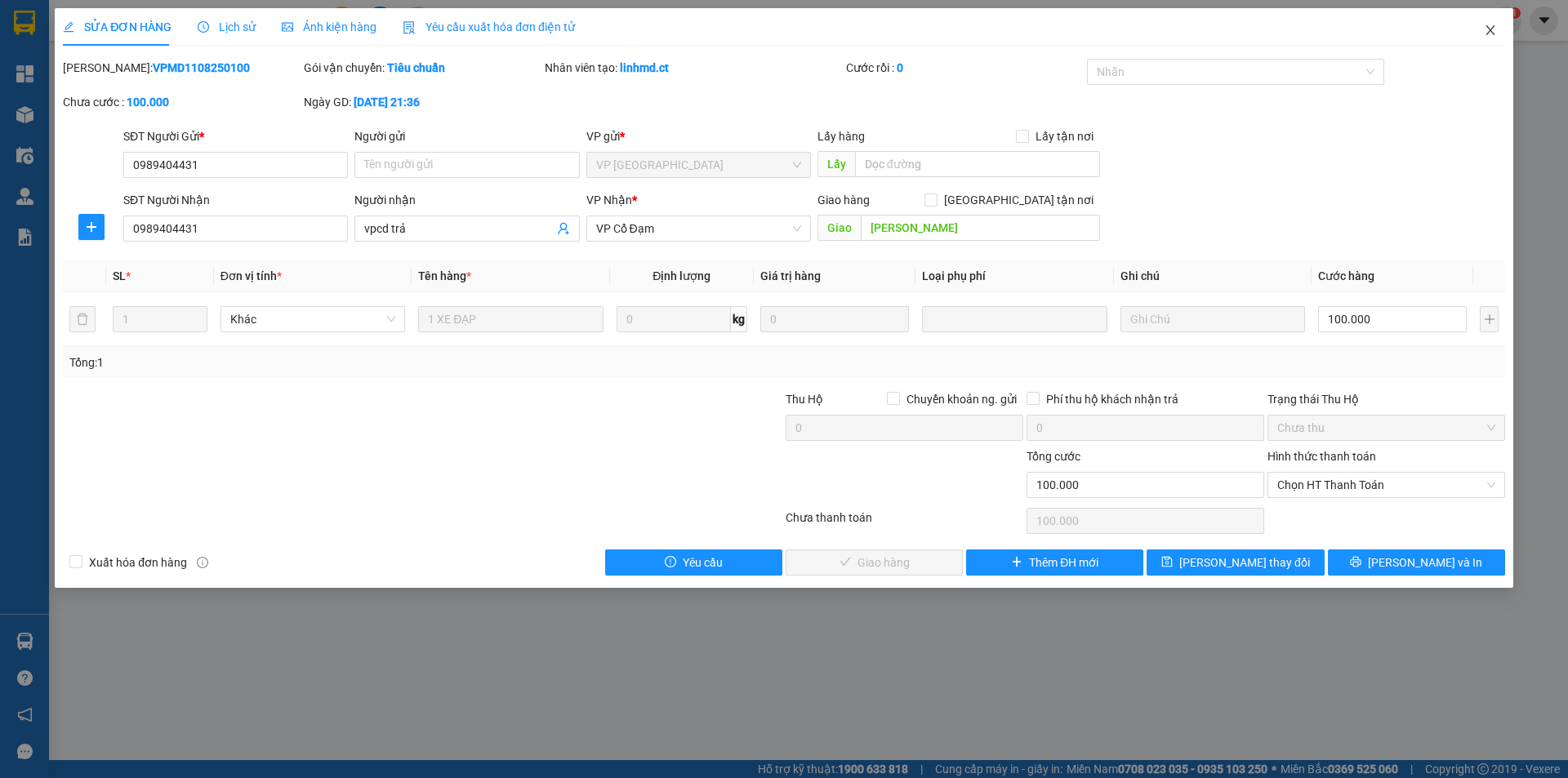
click at [1496, 28] on icon "close" at bounding box center [1491, 30] width 13 height 13
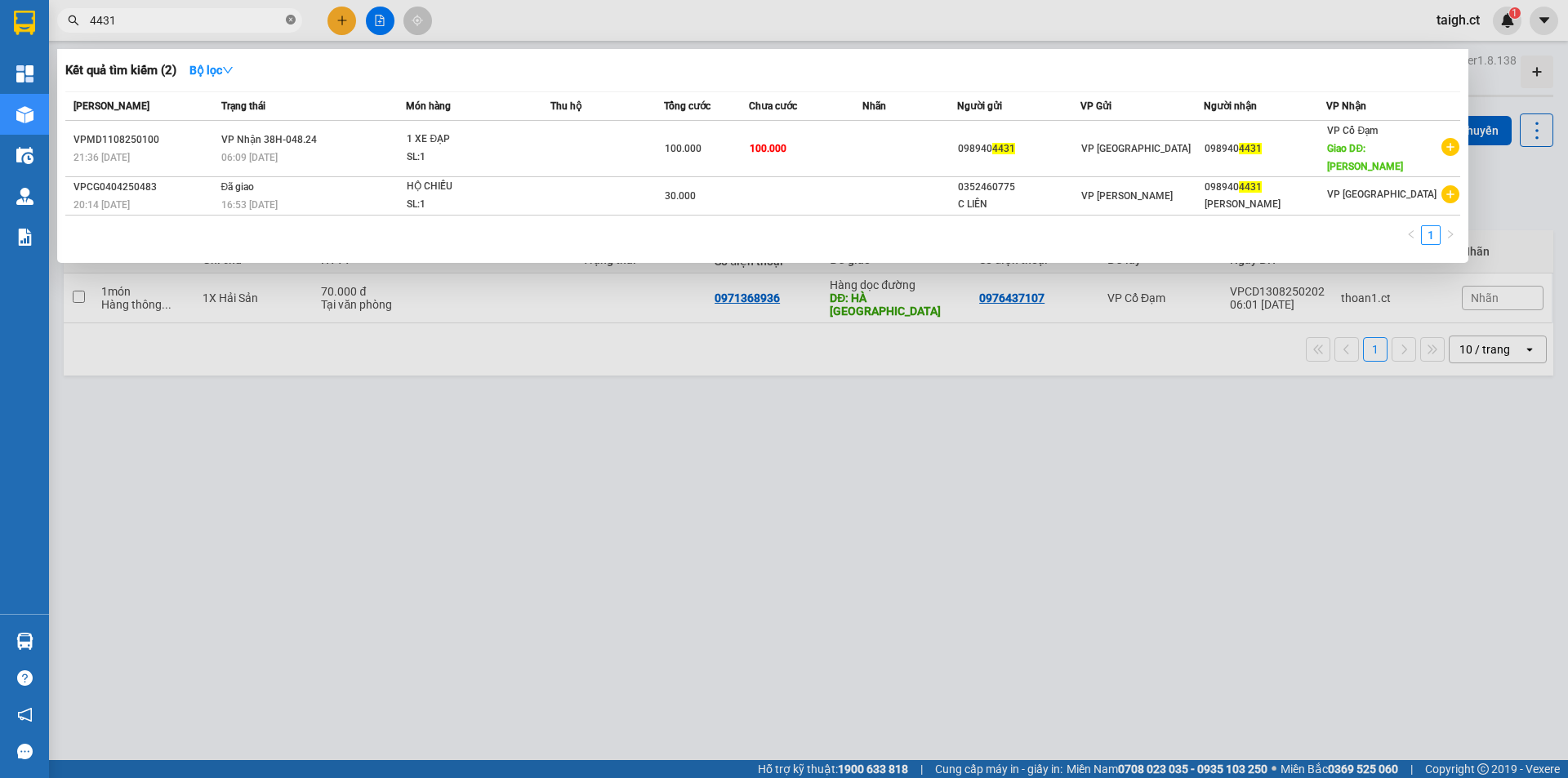
click at [293, 19] on icon "close-circle" at bounding box center [291, 19] width 10 height 10
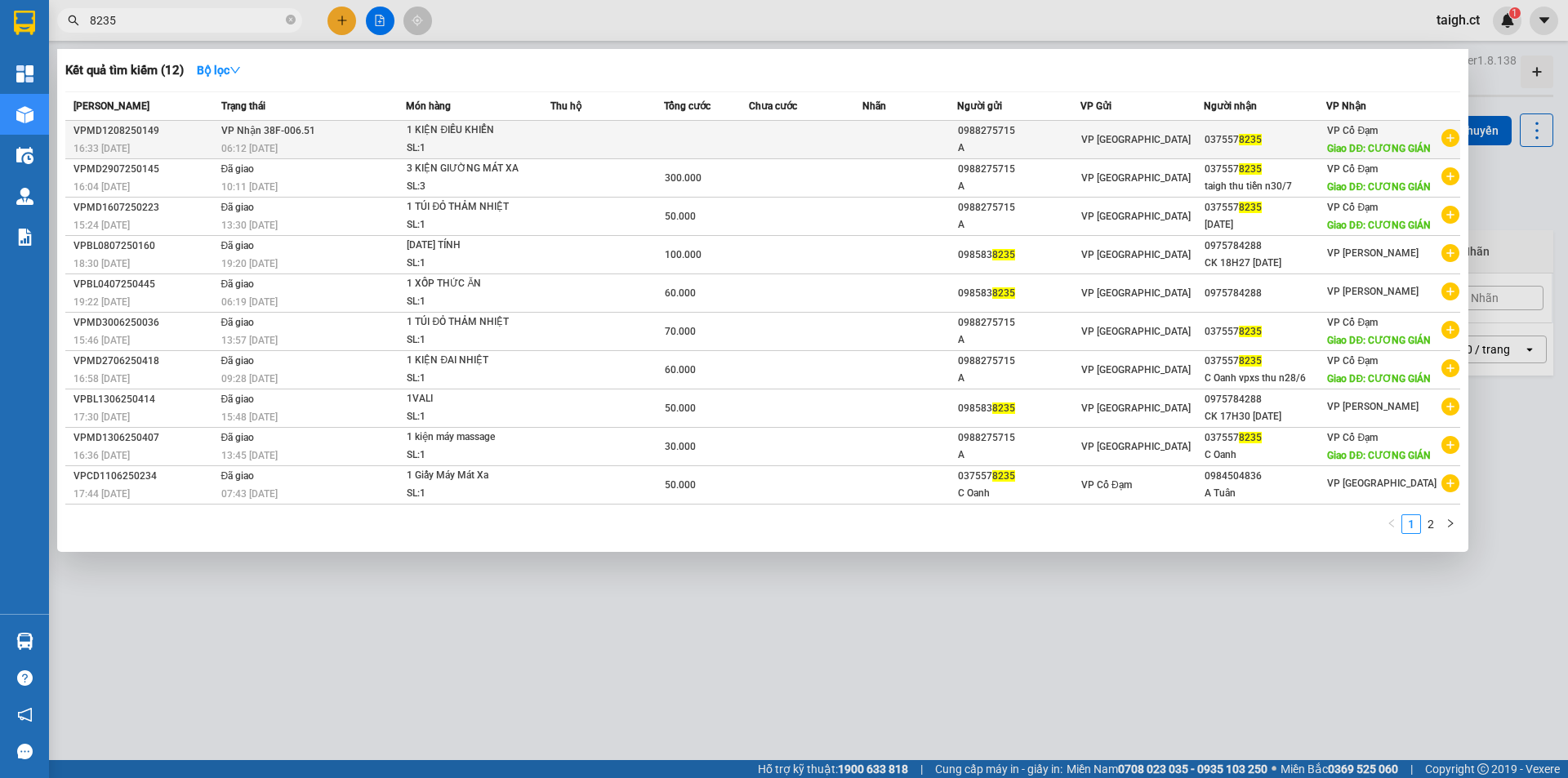
click at [278, 136] on span "VP Nhận 38F-006.51" at bounding box center [269, 131] width 94 height 11
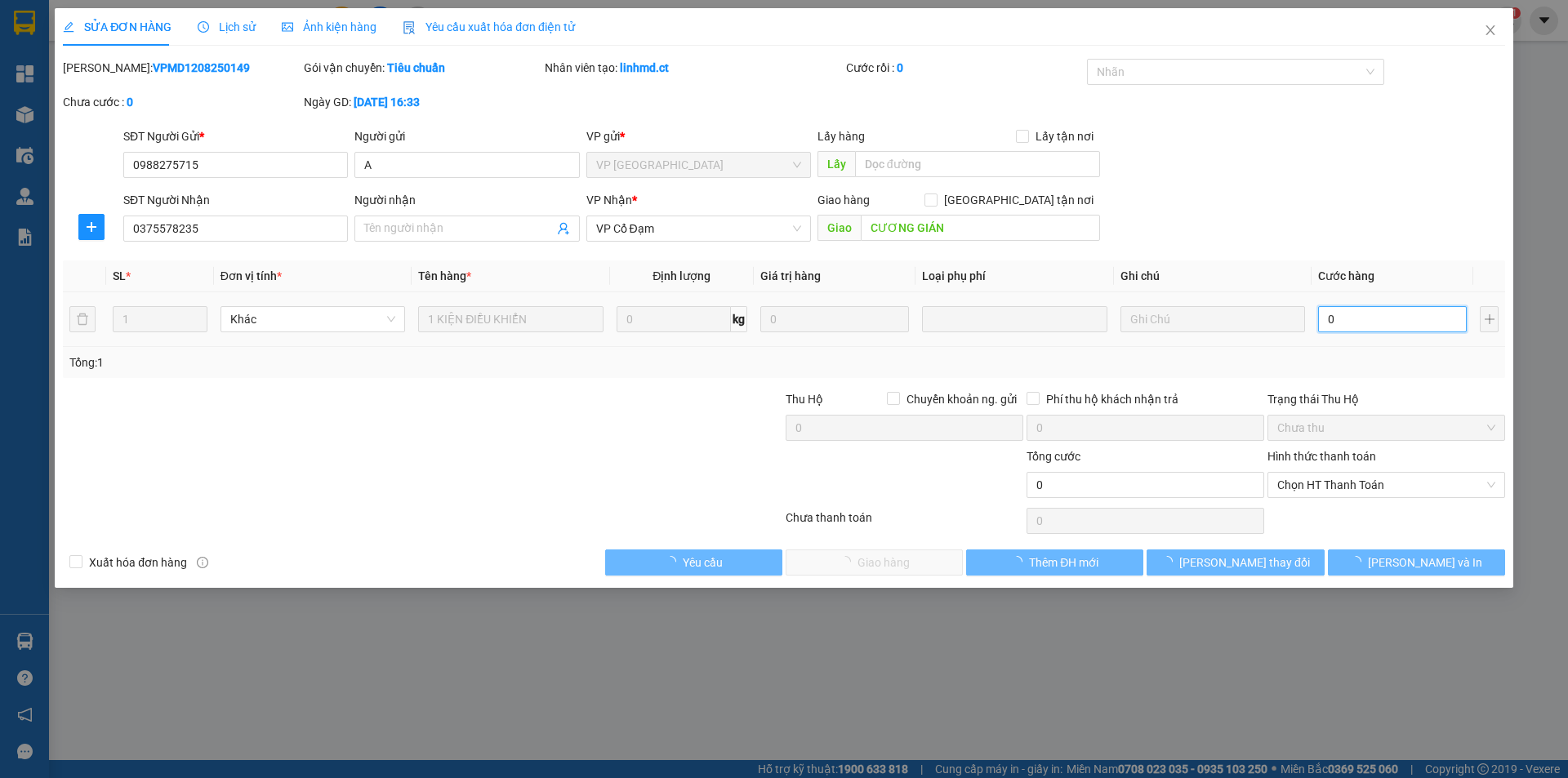
click at [1367, 318] on input "0" at bounding box center [1393, 319] width 149 height 26
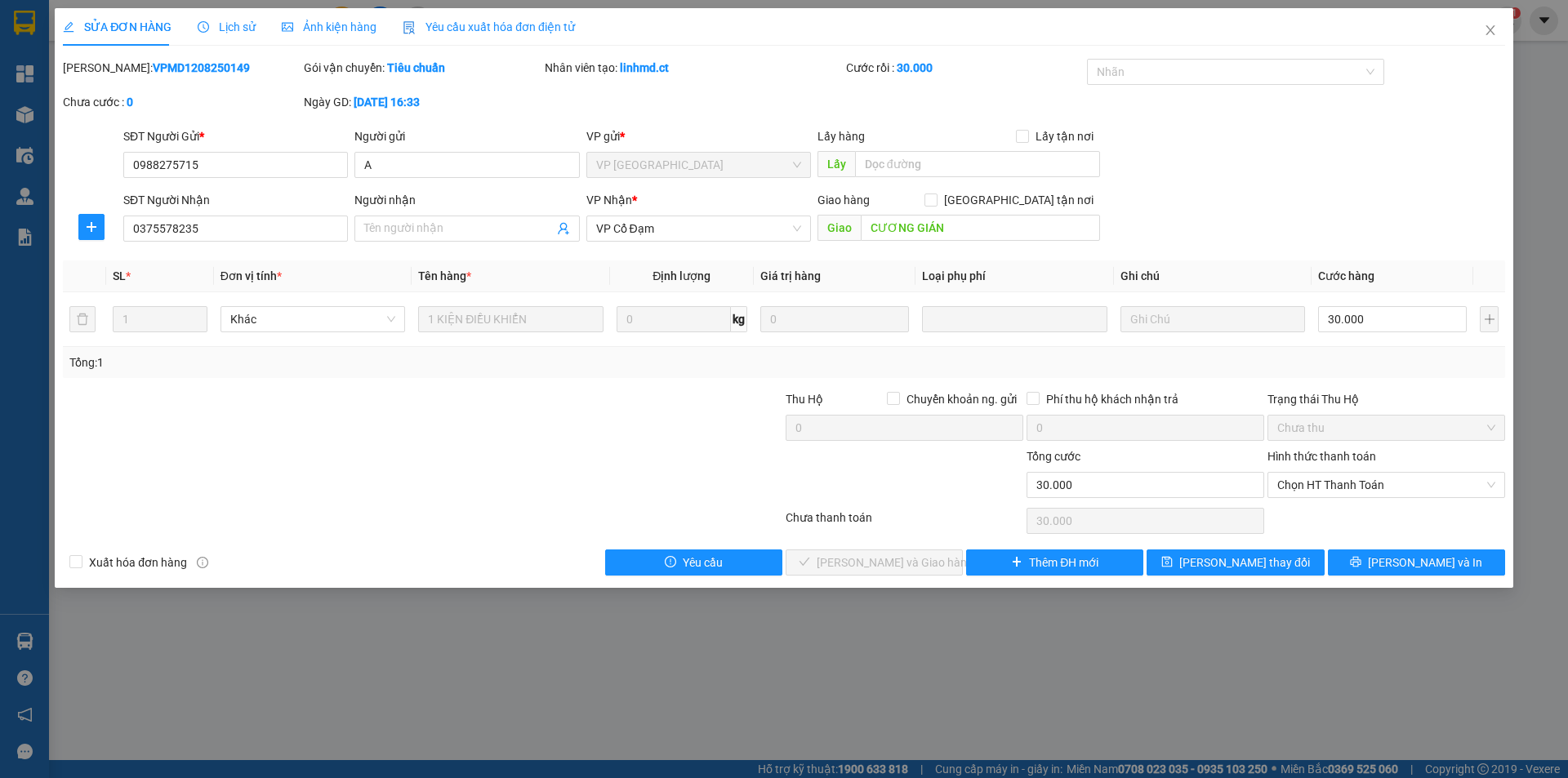
click at [1334, 464] on div "Hình thức thanh toán" at bounding box center [1387, 459] width 237 height 25
click at [1325, 484] on span "Chọn HT Thanh Toán" at bounding box center [1386, 485] width 218 height 25
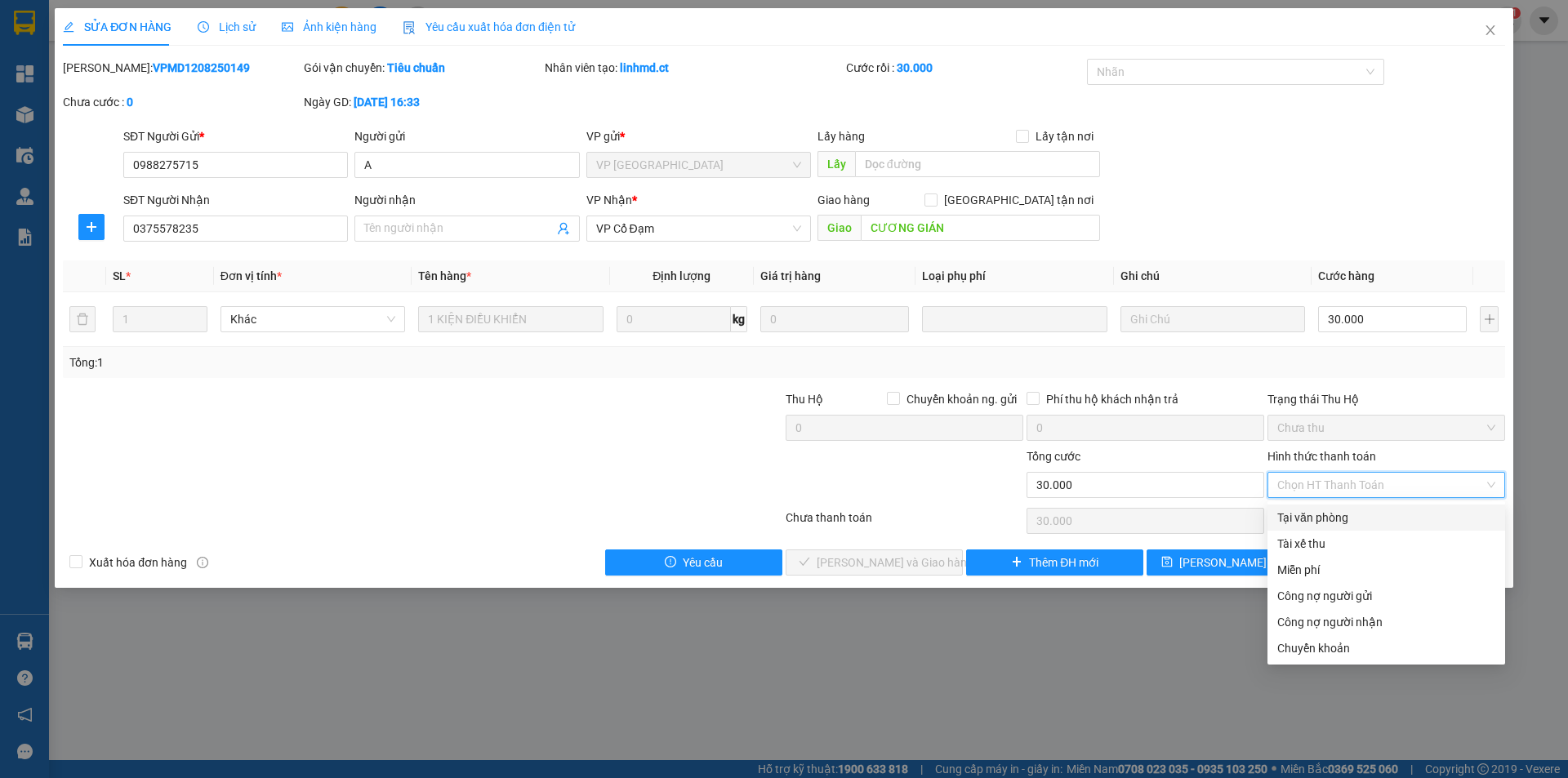
drag, startPoint x: 1315, startPoint y: 515, endPoint x: 1075, endPoint y: 558, distance: 243.8
click at [1314, 516] on div "Tại văn phòng" at bounding box center [1386, 518] width 218 height 18
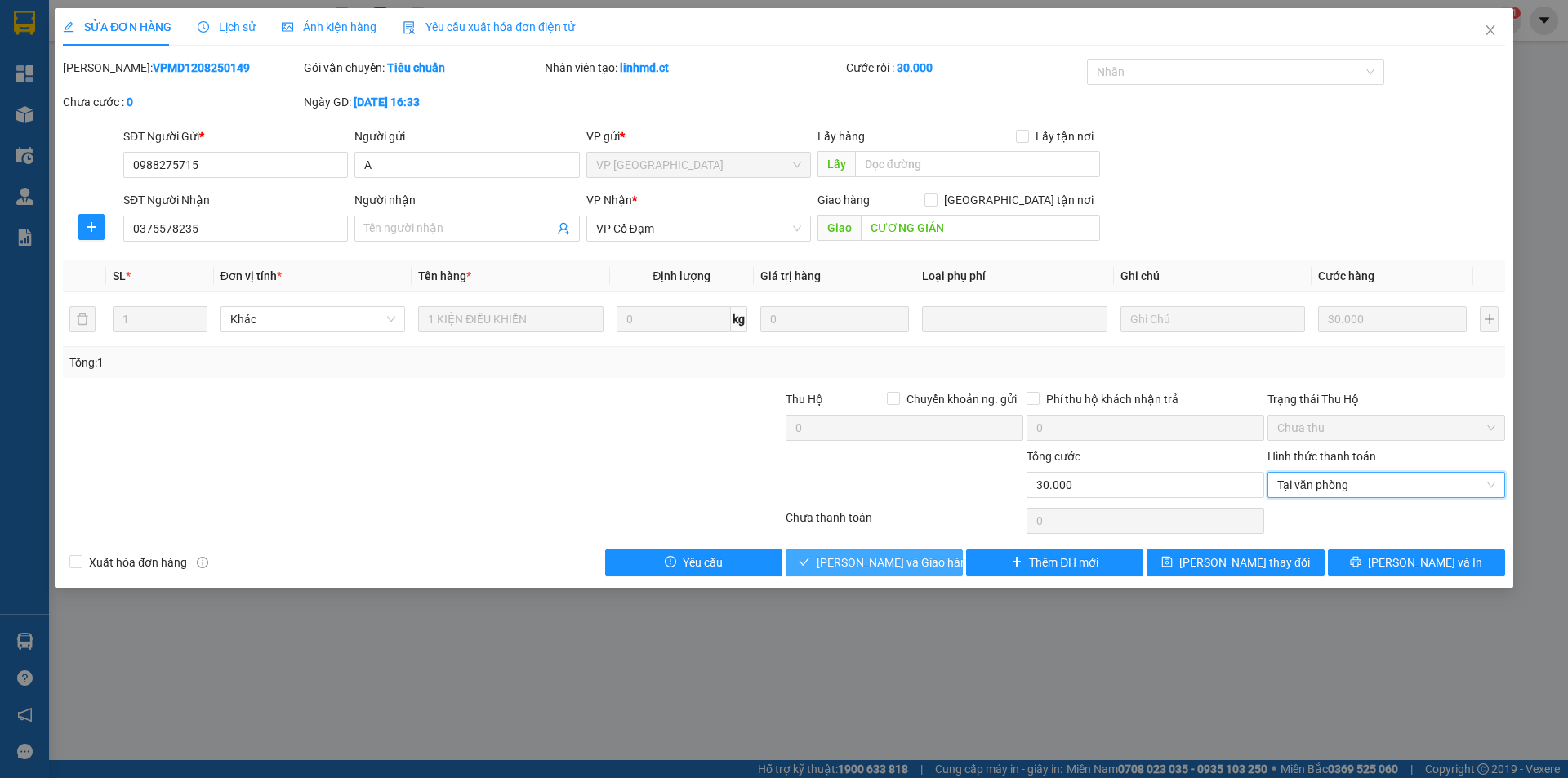
click at [934, 561] on button "Lưu và Giao hàng" at bounding box center [874, 562] width 178 height 26
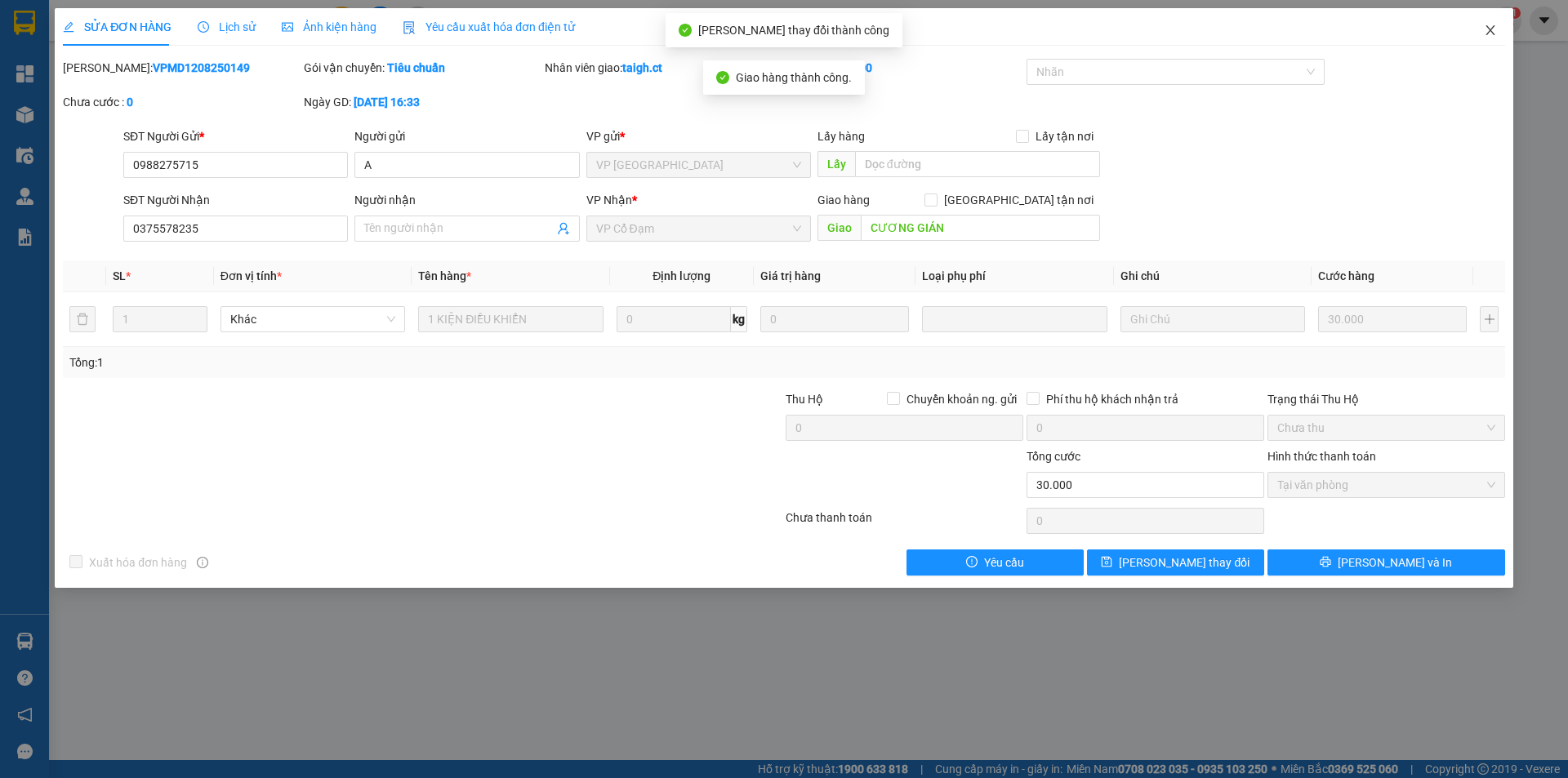
click at [1492, 21] on span "Close" at bounding box center [1491, 31] width 46 height 46
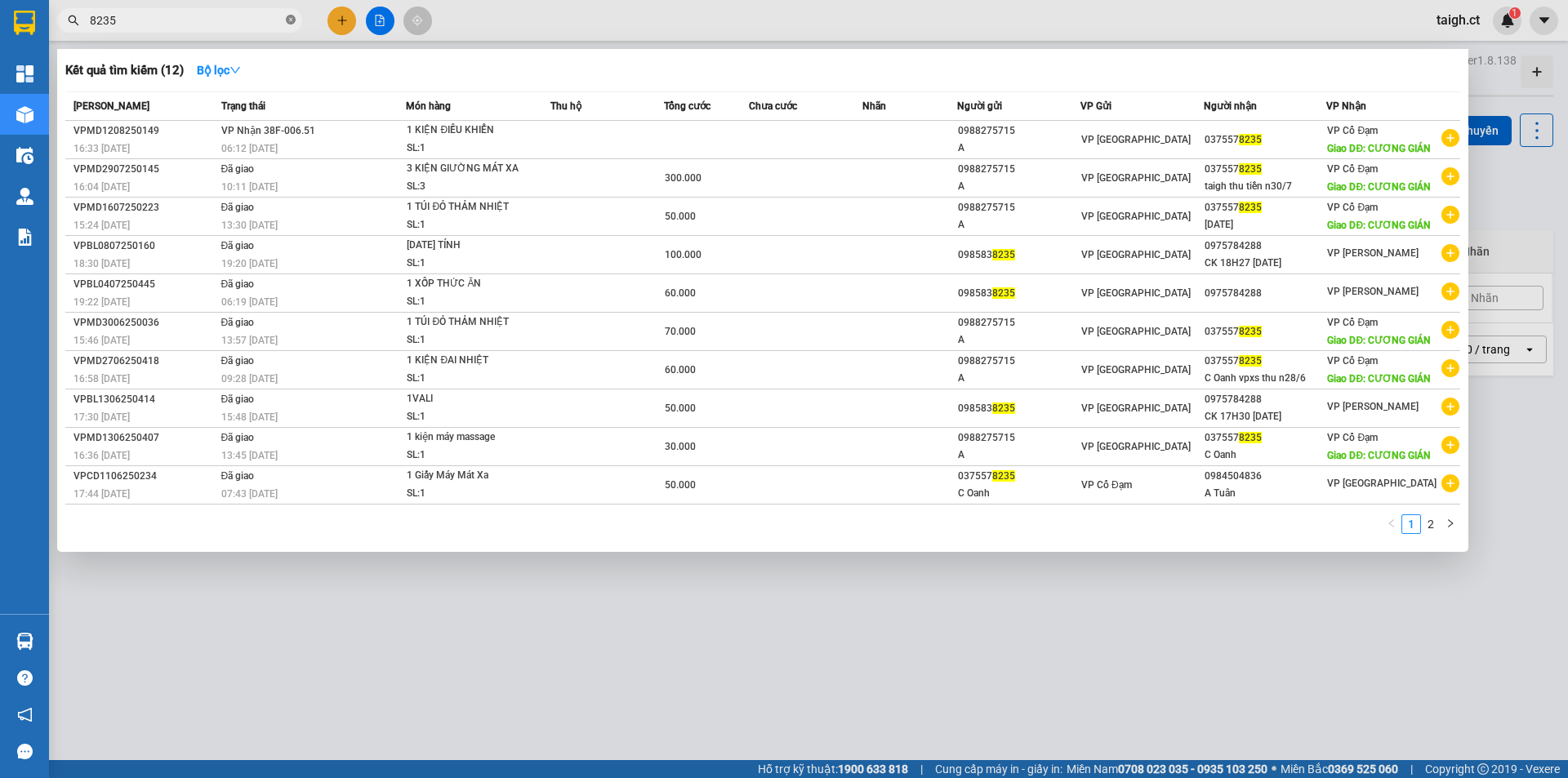
drag, startPoint x: 289, startPoint y: 19, endPoint x: 295, endPoint y: 11, distance: 10.0
click at [290, 19] on icon "close-circle" at bounding box center [291, 19] width 10 height 10
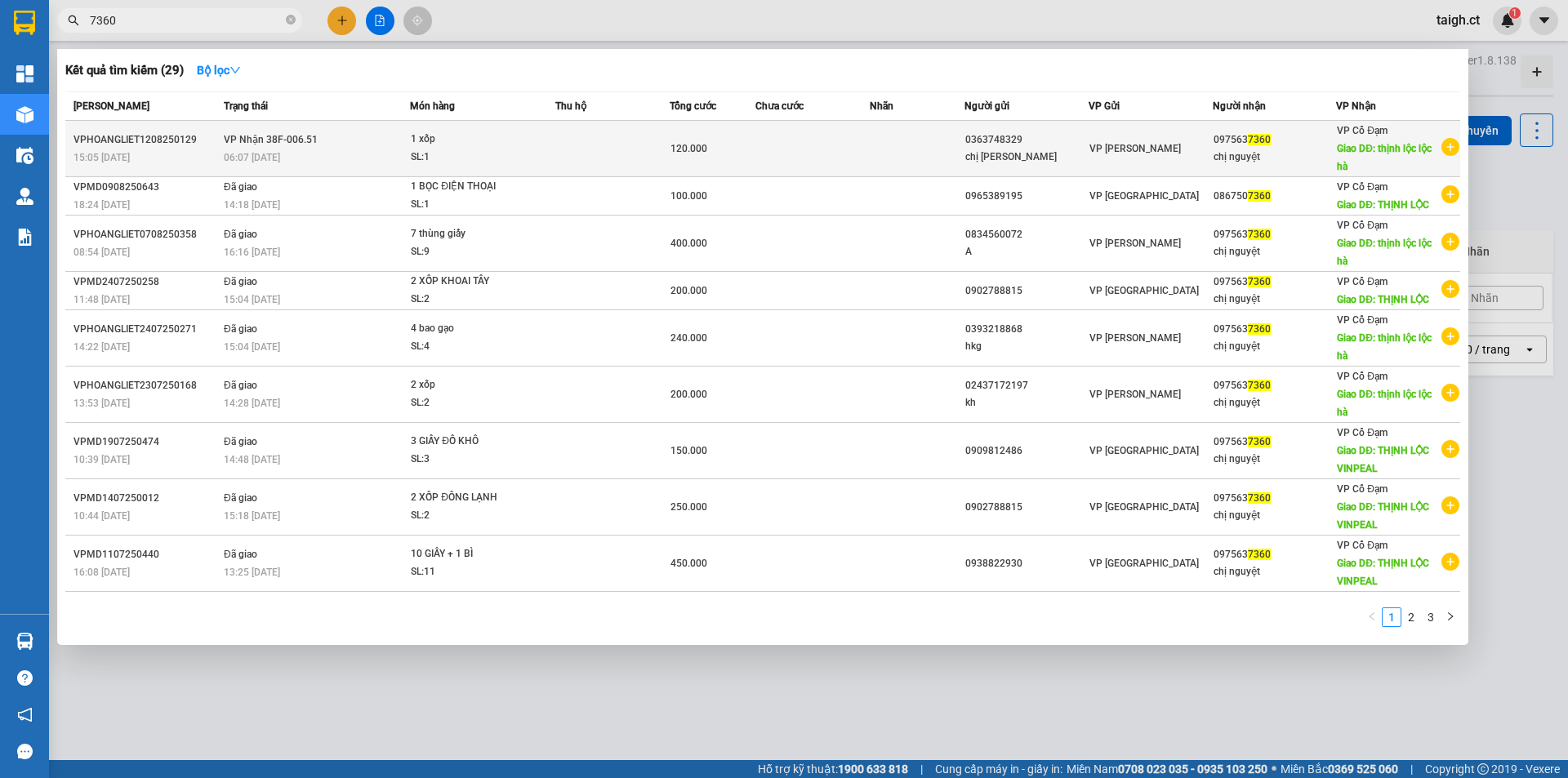
click at [321, 154] on div "06:07 - 13/08" at bounding box center [317, 158] width 186 height 18
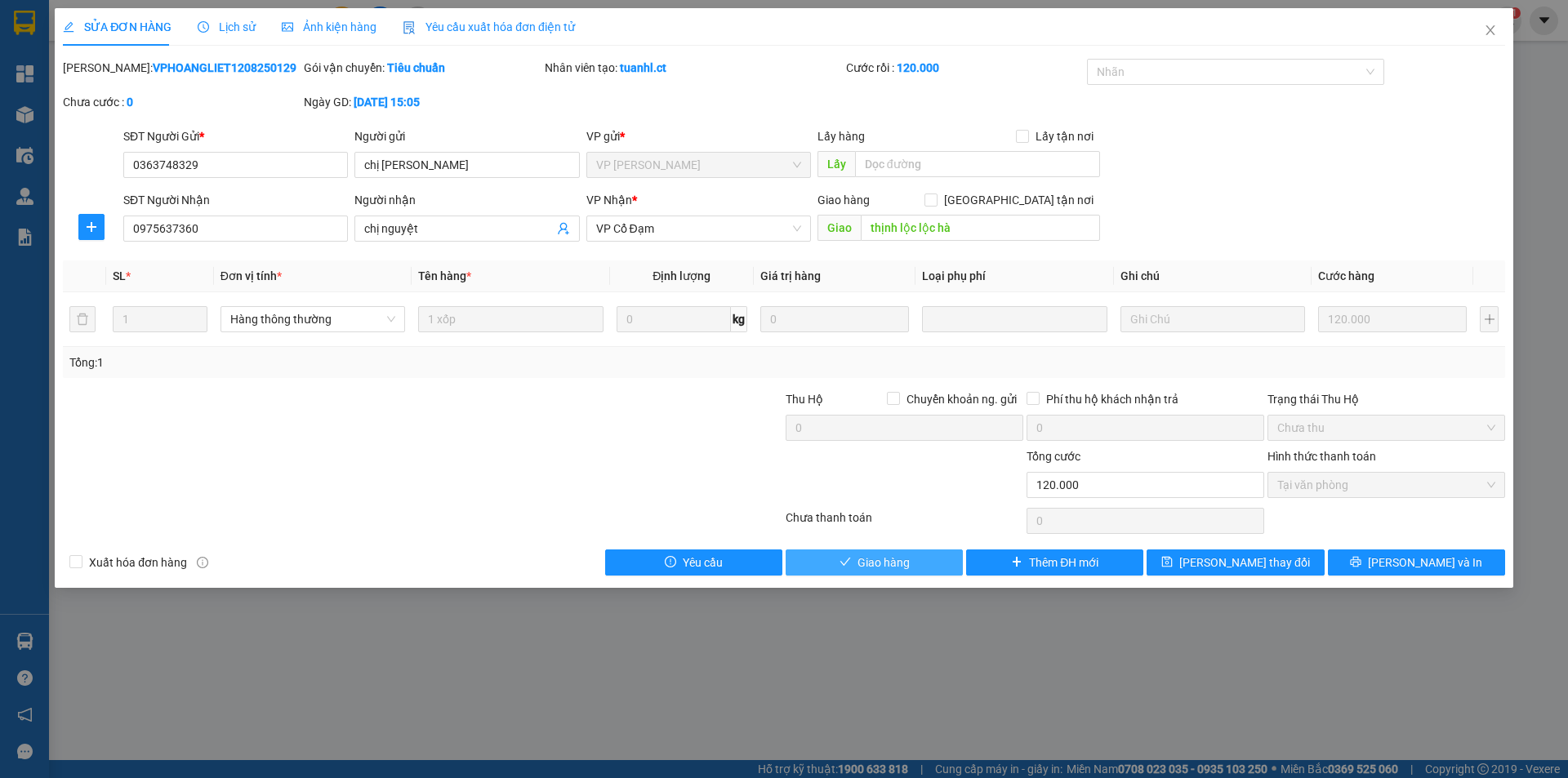
click at [901, 557] on span "Giao hàng" at bounding box center [883, 563] width 52 height 18
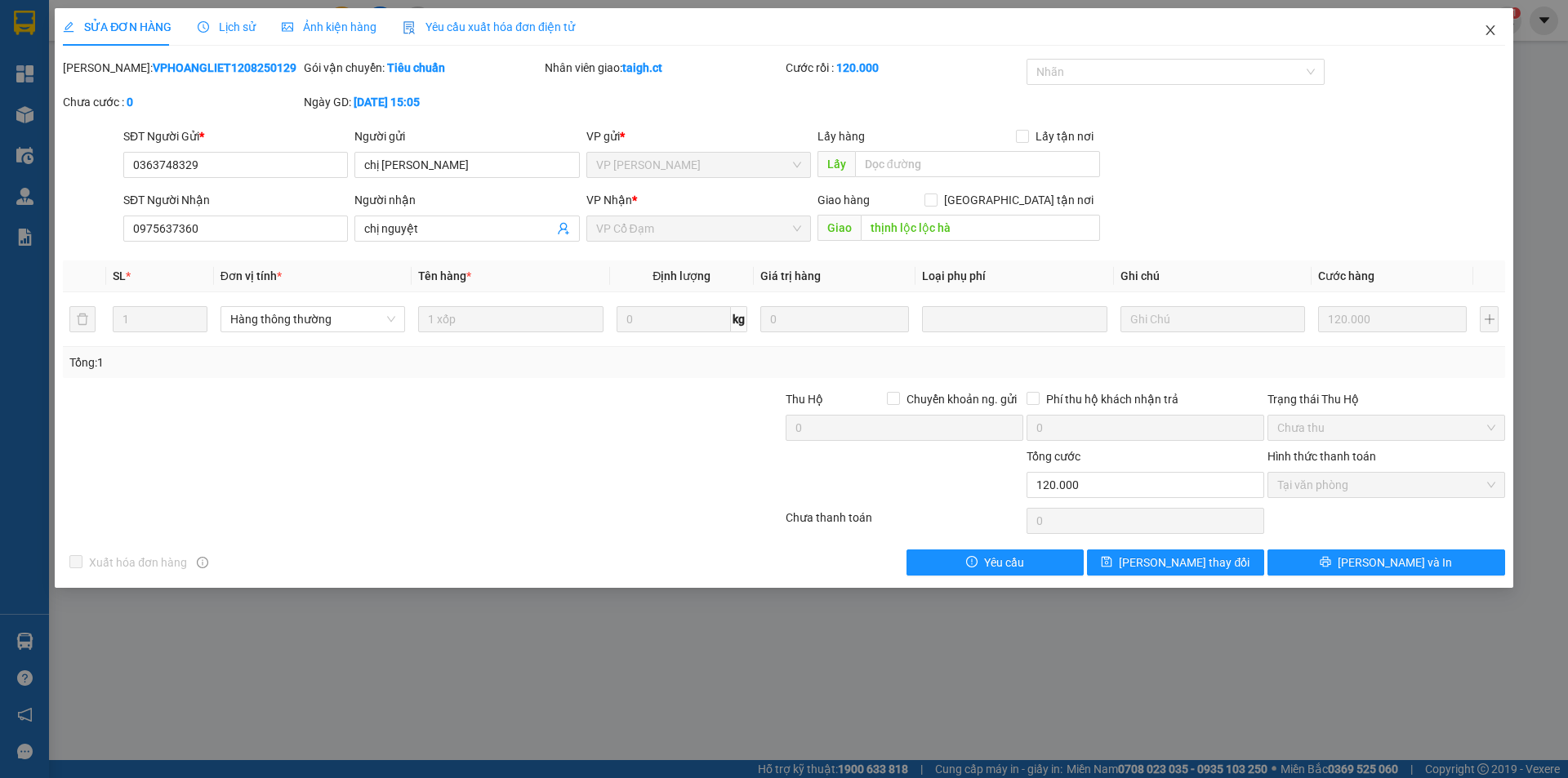
click at [1494, 26] on icon "close" at bounding box center [1491, 30] width 13 height 13
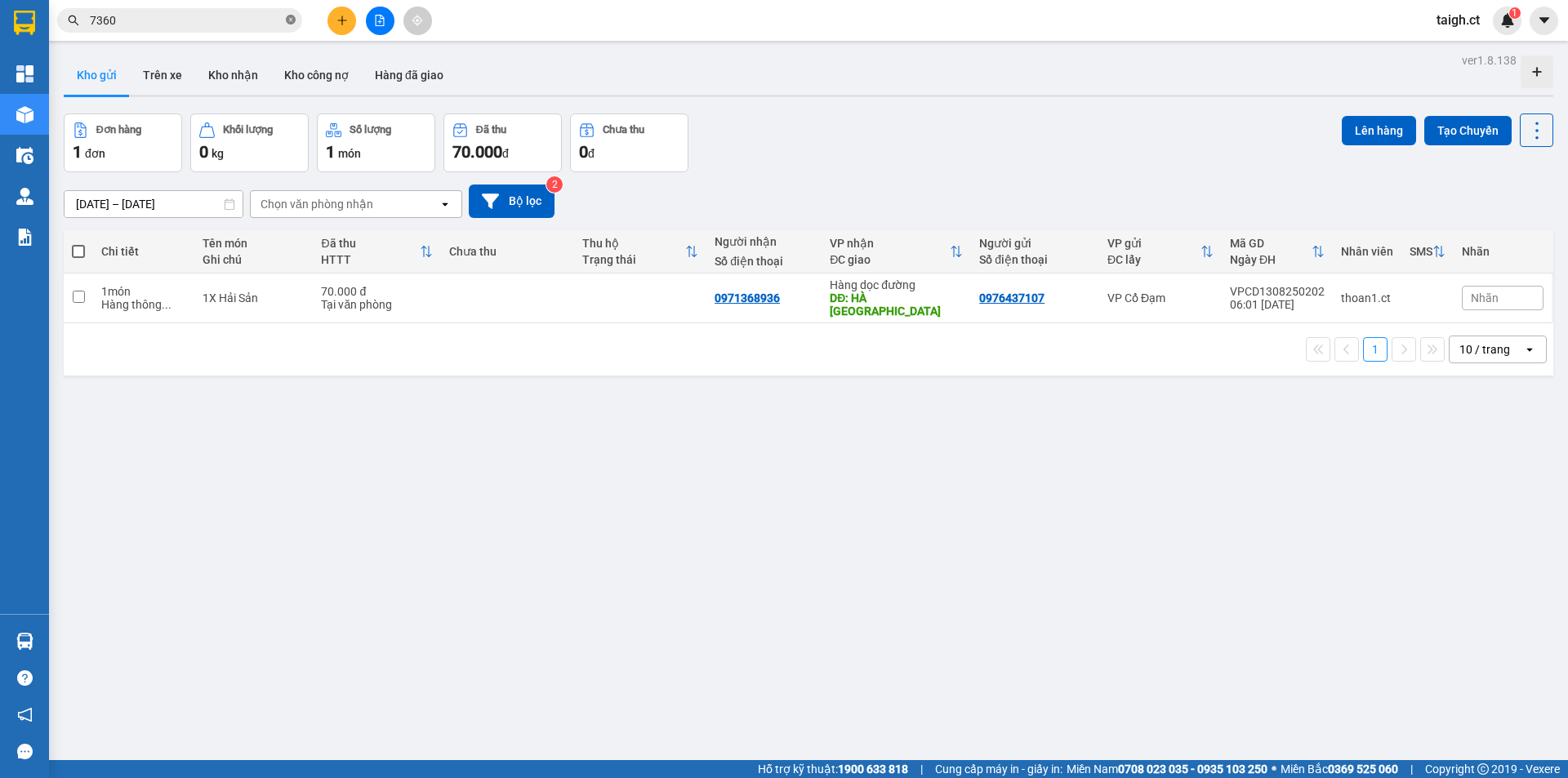
click at [288, 16] on icon "close-circle" at bounding box center [291, 19] width 10 height 10
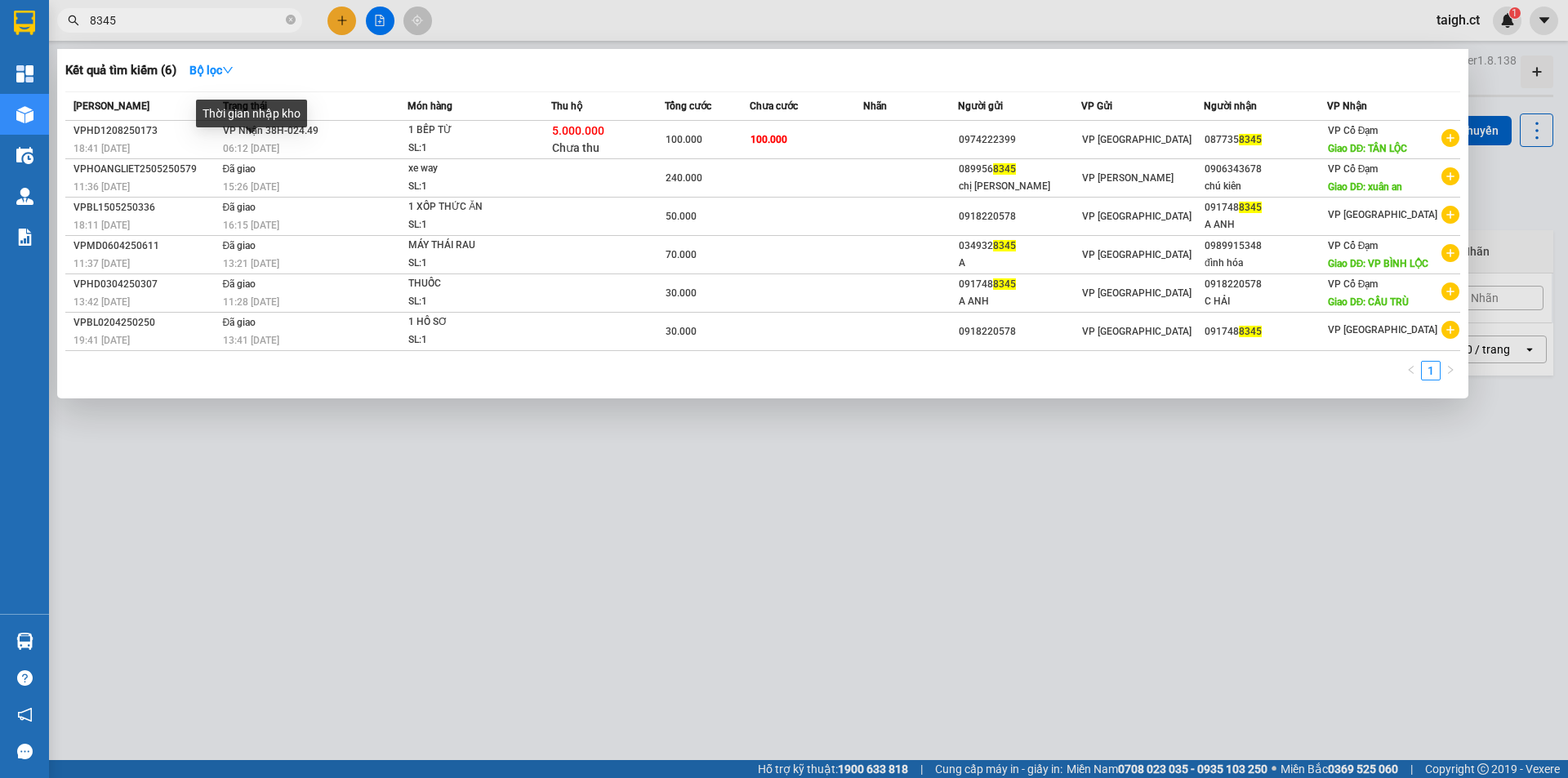
click at [285, 139] on div "Thời gian nhập kho" at bounding box center [251, 119] width 111 height 40
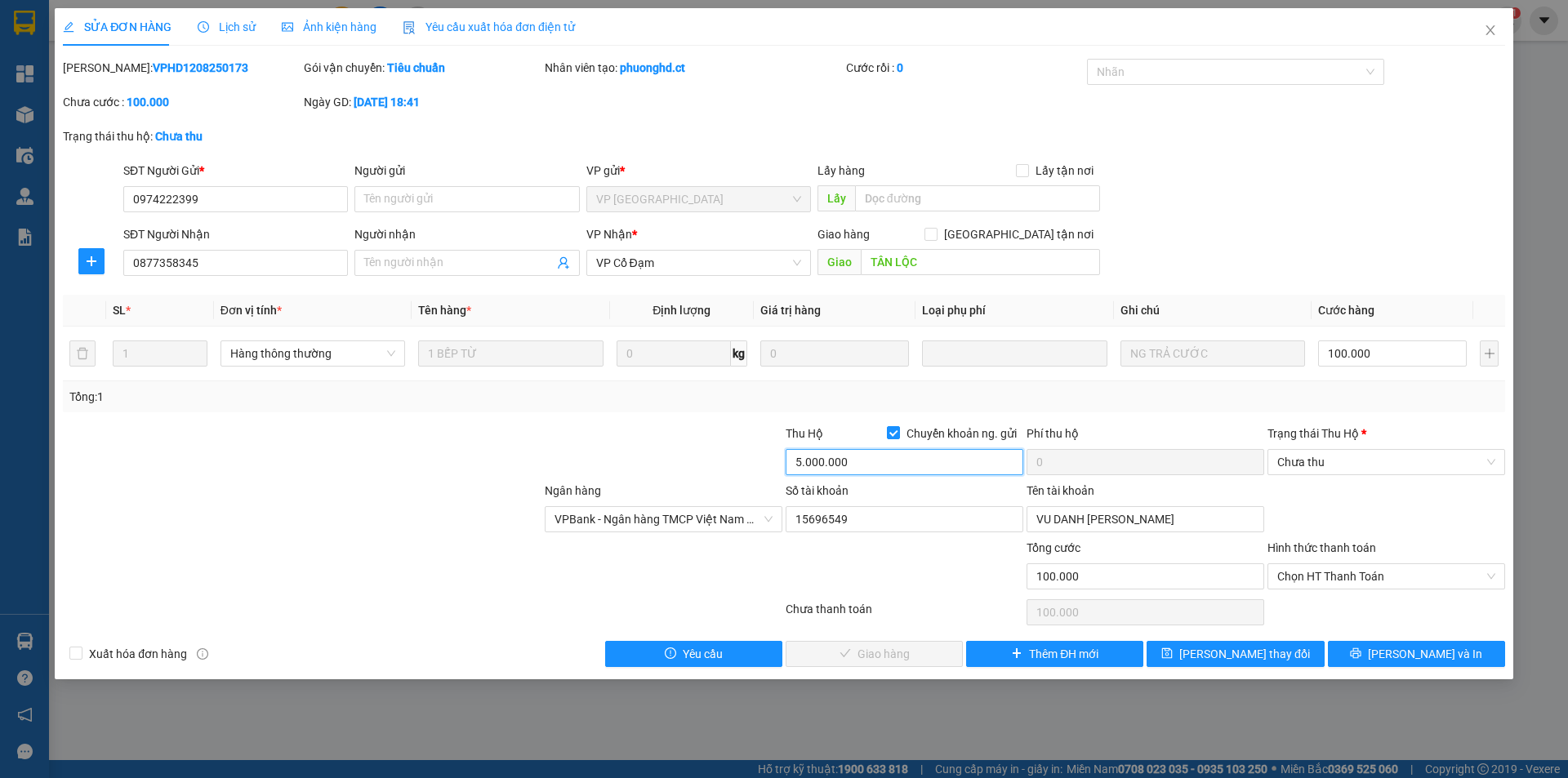
click at [933, 461] on input "5.000.000" at bounding box center [905, 462] width 237 height 26
click at [1308, 452] on span "Chưa thu" at bounding box center [1386, 462] width 218 height 25
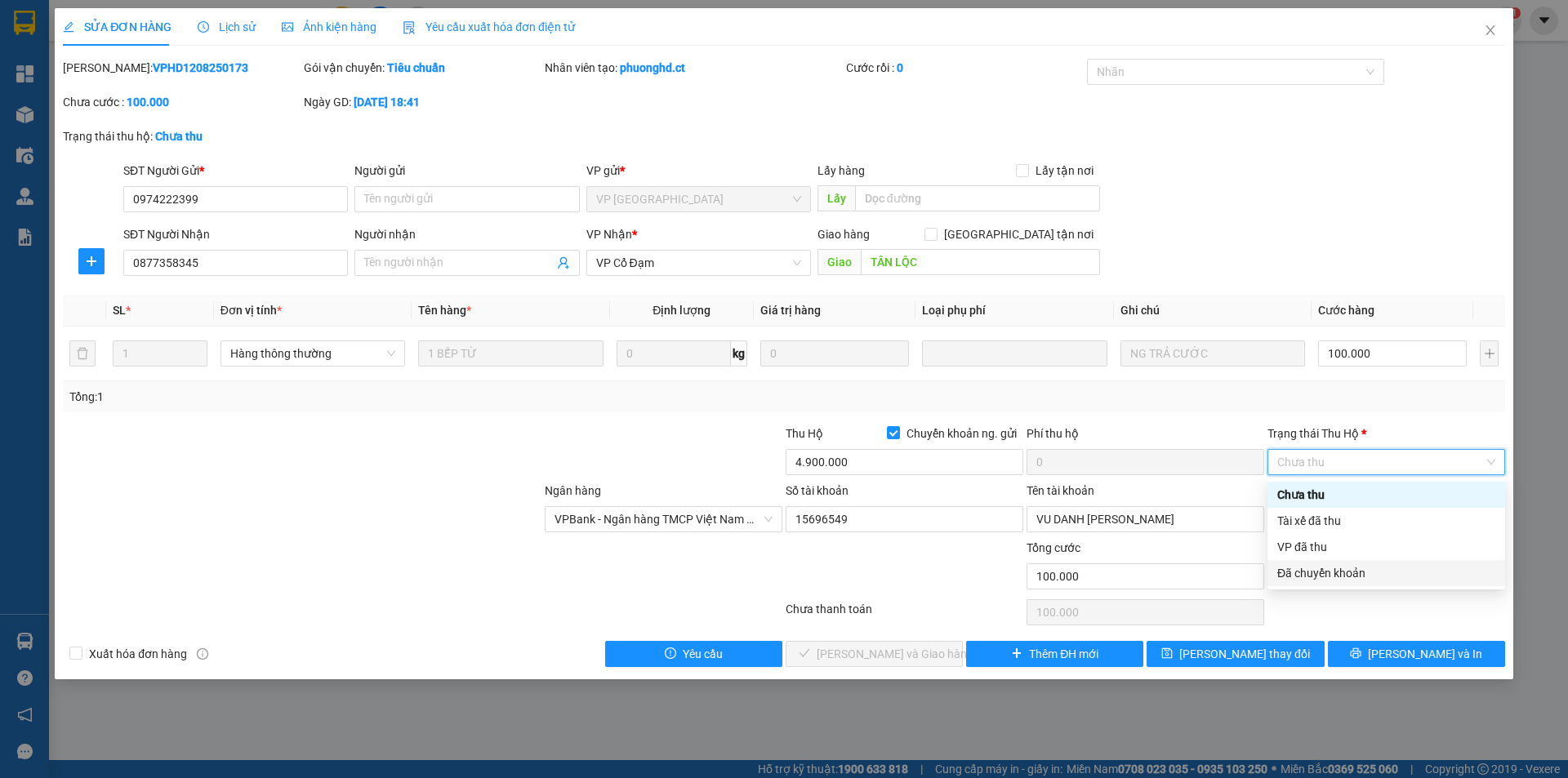
click at [1311, 573] on div "Đã chuyển khoản" at bounding box center [1386, 573] width 218 height 18
click at [1342, 578] on span "Chọn HT Thanh Toán" at bounding box center [1386, 576] width 218 height 25
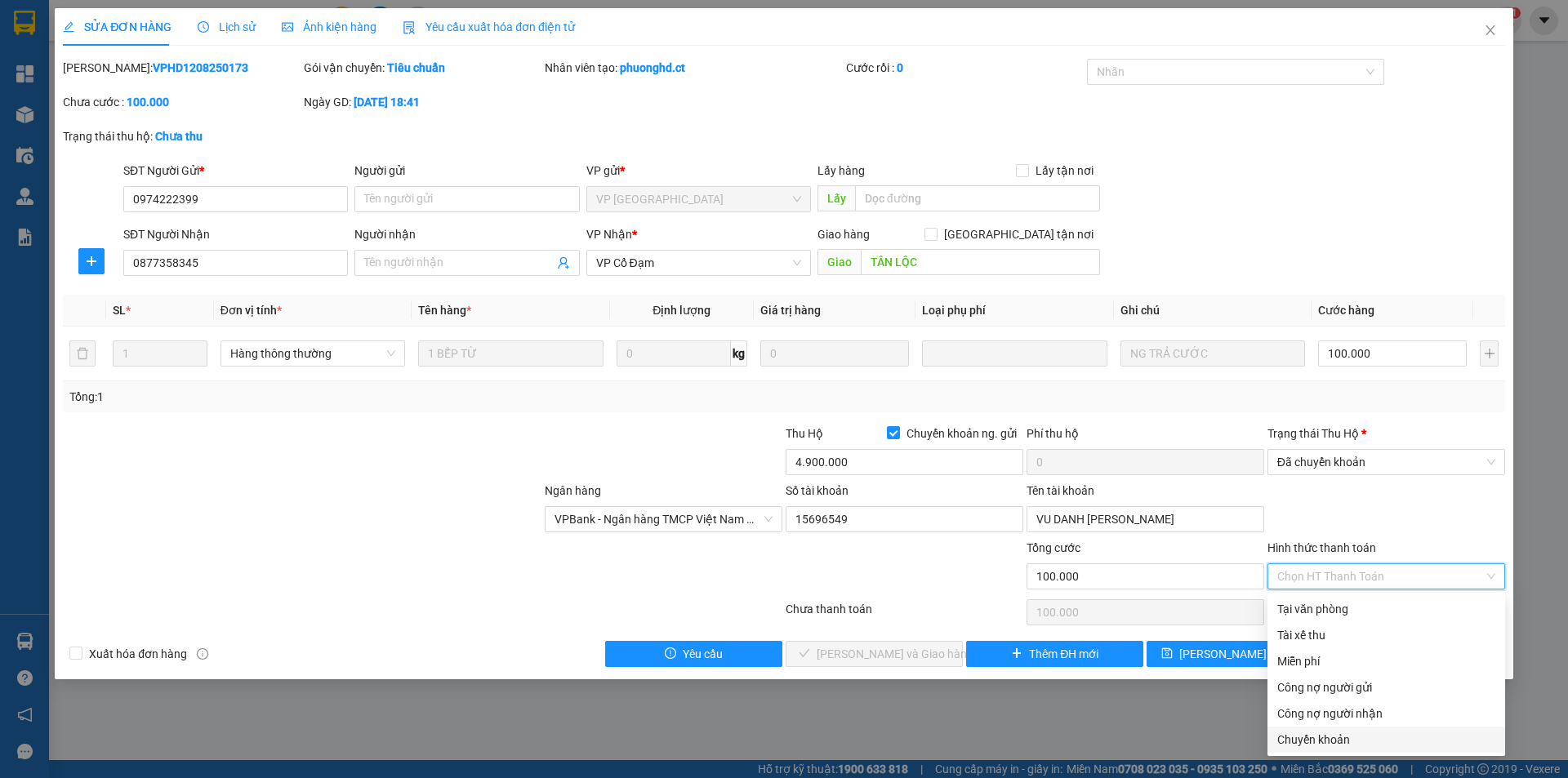
click at [1309, 737] on div "Chuyển khoản" at bounding box center [1386, 739] width 218 height 18
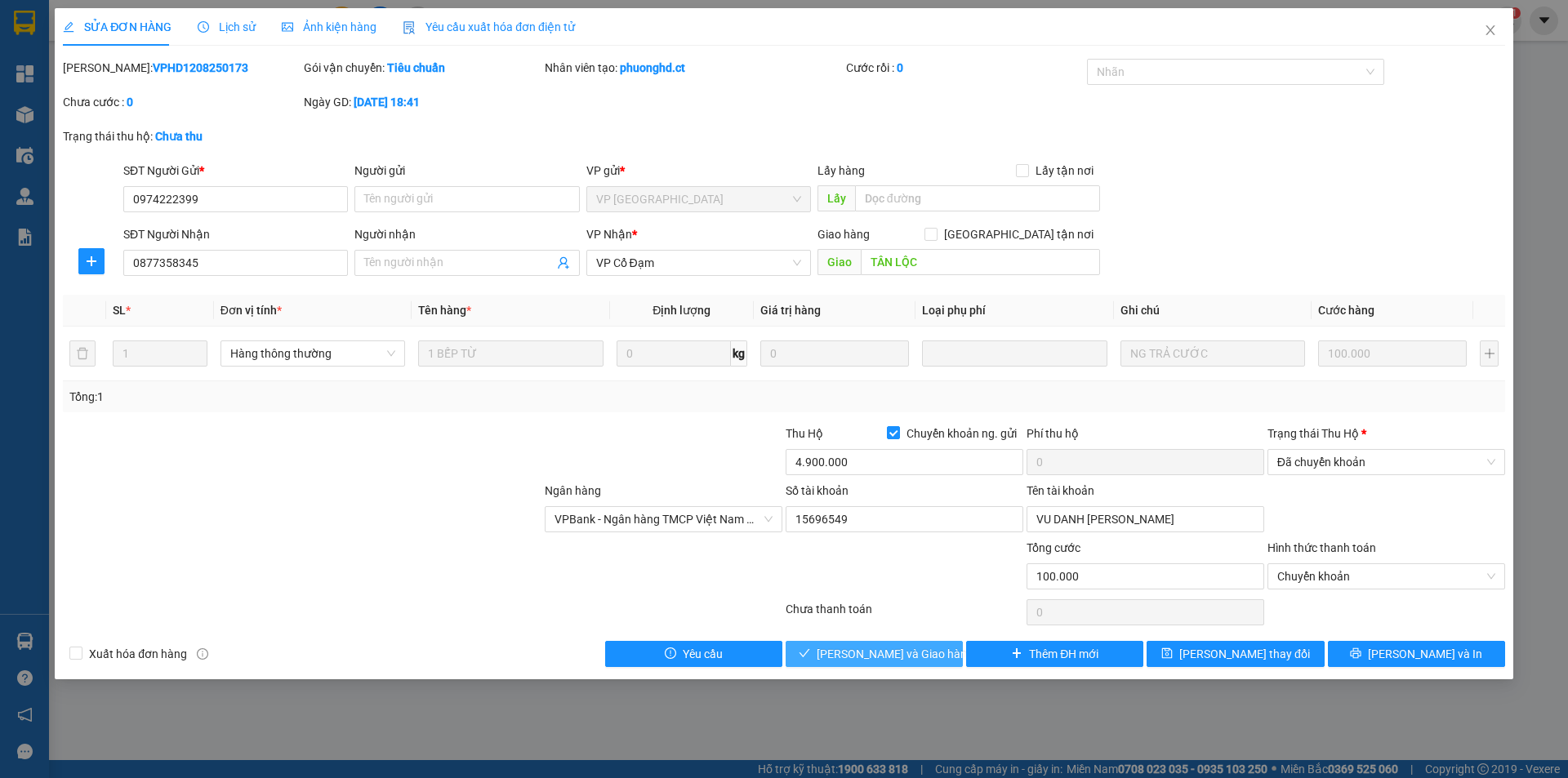
click at [910, 655] on span "Lưu và Giao hàng" at bounding box center [895, 654] width 156 height 18
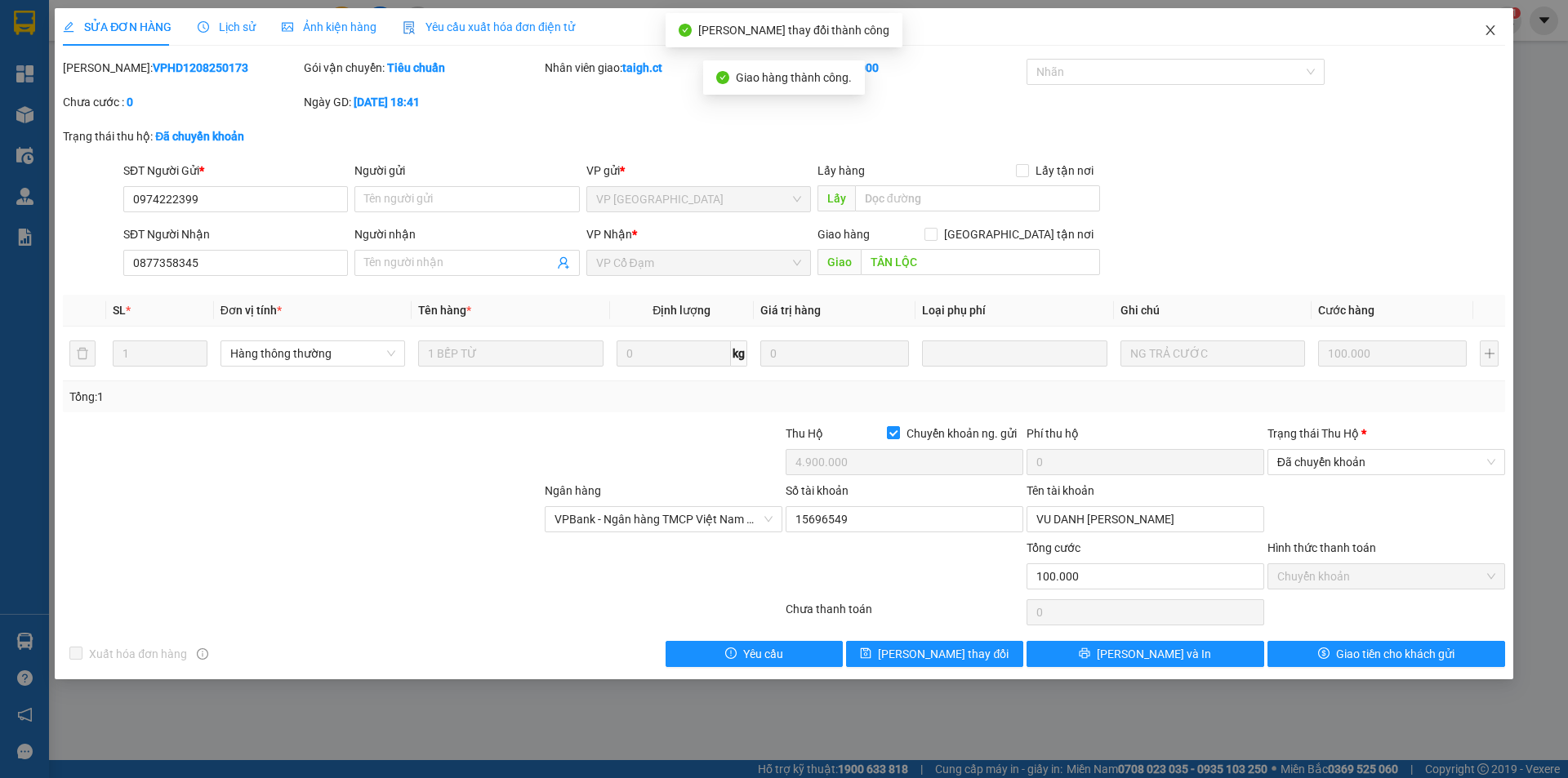
click at [1493, 26] on icon "close" at bounding box center [1491, 30] width 13 height 13
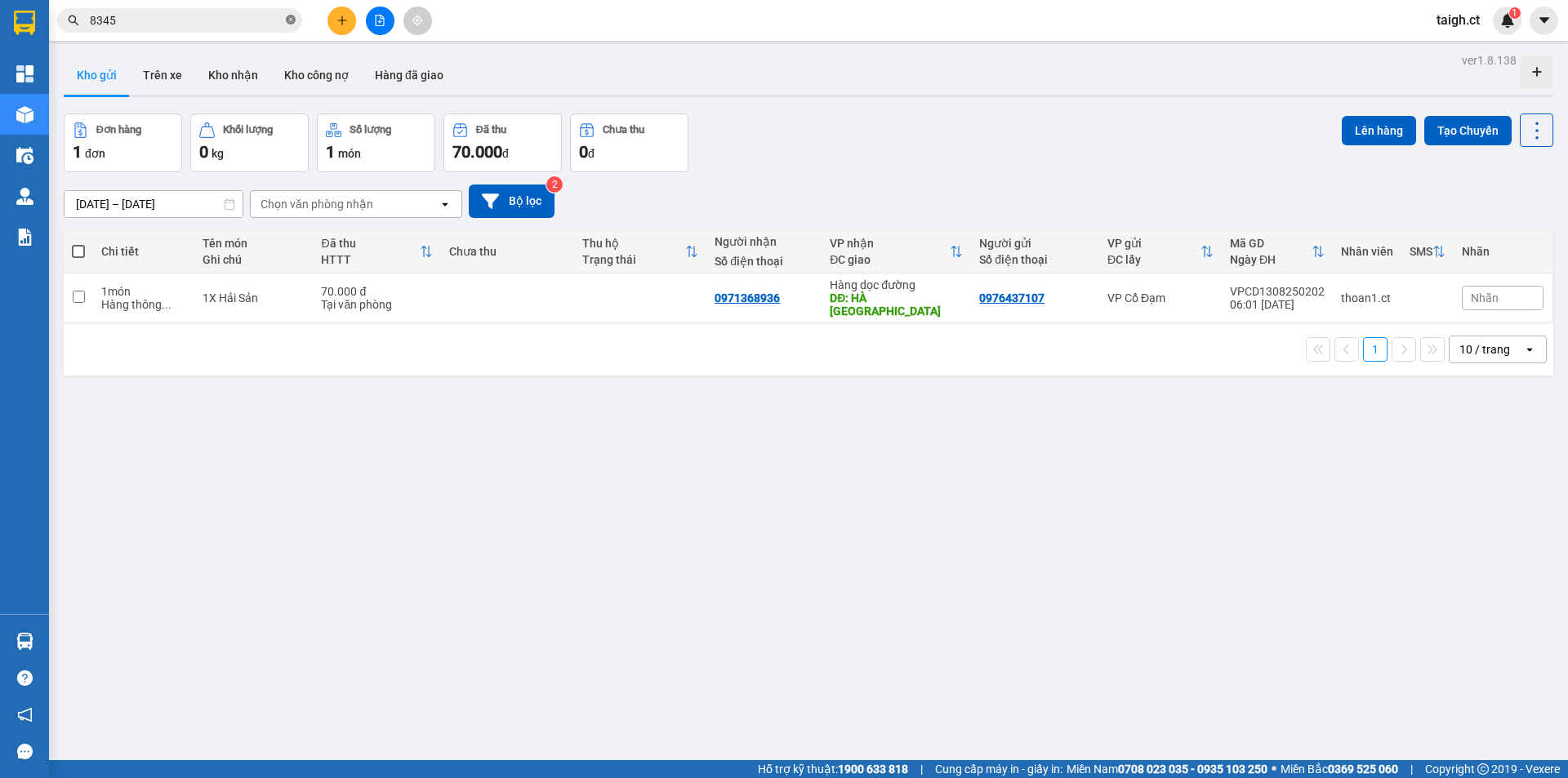
click at [288, 18] on icon "close-circle" at bounding box center [291, 19] width 10 height 10
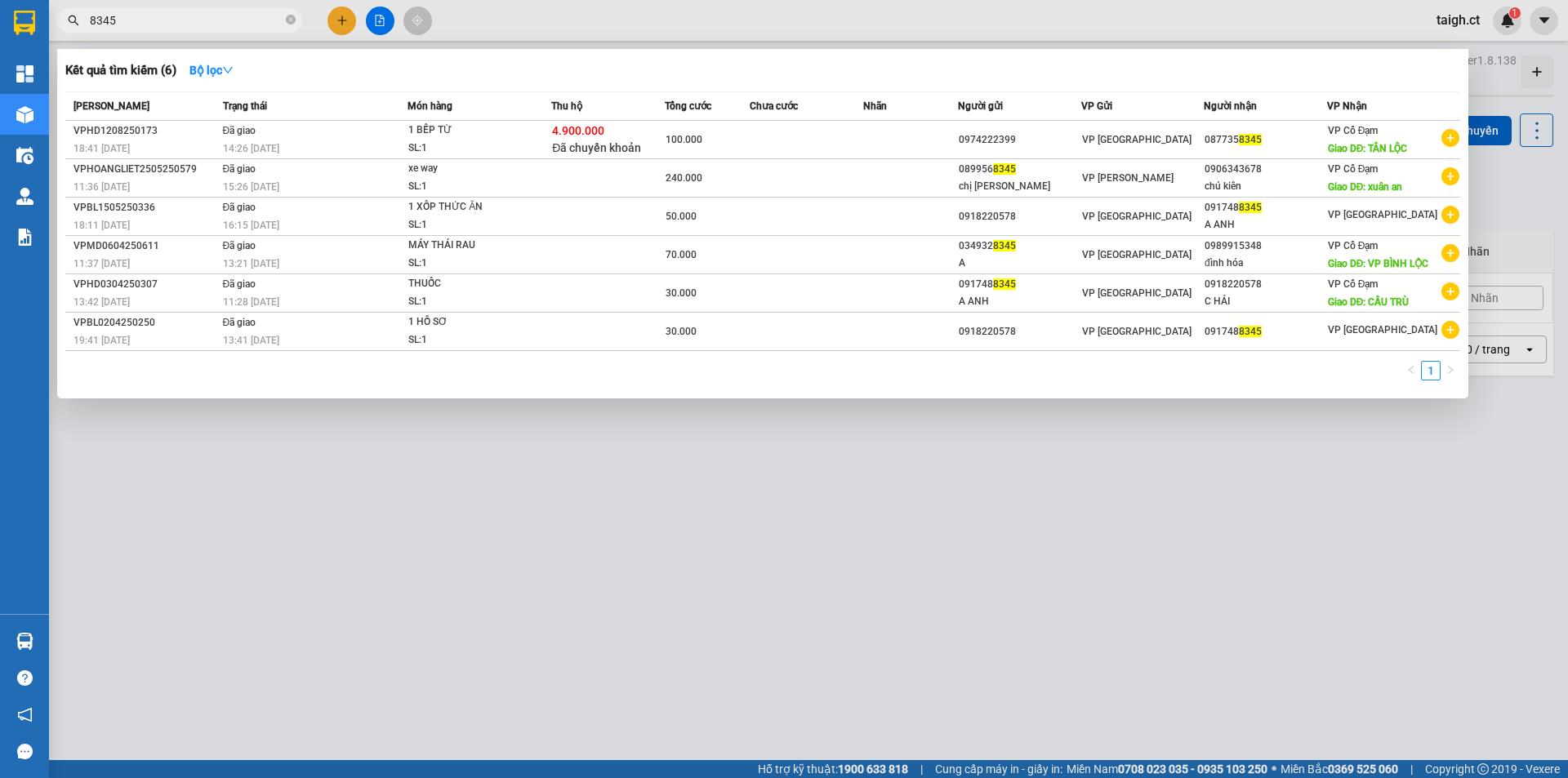
drag, startPoint x: 291, startPoint y: 22, endPoint x: 328, endPoint y: 20, distance: 37.1
click at [308, 20] on div "8345" at bounding box center [159, 20] width 318 height 25
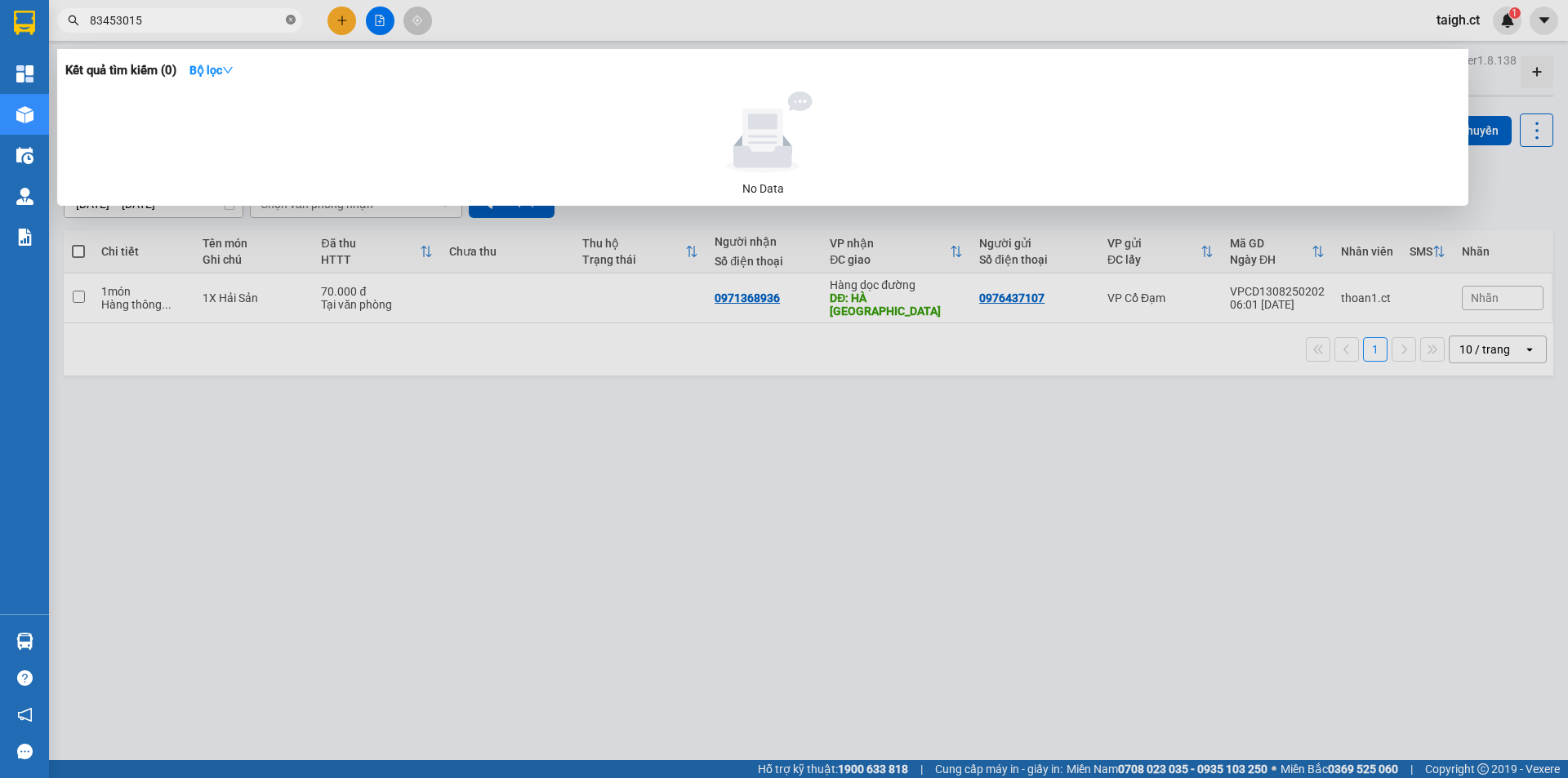
click at [294, 19] on icon "close-circle" at bounding box center [291, 19] width 10 height 10
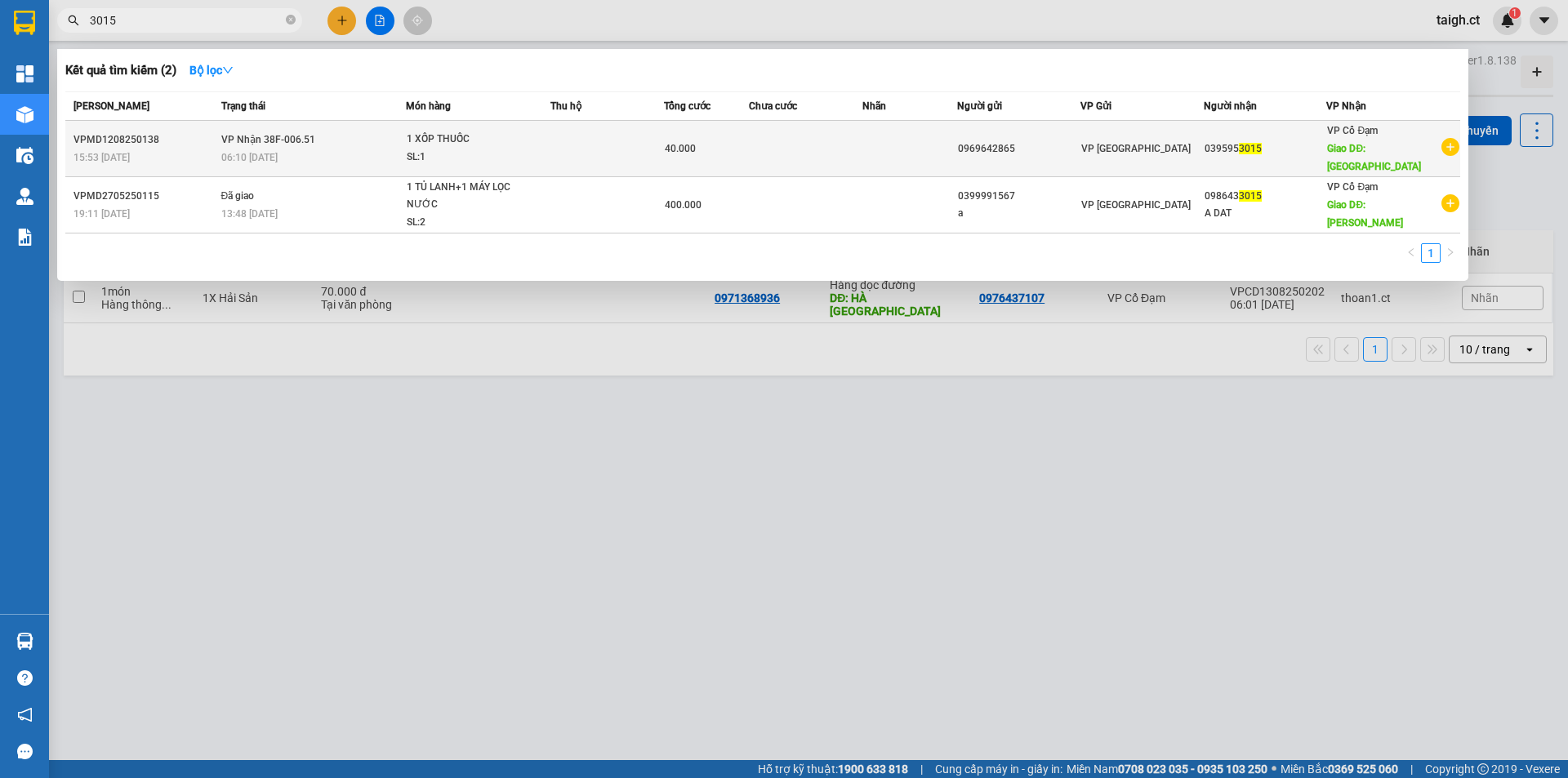
click at [282, 135] on span "VP Nhận 38F-006.51" at bounding box center [269, 140] width 94 height 11
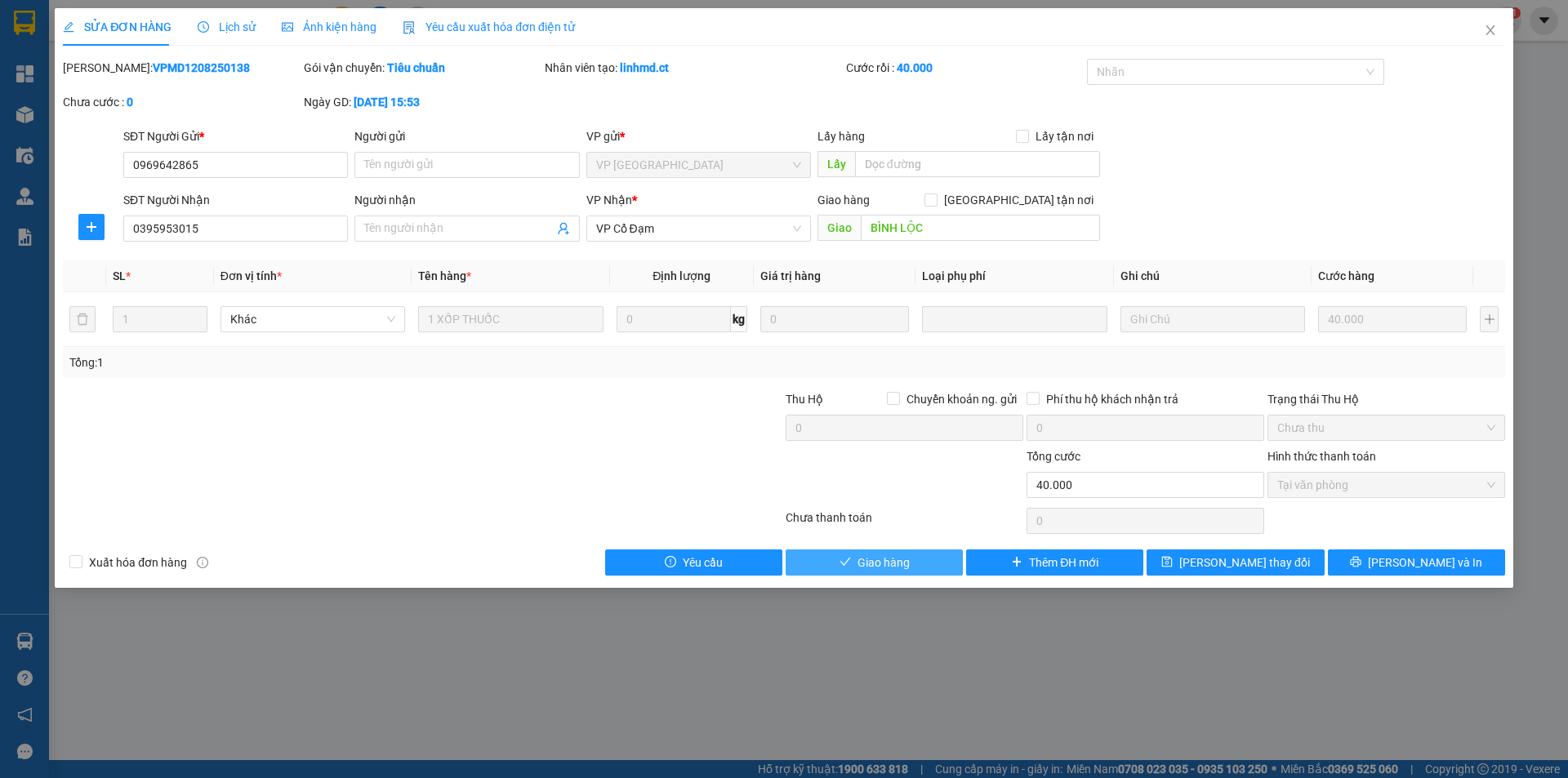
click at [903, 570] on span "Giao hàng" at bounding box center [883, 563] width 52 height 18
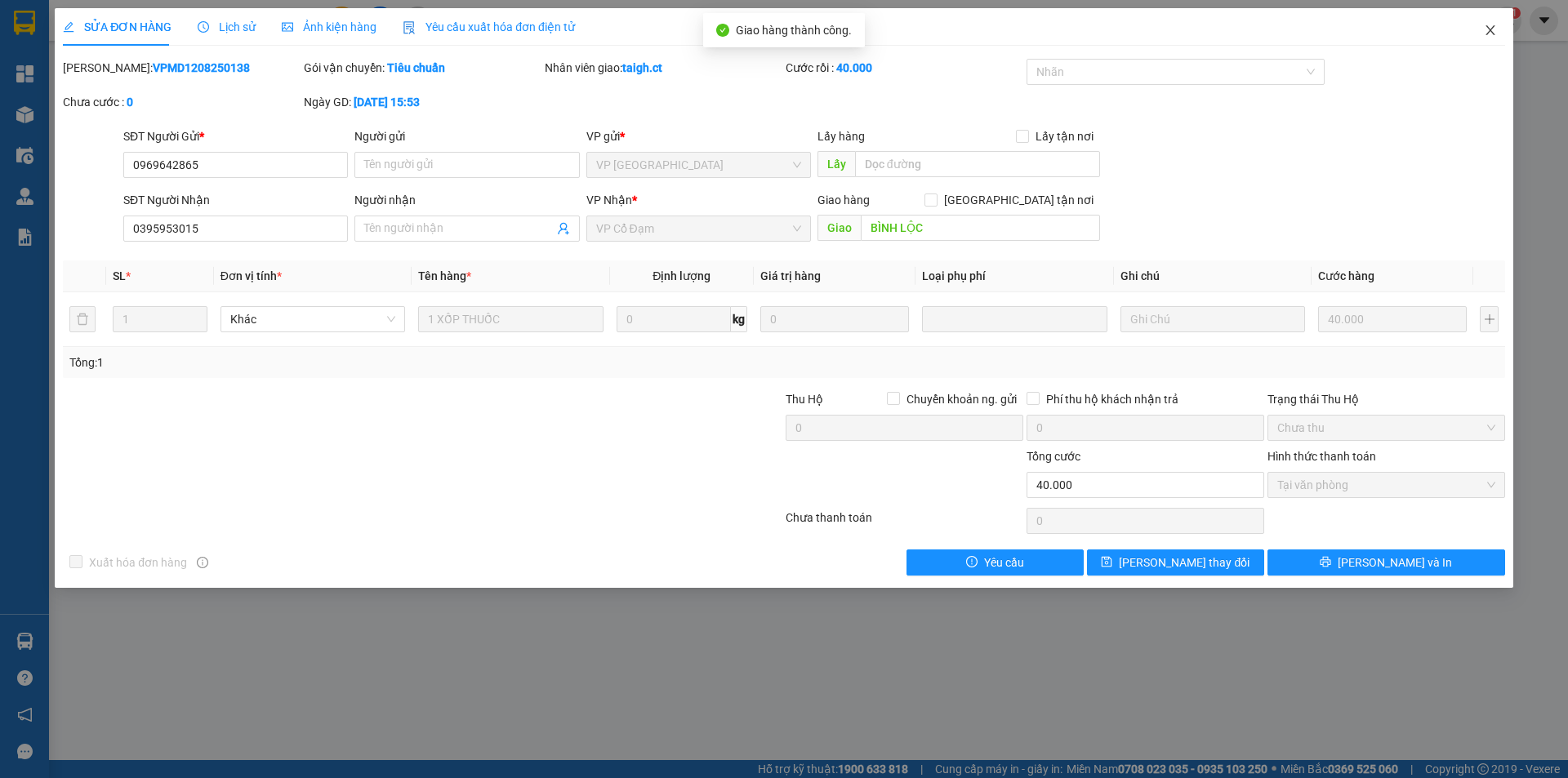
click at [1493, 27] on icon "close" at bounding box center [1491, 30] width 13 height 13
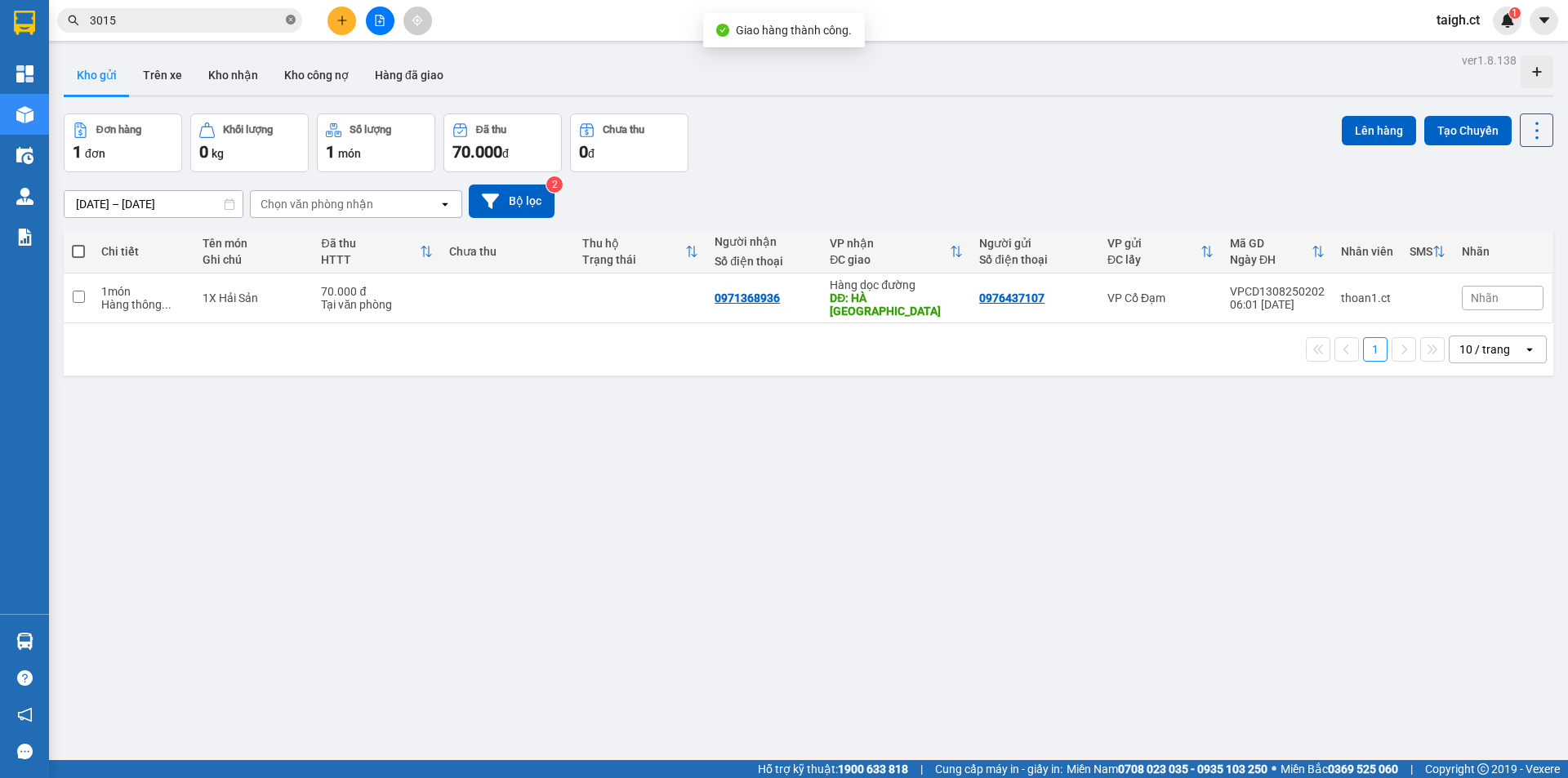
click at [294, 20] on icon "close-circle" at bounding box center [291, 19] width 10 height 10
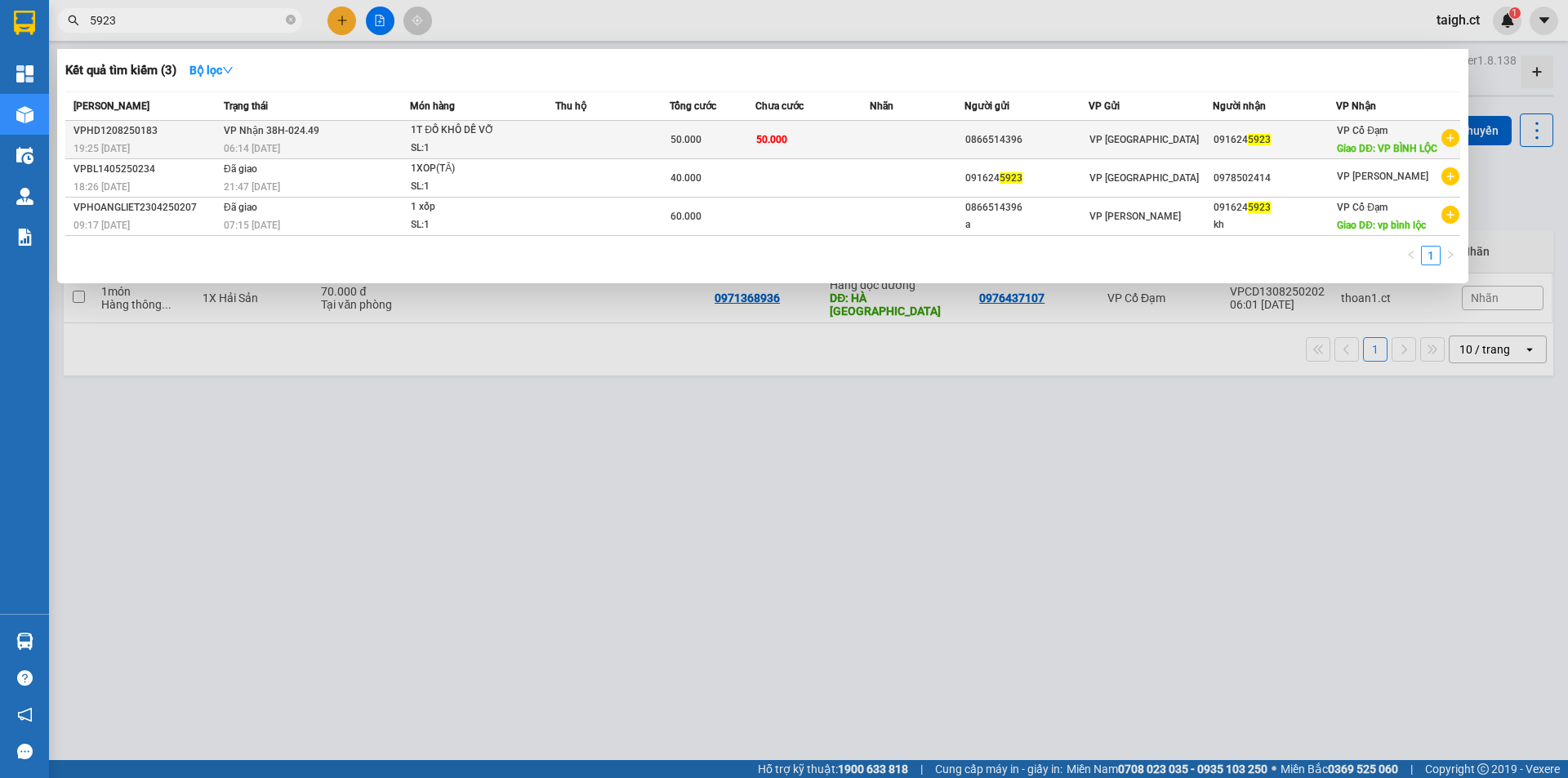
click at [252, 134] on span "VP Nhận 38H-024.49" at bounding box center [271, 131] width 96 height 11
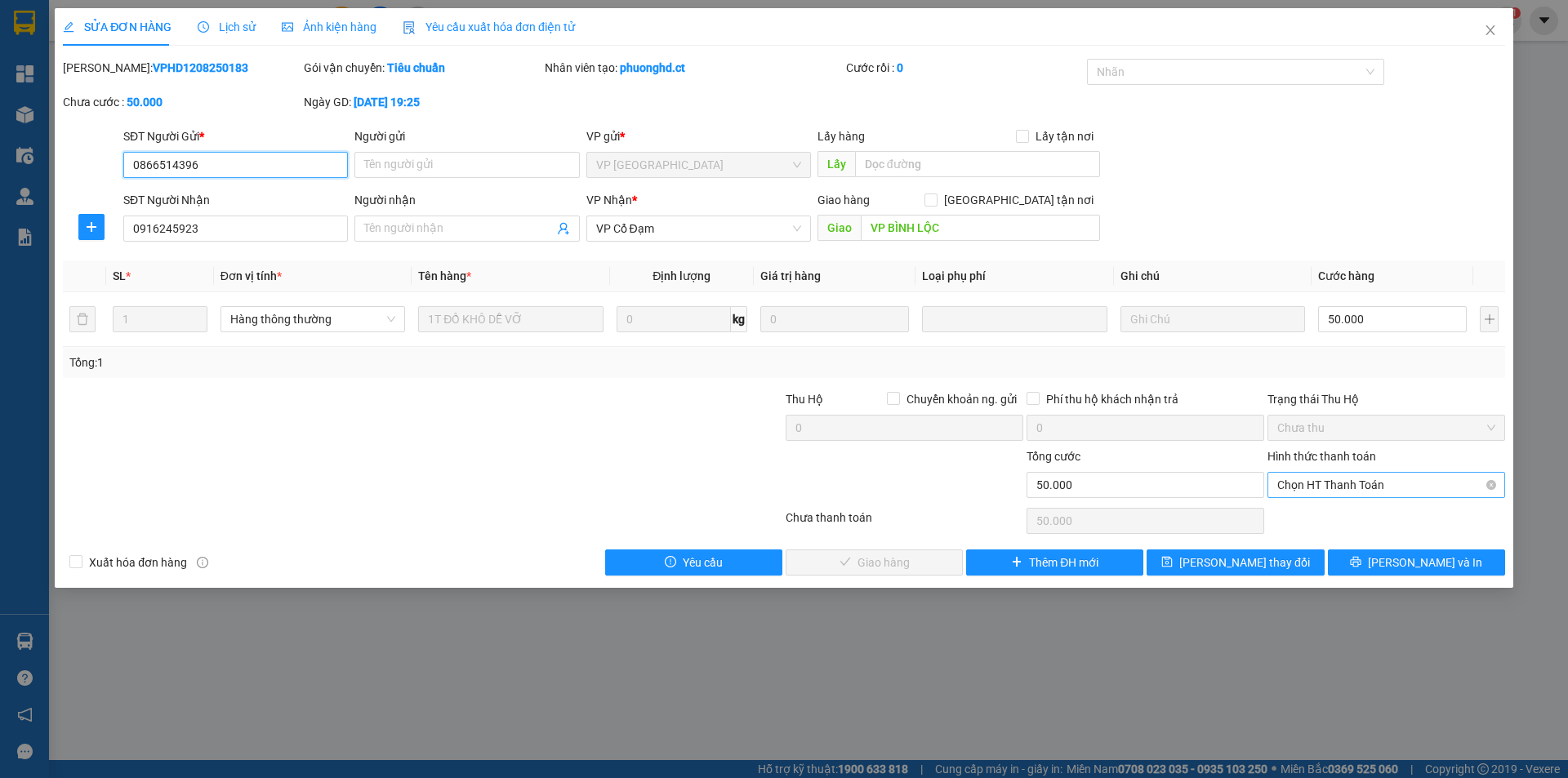
click at [1343, 482] on span "Chọn HT Thanh Toán" at bounding box center [1386, 485] width 218 height 25
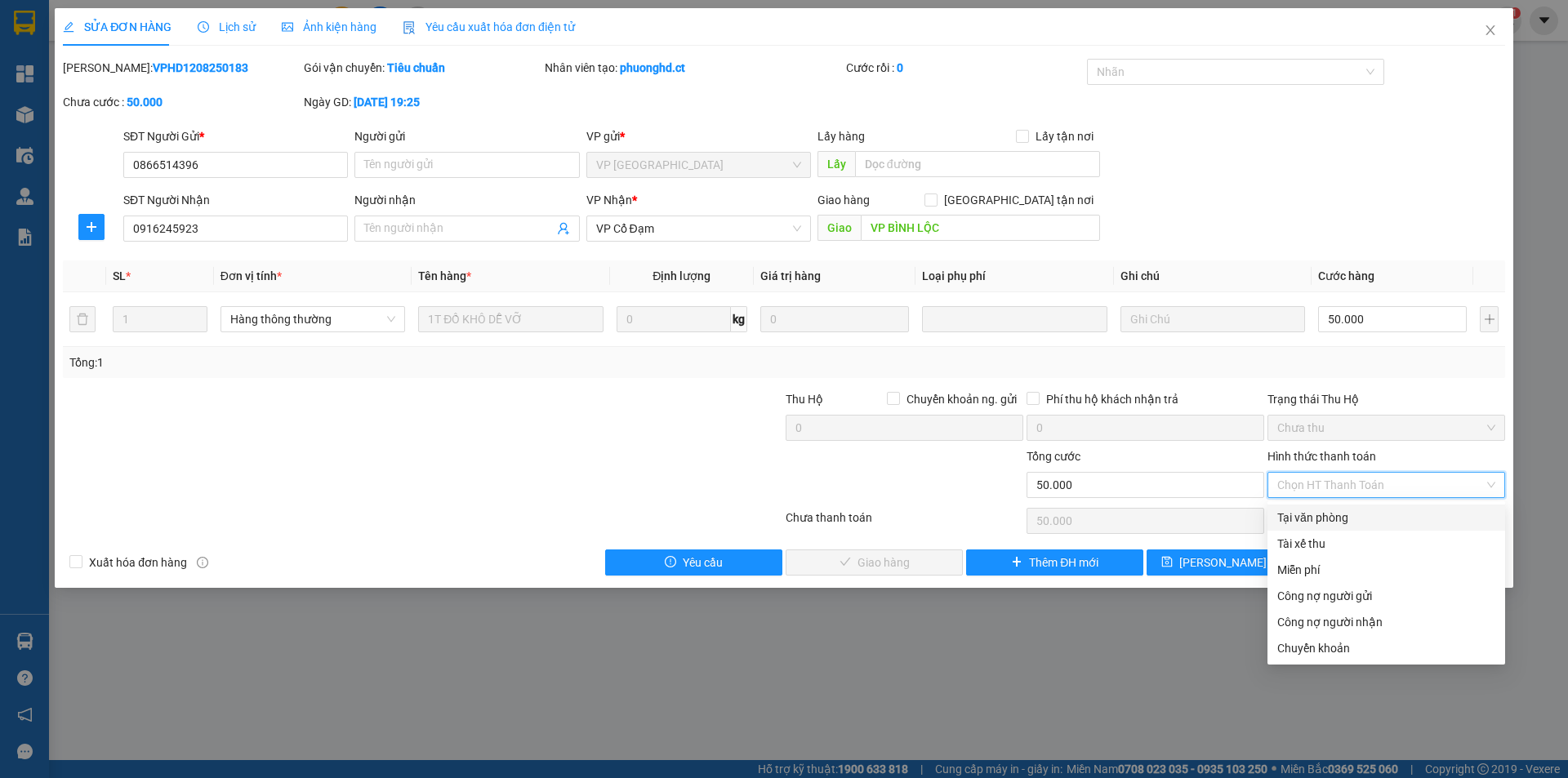
click at [1333, 515] on div "Tại văn phòng" at bounding box center [1386, 518] width 218 height 18
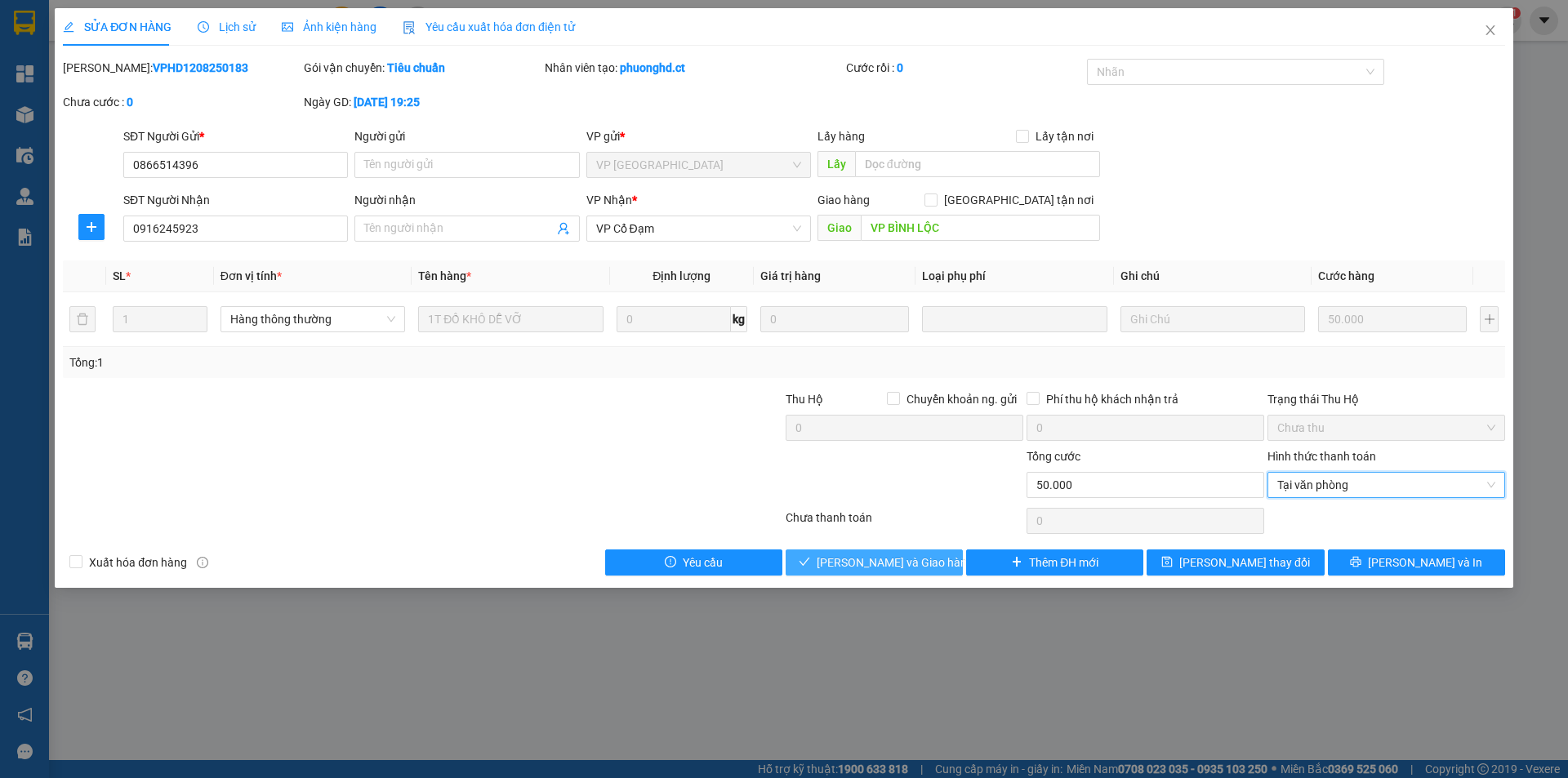
click at [926, 562] on span "Lưu và Giao hàng" at bounding box center [895, 563] width 156 height 18
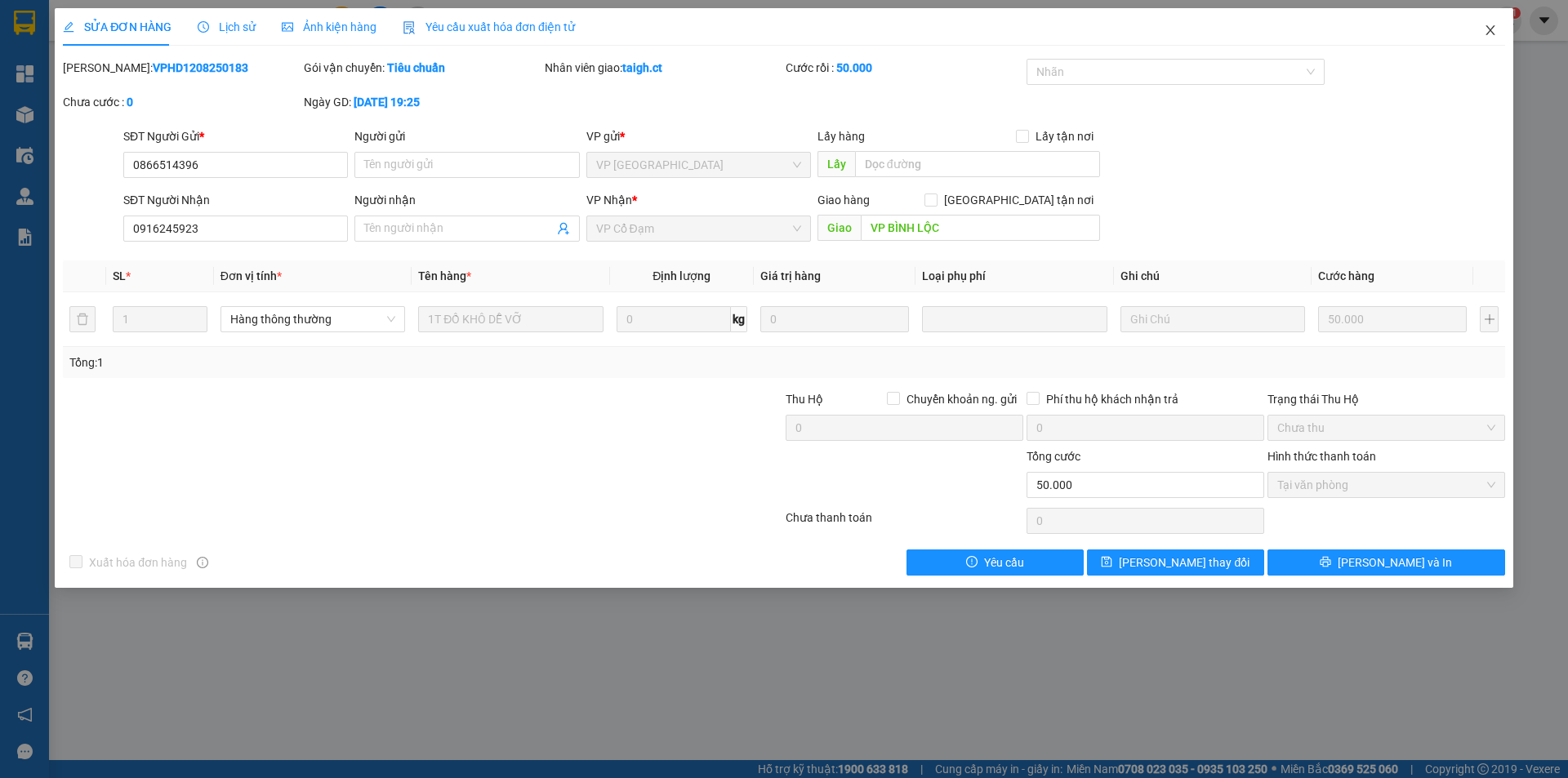
click at [1494, 26] on icon "close" at bounding box center [1491, 30] width 13 height 13
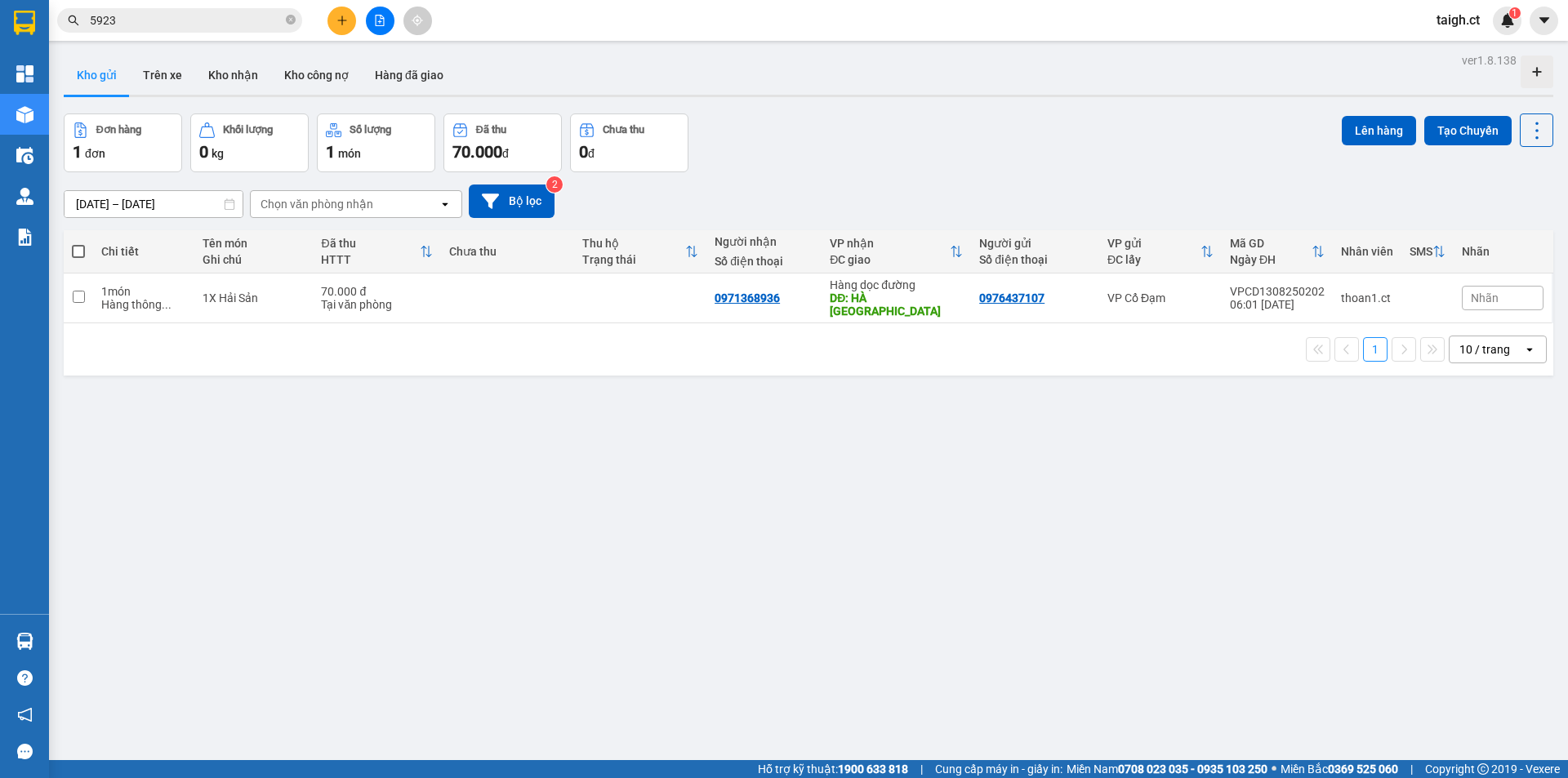
click at [294, 19] on icon "close-circle" at bounding box center [291, 19] width 10 height 10
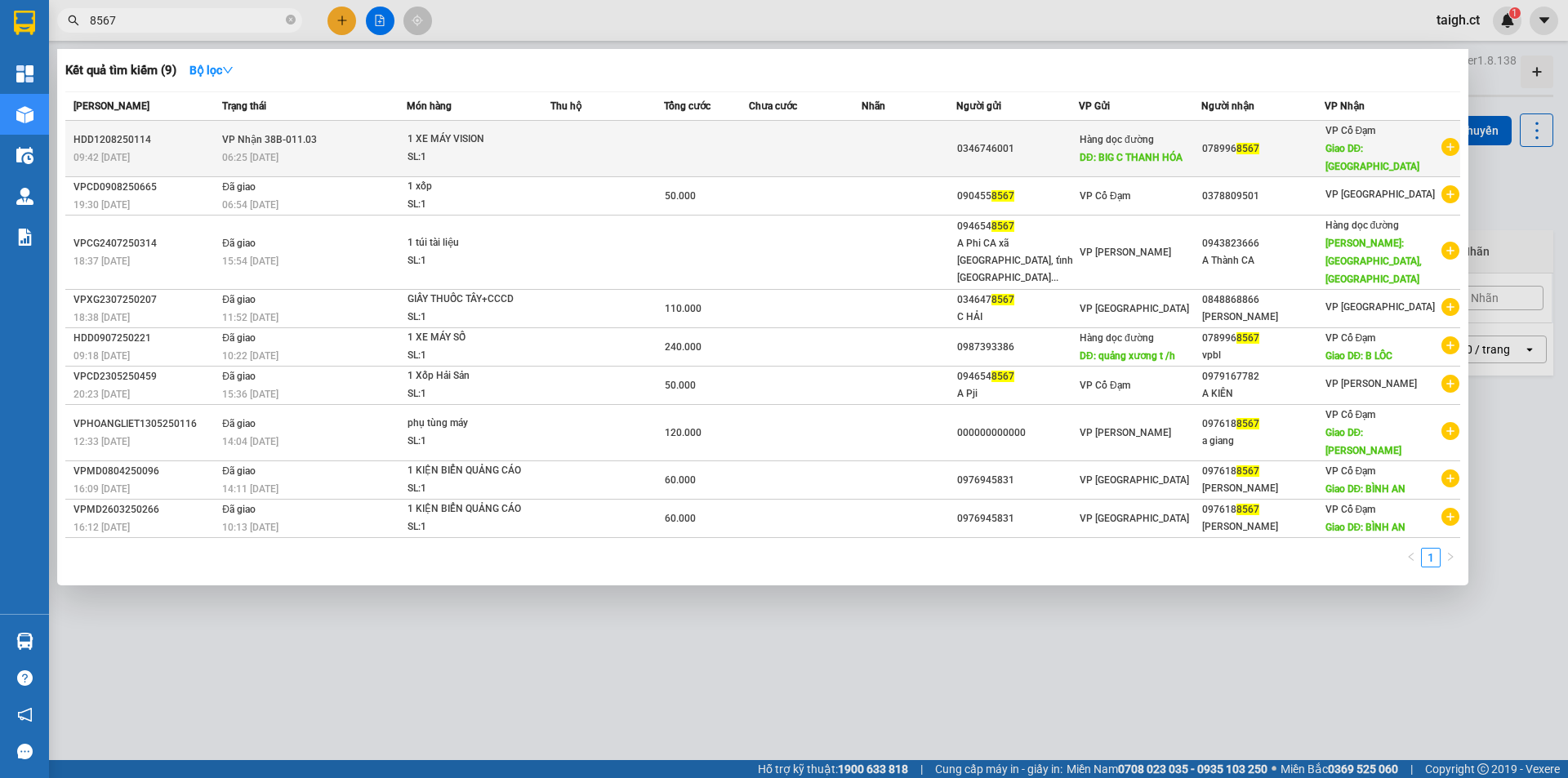
click at [288, 134] on span "VP Nhận 38B-011.03" at bounding box center [269, 140] width 95 height 11
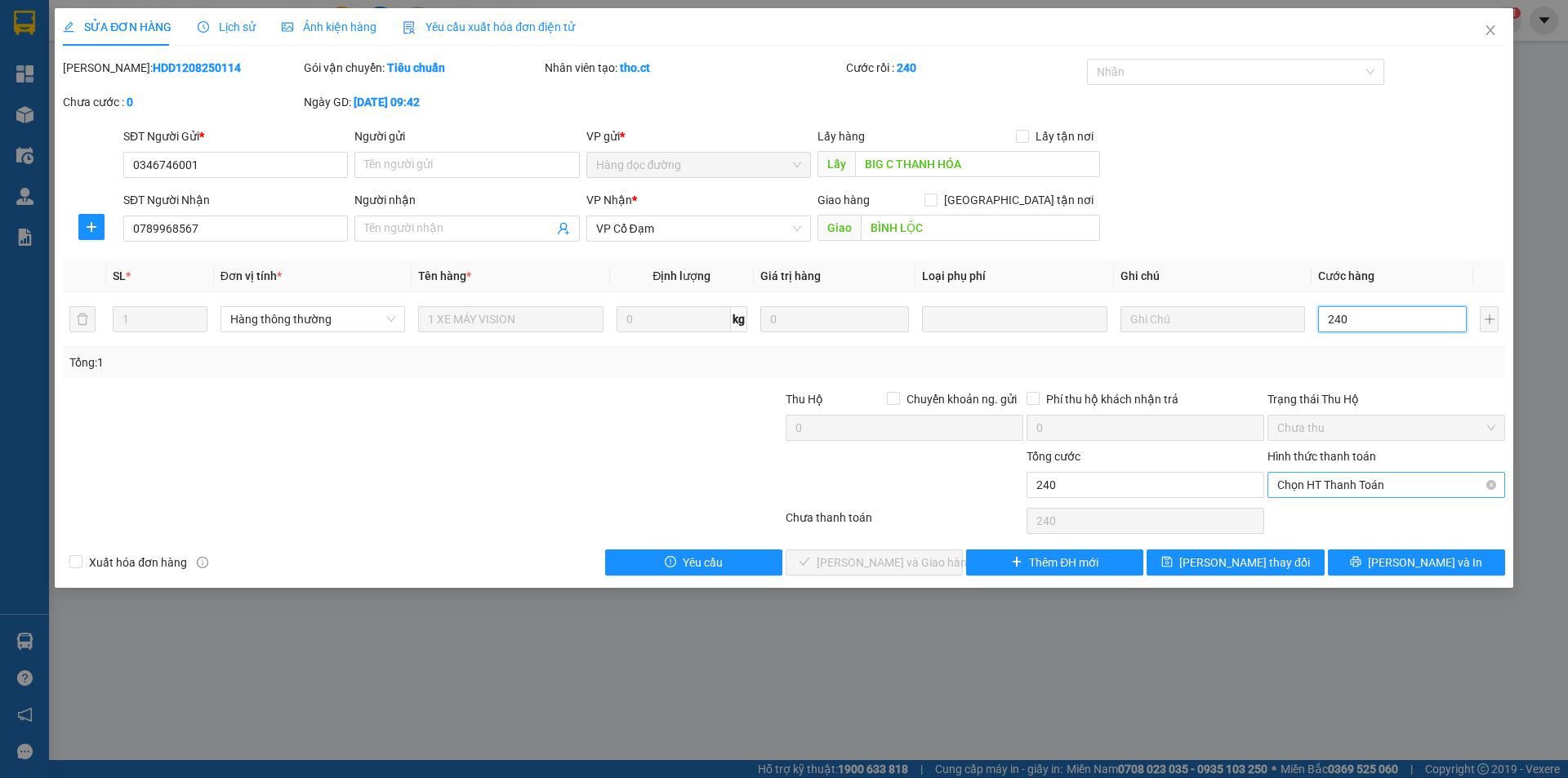
click at [1313, 488] on span "Chọn HT Thanh Toán" at bounding box center [1386, 485] width 218 height 25
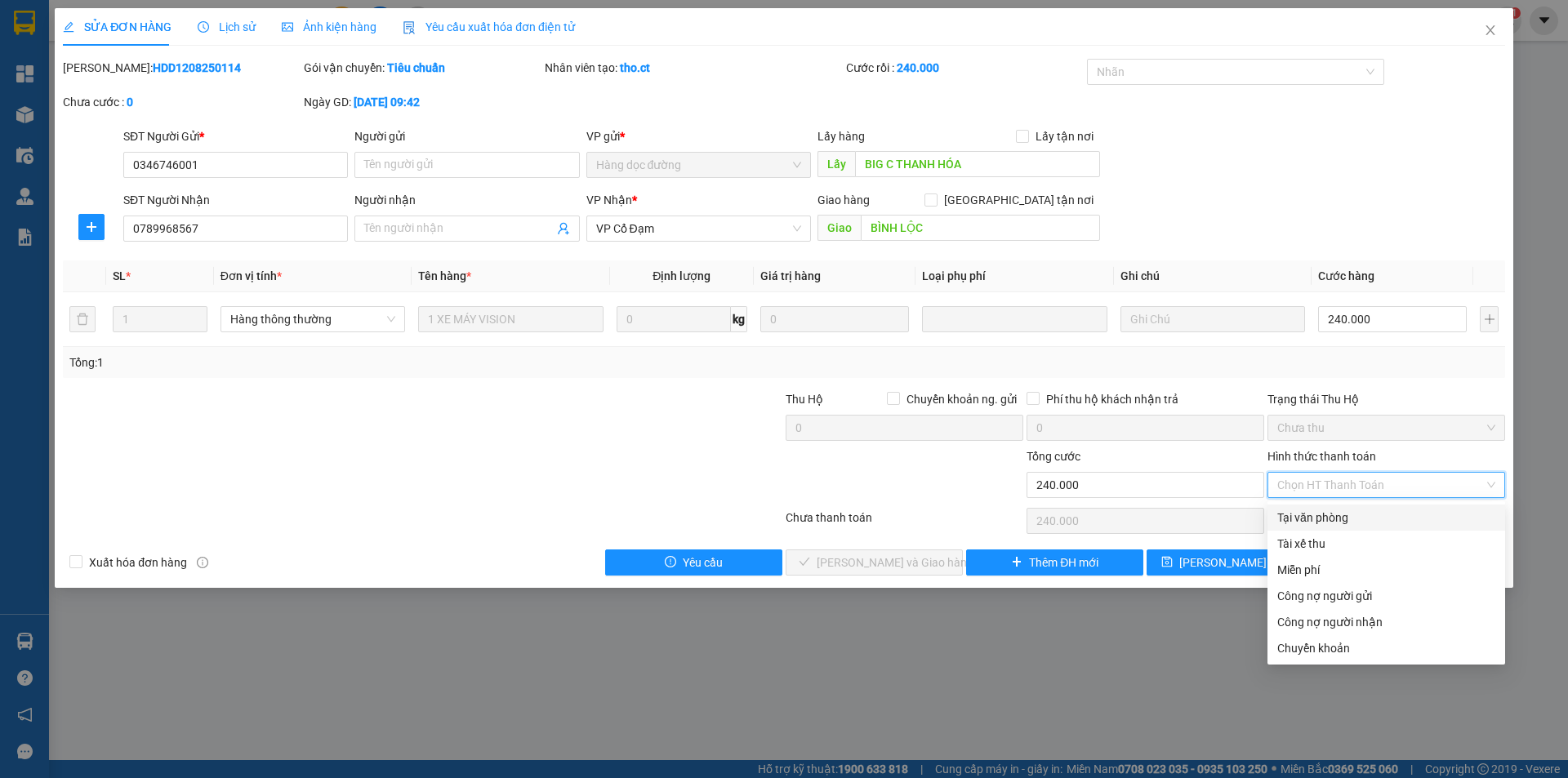
click at [1306, 517] on div "Tại văn phòng" at bounding box center [1386, 518] width 218 height 18
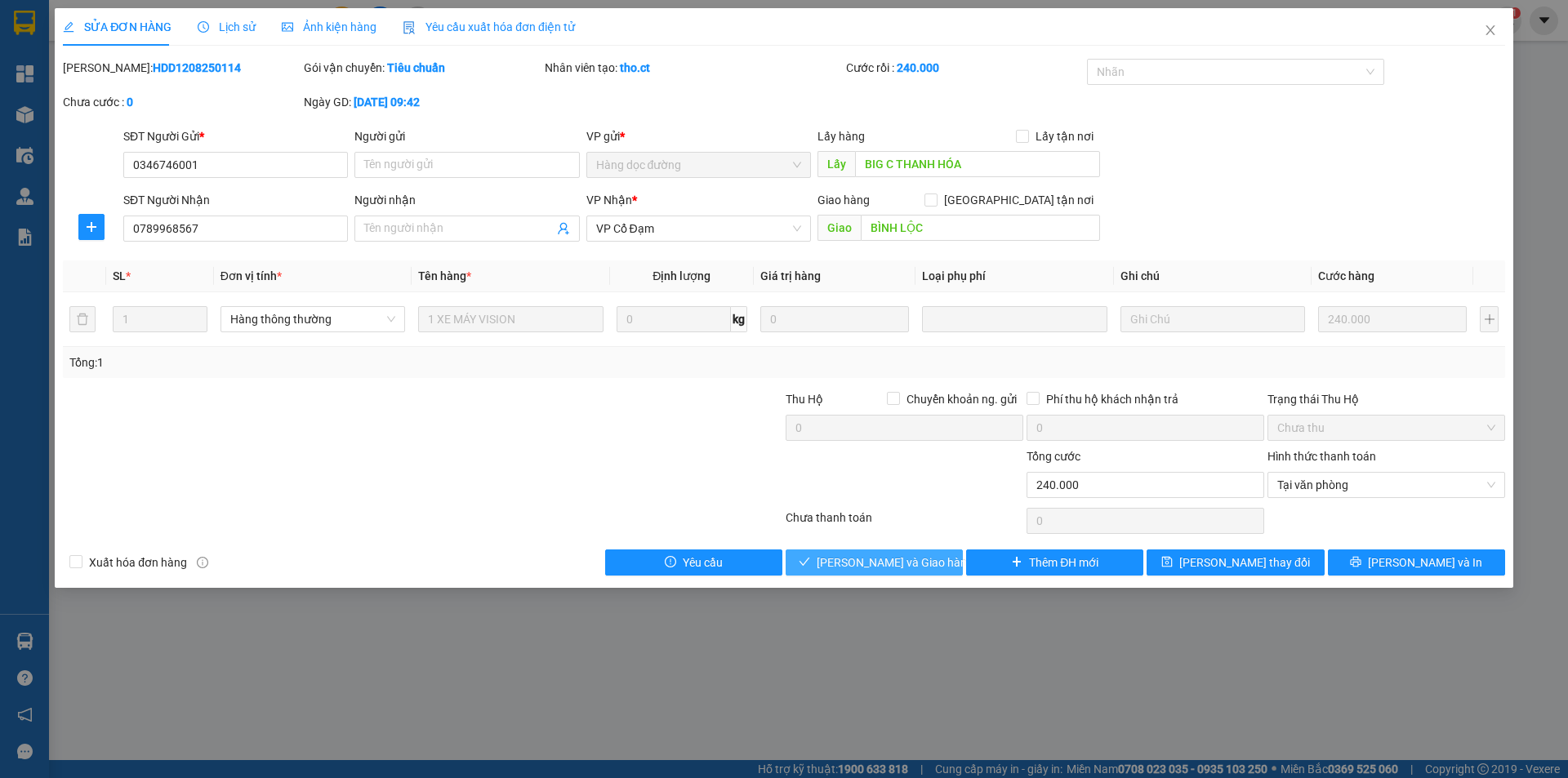
click at [883, 558] on span "Lưu và Giao hàng" at bounding box center [895, 563] width 156 height 18
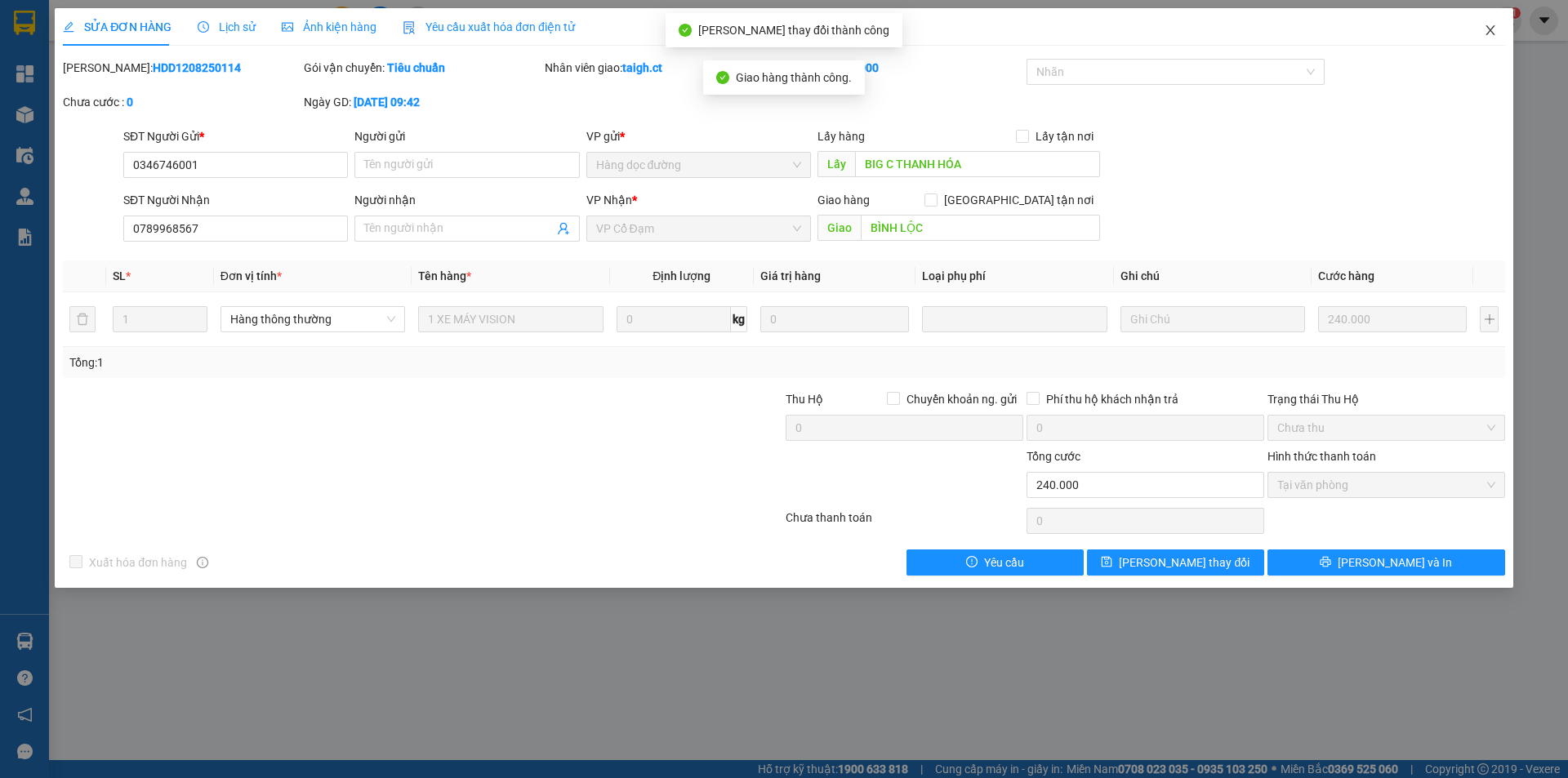
click at [1491, 30] on icon "close" at bounding box center [1491, 30] width 9 height 10
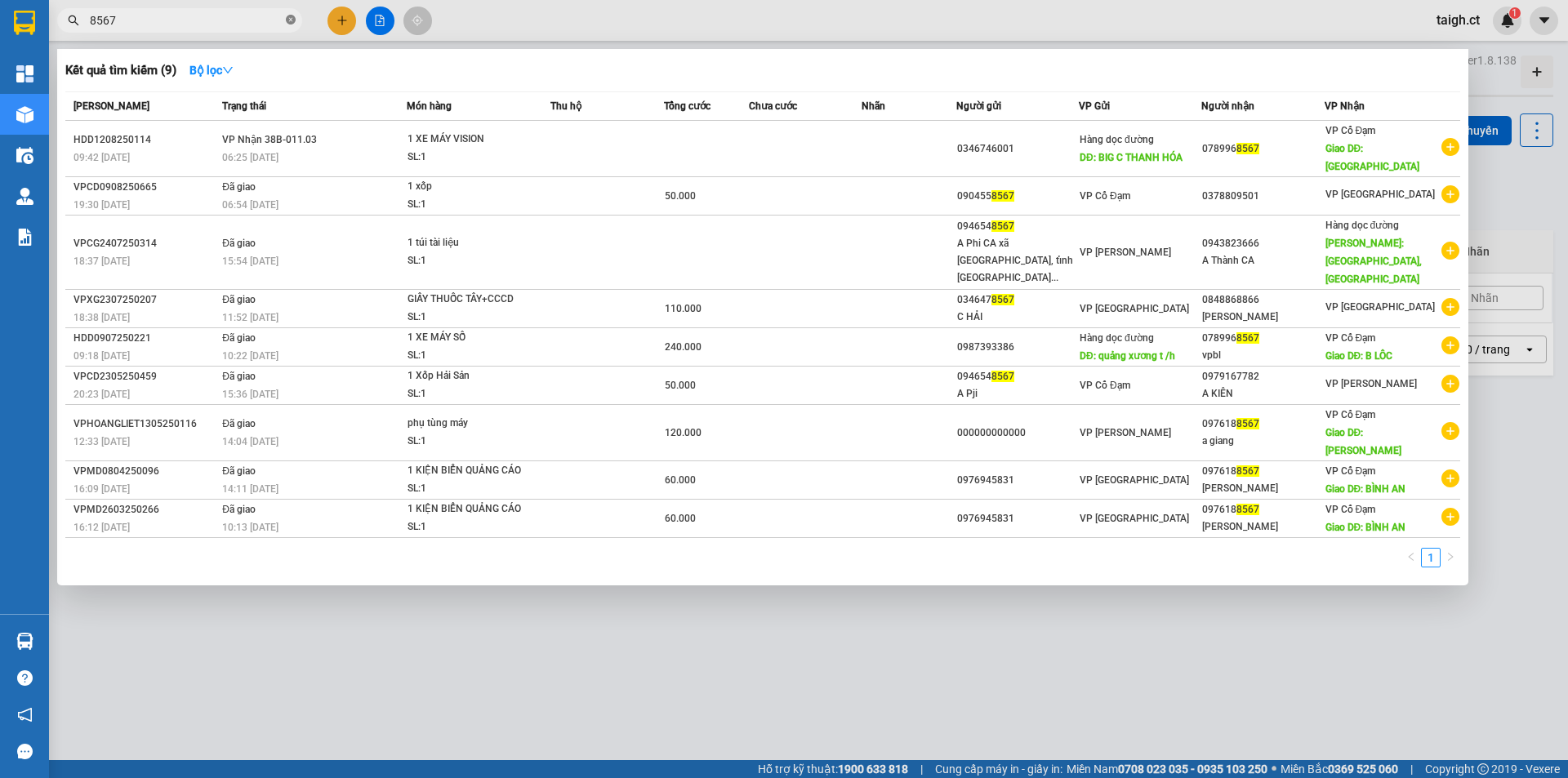
click at [290, 18] on icon "close-circle" at bounding box center [291, 19] width 10 height 10
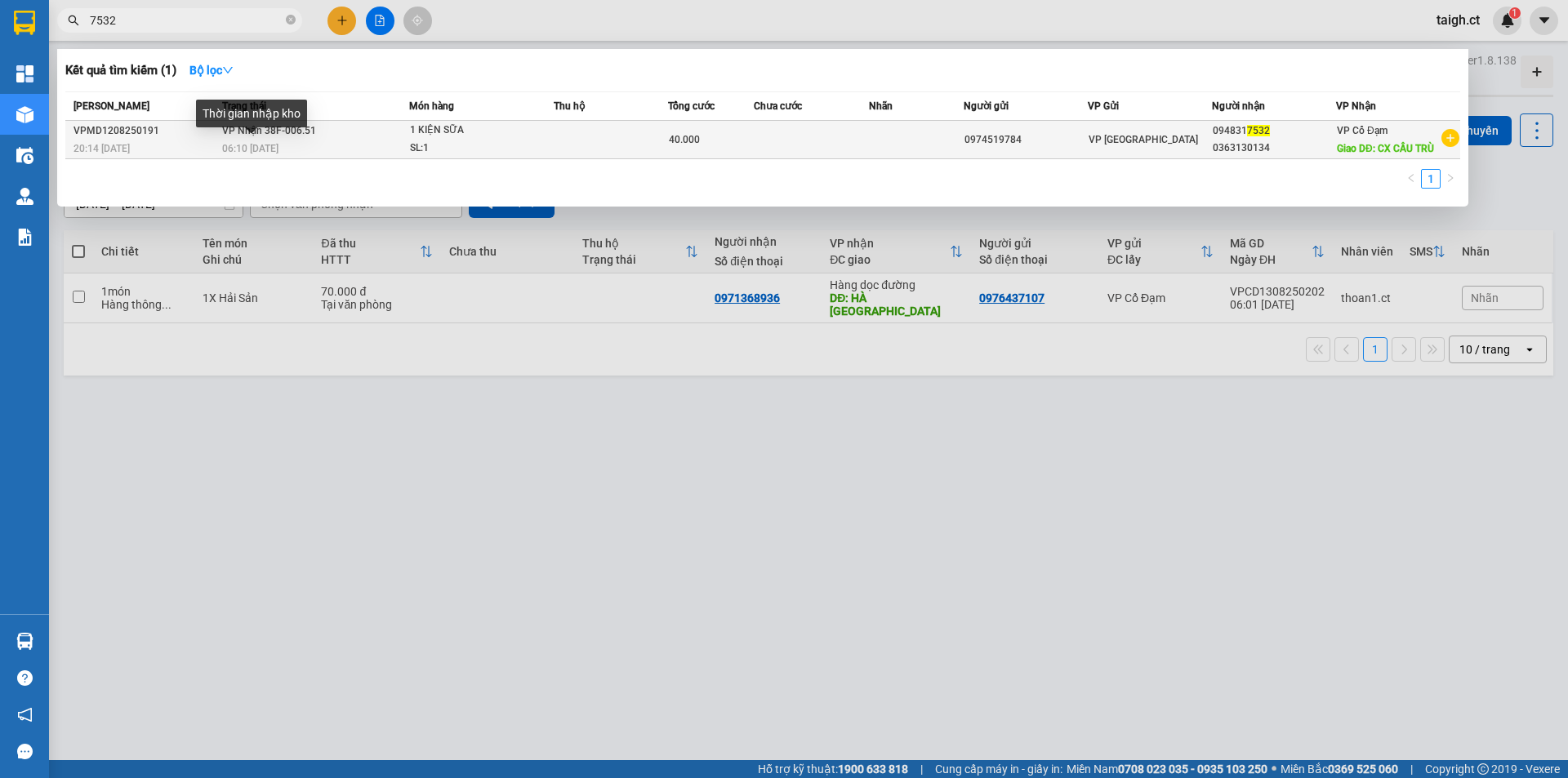
click at [259, 142] on div "06:10 - 13/08" at bounding box center [315, 149] width 186 height 18
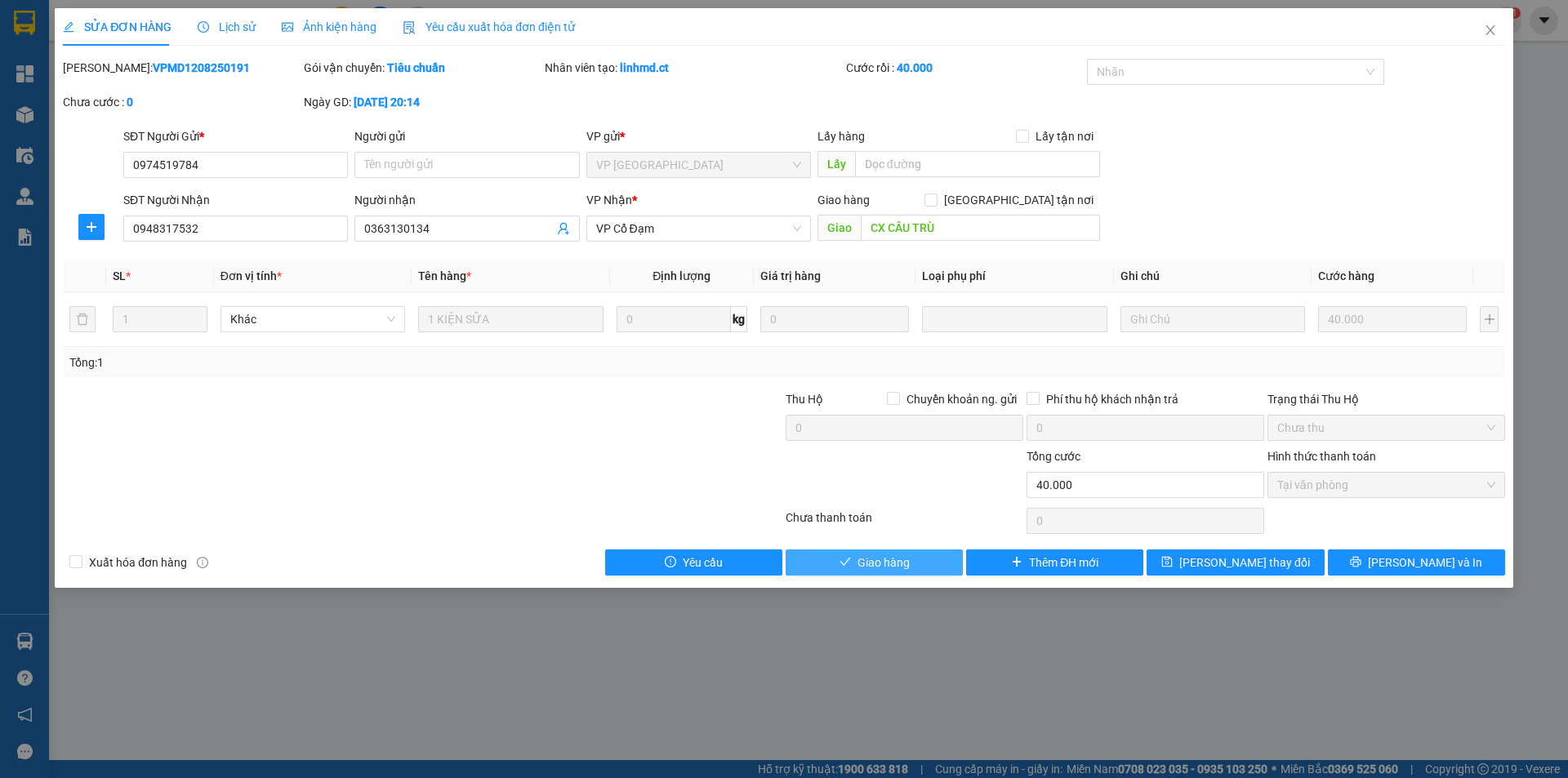
click at [874, 566] on span "Giao hàng" at bounding box center [883, 563] width 52 height 18
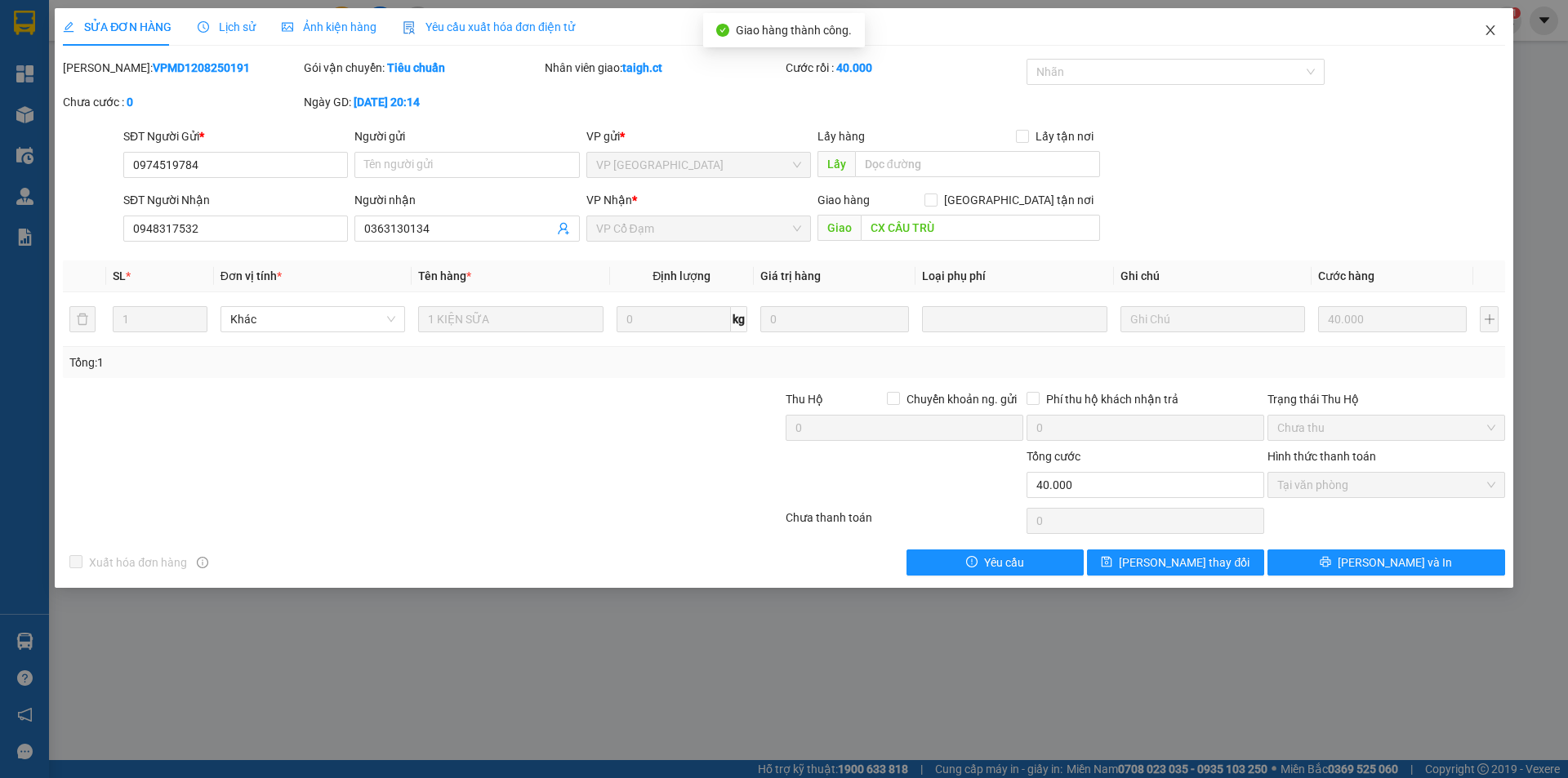
click at [1498, 29] on span "Close" at bounding box center [1491, 31] width 46 height 46
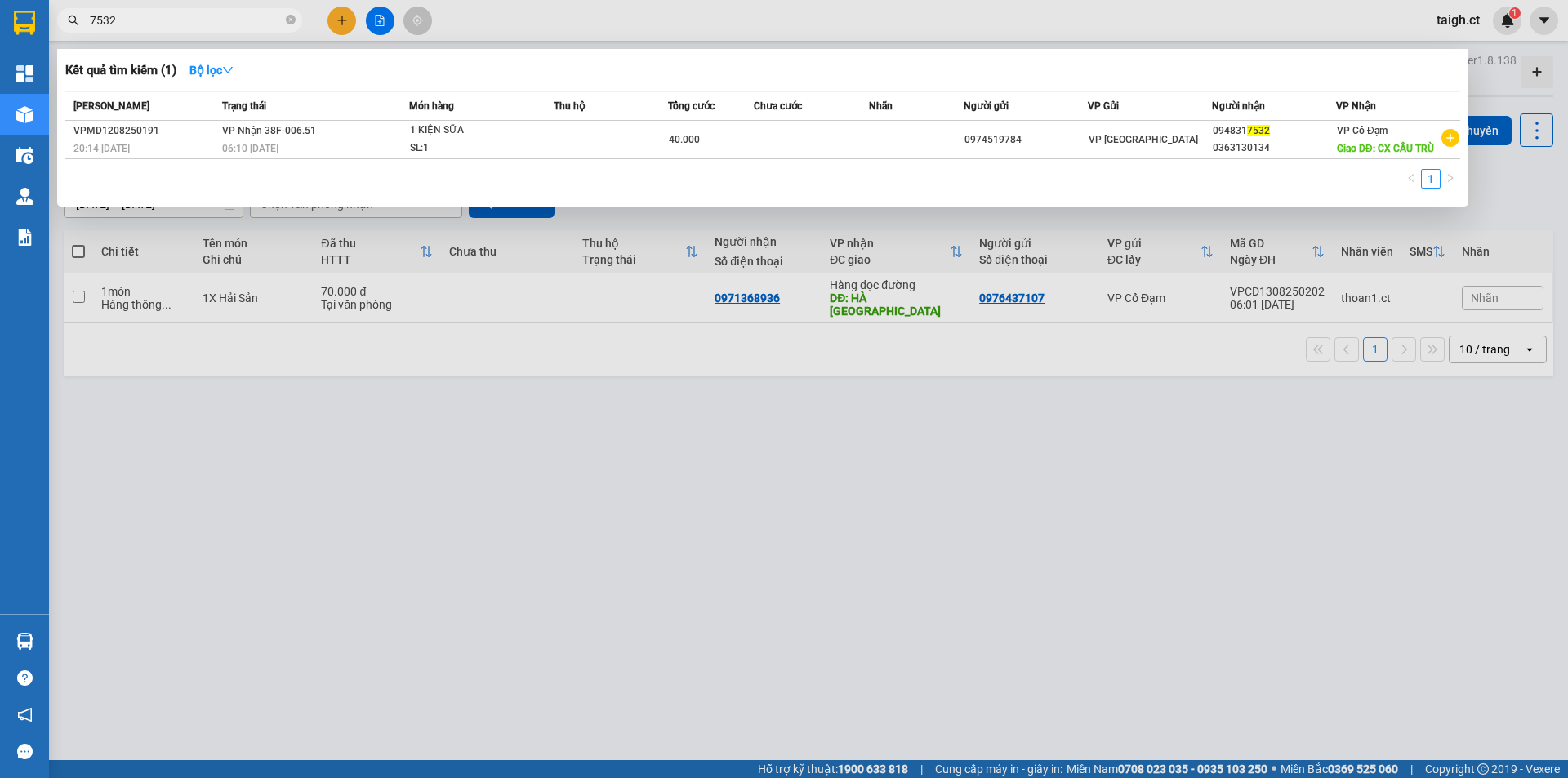
drag, startPoint x: 291, startPoint y: 18, endPoint x: 311, endPoint y: 11, distance: 21.2
click at [298, 17] on span "7532" at bounding box center [179, 20] width 245 height 25
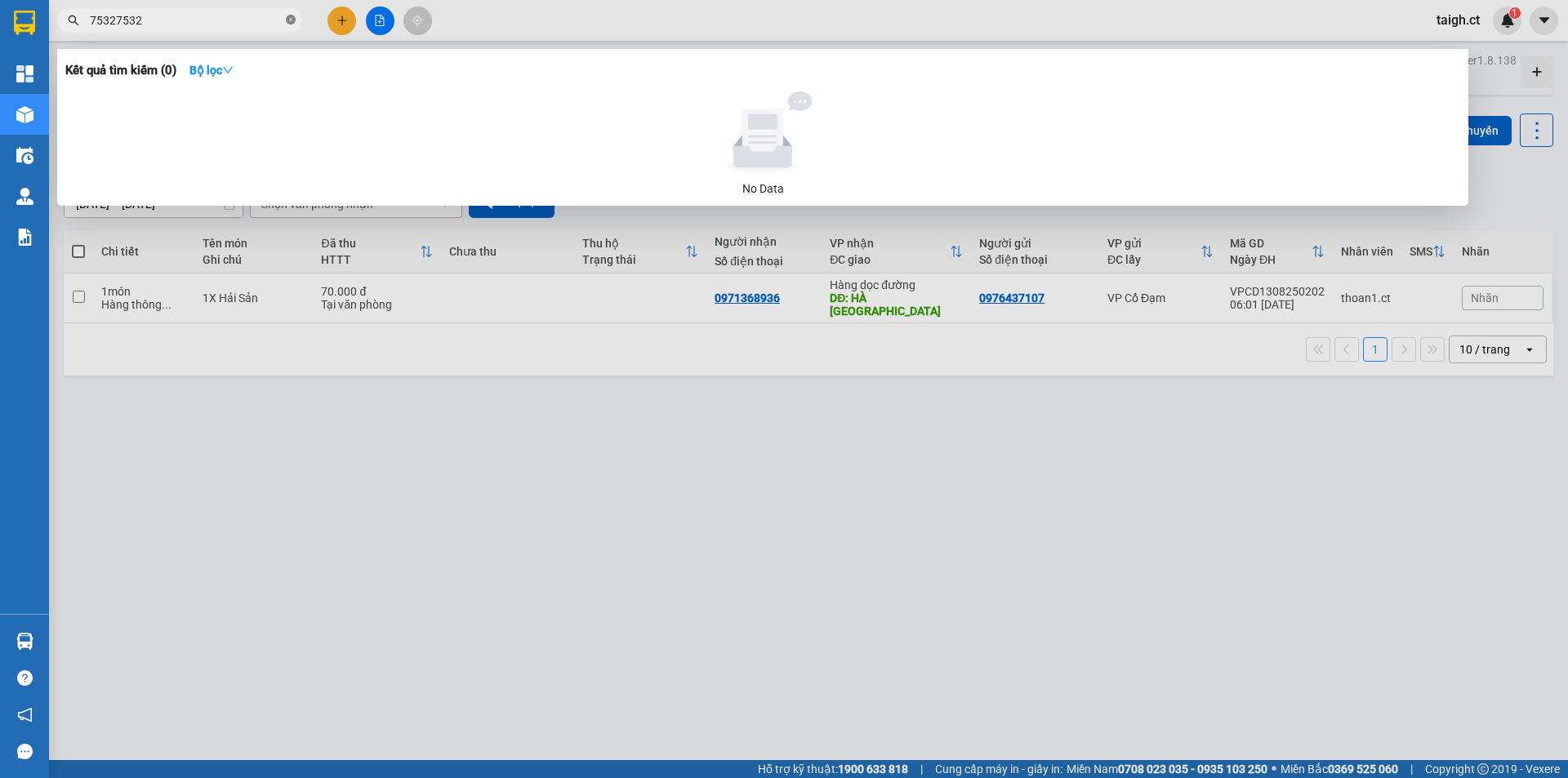
click at [292, 21] on icon "close-circle" at bounding box center [291, 19] width 10 height 10
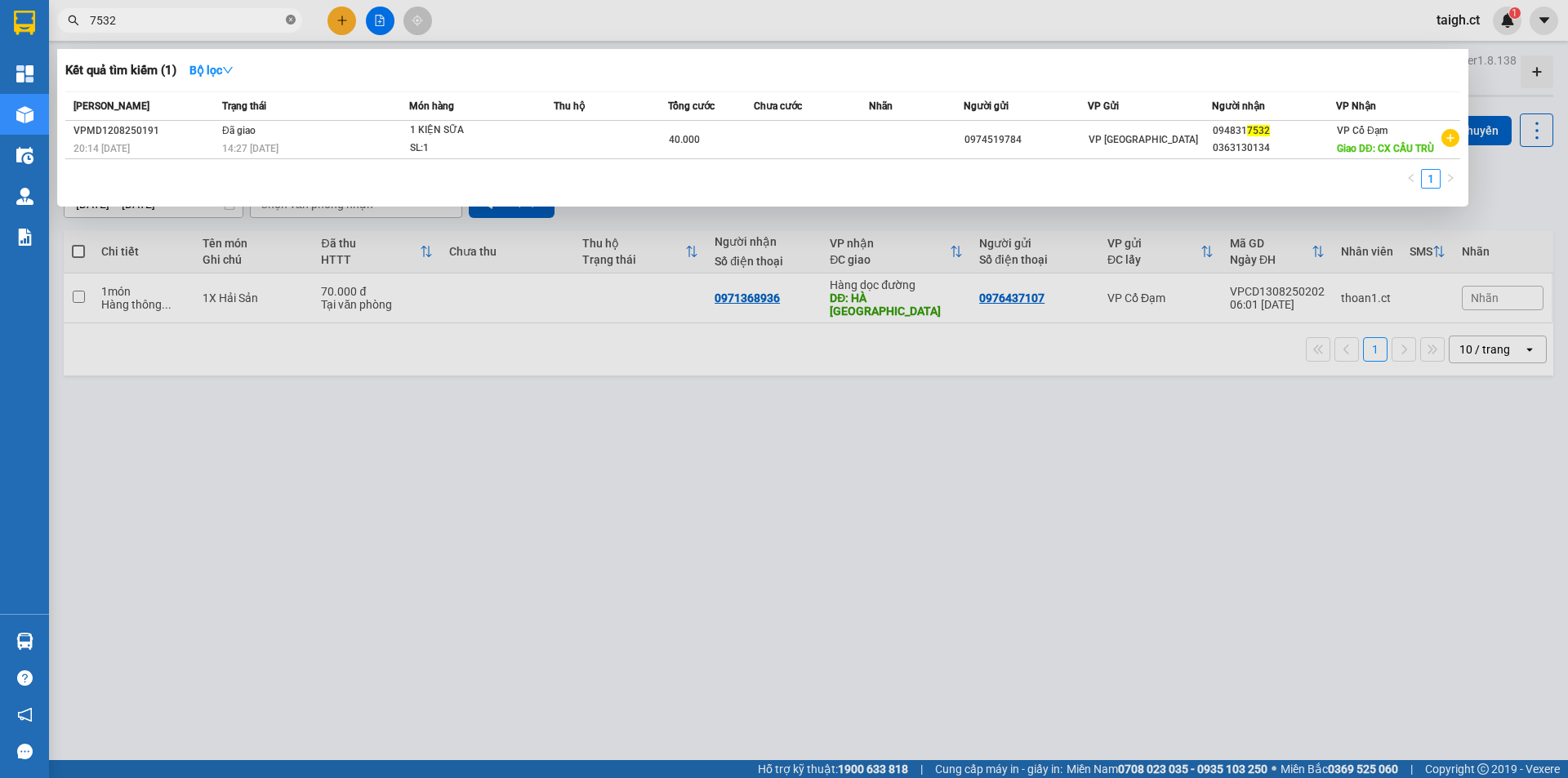
click at [293, 22] on icon "close-circle" at bounding box center [291, 19] width 10 height 10
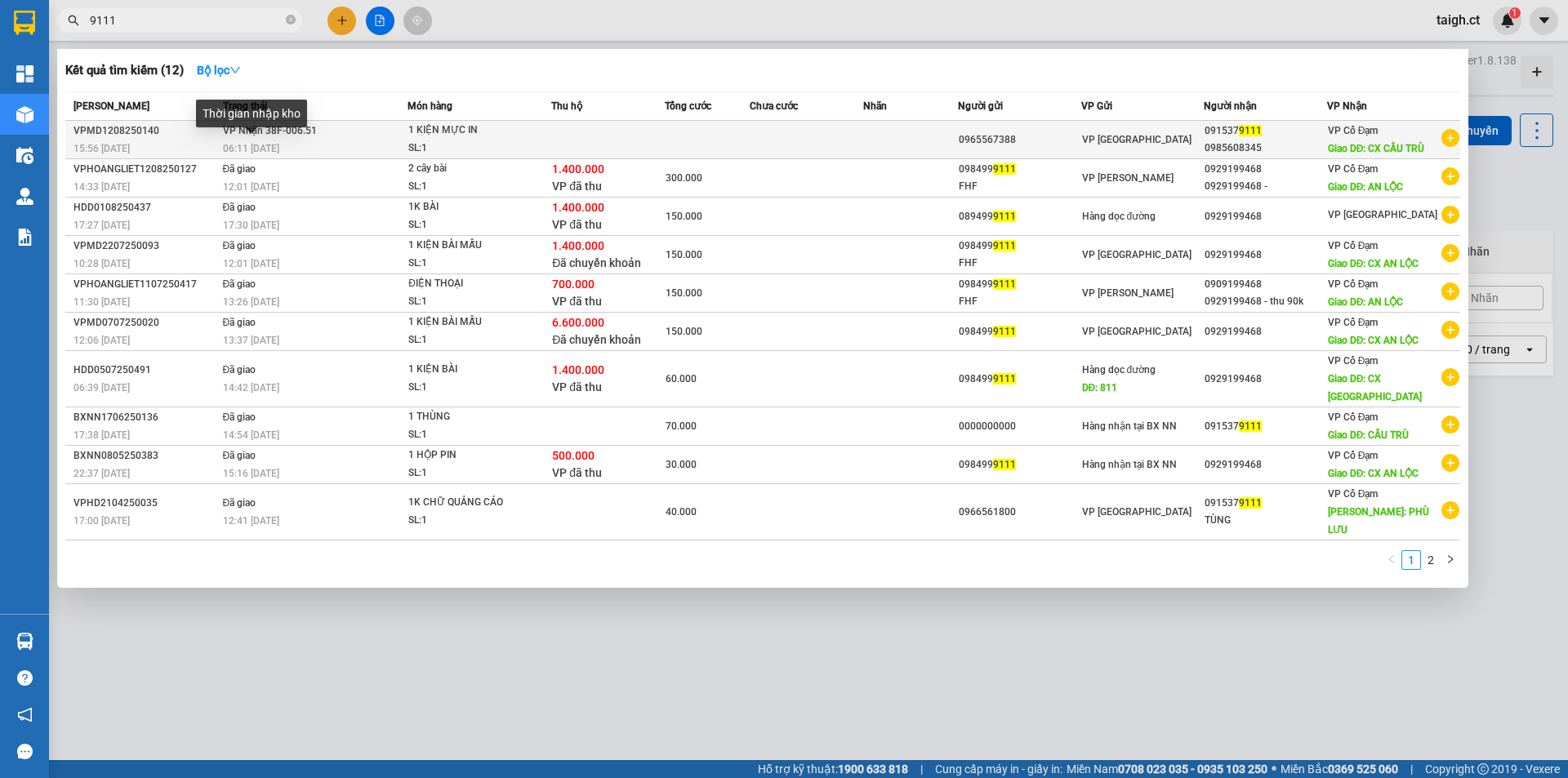
click at [259, 143] on span "06:11 - 13/08" at bounding box center [250, 148] width 56 height 11
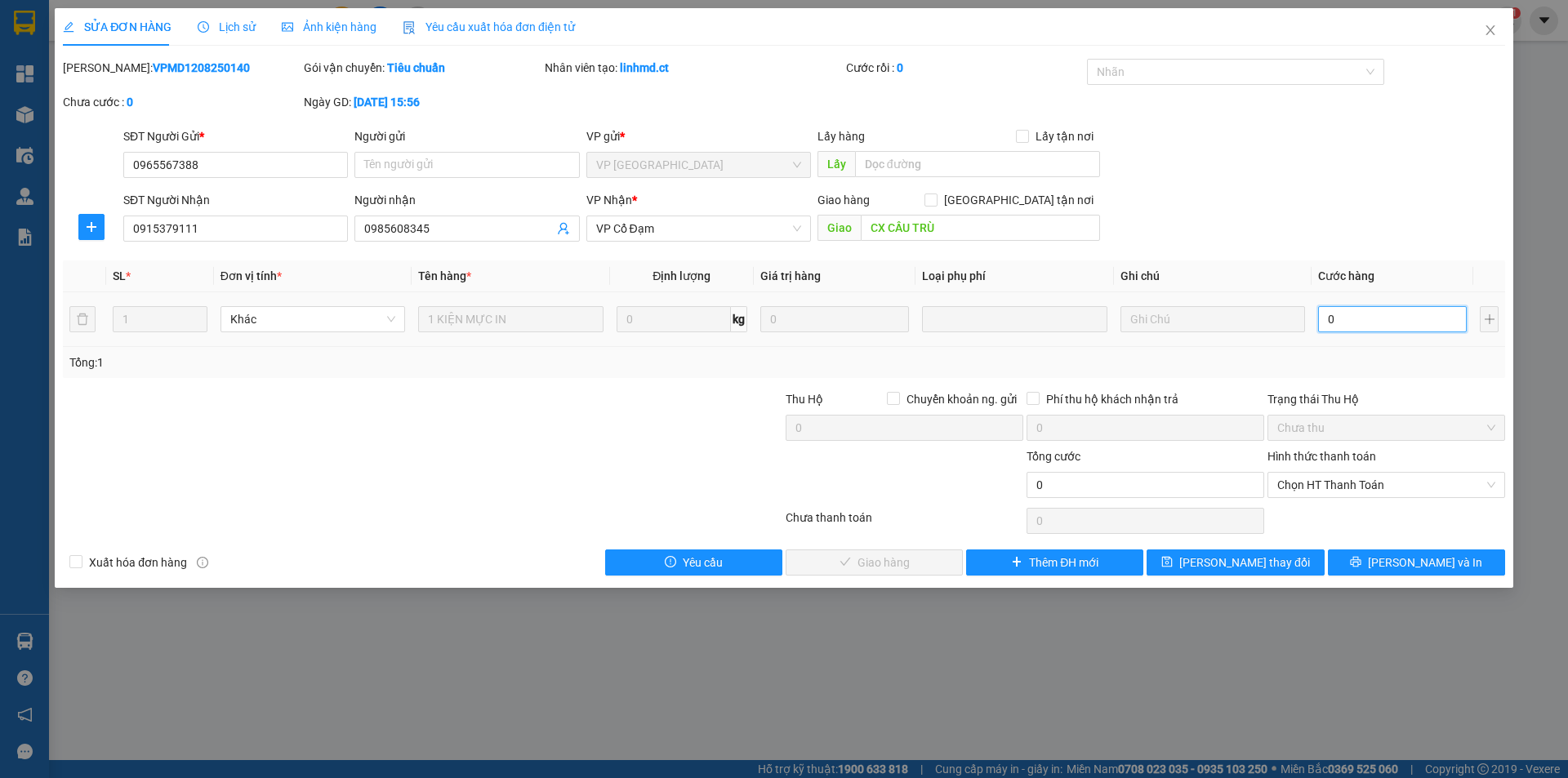
click at [1371, 323] on input "0" at bounding box center [1393, 319] width 149 height 26
click at [1338, 486] on span "Chọn HT Thanh Toán" at bounding box center [1386, 485] width 218 height 25
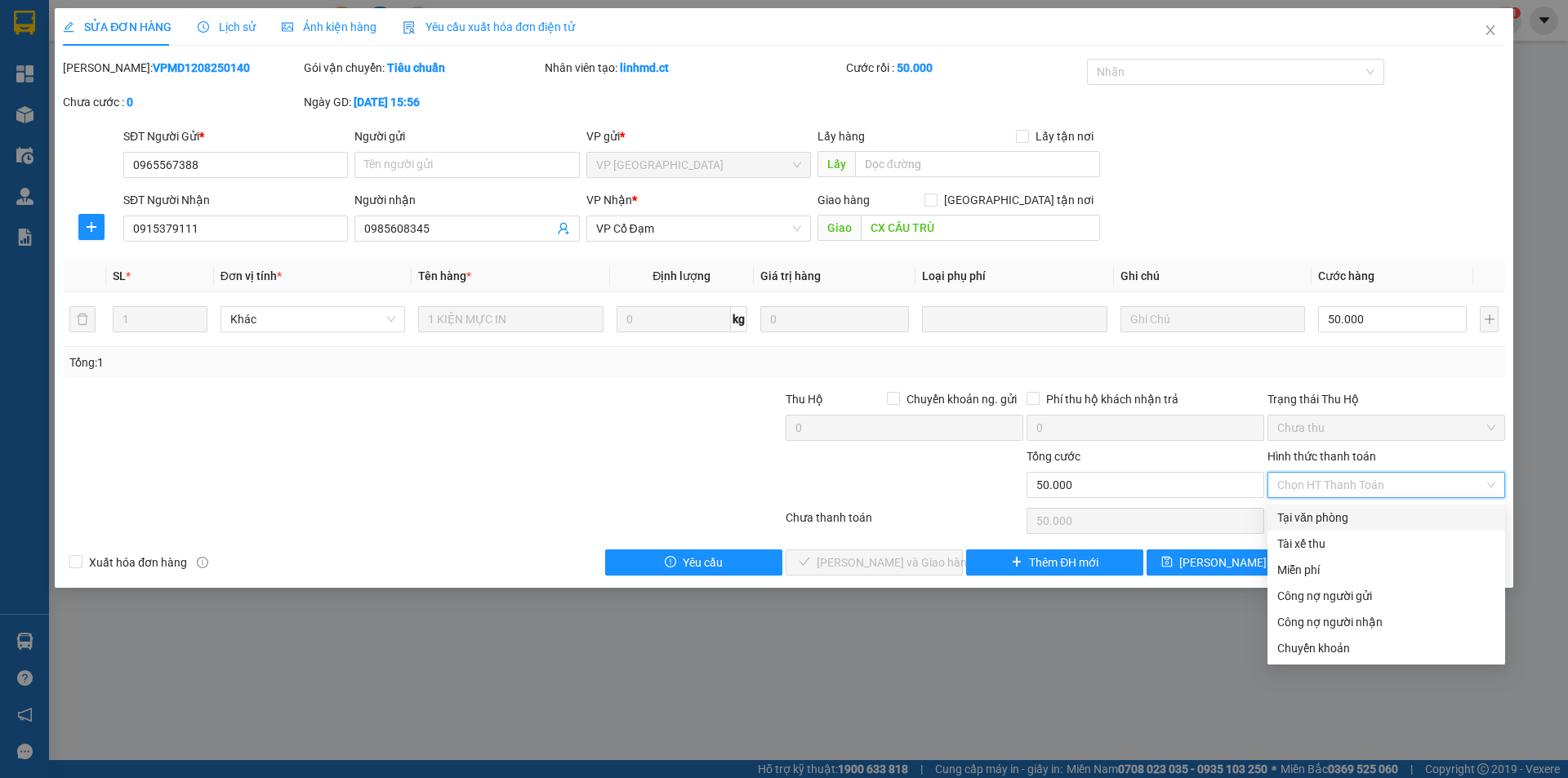
click at [1331, 521] on div "Tại văn phòng" at bounding box center [1386, 518] width 218 height 18
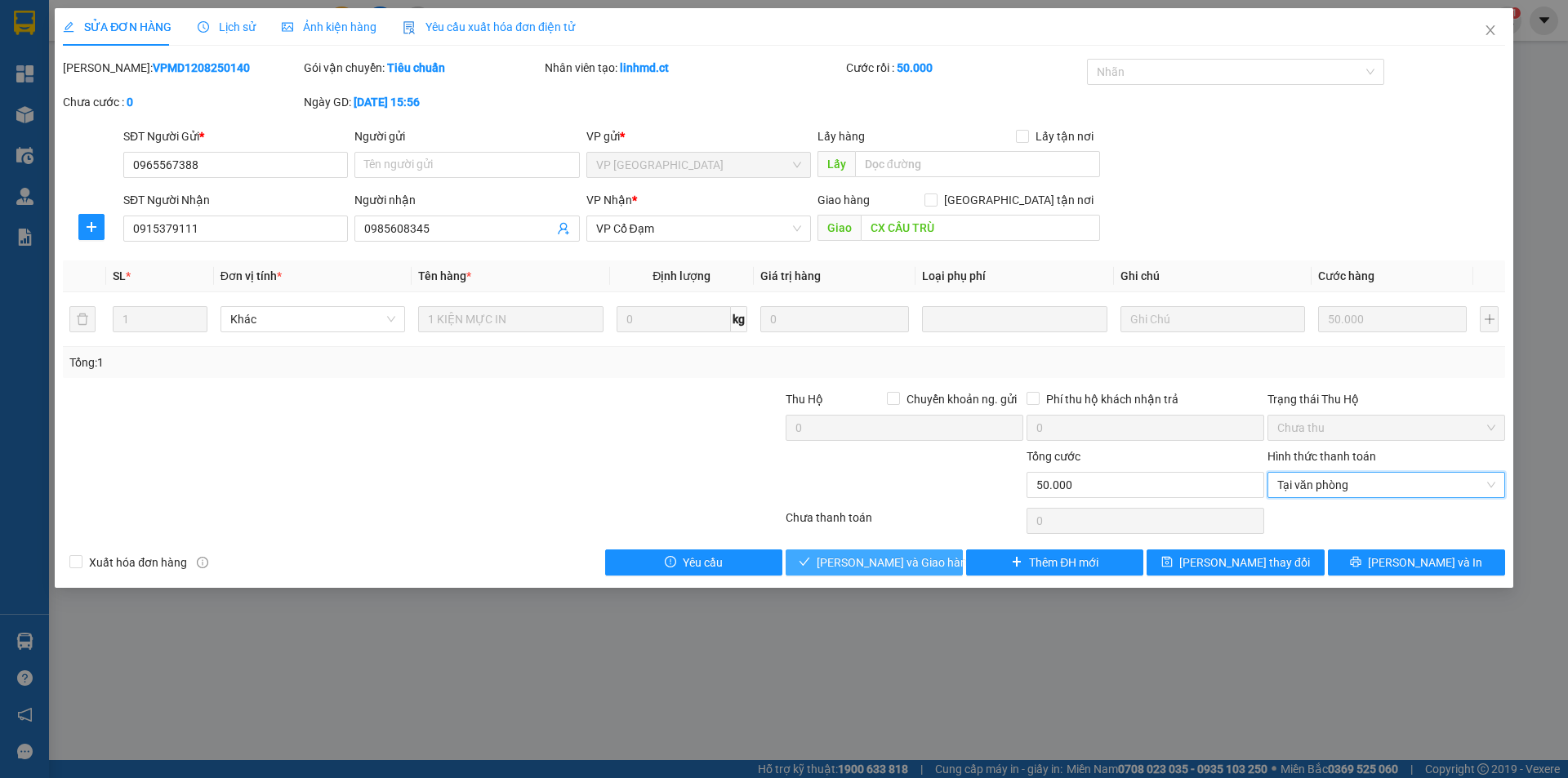
click at [913, 564] on span "Lưu và Giao hàng" at bounding box center [895, 563] width 156 height 18
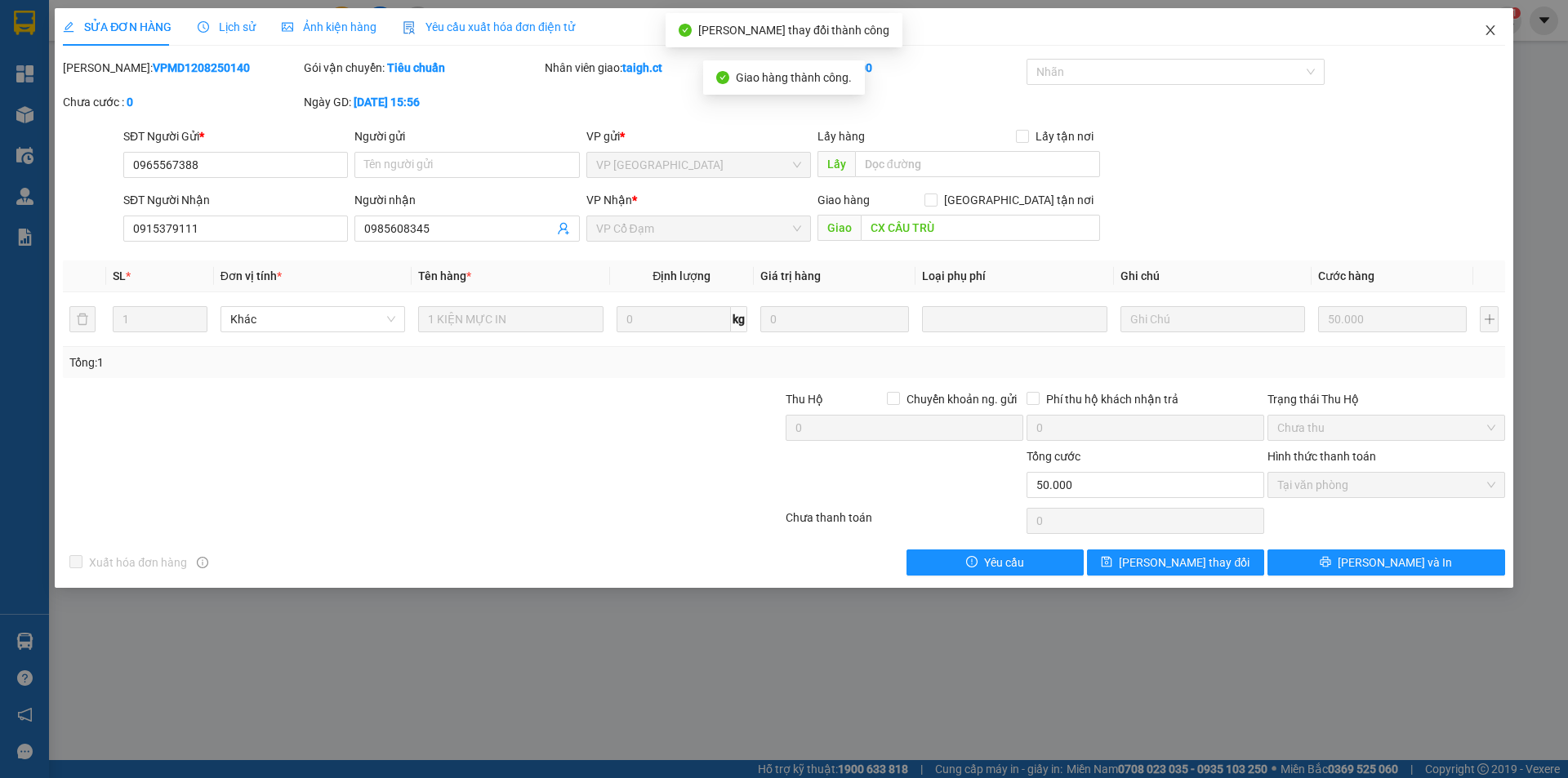
click at [1492, 28] on icon "close" at bounding box center [1491, 30] width 13 height 13
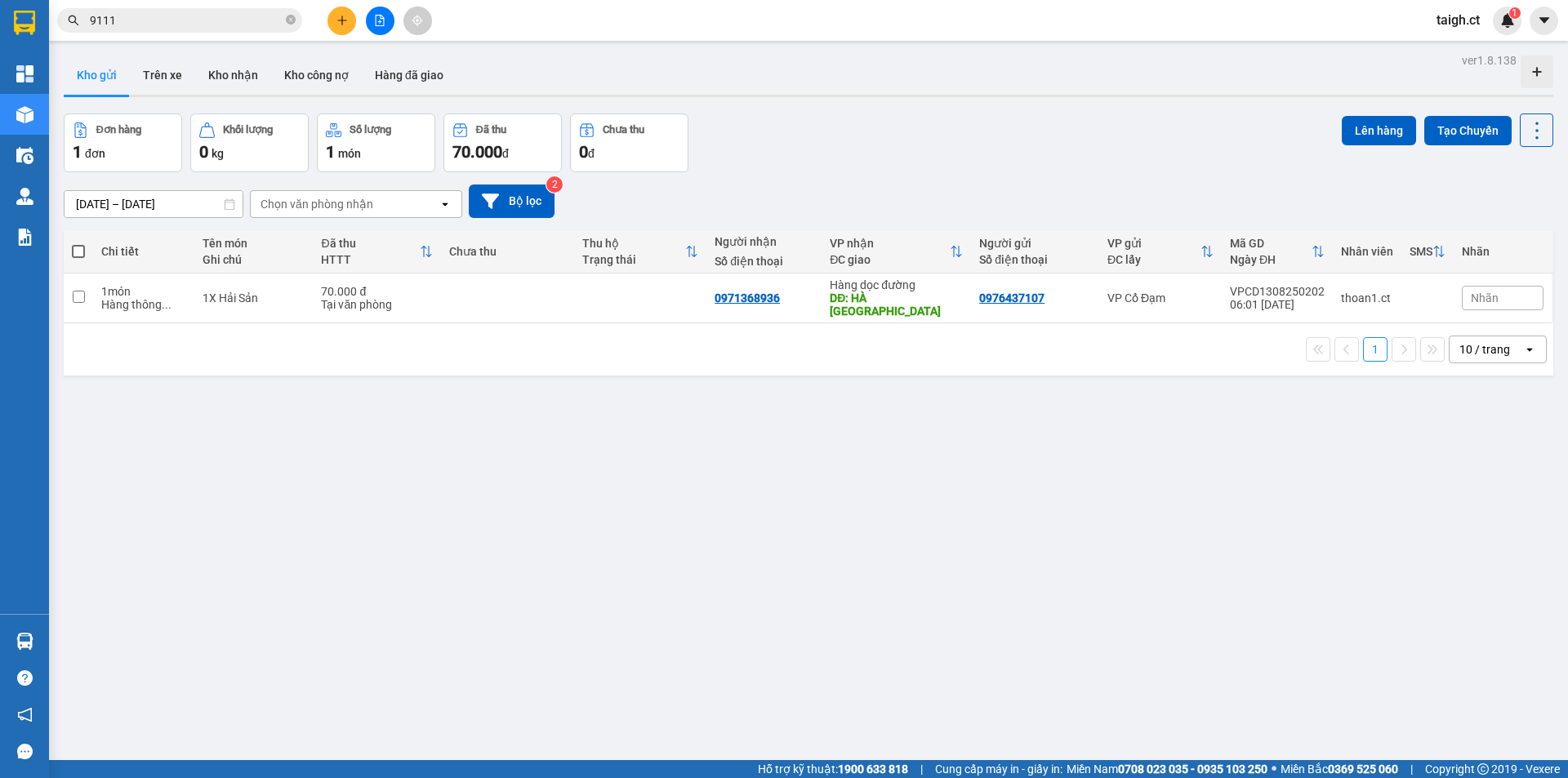
click at [290, 14] on span at bounding box center [291, 20] width 10 height 16
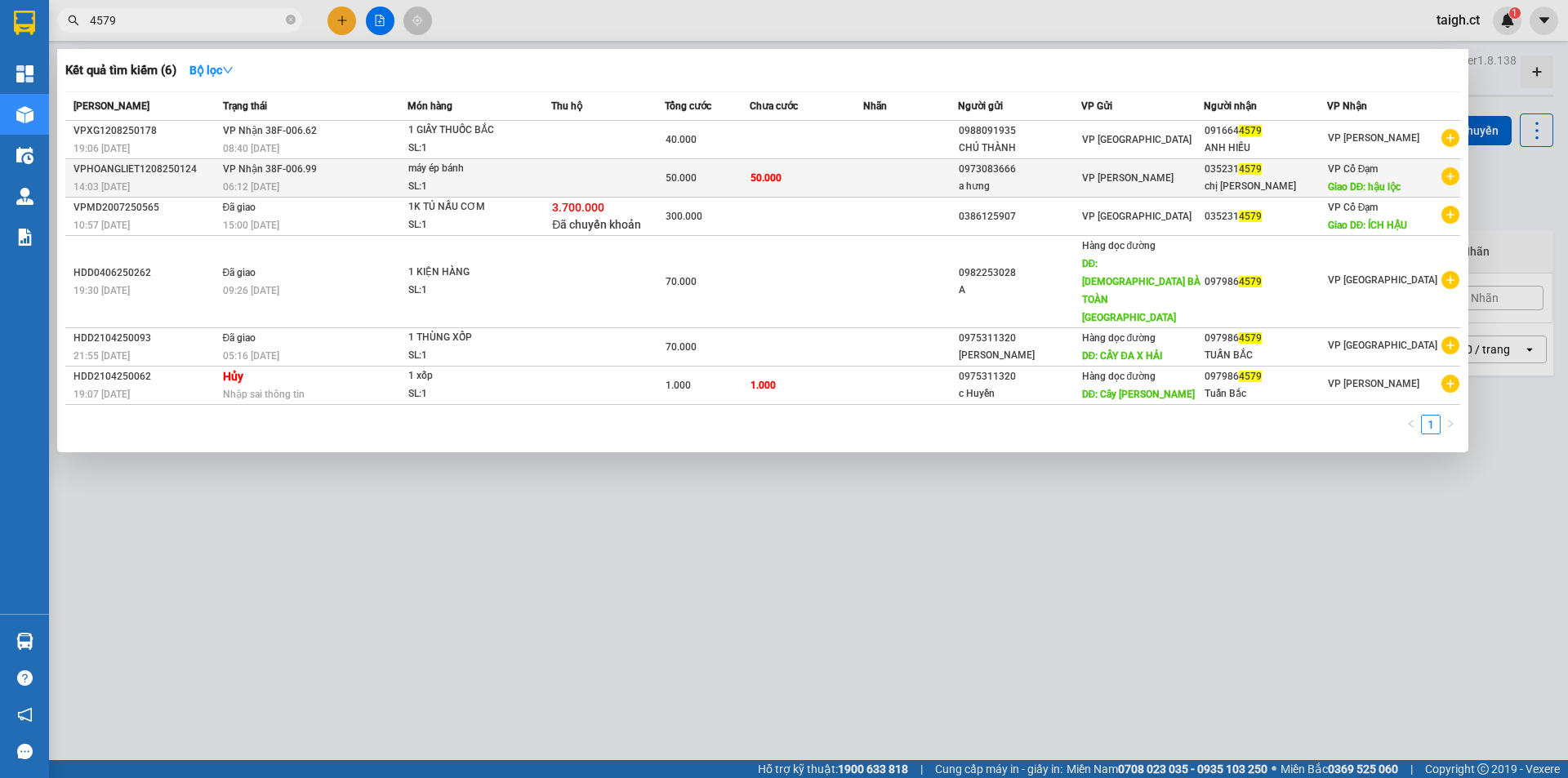
click at [243, 179] on div "06:12 - 13/08" at bounding box center [315, 188] width 185 height 18
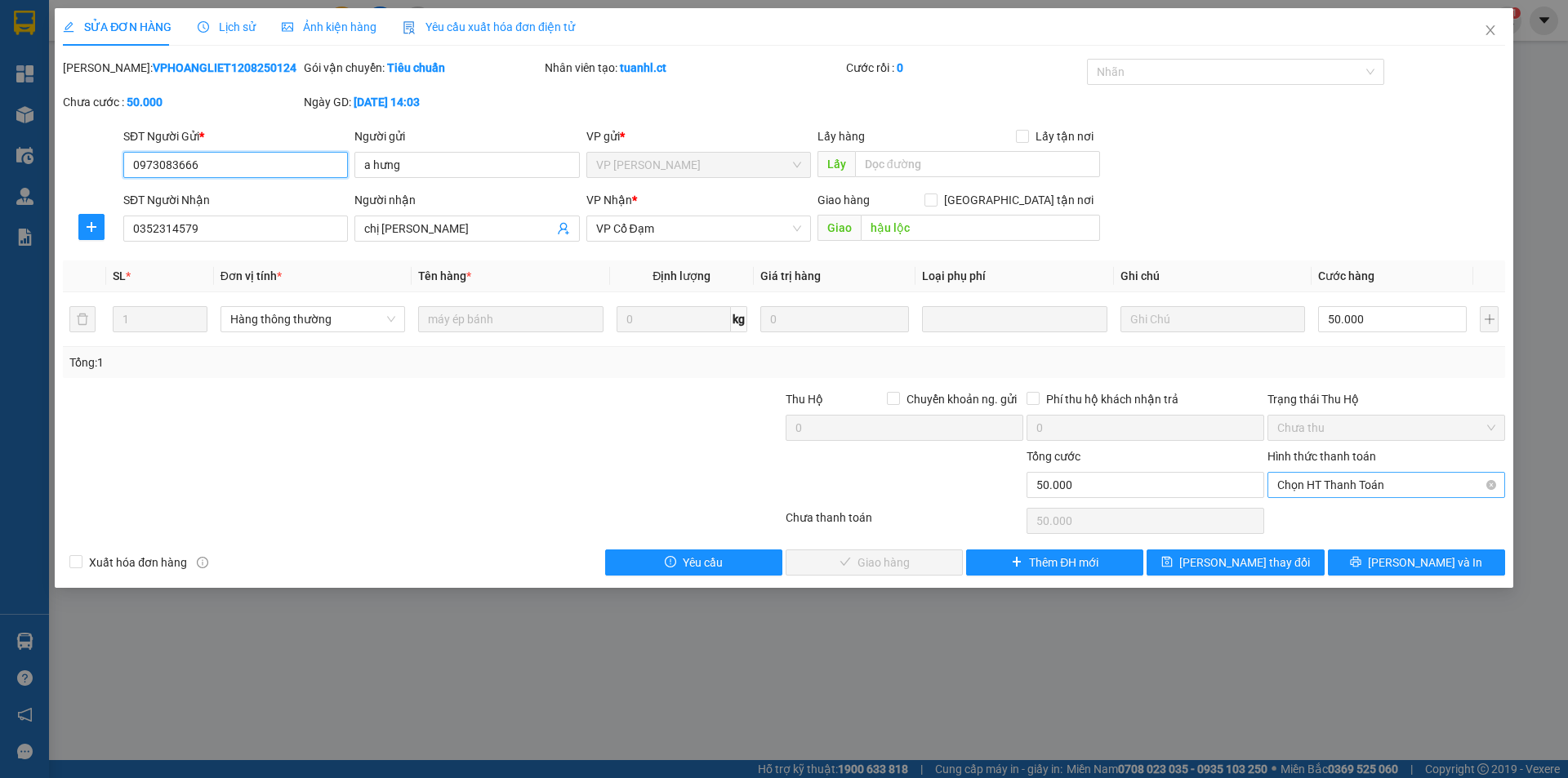
drag, startPoint x: 1389, startPoint y: 482, endPoint x: 1386, endPoint y: 495, distance: 13.3
click at [1389, 483] on span "Chọn HT Thanh Toán" at bounding box center [1386, 485] width 218 height 25
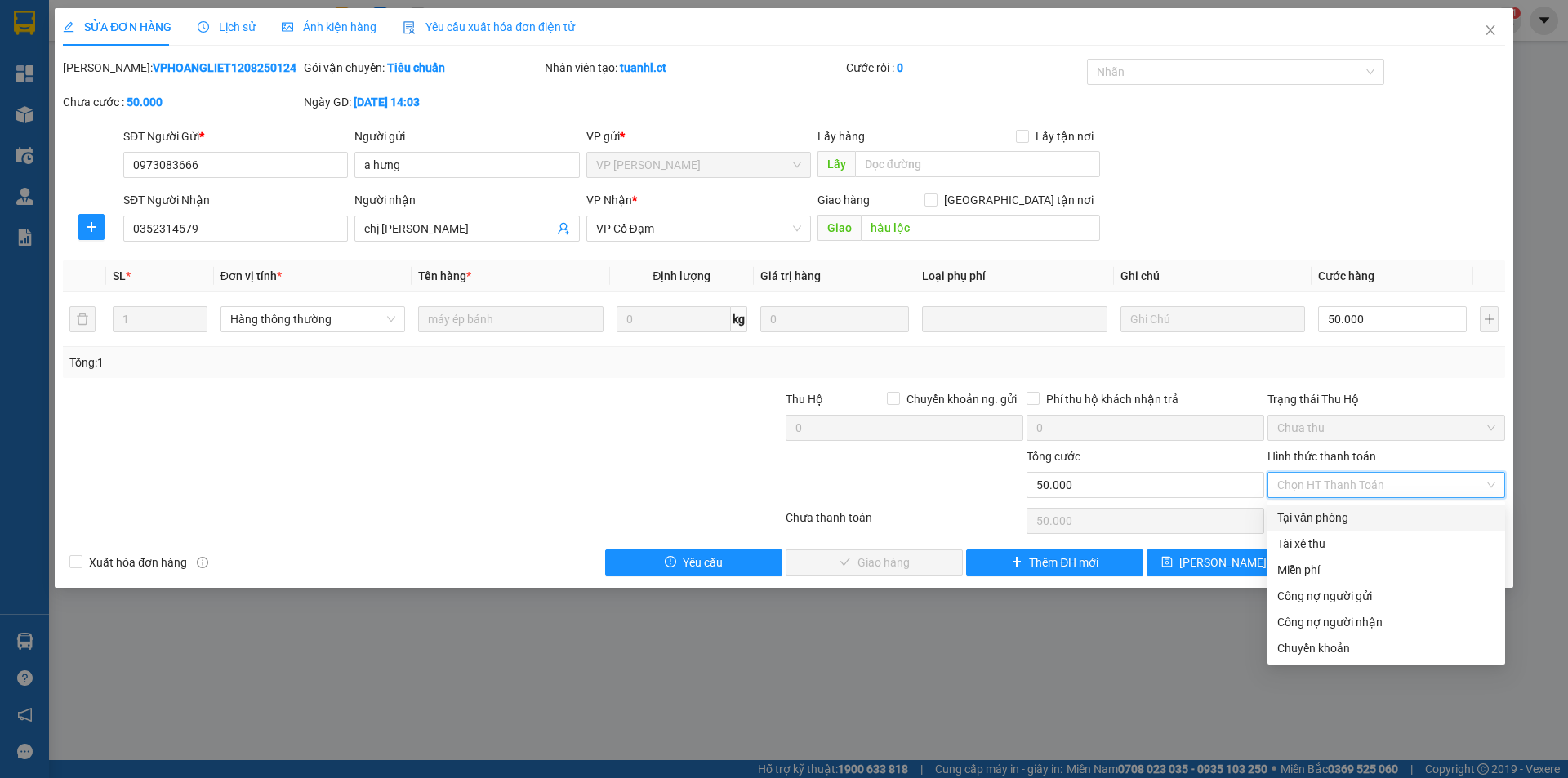
click at [1371, 513] on div "Tại văn phòng" at bounding box center [1386, 518] width 218 height 18
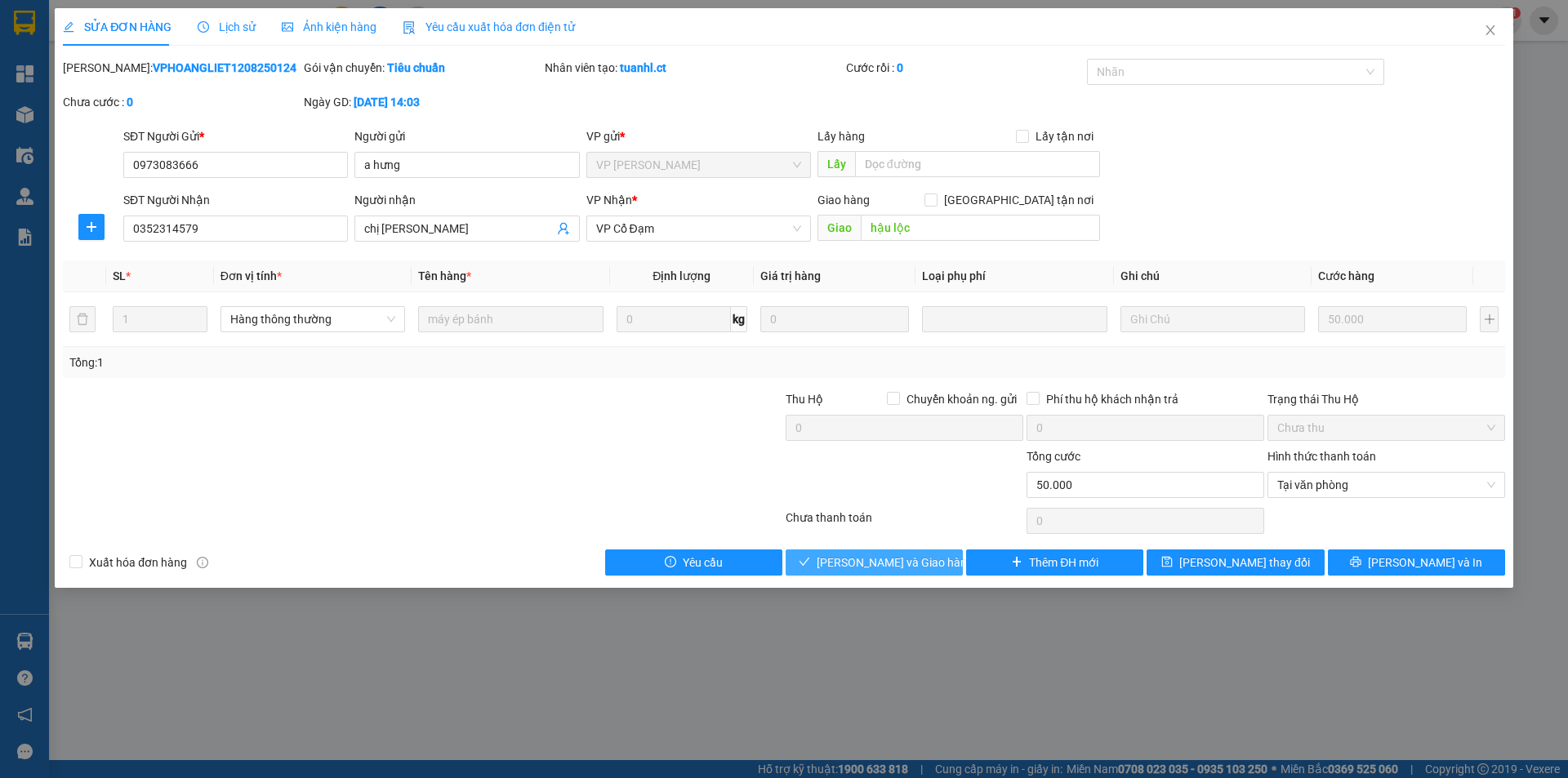
click at [918, 560] on span "Lưu và Giao hàng" at bounding box center [895, 563] width 156 height 18
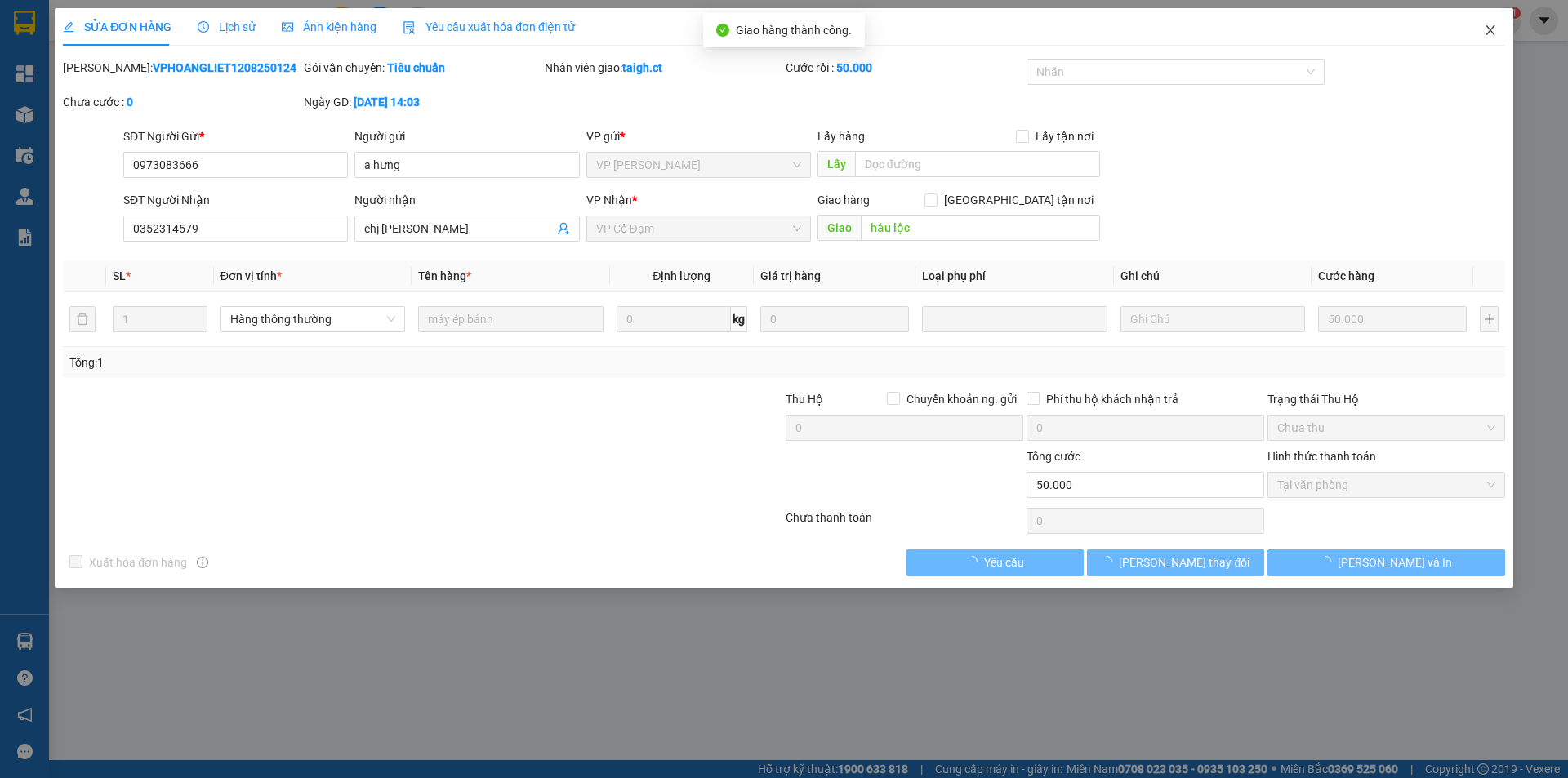
click at [1494, 29] on icon "close" at bounding box center [1491, 30] width 13 height 13
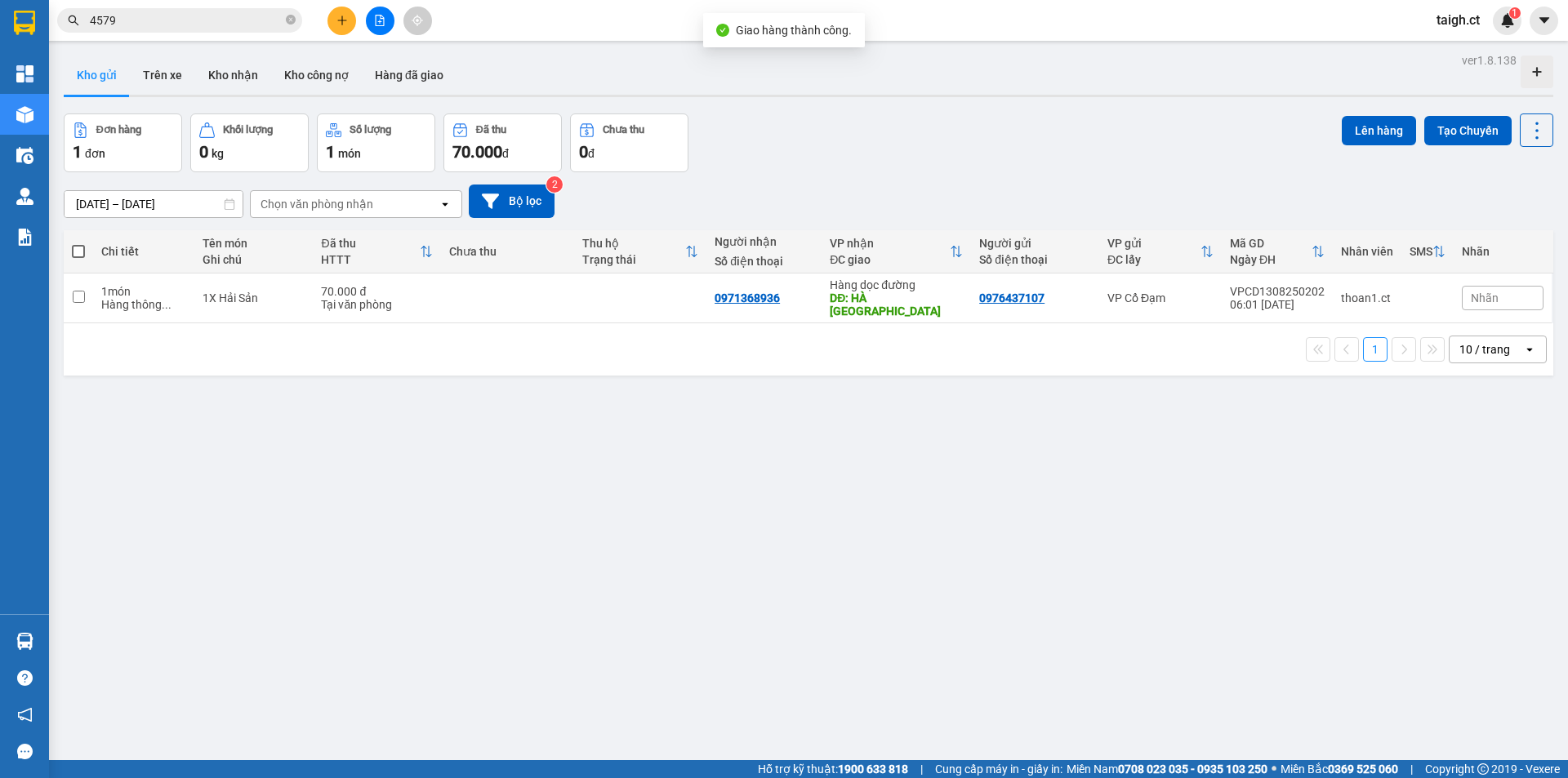
drag, startPoint x: 287, startPoint y: 18, endPoint x: 295, endPoint y: 17, distance: 8.1
click at [287, 18] on icon "close-circle" at bounding box center [291, 19] width 10 height 10
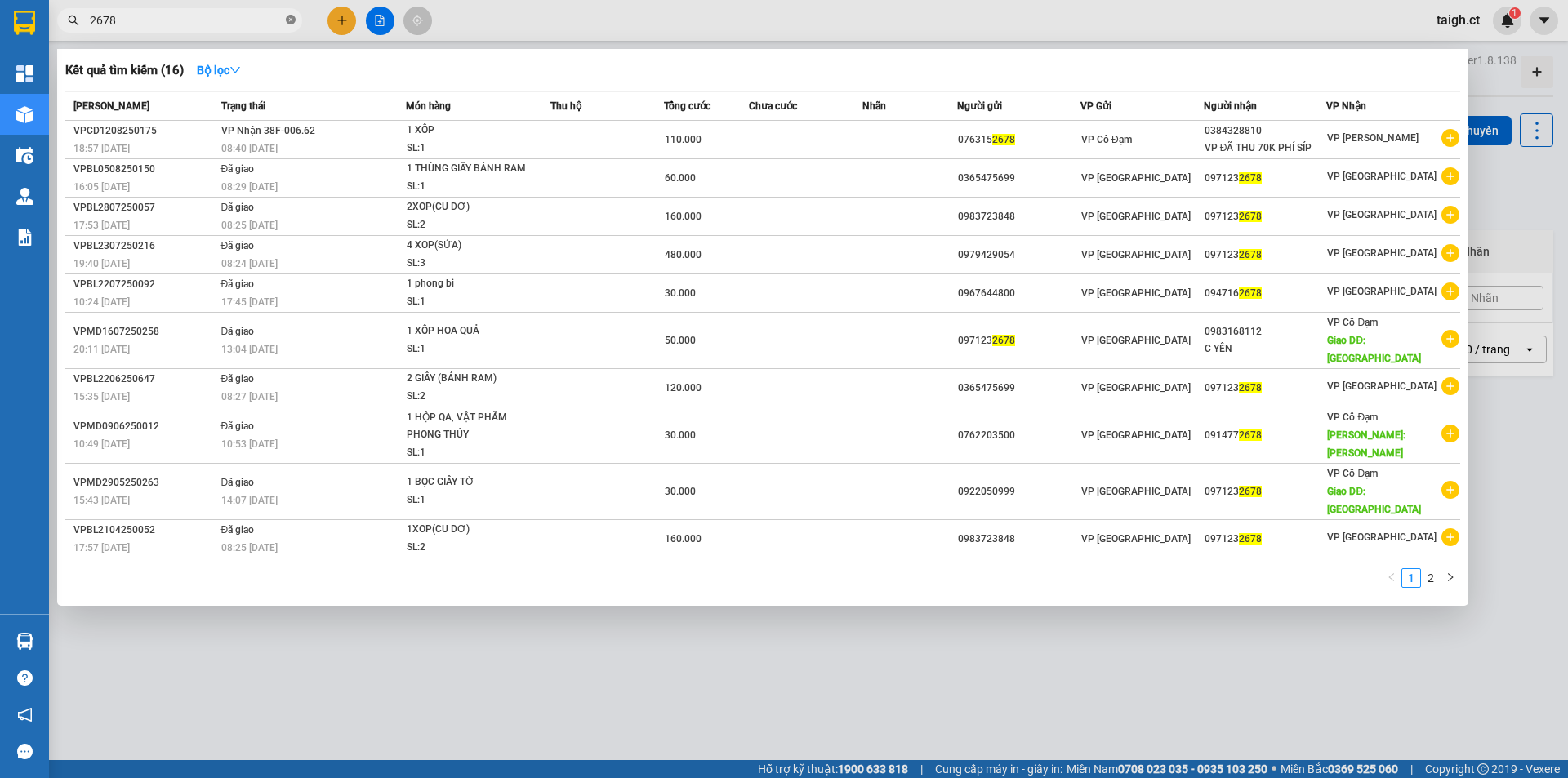
click at [291, 18] on icon "close-circle" at bounding box center [291, 19] width 10 height 10
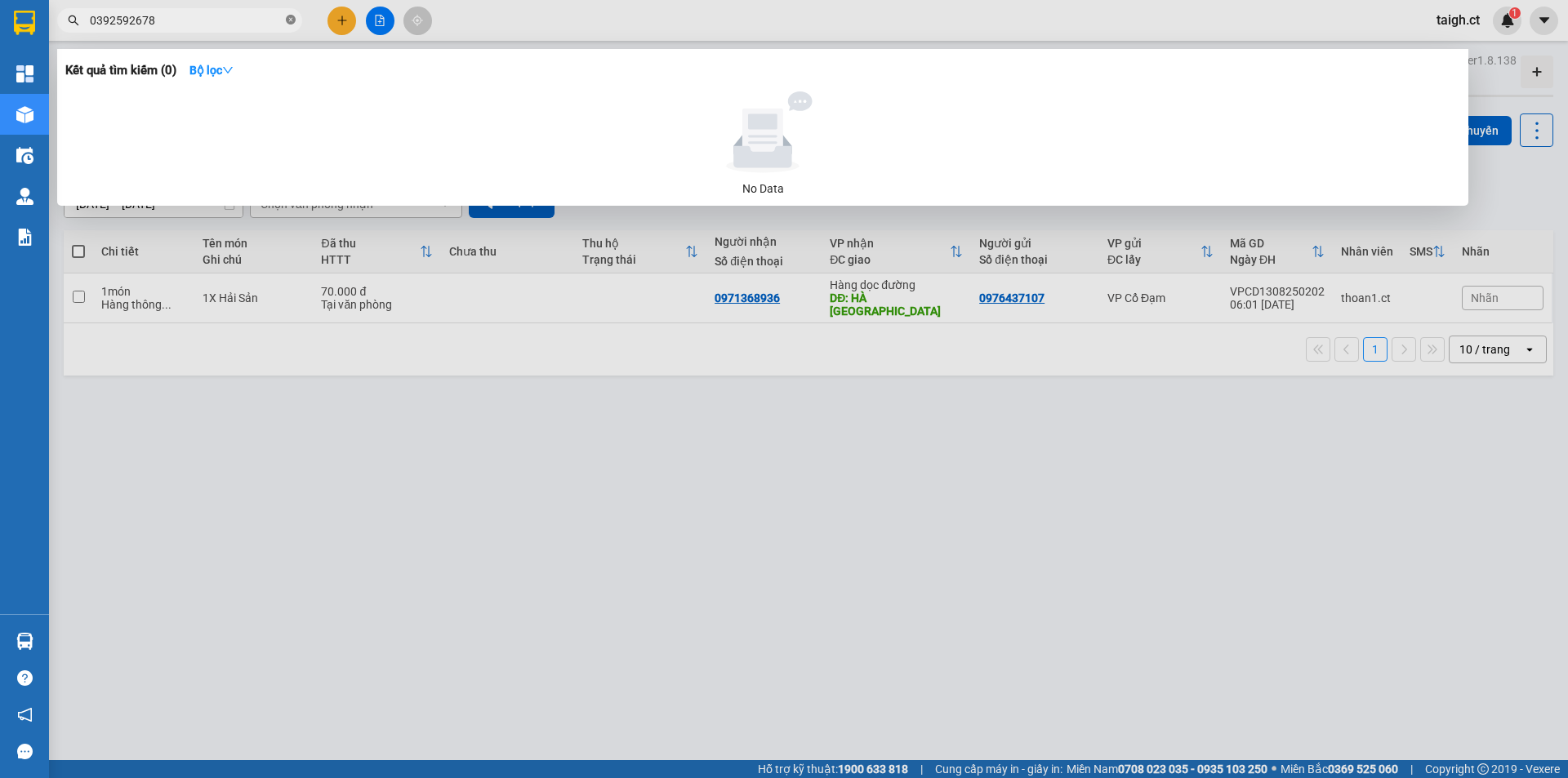
click at [293, 21] on icon "close-circle" at bounding box center [291, 19] width 10 height 10
click at [294, 18] on icon "close-circle" at bounding box center [291, 19] width 10 height 10
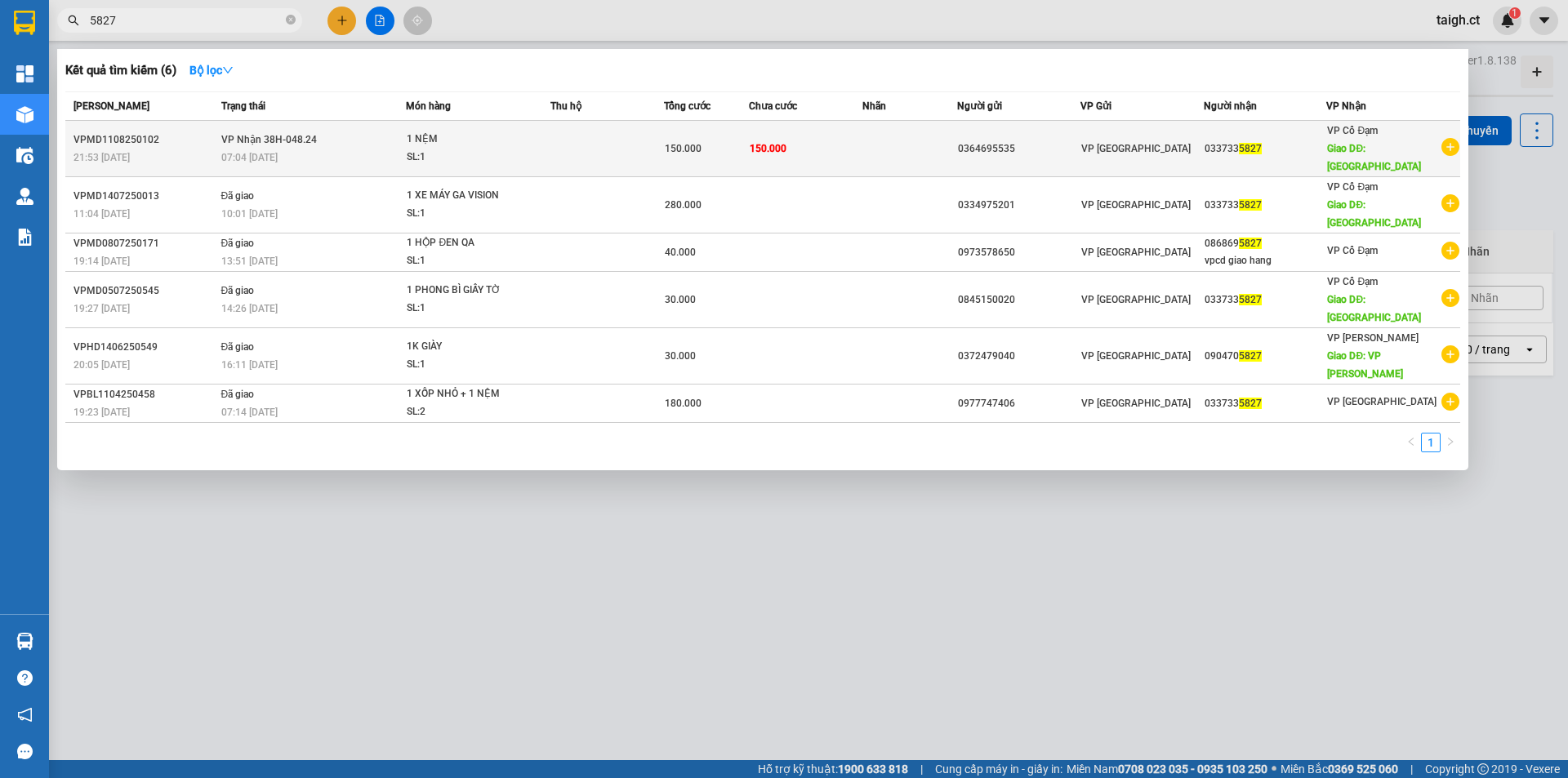
click at [272, 134] on span "VP Nhận 38H-048.24" at bounding box center [270, 140] width 96 height 11
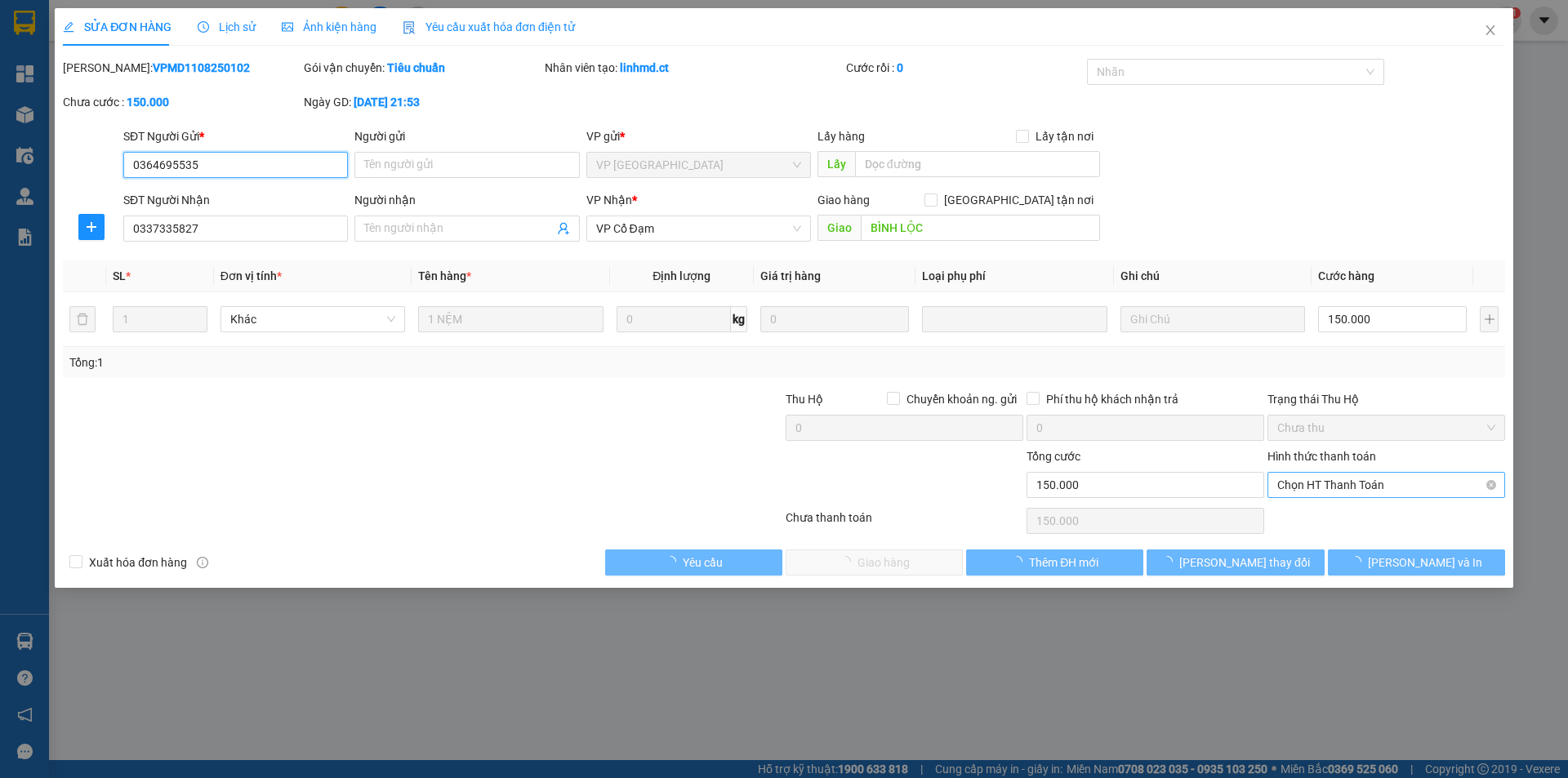
click at [1328, 486] on span "Chọn HT Thanh Toán" at bounding box center [1386, 485] width 218 height 25
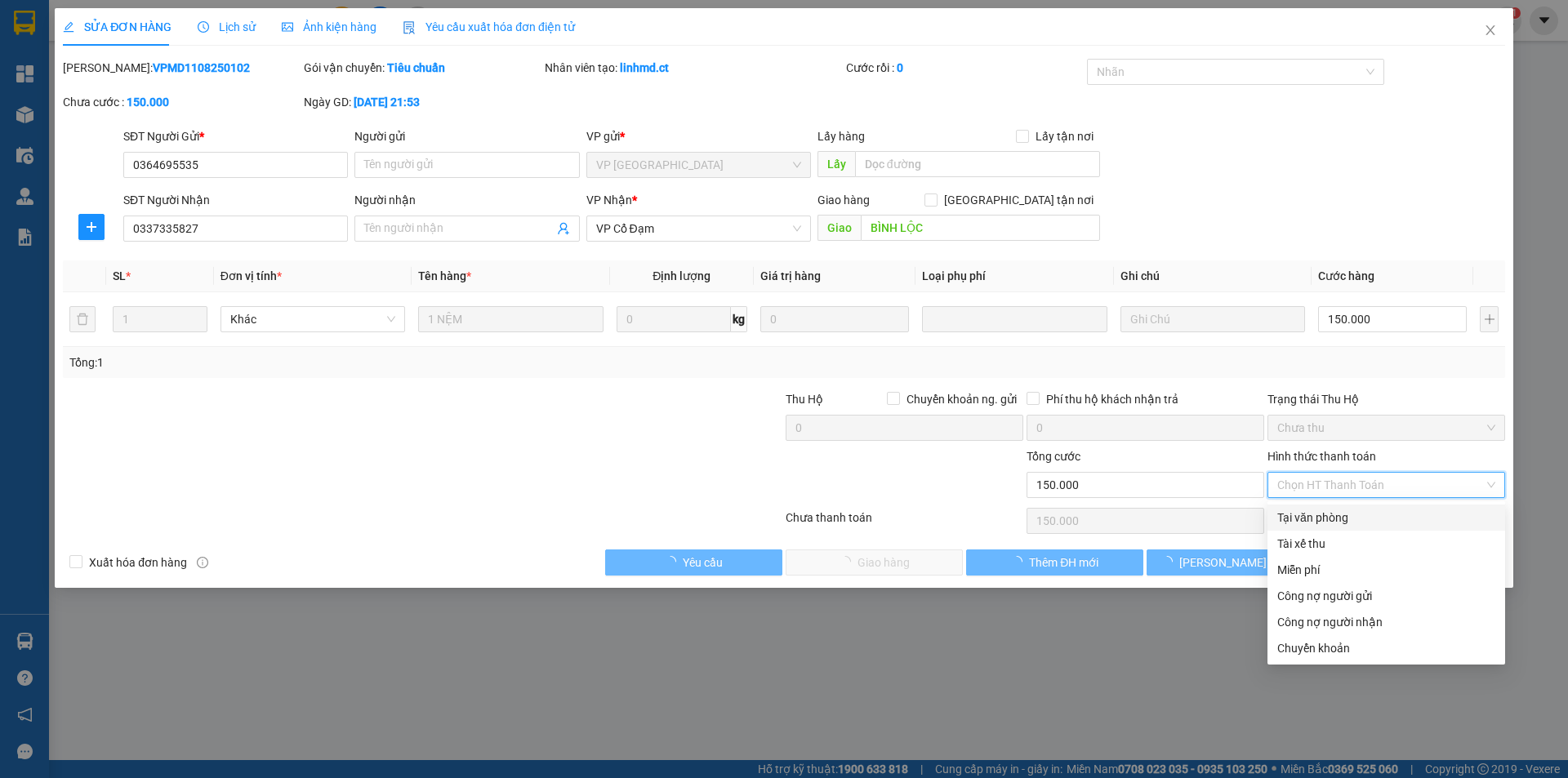
click at [1322, 518] on div "Tại văn phòng" at bounding box center [1386, 518] width 218 height 18
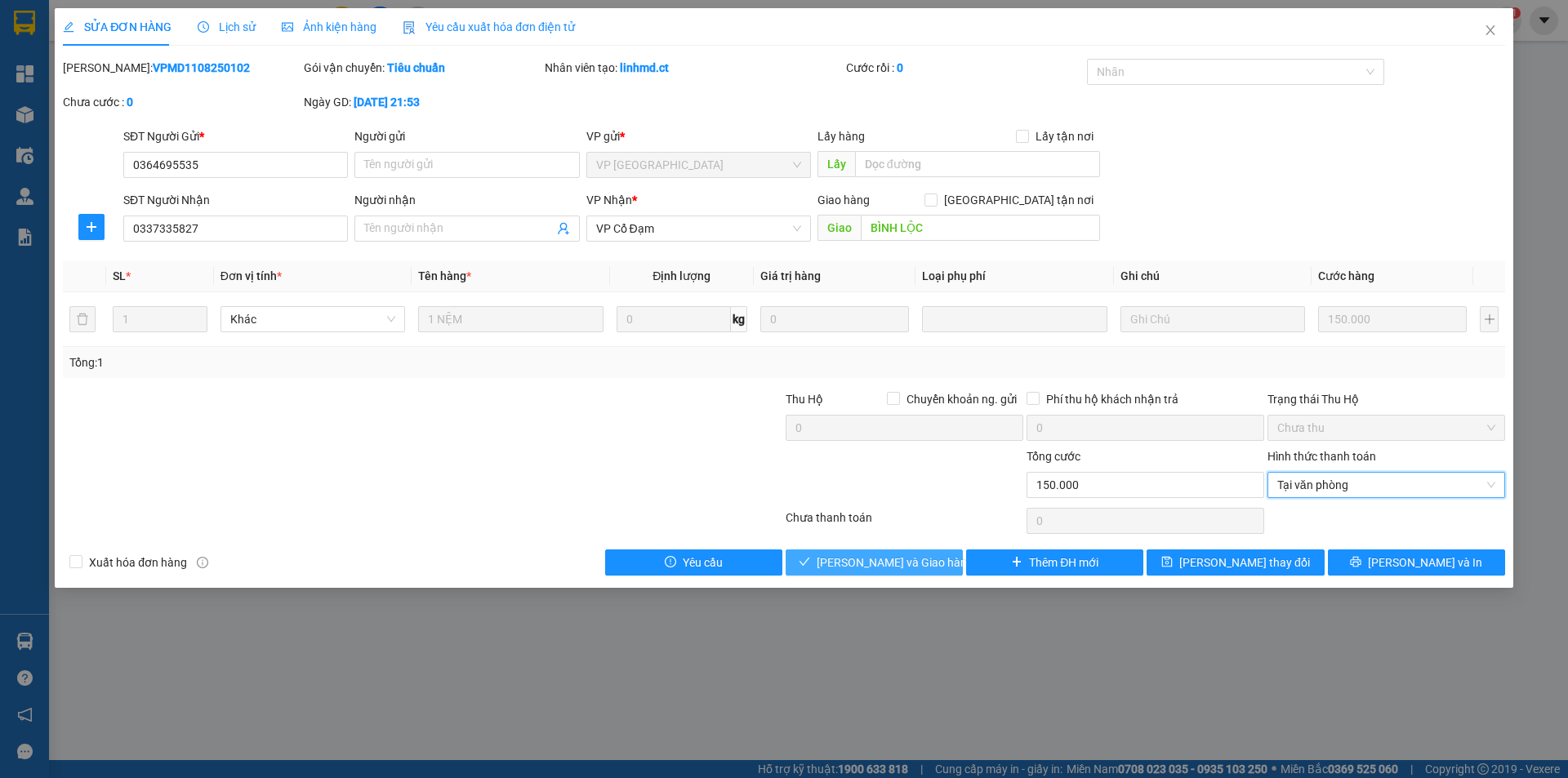
click at [904, 569] on span "Lưu và Giao hàng" at bounding box center [895, 563] width 156 height 18
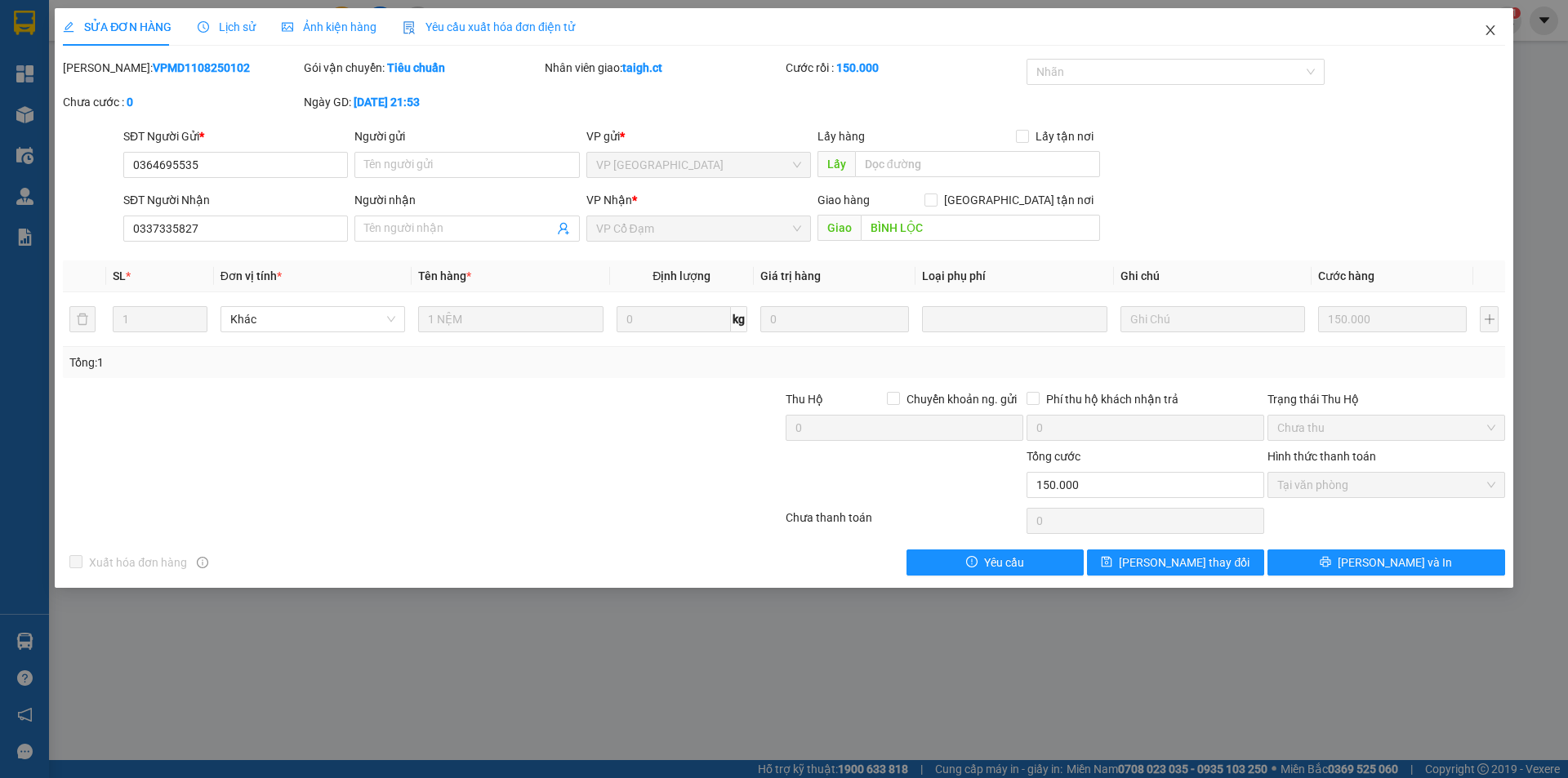
click at [1493, 28] on icon "close" at bounding box center [1491, 30] width 13 height 13
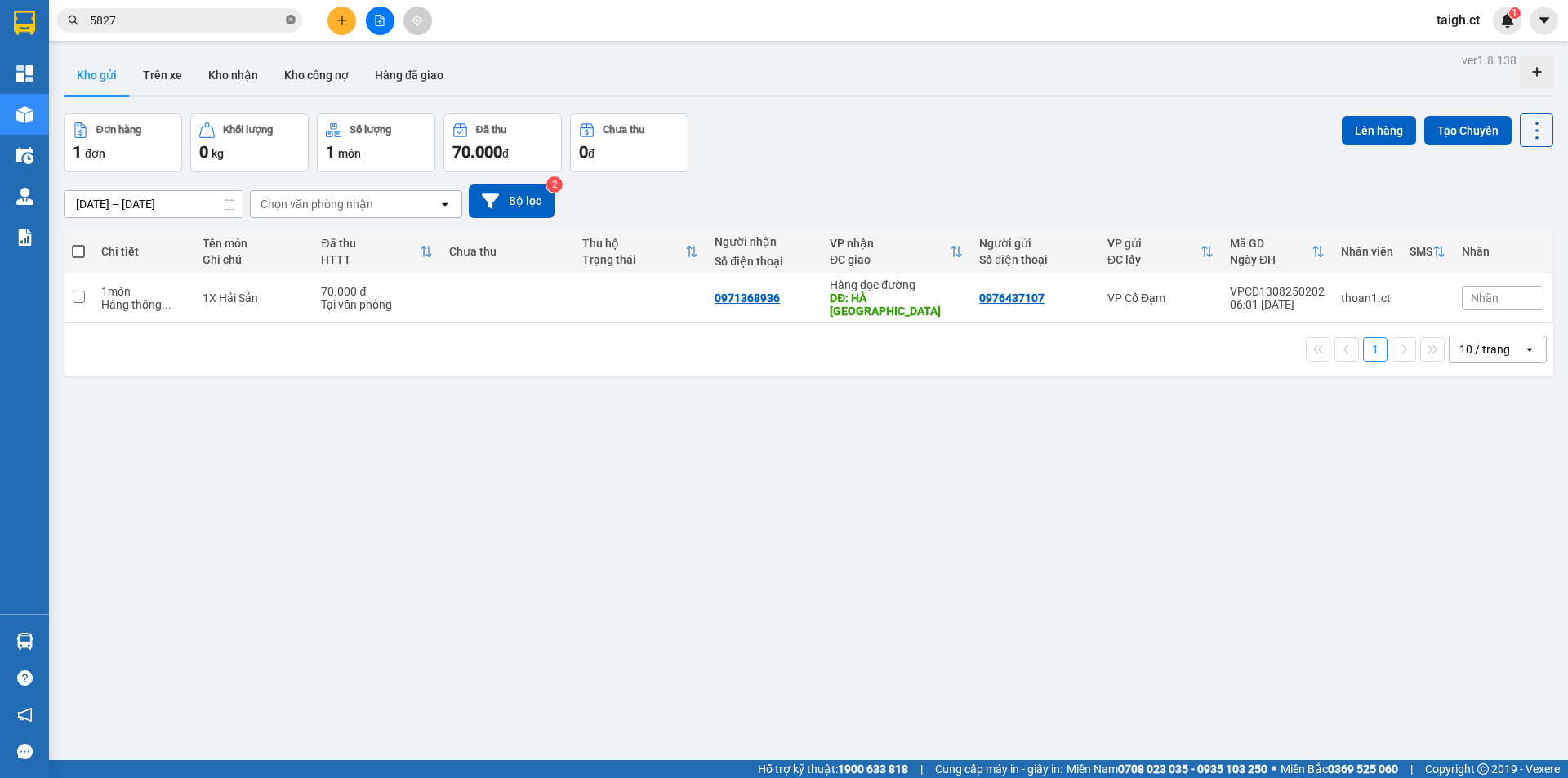
click at [294, 18] on icon "close-circle" at bounding box center [291, 19] width 10 height 10
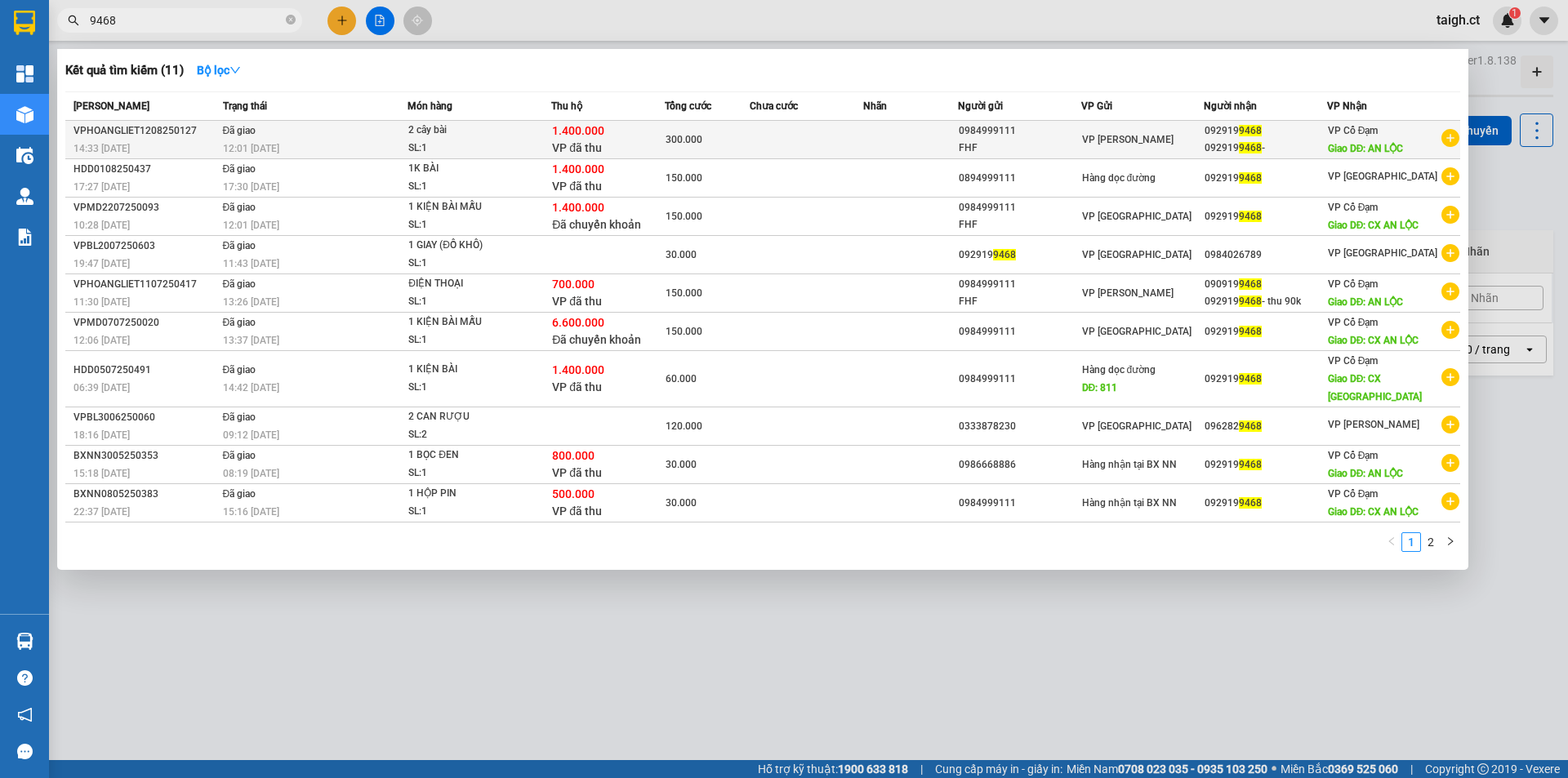
click at [285, 142] on div "12:01 [DATE]" at bounding box center [315, 149] width 185 height 18
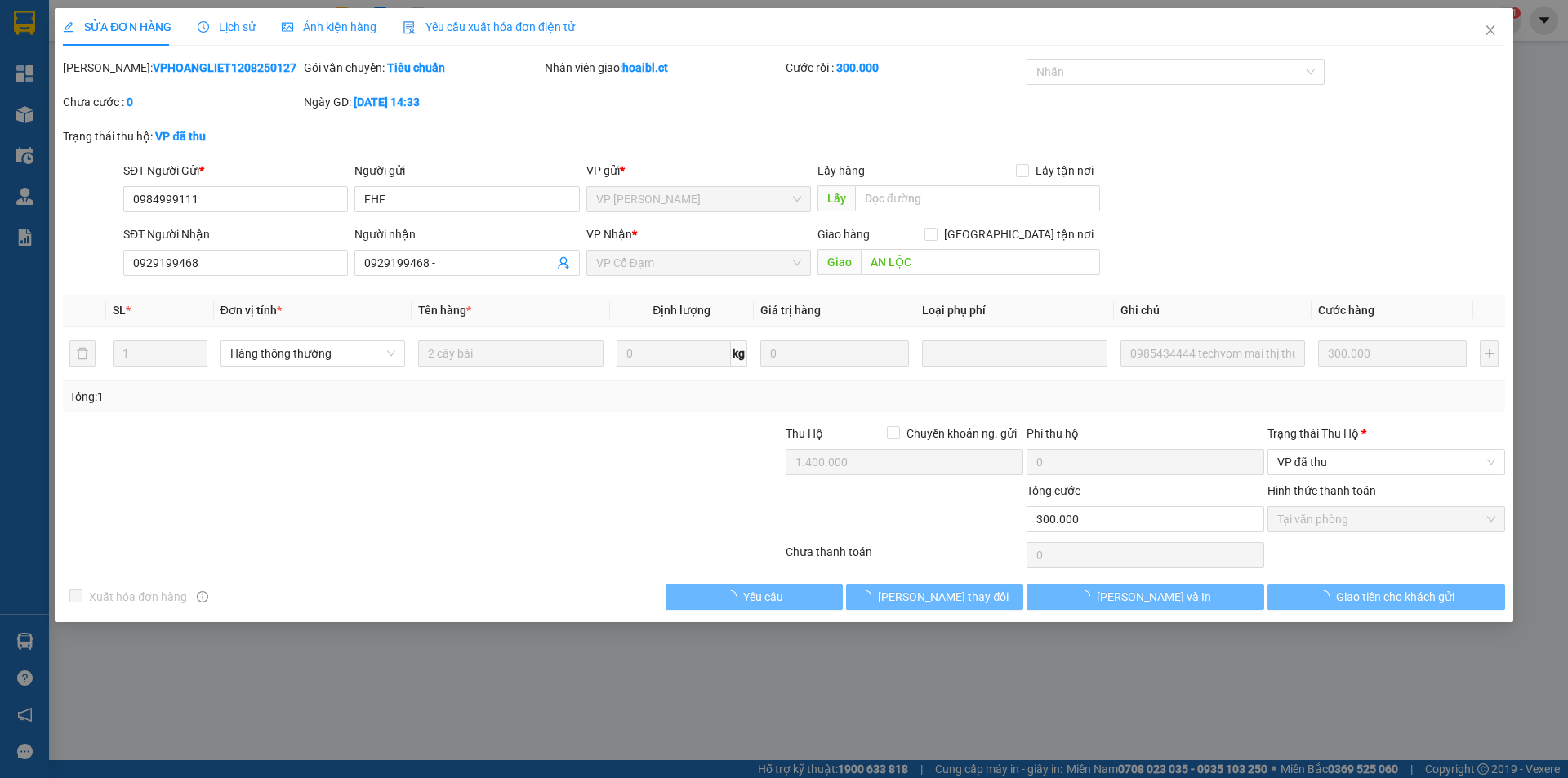
click at [239, 26] on span "Lịch sử" at bounding box center [226, 27] width 58 height 13
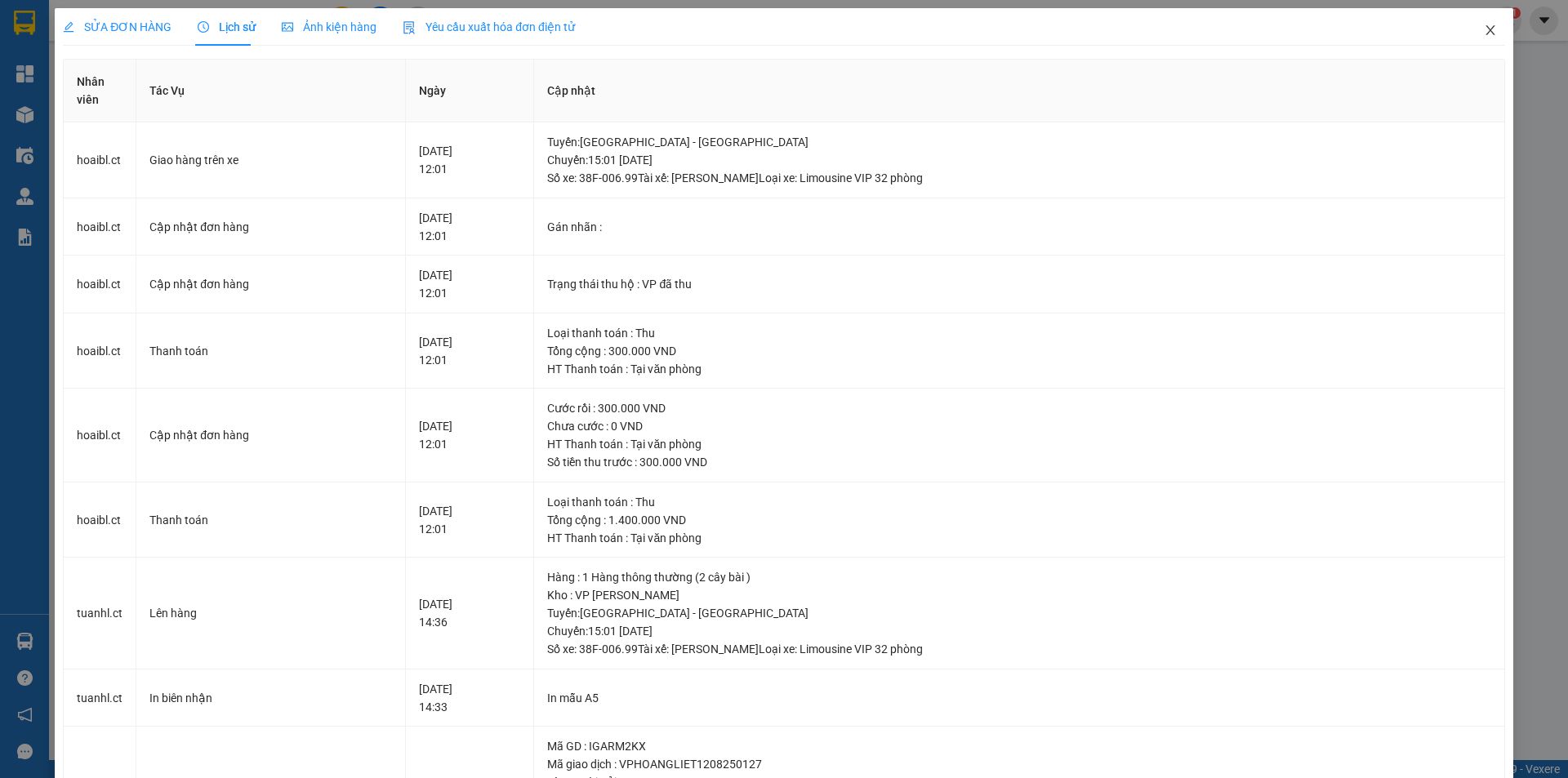
click at [1470, 24] on span "Close" at bounding box center [1491, 31] width 46 height 46
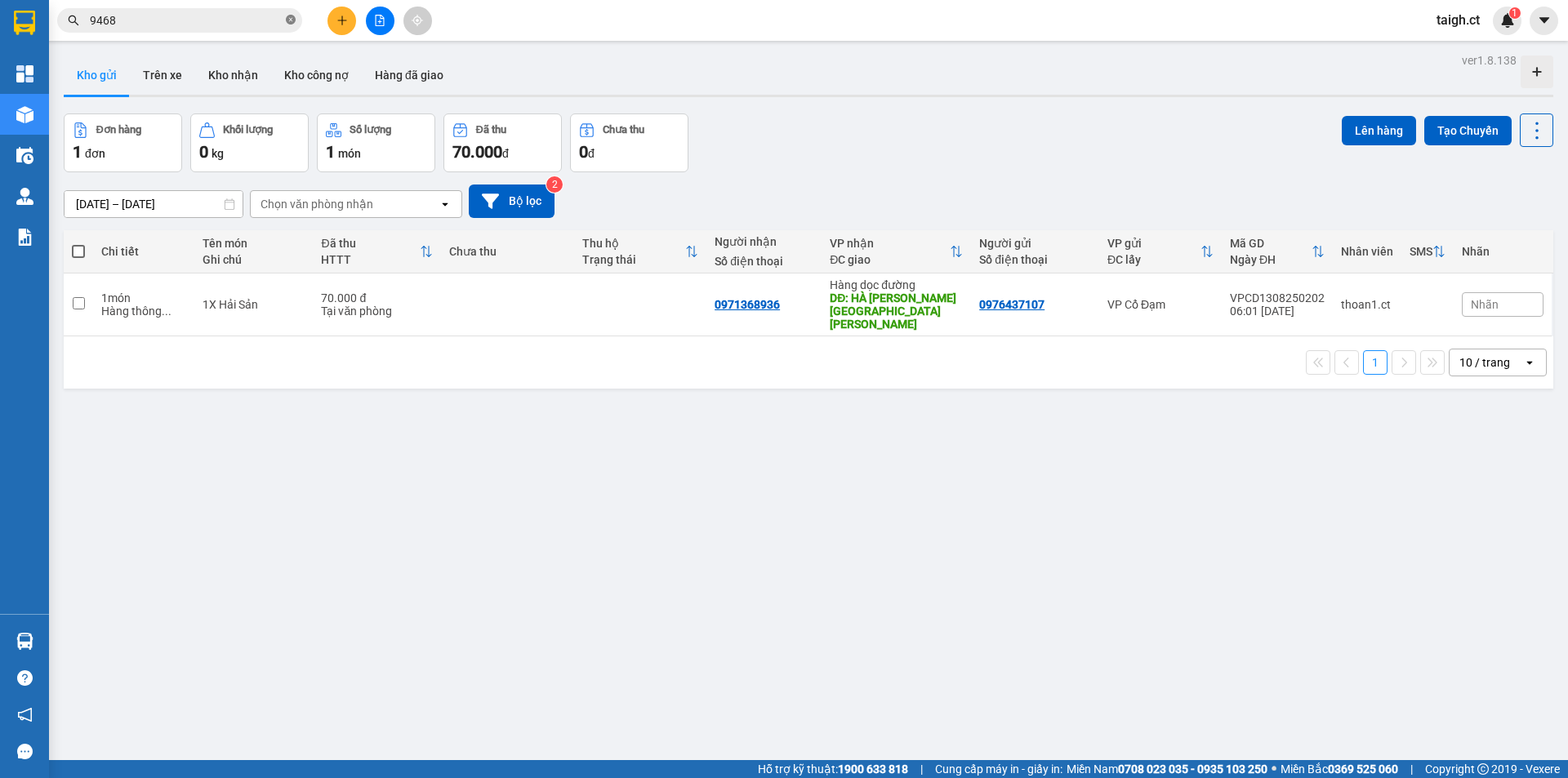
click at [293, 18] on icon "close-circle" at bounding box center [291, 19] width 10 height 10
click at [192, 26] on span at bounding box center [179, 20] width 245 height 25
click at [195, 25] on input "text" at bounding box center [186, 20] width 192 height 18
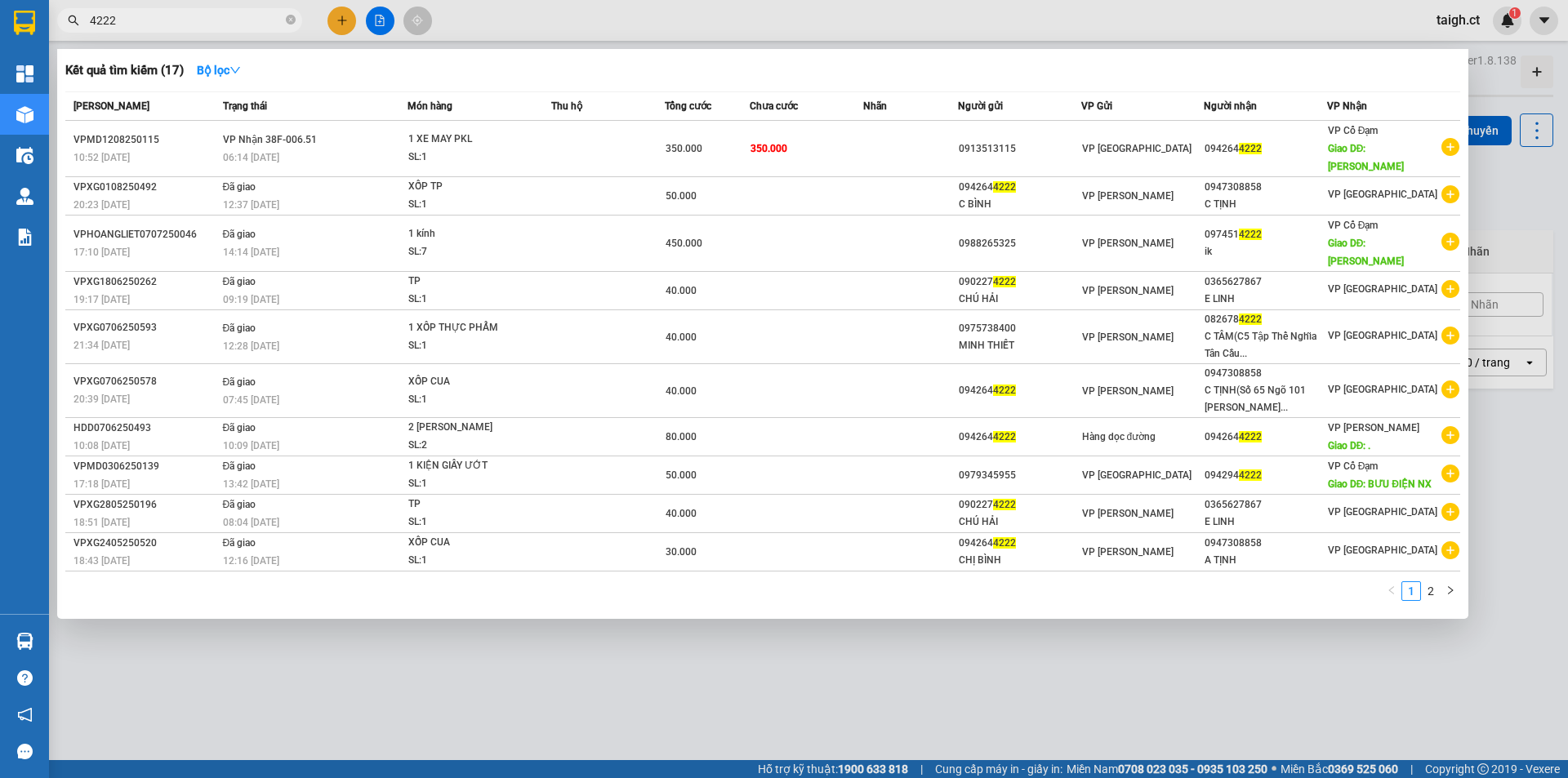
type input "4222"
